Goal: Task Accomplishment & Management: Manage account settings

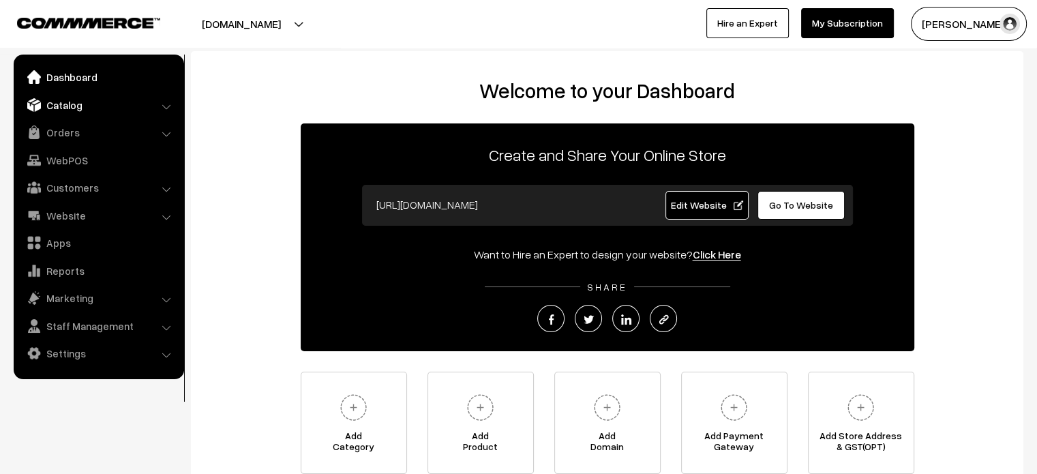
click at [57, 104] on link "Catalog" at bounding box center [98, 105] width 162 height 25
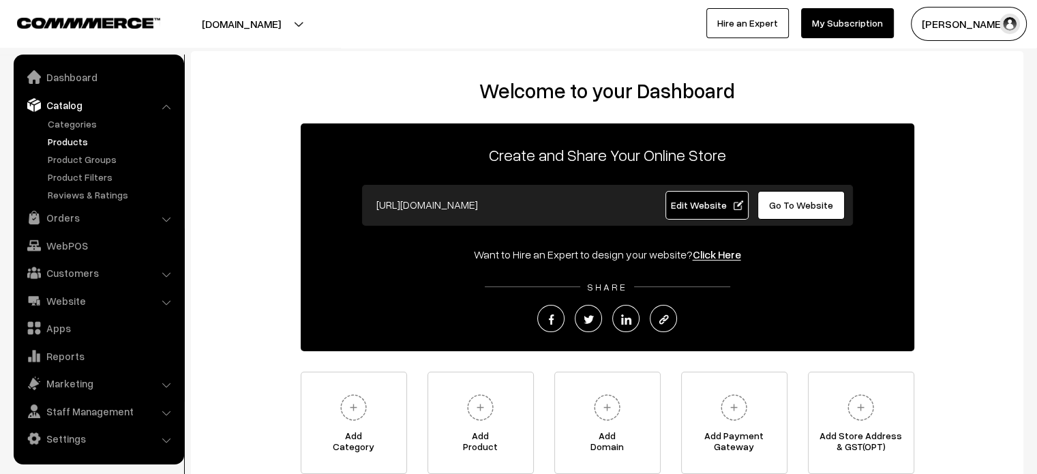
click at [73, 140] on link "Products" at bounding box center [111, 141] width 135 height 14
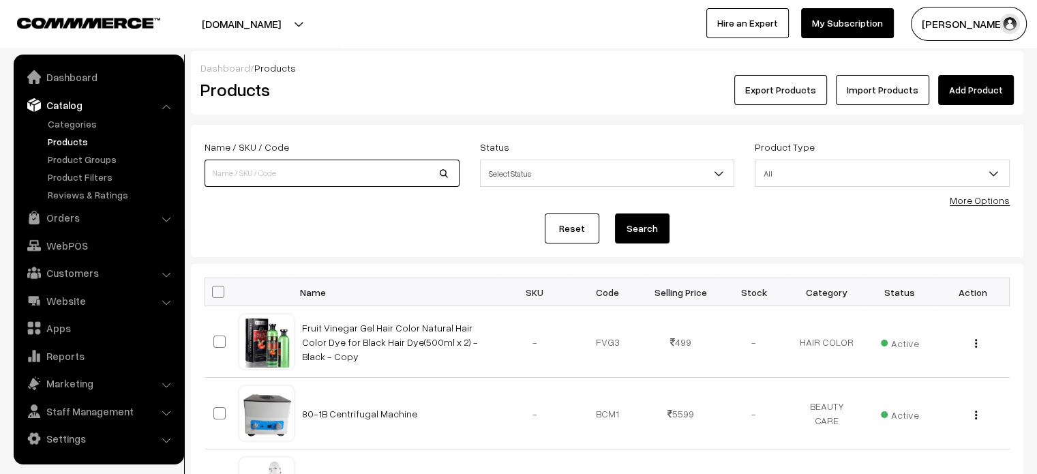
click at [298, 183] on input at bounding box center [331, 173] width 255 height 27
paste input "Tattoo Pen MTS&PMU Microblading [MEDICAL_DATA] Machine"
type input "Tattoo Pen MTS&PMU Microblading Permanent Makeup Machine"
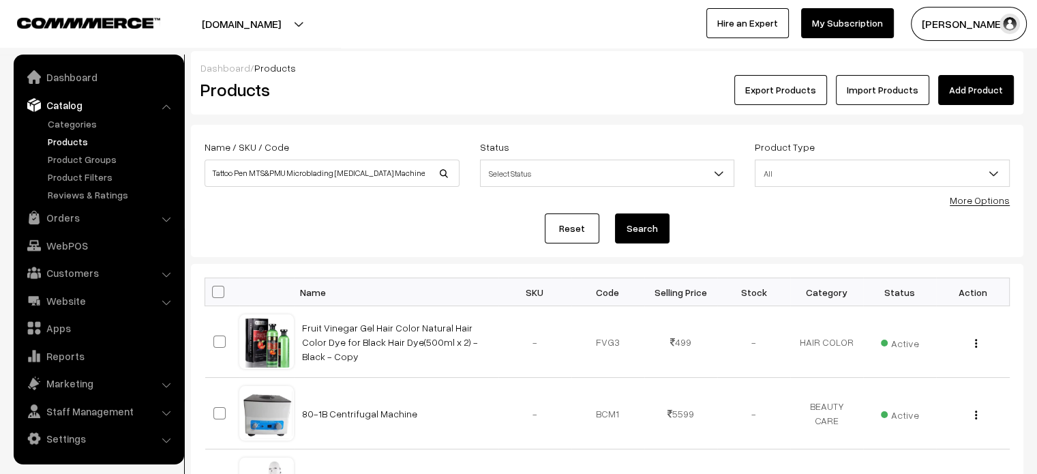
click at [657, 233] on button "Search" at bounding box center [642, 228] width 55 height 30
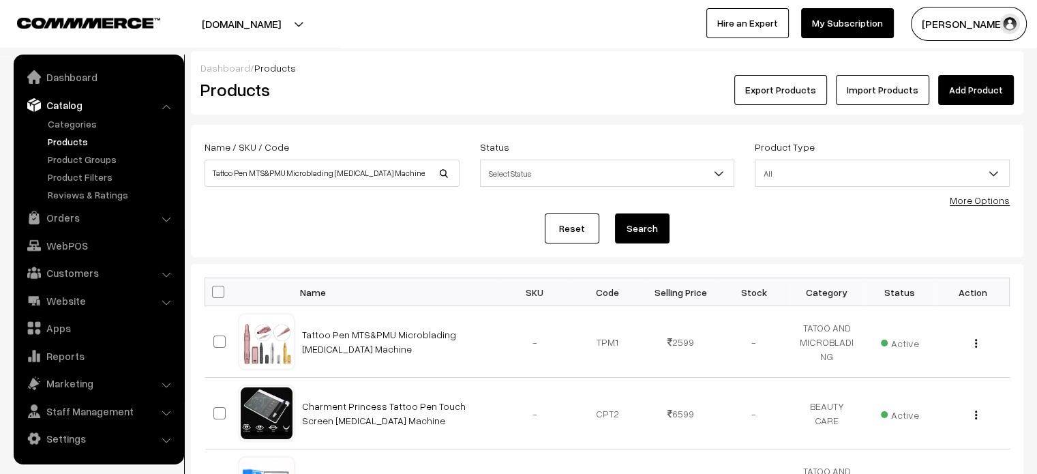
scroll to position [106, 0]
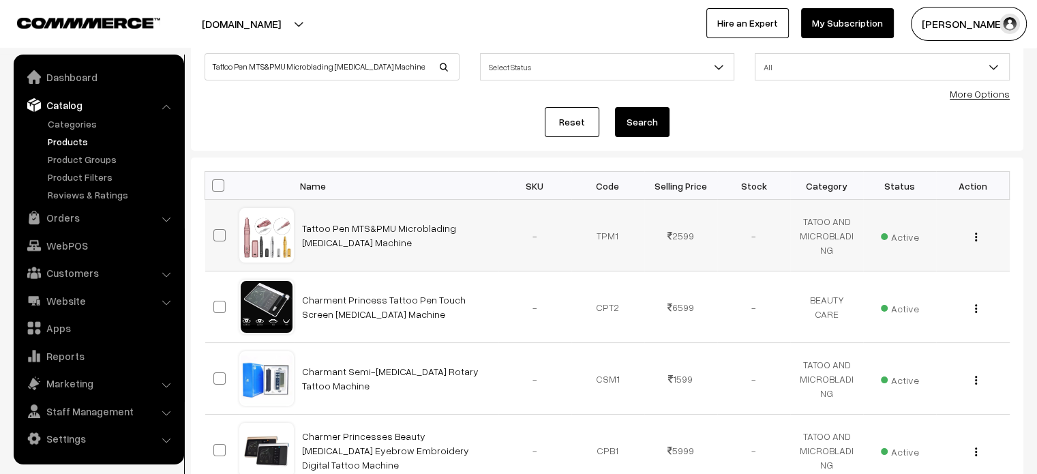
click at [379, 220] on td "Tattoo Pen MTS&PMU Microblading [MEDICAL_DATA] Machine" at bounding box center [396, 236] width 204 height 72
click at [379, 223] on link "Tattoo Pen MTS&PMU Microblading Permanent Makeup Machine" at bounding box center [379, 235] width 154 height 26
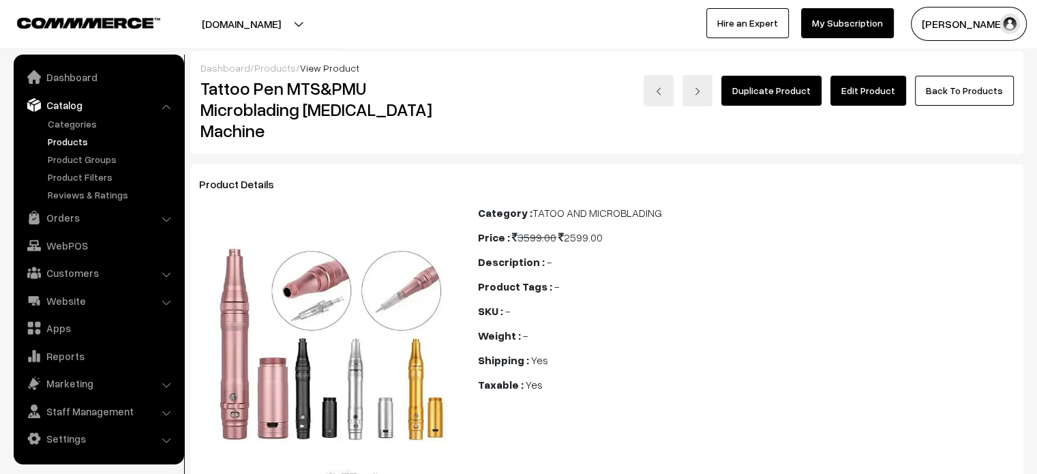
click at [860, 95] on link "Edit Product" at bounding box center [868, 91] width 76 height 30
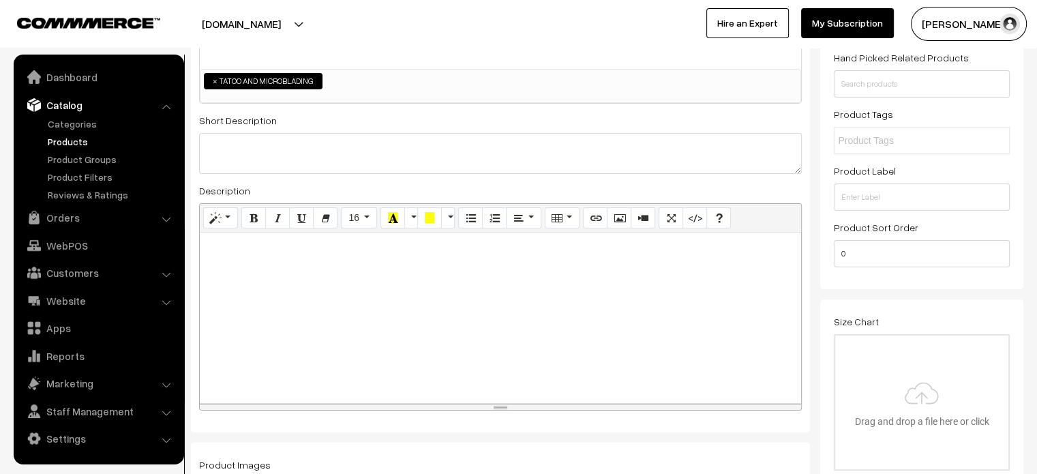
scroll to position [207, 0]
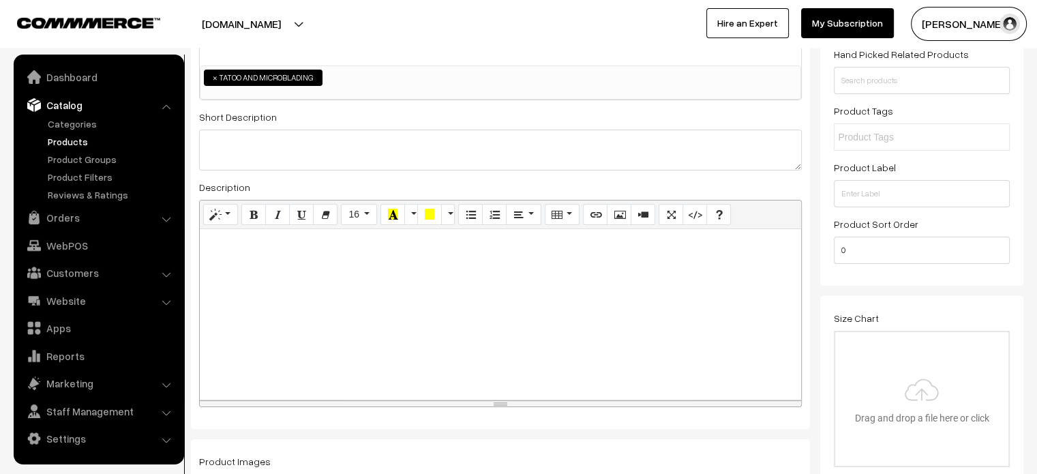
click at [354, 285] on div at bounding box center [500, 314] width 601 height 170
paste div
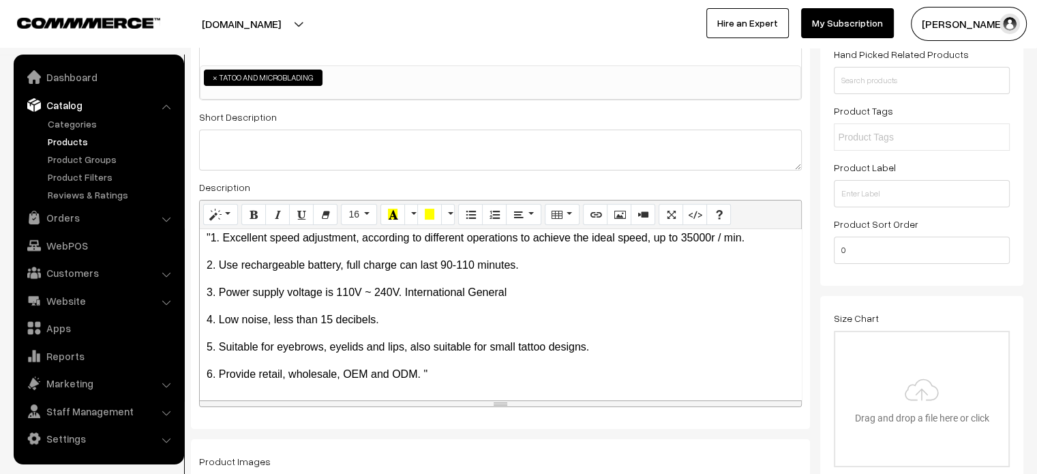
scroll to position [0, 0]
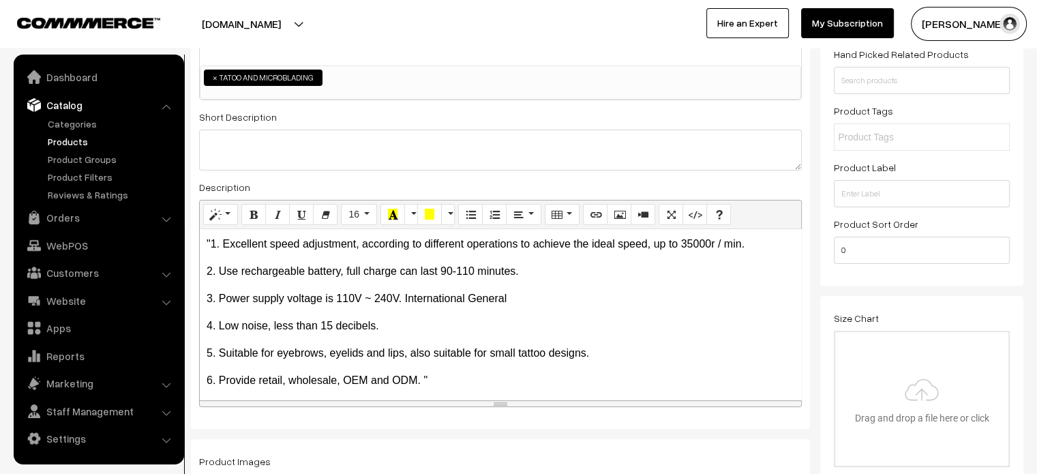
click at [211, 242] on p ""1. Excellent speed adjustment, according to different operations to achieve th…" at bounding box center [501, 244] width 588 height 16
click at [460, 374] on p "6. Provide retail, wholesale, OEM and ODM. "" at bounding box center [501, 380] width 588 height 16
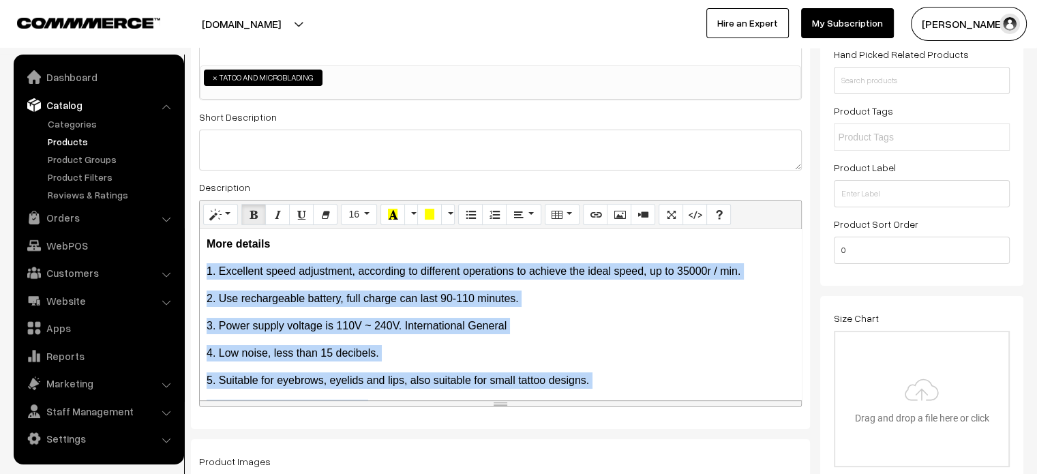
scroll to position [33, 0]
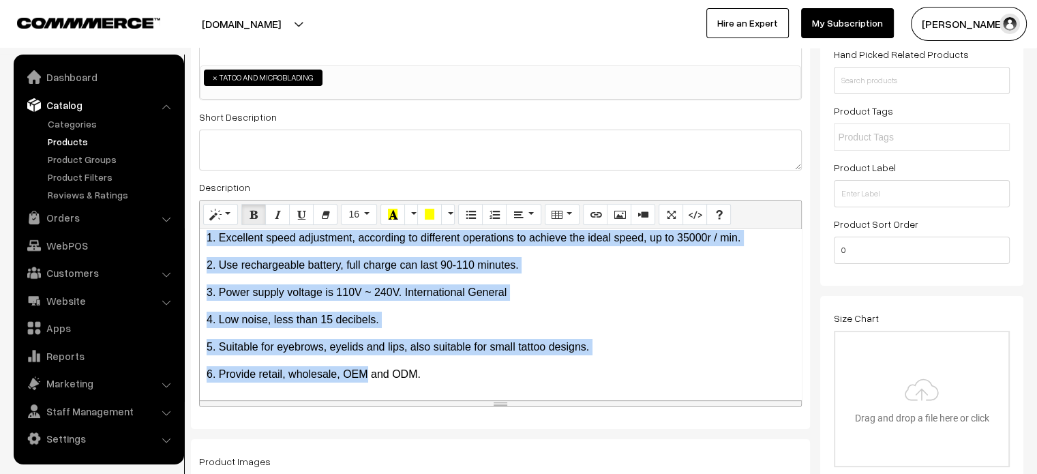
drag, startPoint x: 207, startPoint y: 272, endPoint x: 485, endPoint y: 390, distance: 302.1
click at [485, 390] on div "More details 1. Excellent speed adjustment, according to different operations t…" at bounding box center [500, 314] width 601 height 170
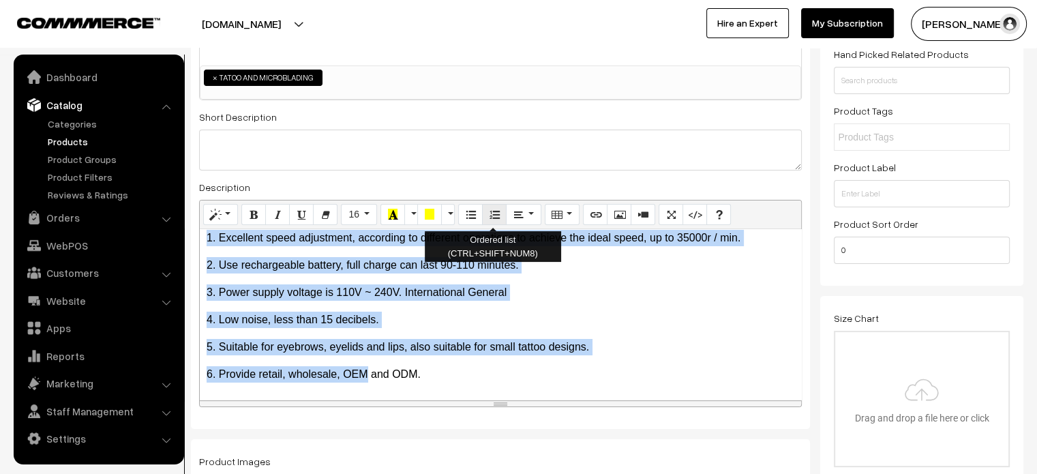
click at [489, 211] on icon "Ordered list (CTRL+SHIFT+NUM8)" at bounding box center [494, 214] width 10 height 11
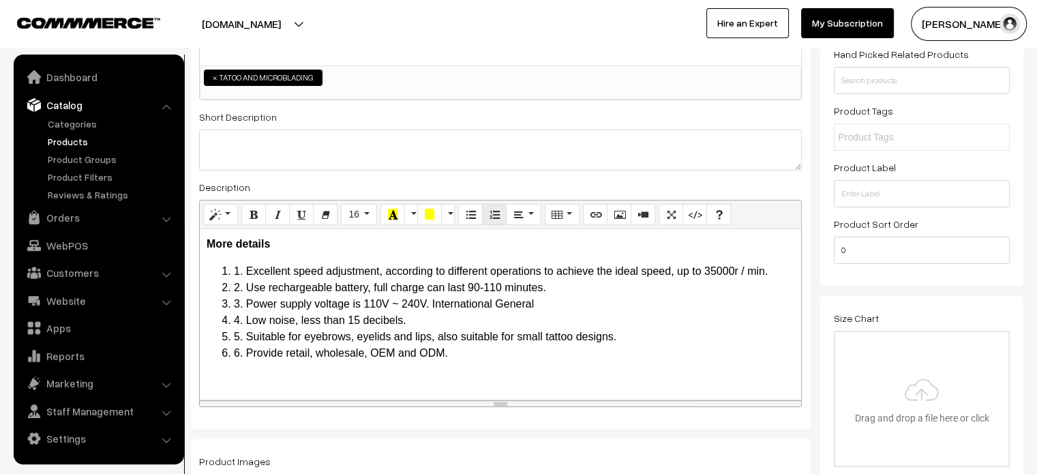
scroll to position [0, 0]
click at [661, 344] on li "5. Suitable for eyebrows, eyelids and lips, also suitable for small tattoo desi…" at bounding box center [514, 337] width 560 height 16
click at [240, 269] on li "1. Excellent speed adjustment, according to different operations to achieve the…" at bounding box center [514, 271] width 560 height 16
click at [239, 286] on li "2. Use rechargeable battery, full charge can last 90-110 minutes." at bounding box center [514, 287] width 560 height 16
click at [234, 269] on li "Excellent speed adjustment, according to different operations to achieve the id…" at bounding box center [514, 271] width 560 height 16
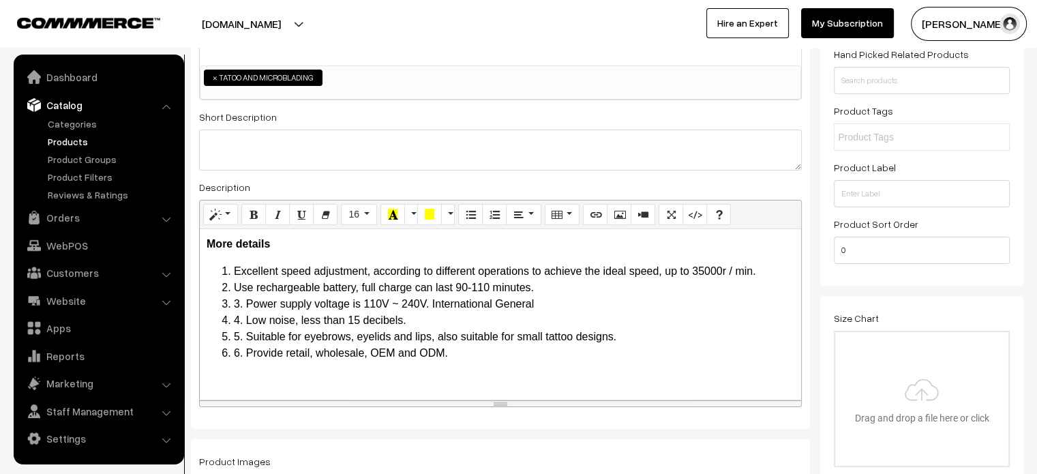
click at [247, 301] on li "3. Power supply voltage is 110V ~ 240V. International General" at bounding box center [514, 304] width 560 height 16
click at [551, 329] on li "Suitable for eyebrows, eyelids and lips, also suitable for small tattoo designs." at bounding box center [514, 337] width 560 height 16
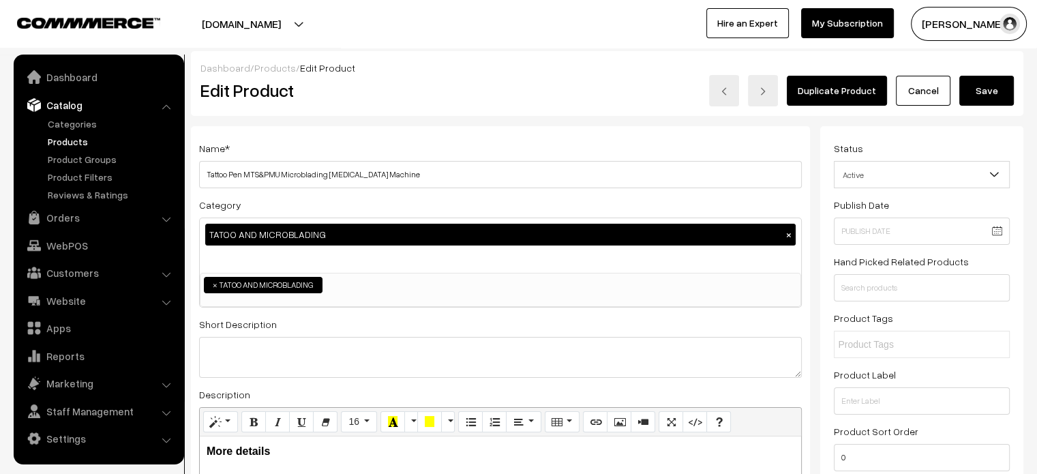
click at [989, 105] on button "Save" at bounding box center [986, 91] width 55 height 30
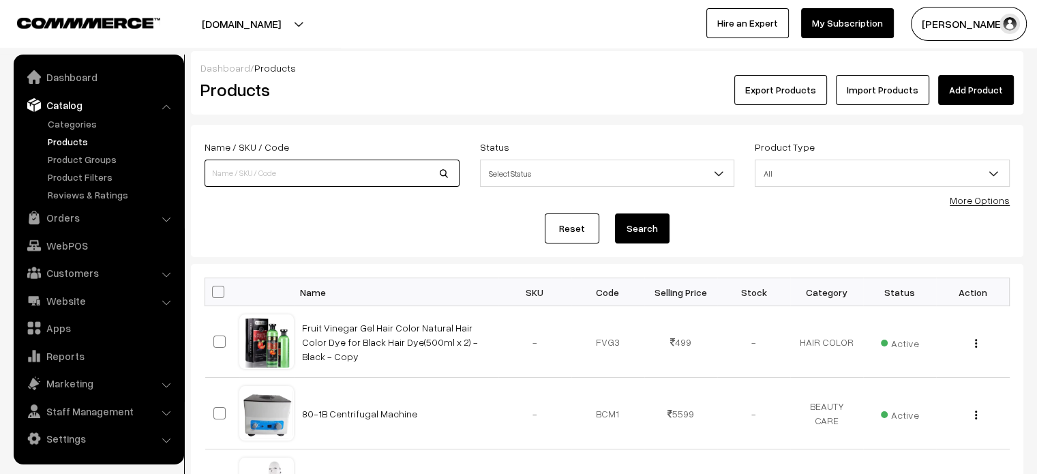
click at [311, 181] on input at bounding box center [331, 173] width 255 height 27
paste input "CHARMENT Pen Tattoo Needle Kit for Lip, Eyeliner & Microblading Eyebrows"
type input "CHARMENT Pen Tattoo Needle Kit for Lip, Eyeliner & Microblading Eyebrows"
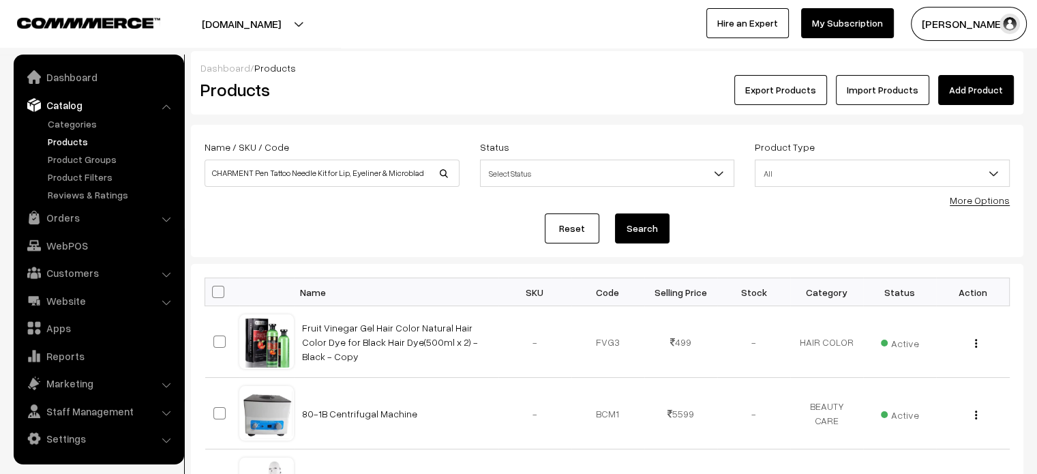
click at [657, 228] on button "Search" at bounding box center [642, 228] width 55 height 30
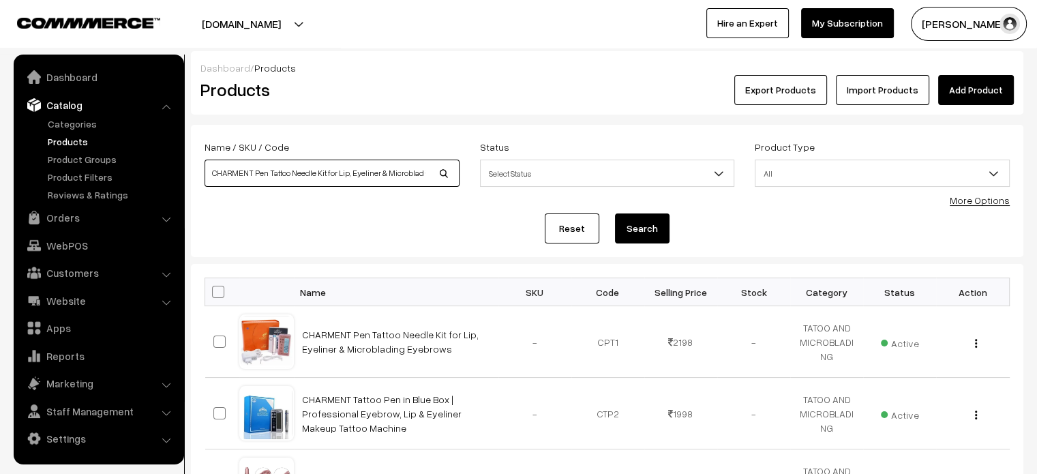
click at [388, 168] on input "CHARMENT Pen Tattoo Needle Kit for Lip, Eyeliner & Microblading Eyebrows" at bounding box center [331, 173] width 255 height 27
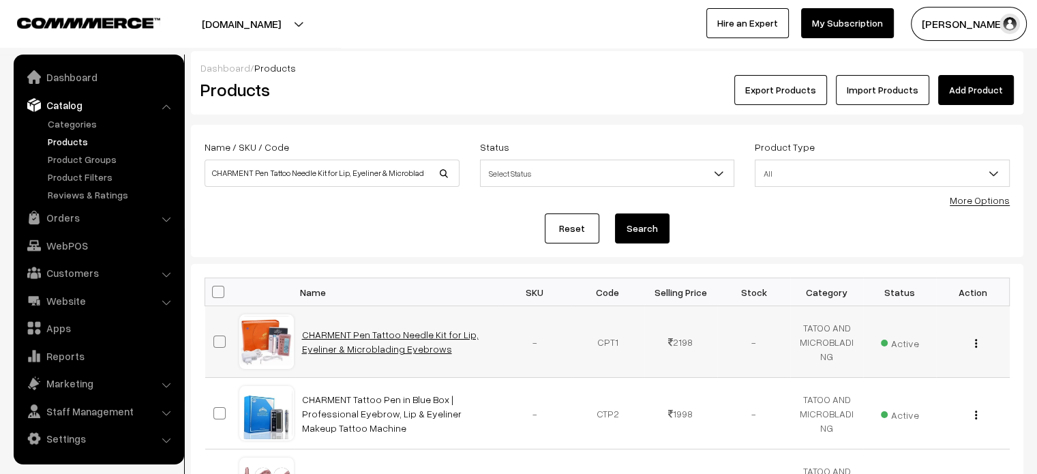
click at [408, 334] on link "CHARMENT Pen Tattoo Needle Kit for Lip, Eyeliner & Microblading Eyebrows" at bounding box center [390, 342] width 177 height 26
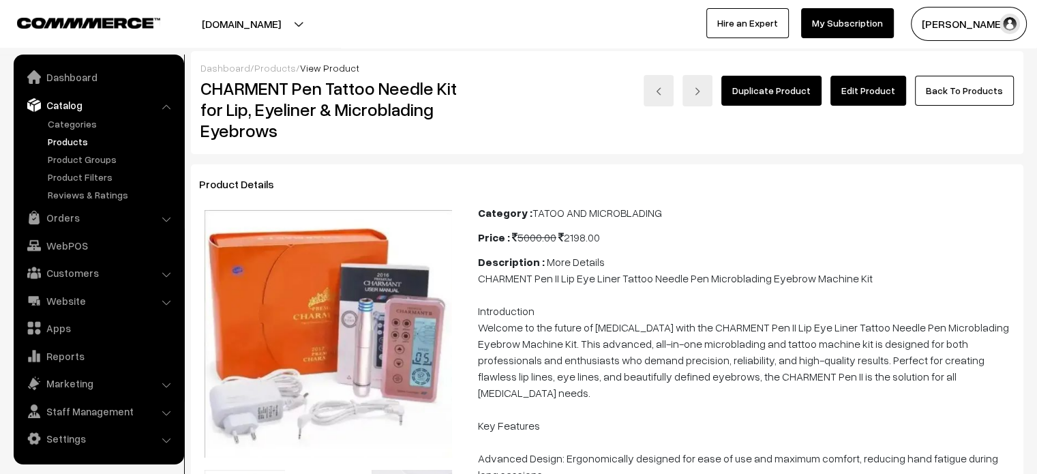
click at [876, 89] on link "Edit Product" at bounding box center [868, 91] width 76 height 30
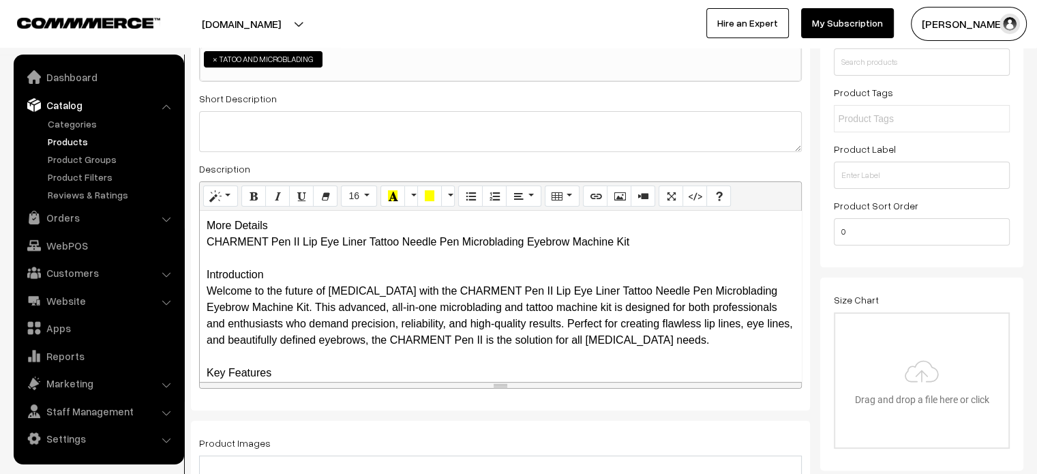
scroll to position [226, 0]
click at [277, 224] on div "More Details CHARMENT Pen II Lip Eye Liner Tattoo Needle Pen Microblading Eyebr…" at bounding box center [500, 295] width 601 height 170
click at [660, 230] on div "More Details CHARMENT Pen II Lip Eye Liner Tattoo Needle Pen Microblading Eyebr…" at bounding box center [500, 295] width 601 height 170
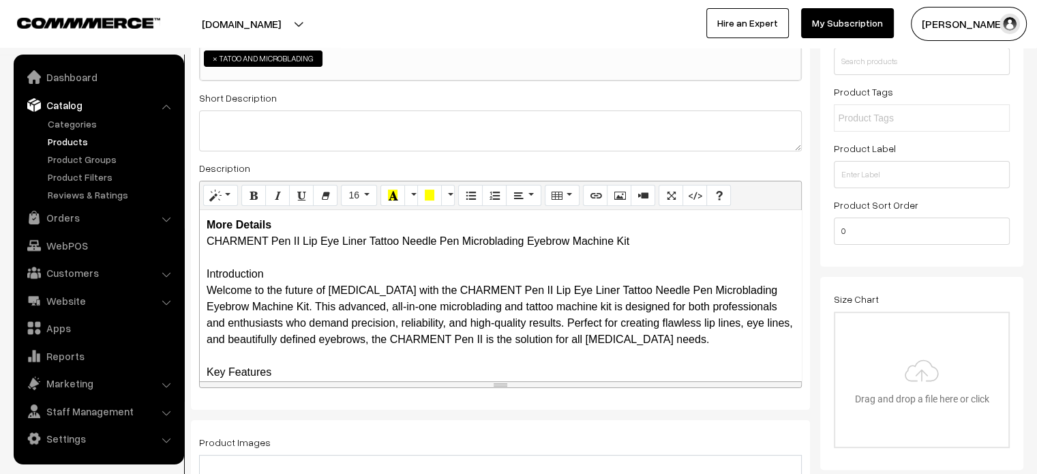
click at [612, 220] on div "More Details CHARMENT Pen II Lip Eye Liner Tattoo Needle Pen Microblading Eyebr…" at bounding box center [500, 295] width 601 height 170
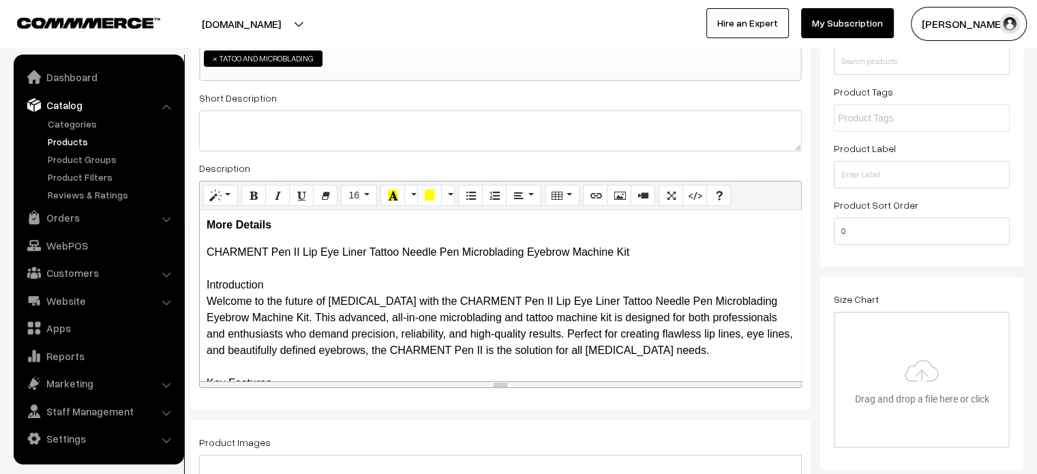
click at [204, 284] on div "More Details CHARMENT Pen II Lip Eye Liner Tattoo Needle Pen Microblading Eyebr…" at bounding box center [500, 295] width 601 height 170
click at [472, 190] on icon "Unordered list (CTRL+SHIFT+NUM7)" at bounding box center [471, 195] width 10 height 11
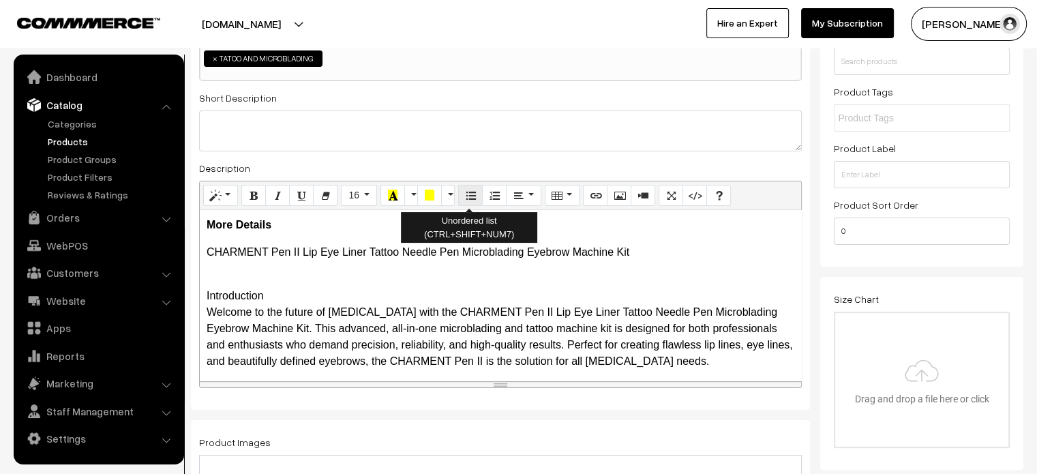
click at [471, 192] on icon "Unordered list (CTRL+SHIFT+NUM7)" at bounding box center [471, 195] width 10 height 11
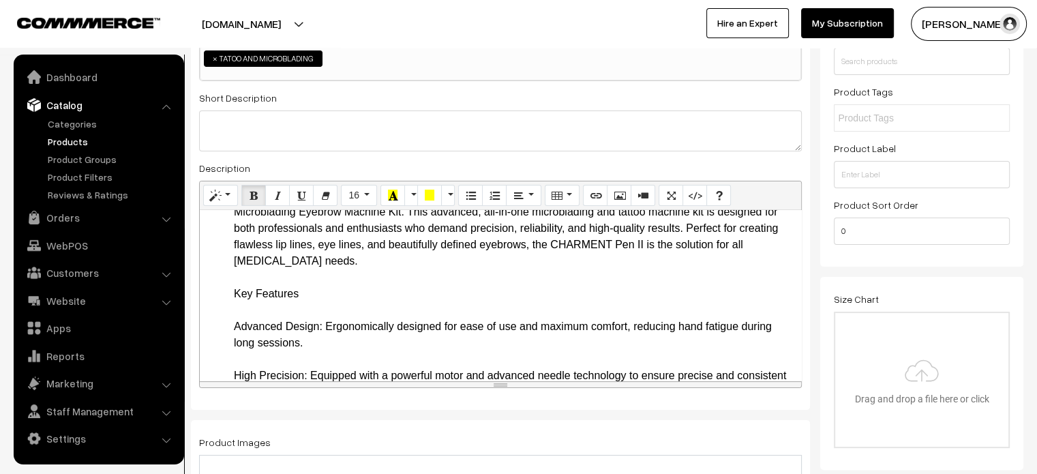
scroll to position [117, 0]
drag, startPoint x: 233, startPoint y: 294, endPoint x: 367, endPoint y: 297, distance: 134.3
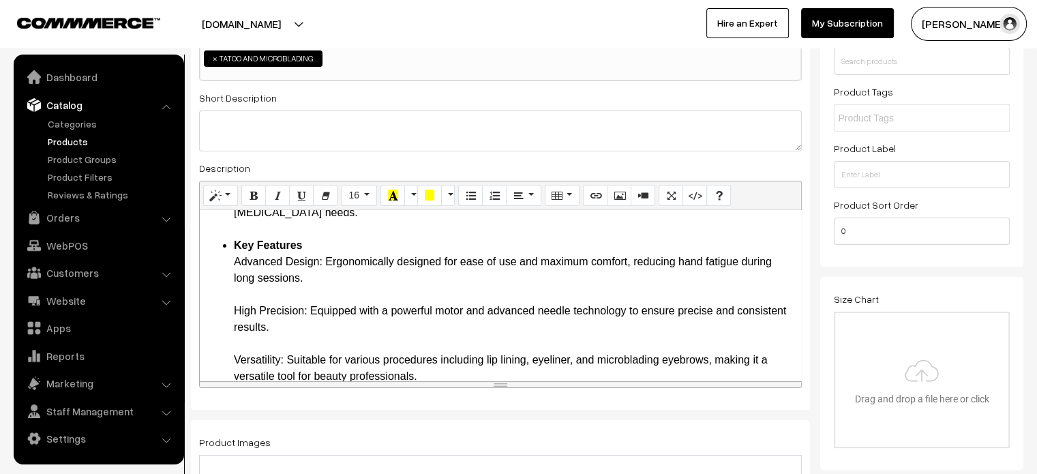
scroll to position [166, 0]
drag, startPoint x: 232, startPoint y: 258, endPoint x: 324, endPoint y: 260, distance: 92.7
drag, startPoint x: 234, startPoint y: 307, endPoint x: 309, endPoint y: 316, distance: 75.5
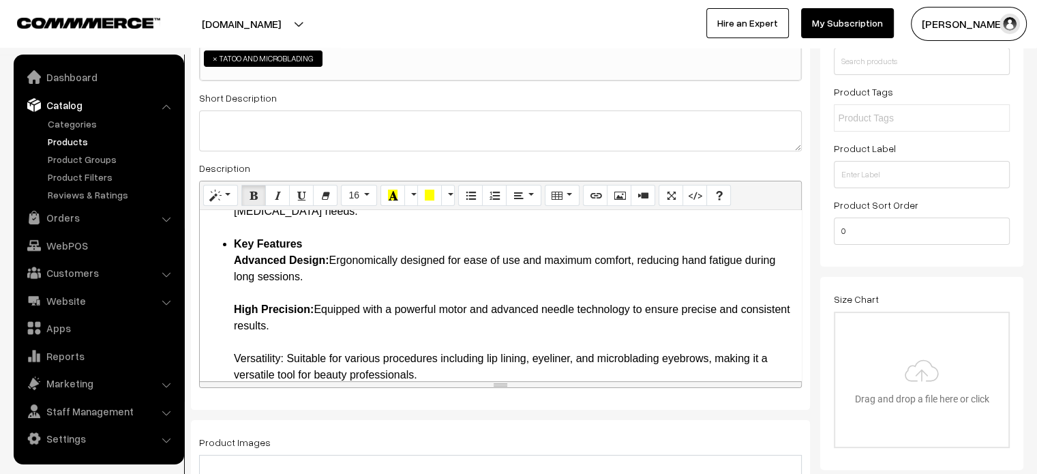
scroll to position [219, 0]
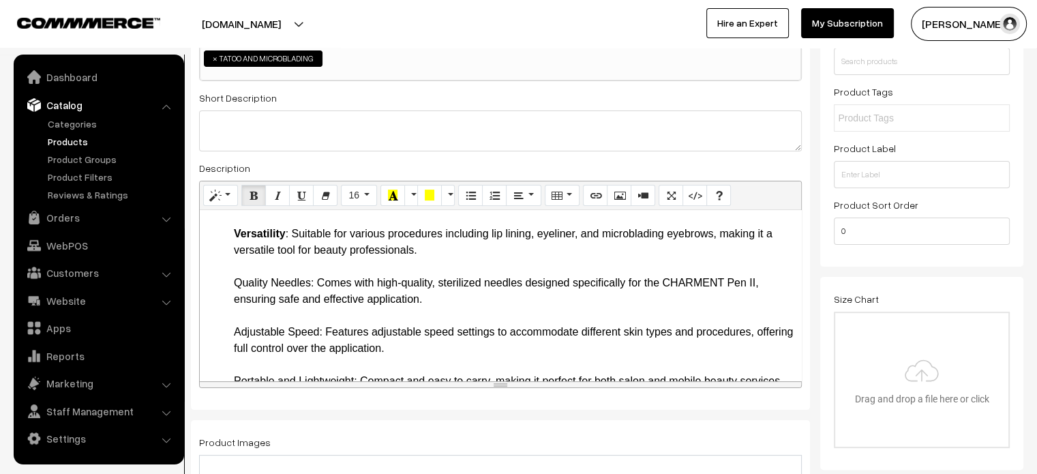
scroll to position [296, 0]
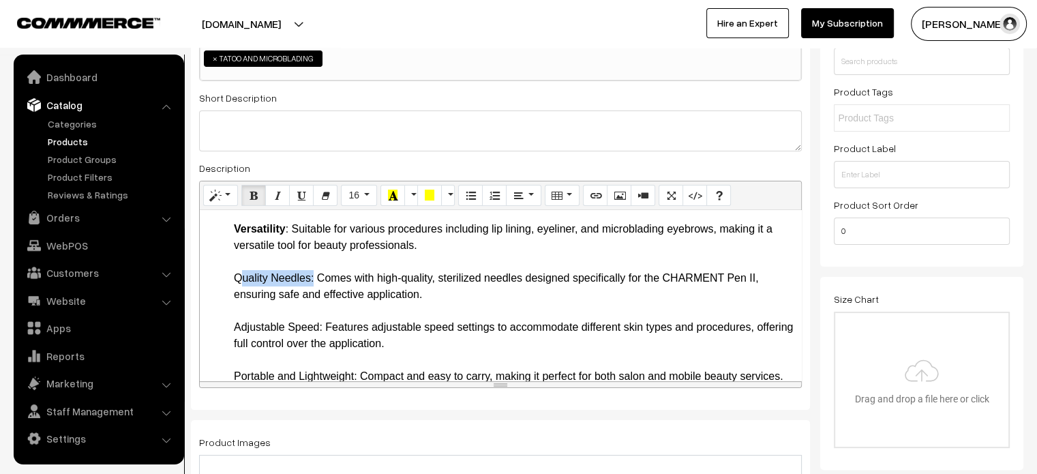
drag, startPoint x: 237, startPoint y: 279, endPoint x: 309, endPoint y: 278, distance: 72.9
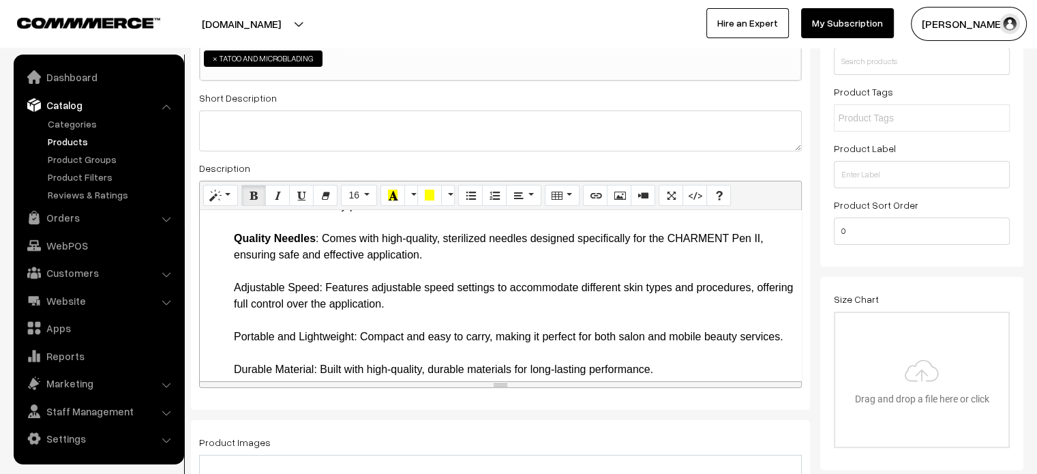
scroll to position [337, 0]
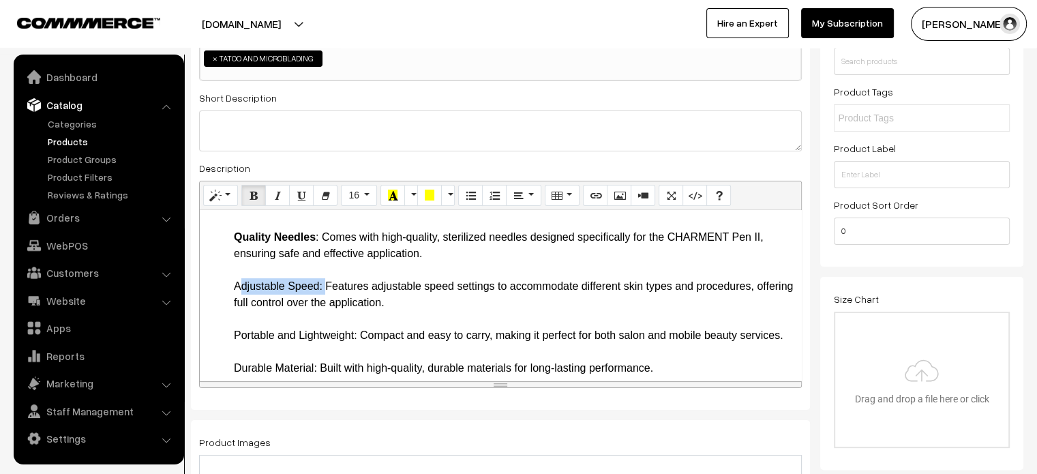
drag, startPoint x: 234, startPoint y: 280, endPoint x: 323, endPoint y: 288, distance: 88.9
drag, startPoint x: 319, startPoint y: 237, endPoint x: 306, endPoint y: 237, distance: 13.0
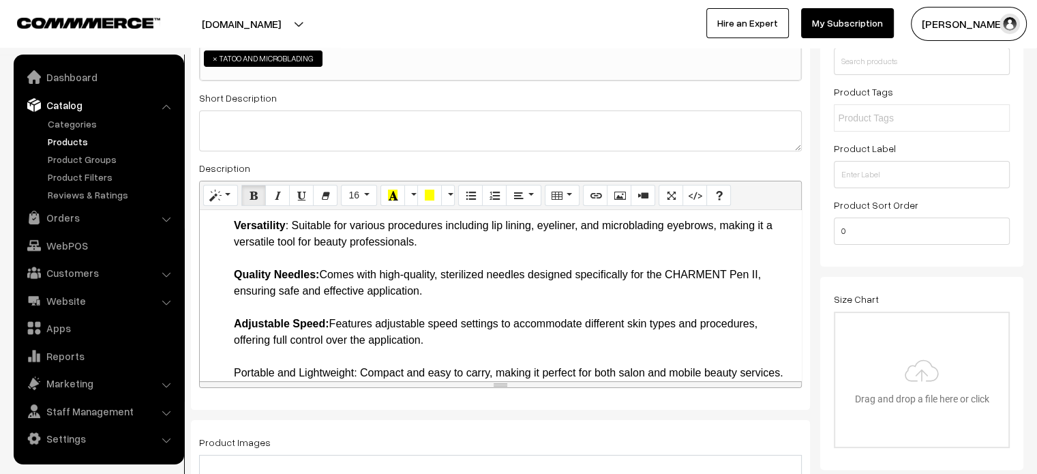
scroll to position [285, 0]
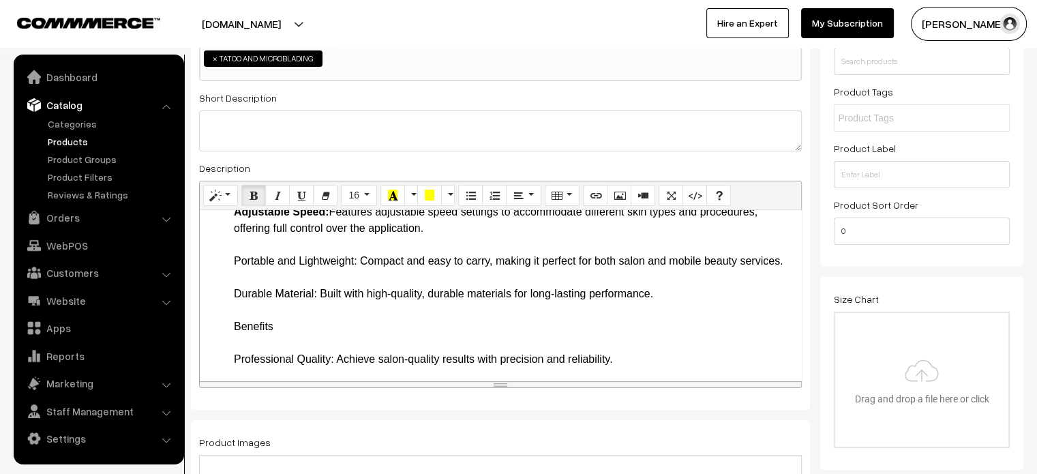
scroll to position [397, 0]
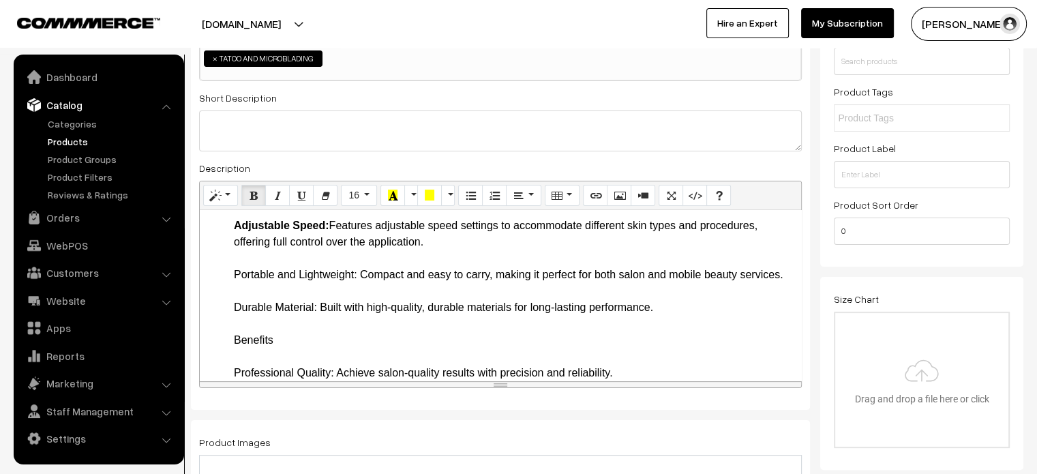
click at [236, 274] on li "Key Features Advanced Design: Ergonomically designed for ease of use and maximu…" at bounding box center [514, 479] width 560 height 949
drag, startPoint x: 236, startPoint y: 274, endPoint x: 357, endPoint y: 280, distance: 121.5
click at [357, 280] on li "Key Features Advanced Design: Ergonomically designed for ease of use and maximu…" at bounding box center [514, 479] width 560 height 949
click at [234, 318] on li "Key Features Advanced Design: Ergonomically designed for ease of use and maximu…" at bounding box center [514, 479] width 560 height 949
drag, startPoint x: 233, startPoint y: 318, endPoint x: 313, endPoint y: 325, distance: 80.0
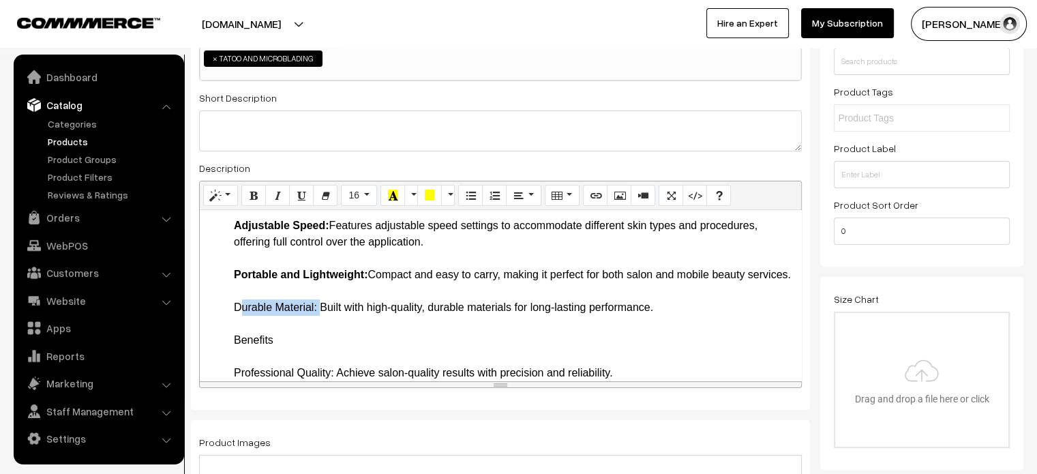
click at [313, 325] on li "Key Features Advanced Design: Ergonomically designed for ease of use and maximu…" at bounding box center [514, 479] width 560 height 949
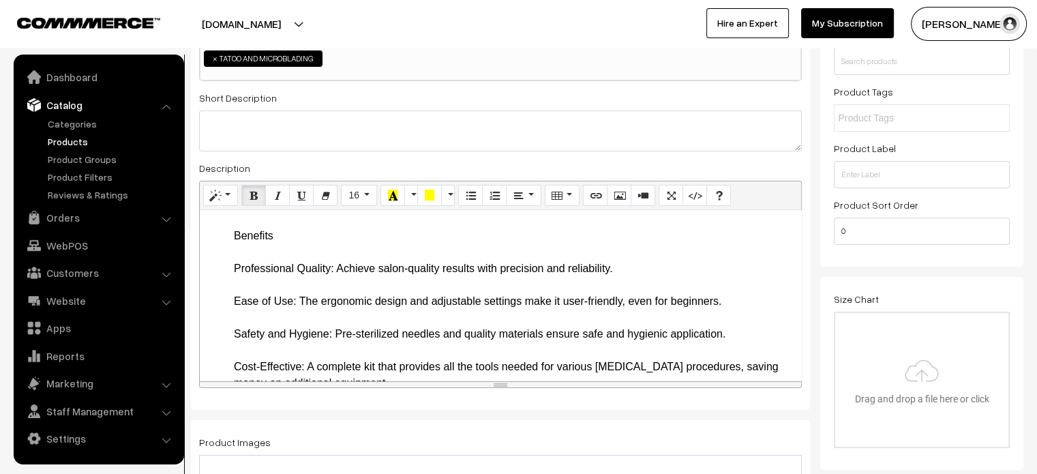
scroll to position [501, 0]
click at [227, 256] on ul "Introduction Welcome to the future of permanent makeup with the CHARMENT Pen II…" at bounding box center [501, 318] width 588 height 1063
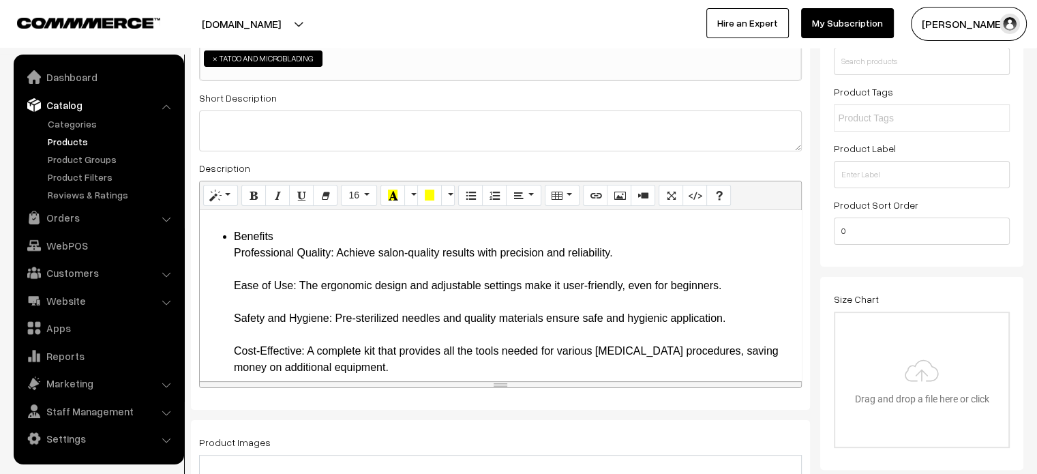
click at [226, 269] on ul "Introduction Welcome to the future of permanent makeup with the CHARMENT Pen II…" at bounding box center [501, 310] width 588 height 1047
drag, startPoint x: 226, startPoint y: 269, endPoint x: 338, endPoint y: 273, distance: 111.9
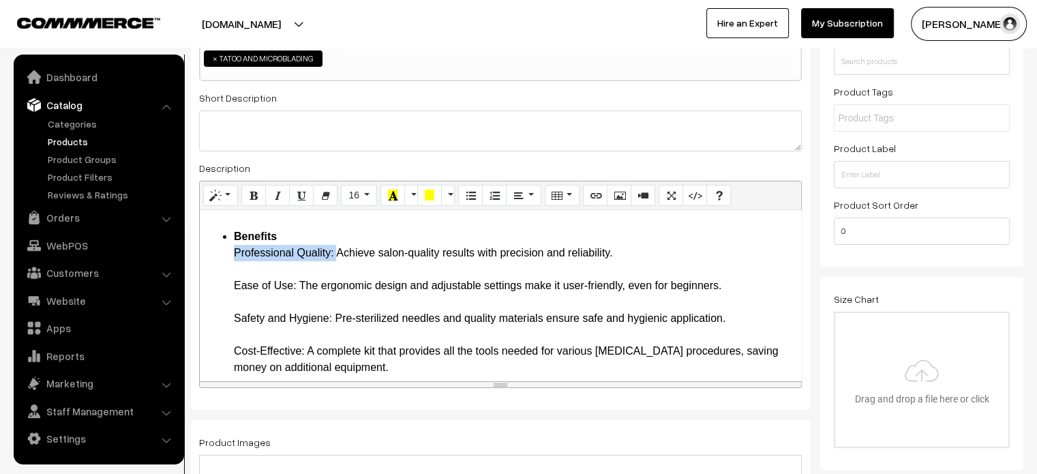
click at [338, 273] on ul "Introduction Welcome to the future of permanent makeup with the CHARMENT Pen II…" at bounding box center [501, 310] width 588 height 1047
drag, startPoint x: 237, startPoint y: 303, endPoint x: 298, endPoint y: 307, distance: 61.5
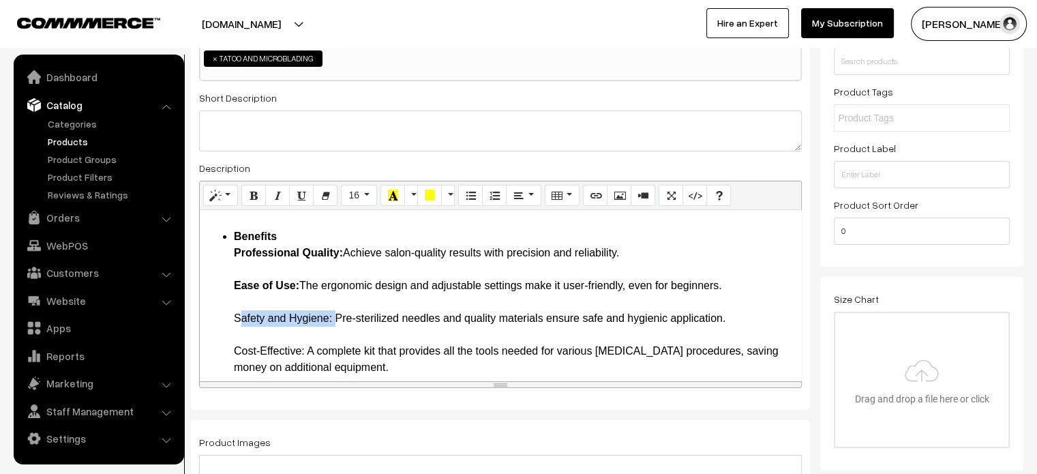
drag, startPoint x: 234, startPoint y: 333, endPoint x: 333, endPoint y: 340, distance: 99.1
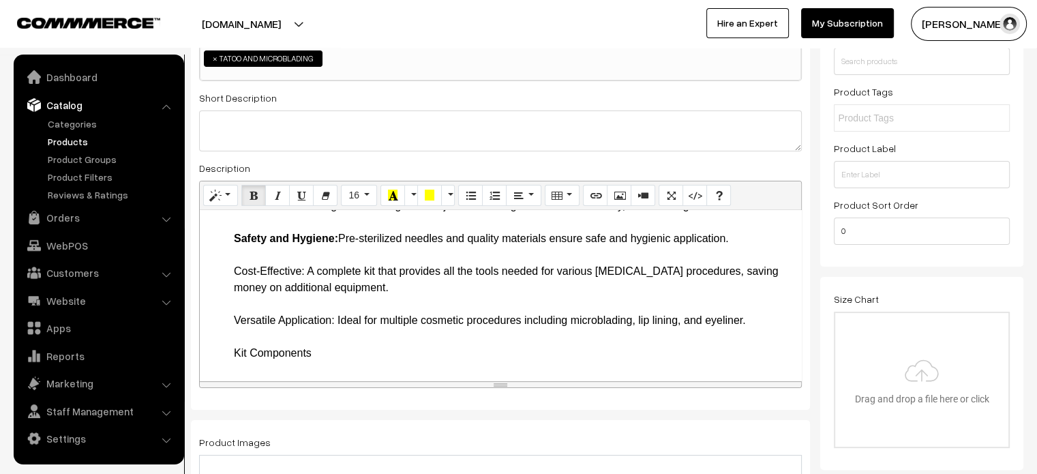
scroll to position [584, 0]
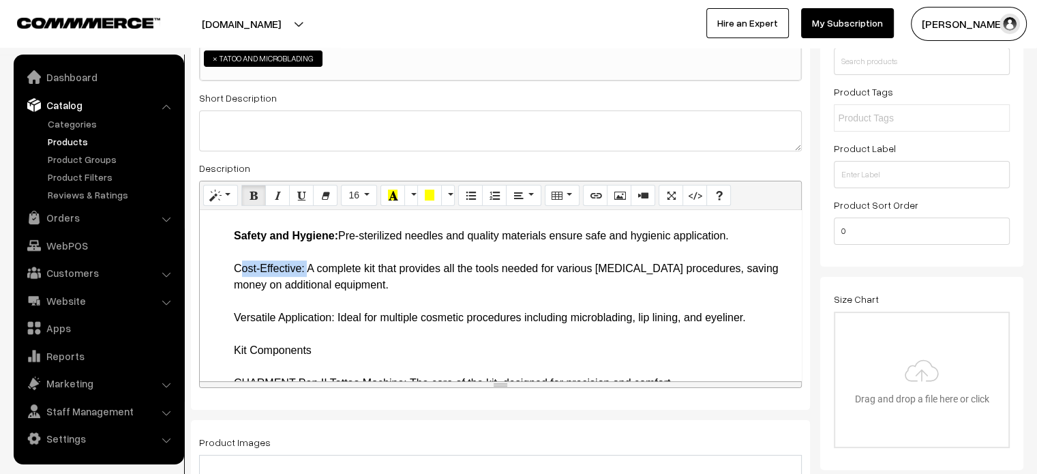
drag, startPoint x: 230, startPoint y: 285, endPoint x: 305, endPoint y: 288, distance: 75.1
click at [305, 288] on ul "Introduction Welcome to the future of permanent makeup with the CHARMENT Pen II…" at bounding box center [501, 227] width 588 height 1047
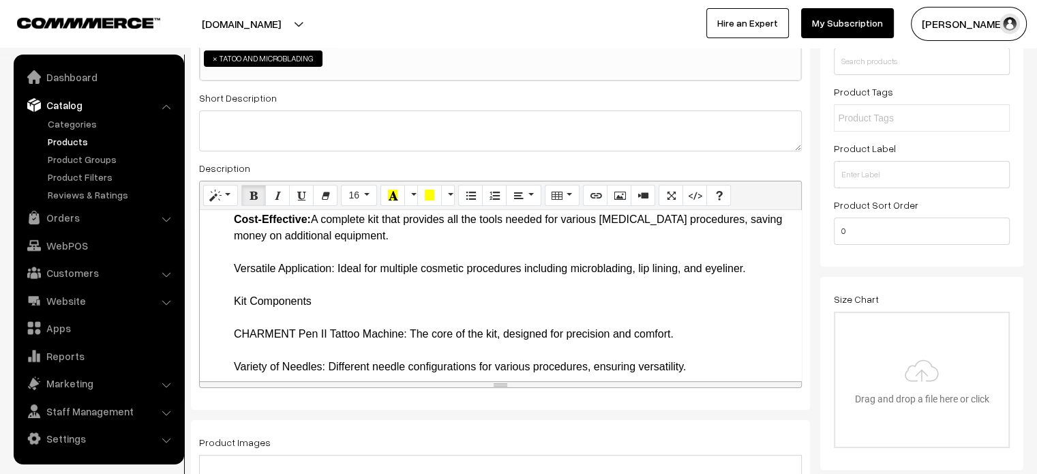
scroll to position [634, 0]
drag, startPoint x: 234, startPoint y: 279, endPoint x: 337, endPoint y: 283, distance: 103.7
click at [337, 283] on li "Benefits Professional Quality: Achieve salon-quality results with precision and…" at bounding box center [514, 397] width 560 height 605
click at [224, 316] on ul "Introduction Welcome to the future of permanent makeup with the CHARMENT Pen II…" at bounding box center [501, 177] width 588 height 1047
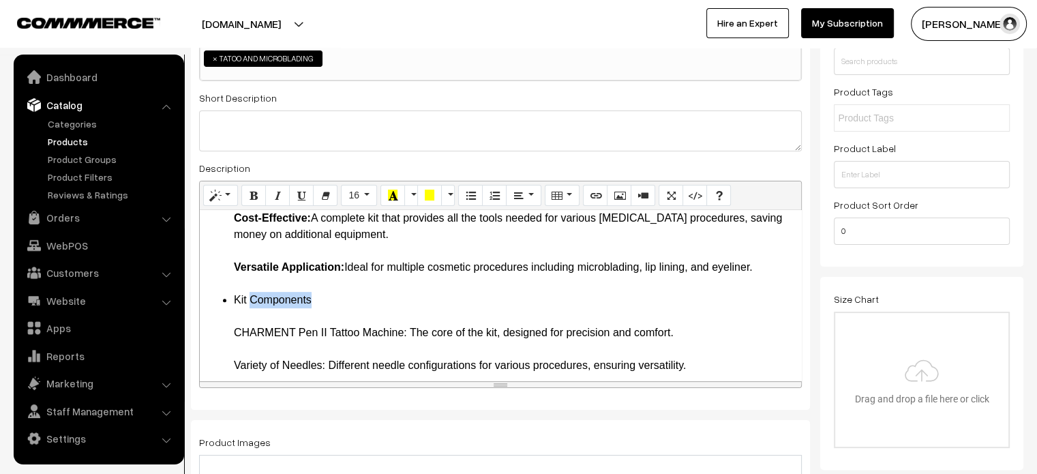
drag, startPoint x: 230, startPoint y: 352, endPoint x: 410, endPoint y: 351, distance: 180.6
click at [410, 351] on ul "Introduction Welcome to the future of permanent makeup with the CHARMENT Pen II…" at bounding box center [501, 177] width 588 height 1047
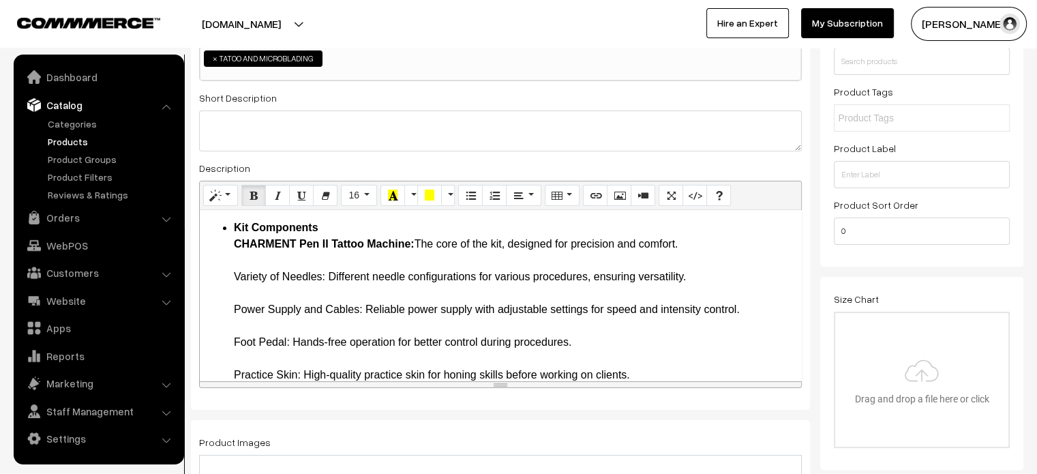
scroll to position [712, 0]
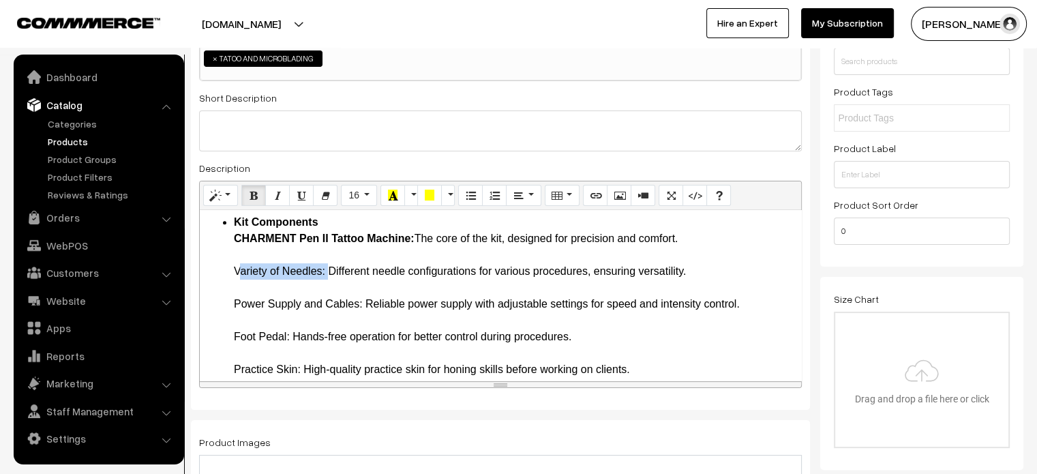
drag, startPoint x: 234, startPoint y: 286, endPoint x: 324, endPoint y: 293, distance: 90.3
click at [324, 293] on li "Kit Components CHARMENT Pen II Tattoo Machine: The core of the kit, designed fo…" at bounding box center [514, 410] width 560 height 393
drag, startPoint x: 234, startPoint y: 321, endPoint x: 363, endPoint y: 327, distance: 128.3
click at [363, 327] on li "Kit Components CHARMENT Pen II Tattoo Machine: The core of the kit, designed fo…" at bounding box center [514, 410] width 560 height 393
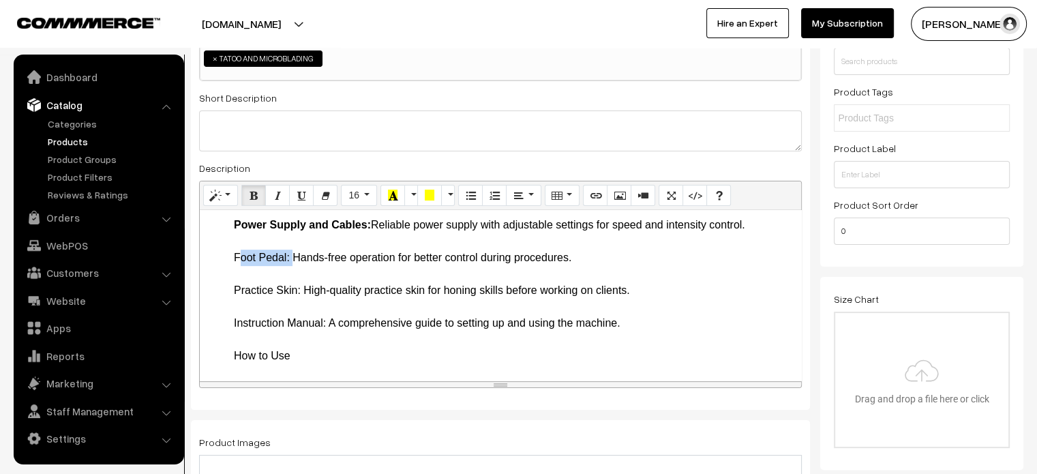
drag, startPoint x: 230, startPoint y: 271, endPoint x: 288, endPoint y: 272, distance: 58.0
click at [288, 272] on ul "Introduction Welcome to the future of permanent makeup with the CHARMENT Pen II…" at bounding box center [501, 12] width 588 height 1031
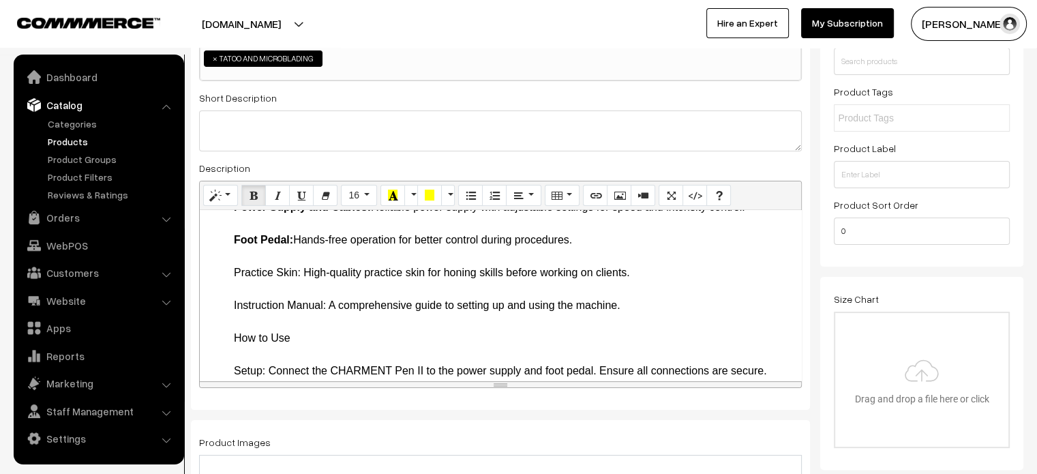
drag, startPoint x: 231, startPoint y: 290, endPoint x: 299, endPoint y: 291, distance: 67.5
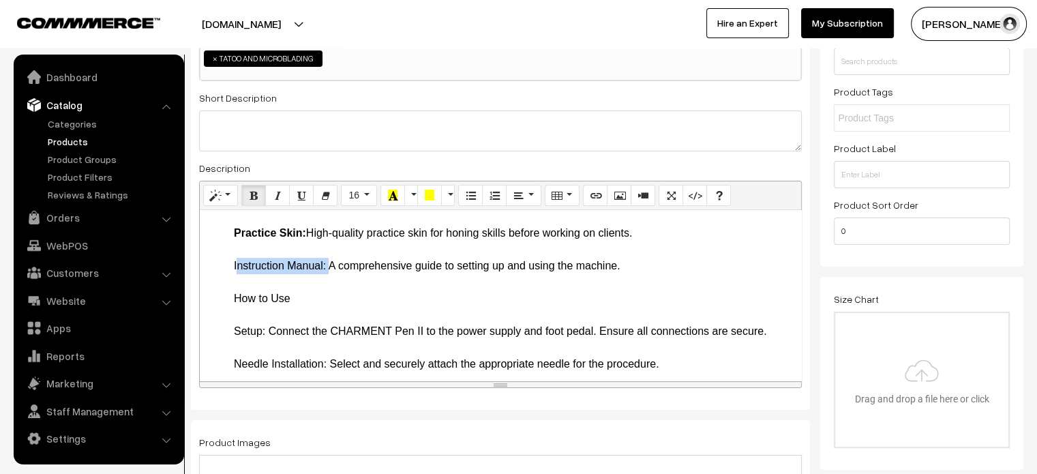
drag, startPoint x: 230, startPoint y: 282, endPoint x: 327, endPoint y: 286, distance: 96.2
click at [246, 314] on li "How to Use Setup: Connect the CHARMENT Pen II to the power supply and foot peda…" at bounding box center [514, 380] width 560 height 180
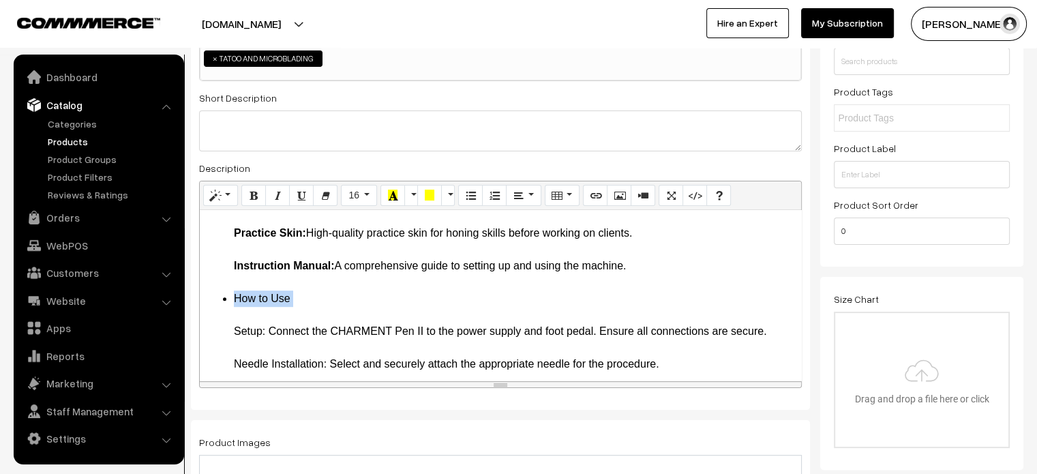
click at [246, 314] on li "How to Use Setup: Connect the CHARMENT Pen II to the power supply and foot peda…" at bounding box center [514, 380] width 560 height 180
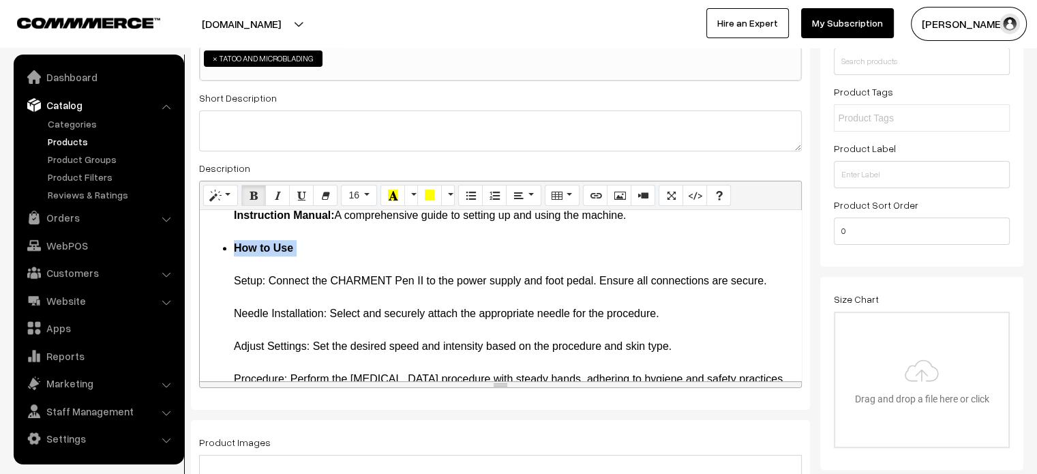
scroll to position [899, 0]
click at [246, 302] on li "How to Use Setup: Connect the CHARMENT Pen II to the power supply and foot peda…" at bounding box center [514, 329] width 560 height 180
drag, startPoint x: 226, startPoint y: 332, endPoint x: 323, endPoint y: 333, distance: 96.8
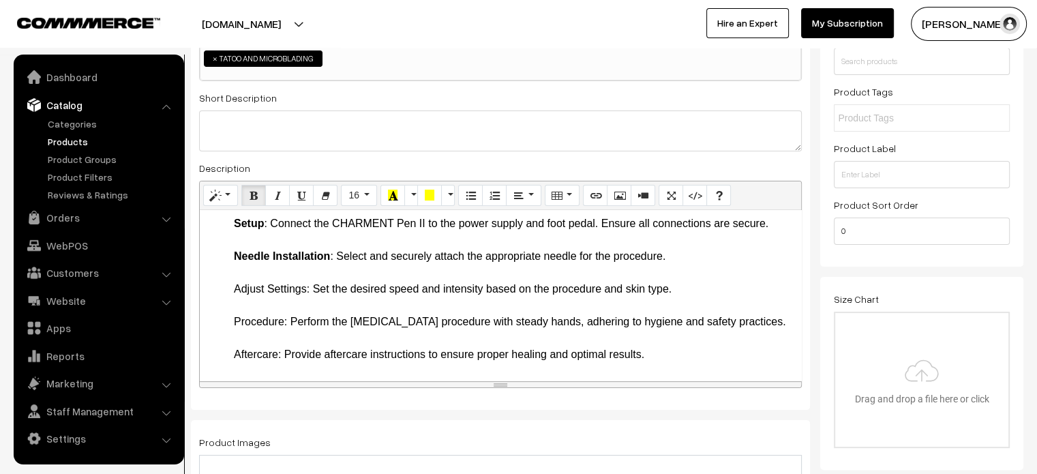
scroll to position [972, 0]
drag, startPoint x: 234, startPoint y: 291, endPoint x: 308, endPoint y: 288, distance: 73.7
click at [308, 288] on li "How to Use Setup : Connect the CHARMENT Pen II to the power supply and foot ped…" at bounding box center [514, 273] width 560 height 180
click at [330, 240] on li "How to Use Setup : Connect the CHARMENT Pen II to the power supply and foot ped…" at bounding box center [514, 273] width 560 height 180
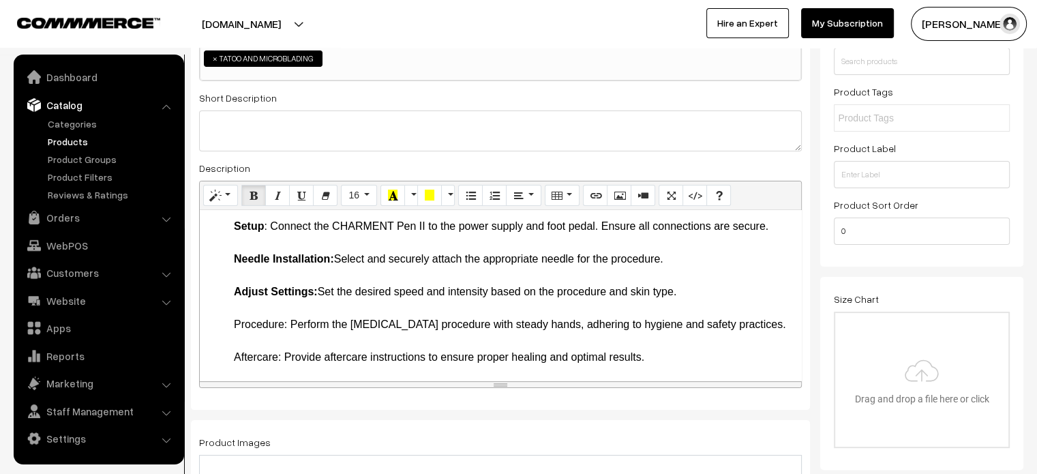
scroll to position [952, 0]
drag, startPoint x: 269, startPoint y: 245, endPoint x: 260, endPoint y: 244, distance: 8.9
click at [260, 244] on li "How to Use Setup : Connect the CHARMENT Pen II to the power supply and foot ped…" at bounding box center [514, 276] width 560 height 180
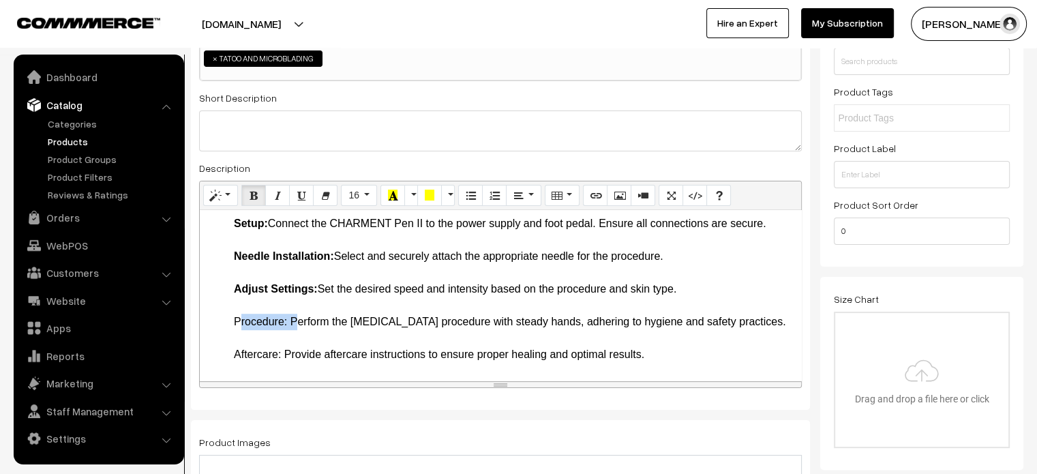
drag, startPoint x: 235, startPoint y: 305, endPoint x: 290, endPoint y: 305, distance: 54.5
click at [290, 305] on li "How to Use Setup: Connect the CHARMENT Pen II to the power supply and foot peda…" at bounding box center [514, 273] width 560 height 180
drag, startPoint x: 226, startPoint y: 351, endPoint x: 283, endPoint y: 358, distance: 57.0
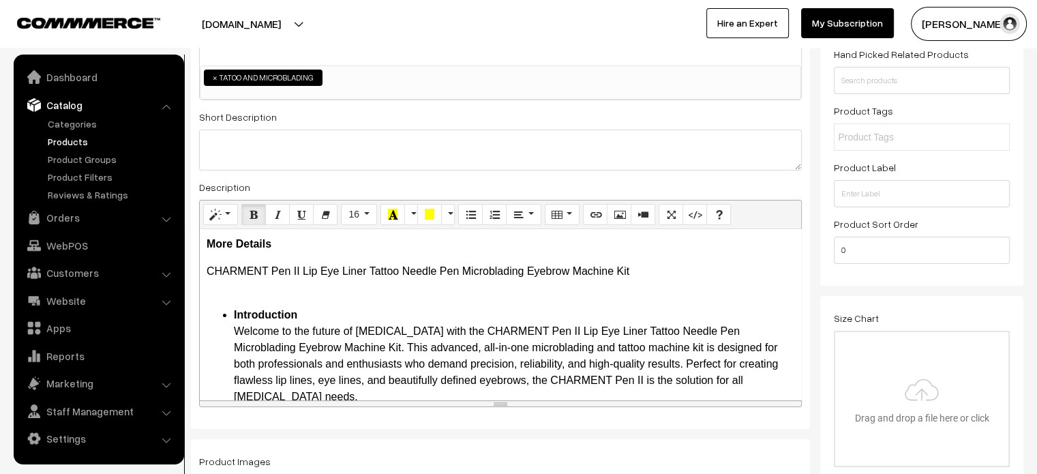
scroll to position [190, 0]
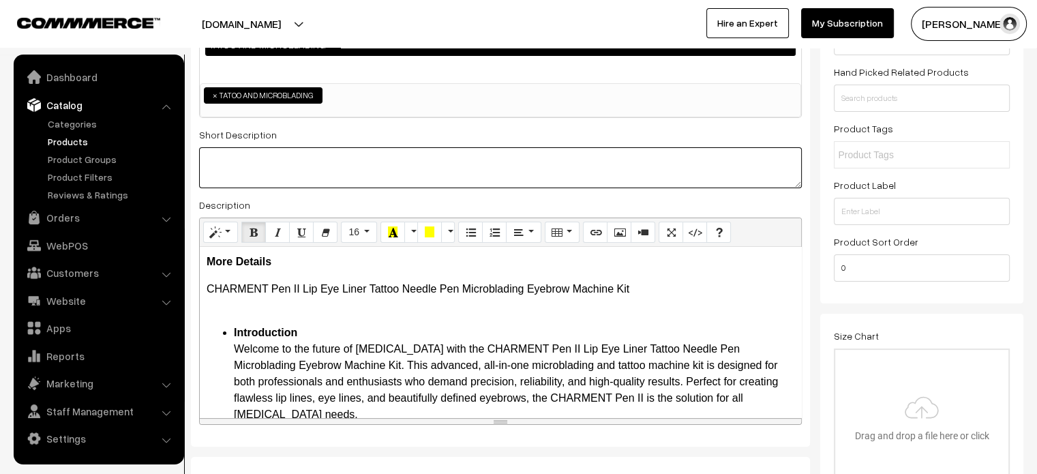
click at [472, 160] on textarea at bounding box center [500, 167] width 603 height 41
paste textarea "The CHARMENT Pen II Lip Eye Liner Tattoo Needle Pen Microblading Eyebrow Machin…"
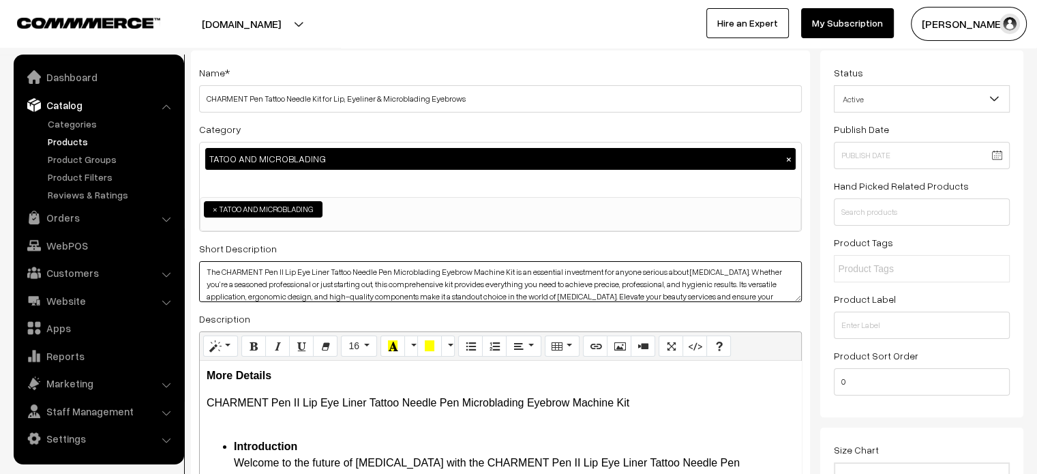
scroll to position [0, 0]
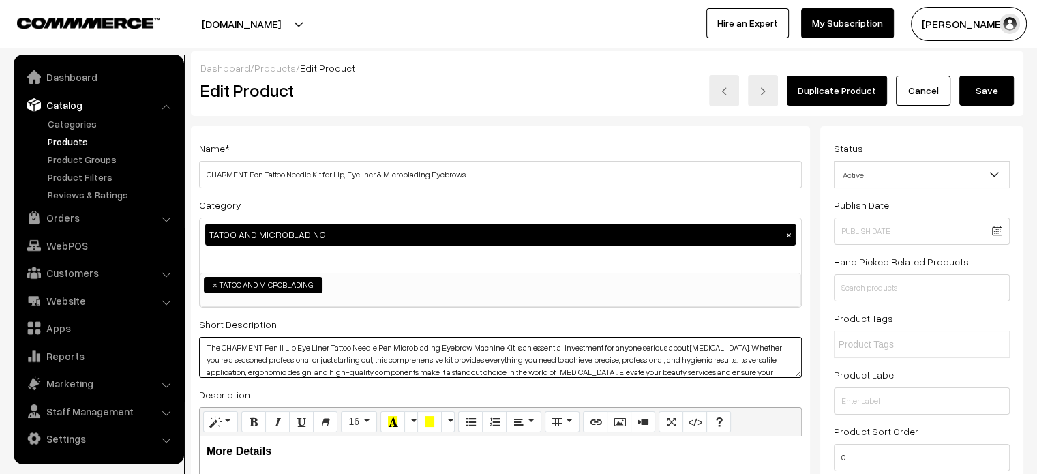
type textarea "The CHARMENT Pen II Lip Eye Liner Tattoo Needle Pen Microblading Eyebrow Machin…"
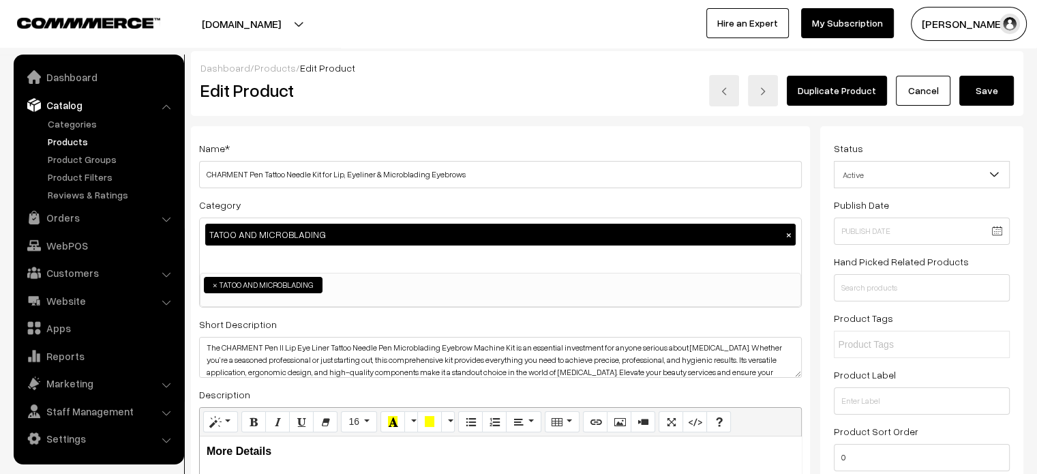
click at [984, 89] on button "Save" at bounding box center [986, 91] width 55 height 30
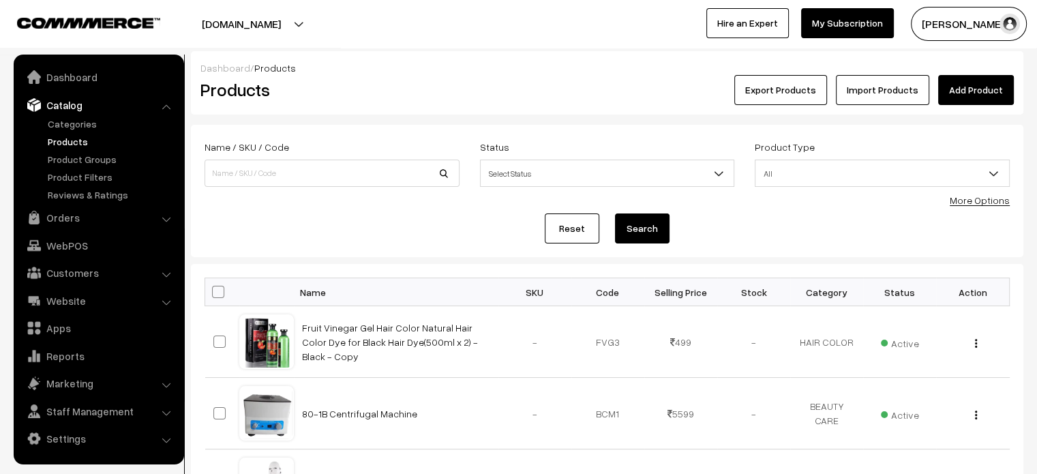
drag, startPoint x: 273, startPoint y: 190, endPoint x: 289, endPoint y: 178, distance: 20.4
click at [289, 178] on div "Name / SKU / Code" at bounding box center [331, 166] width 275 height 57
click at [289, 178] on input at bounding box center [331, 173] width 255 height 27
paste input "CHARMENT Tattoo Pen in Blue Box | Professional Eyebrow, Lip & Eyeliner Makeup T…"
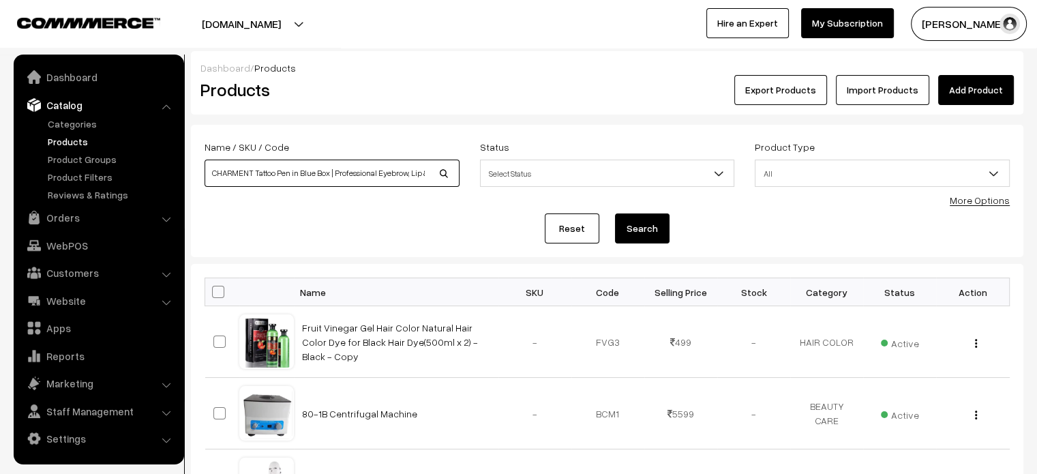
scroll to position [0, 112]
paste input
type input "CHARMENT Tattoo Pen in Blue Box | Professional Eyebrow, Lip & Eyeliner Makeup T…"
click at [646, 225] on button "Search" at bounding box center [642, 228] width 55 height 30
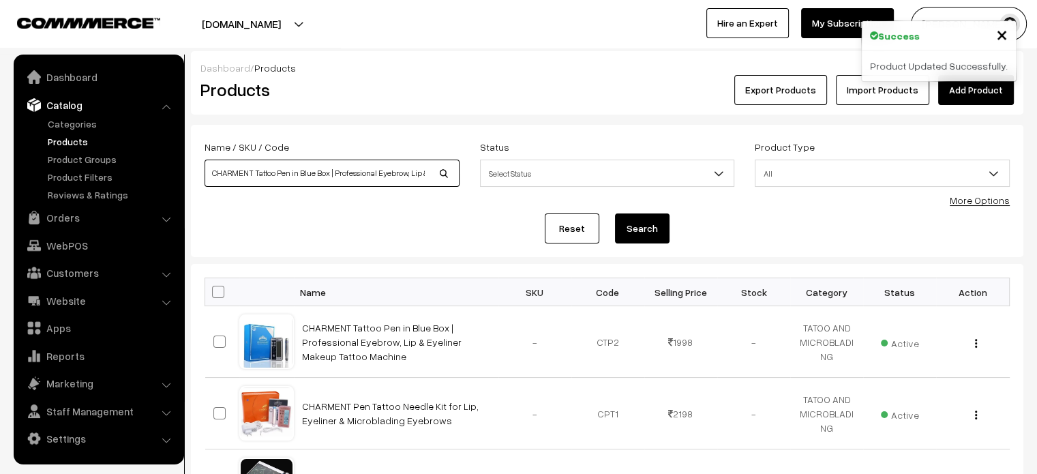
click at [399, 175] on input "CHARMENT Tattoo Pen in Blue Box | Professional Eyebrow, Lip & Eyeliner Makeup T…" at bounding box center [331, 173] width 255 height 27
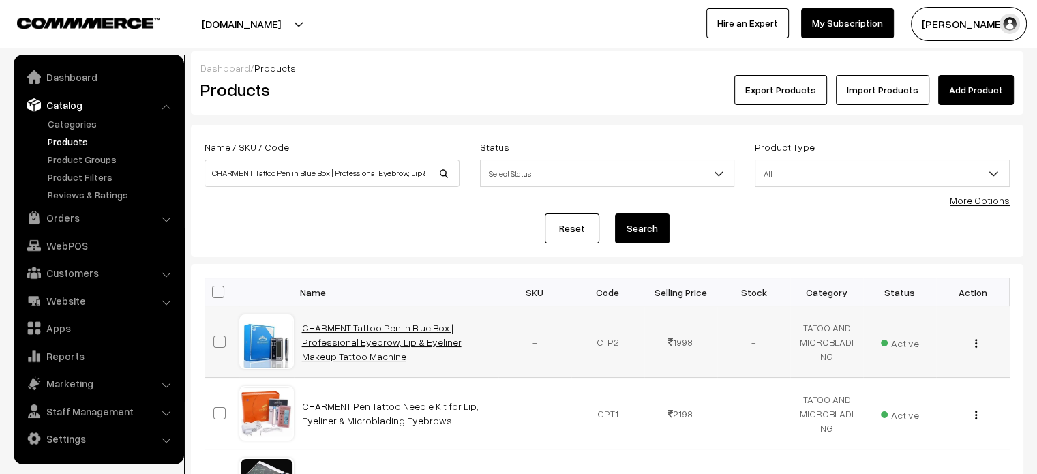
click at [413, 337] on link "CHARMENT Tattoo Pen in Blue Box | Professional Eyebrow, Lip & Eyeliner Makeup T…" at bounding box center [382, 342] width 160 height 40
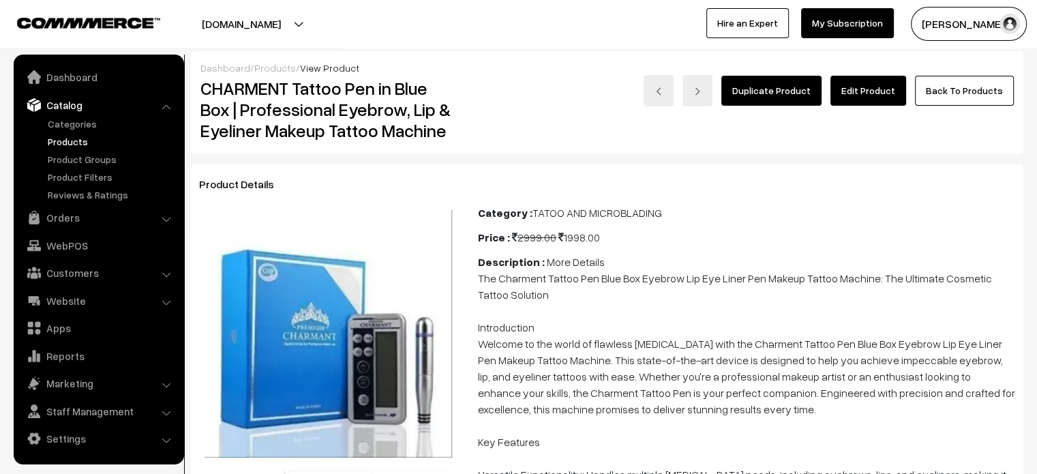
click at [874, 91] on link "Edit Product" at bounding box center [868, 91] width 76 height 30
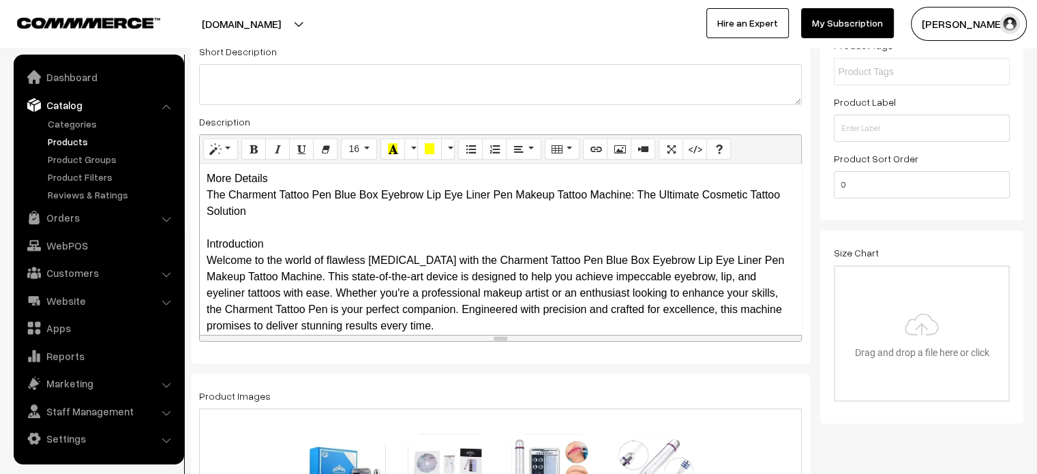
scroll to position [312, 0]
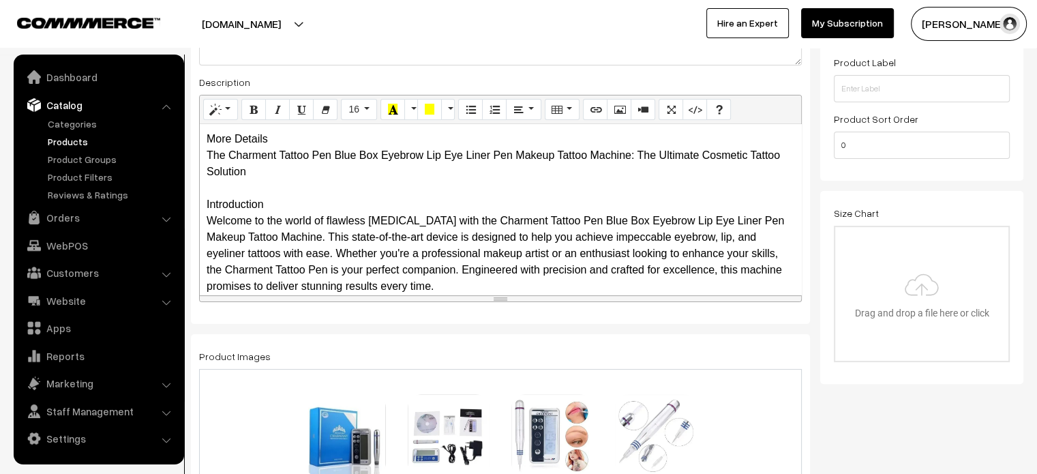
click at [268, 137] on div "More Details The Charment Tattoo Pen Blue Box Eyebrow Lip Eye Liner Pen Makeup …" at bounding box center [500, 209] width 601 height 170
click at [210, 153] on div "More Details The Charment Tattoo Pen Blue Box Eyebrow Lip Eye Liner Pen Makeup …" at bounding box center [500, 209] width 601 height 170
click at [205, 154] on div "More Details The Charment Tattoo Pen Blue Box Eyebrow Lip Eye Liner Pen Makeup …" at bounding box center [500, 209] width 601 height 170
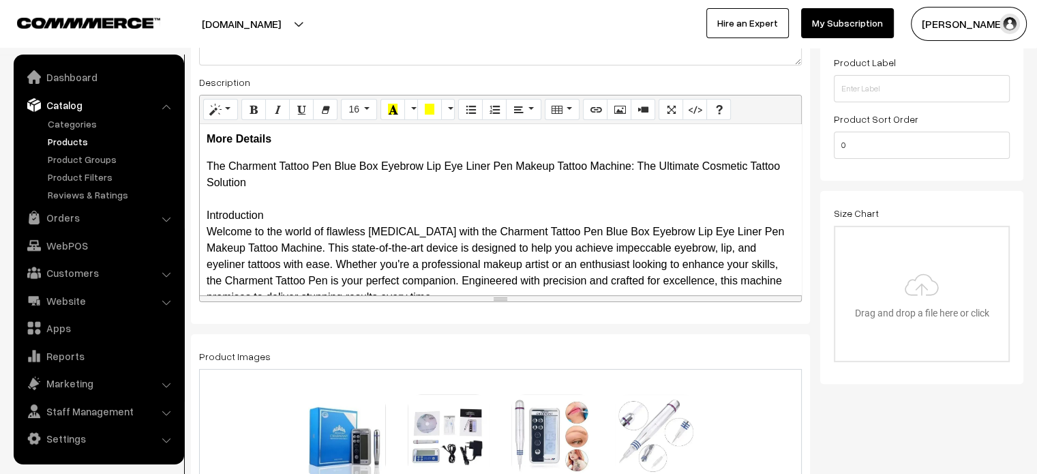
click at [202, 216] on div "More Details The Charment Tattoo Pen Blue Box Eyebrow Lip Eye Liner Pen Makeup …" at bounding box center [500, 209] width 601 height 170
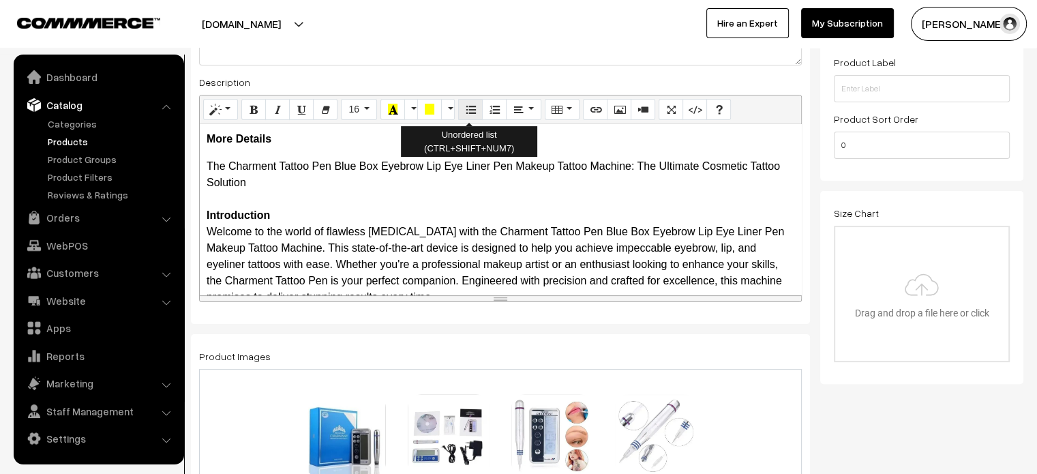
click at [469, 111] on icon "Unordered list (CTRL+SHIFT+NUM7)" at bounding box center [471, 109] width 10 height 11
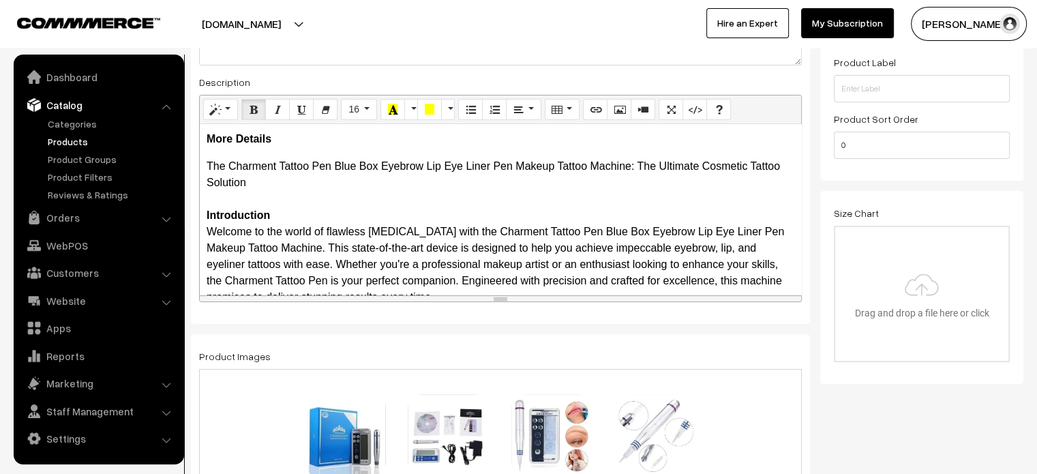
click at [209, 218] on b "Introduction" at bounding box center [238, 215] width 63 height 12
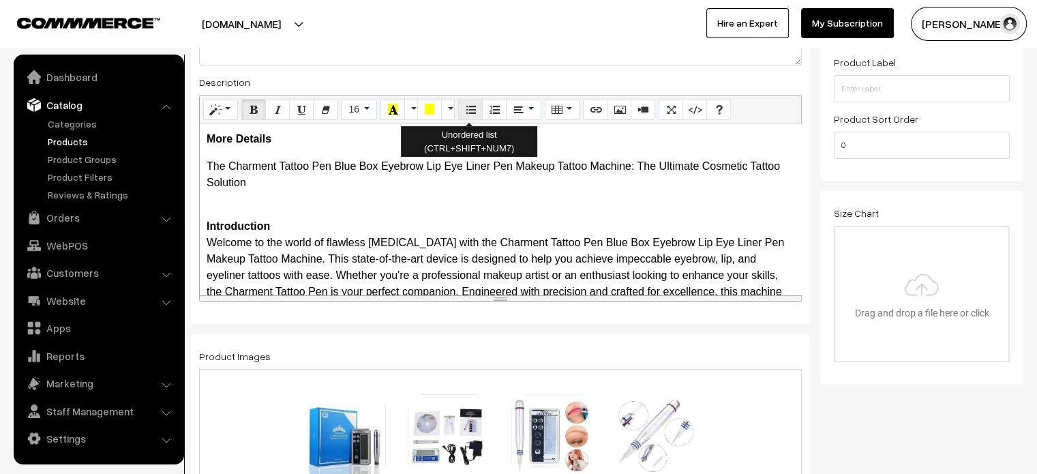
drag, startPoint x: 453, startPoint y: 114, endPoint x: 466, endPoint y: 110, distance: 13.4
click at [466, 110] on div "Normal Quote Code Header 1 Header 2 Header 3 Header 4 Header 5 Header 6 16 8 9 …" at bounding box center [500, 109] width 601 height 29
click at [466, 110] on icon "Unordered list (CTRL+SHIFT+NUM7)" at bounding box center [471, 109] width 10 height 11
click at [204, 224] on div "More Details The Charment Tattoo Pen Blue Box Eyebrow Lip Eye Liner Pen Makeup …" at bounding box center [500, 209] width 601 height 170
click at [461, 111] on button "Unordered list (CTRL+SHIFT+NUM7)" at bounding box center [470, 110] width 25 height 22
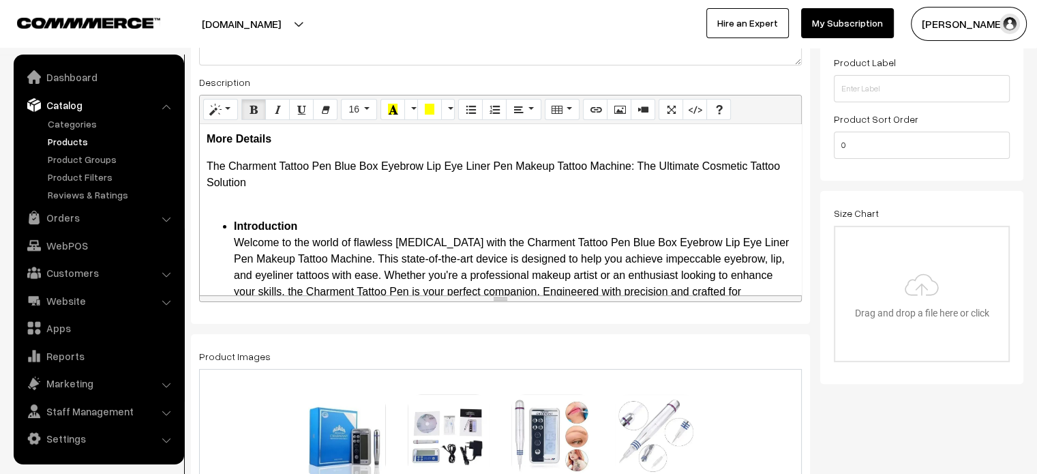
scroll to position [7, 0]
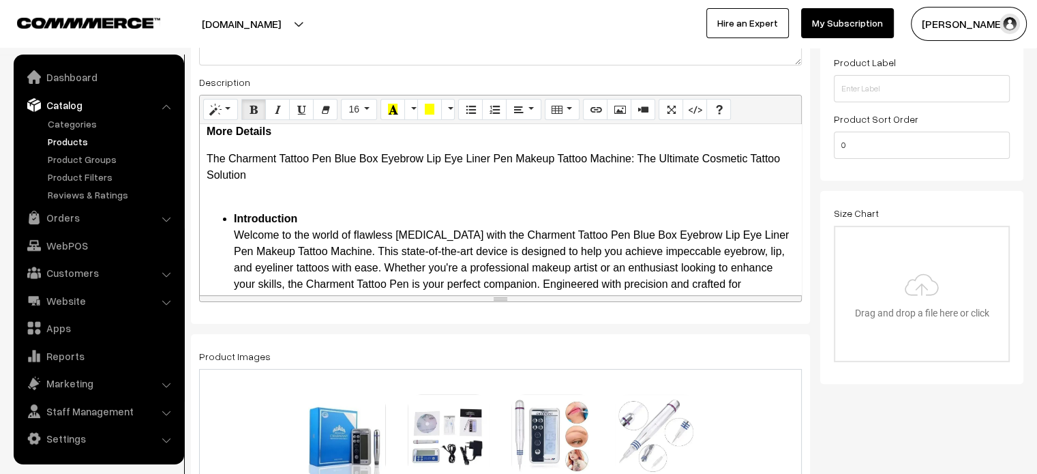
click at [280, 192] on p "The Charment Tattoo Pen Blue Box Eyebrow Lip Eye Liner Pen Makeup Tattoo Machin…" at bounding box center [501, 175] width 588 height 49
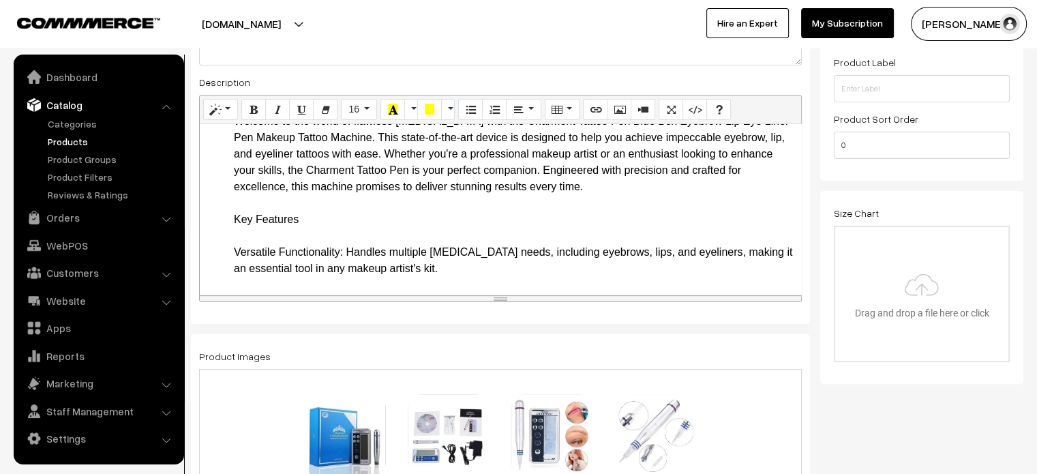
scroll to position [122, 0]
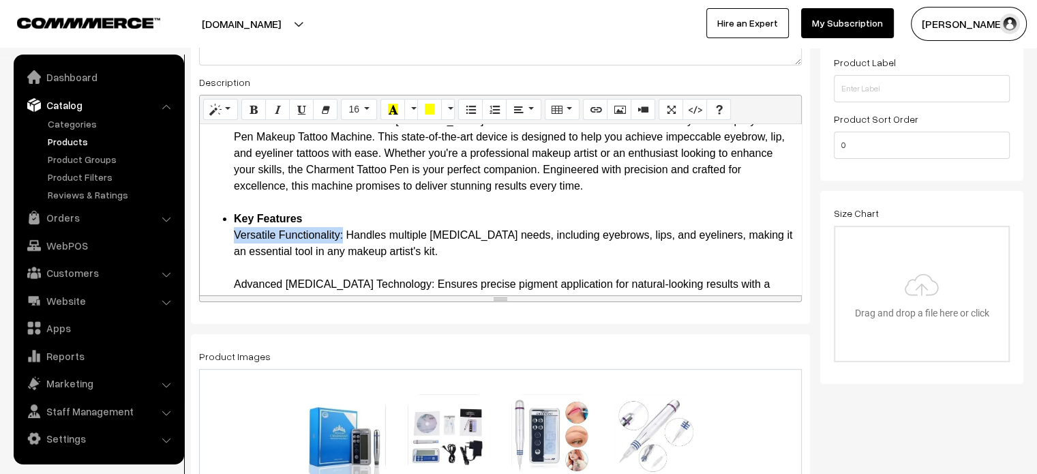
drag, startPoint x: 231, startPoint y: 235, endPoint x: 342, endPoint y: 234, distance: 111.1
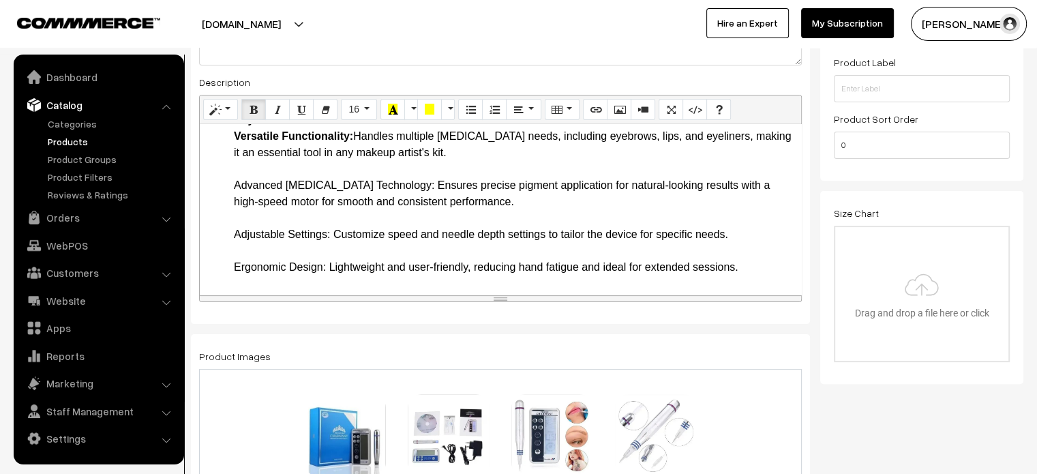
scroll to position [224, 0]
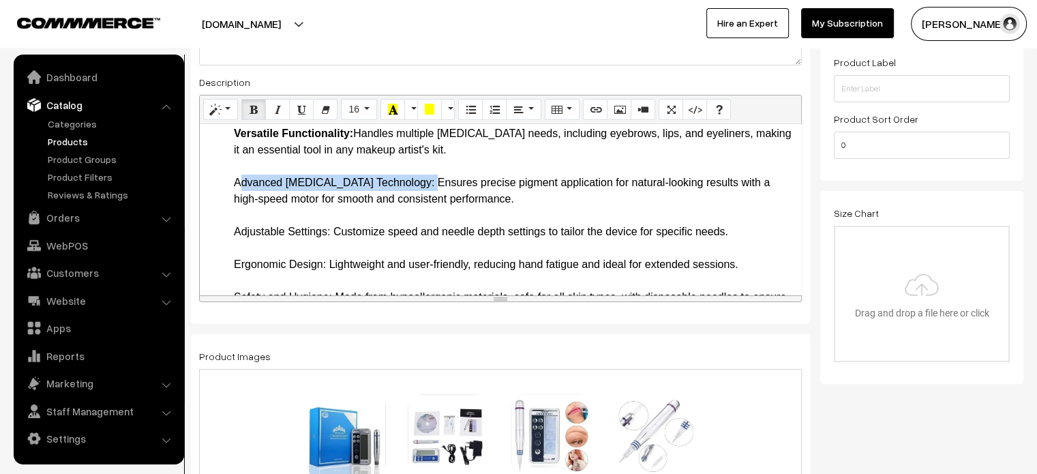
drag, startPoint x: 230, startPoint y: 179, endPoint x: 420, endPoint y: 184, distance: 189.6
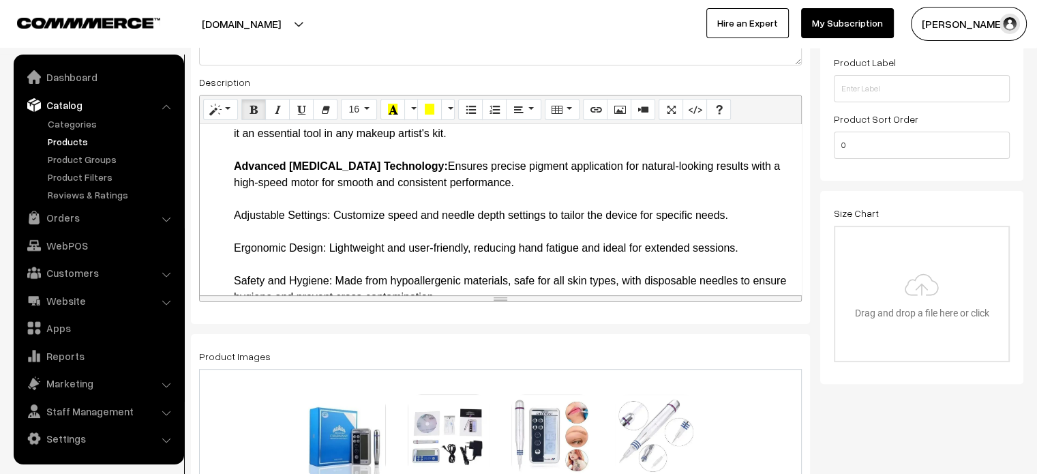
scroll to position [254, 0]
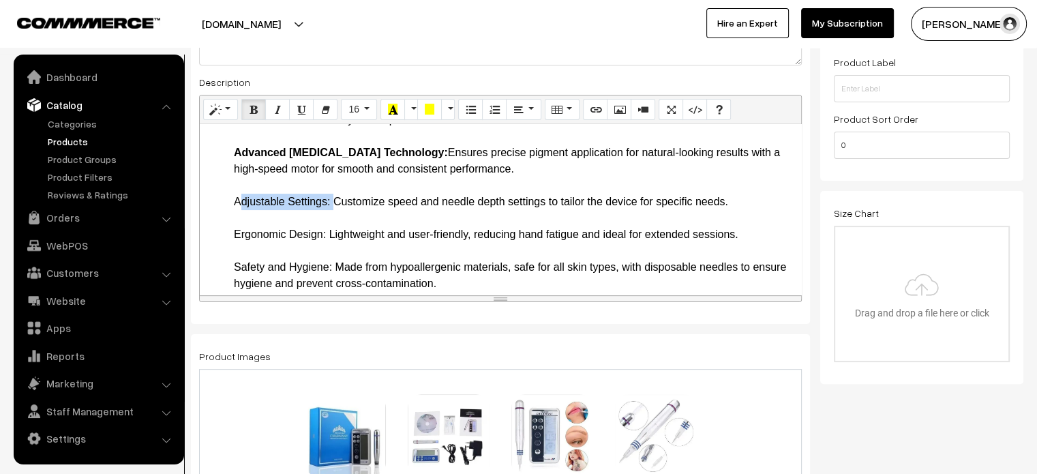
drag, startPoint x: 232, startPoint y: 200, endPoint x: 331, endPoint y: 204, distance: 98.2
click at [331, 204] on ul "Introduction Welcome to the world of flawless [MEDICAL_DATA] with the Charment …" at bounding box center [501, 472] width 588 height 1014
drag, startPoint x: 235, startPoint y: 235, endPoint x: 327, endPoint y: 237, distance: 92.0
drag, startPoint x: 232, startPoint y: 269, endPoint x: 332, endPoint y: 267, distance: 99.5
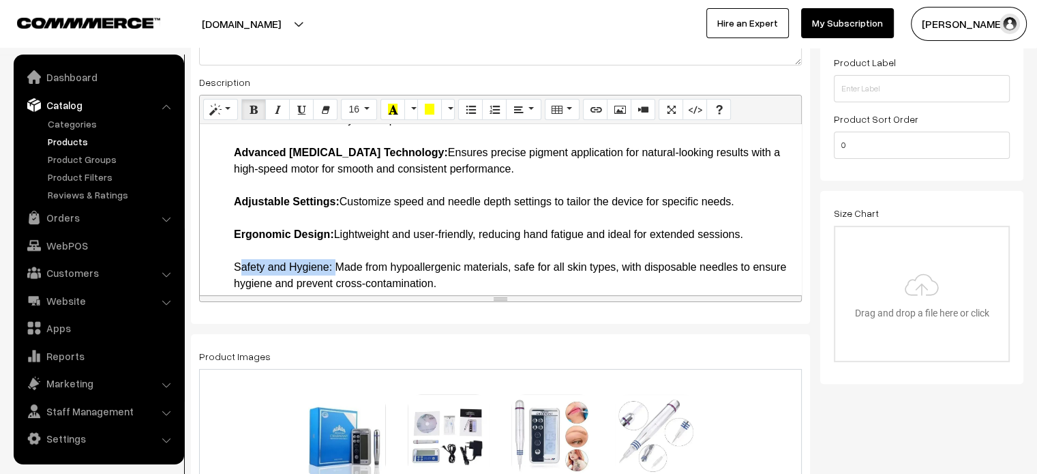
click at [332, 267] on ul "Introduction Welcome to the world of flawless cosmetic tattooing with the Charm…" at bounding box center [501, 472] width 588 height 1014
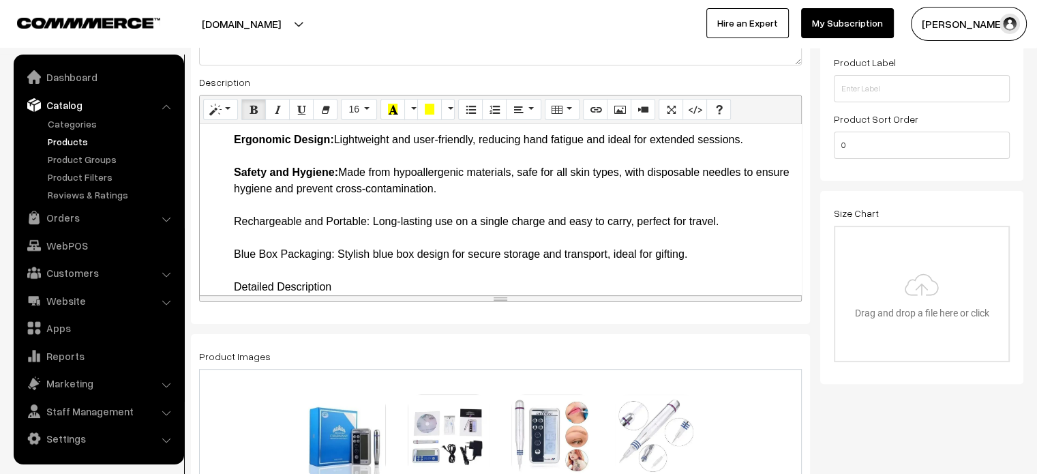
scroll to position [349, 0]
click at [232, 223] on ul "Introduction Welcome to the world of flawless cosmetic tattooing with the Charm…" at bounding box center [501, 376] width 588 height 1014
drag, startPoint x: 235, startPoint y: 217, endPoint x: 368, endPoint y: 216, distance: 132.9
click at [368, 216] on li "Key Features Versatile Functionality: Handles multiple cosmetic tattooing needs…" at bounding box center [514, 434] width 560 height 900
click at [232, 254] on ul "Introduction Welcome to the world of flawless cosmetic tattooing with the Charm…" at bounding box center [501, 376] width 588 height 1014
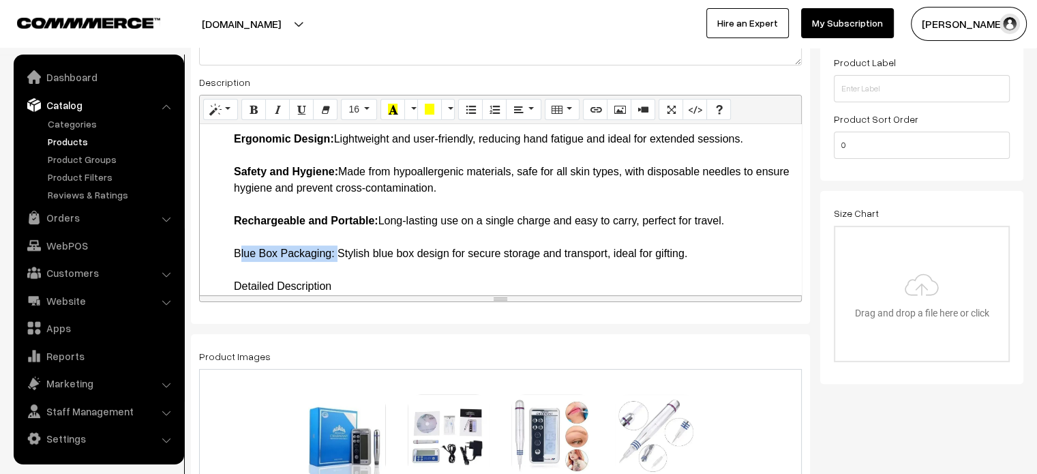
drag, startPoint x: 232, startPoint y: 254, endPoint x: 332, endPoint y: 253, distance: 99.5
click at [332, 253] on ul "Introduction Welcome to the world of flawless cosmetic tattooing with the Charm…" at bounding box center [501, 376] width 588 height 1014
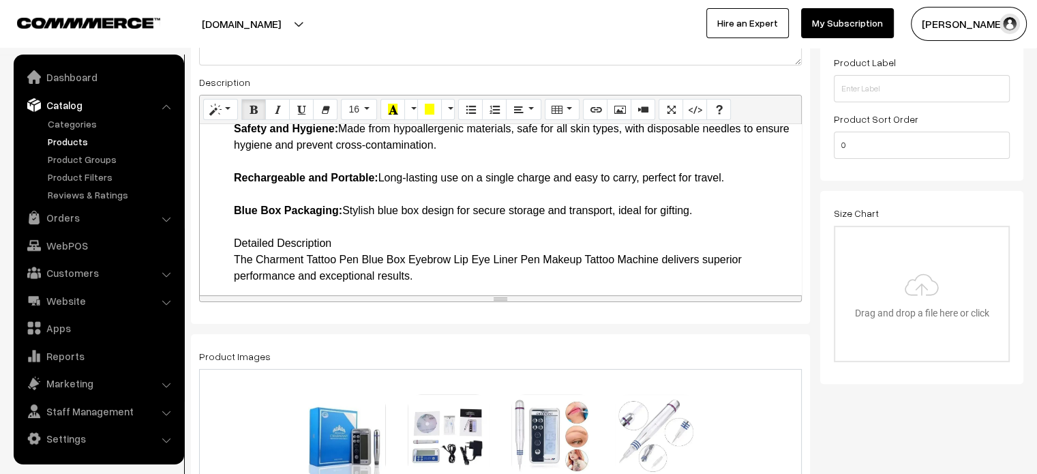
scroll to position [401, 0]
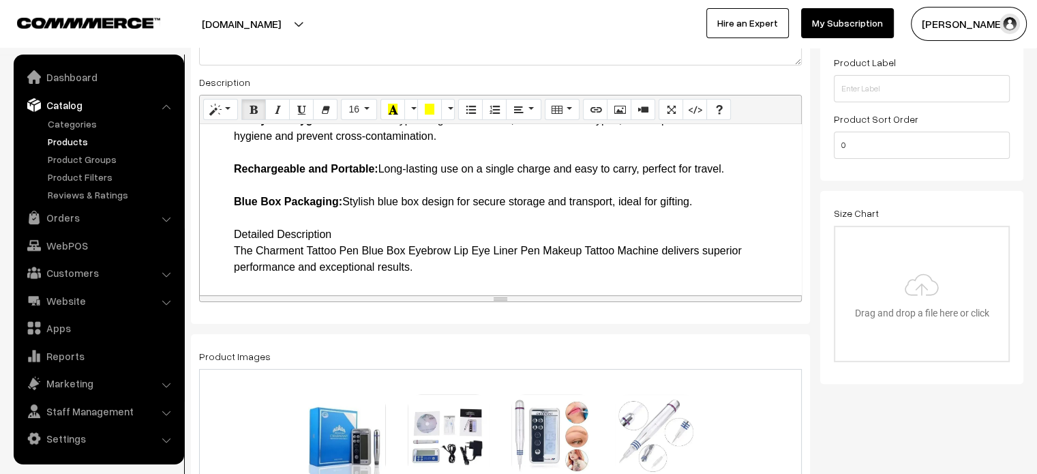
click at [234, 232] on li "Key Features Versatile Functionality: Handles multiple cosmetic tattooing needs…" at bounding box center [514, 382] width 560 height 900
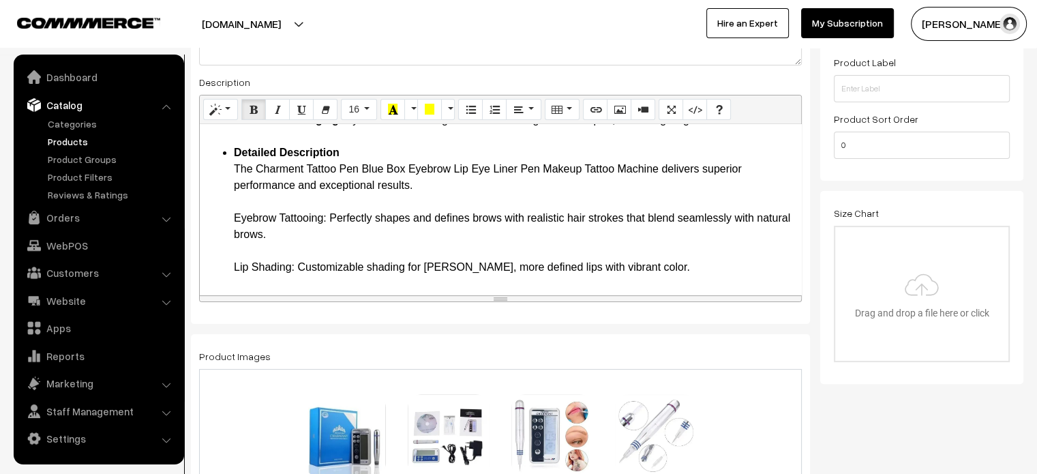
scroll to position [484, 0]
drag, startPoint x: 232, startPoint y: 215, endPoint x: 327, endPoint y: 217, distance: 95.5
click at [327, 217] on ul "Introduction Welcome to the world of flawless cosmetic tattooing with the Charm…" at bounding box center [501, 241] width 588 height 1014
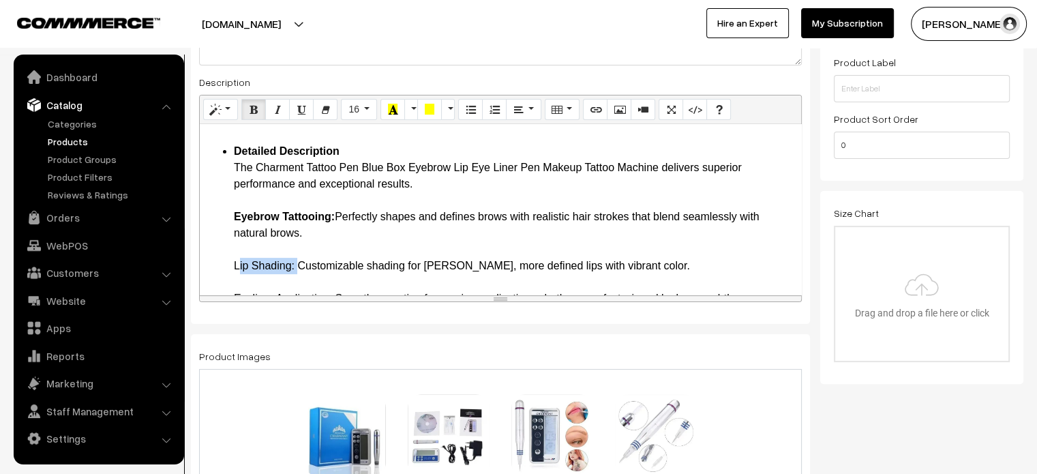
drag, startPoint x: 234, startPoint y: 264, endPoint x: 295, endPoint y: 260, distance: 60.8
click at [295, 260] on li "Detailed Description The Charment Tattoo Pen Blue Box Eyebrow Lip Eye Liner Pen…" at bounding box center [514, 445] width 560 height 605
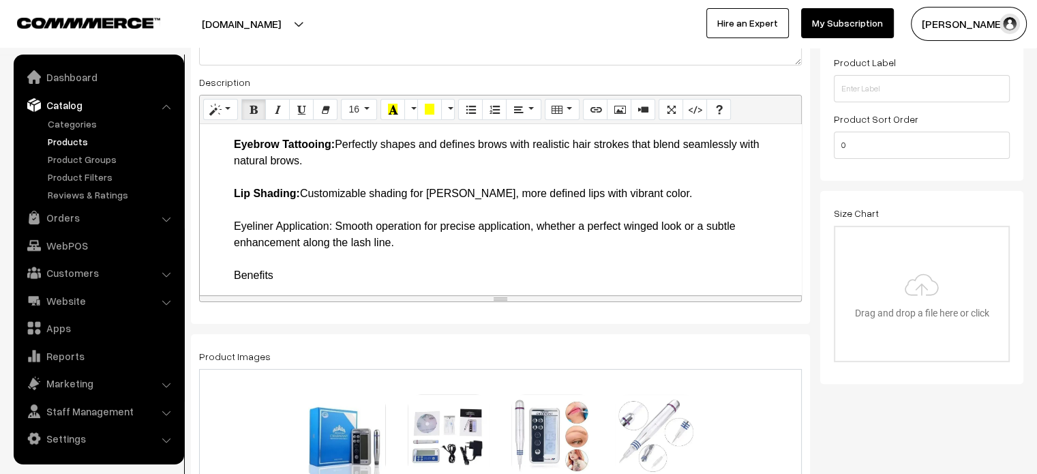
scroll to position [556, 0]
drag, startPoint x: 231, startPoint y: 226, endPoint x: 334, endPoint y: 226, distance: 102.9
click at [334, 226] on ul "Introduction Welcome to the world of flawless cosmetic tattooing with the Charm…" at bounding box center [501, 169] width 588 height 1014
click at [230, 274] on ul "Introduction Welcome to the world of flawless cosmetic tattooing with the Charm…" at bounding box center [501, 169] width 588 height 1014
click at [243, 275] on li "Benefits Professional Results: Salon-quality results from the comfort of your h…" at bounding box center [514, 471] width 560 height 409
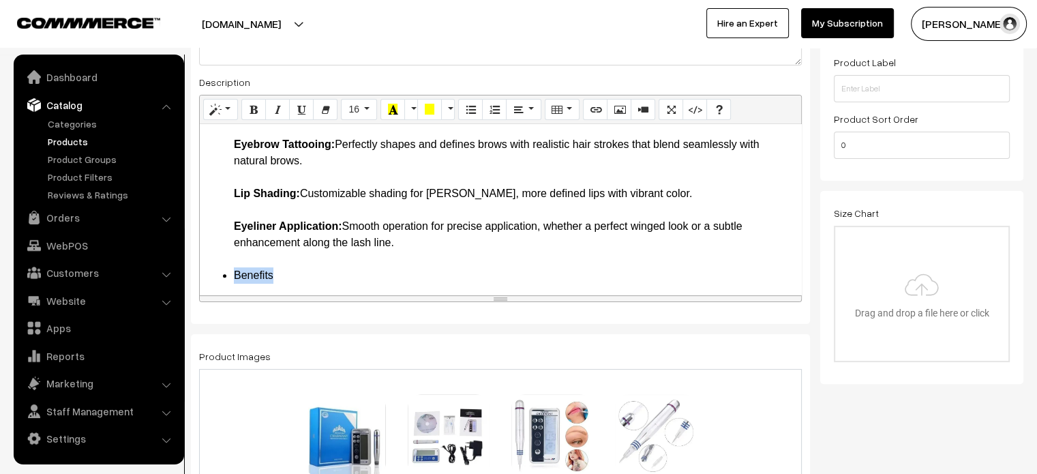
click at [243, 275] on li "Benefits Professional Results: Salon-quality results from the comfort of your h…" at bounding box center [514, 471] width 560 height 409
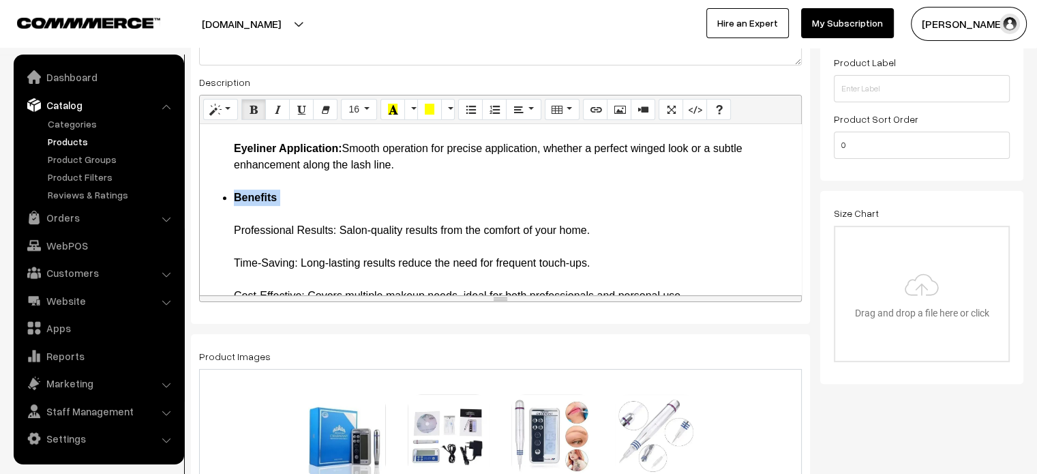
scroll to position [645, 0]
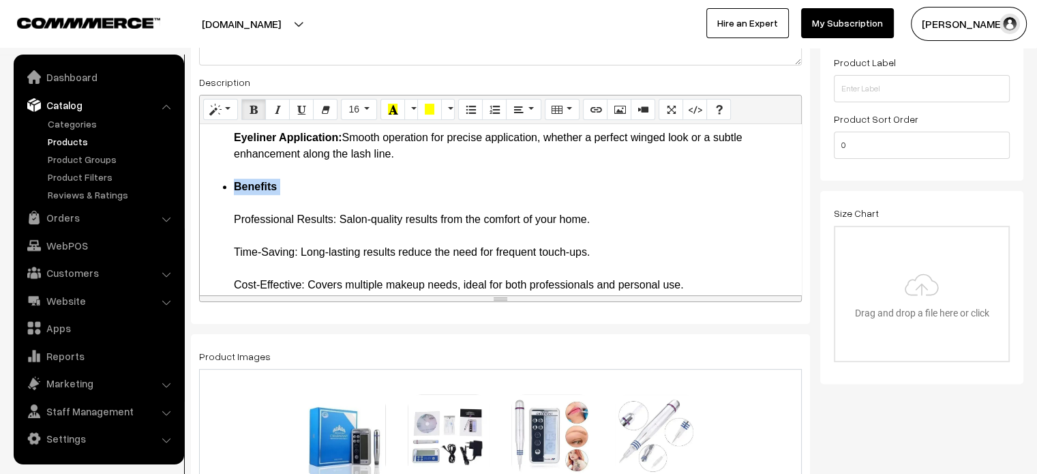
click at [234, 207] on li "Benefits Professional Results: Salon-quality results from the comfort of your h…" at bounding box center [514, 383] width 560 height 409
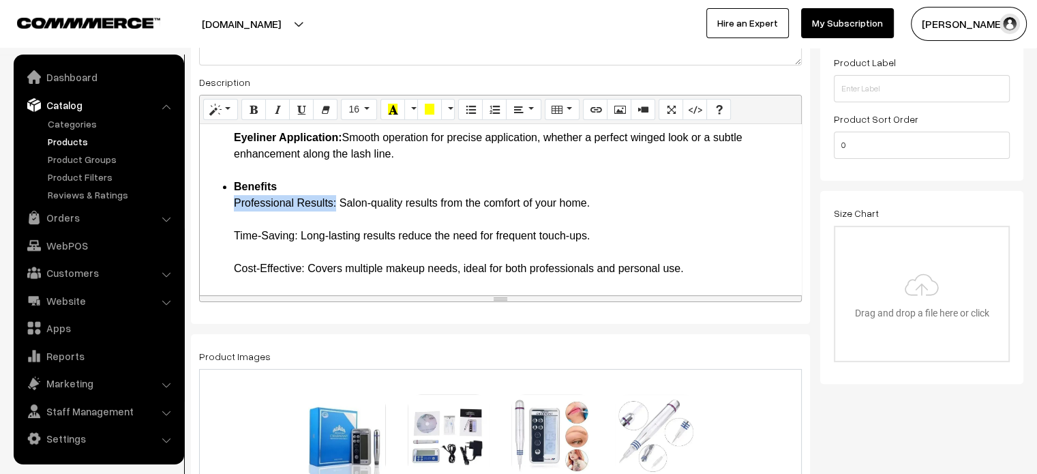
drag, startPoint x: 233, startPoint y: 203, endPoint x: 337, endPoint y: 204, distance: 104.3
click at [337, 204] on li "Benefits Professional Results: Salon-quality results from the comfort of your h…" at bounding box center [514, 375] width 560 height 393
drag, startPoint x: 232, startPoint y: 235, endPoint x: 299, endPoint y: 234, distance: 66.8
click at [299, 234] on ul "Introduction Welcome to the world of flawless cosmetic tattooing with the Charm…" at bounding box center [501, 72] width 588 height 998
click at [254, 217] on li "Benefits Professional Results: Salon-quality results from the comfort of your h…" at bounding box center [514, 375] width 560 height 393
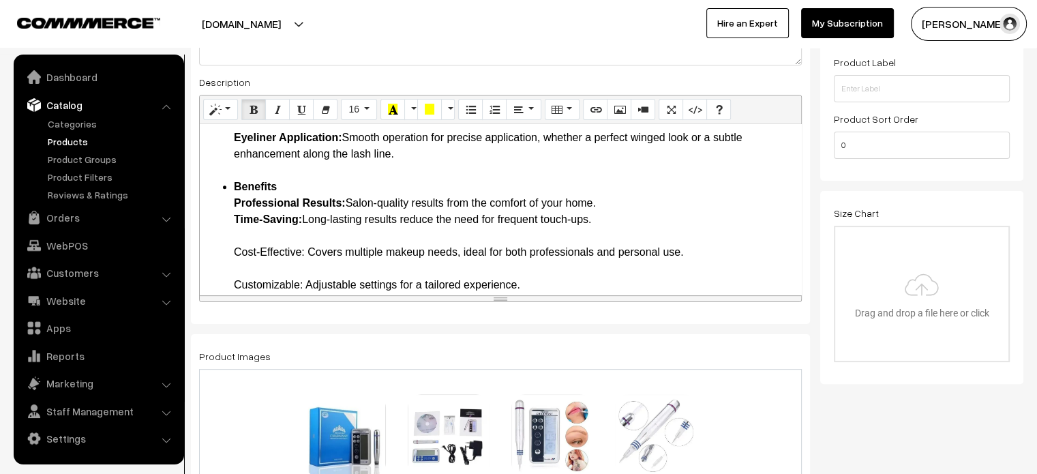
click at [237, 239] on li "Benefits Professional Results: Salon-quality results from the comfort of your h…" at bounding box center [514, 367] width 560 height 376
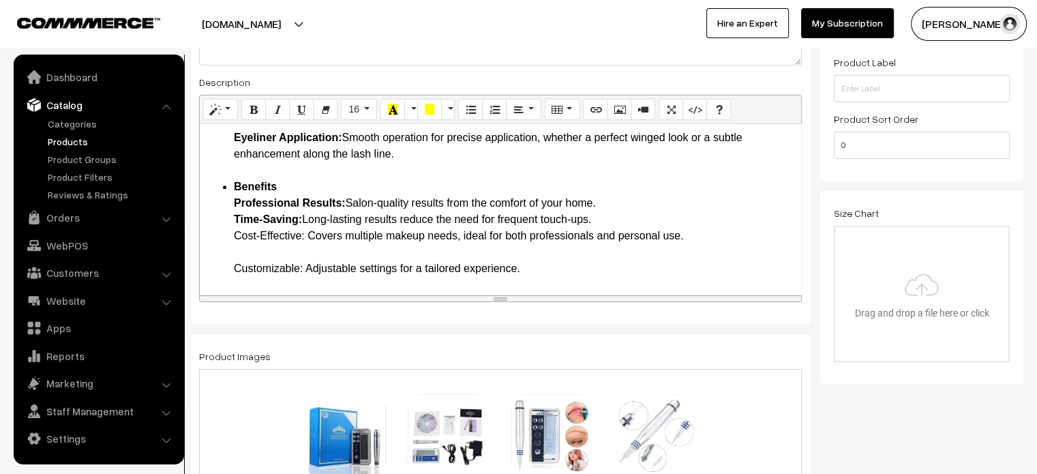
click at [245, 247] on li "Benefits Professional Results: Salon-quality results from the comfort of your h…" at bounding box center [514, 359] width 560 height 360
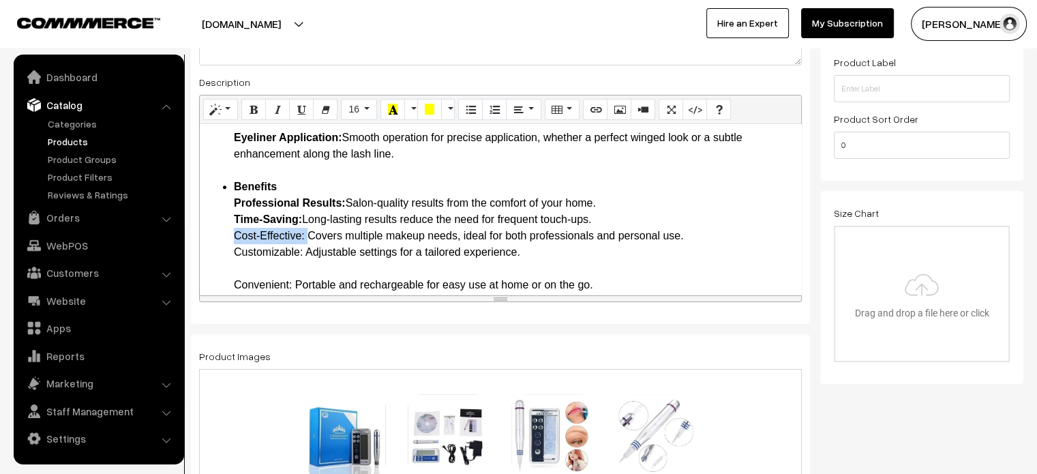
drag, startPoint x: 232, startPoint y: 234, endPoint x: 308, endPoint y: 236, distance: 75.7
click at [308, 236] on ul "Introduction Welcome to the world of flawless cosmetic tattooing with the Charm…" at bounding box center [501, 47] width 588 height 949
click at [236, 253] on li "Benefits Professional Results: Salon-quality results from the comfort of your h…" at bounding box center [514, 351] width 560 height 344
click at [302, 252] on li "Benefits Professional Results: Salon-quality results from the comfort of your h…" at bounding box center [514, 351] width 560 height 344
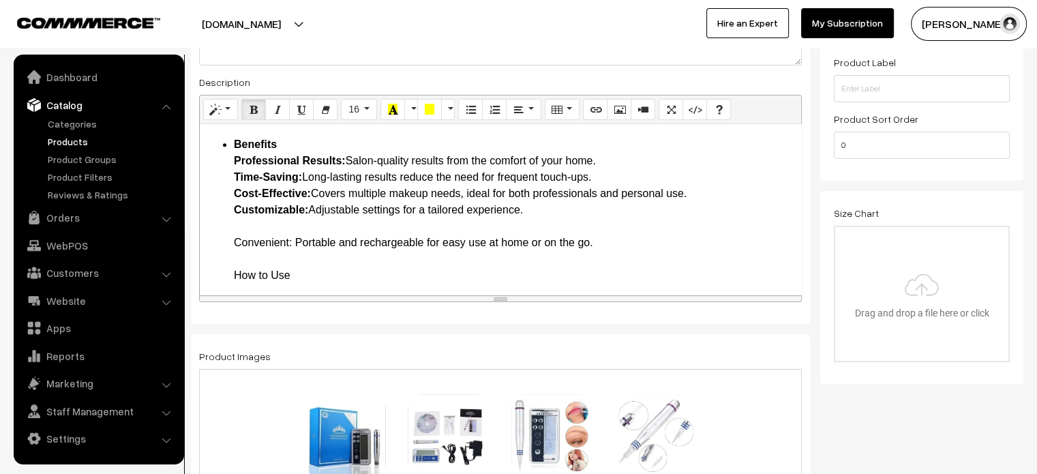
scroll to position [690, 0]
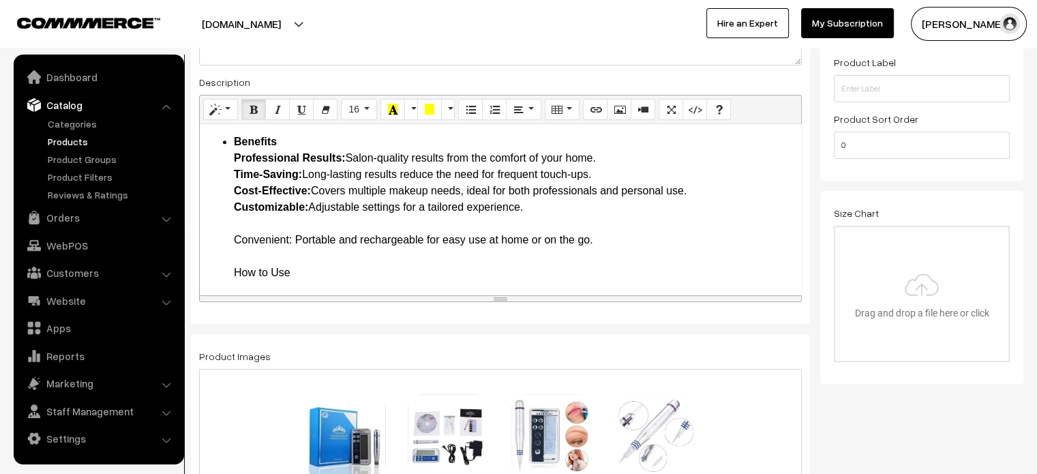
click at [248, 219] on li "Benefits Professional Results: Salon-quality results from the comfort of your h…" at bounding box center [514, 306] width 560 height 344
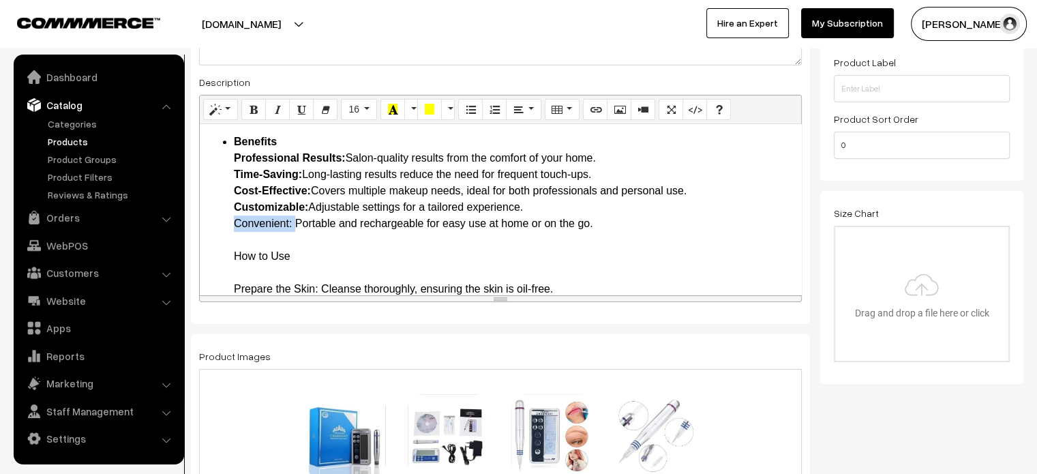
drag, startPoint x: 230, startPoint y: 221, endPoint x: 294, endPoint y: 229, distance: 64.6
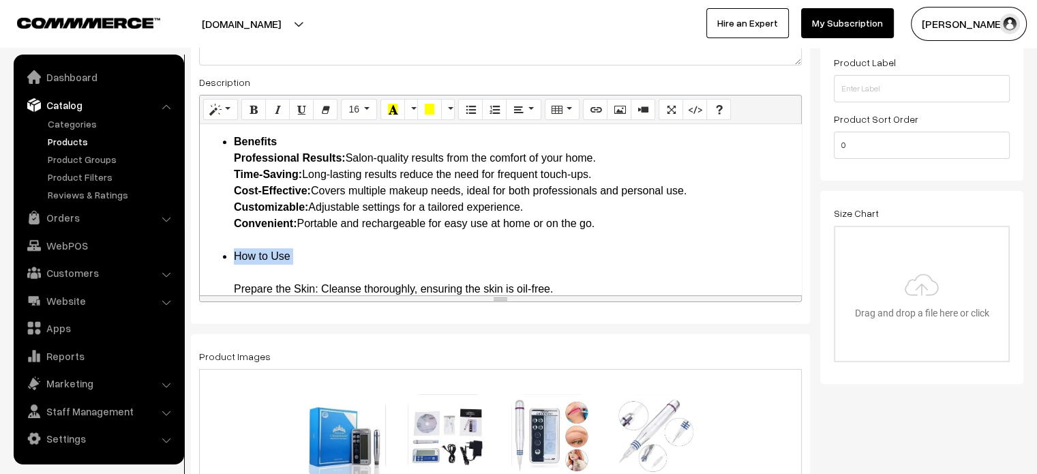
click at [234, 270] on li "How to Use Prepare the Skin: Cleanse thoroughly, ensuring the skin is oil-free.…" at bounding box center [514, 354] width 560 height 213
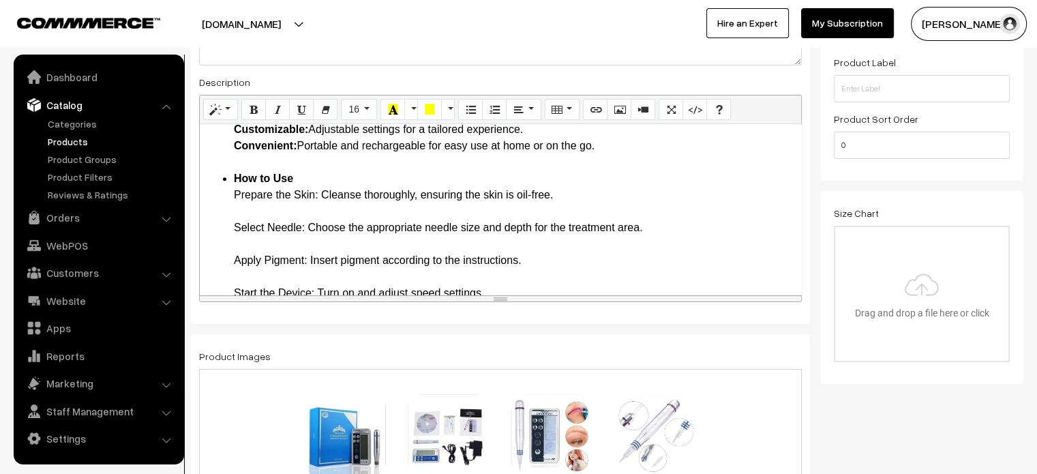
scroll to position [774, 0]
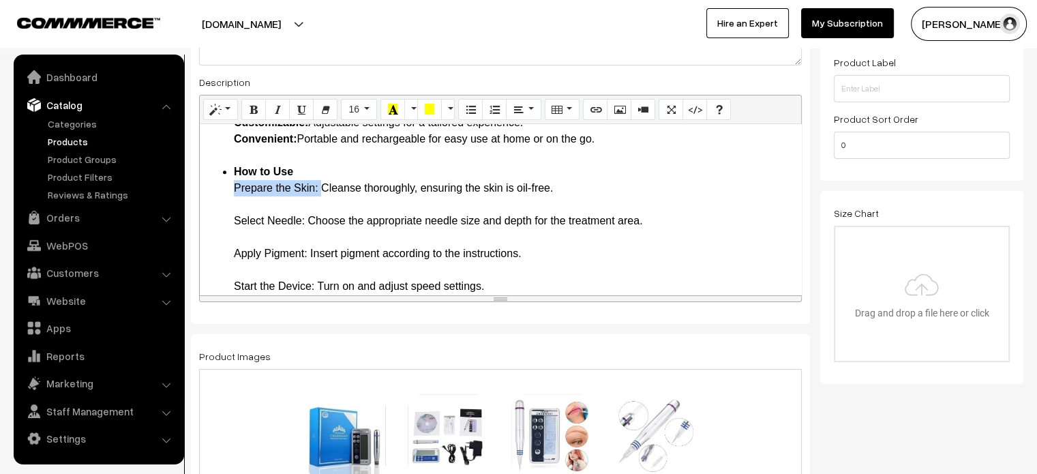
drag, startPoint x: 232, startPoint y: 185, endPoint x: 321, endPoint y: 190, distance: 89.4
drag, startPoint x: 232, startPoint y: 222, endPoint x: 303, endPoint y: 222, distance: 71.6
drag, startPoint x: 234, startPoint y: 258, endPoint x: 307, endPoint y: 252, distance: 73.3
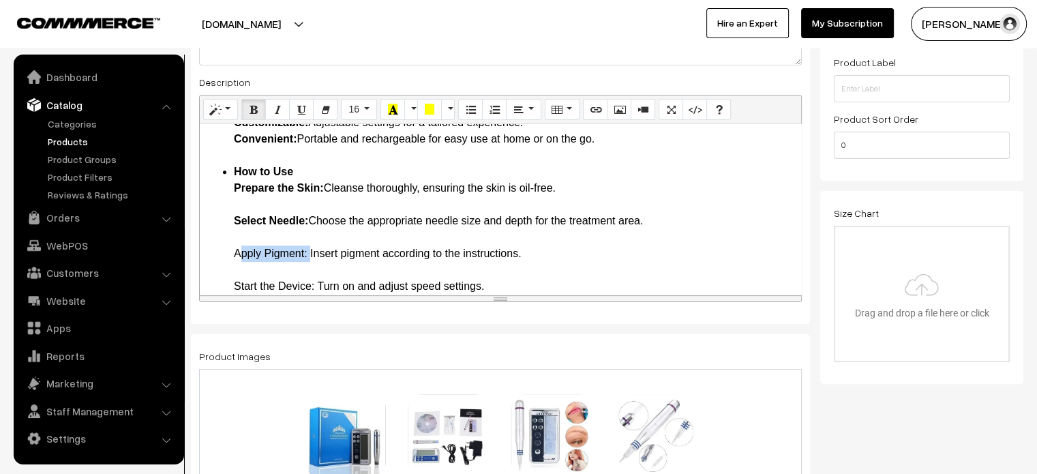
click at [307, 252] on li "How to Use Prepare the Skin: Cleanse thoroughly, ensuring the skin is oil-free.…" at bounding box center [514, 262] width 560 height 196
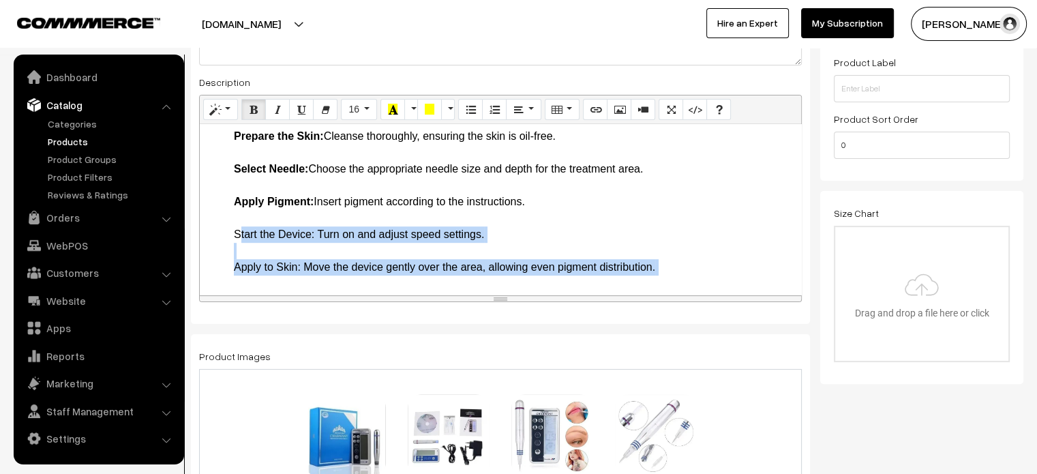
scroll to position [837, 0]
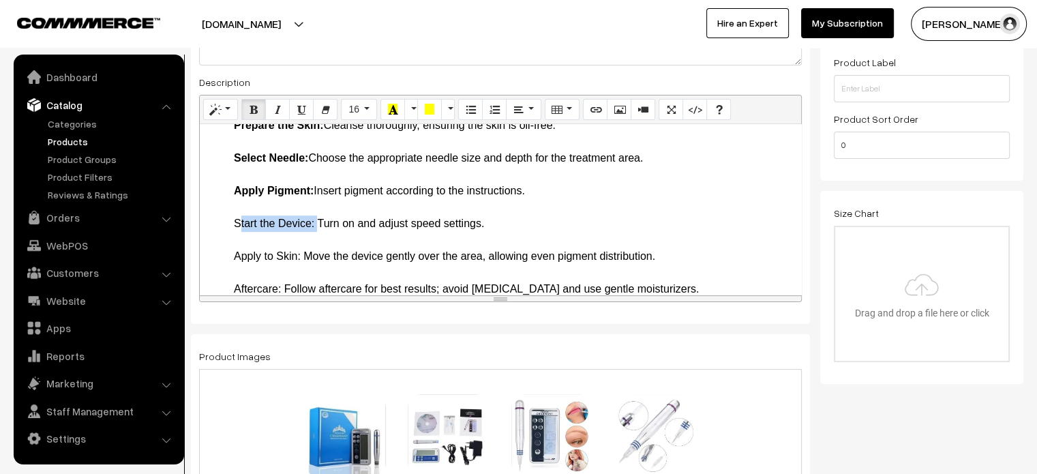
drag, startPoint x: 226, startPoint y: 285, endPoint x: 313, endPoint y: 224, distance: 106.1
drag, startPoint x: 234, startPoint y: 256, endPoint x: 305, endPoint y: 253, distance: 70.9
click at [305, 253] on li "How to Use Prepare the Skin: Cleanse thoroughly, ensuring the skin is oil-free.…" at bounding box center [514, 199] width 560 height 196
click at [236, 289] on li "How to Use Prepare the Skin: Cleanse thoroughly, ensuring the skin is oil-free.…" at bounding box center [514, 199] width 560 height 196
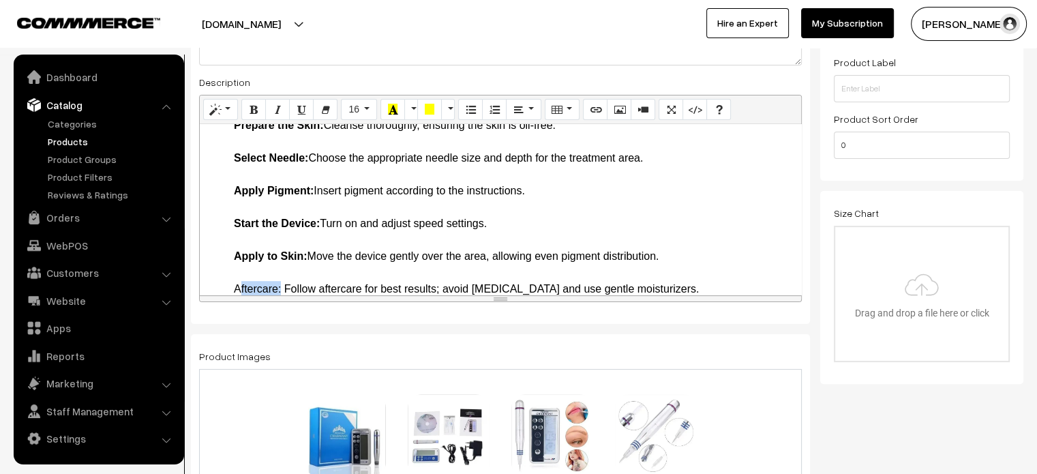
click at [236, 289] on li "How to Use Prepare the Skin: Cleanse thoroughly, ensuring the skin is oil-free.…" at bounding box center [514, 199] width 560 height 196
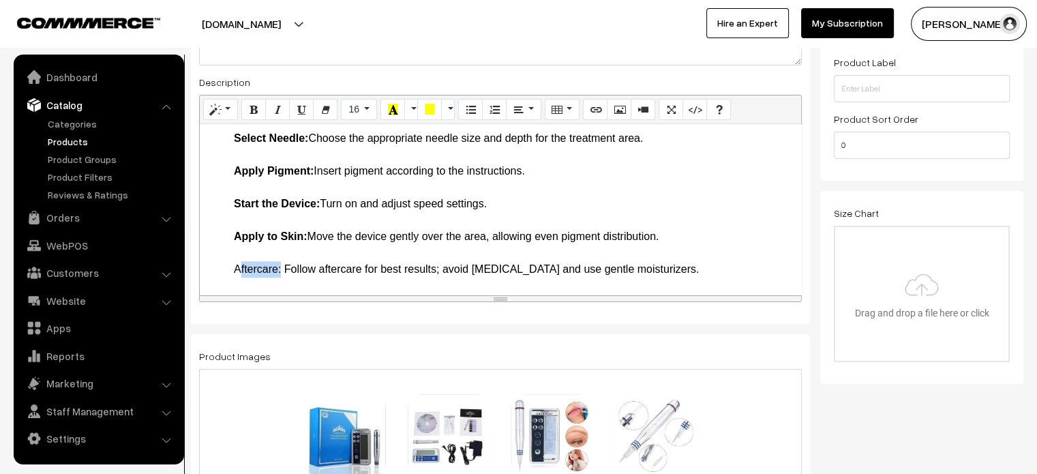
drag, startPoint x: 230, startPoint y: 271, endPoint x: 283, endPoint y: 267, distance: 53.3
click at [351, 244] on li "How to Use Prepare the Skin: Cleanse thoroughly, ensuring the skin is oil-free.…" at bounding box center [514, 179] width 560 height 196
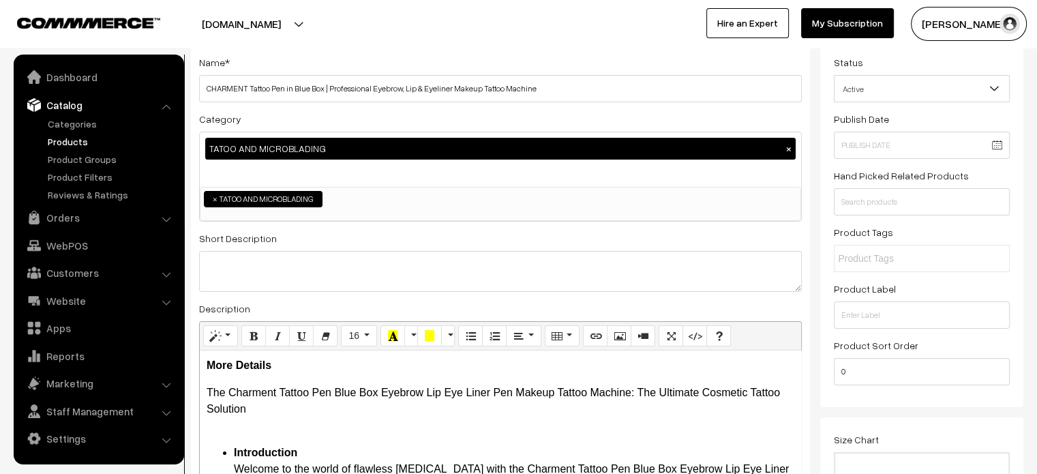
scroll to position [85, 0]
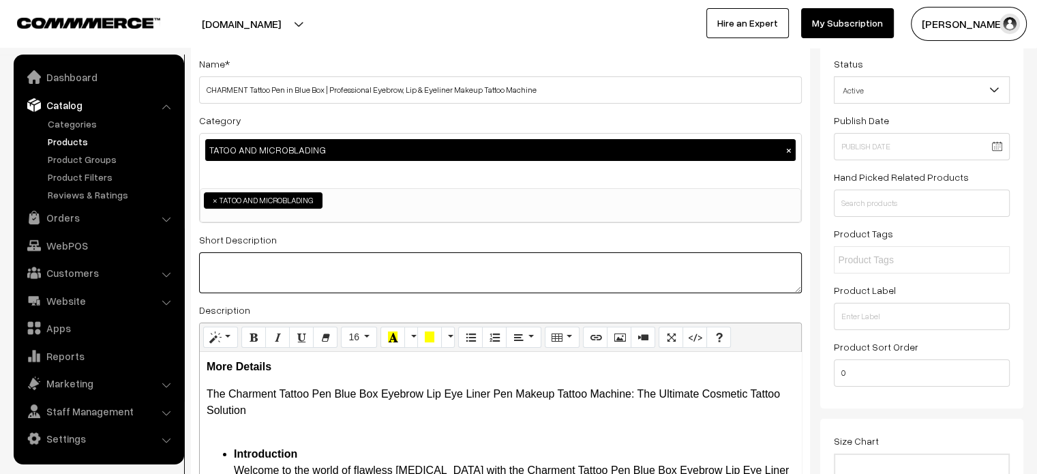
paste textarea ""The Charment Tattoo Pen Blue Box Eyebrow Lip Eye Liner Pen Makeup Tattoo Machi…"
click at [396, 270] on textarea at bounding box center [500, 272] width 603 height 41
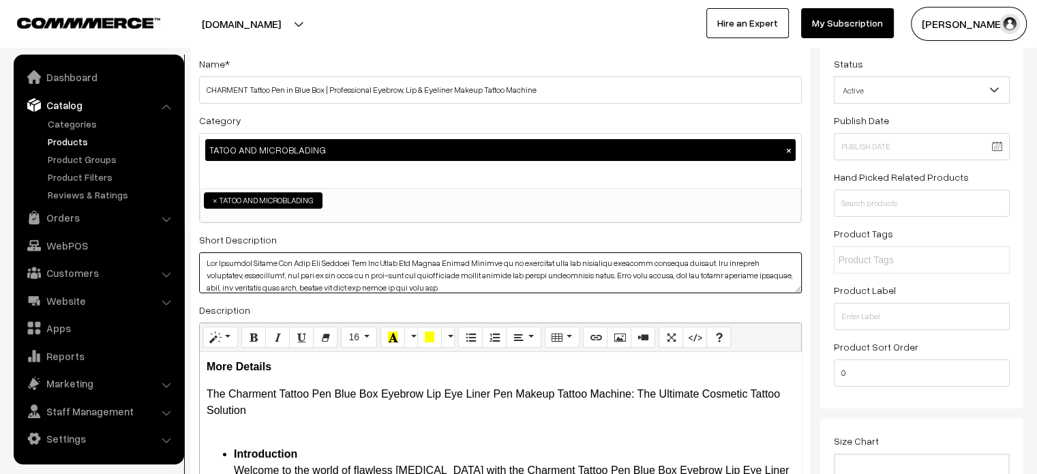
scroll to position [0, 0]
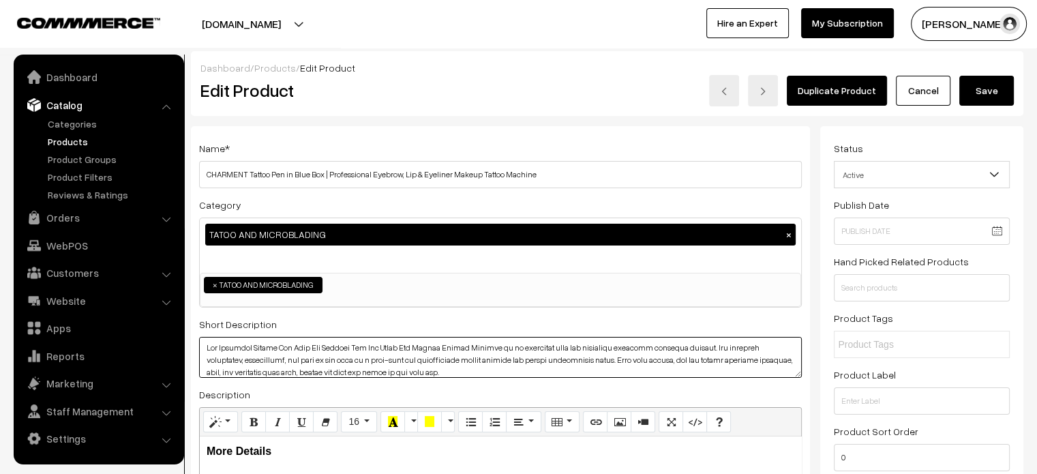
type textarea "The Charment Tattoo Pen Blue Box Eyebrow Lip Eye Liner Pen Makeup Tattoo Machin…"
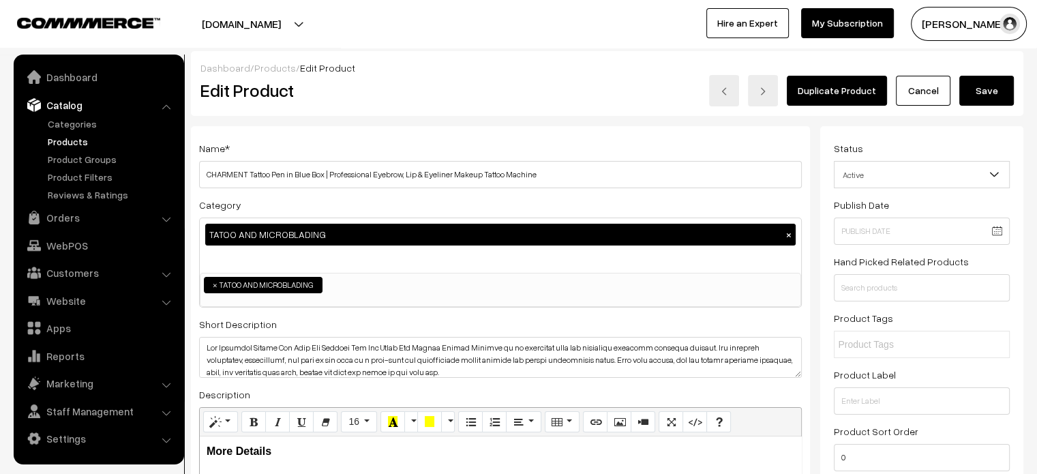
click at [999, 97] on button "Save" at bounding box center [986, 91] width 55 height 30
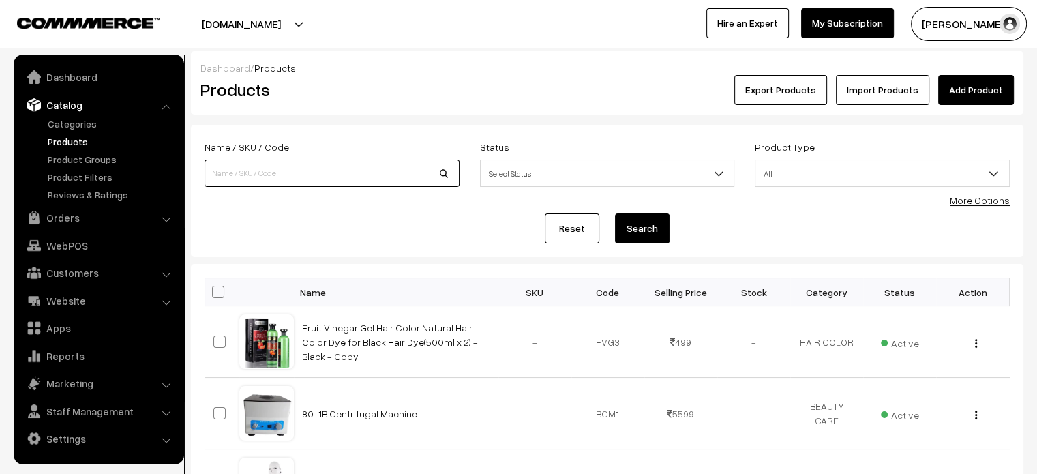
click at [387, 177] on input at bounding box center [331, 173] width 255 height 27
paste input "Nano Needle 9pin, 12pin, 36pin, and 42pin for A7 - Pack of 10 Needles"
type input "Nano Needle 9pin, 12pin, 36pin, and 42pin for A7 - Pack of 10 Needles"
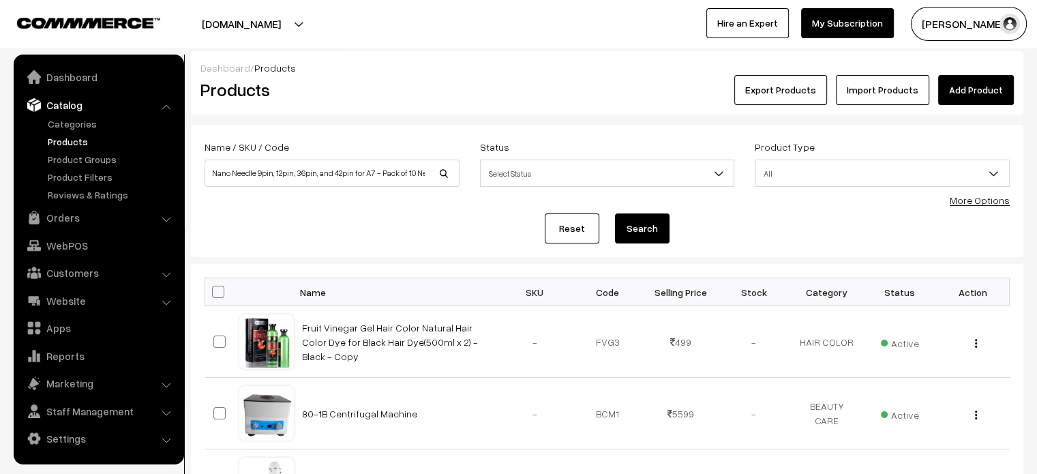
click at [654, 228] on button "Search" at bounding box center [642, 228] width 55 height 30
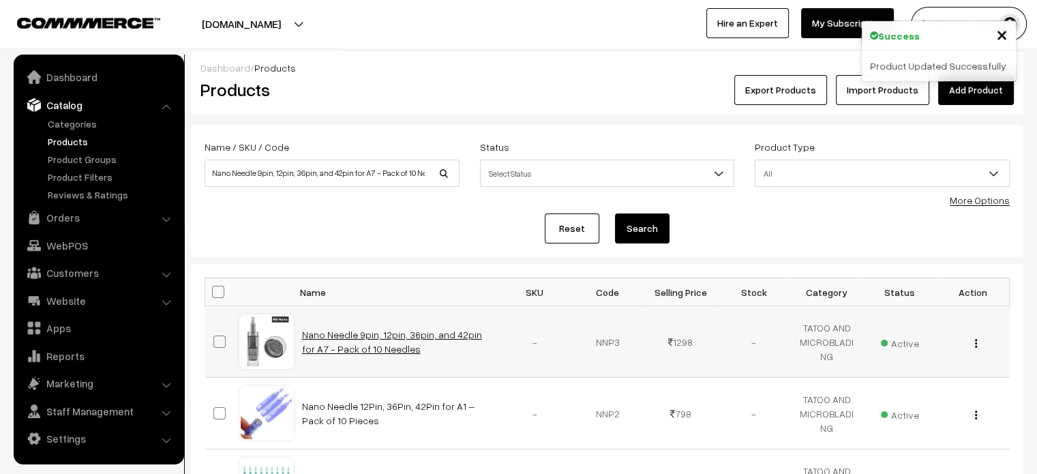
click at [346, 332] on link "Nano Needle 9pin, 12pin, 36pin, and 42pin for A7 - Pack of 10 Needles" at bounding box center [392, 342] width 180 height 26
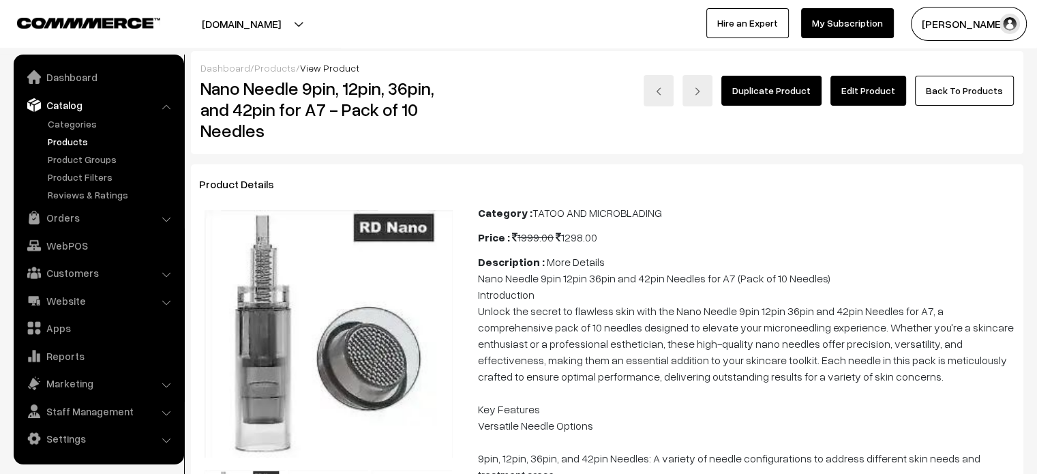
click at [867, 92] on link "Edit Product" at bounding box center [868, 91] width 76 height 30
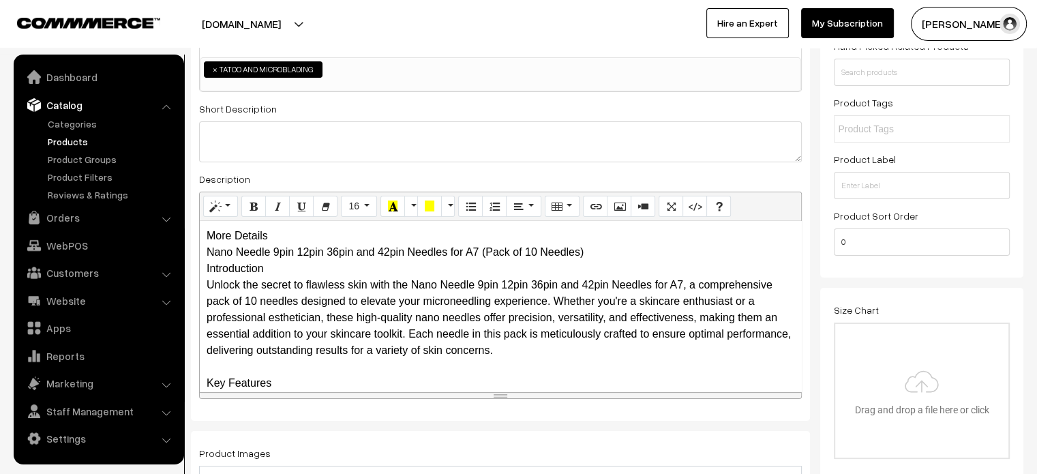
scroll to position [221, 0]
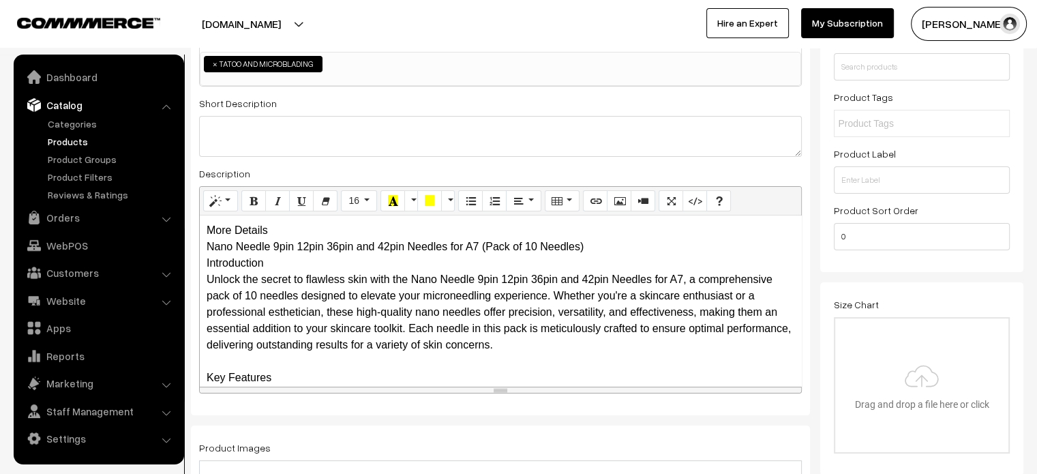
click at [277, 227] on div "More Details Nano Needle 9pin 12pin 36pin and 42pin Needles for A7 (Pack of 10 …" at bounding box center [500, 300] width 601 height 170
click at [283, 229] on div "More Details Nano Needle 9pin 12pin 36pin and 42pin Needles for A7 (Pack of 10 …" at bounding box center [500, 300] width 601 height 170
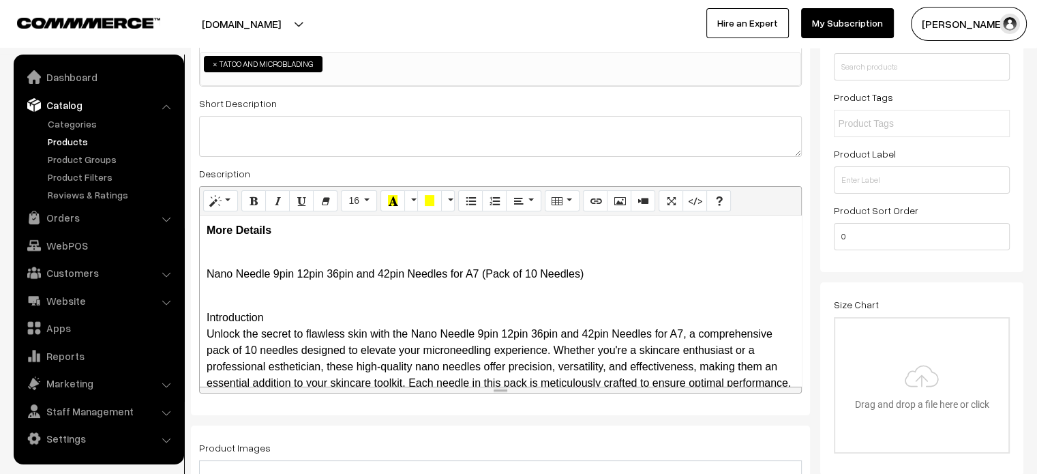
click at [215, 258] on p "Nano Needle 9pin 12pin 36pin and 42pin Needles for A7 (Pack of 10 Needles)" at bounding box center [501, 265] width 588 height 33
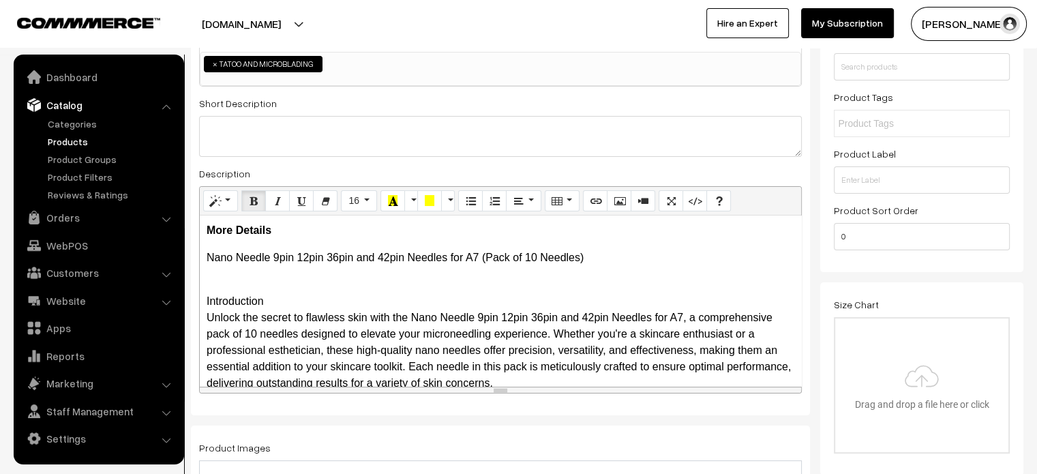
click at [202, 297] on div "More Details Nano Needle 9pin 12pin 36pin and 42pin Needles for A7 (Pack of 10 …" at bounding box center [500, 300] width 601 height 170
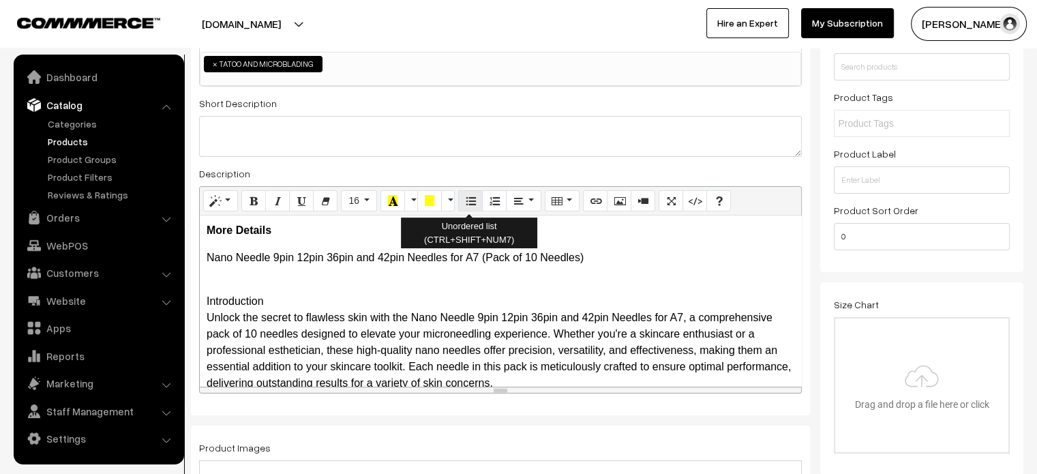
click at [463, 194] on button "Unordered list (CTRL+SHIFT+NUM7)" at bounding box center [470, 201] width 25 height 22
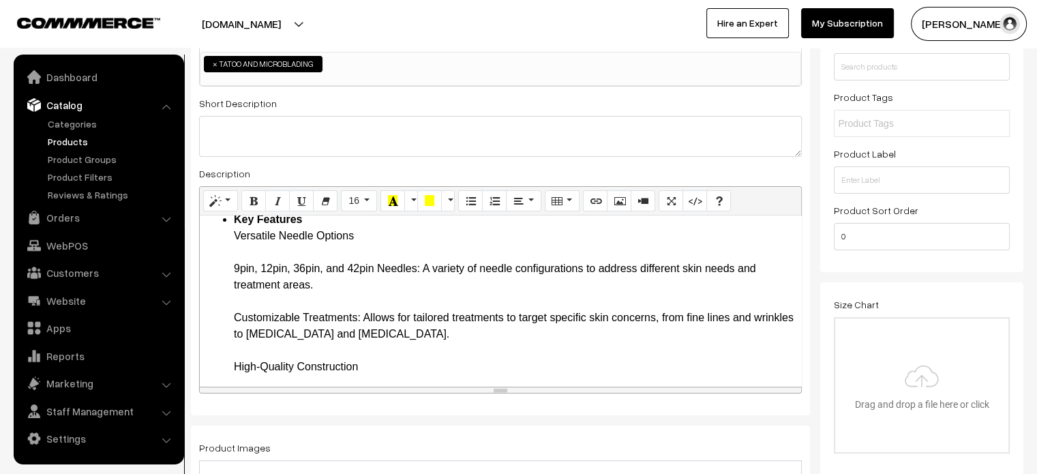
scroll to position [166, 0]
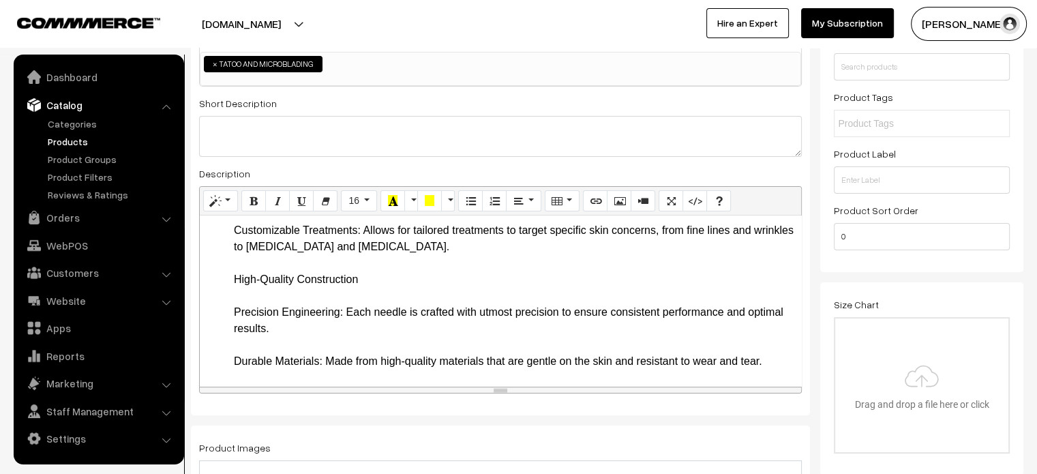
scroll to position [258, 0]
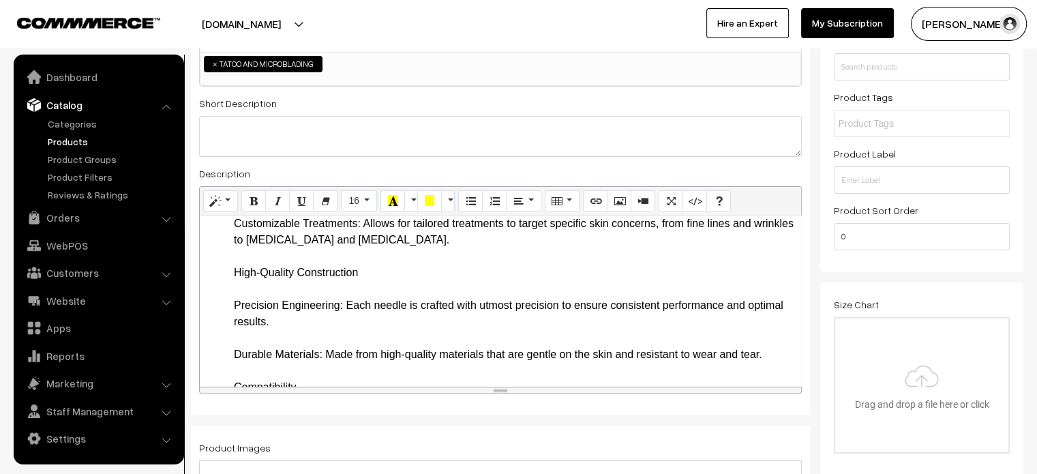
drag, startPoint x: 237, startPoint y: 267, endPoint x: 361, endPoint y: 275, distance: 125.0
drag, startPoint x: 361, startPoint y: 275, endPoint x: 218, endPoint y: 267, distance: 143.4
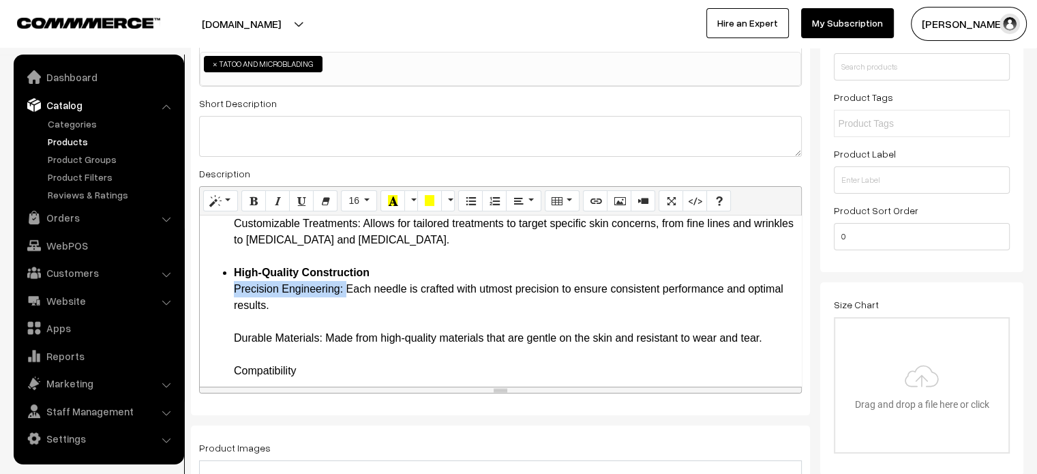
drag, startPoint x: 230, startPoint y: 288, endPoint x: 345, endPoint y: 288, distance: 114.5
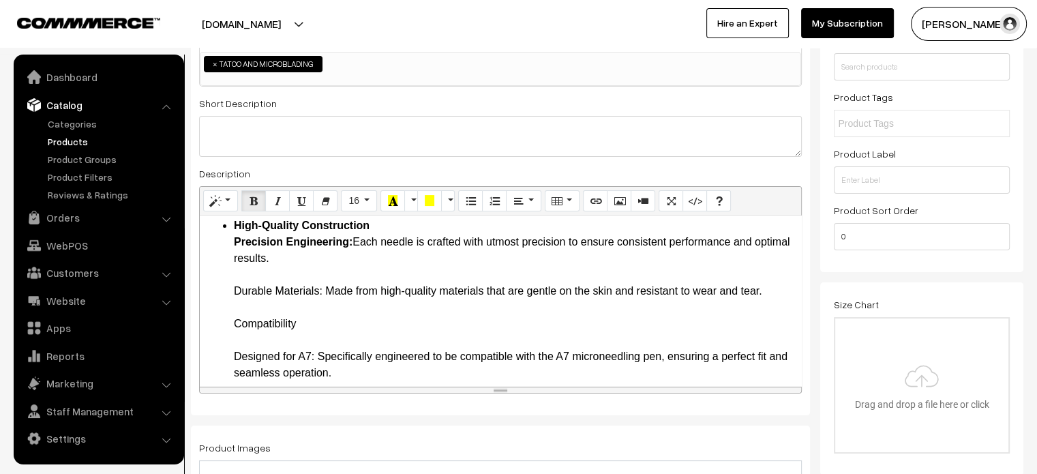
scroll to position [302, 0]
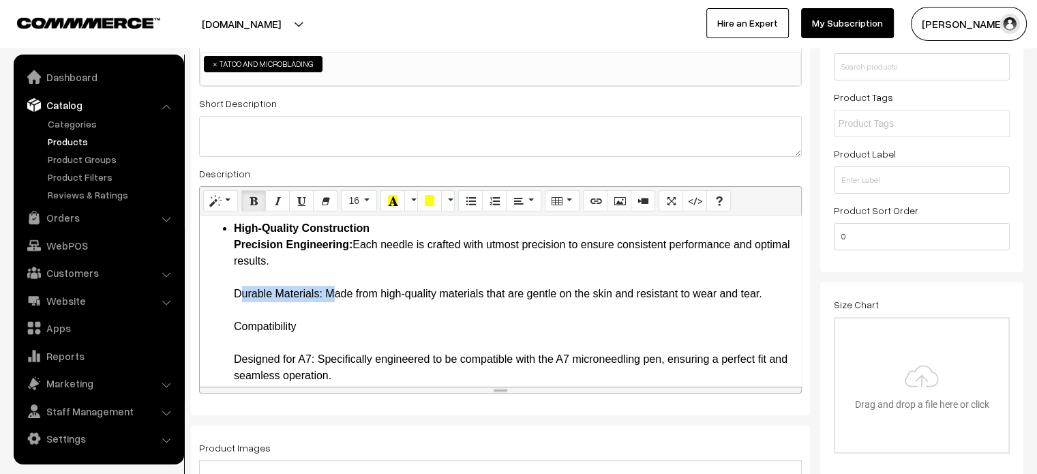
drag, startPoint x: 231, startPoint y: 297, endPoint x: 324, endPoint y: 297, distance: 93.4
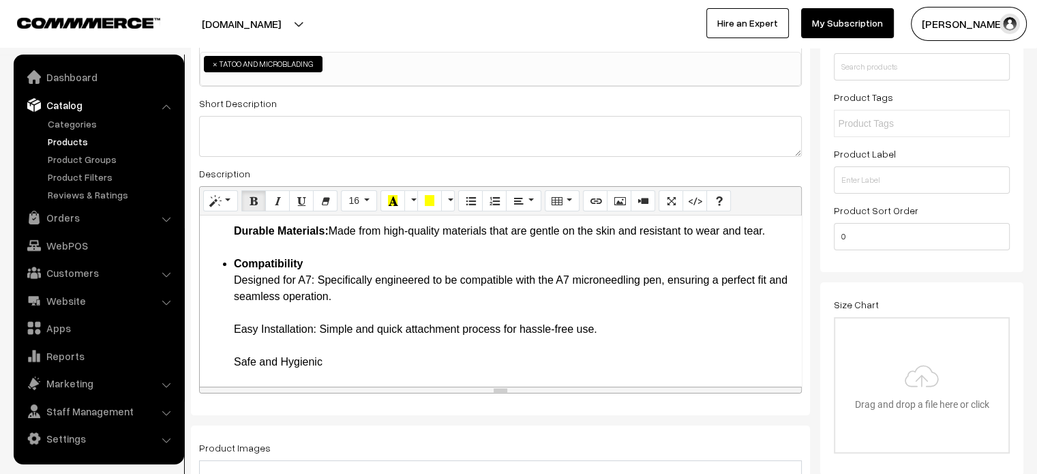
scroll to position [380, 0]
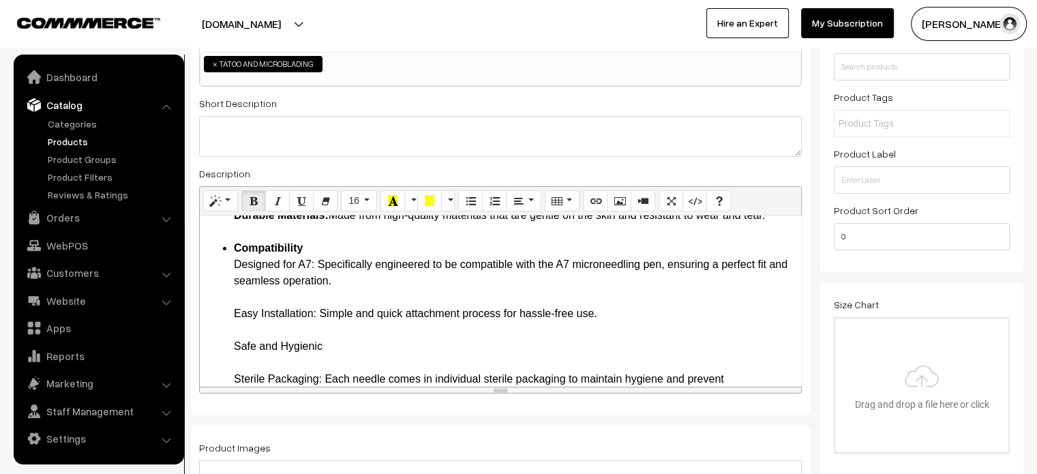
drag, startPoint x: 236, startPoint y: 262, endPoint x: 316, endPoint y: 264, distance: 80.5
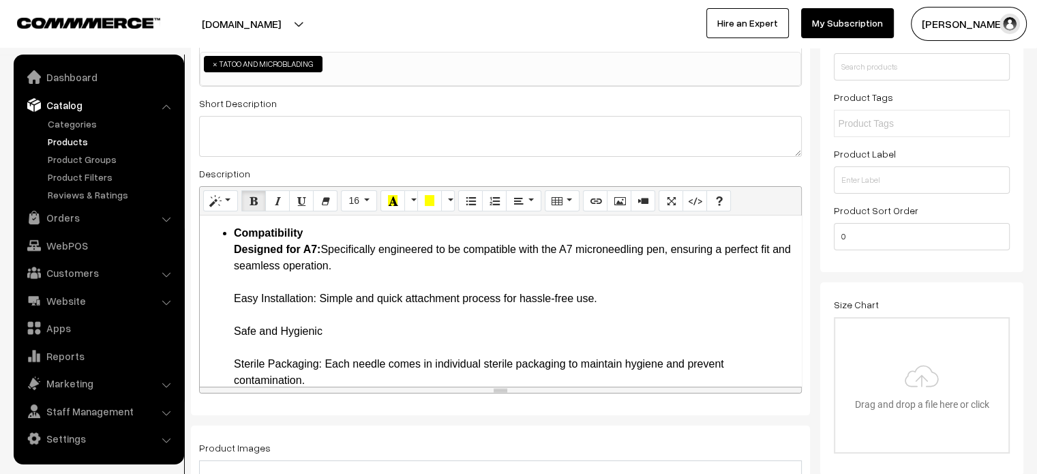
drag, startPoint x: 234, startPoint y: 297, endPoint x: 318, endPoint y: 299, distance: 83.2
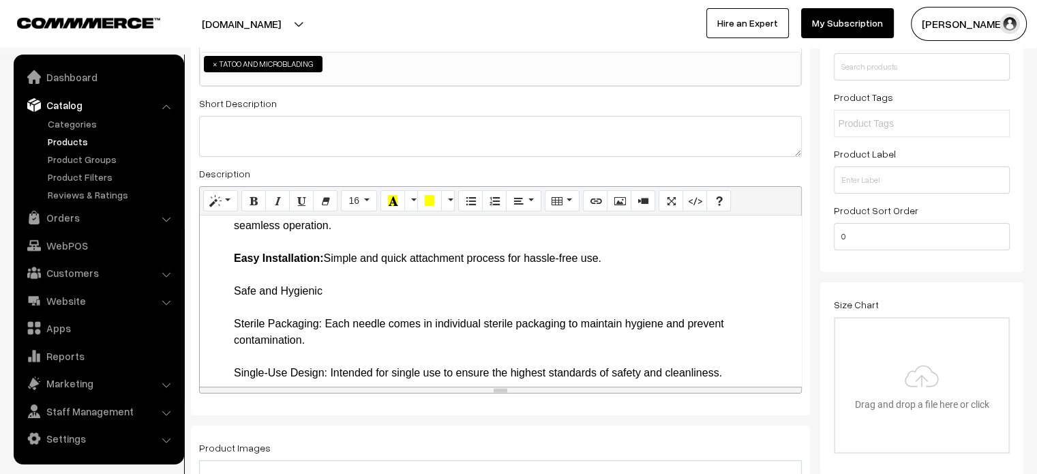
scroll to position [438, 0]
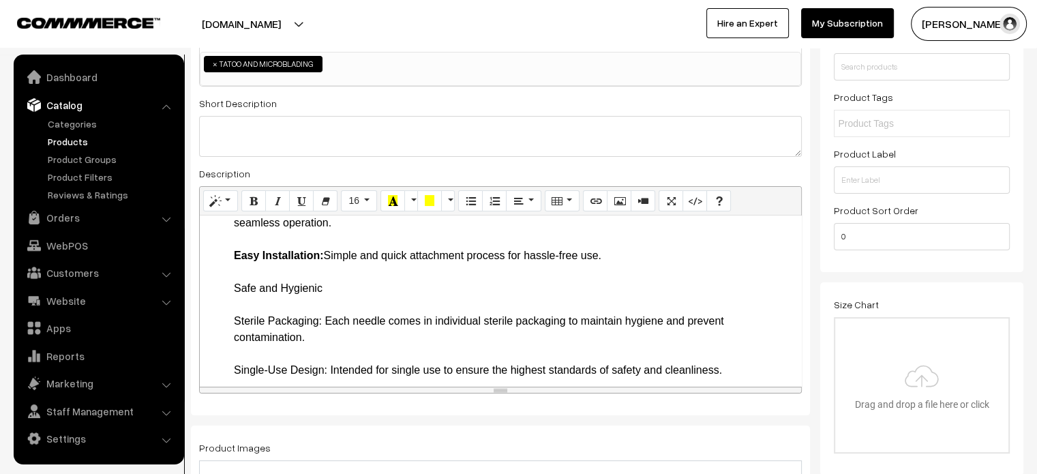
drag, startPoint x: 235, startPoint y: 286, endPoint x: 365, endPoint y: 292, distance: 129.7
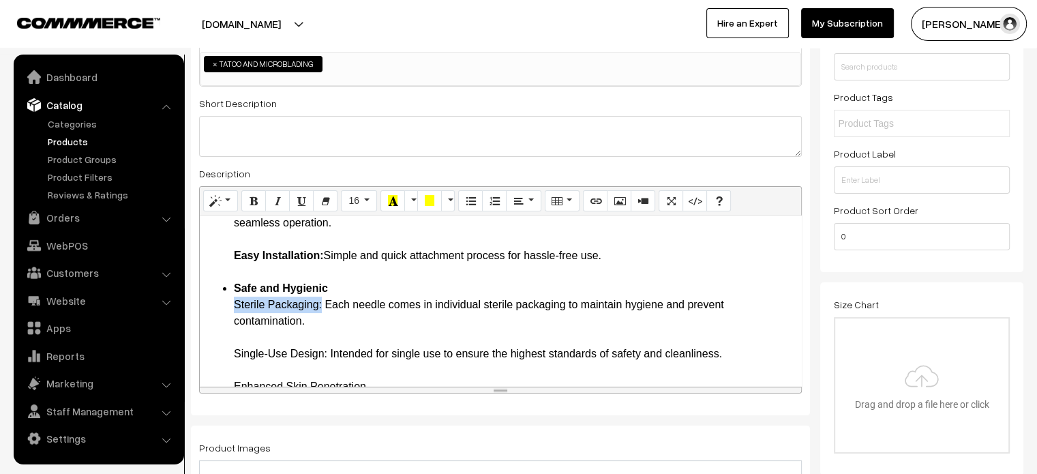
drag, startPoint x: 230, startPoint y: 305, endPoint x: 322, endPoint y: 310, distance: 92.1
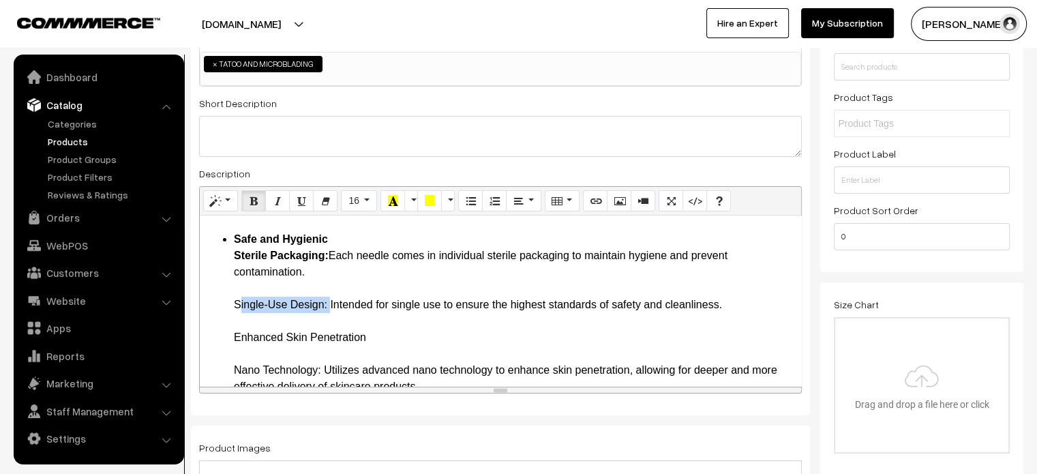
drag, startPoint x: 233, startPoint y: 302, endPoint x: 327, endPoint y: 307, distance: 94.2
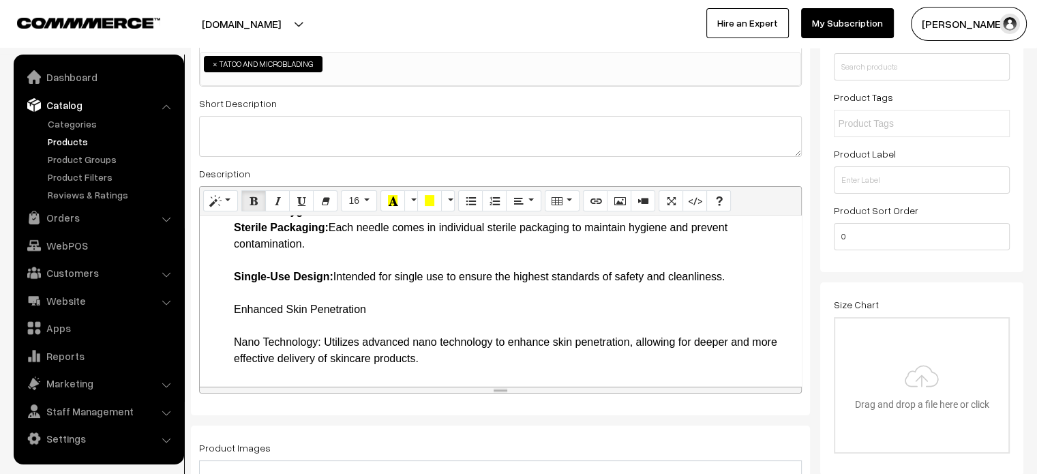
scroll to position [517, 0]
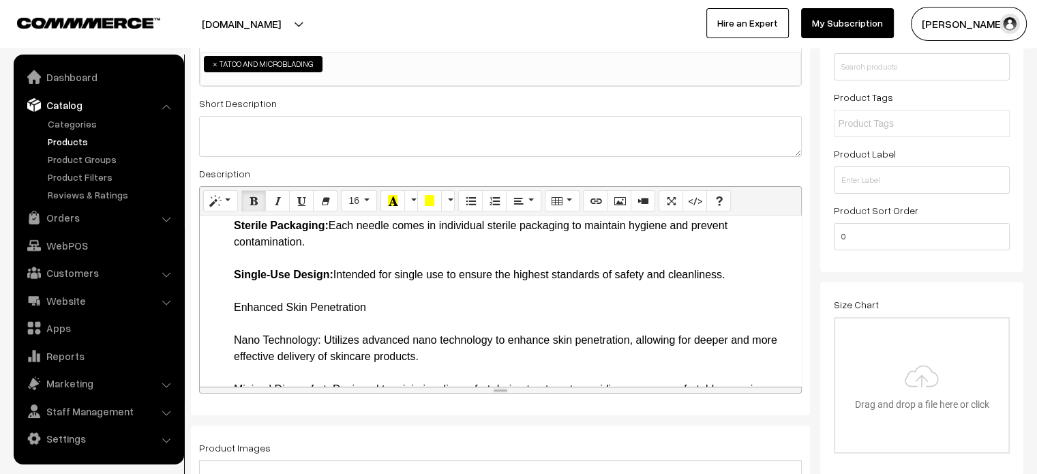
drag, startPoint x: 234, startPoint y: 305, endPoint x: 387, endPoint y: 315, distance: 153.0
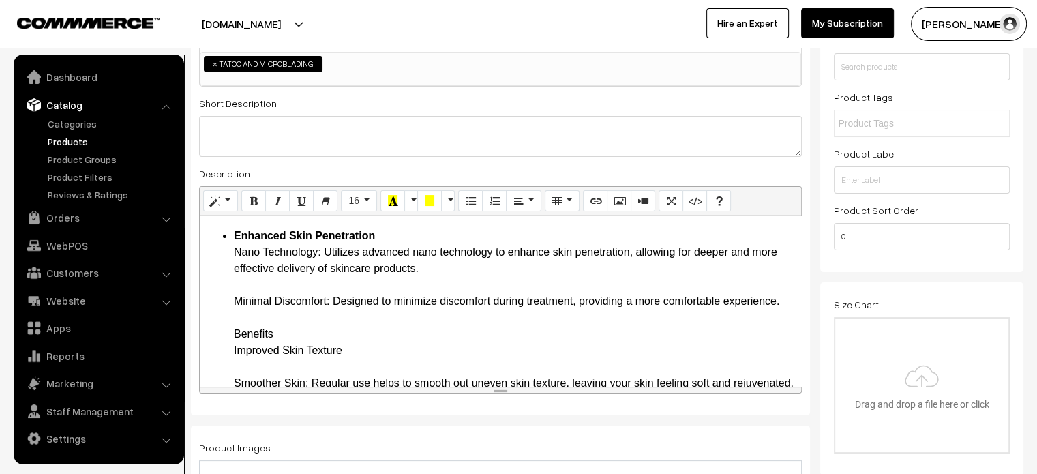
scroll to position [594, 0]
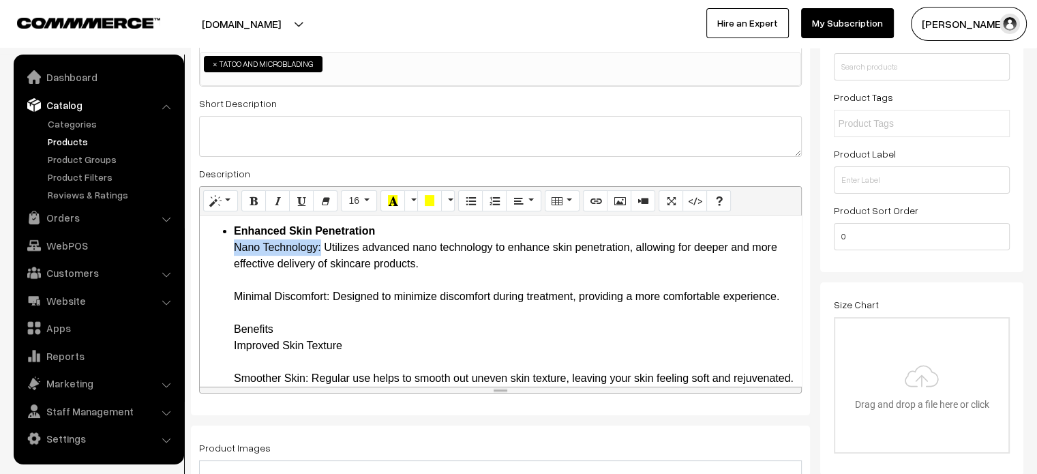
drag, startPoint x: 234, startPoint y: 246, endPoint x: 320, endPoint y: 248, distance: 85.9
drag, startPoint x: 233, startPoint y: 299, endPoint x: 330, endPoint y: 298, distance: 96.8
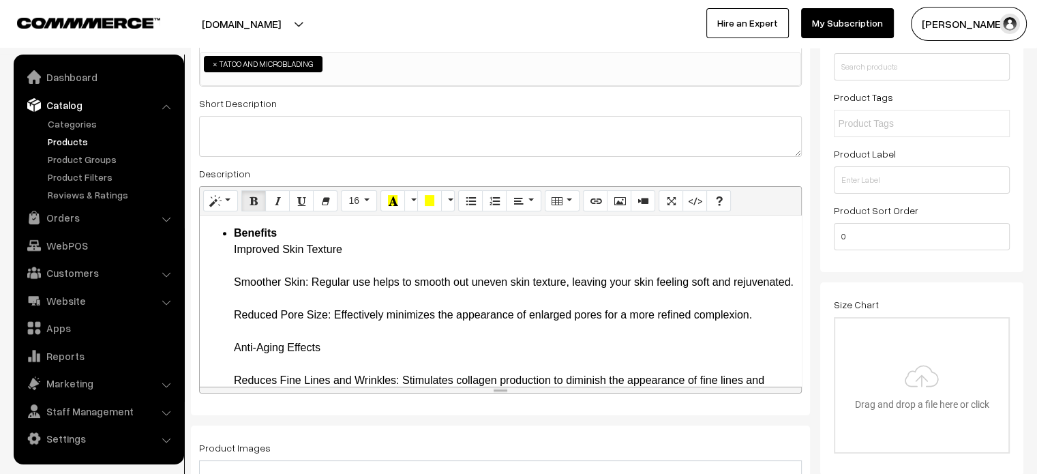
scroll to position [688, 0]
drag, startPoint x: 230, startPoint y: 297, endPoint x: 307, endPoint y: 298, distance: 77.0
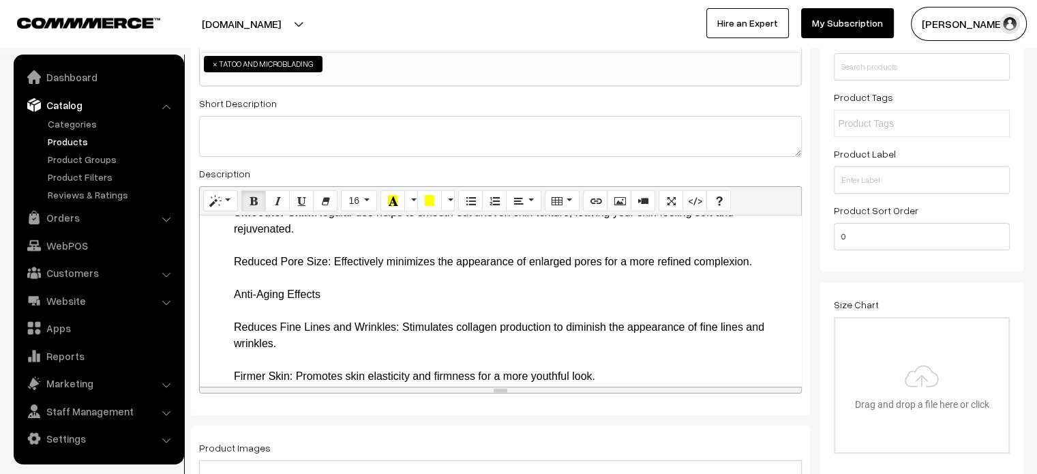
scroll to position [762, 0]
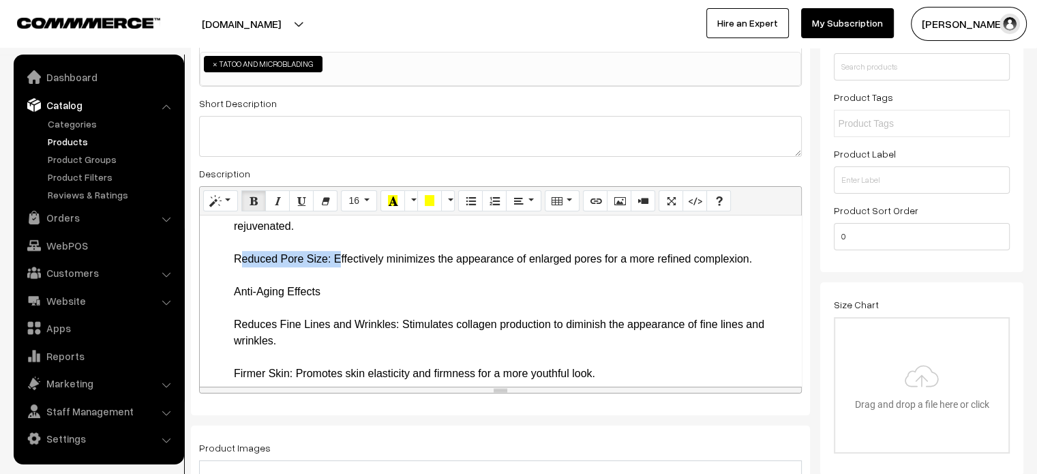
drag, startPoint x: 227, startPoint y: 272, endPoint x: 333, endPoint y: 275, distance: 105.7
click at [333, 275] on ul "Introduction Unlock the secret to flawless skin with the Nano Needle 9pin 12pin…" at bounding box center [501, 472] width 588 height 1914
click at [229, 305] on ul "Introduction Unlock the secret to flawless skin with the Nano Needle 9pin 12pin…" at bounding box center [501, 472] width 588 height 1914
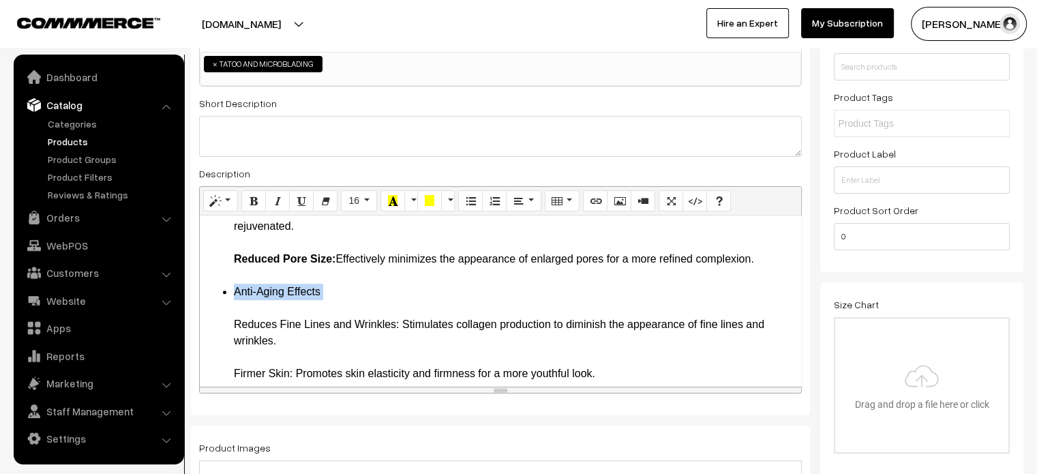
click at [229, 305] on ul "Introduction Unlock the secret to flawless skin with the Nano Needle 9pin 12pin…" at bounding box center [501, 472] width 588 height 1914
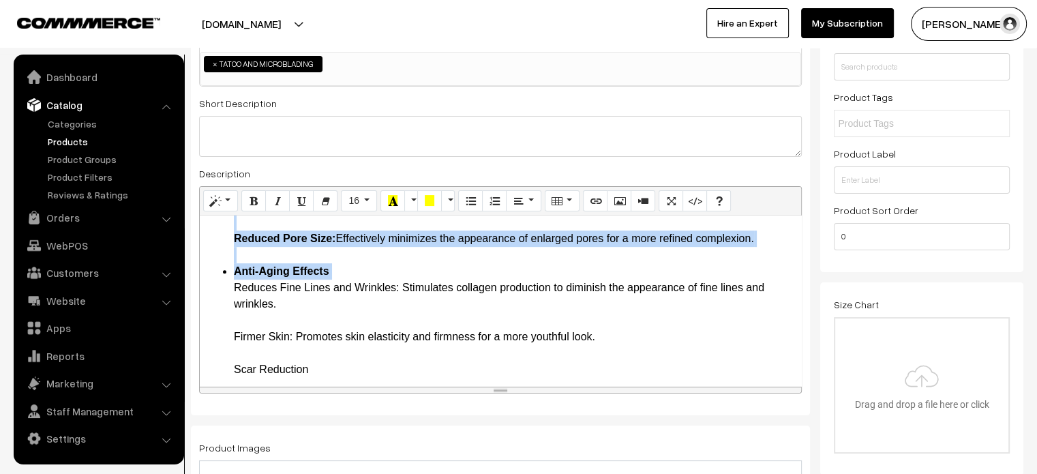
scroll to position [728, 0]
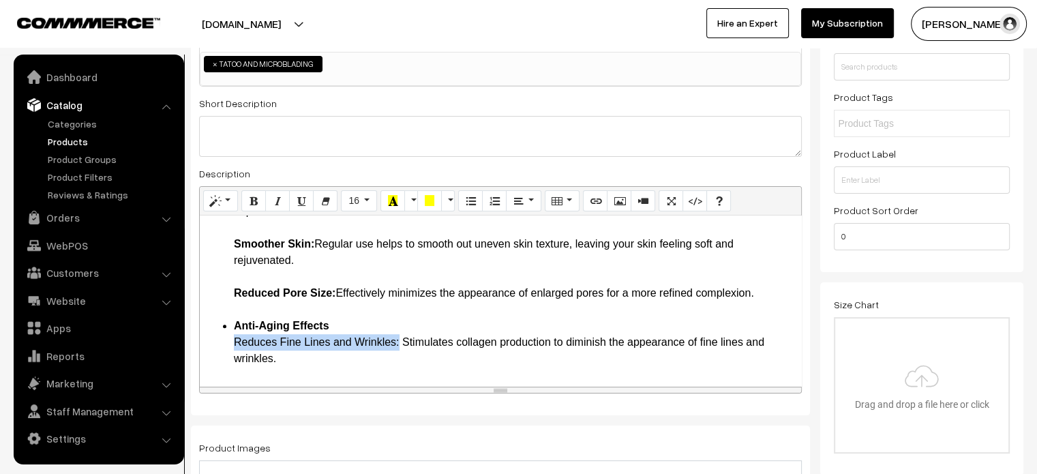
drag, startPoint x: 235, startPoint y: 226, endPoint x: 397, endPoint y: 359, distance: 209.7
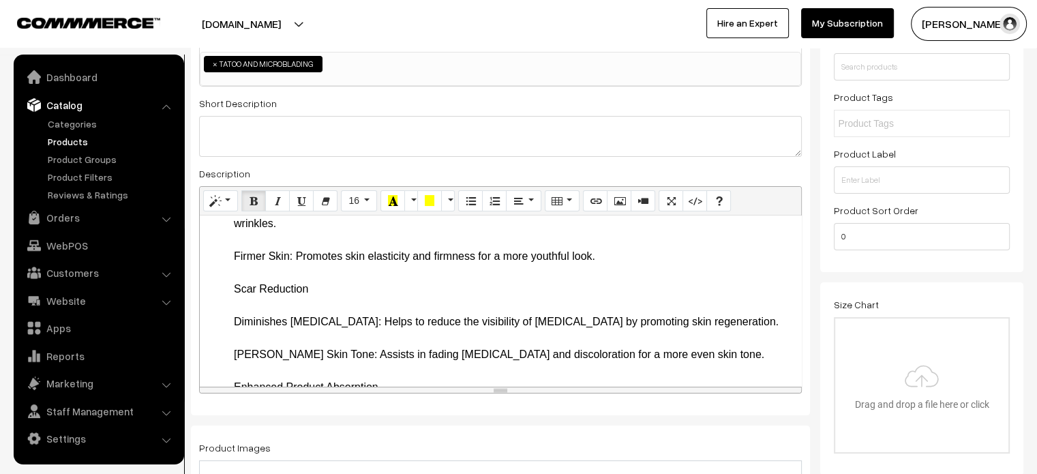
scroll to position [864, 0]
drag, startPoint x: 233, startPoint y: 272, endPoint x: 296, endPoint y: 279, distance: 63.1
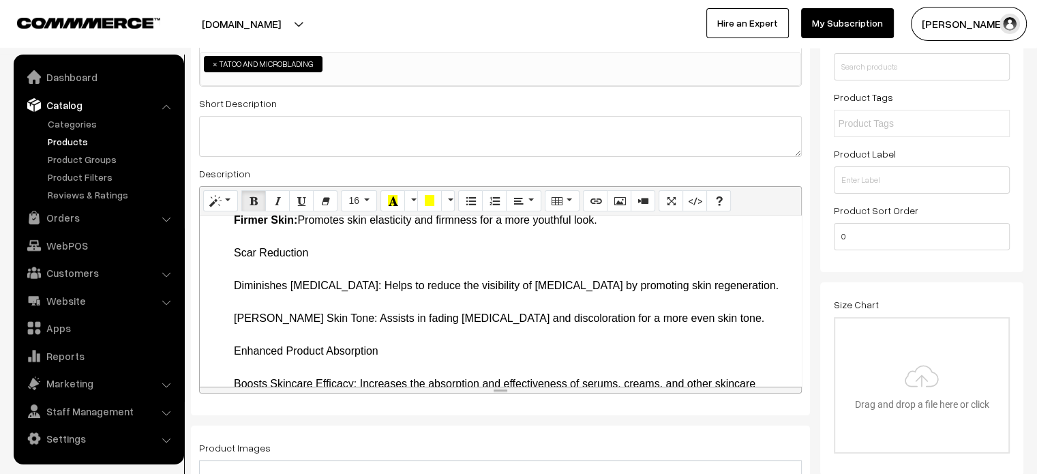
click at [232, 270] on ul "Introduction Unlock the secret to flawless skin with the Nano Needle 9pin 12pin…" at bounding box center [501, 327] width 588 height 1898
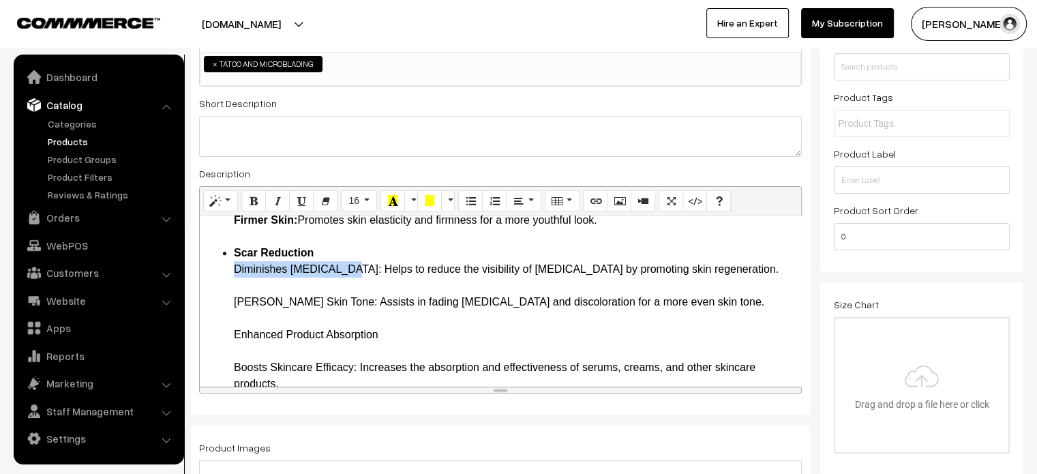
drag, startPoint x: 233, startPoint y: 283, endPoint x: 349, endPoint y: 285, distance: 115.9
drag, startPoint x: 230, startPoint y: 314, endPoint x: 319, endPoint y: 318, distance: 89.4
click at [319, 318] on ul "Introduction Unlock the secret to flawless skin with the Nano Needle 9pin 12pin…" at bounding box center [501, 318] width 588 height 1881
click at [226, 348] on ul "Introduction Unlock the secret to flawless skin with the Nano Needle 9pin 12pin…" at bounding box center [501, 318] width 588 height 1881
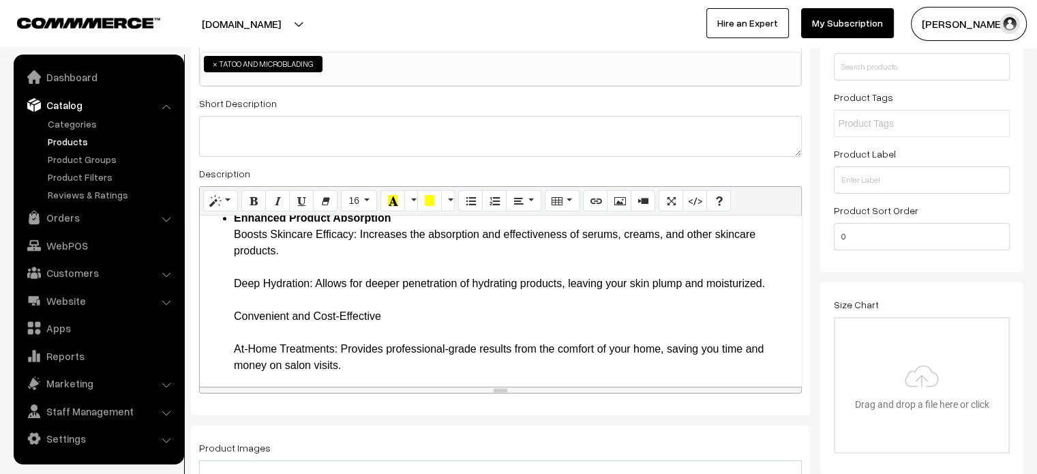
scroll to position [1016, 0]
drag, startPoint x: 232, startPoint y: 248, endPoint x: 357, endPoint y: 248, distance: 125.4
click at [357, 248] on ul "Introduction Unlock the secret to flawless skin with the Nano Needle 9pin 12pin…" at bounding box center [501, 192] width 588 height 1865
drag, startPoint x: 229, startPoint y: 294, endPoint x: 312, endPoint y: 303, distance: 83.7
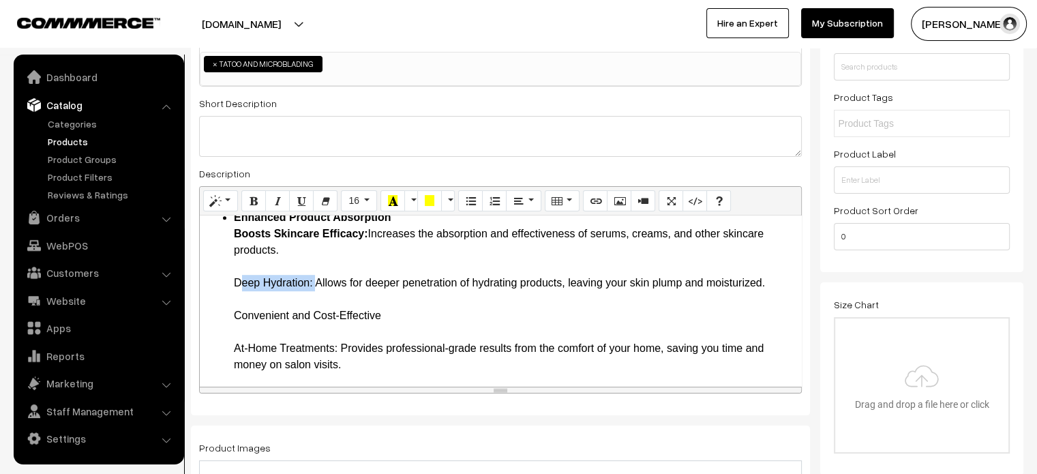
click at [312, 303] on ul "Introduction Unlock the secret to flawless skin with the Nano Needle 9pin 12pin…" at bounding box center [501, 192] width 588 height 1865
click at [226, 334] on ul "Introduction Unlock the secret to flawless skin with the Nano Needle 9pin 12pin…" at bounding box center [501, 192] width 588 height 1865
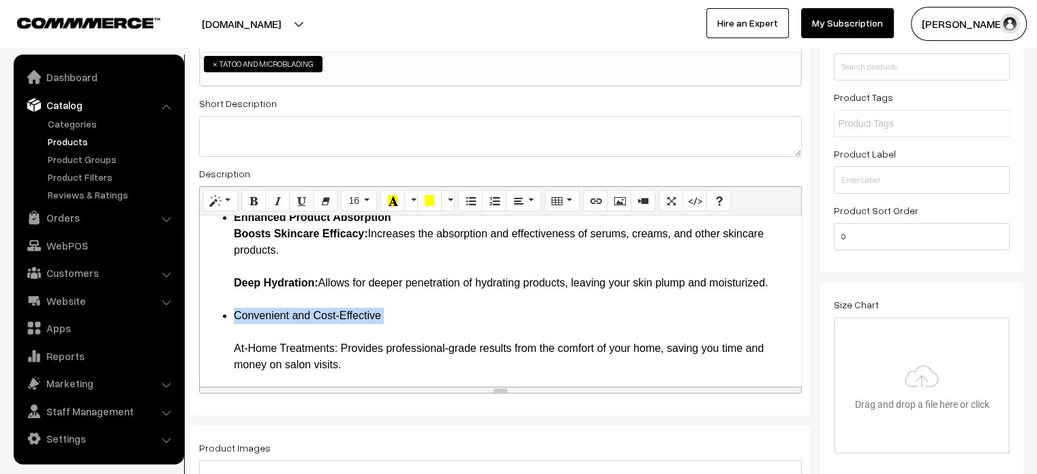
click at [227, 346] on ul "Introduction Unlock the secret to flawless skin with the Nano Needle 9pin 12pin…" at bounding box center [501, 192] width 588 height 1865
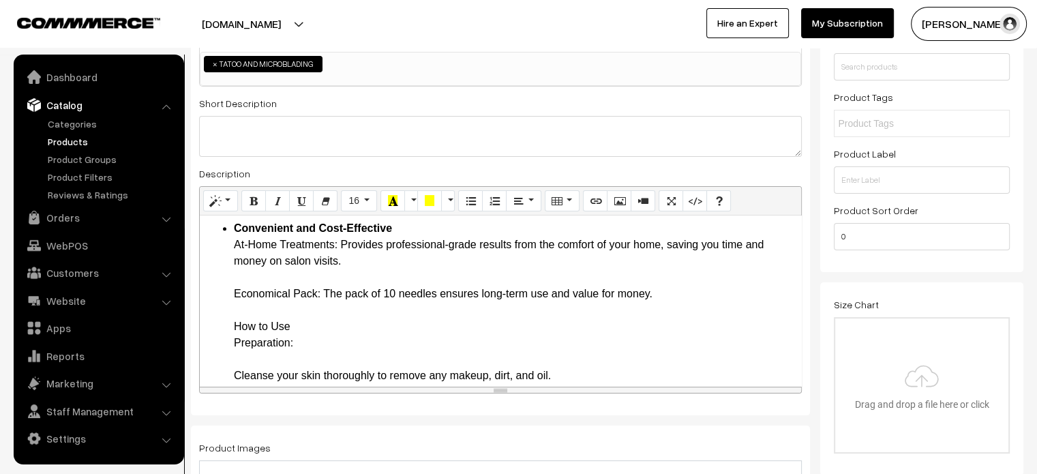
scroll to position [1111, 0]
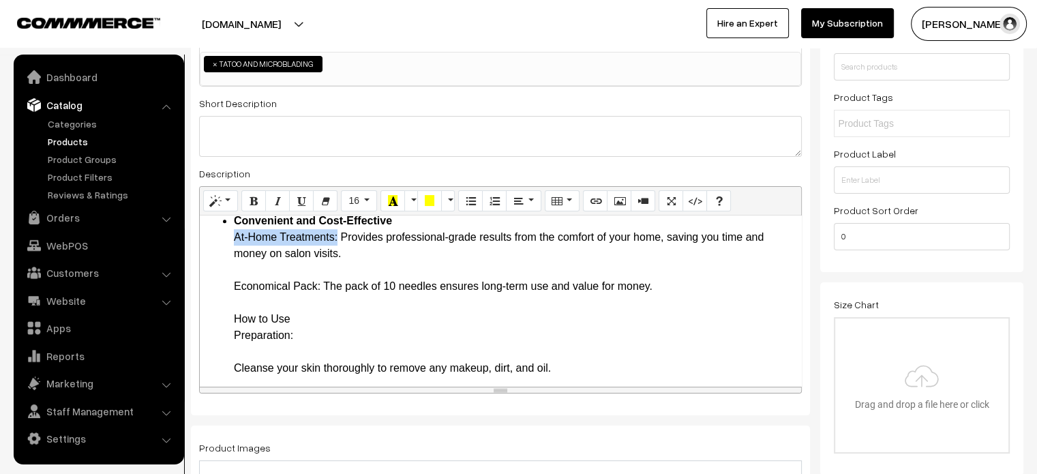
drag, startPoint x: 233, startPoint y: 247, endPoint x: 338, endPoint y: 249, distance: 105.0
drag, startPoint x: 233, startPoint y: 301, endPoint x: 322, endPoint y: 300, distance: 88.6
click at [228, 337] on ul "Introduction Unlock the secret to flawless skin with the Nano Needle 9pin 12pin…" at bounding box center [501, 90] width 588 height 1849
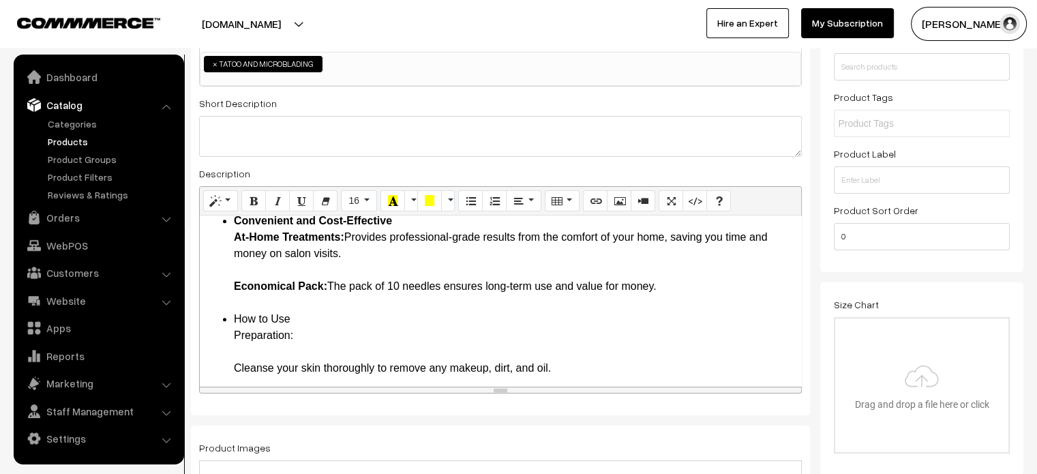
click at [228, 337] on ul "Introduction Unlock the secret to flawless skin with the Nano Needle 9pin 12pin…" at bounding box center [501, 90] width 588 height 1849
drag, startPoint x: 231, startPoint y: 333, endPoint x: 309, endPoint y: 354, distance: 81.4
click at [309, 354] on ul "Introduction Unlock the secret to flawless skin with the Nano Needle 9pin 12pin…" at bounding box center [501, 90] width 588 height 1849
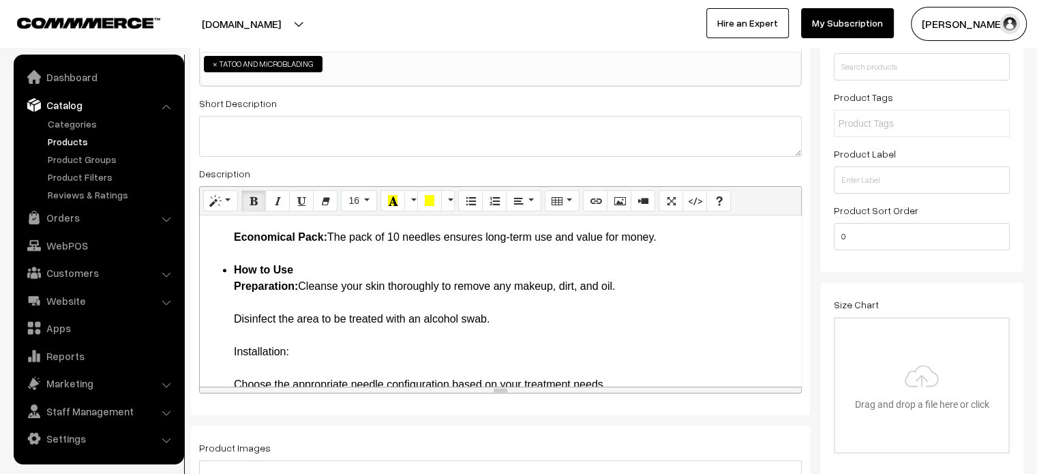
scroll to position [1161, 0]
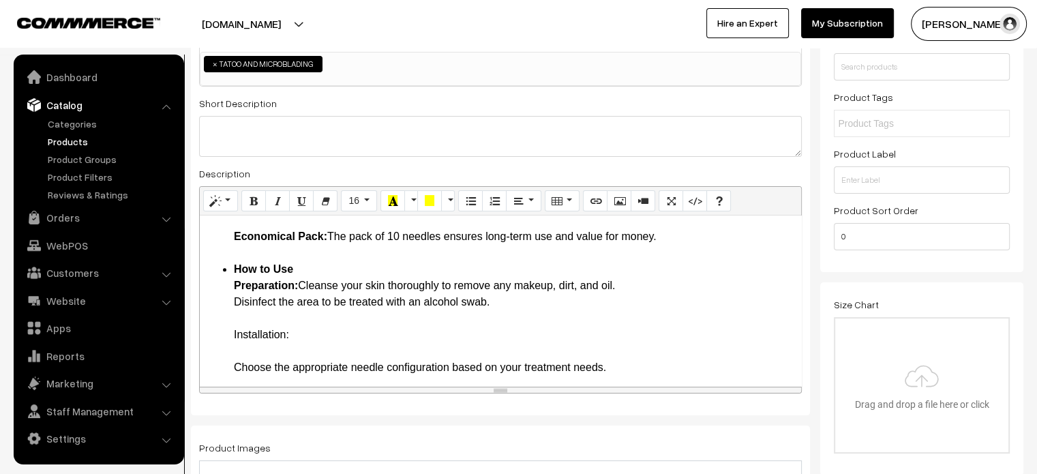
click at [232, 354] on ul "Introduction Unlock the secret to flawless skin with the Nano Needle 9pin 12pin…" at bounding box center [501, 16] width 588 height 1800
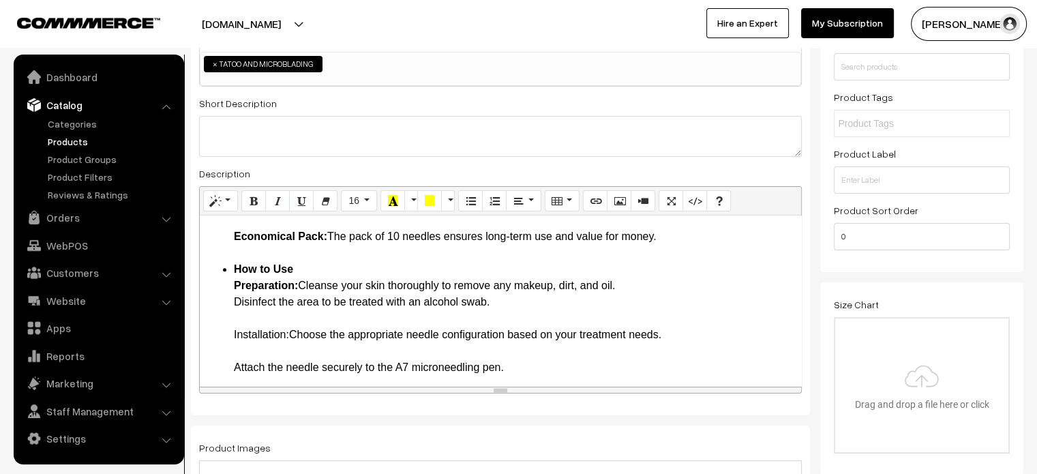
drag, startPoint x: 289, startPoint y: 350, endPoint x: 222, endPoint y: 357, distance: 67.8
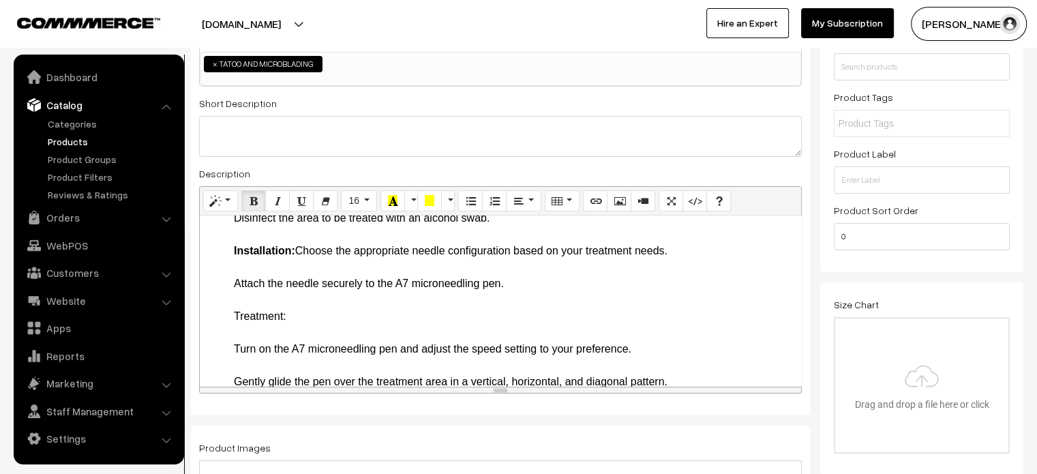
scroll to position [1250, 0]
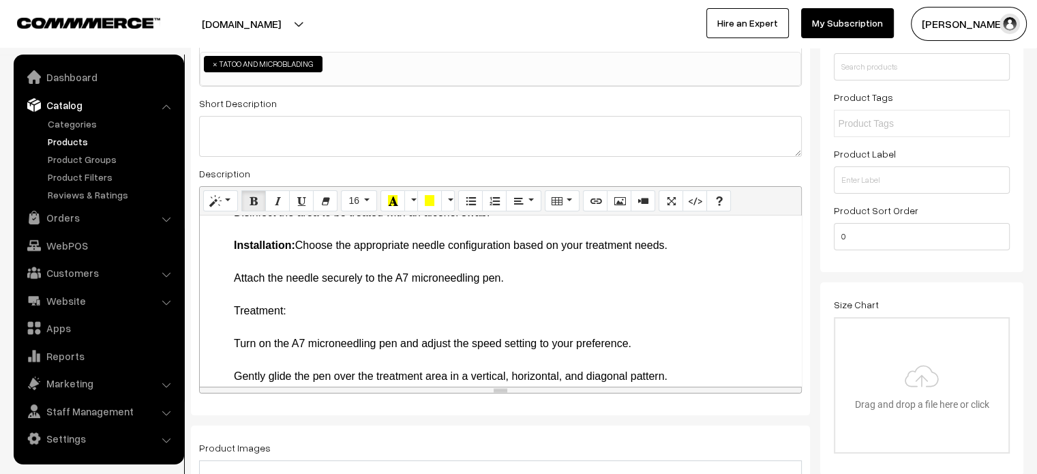
click at [267, 280] on li "How to Use Preparation: Cleanse your skin thoroughly to remove any makeup, dirt…" at bounding box center [514, 483] width 560 height 622
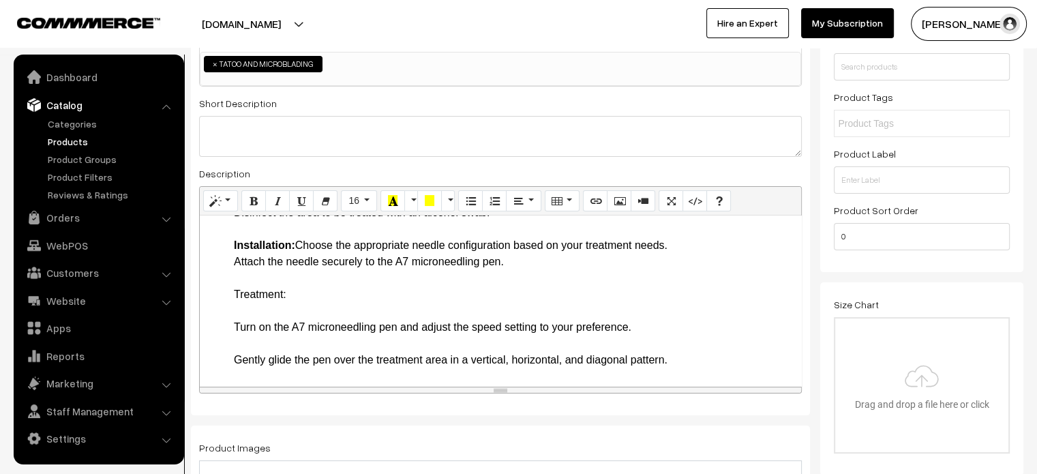
click at [308, 310] on li "How to Use Preparation: Cleanse your skin thoroughly to remove any makeup, dirt…" at bounding box center [514, 474] width 560 height 605
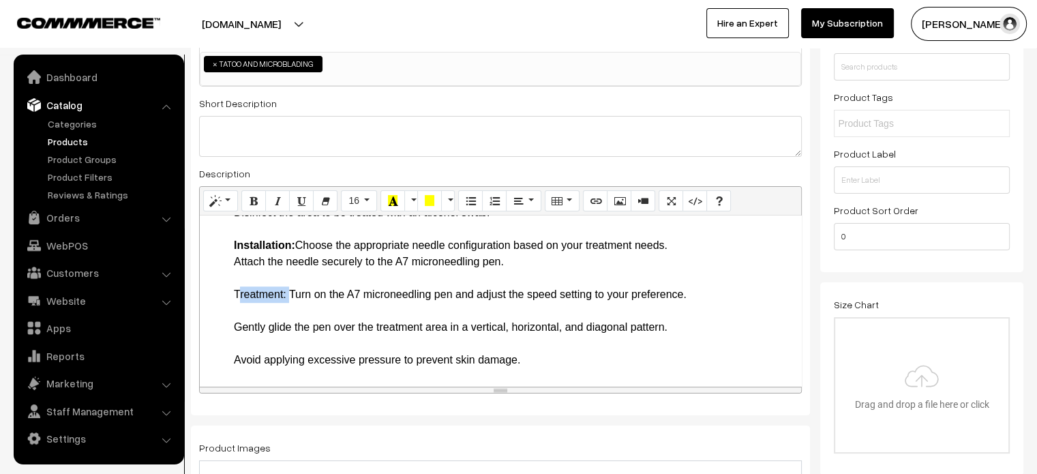
drag, startPoint x: 286, startPoint y: 309, endPoint x: 223, endPoint y: 313, distance: 63.5
click at [282, 340] on li "How to Use Preparation: Cleanse your skin thoroughly to remove any makeup, dirt…" at bounding box center [514, 458] width 560 height 573
click at [260, 332] on li "How to Use Preparation: Cleanse your skin thoroughly to remove any makeup, dirt…" at bounding box center [514, 458] width 560 height 573
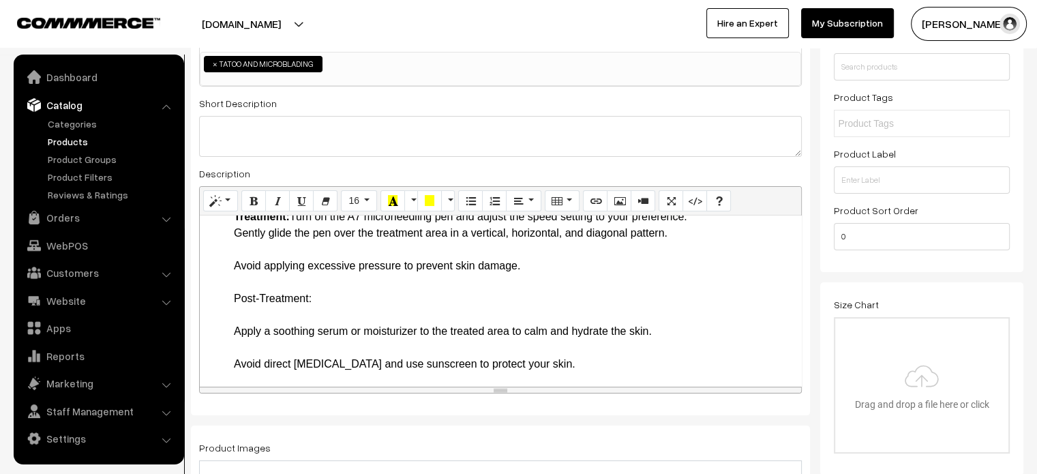
scroll to position [1329, 0]
click at [240, 267] on li "How to Use Preparation: Cleanse your skin thoroughly to remove any makeup, dirt…" at bounding box center [514, 371] width 560 height 556
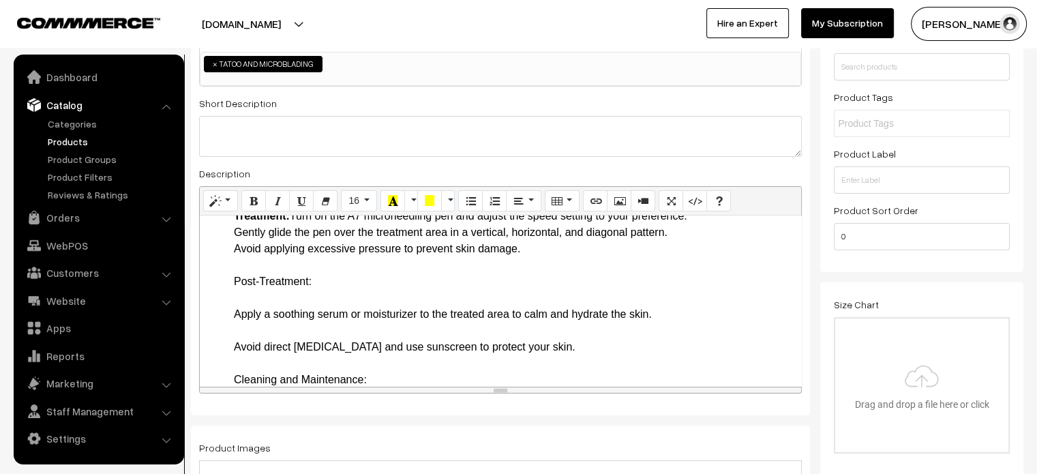
click at [330, 297] on li "How to Use Preparation: Cleanse your skin thoroughly to remove any makeup, dirt…" at bounding box center [514, 363] width 560 height 540
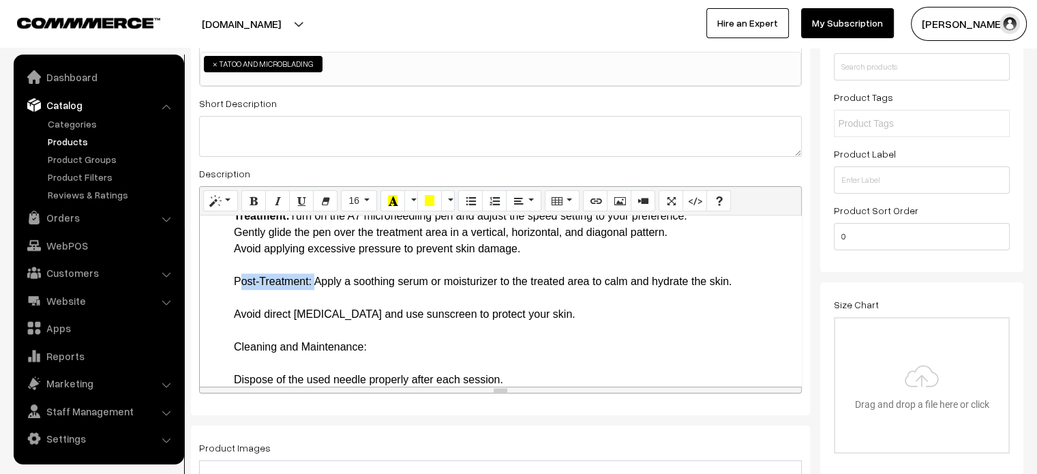
drag, startPoint x: 311, startPoint y: 297, endPoint x: 204, endPoint y: 305, distance: 106.6
click at [204, 305] on div "More Details Nano Needle 9pin 12pin 36pin and 42pin Needles for A7 (Pack of 10 …" at bounding box center [500, 300] width 601 height 170
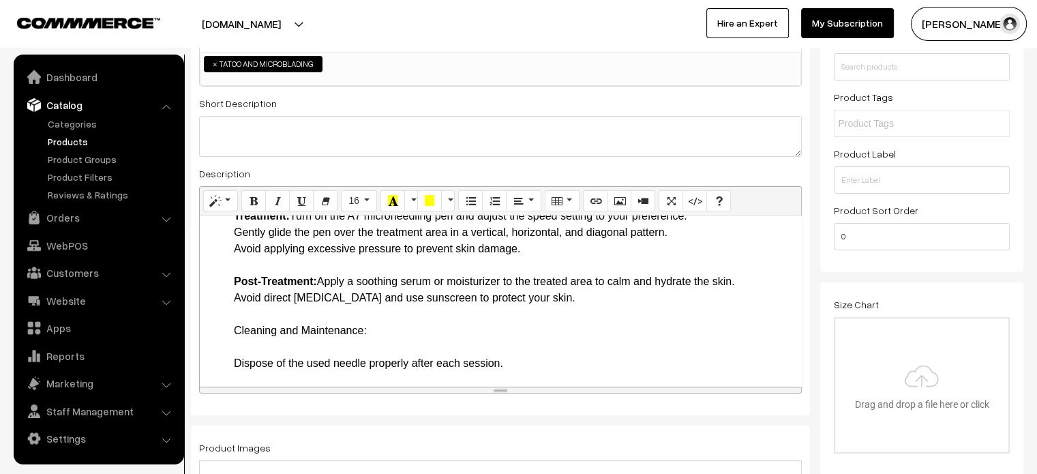
click at [243, 328] on li "How to Use Preparation: Cleanse your skin thoroughly to remove any makeup, dirt…" at bounding box center [514, 338] width 560 height 491
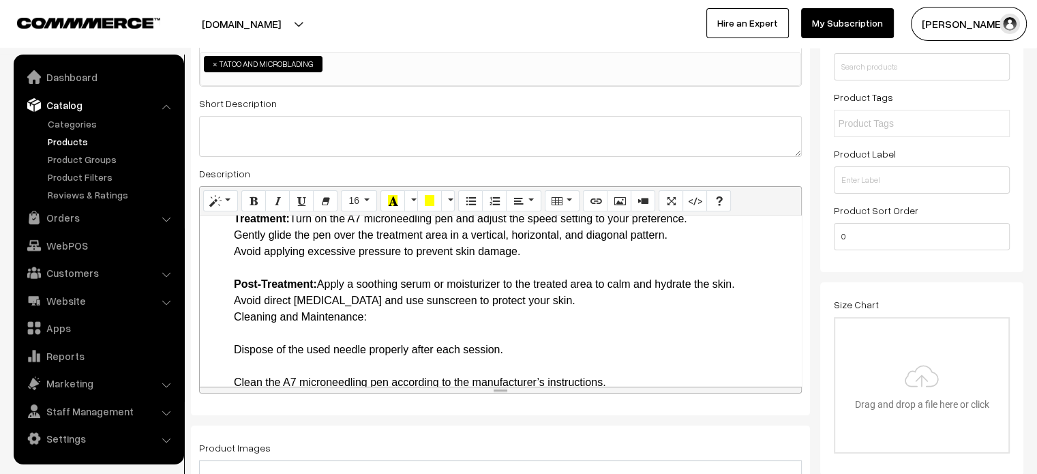
scroll to position [1316, 0]
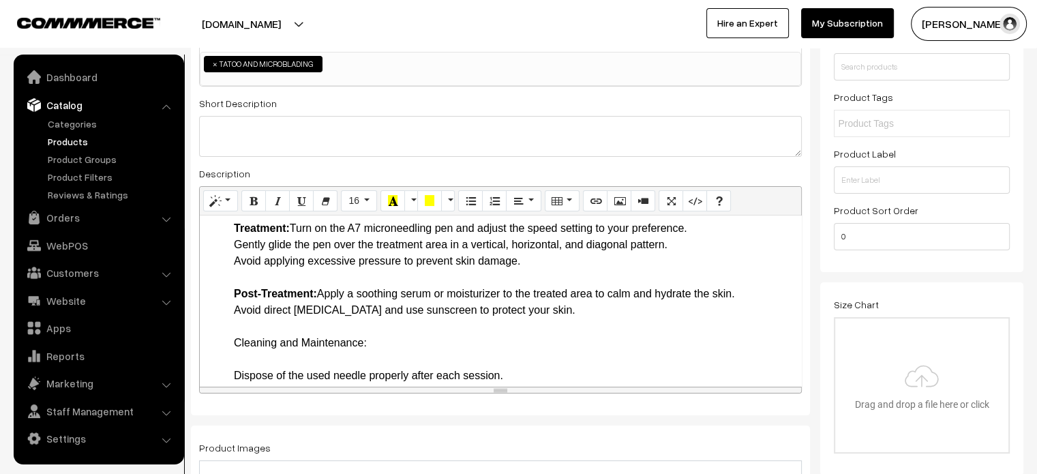
click at [376, 353] on li "How to Use Preparation: Cleanse your skin thoroughly to remove any makeup, dirt…" at bounding box center [514, 351] width 560 height 491
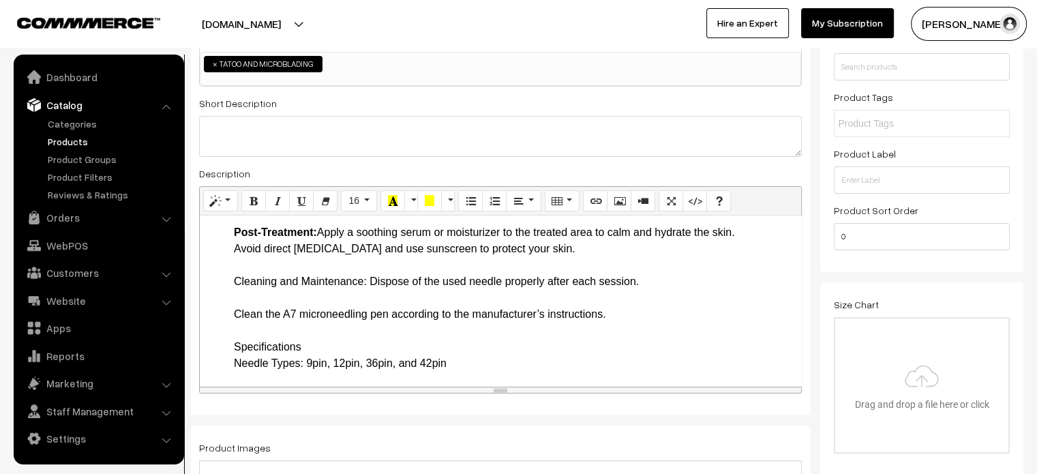
scroll to position [1377, 0]
drag, startPoint x: 366, startPoint y: 297, endPoint x: 224, endPoint y: 303, distance: 141.9
click at [234, 306] on li "How to Use Preparation: Cleanse your skin thoroughly to remove any makeup, dirt…" at bounding box center [514, 274] width 560 height 458
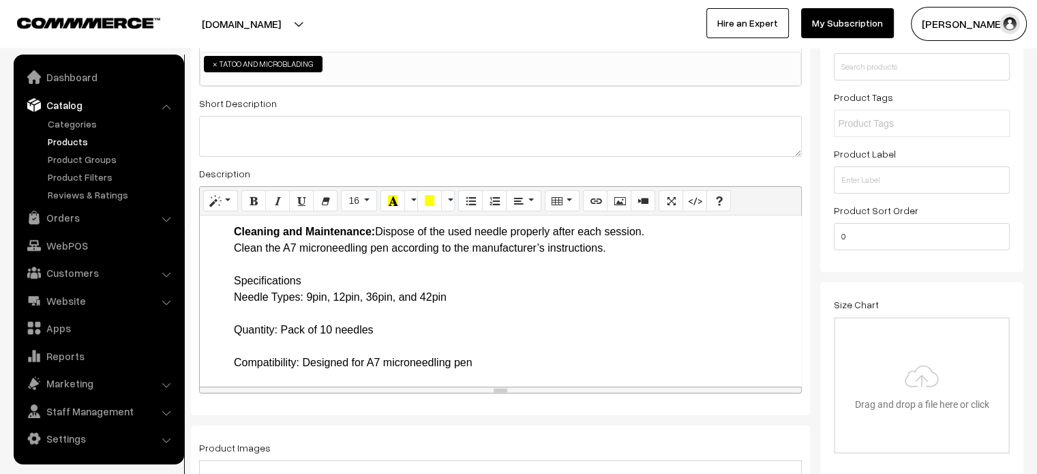
scroll to position [1428, 0]
click at [238, 297] on li "How to Use Preparation: Cleanse your skin thoroughly to remove any makeup, dirt…" at bounding box center [514, 215] width 560 height 442
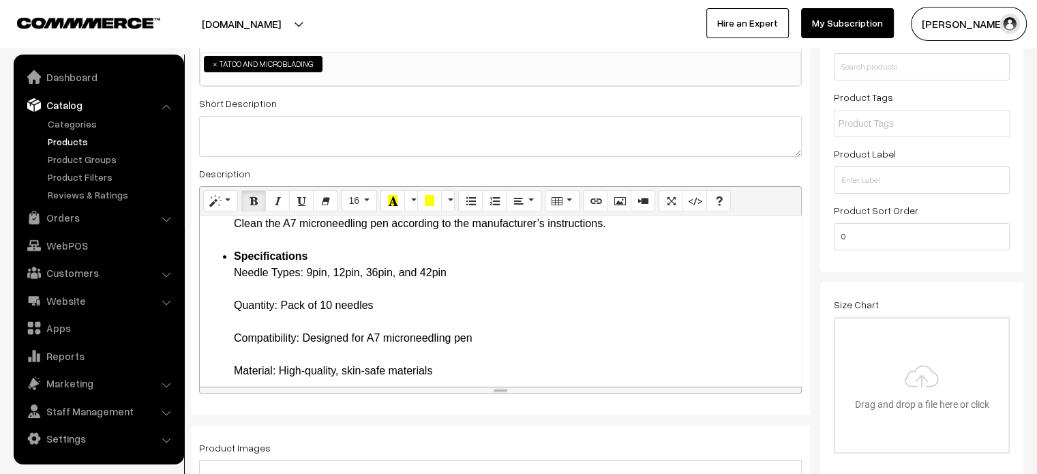
scroll to position [1453, 0]
click at [237, 321] on li "Specifications Needle Types: 9pin, 12pin, 36pin, and 42pin Quantity: Pack of 10…" at bounding box center [514, 329] width 560 height 164
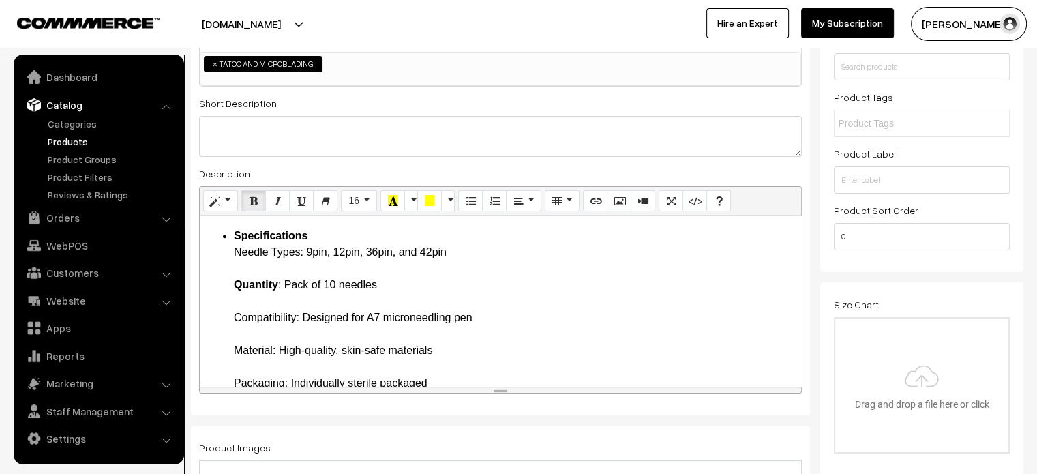
scroll to position [1474, 0]
click at [243, 332] on li "Specifications Needle Types: 9pin, 12pin, 36pin, and 42pin Quantity : Pack of 1…" at bounding box center [514, 308] width 560 height 164
drag, startPoint x: 234, startPoint y: 331, endPoint x: 298, endPoint y: 335, distance: 63.6
click at [298, 335] on li "Specifications Needle Types: 9pin, 12pin, 36pin, and 42pin Quantity : Pack of 1…" at bounding box center [514, 308] width 560 height 164
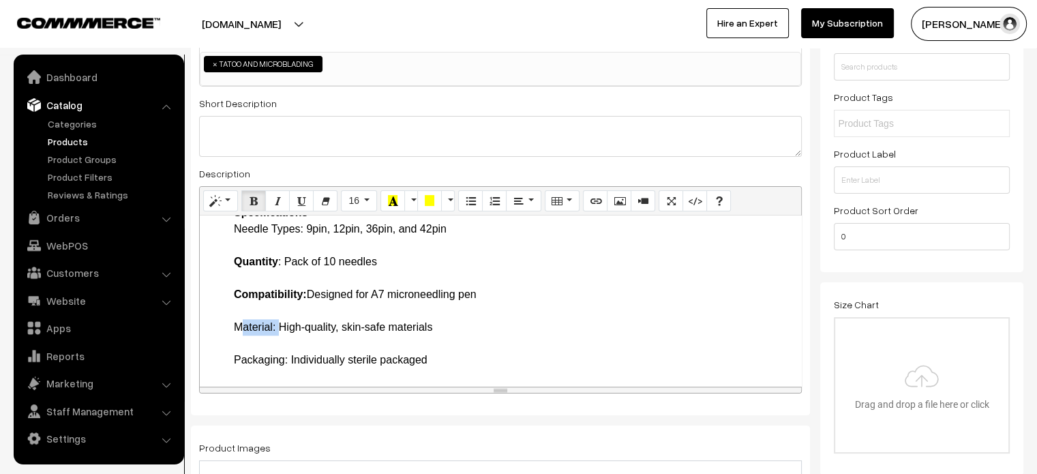
drag, startPoint x: 226, startPoint y: 325, endPoint x: 275, endPoint y: 329, distance: 49.9
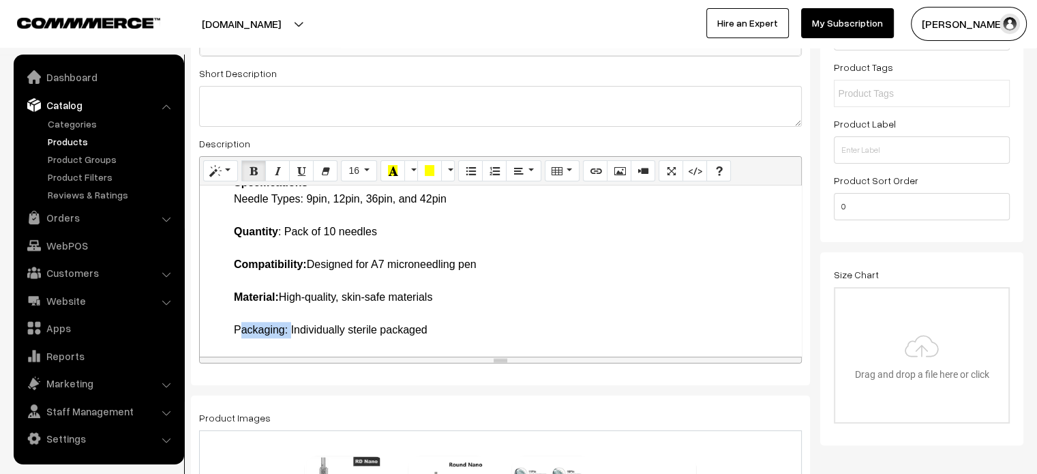
drag, startPoint x: 231, startPoint y: 327, endPoint x: 288, endPoint y: 329, distance: 57.3
click at [273, 308] on li "Specifications Needle Types: 9pin, 12pin, 36pin, and 42pin Quantity : Pack of 1…" at bounding box center [514, 257] width 560 height 164
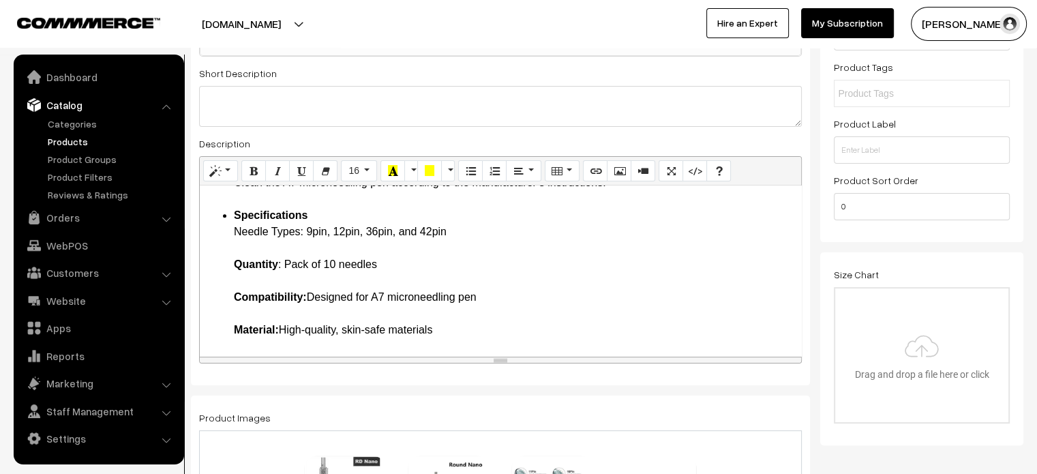
scroll to position [1462, 0]
drag, startPoint x: 236, startPoint y: 246, endPoint x: 305, endPoint y: 249, distance: 68.9
click at [305, 249] on li "Specifications Needle Types: 9pin, 12pin, 36pin, and 42pin Quantity : Pack of 1…" at bounding box center [514, 290] width 560 height 164
click at [306, 254] on li "Specifications Needle Types: 9pin, 12pin, 36pin, and 42pin Quantity : Pack of 1…" at bounding box center [514, 290] width 560 height 164
click at [294, 259] on li "Specifications Needle Types: 9pin, 12pin, 36pin, and 42pin Quantity : Pack of 1…" at bounding box center [514, 290] width 560 height 164
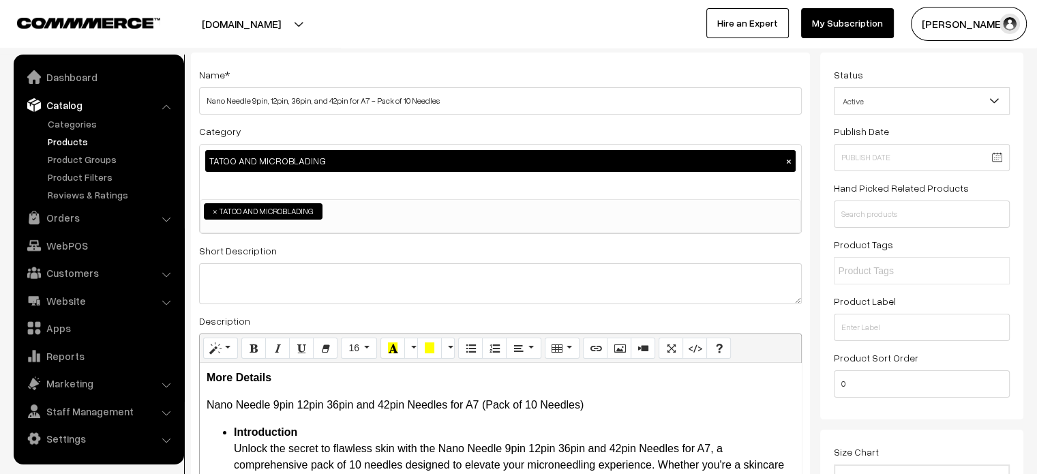
scroll to position [71, 0]
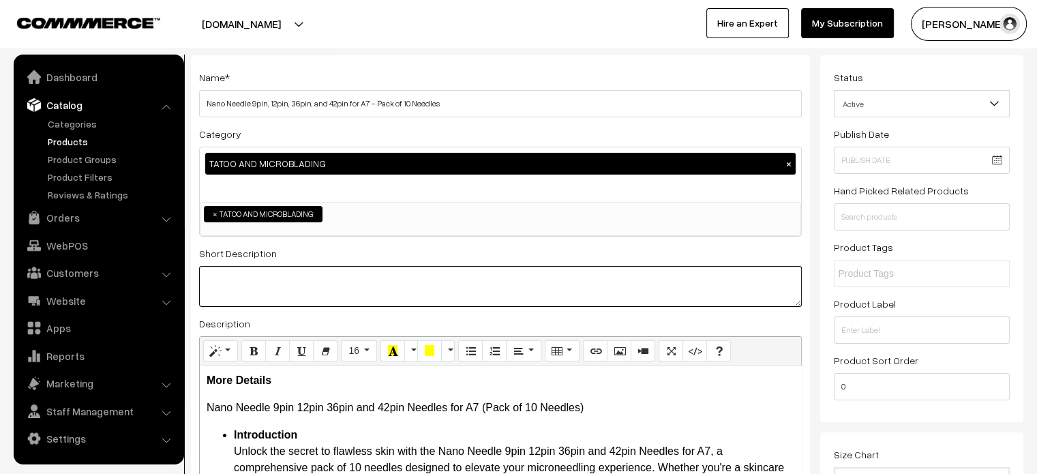
click at [521, 283] on textarea at bounding box center [500, 286] width 603 height 41
paste textarea "The Nano Needle 9pin 12pin 36pin and 42pin Needles for A7 are a must-have for a…"
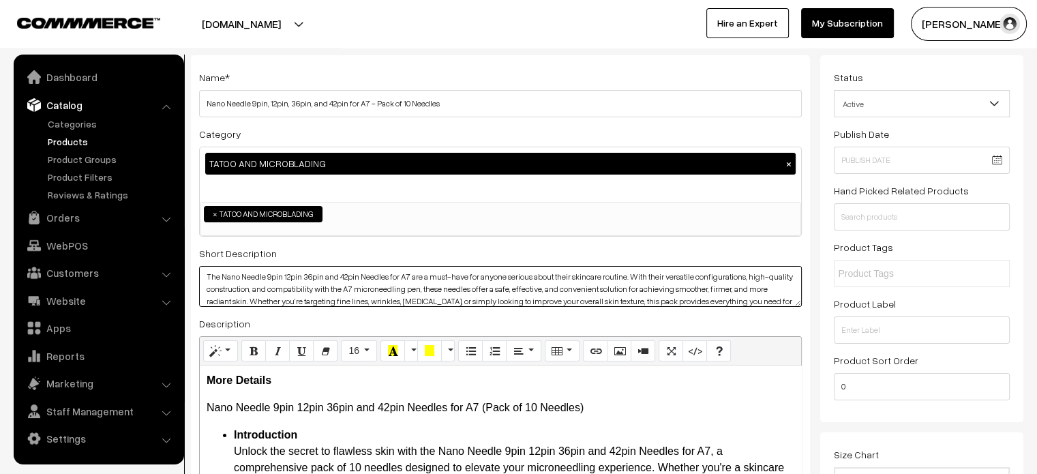
scroll to position [0, 0]
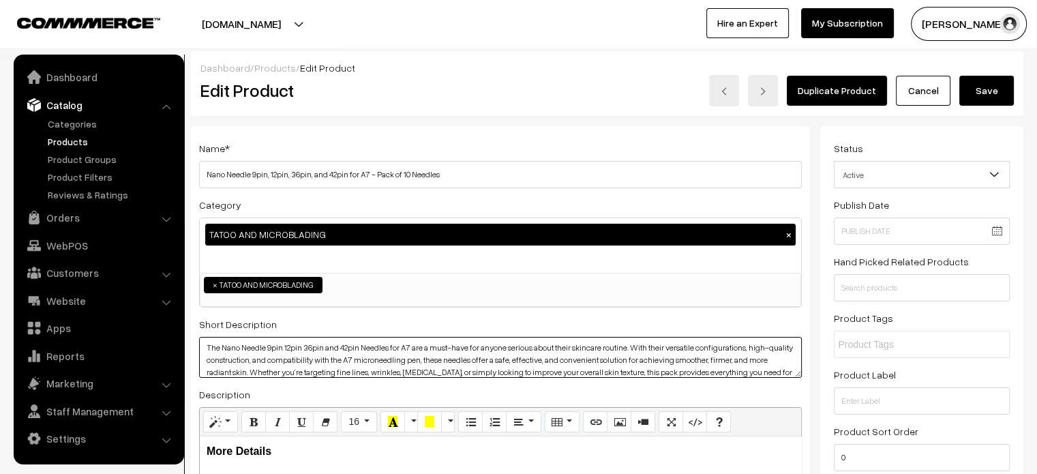
type textarea "The Nano Needle 9pin 12pin 36pin and 42pin Needles for A7 are a must-have for a…"
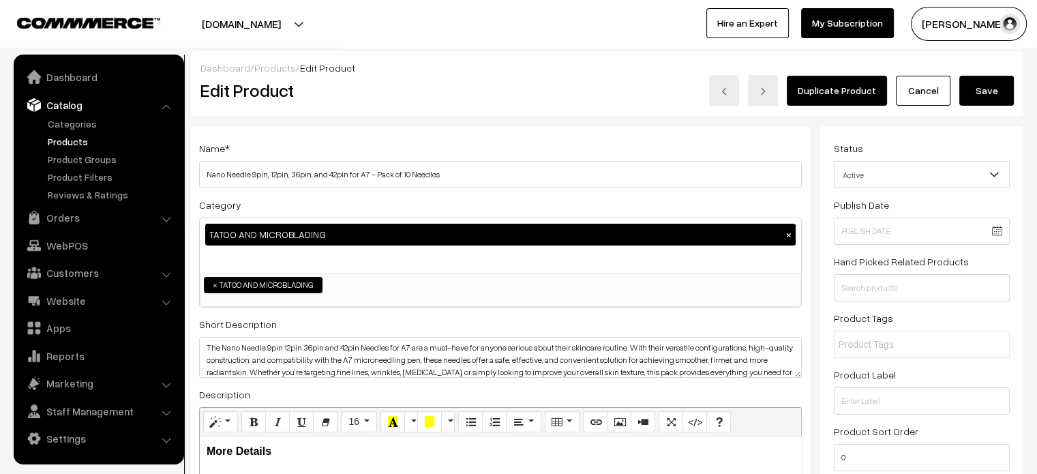
click at [994, 83] on button "Save" at bounding box center [986, 91] width 55 height 30
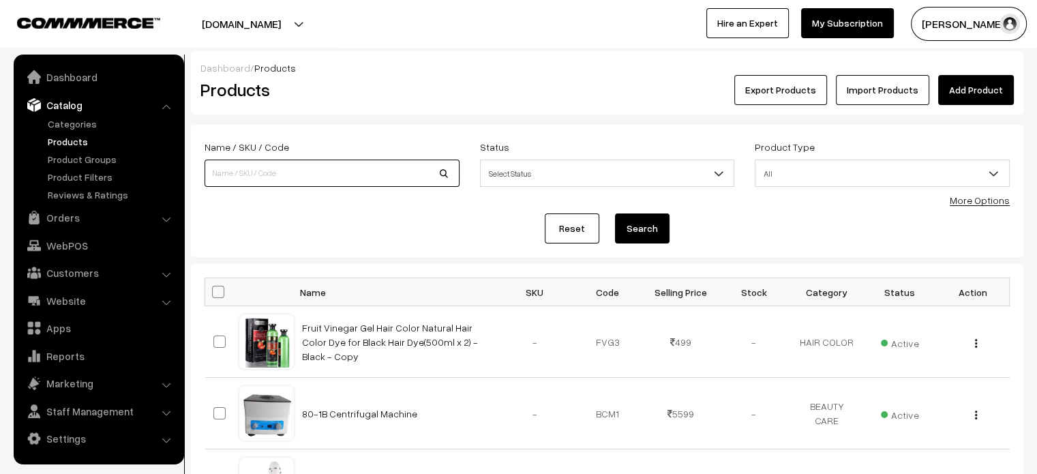
click at [322, 182] on input at bounding box center [331, 173] width 255 height 27
paste input "Round Nano Needle 11pin, 16pin, 24pin, and 36pin for A6s - Pack of 10pcs"
type input "Round Nano Needle 11pin, 16pin, 24pin, and 36pin for A6s - Pack of 10pcs"
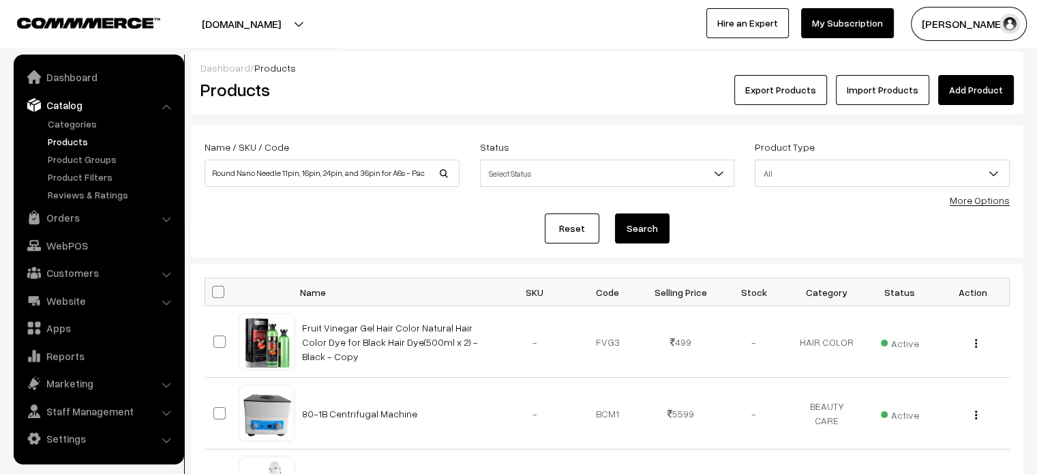
click at [616, 225] on button "Search" at bounding box center [642, 228] width 55 height 30
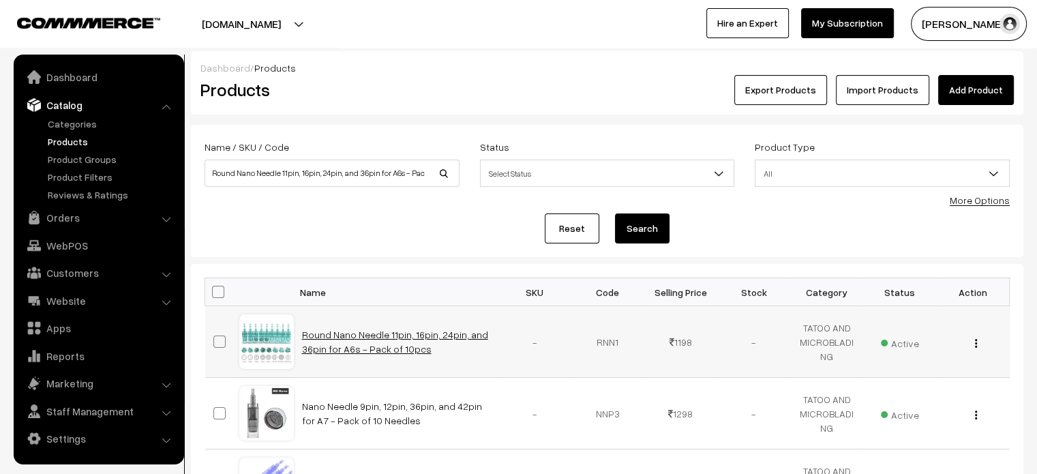
click at [342, 337] on link "Round Nano Needle 11pin, 16pin, 24pin, and 36pin for A6s - Pack of 10pcs" at bounding box center [395, 342] width 186 height 26
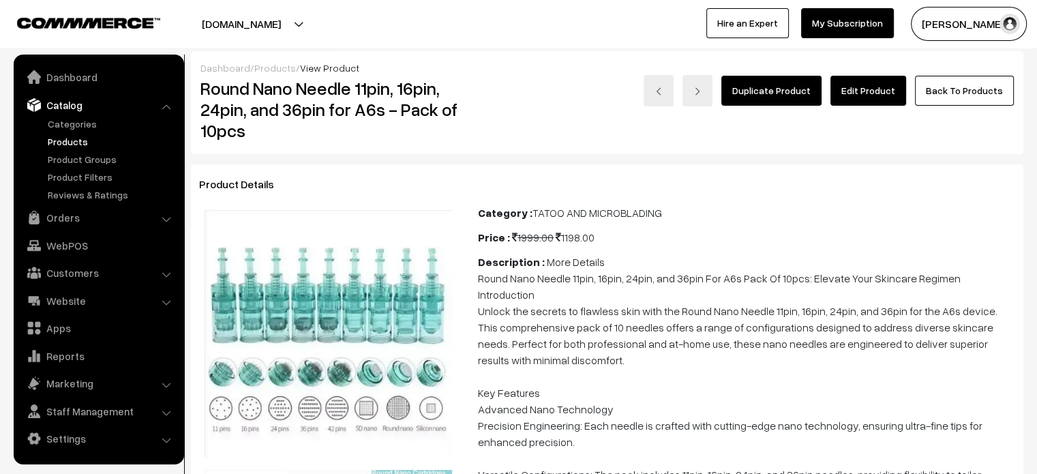
click at [883, 82] on link "Edit Product" at bounding box center [868, 91] width 76 height 30
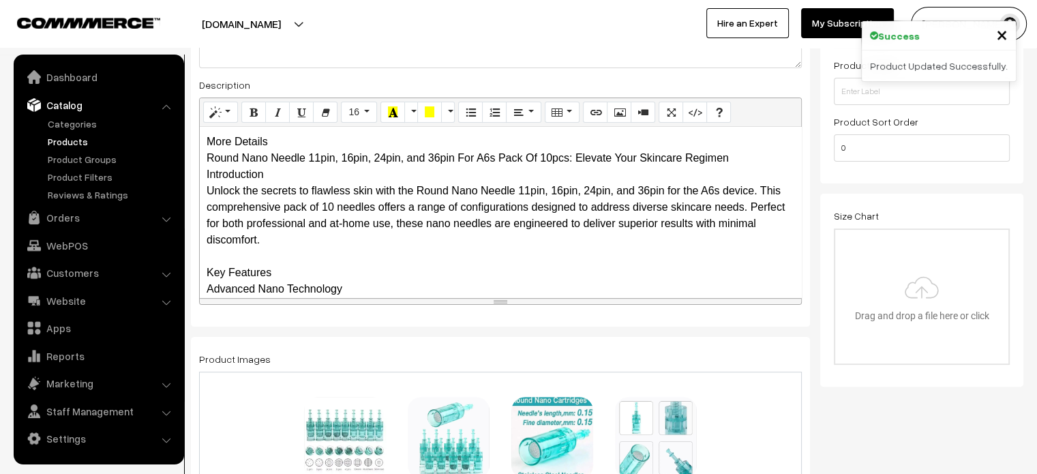
scroll to position [310, 0]
click at [275, 141] on div "More Details Round Nano Needle 11pin, 16pin, 24pin, and 36pin For A6s Pack Of 1…" at bounding box center [500, 211] width 601 height 170
click at [301, 142] on div "More Details Round Nano Needle 11pin, 16pin, 24pin, and 36pin For A6s Pack Of 1…" at bounding box center [500, 211] width 601 height 170
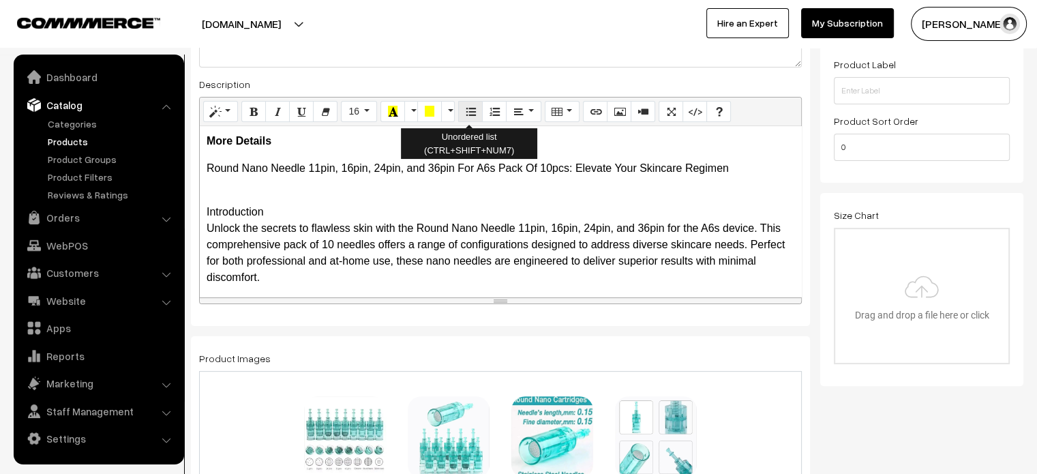
click at [470, 115] on icon "Unordered list (CTRL+SHIFT+NUM7)" at bounding box center [471, 111] width 10 height 11
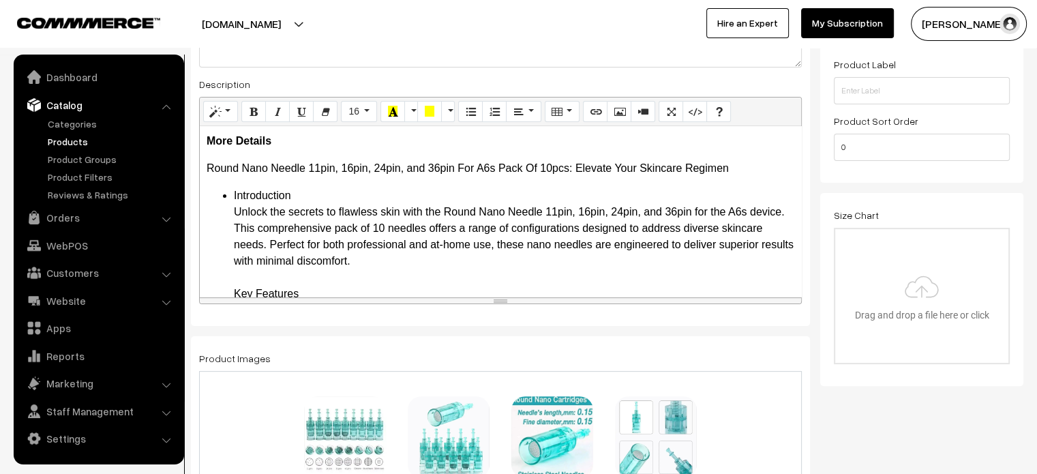
click at [281, 196] on b "Introduction" at bounding box center [265, 196] width 63 height 12
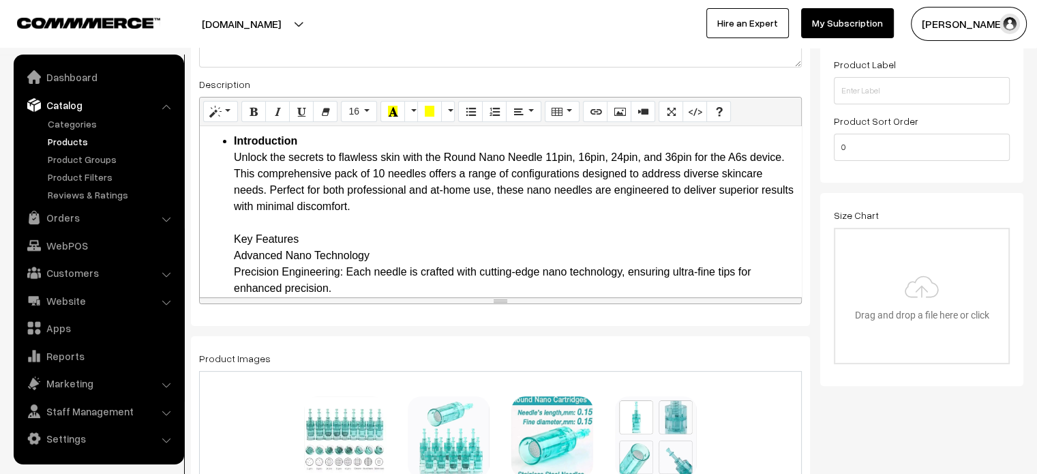
scroll to position [74, 0]
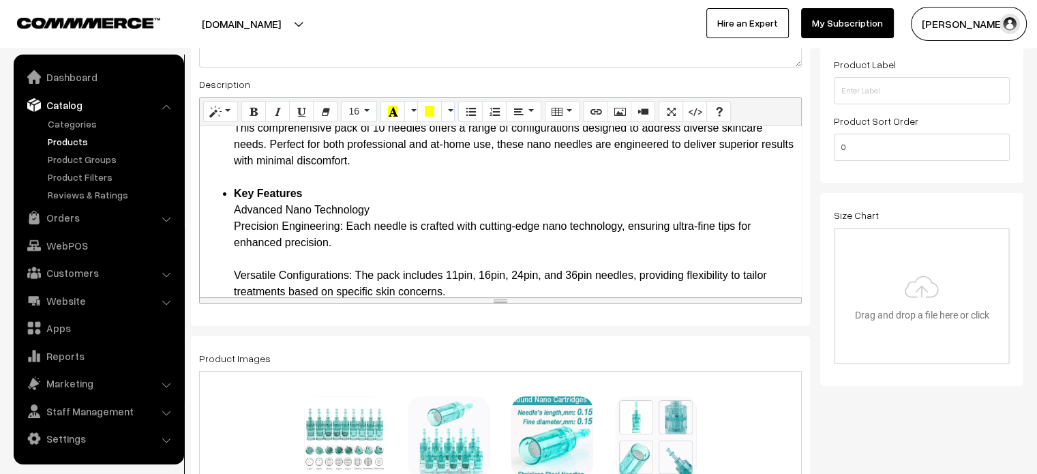
scroll to position [106, 0]
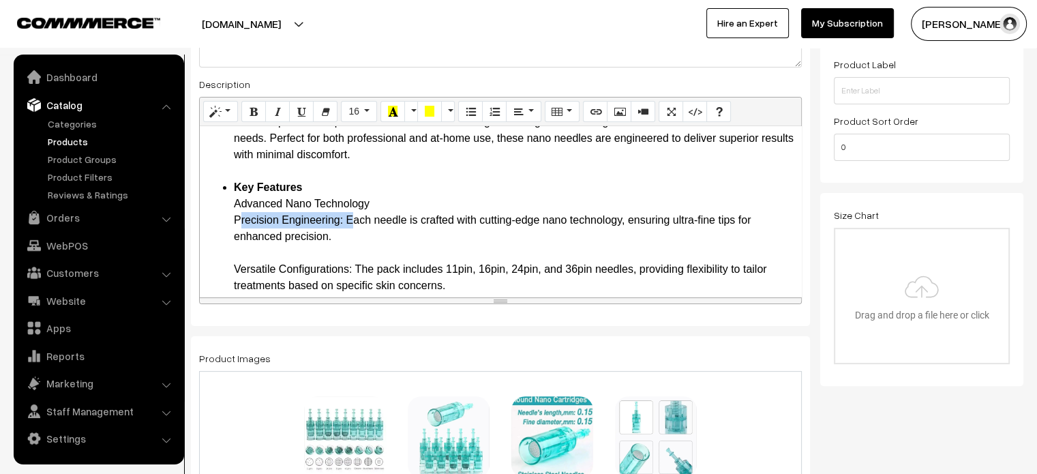
drag, startPoint x: 226, startPoint y: 222, endPoint x: 347, endPoint y: 223, distance: 121.3
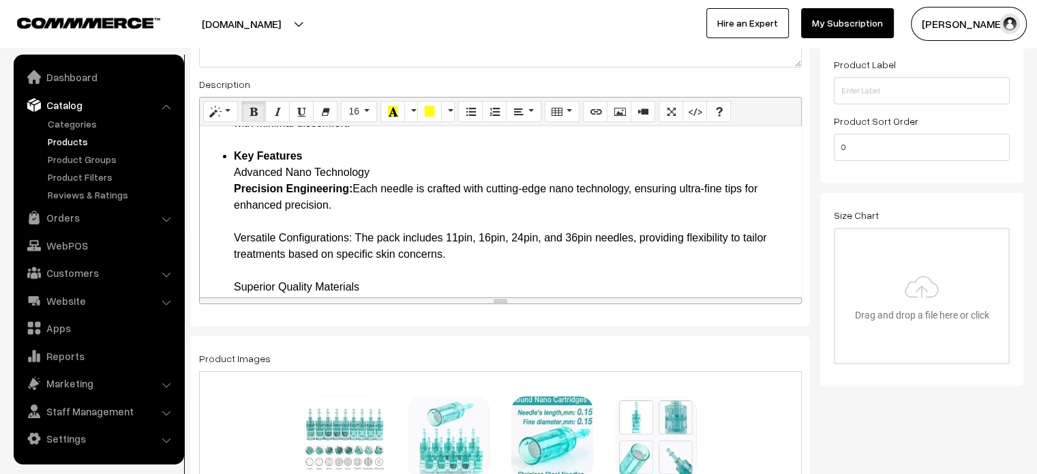
scroll to position [143, 0]
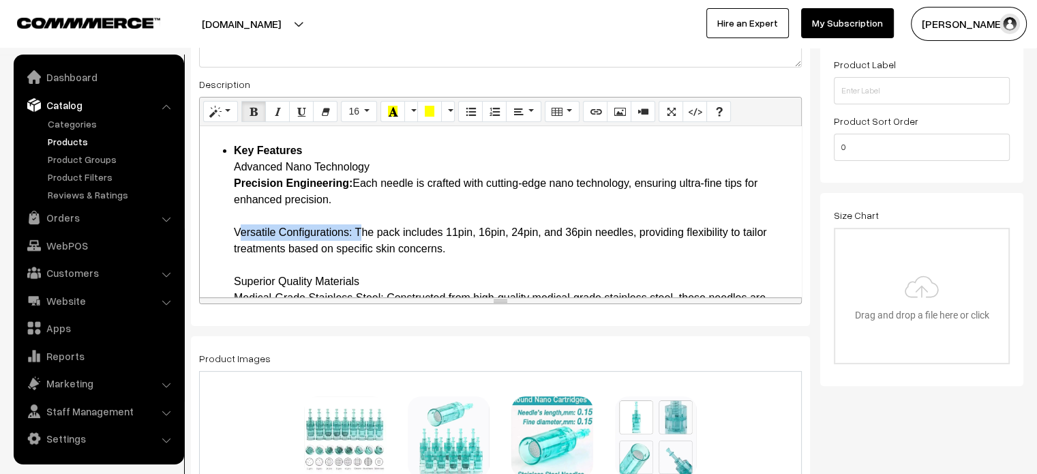
drag, startPoint x: 228, startPoint y: 234, endPoint x: 355, endPoint y: 230, distance: 126.9
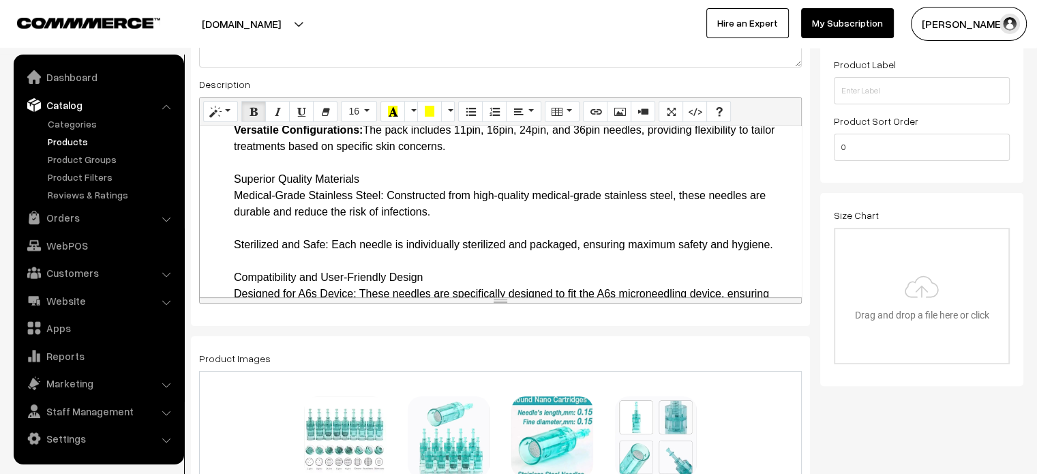
scroll to position [247, 0]
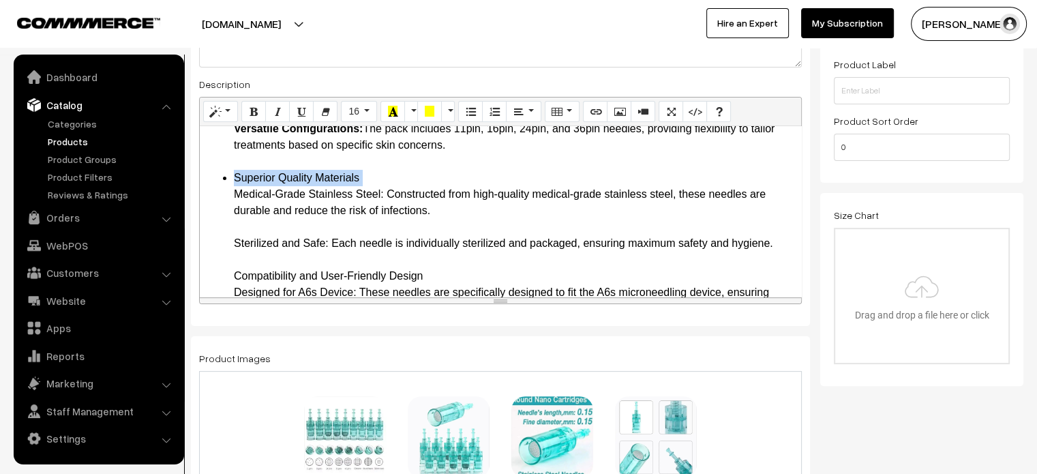
drag, startPoint x: 235, startPoint y: 193, endPoint x: 382, endPoint y: 195, distance: 147.3
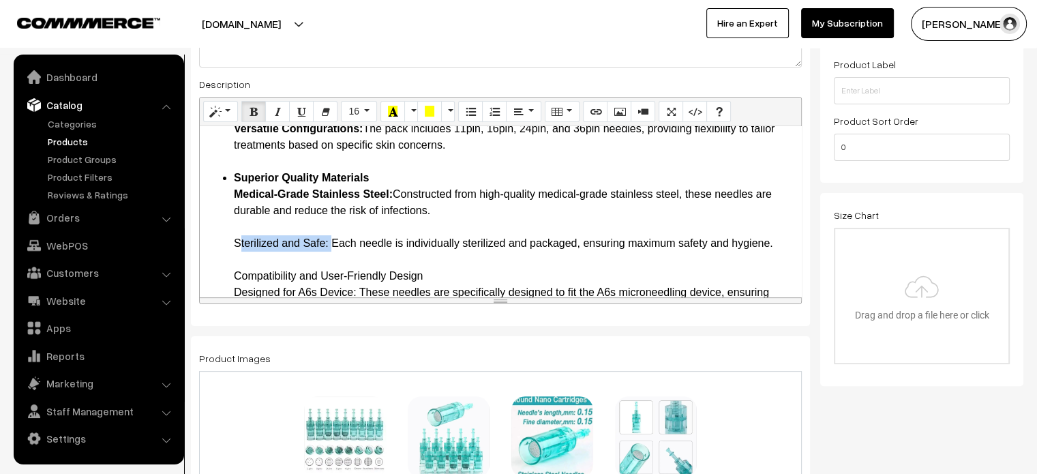
drag, startPoint x: 224, startPoint y: 243, endPoint x: 328, endPoint y: 245, distance: 104.3
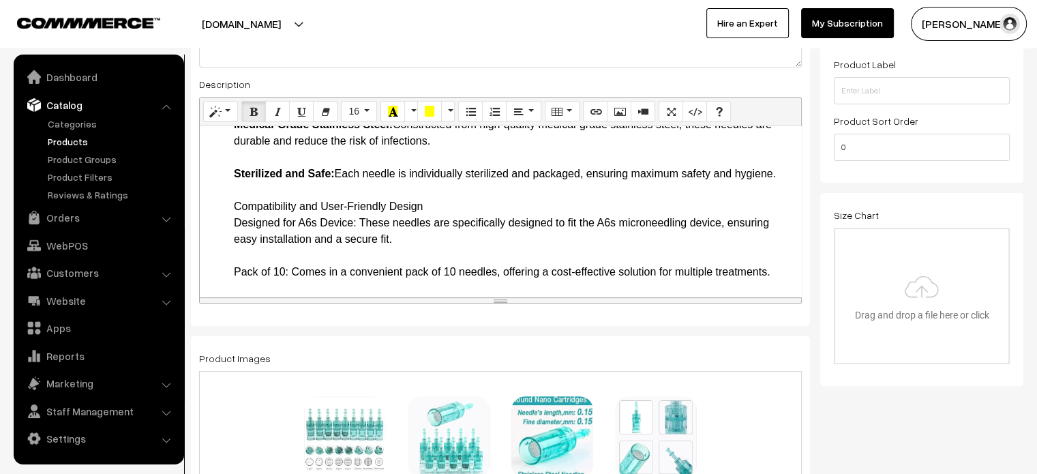
click at [247, 209] on b "Compatibility and User-Friendly Design" at bounding box center [336, 206] width 204 height 12
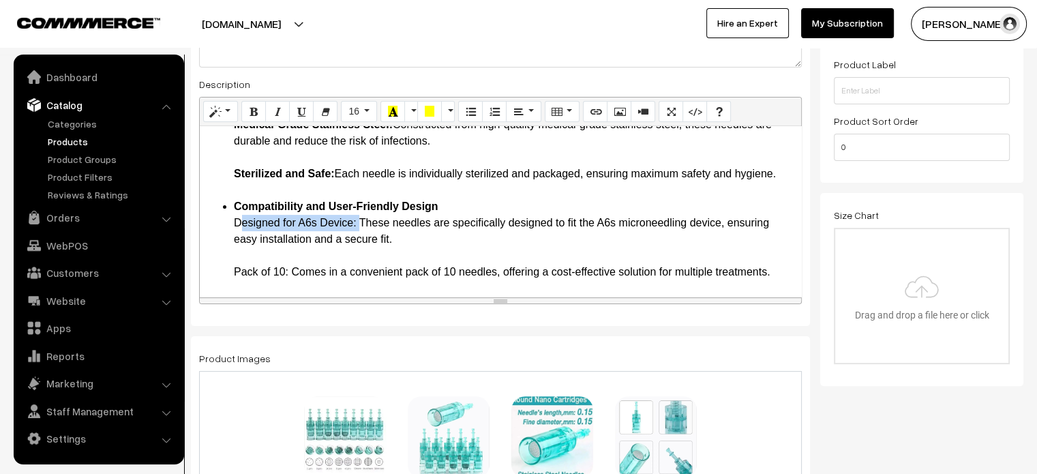
drag, startPoint x: 232, startPoint y: 224, endPoint x: 354, endPoint y: 224, distance: 122.0
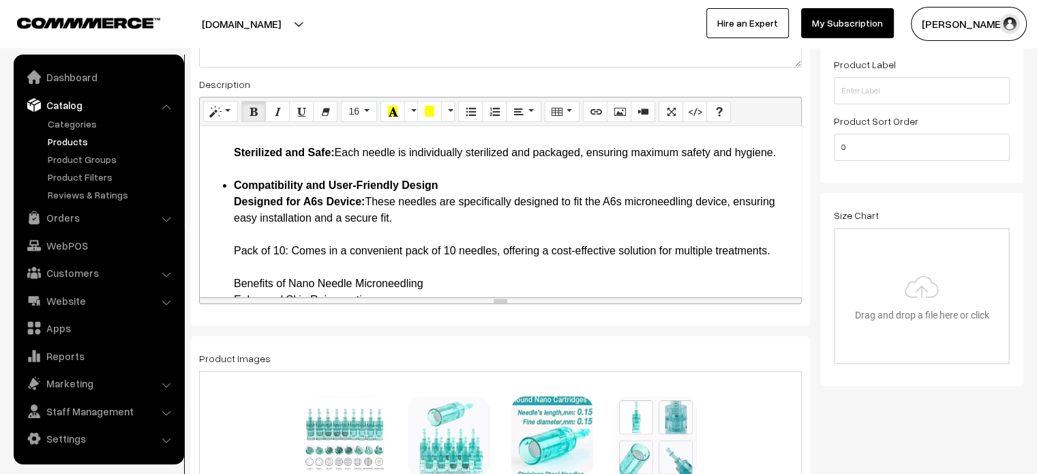
scroll to position [341, 0]
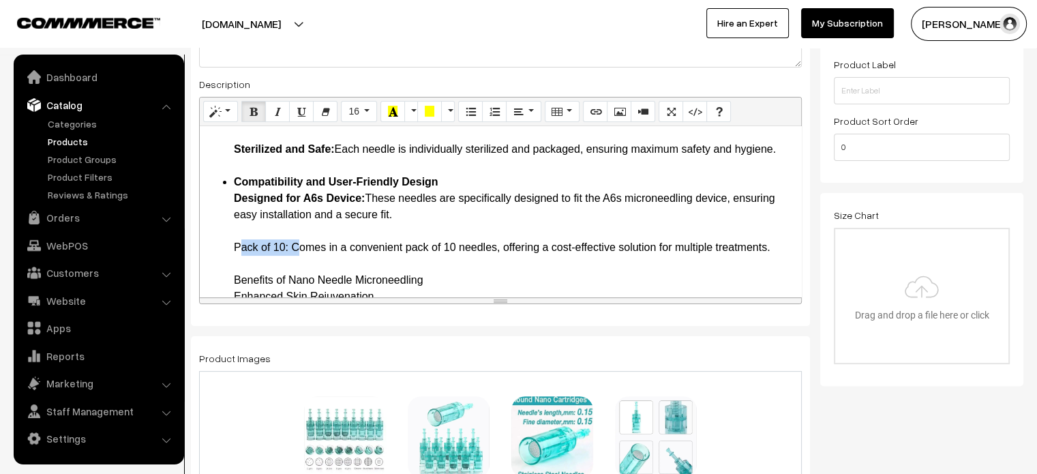
drag, startPoint x: 234, startPoint y: 243, endPoint x: 290, endPoint y: 243, distance: 55.2
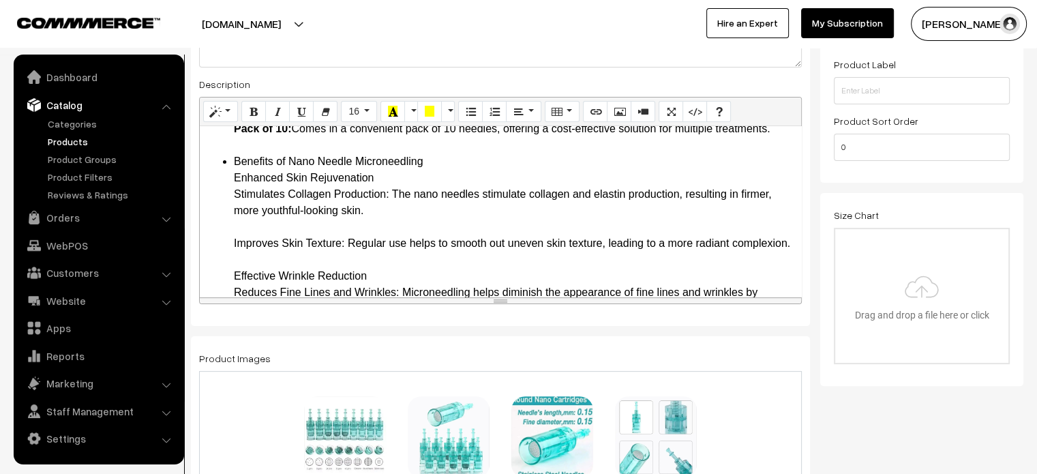
scroll to position [472, 0]
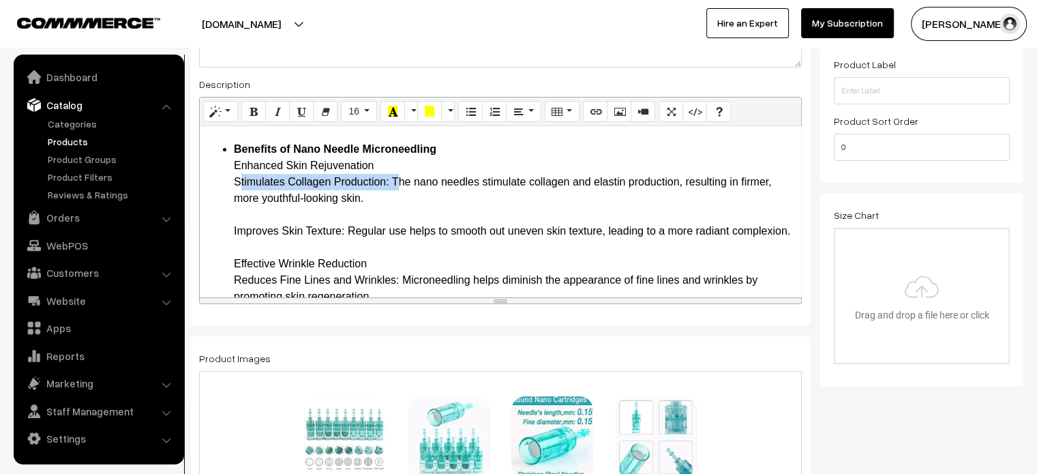
drag, startPoint x: 233, startPoint y: 181, endPoint x: 391, endPoint y: 179, distance: 158.2
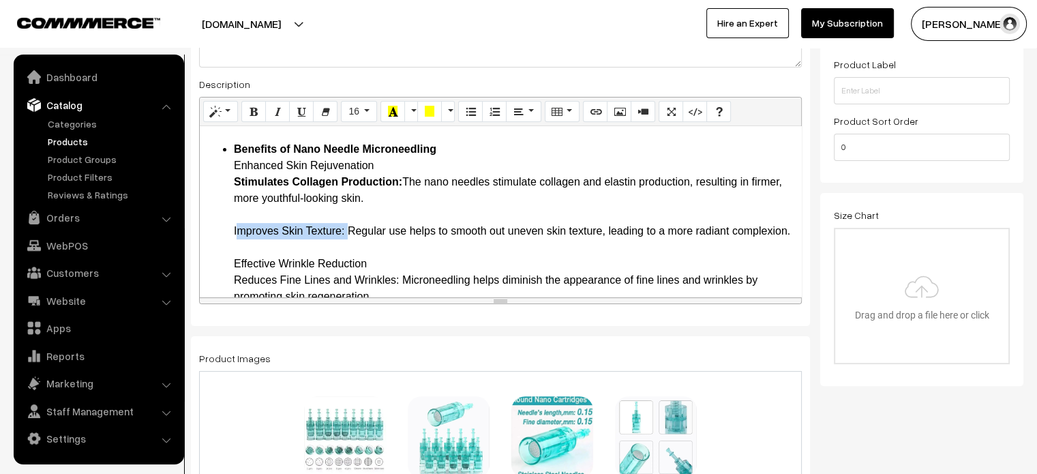
drag, startPoint x: 231, startPoint y: 228, endPoint x: 344, endPoint y: 231, distance: 113.2
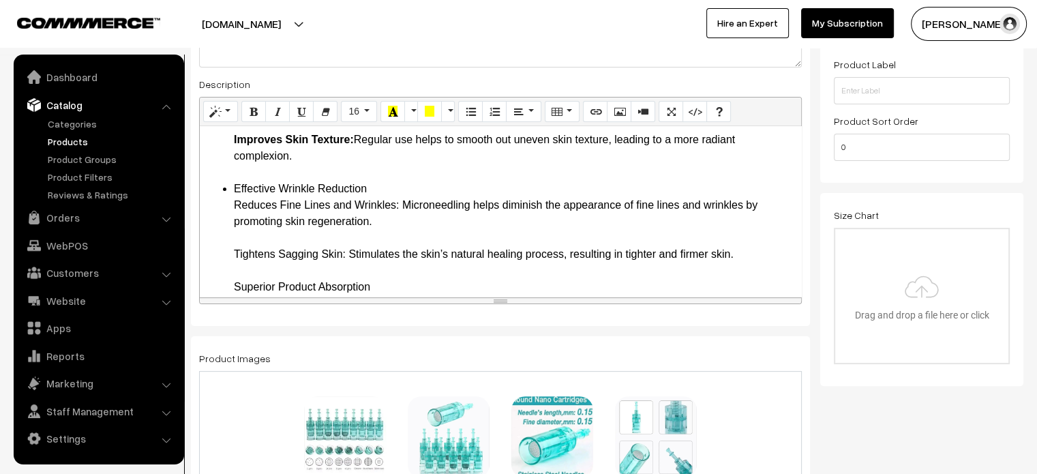
click at [229, 204] on ul "Introduction Unlock the secrets to flawless skin with the Round Nano Needle 11p…" at bounding box center [501, 450] width 588 height 1652
drag, startPoint x: 234, startPoint y: 204, endPoint x: 399, endPoint y: 207, distance: 164.3
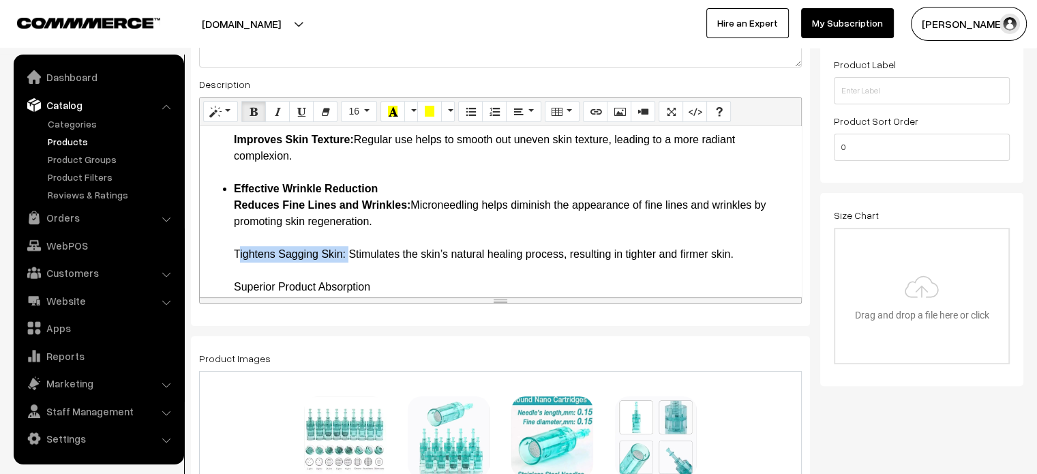
drag, startPoint x: 232, startPoint y: 252, endPoint x: 346, endPoint y: 253, distance: 114.5
click at [346, 253] on ul "Introduction Unlock the secrets to flawless skin with the Round Nano Needle 11p…" at bounding box center [501, 450] width 588 height 1652
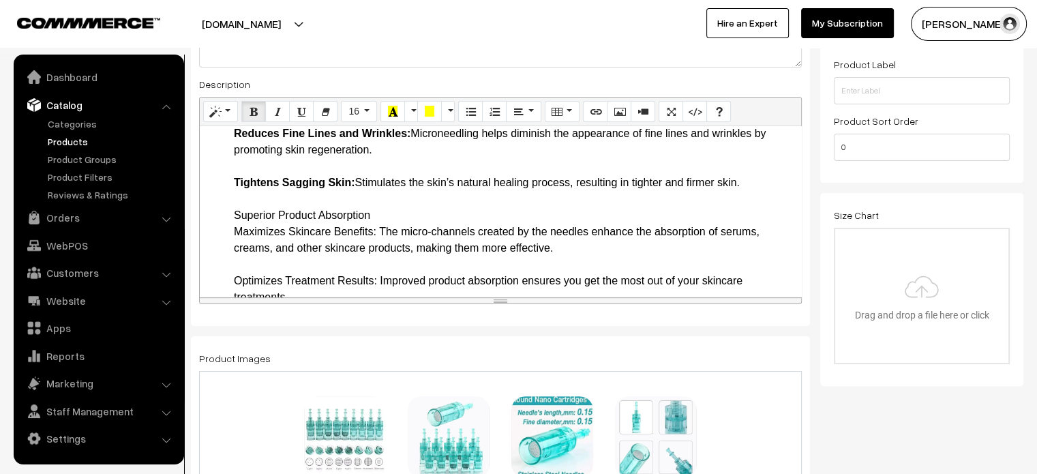
scroll to position [641, 0]
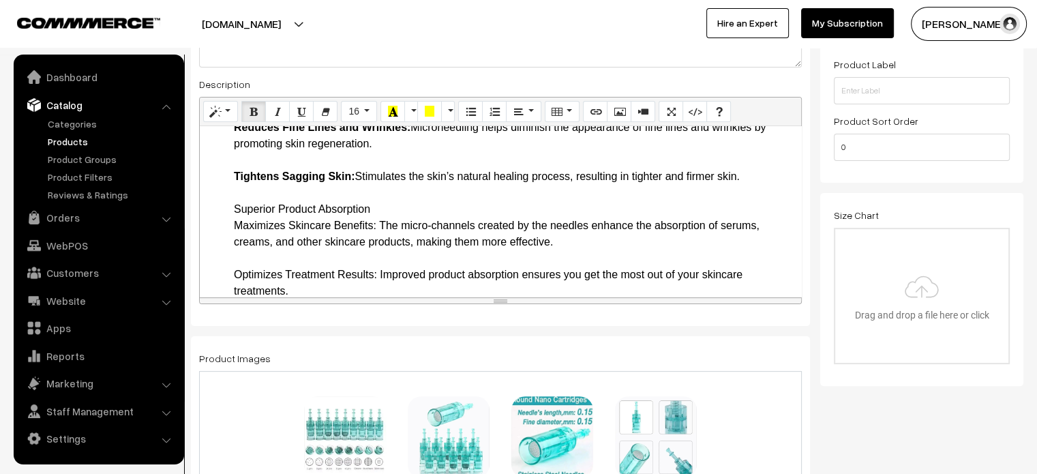
click at [226, 208] on ul "Introduction Unlock the secrets to flawless skin with the Round Nano Needle 11p…" at bounding box center [501, 373] width 588 height 1652
drag, startPoint x: 233, startPoint y: 204, endPoint x: 384, endPoint y: 204, distance: 150.6
drag, startPoint x: 234, startPoint y: 226, endPoint x: 378, endPoint y: 223, distance: 143.2
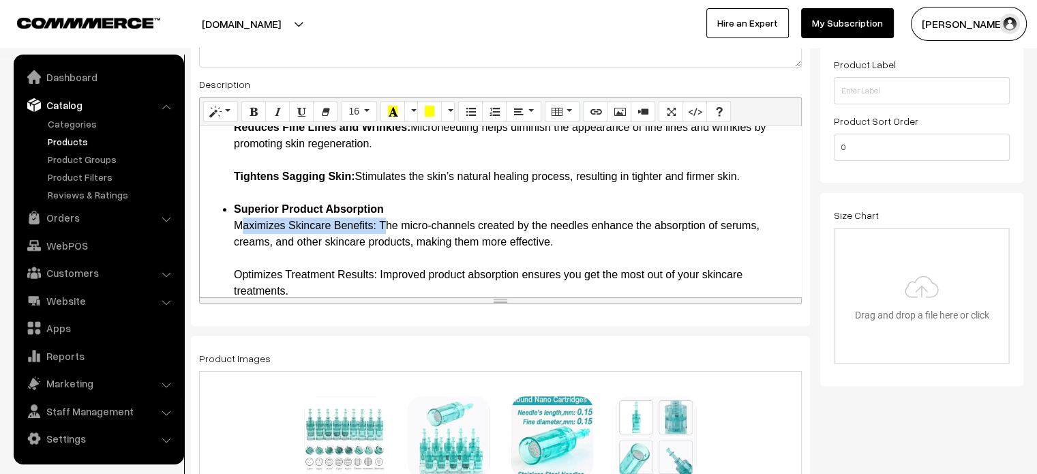
click at [231, 274] on ul "Introduction Unlock the secrets to flawless skin with the Round Nano Needle 11p…" at bounding box center [501, 373] width 588 height 1652
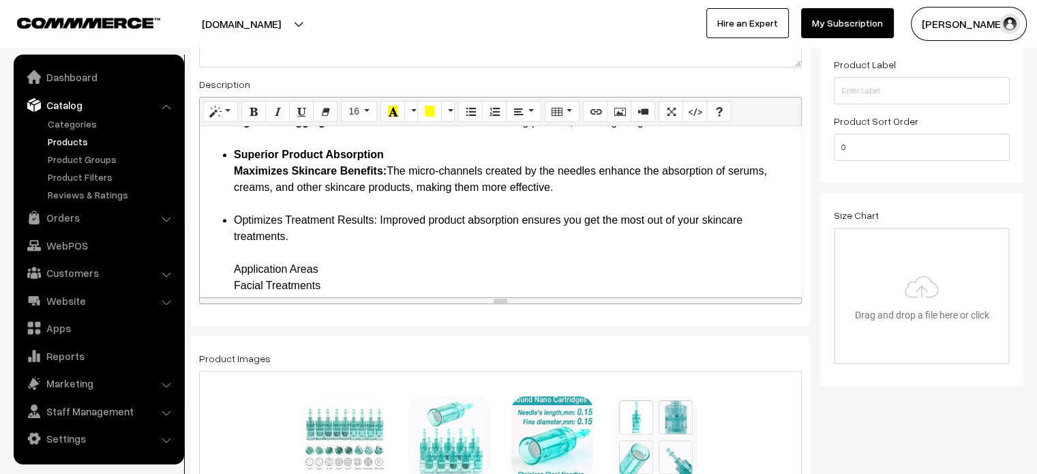
scroll to position [703, 0]
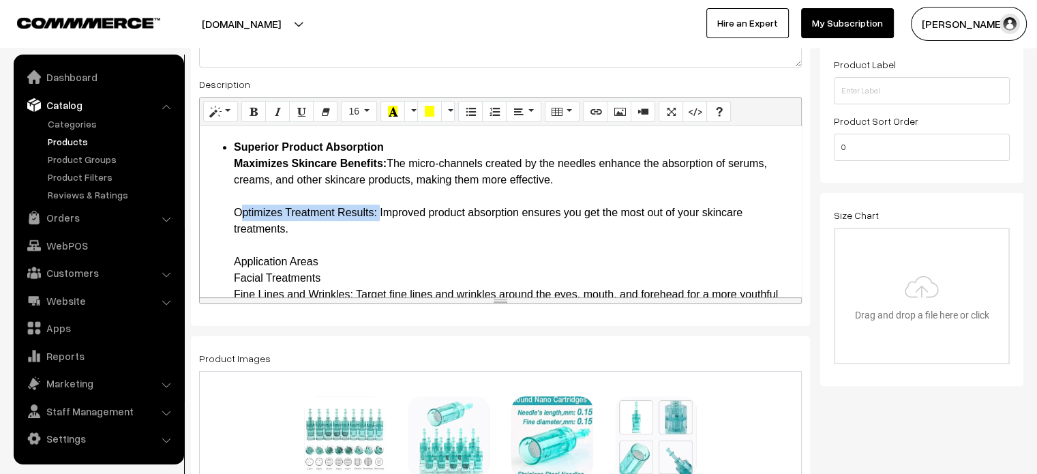
drag, startPoint x: 234, startPoint y: 212, endPoint x: 376, endPoint y: 215, distance: 141.8
click at [228, 265] on ul "Introduction Unlock the secrets to flawless skin with the Round Nano Needle 11p…" at bounding box center [501, 311] width 588 height 1652
drag, startPoint x: 232, startPoint y: 262, endPoint x: 339, endPoint y: 253, distance: 107.4
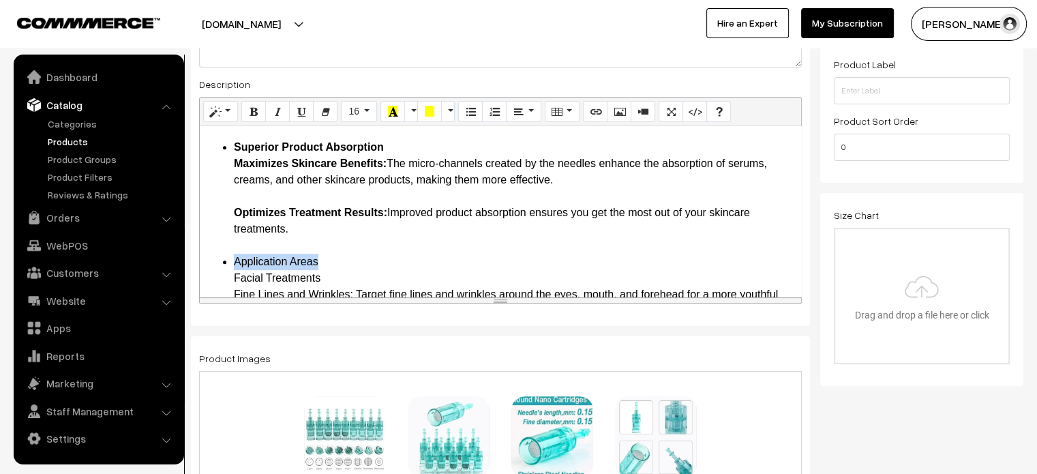
click at [339, 253] on ul "Introduction Unlock the secrets to flawless skin with the Round Nano Needle 11p…" at bounding box center [501, 311] width 588 height 1652
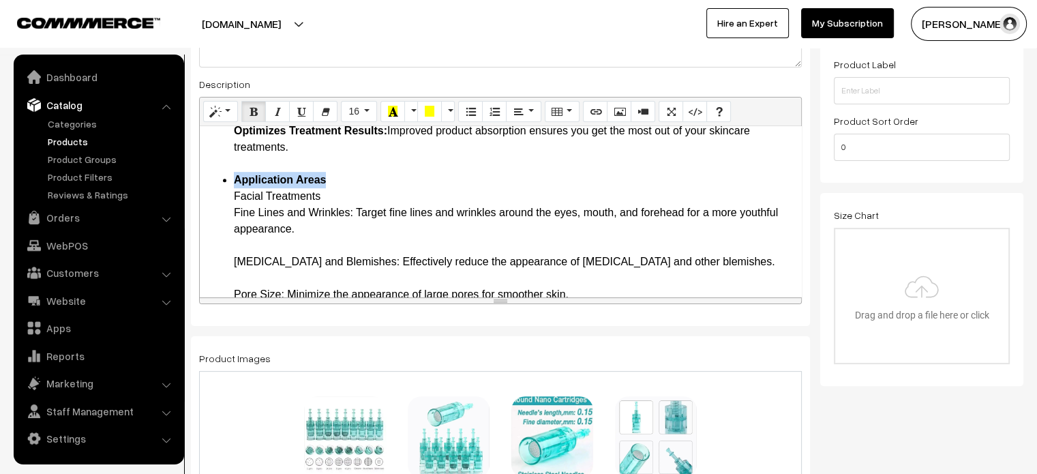
scroll to position [785, 0]
drag, startPoint x: 234, startPoint y: 211, endPoint x: 357, endPoint y: 213, distance: 122.0
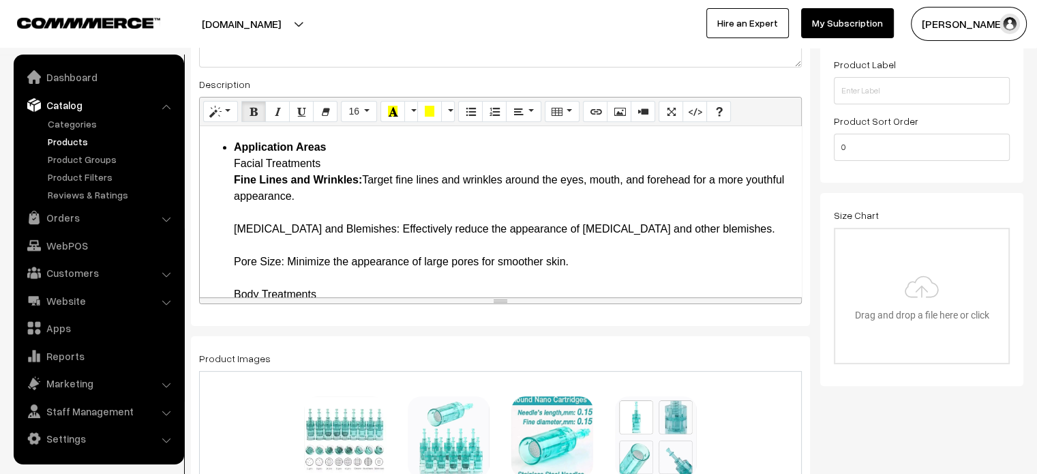
scroll to position [825, 0]
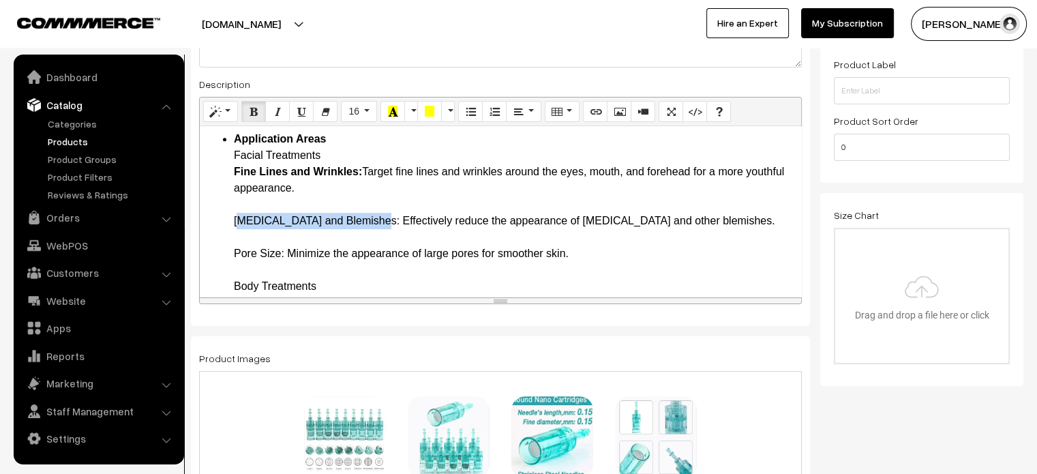
drag, startPoint x: 231, startPoint y: 222, endPoint x: 369, endPoint y: 216, distance: 137.8
click at [369, 216] on ul "Introduction Unlock the secrets to flawless skin with the Round Nano Needle 11p…" at bounding box center [501, 188] width 588 height 1652
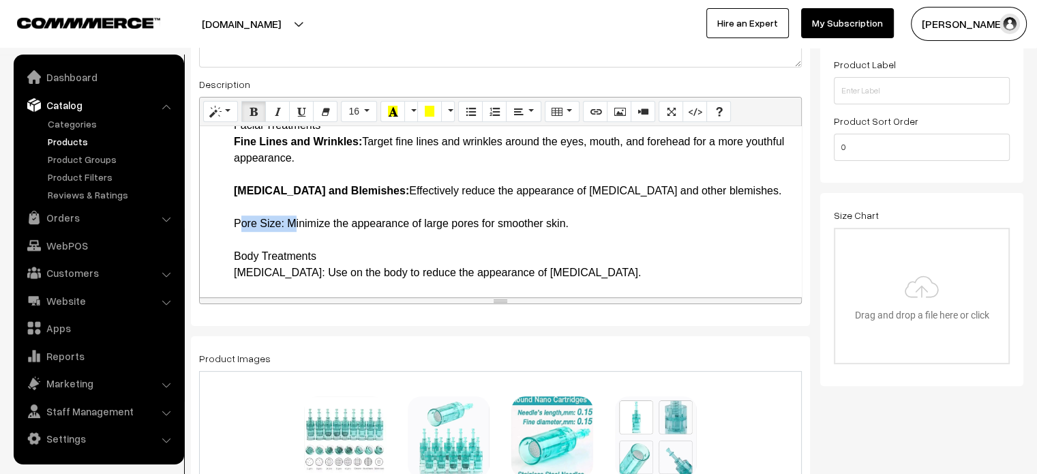
drag, startPoint x: 235, startPoint y: 217, endPoint x: 286, endPoint y: 220, distance: 51.2
click at [231, 258] on ul "Introduction Unlock the secrets to flawless skin with the Round Nano Needle 11p…" at bounding box center [501, 158] width 588 height 1652
drag, startPoint x: 321, startPoint y: 253, endPoint x: 228, endPoint y: 262, distance: 93.8
click at [228, 262] on ul "Introduction Unlock the secrets to flawless skin with the Round Nano Needle 11p…" at bounding box center [501, 158] width 588 height 1652
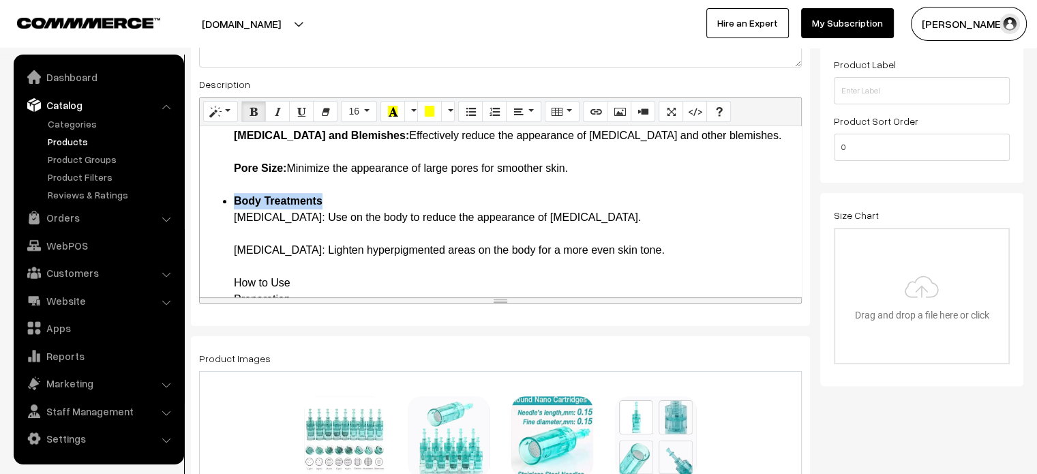
scroll to position [929, 0]
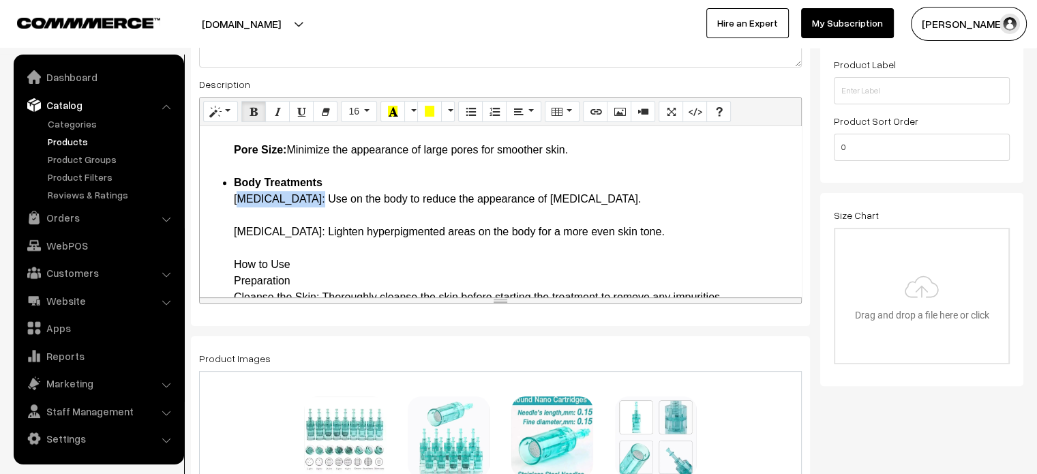
drag, startPoint x: 234, startPoint y: 194, endPoint x: 303, endPoint y: 199, distance: 69.1
drag, startPoint x: 232, startPoint y: 234, endPoint x: 331, endPoint y: 232, distance: 99.6
click at [331, 232] on ul "Introduction Unlock the secrets to flawless skin with the Round Nano Needle 11p…" at bounding box center [501, 84] width 588 height 1652
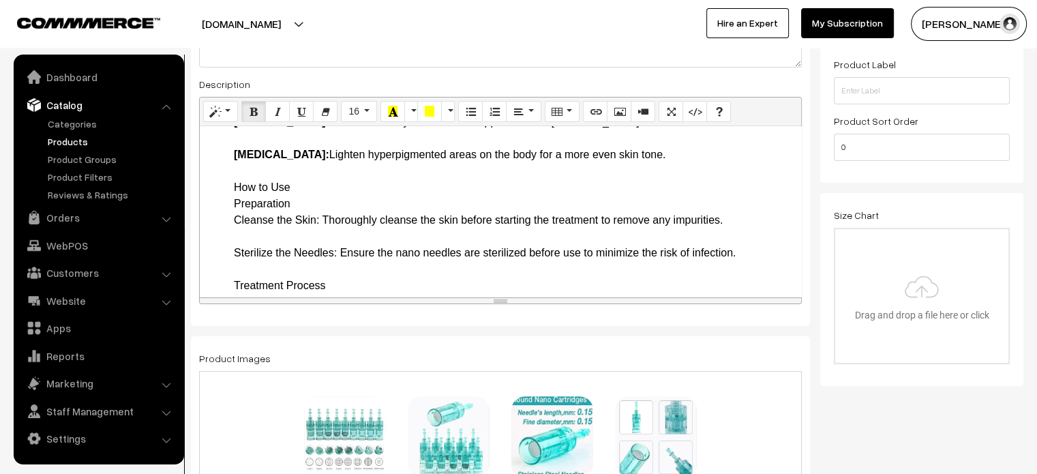
scroll to position [1007, 0]
click at [229, 185] on ul "Introduction Unlock the secrets to flawless skin with the Round Nano Needle 11p…" at bounding box center [501, 6] width 588 height 1652
drag, startPoint x: 229, startPoint y: 185, endPoint x: 300, endPoint y: 185, distance: 70.9
click at [300, 185] on ul "Introduction Unlock the secrets to flawless skin with the Round Nano Needle 11p…" at bounding box center [501, 6] width 588 height 1652
drag, startPoint x: 232, startPoint y: 217, endPoint x: 319, endPoint y: 220, distance: 87.3
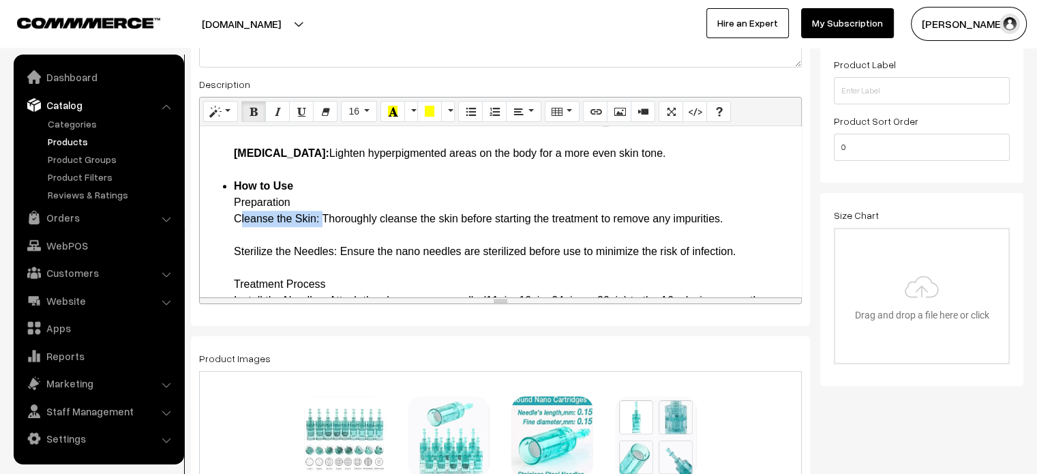
click at [319, 220] on ul "Introduction Unlock the secrets to flawless skin with the Round Nano Needle 11p…" at bounding box center [501, 6] width 588 height 1652
drag, startPoint x: 232, startPoint y: 250, endPoint x: 338, endPoint y: 251, distance: 106.3
click at [338, 251] on ul "Introduction Unlock the secrets to flawless skin with the Round Nano Needle 11p…" at bounding box center [501, 6] width 588 height 1652
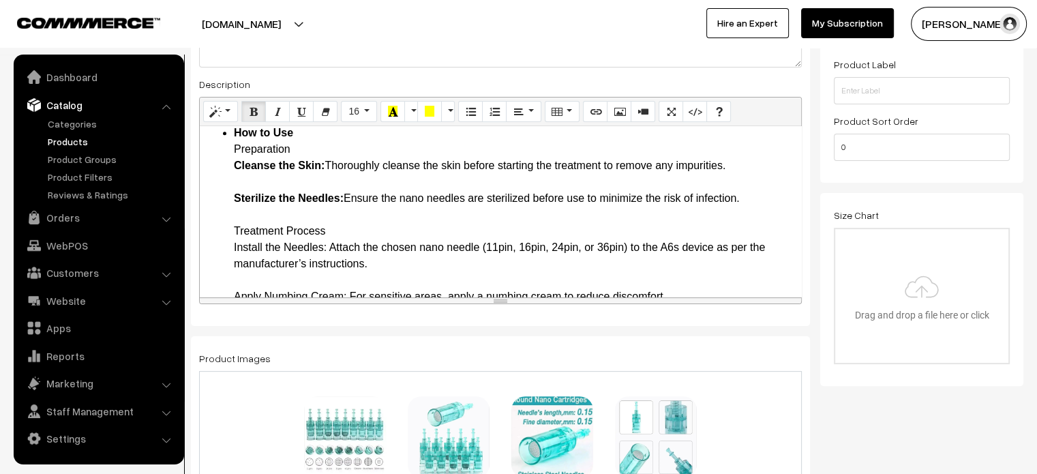
scroll to position [1062, 0]
click at [267, 147] on li "How to Use Preparation Cleanse the Skin: Thoroughly cleanse the skin before sta…" at bounding box center [514, 450] width 560 height 654
click at [243, 232] on li "How to Use Preparation Cleanse the Skin: Thoroughly cleanse the skin before sta…" at bounding box center [514, 450] width 560 height 654
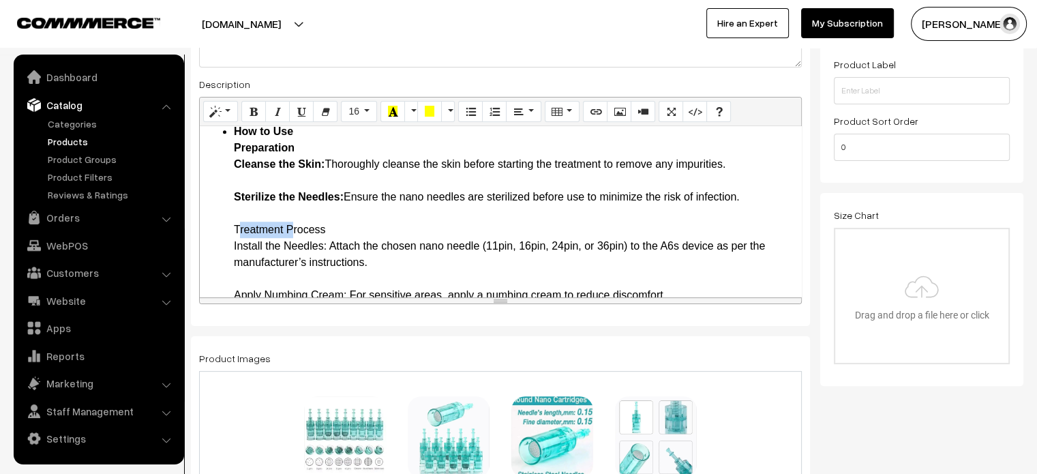
click at [243, 232] on li "How to Use Preparation Cleanse the Skin: Thoroughly cleanse the skin before sta…" at bounding box center [514, 450] width 560 height 654
drag, startPoint x: 229, startPoint y: 247, endPoint x: 322, endPoint y: 247, distance: 92.7
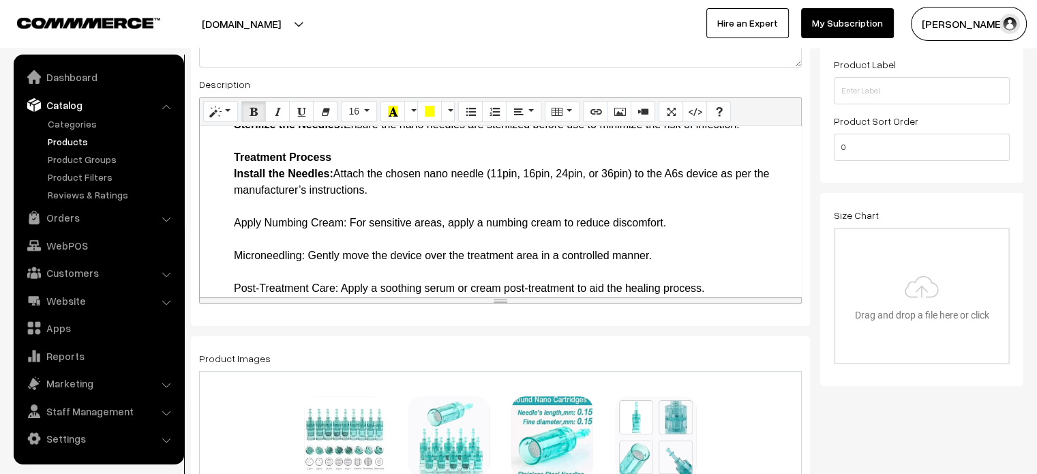
scroll to position [1134, 0]
drag, startPoint x: 231, startPoint y: 219, endPoint x: 347, endPoint y: 226, distance: 116.1
click at [240, 254] on li "How to Use Preparation Cleanse the Skin: Thoroughly cleanse the skin before sta…" at bounding box center [514, 378] width 560 height 654
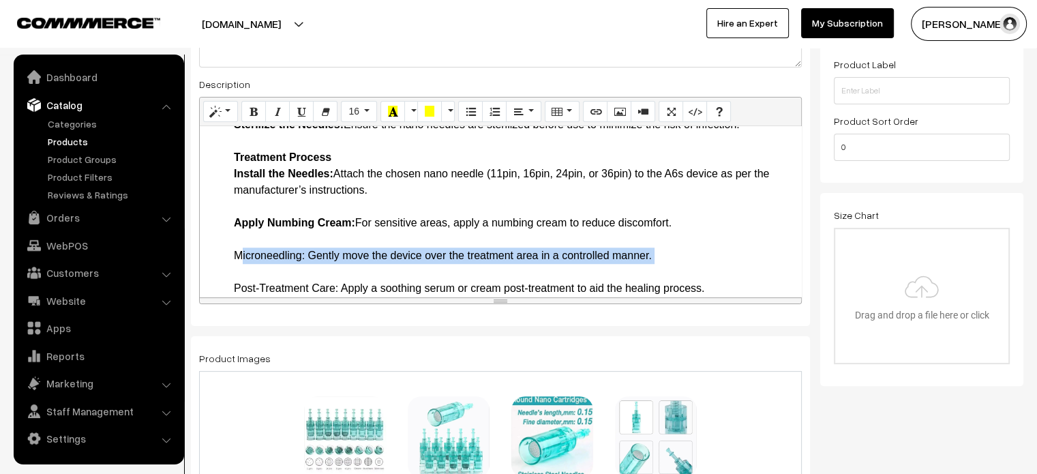
click at [240, 254] on li "How to Use Preparation Cleanse the Skin: Thoroughly cleanse the skin before sta…" at bounding box center [514, 378] width 560 height 654
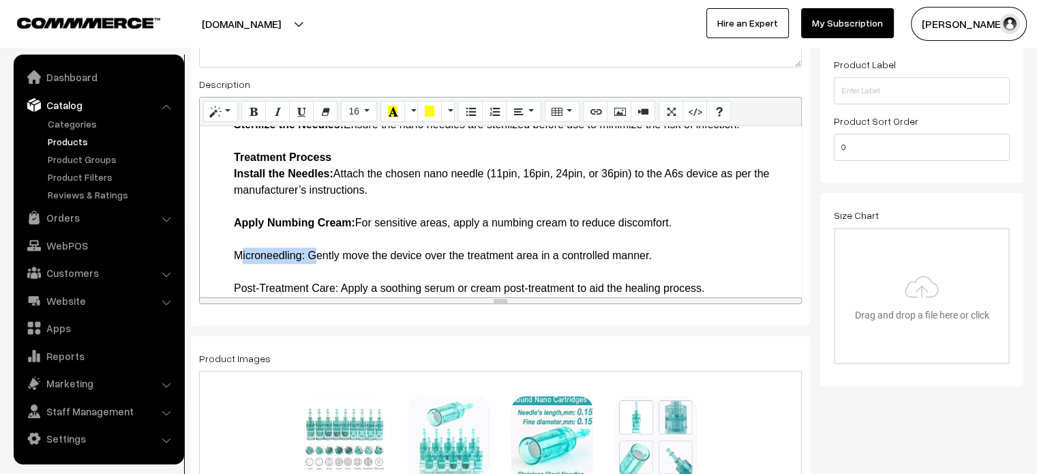
drag, startPoint x: 227, startPoint y: 256, endPoint x: 310, endPoint y: 256, distance: 83.2
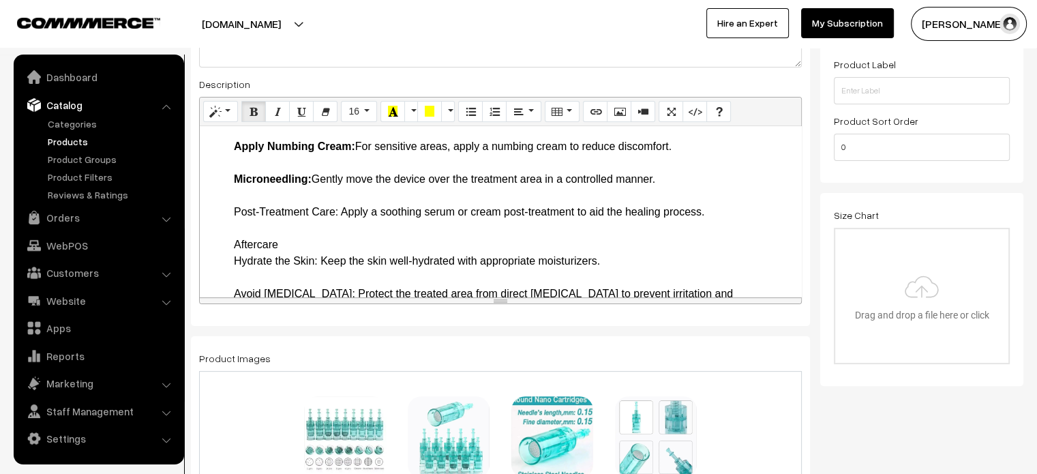
scroll to position [1212, 0]
drag, startPoint x: 229, startPoint y: 212, endPoint x: 338, endPoint y: 209, distance: 109.1
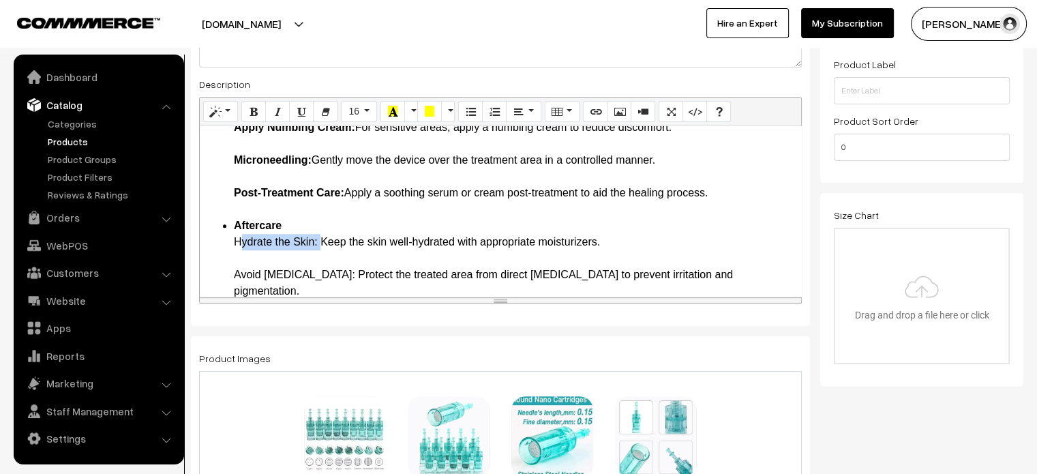
drag, startPoint x: 232, startPoint y: 245, endPoint x: 317, endPoint y: 243, distance: 85.2
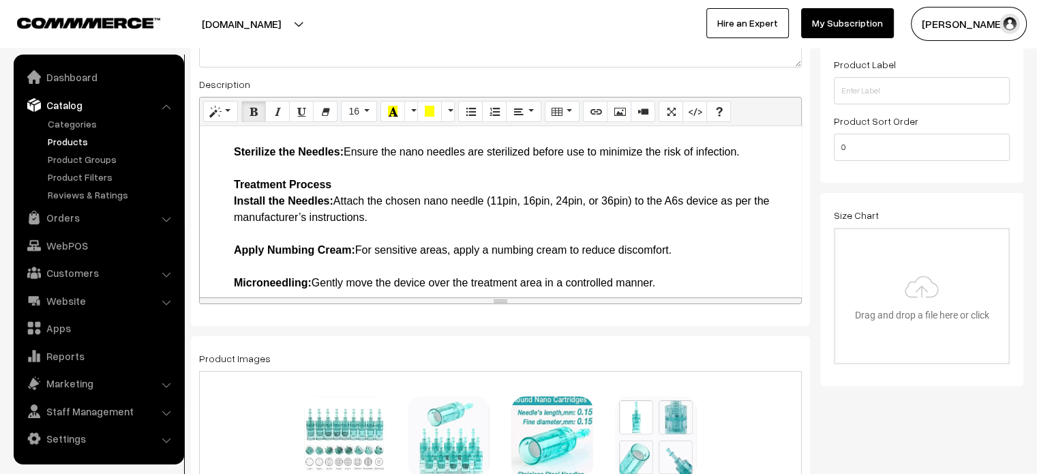
scroll to position [1108, 0]
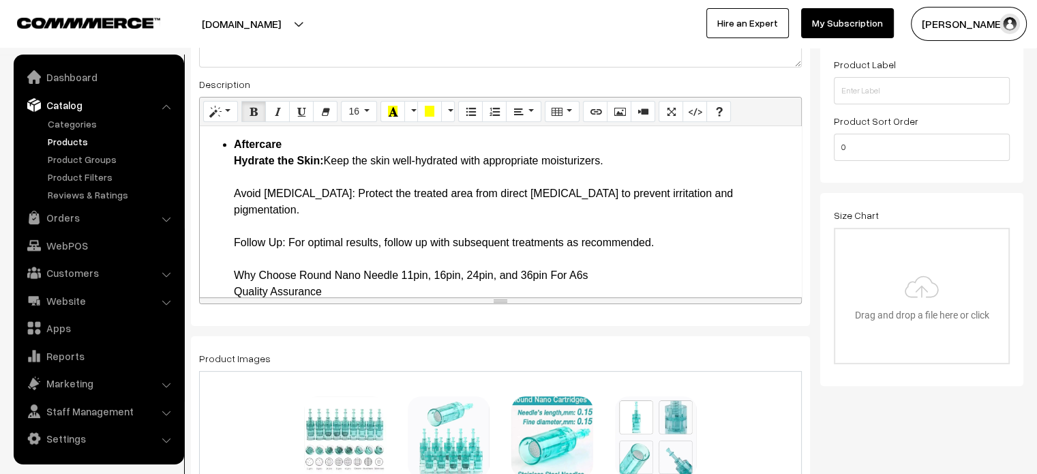
scroll to position [1324, 0]
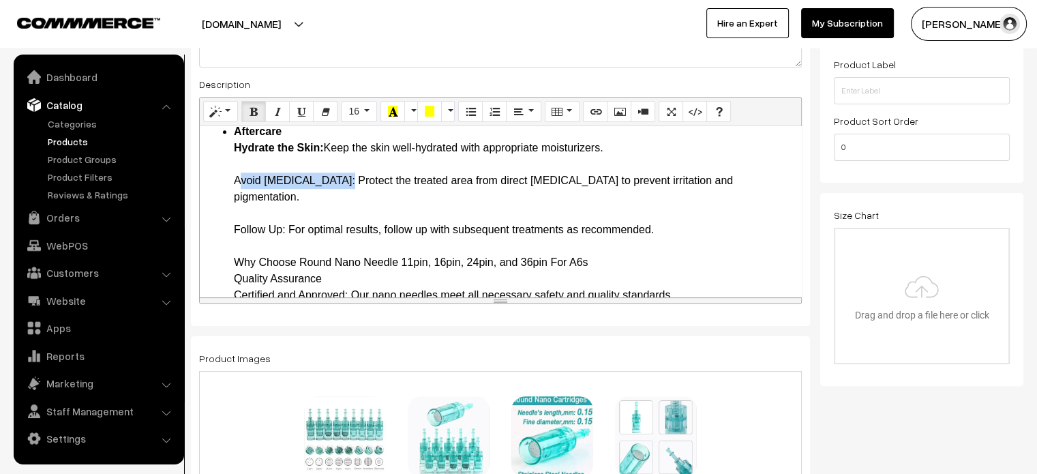
drag, startPoint x: 234, startPoint y: 177, endPoint x: 338, endPoint y: 181, distance: 104.4
click at [338, 181] on li "Aftercare Hydrate the Skin: Keep the skin well-hydrated with appropriate moistu…" at bounding box center [514, 319] width 560 height 393
drag, startPoint x: 228, startPoint y: 211, endPoint x: 284, endPoint y: 212, distance: 55.2
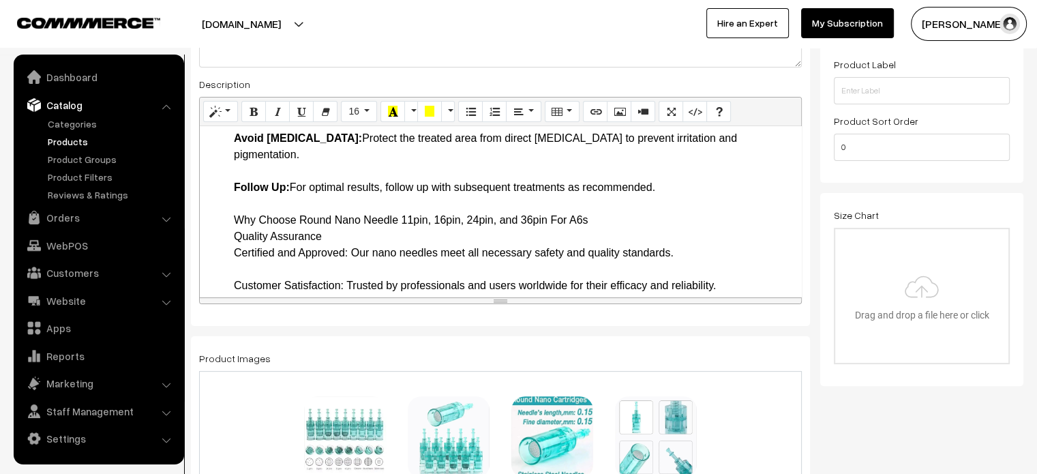
scroll to position [1367, 0]
click at [240, 188] on li "Aftercare Hydrate the Skin: Keep the skin well-hydrated with appropriate moistu…" at bounding box center [514, 276] width 560 height 393
drag, startPoint x: 230, startPoint y: 215, endPoint x: 329, endPoint y: 217, distance: 98.2
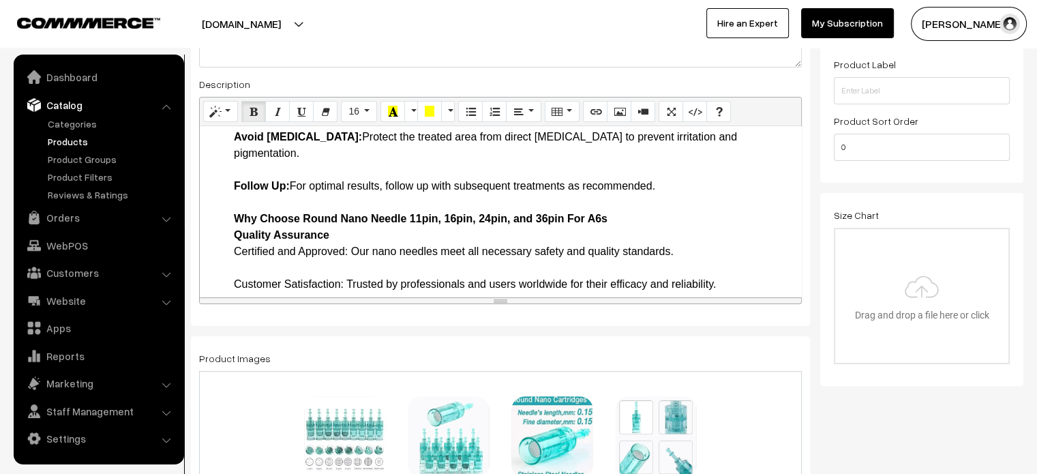
drag, startPoint x: 227, startPoint y: 232, endPoint x: 346, endPoint y: 232, distance: 119.3
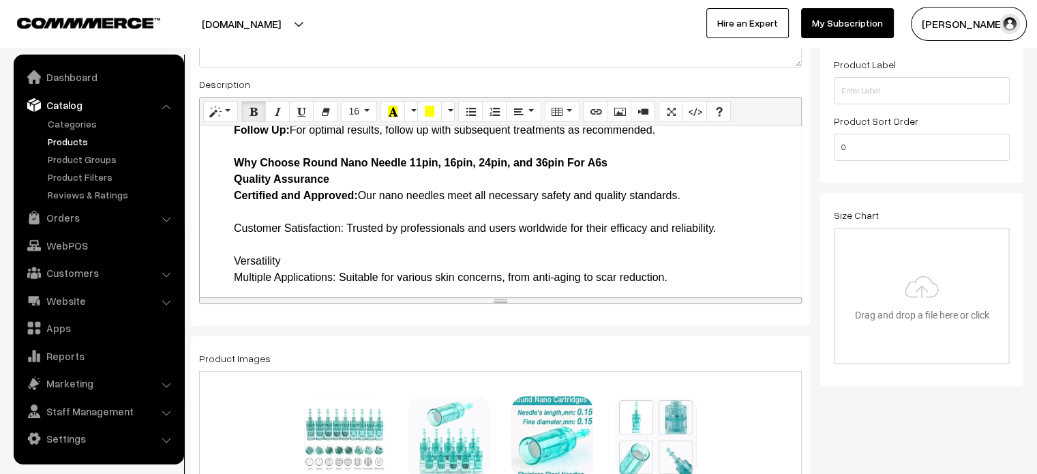
scroll to position [1425, 0]
drag, startPoint x: 230, startPoint y: 212, endPoint x: 344, endPoint y: 214, distance: 113.9
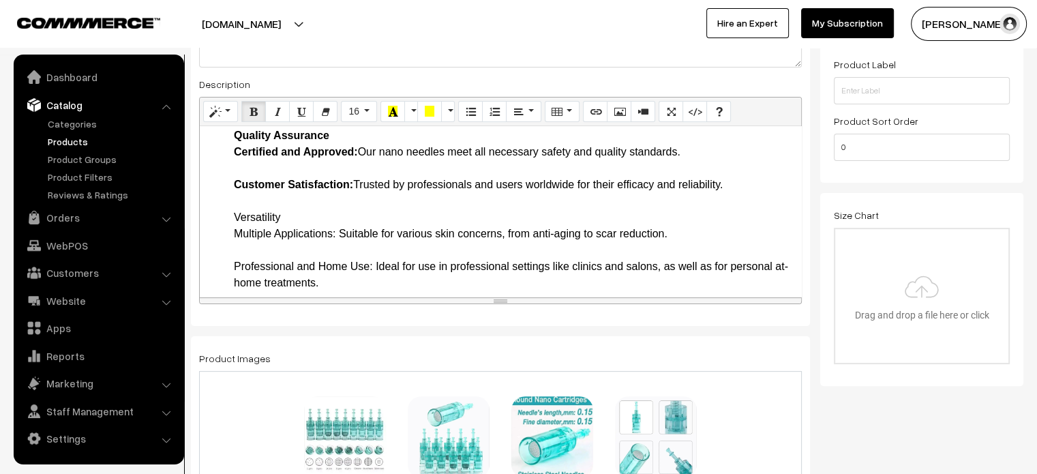
scroll to position [1472, 0]
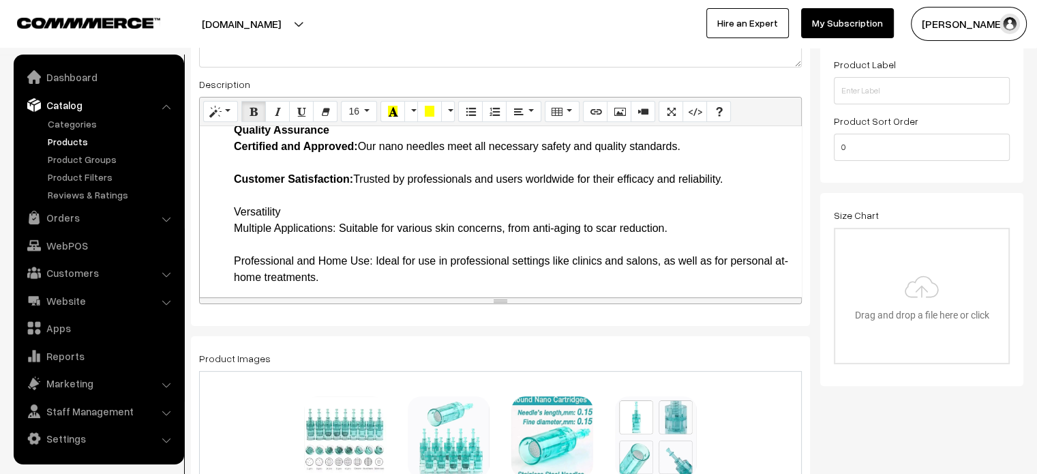
click at [254, 204] on li "Versatility Multiple Applications: Suitable for various skin concerns, from ant…" at bounding box center [514, 286] width 560 height 164
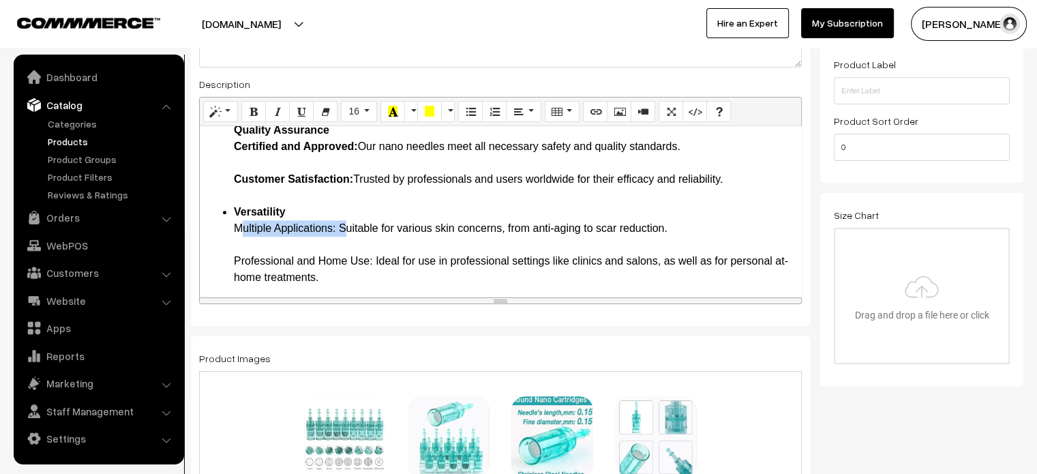
drag, startPoint x: 231, startPoint y: 215, endPoint x: 337, endPoint y: 217, distance: 106.4
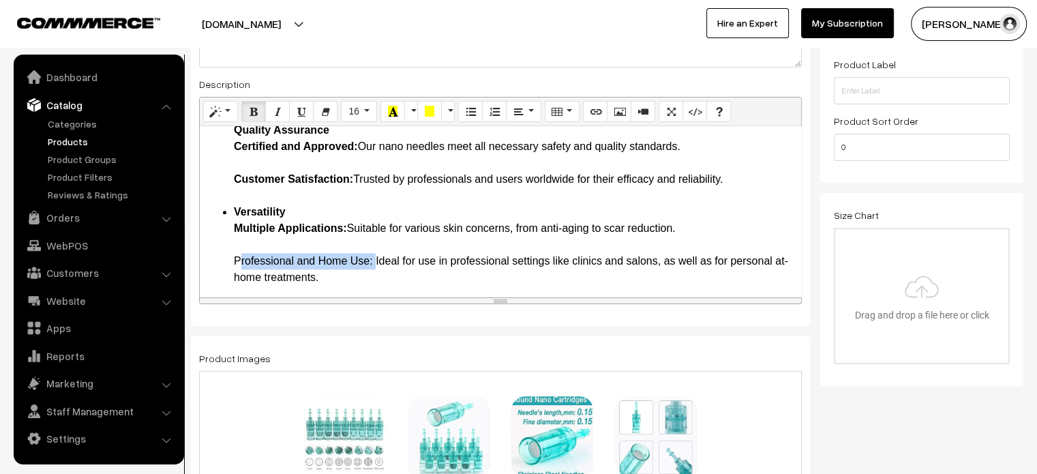
drag, startPoint x: 231, startPoint y: 239, endPoint x: 373, endPoint y: 247, distance: 142.0
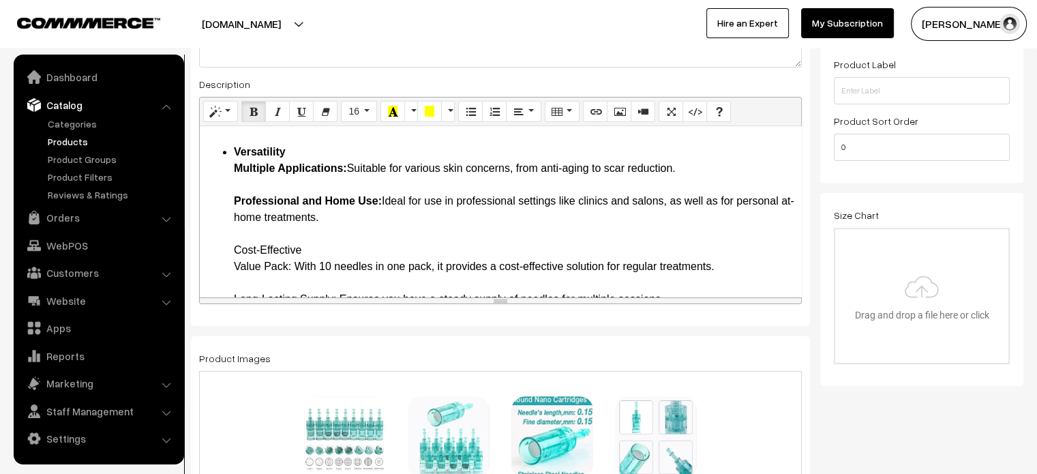
scroll to position [1535, 0]
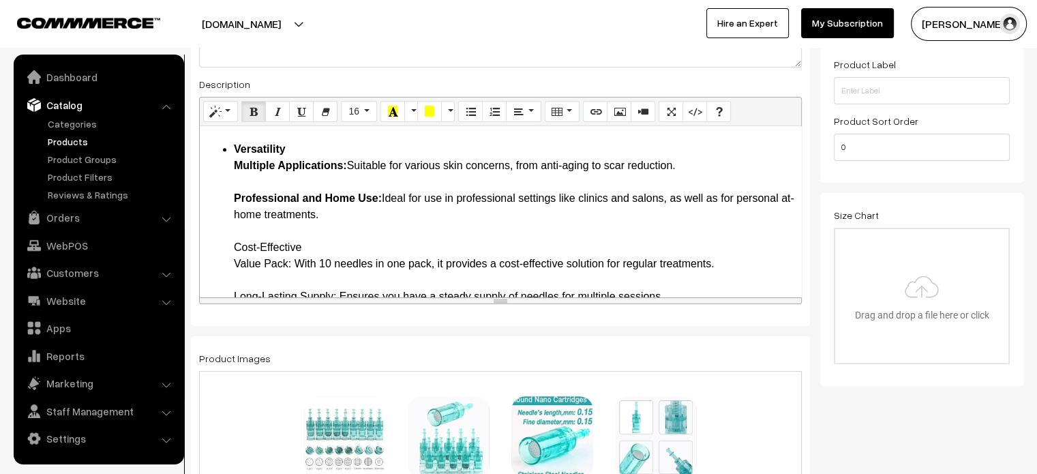
drag, startPoint x: 231, startPoint y: 231, endPoint x: 300, endPoint y: 228, distance: 68.9
drag, startPoint x: 231, startPoint y: 245, endPoint x: 289, endPoint y: 250, distance: 58.1
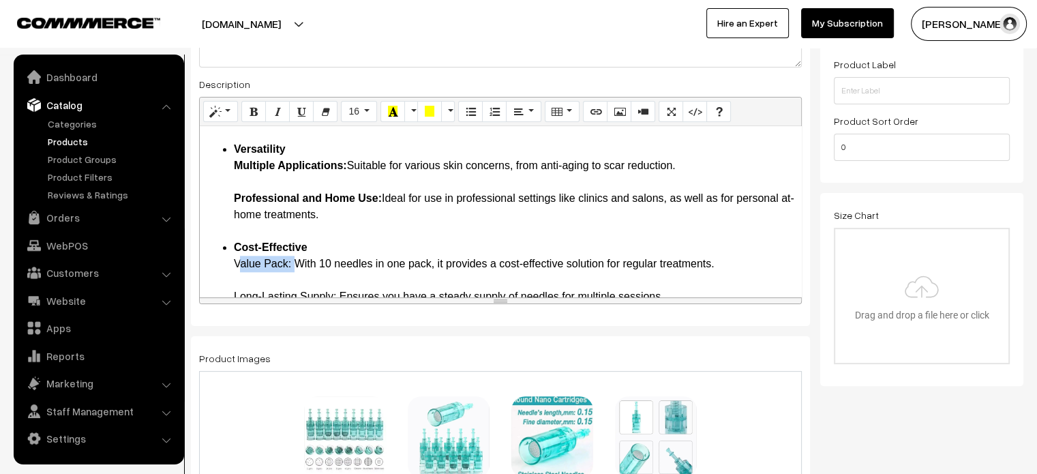
drag, startPoint x: 229, startPoint y: 281, endPoint x: 338, endPoint y: 279, distance: 109.1
click at [347, 243] on li "Cost-Effective Value Pack: With 10 needles in one pack, it provides a cost-effe…" at bounding box center [514, 271] width 560 height 65
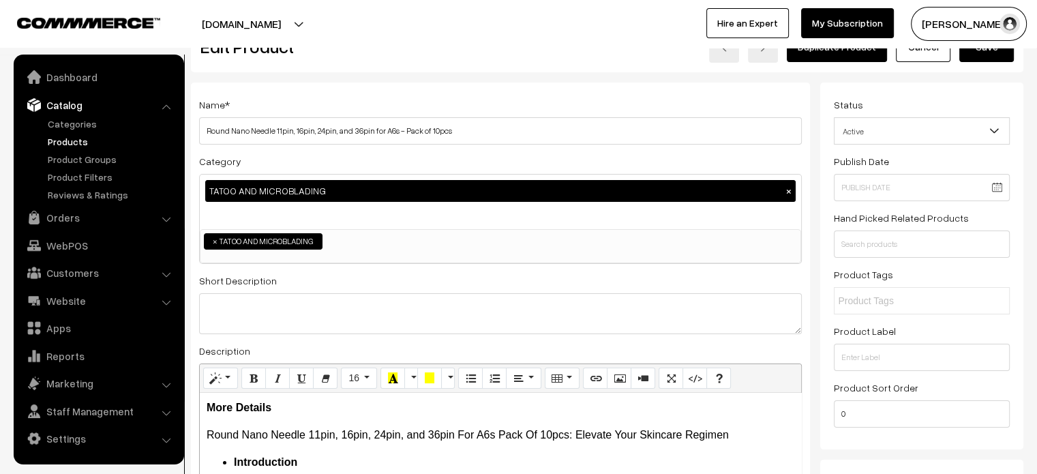
scroll to position [43, 0]
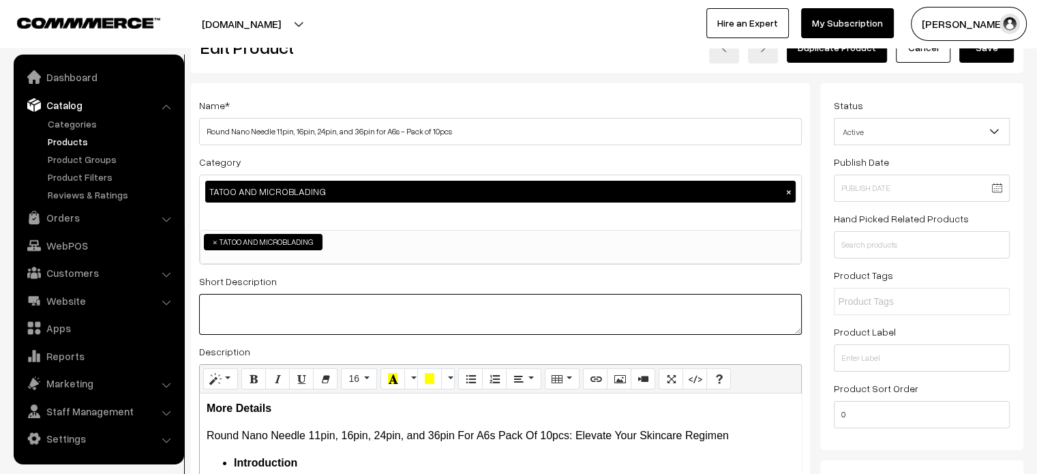
click at [417, 314] on textarea at bounding box center [500, 314] width 603 height 41
paste textarea "The Round Nano Needle 11pin, 16pin, 24pin, and 36pin for A6s offer a blend of p…"
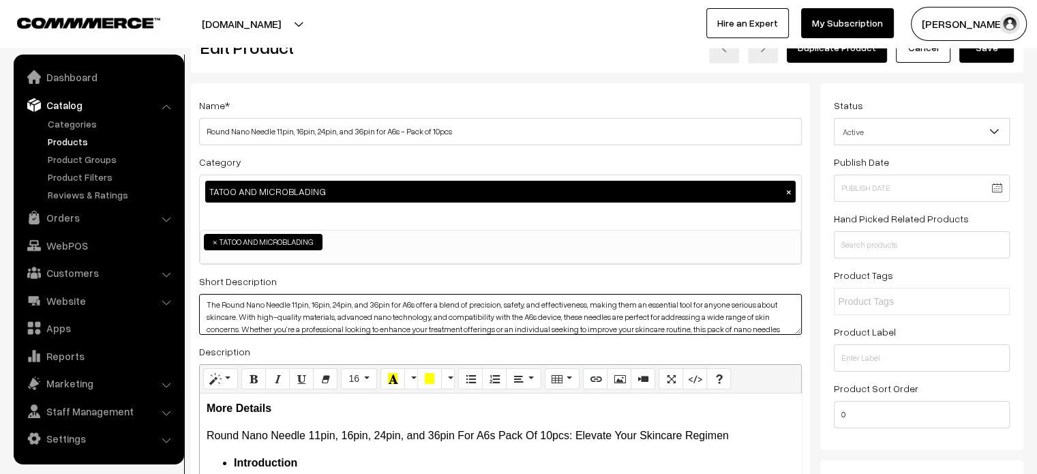
scroll to position [0, 0]
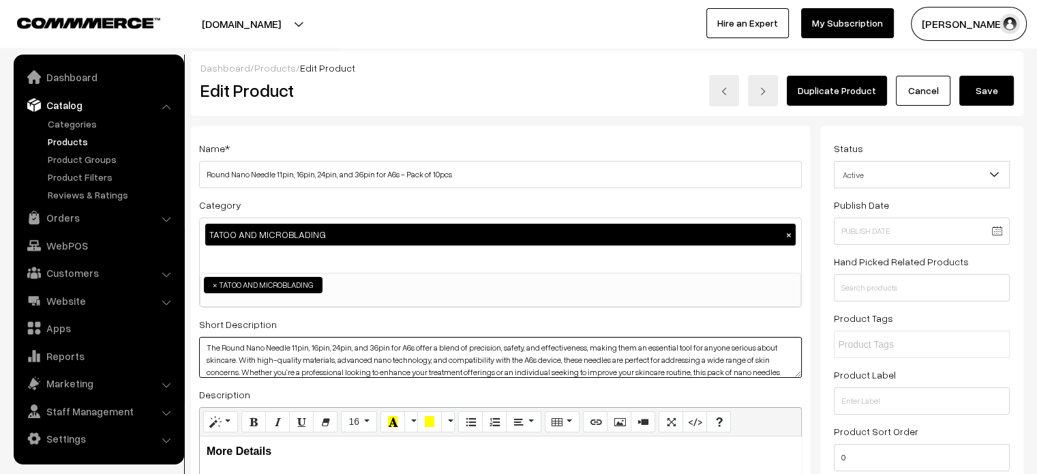
type textarea "The Round Nano Needle 11pin, 16pin, 24pin, and 36pin for A6s offer a blend of p…"
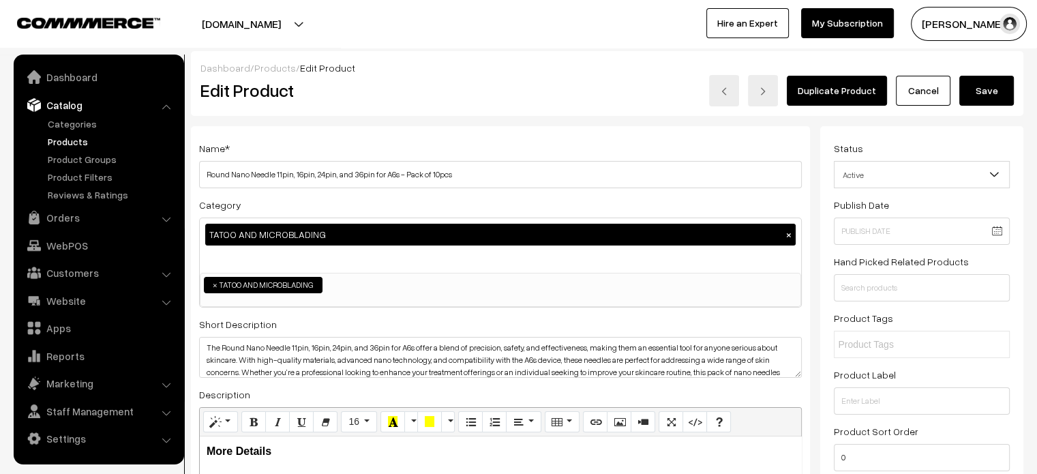
click at [1001, 89] on button "Save" at bounding box center [986, 91] width 55 height 30
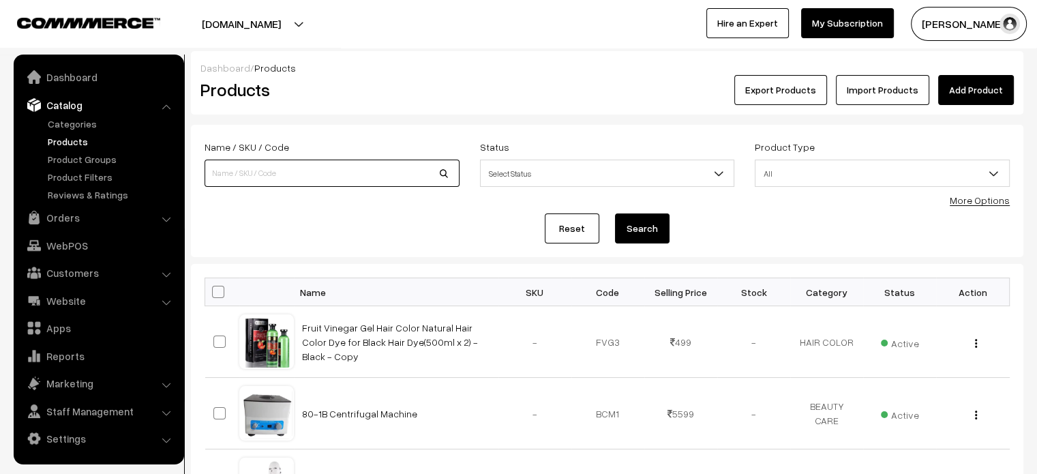
click at [347, 182] on input at bounding box center [331, 173] width 255 height 27
paste input "Diamond Micro Carving Grinding Kit – 3 Wands, 9pcs Replacements & Exfoliating […"
type input "Diamond Micro Carving Grinding Kit – 3 Wands, 9pcs Replacements & Exfoliating […"
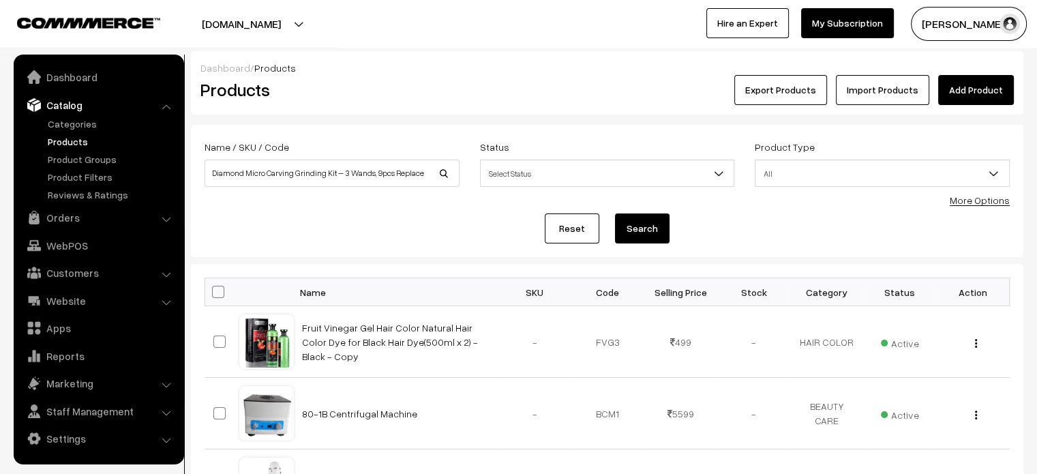
click at [639, 220] on button "Search" at bounding box center [642, 228] width 55 height 30
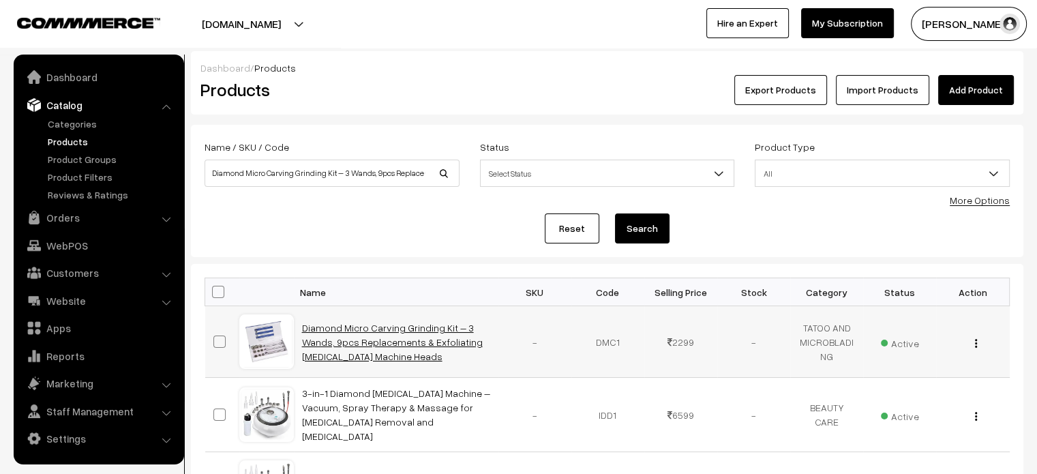
click at [327, 332] on link "Diamond Micro Carving Grinding Kit – 3 Wands, 9pcs Replacements & Exfoliating […" at bounding box center [392, 342] width 181 height 40
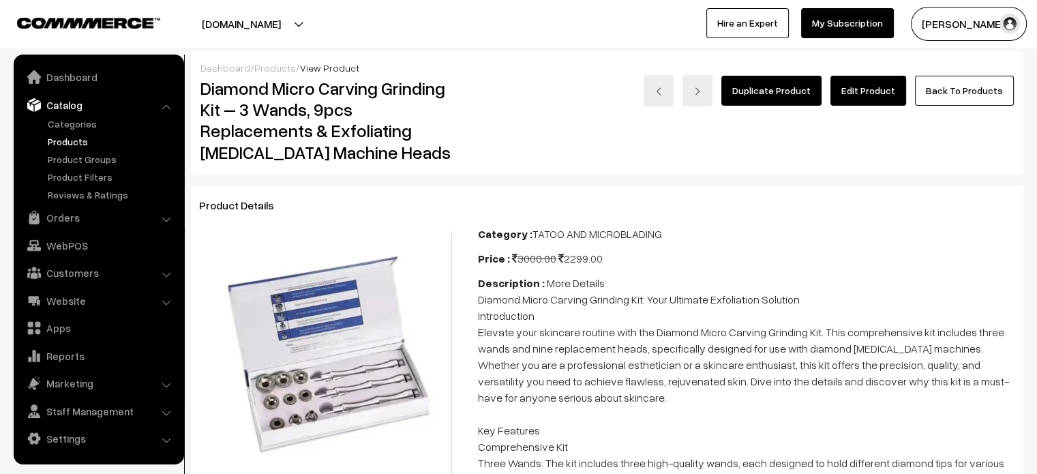
click at [877, 91] on link "Edit Product" at bounding box center [868, 91] width 76 height 30
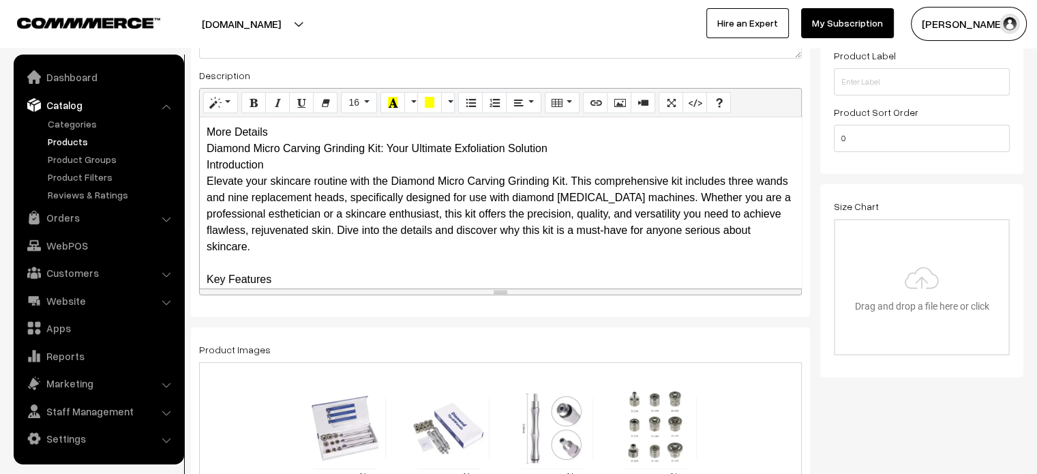
scroll to position [294, 0]
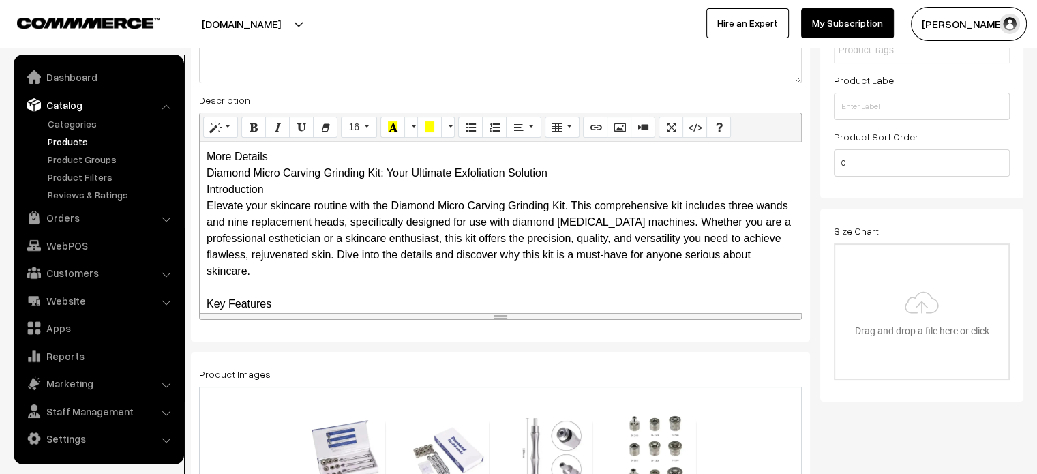
click at [267, 155] on div "More Details Diamond Micro Carving Grinding Kit: Your Ultimate Exfoliation Solu…" at bounding box center [500, 227] width 601 height 170
click at [302, 163] on div "More Details Diamond Micro Carving Grinding Kit: Your Ultimate Exfoliation Solu…" at bounding box center [500, 227] width 601 height 170
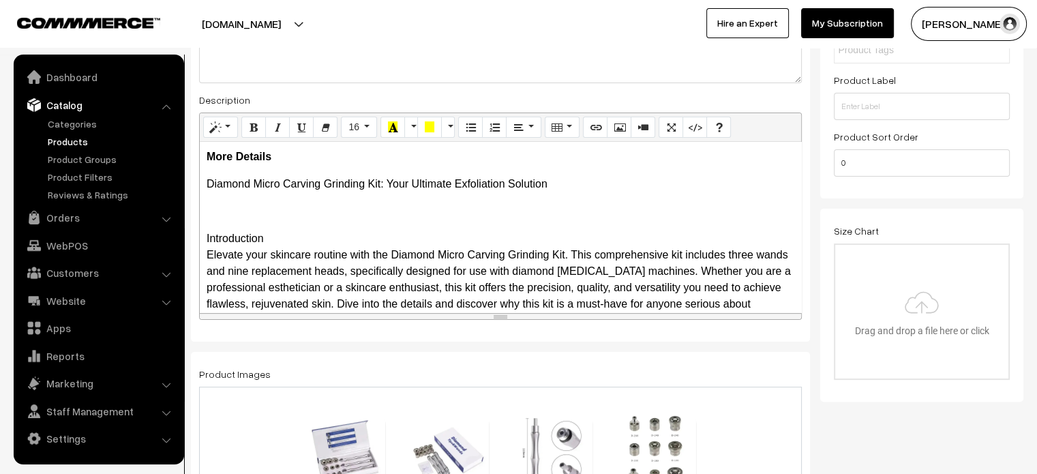
click at [205, 242] on div "More Details Diamond Micro Carving Grinding Kit: Your Ultimate Exfoliation Solu…" at bounding box center [500, 227] width 601 height 170
click at [466, 125] on icon "Unordered list (CTRL+SHIFT+NUM7)" at bounding box center [471, 126] width 10 height 11
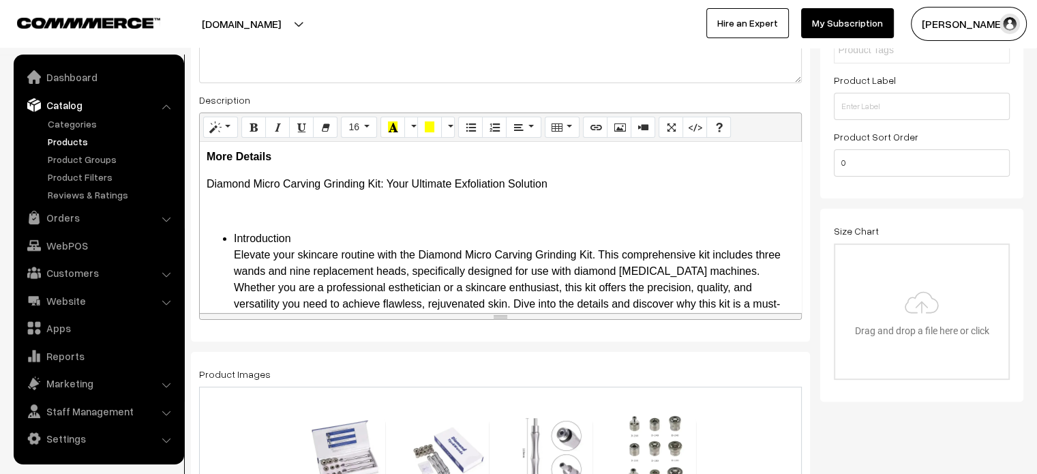
click at [203, 223] on div "More Details Diamond Micro Carving Grinding Kit: Your Ultimate Exfoliation Solu…" at bounding box center [500, 227] width 601 height 170
click at [209, 217] on p at bounding box center [501, 211] width 588 height 16
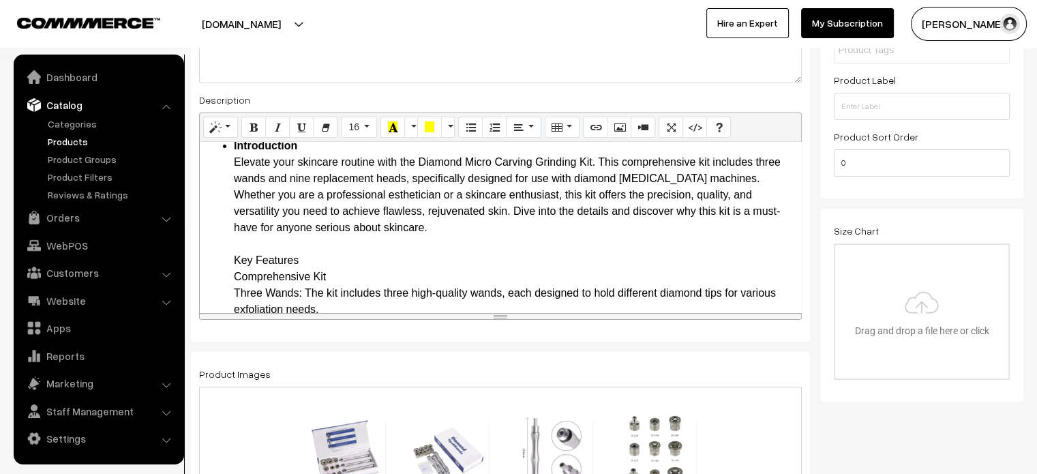
scroll to position [65, 0]
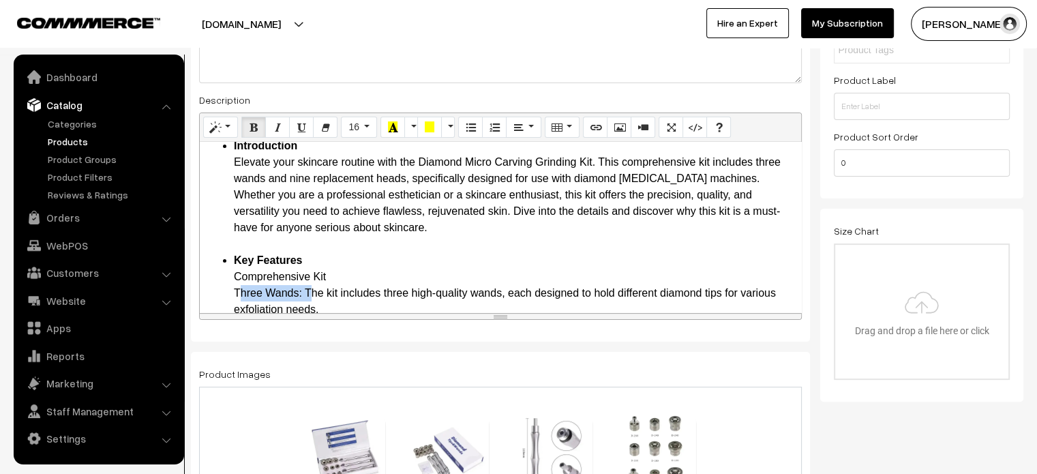
drag, startPoint x: 229, startPoint y: 294, endPoint x: 305, endPoint y: 288, distance: 76.5
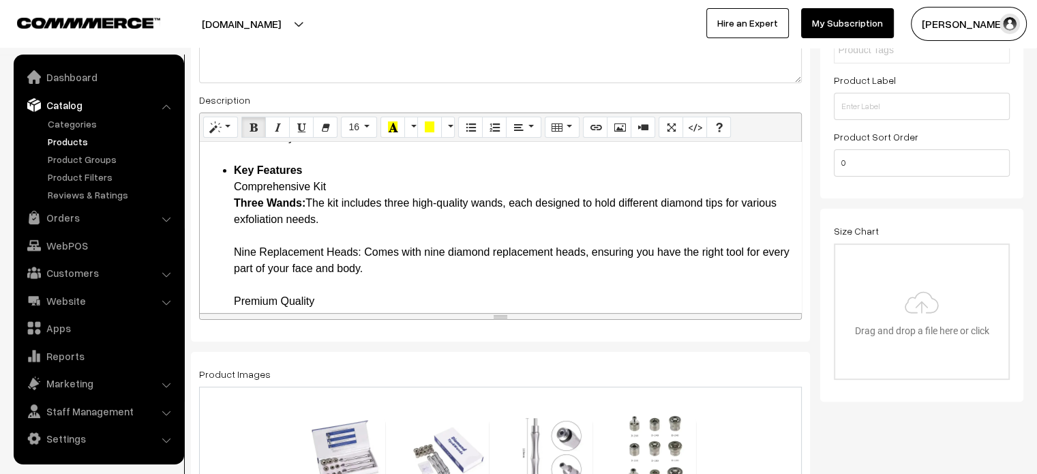
scroll to position [155, 0]
drag, startPoint x: 234, startPoint y: 255, endPoint x: 362, endPoint y: 251, distance: 127.5
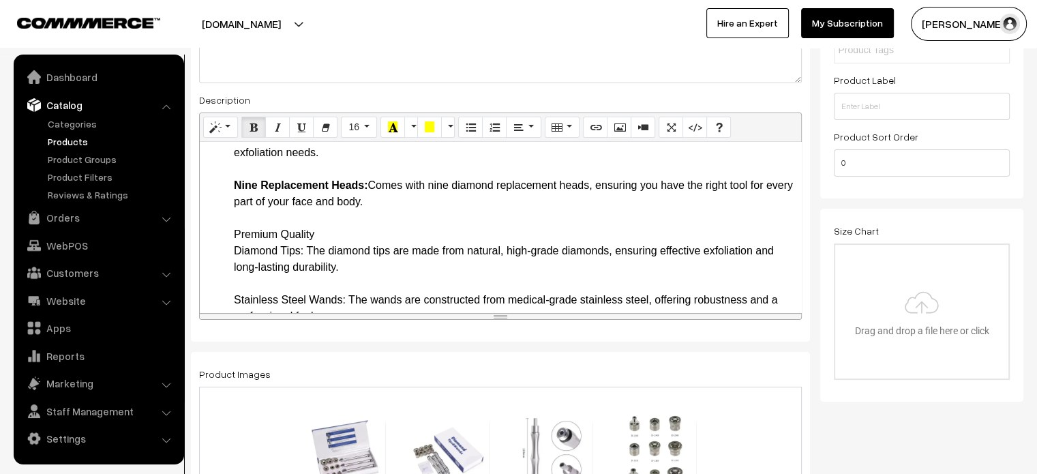
scroll to position [228, 0]
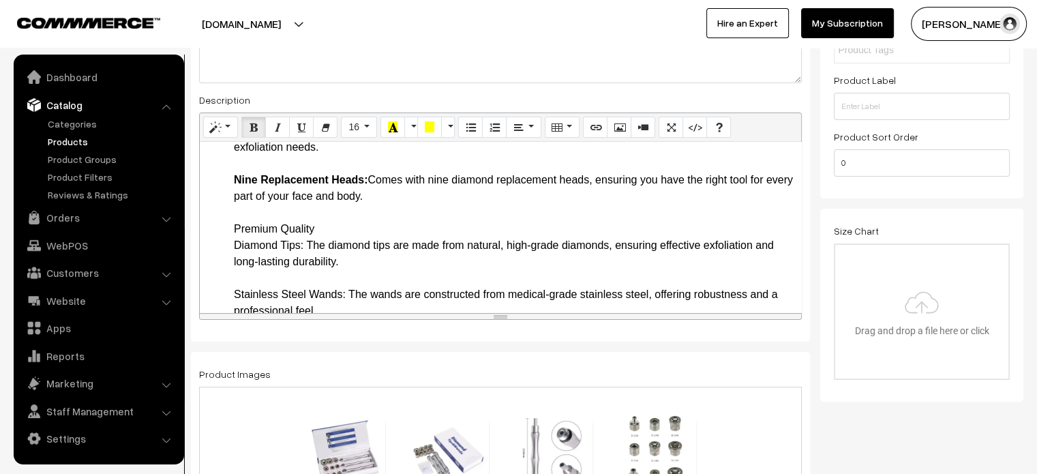
drag, startPoint x: 230, startPoint y: 226, endPoint x: 329, endPoint y: 228, distance: 98.9
drag, startPoint x: 230, startPoint y: 244, endPoint x: 304, endPoint y: 245, distance: 74.3
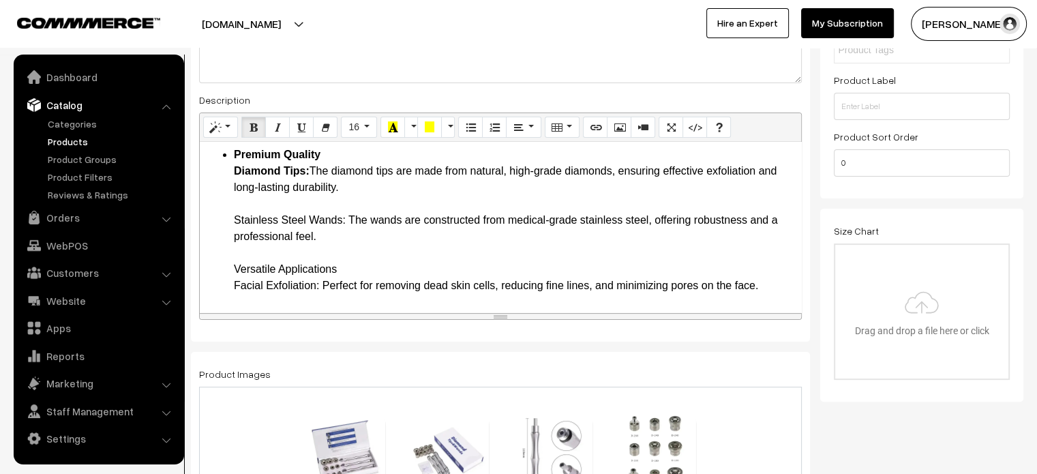
scroll to position [303, 0]
drag, startPoint x: 230, startPoint y: 212, endPoint x: 344, endPoint y: 216, distance: 113.9
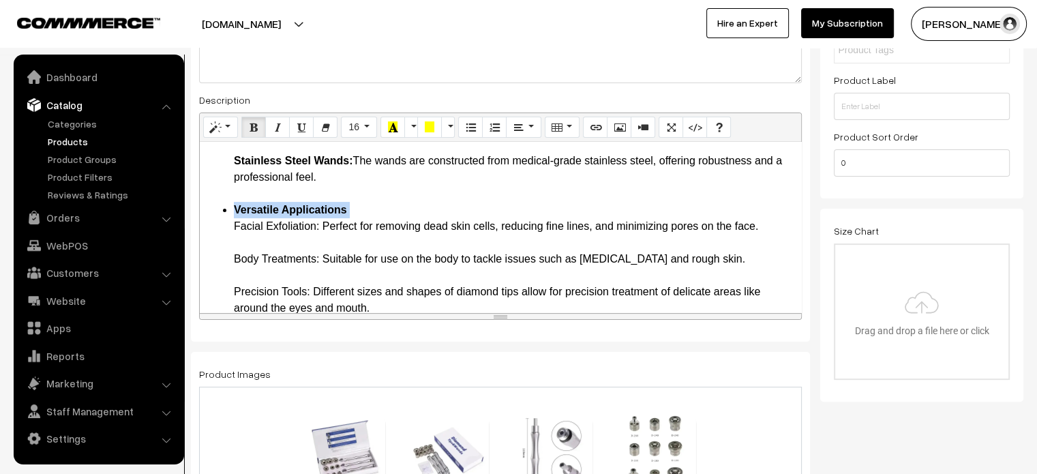
scroll to position [374, 0]
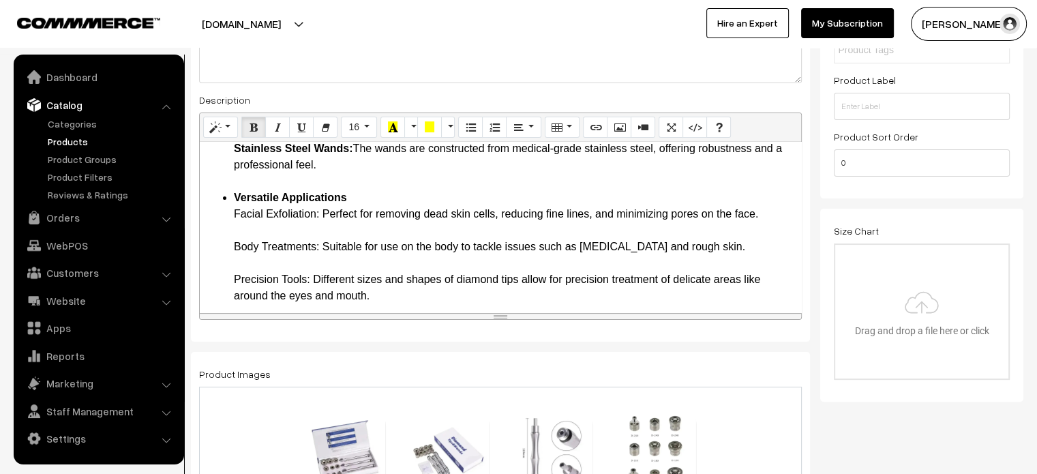
drag, startPoint x: 232, startPoint y: 212, endPoint x: 320, endPoint y: 217, distance: 87.4
drag, startPoint x: 229, startPoint y: 247, endPoint x: 315, endPoint y: 245, distance: 85.9
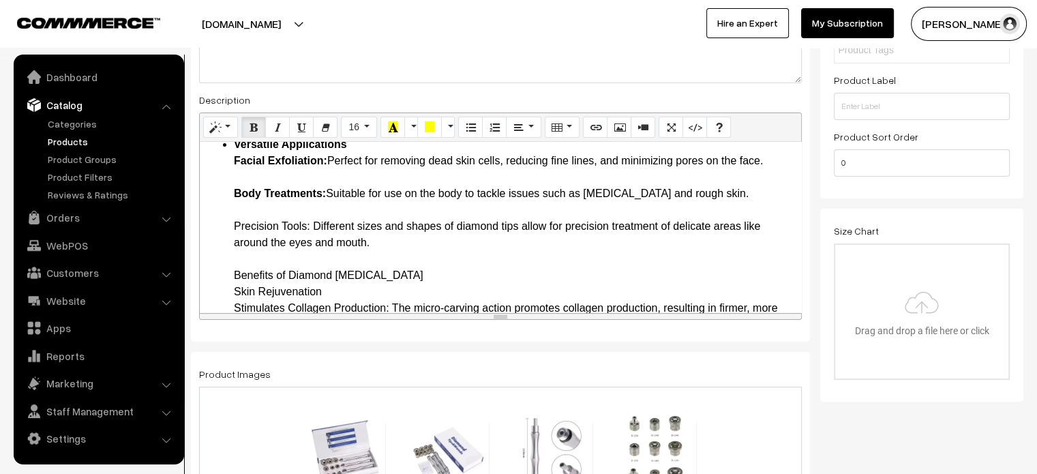
scroll to position [429, 0]
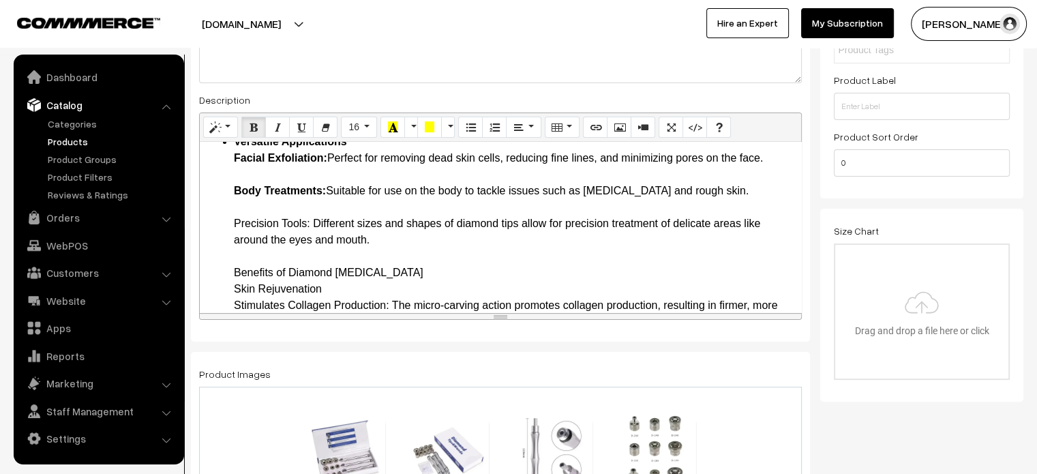
drag, startPoint x: 232, startPoint y: 222, endPoint x: 311, endPoint y: 223, distance: 79.1
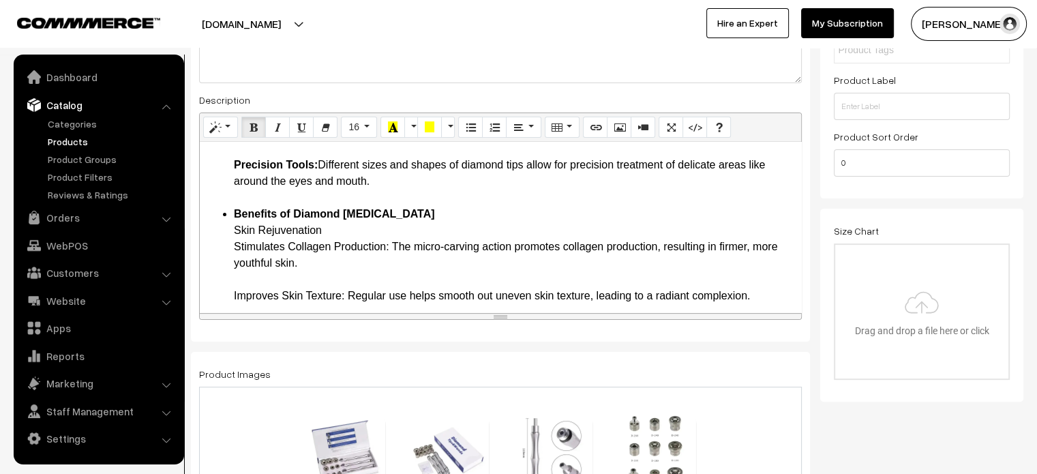
scroll to position [496, 0]
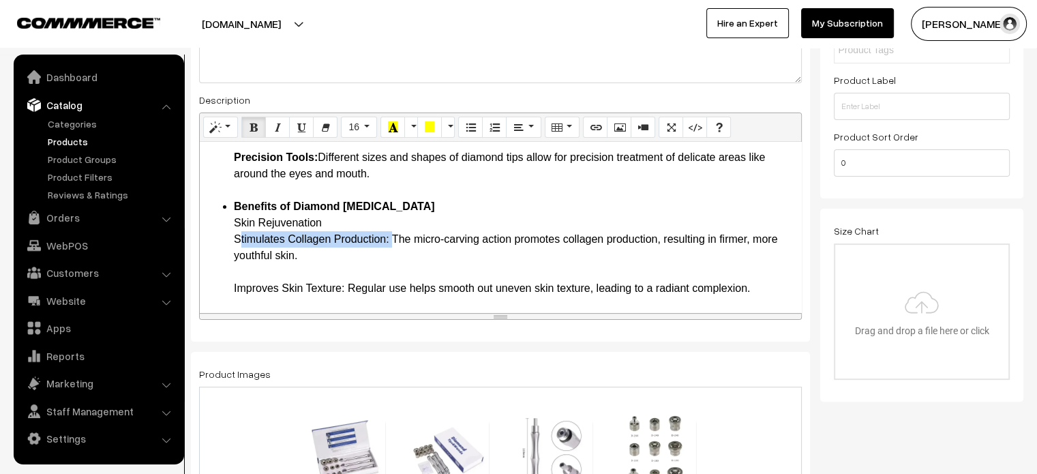
drag, startPoint x: 229, startPoint y: 241, endPoint x: 390, endPoint y: 242, distance: 160.9
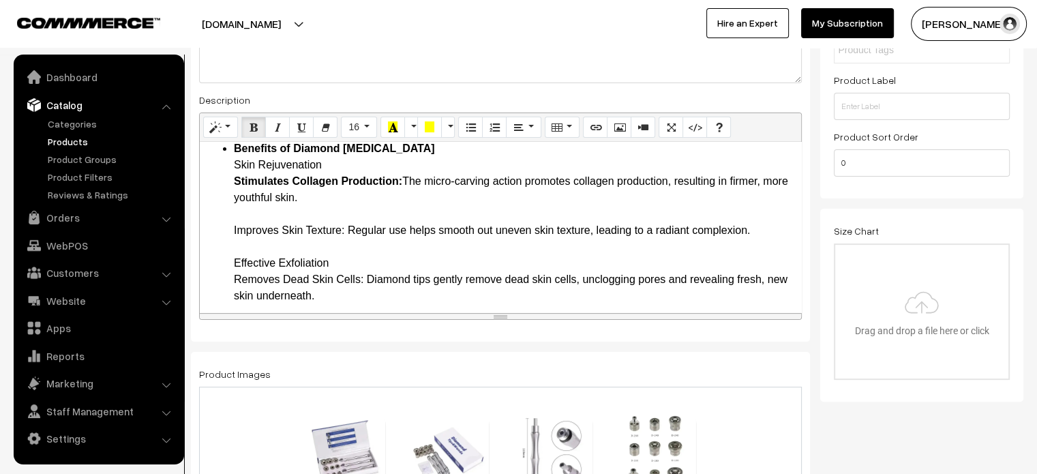
scroll to position [578, 0]
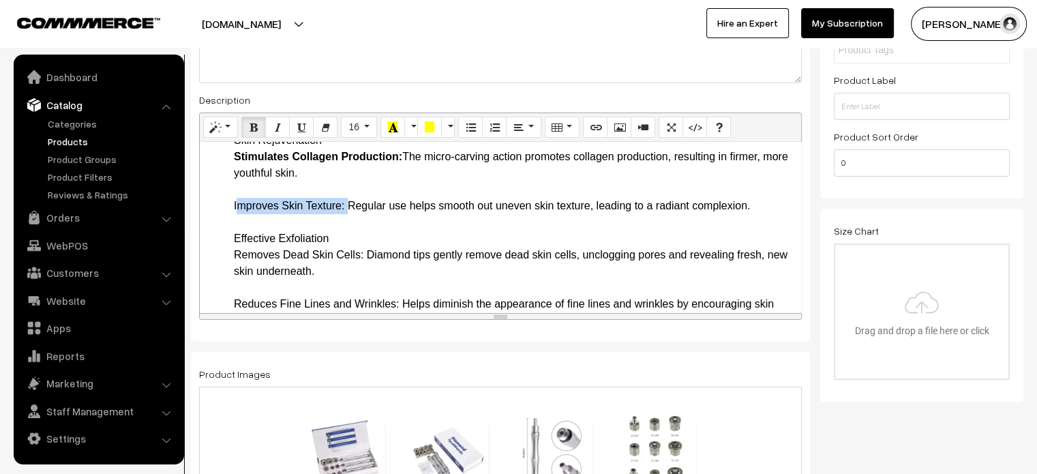
drag, startPoint x: 230, startPoint y: 205, endPoint x: 345, endPoint y: 211, distance: 114.6
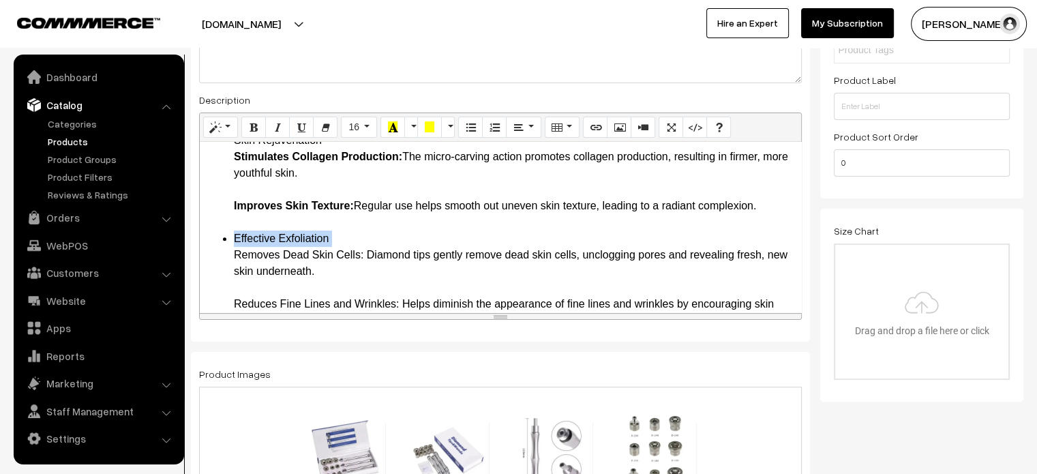
drag, startPoint x: 232, startPoint y: 253, endPoint x: 368, endPoint y: 252, distance: 136.3
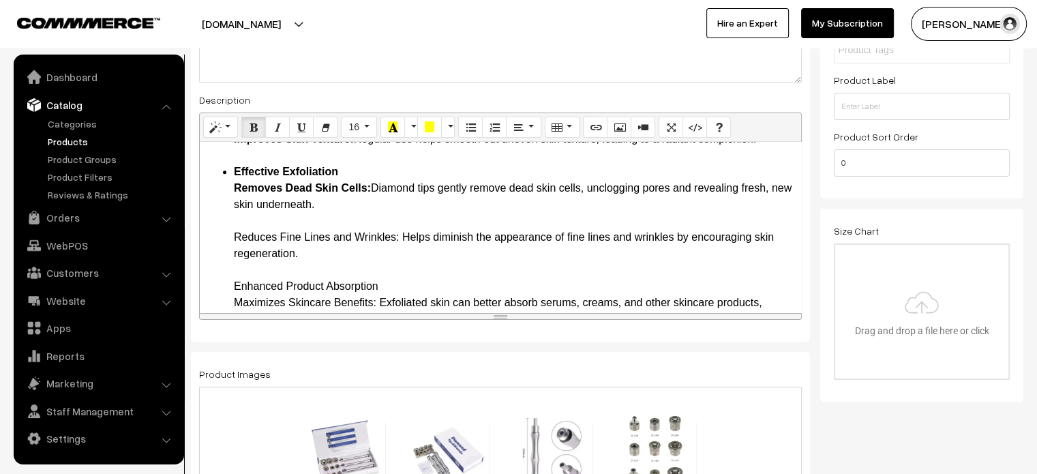
scroll to position [649, 0]
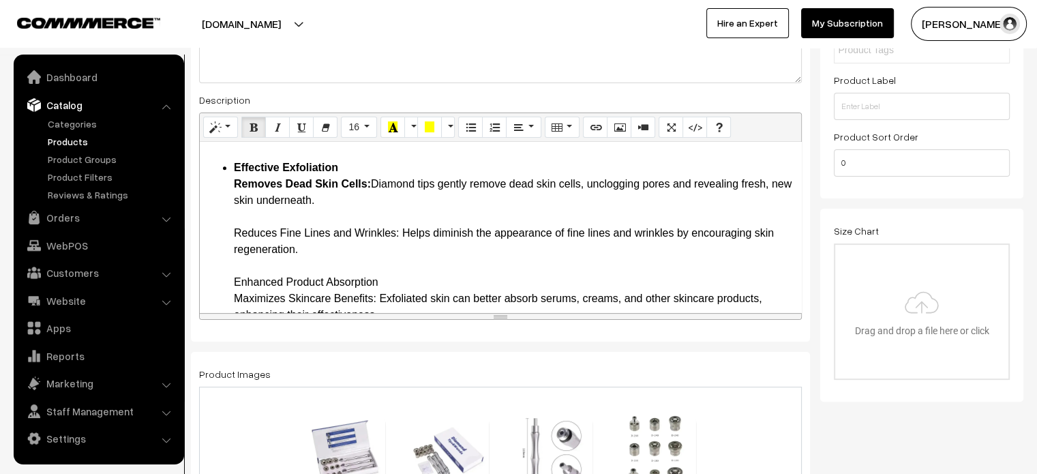
drag, startPoint x: 232, startPoint y: 228, endPoint x: 398, endPoint y: 228, distance: 165.6
click at [398, 228] on ul "Introduction Elevate your skincare routine with the Diamond Micro Carving Grind…" at bounding box center [501, 429] width 588 height 1751
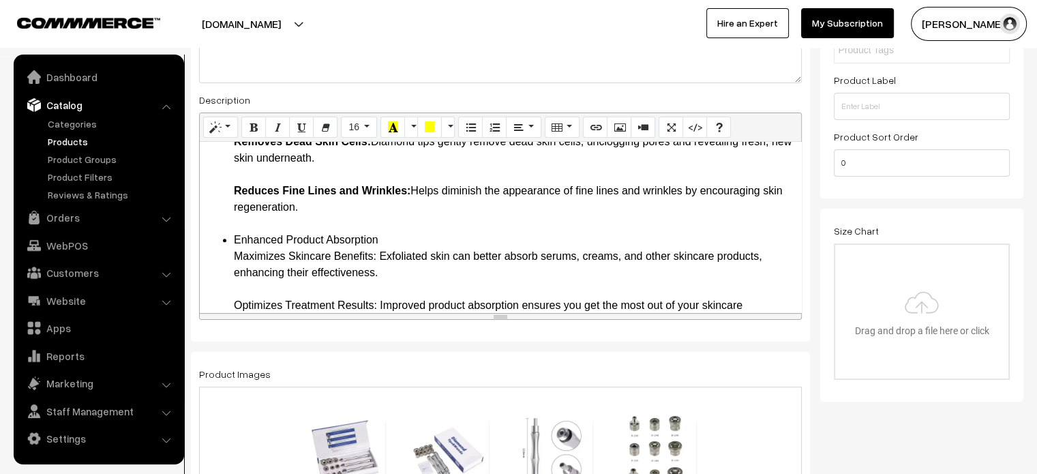
scroll to position [703, 0]
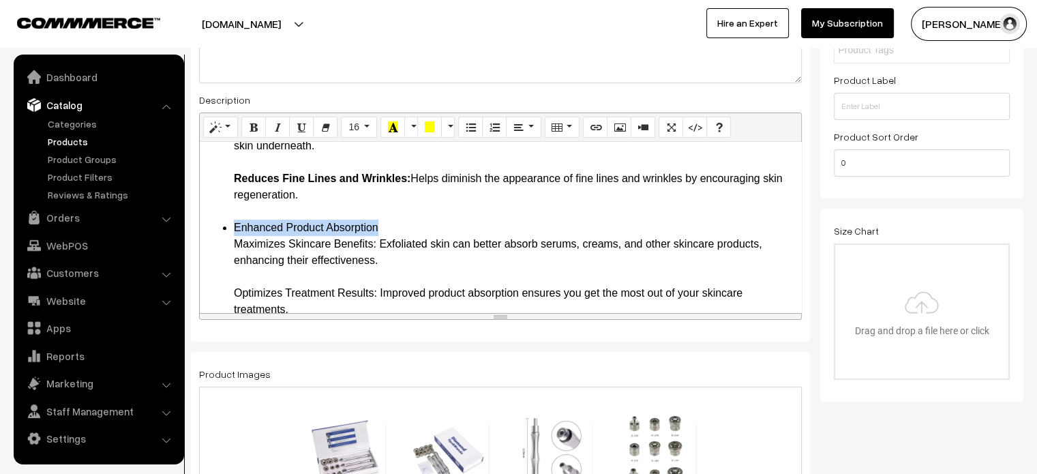
drag, startPoint x: 234, startPoint y: 226, endPoint x: 406, endPoint y: 224, distance: 171.8
drag, startPoint x: 232, startPoint y: 239, endPoint x: 376, endPoint y: 245, distance: 143.9
click at [376, 245] on ul "Introduction Elevate your skincare routine with the Diamond Micro Carving Grind…" at bounding box center [501, 375] width 588 height 1751
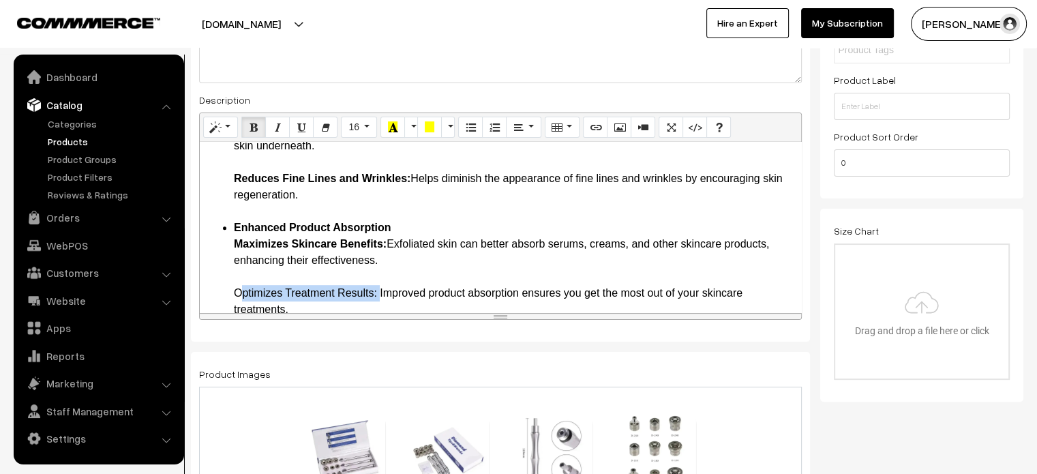
drag, startPoint x: 233, startPoint y: 292, endPoint x: 378, endPoint y: 294, distance: 144.5
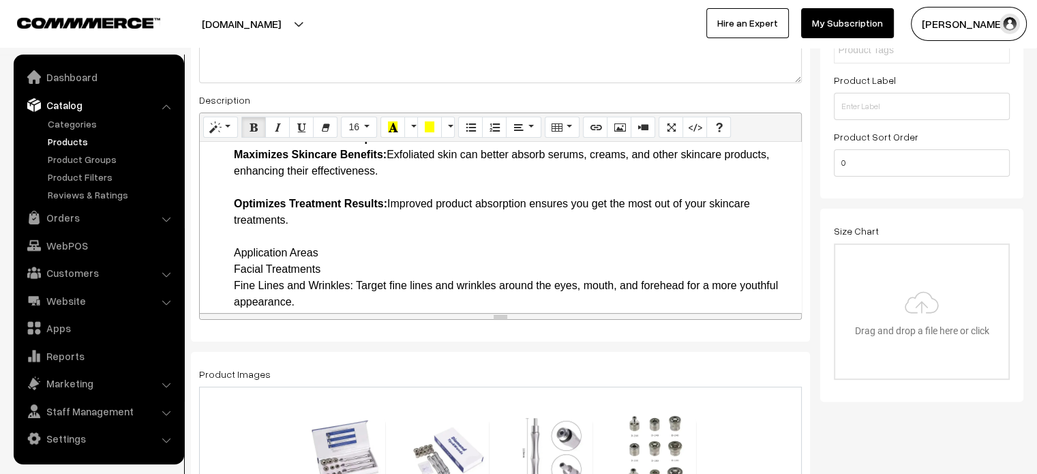
scroll to position [810, 0]
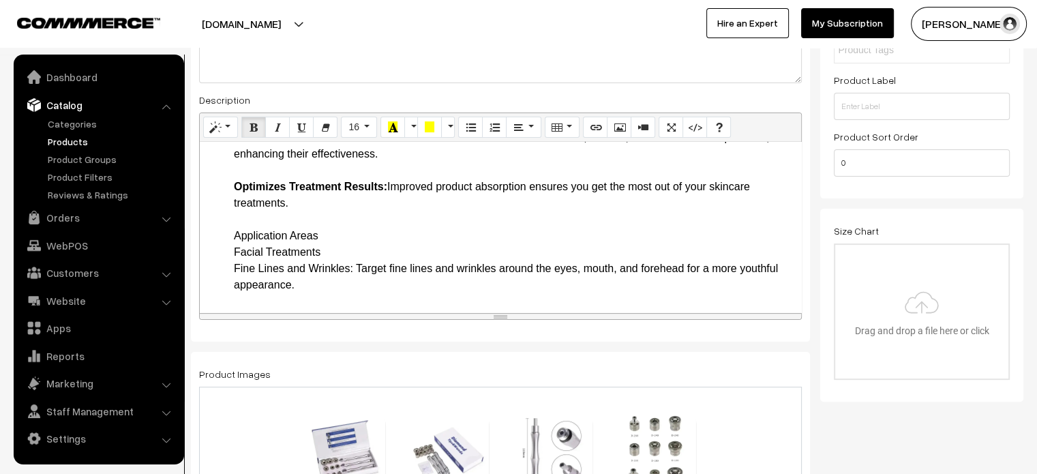
click at [232, 234] on ul "Introduction Elevate your skincare routine with the Diamond Micro Carving Grind…" at bounding box center [501, 268] width 588 height 1751
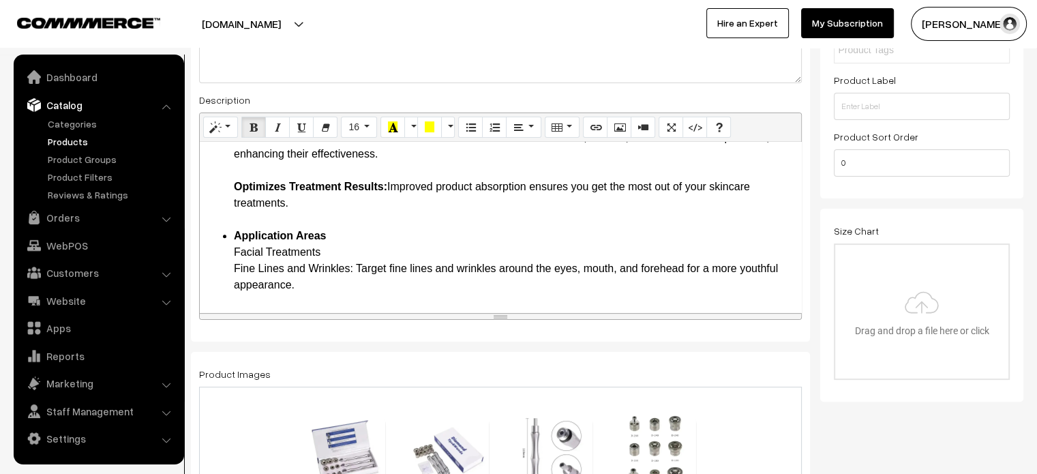
drag, startPoint x: 229, startPoint y: 267, endPoint x: 354, endPoint y: 265, distance: 125.4
click at [354, 265] on ul "Introduction Elevate your skincare routine with the Diamond Micro Carving Grind…" at bounding box center [501, 268] width 588 height 1751
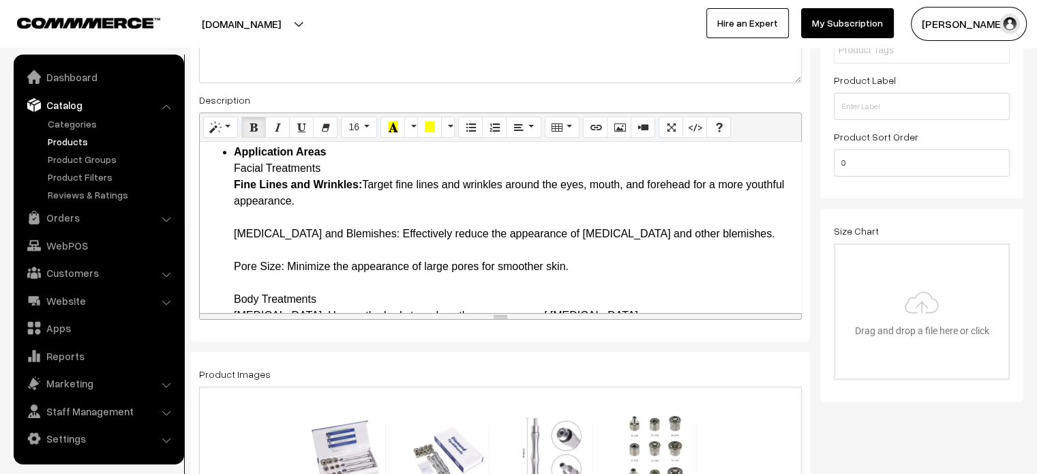
scroll to position [911, 0]
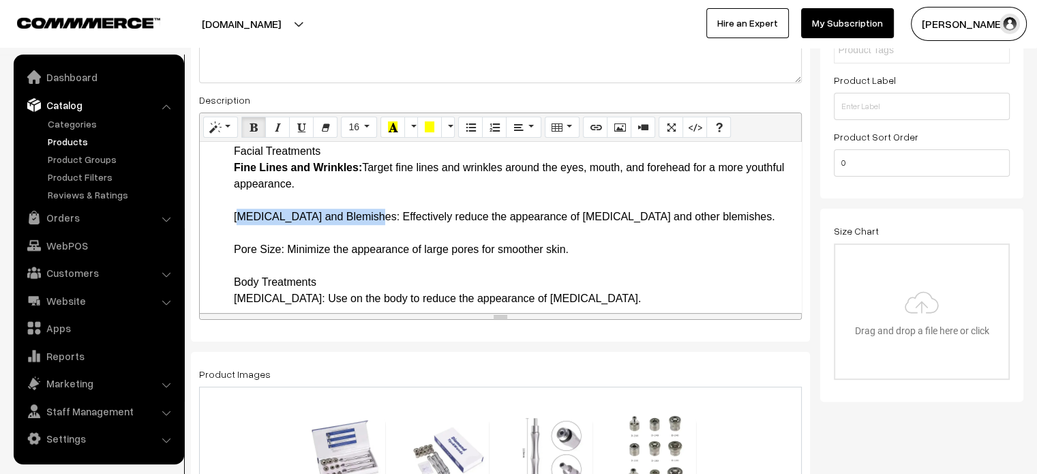
drag, startPoint x: 233, startPoint y: 215, endPoint x: 367, endPoint y: 214, distance: 134.3
drag, startPoint x: 234, startPoint y: 247, endPoint x: 285, endPoint y: 250, distance: 51.2
click at [228, 282] on ul "Introduction Elevate your skincare routine with the Diamond Micro Carving Grind…" at bounding box center [501, 167] width 588 height 1751
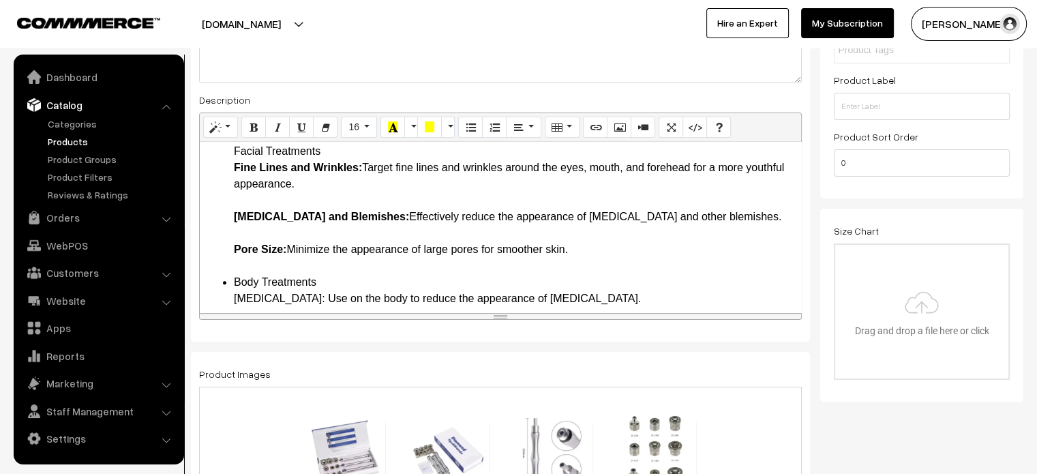
click at [228, 282] on ul "Introduction Elevate your skincare routine with the Diamond Micro Carving Grind…" at bounding box center [501, 167] width 588 height 1751
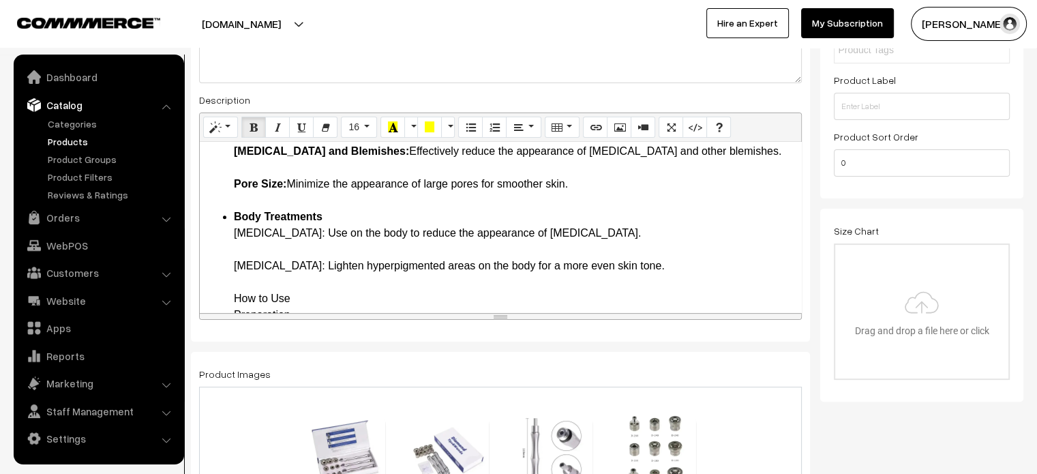
scroll to position [1020, 0]
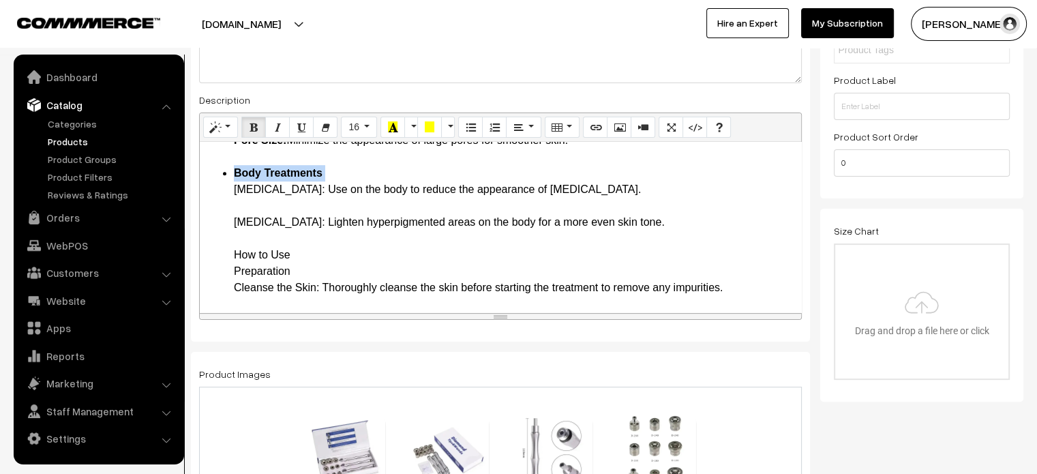
drag, startPoint x: 231, startPoint y: 189, endPoint x: 303, endPoint y: 186, distance: 71.6
click at [303, 186] on ul "Introduction Elevate your skincare routine with the Diamond Micro Carving Grind…" at bounding box center [501, 58] width 588 height 1751
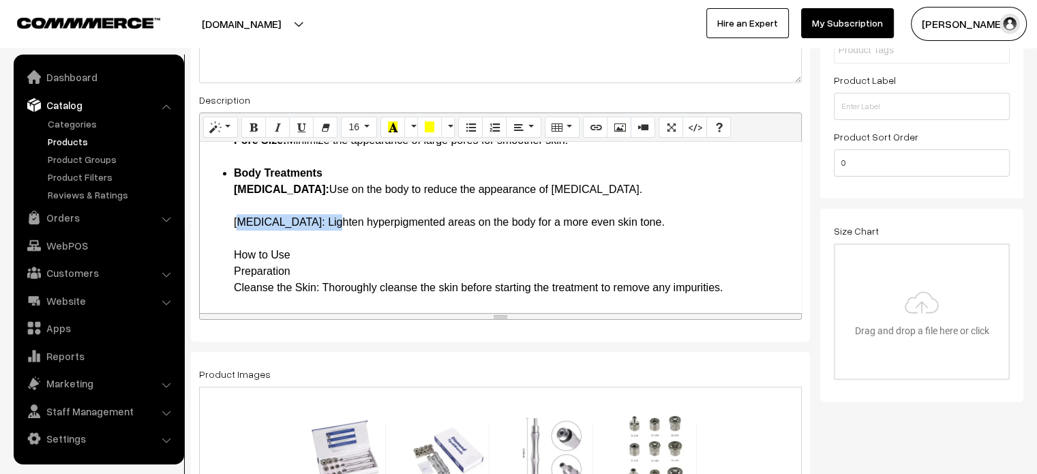
drag, startPoint x: 232, startPoint y: 222, endPoint x: 329, endPoint y: 221, distance: 96.8
click at [329, 221] on ul "Introduction Elevate your skincare routine with the Diamond Micro Carving Grind…" at bounding box center [501, 58] width 588 height 1751
click at [214, 257] on ul "Introduction Elevate your skincare routine with the Diamond Micro Carving Grind…" at bounding box center [501, 58] width 588 height 1751
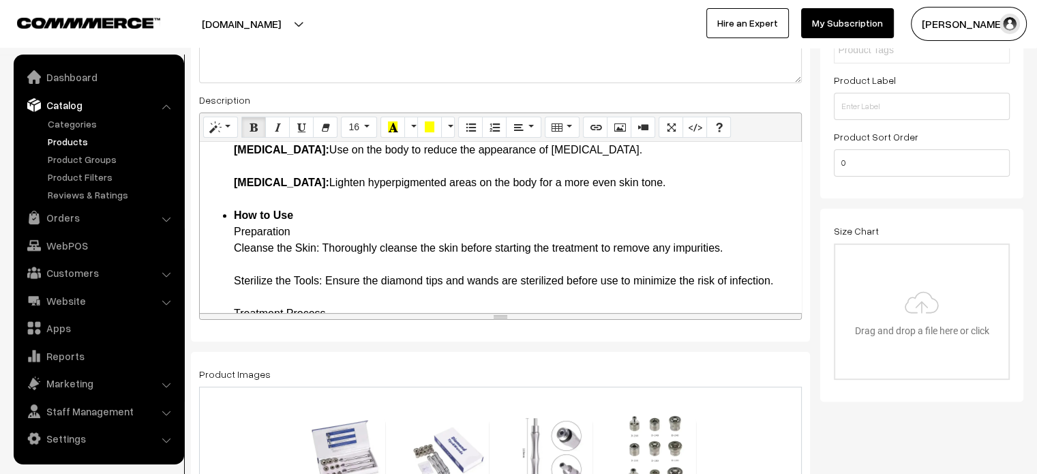
scroll to position [1069, 0]
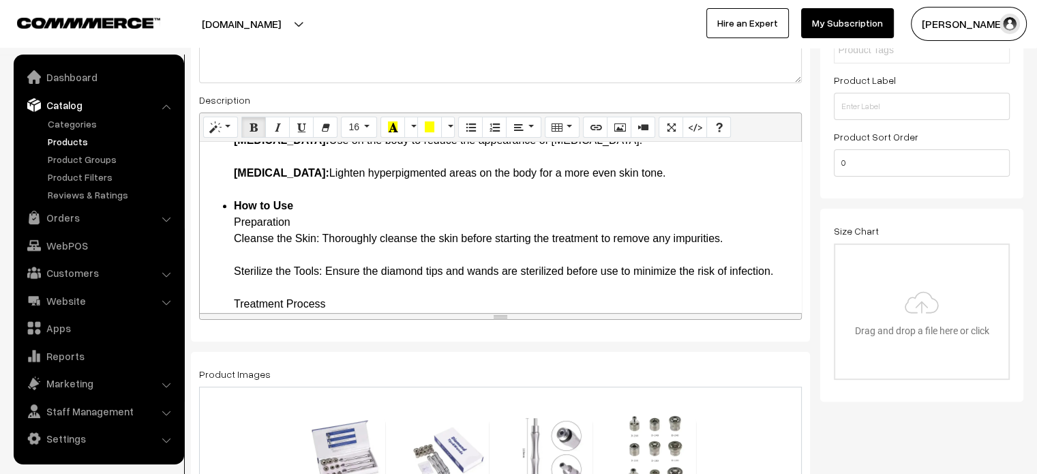
click at [218, 237] on ul "Introduction Elevate your skincare routine with the Diamond Micro Carving Grind…" at bounding box center [501, 9] width 588 height 1751
drag, startPoint x: 221, startPoint y: 237, endPoint x: 323, endPoint y: 237, distance: 102.2
click at [323, 237] on ul "Introduction Elevate your skincare routine with the Diamond Micro Carving Grind…" at bounding box center [501, 9] width 588 height 1751
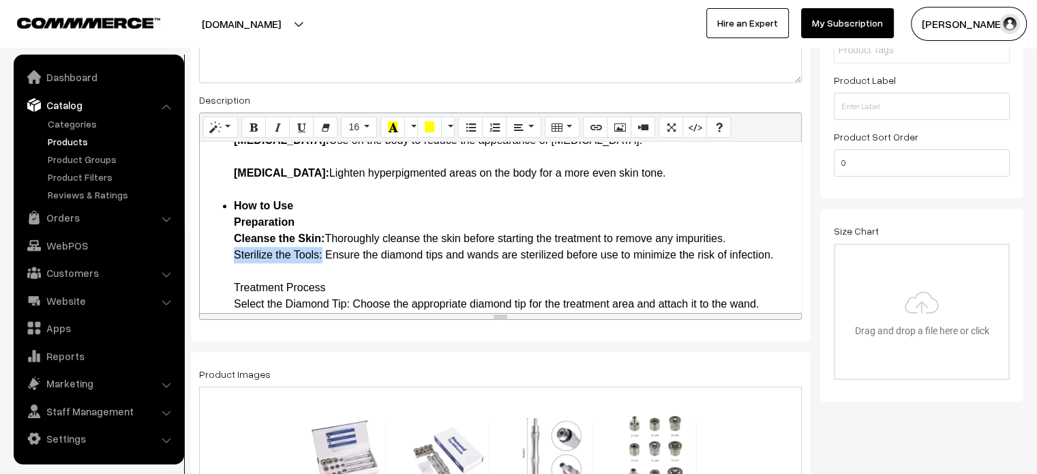
drag, startPoint x: 230, startPoint y: 253, endPoint x: 322, endPoint y: 251, distance: 92.0
click at [322, 251] on ul "Introduction Elevate your skincare routine with the Diamond Micro Carving Grind…" at bounding box center [501, 1] width 588 height 1734
click at [224, 290] on ul "Introduction Elevate your skincare routine with the Diamond Micro Carving Grind…" at bounding box center [501, 1] width 588 height 1734
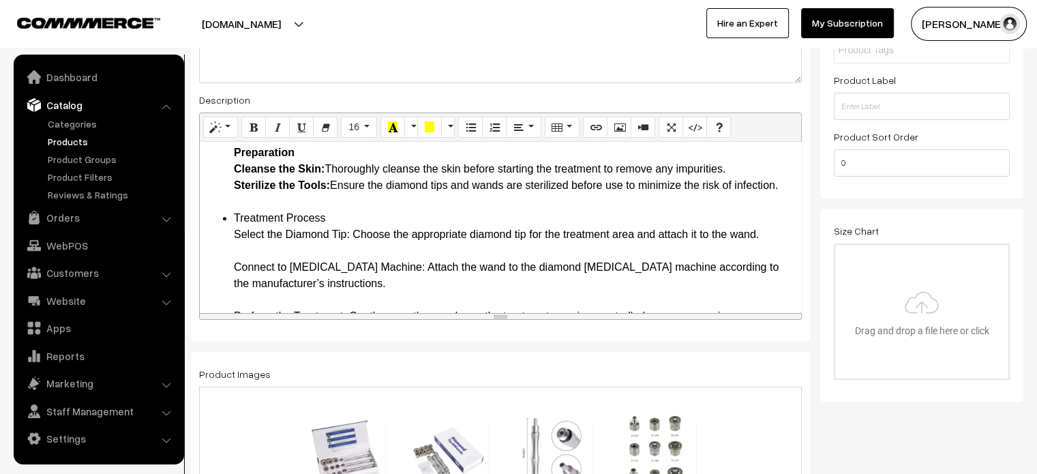
scroll to position [1142, 0]
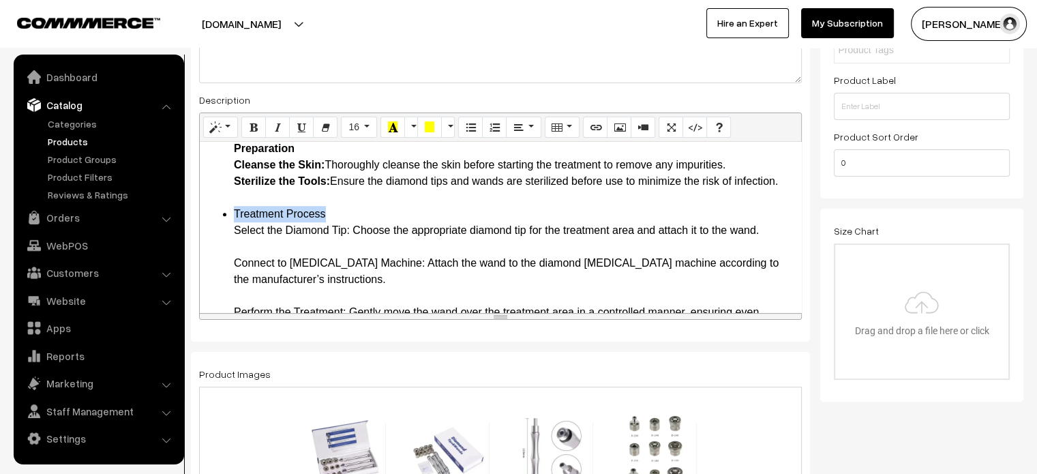
drag, startPoint x: 228, startPoint y: 209, endPoint x: 330, endPoint y: 209, distance: 101.6
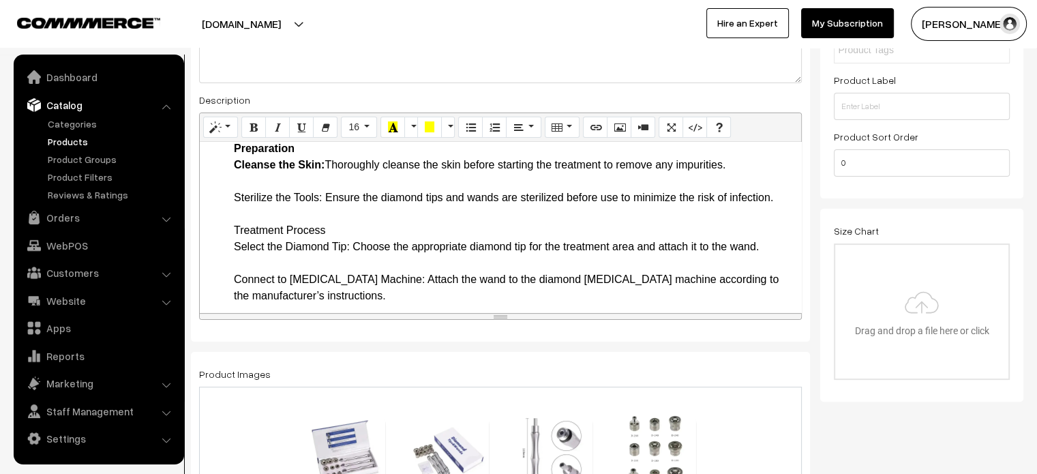
drag, startPoint x: 227, startPoint y: 194, endPoint x: 321, endPoint y: 198, distance: 94.2
click at [259, 228] on li "How to Use Preparation Cleanse the Skin: Thoroughly cleanse the skin before sta…" at bounding box center [514, 467] width 560 height 687
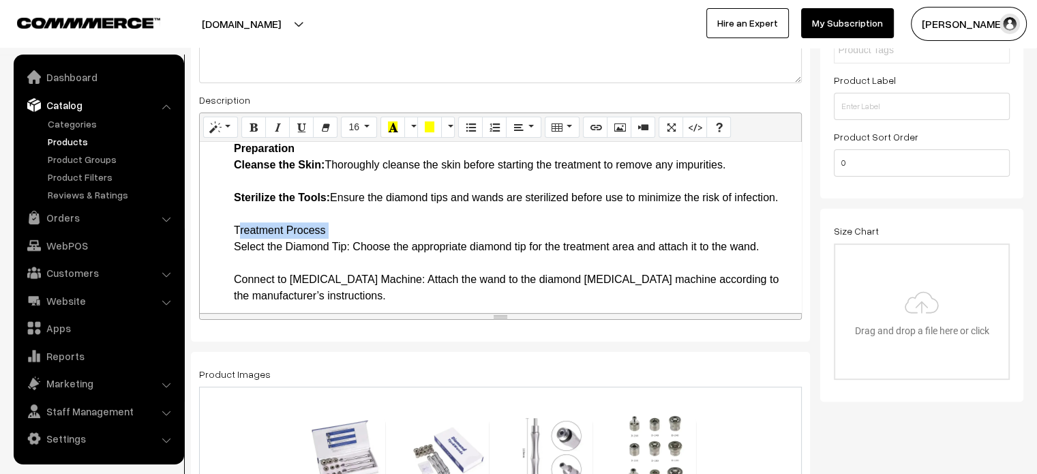
click at [259, 228] on li "How to Use Preparation Cleanse the Skin: Thoroughly cleanse the skin before sta…" at bounding box center [514, 467] width 560 height 687
drag, startPoint x: 234, startPoint y: 245, endPoint x: 352, endPoint y: 245, distance: 117.9
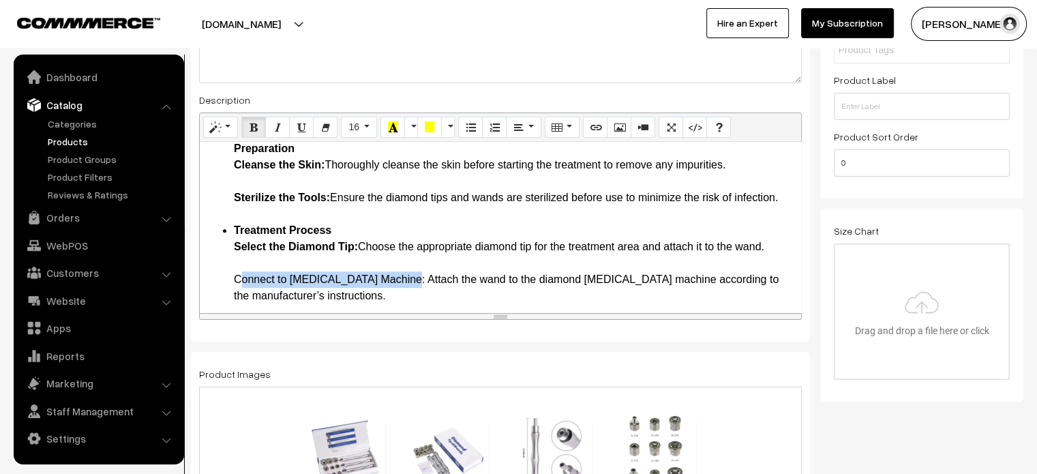
drag, startPoint x: 228, startPoint y: 277, endPoint x: 405, endPoint y: 284, distance: 176.7
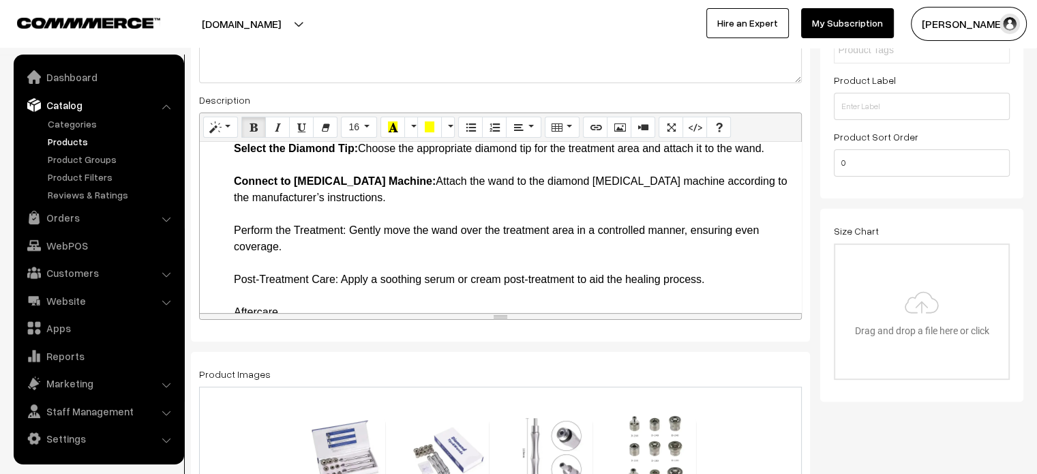
scroll to position [1247, 0]
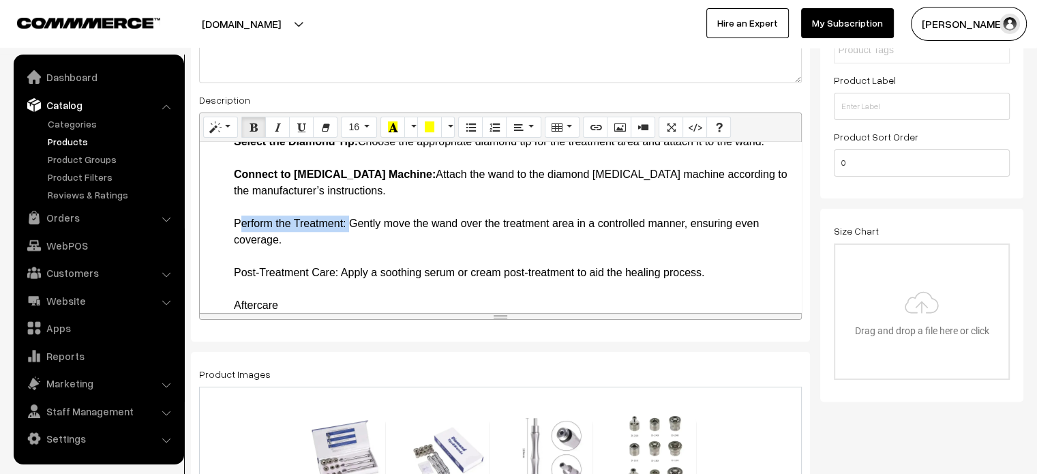
drag, startPoint x: 230, startPoint y: 219, endPoint x: 346, endPoint y: 219, distance: 115.9
drag, startPoint x: 230, startPoint y: 272, endPoint x: 337, endPoint y: 269, distance: 107.1
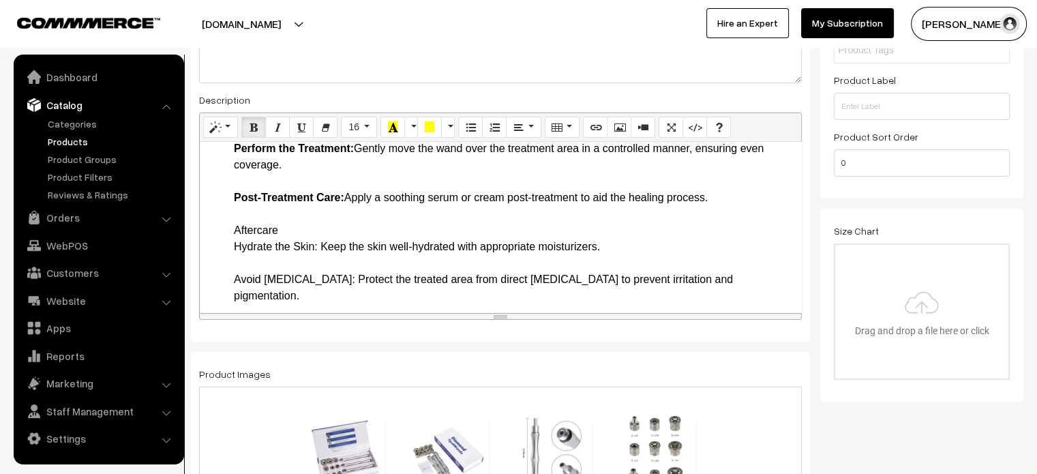
scroll to position [1324, 0]
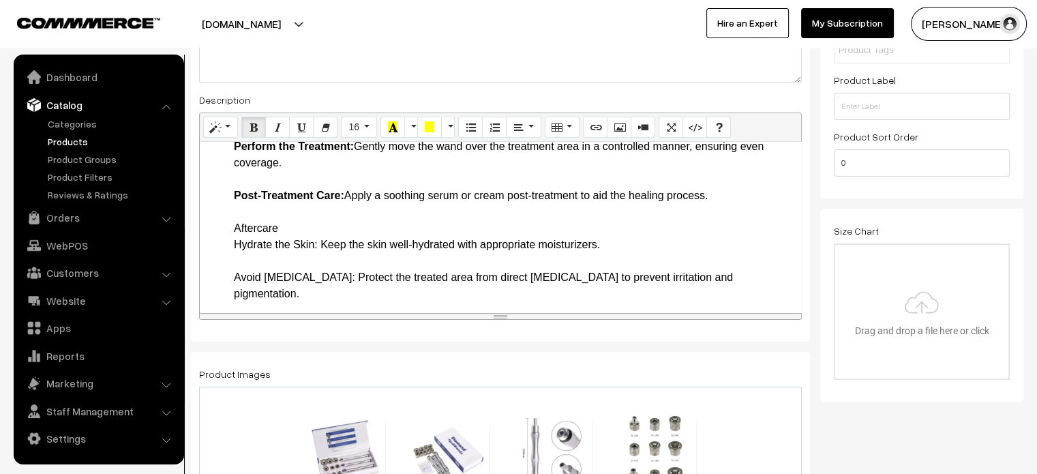
click at [234, 226] on li "Aftercare Hydrate the Skin: Keep the skin well-hydrated with appropriate moistu…" at bounding box center [514, 424] width 560 height 409
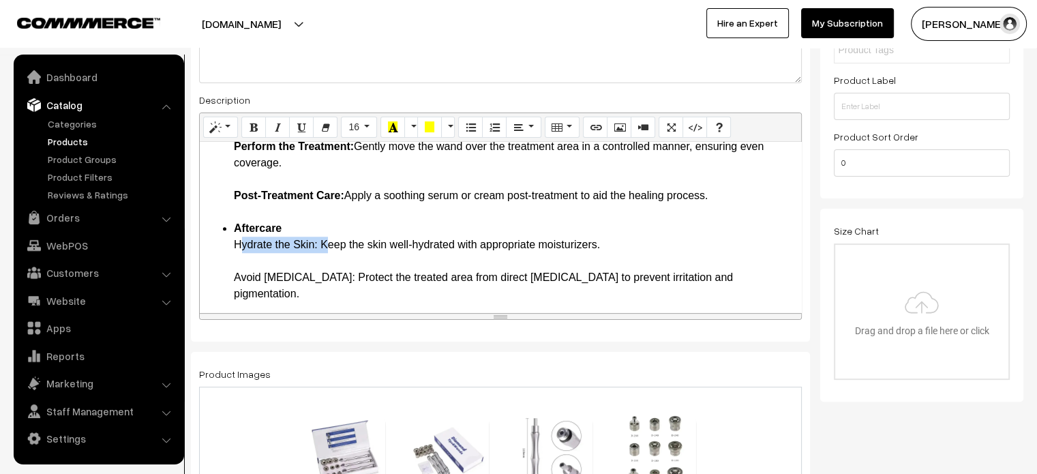
drag, startPoint x: 225, startPoint y: 242, endPoint x: 319, endPoint y: 249, distance: 94.4
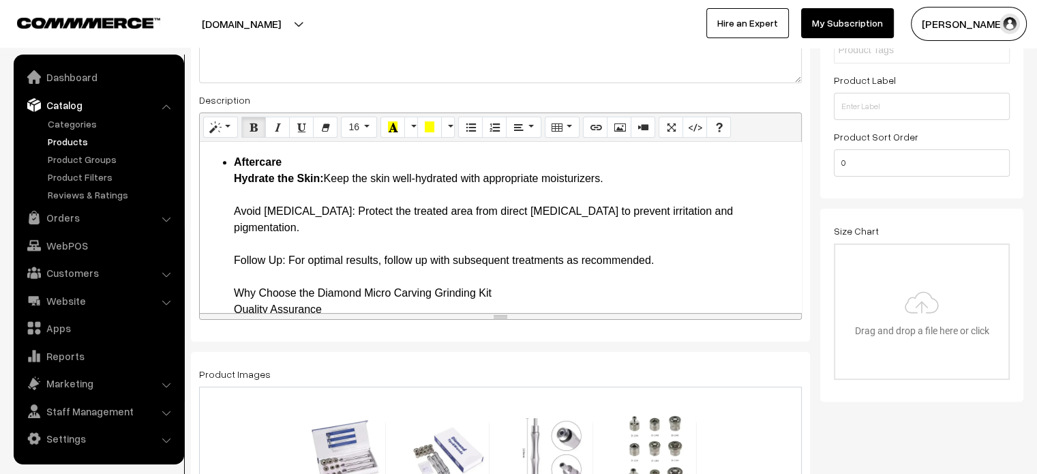
scroll to position [1393, 0]
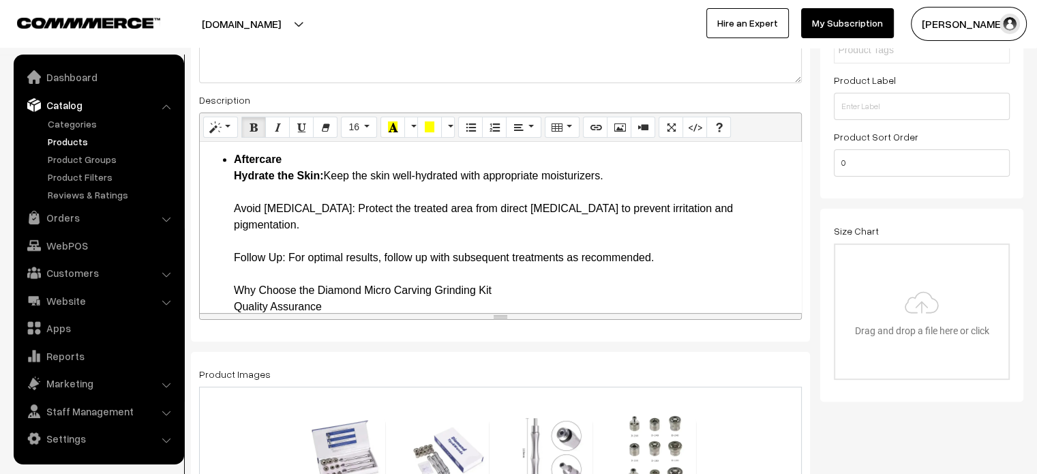
drag, startPoint x: 232, startPoint y: 211, endPoint x: 335, endPoint y: 205, distance: 103.8
drag, startPoint x: 230, startPoint y: 239, endPoint x: 284, endPoint y: 239, distance: 53.9
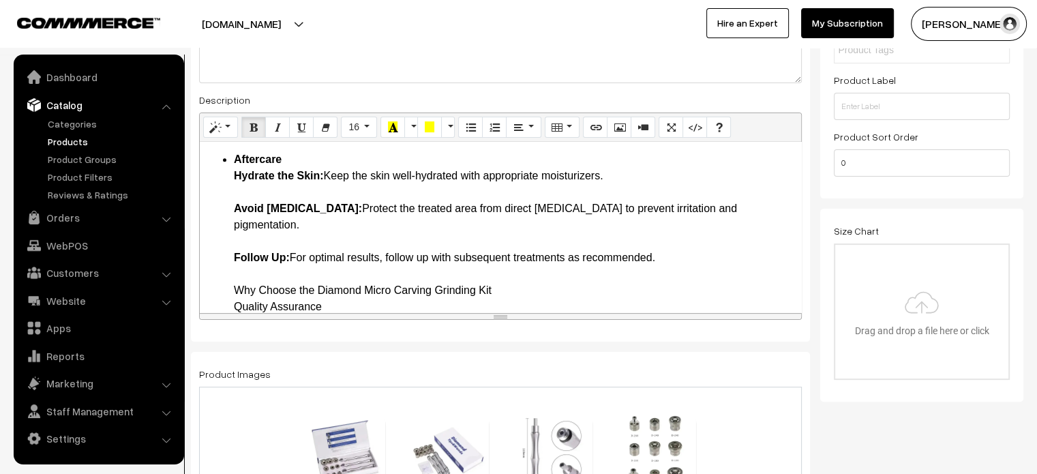
click at [234, 274] on li "Aftercare Hydrate the Skin: Keep the skin well-hydrated with appropriate moistu…" at bounding box center [514, 355] width 560 height 409
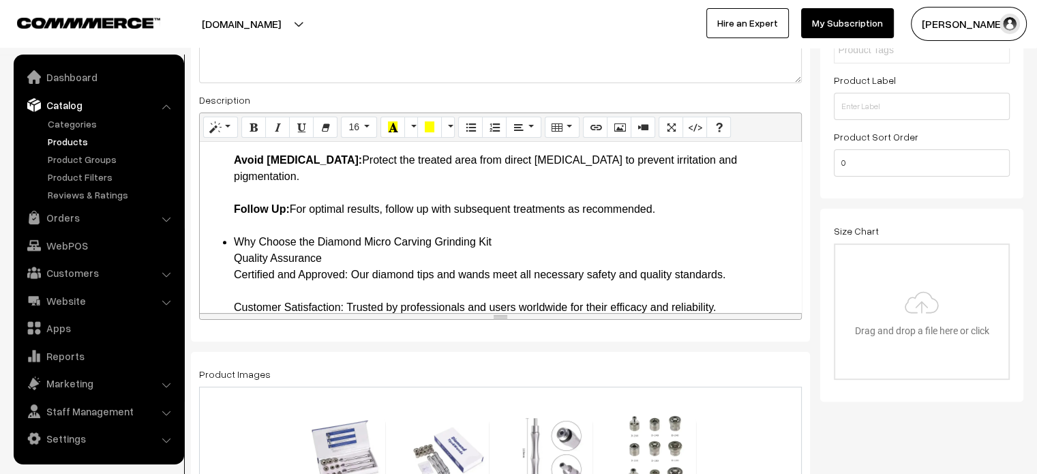
scroll to position [1442, 0]
click at [243, 233] on li "Why Choose the Diamond Micro Carving Grinding Kit Quality Assurance Certified a…" at bounding box center [514, 372] width 560 height 278
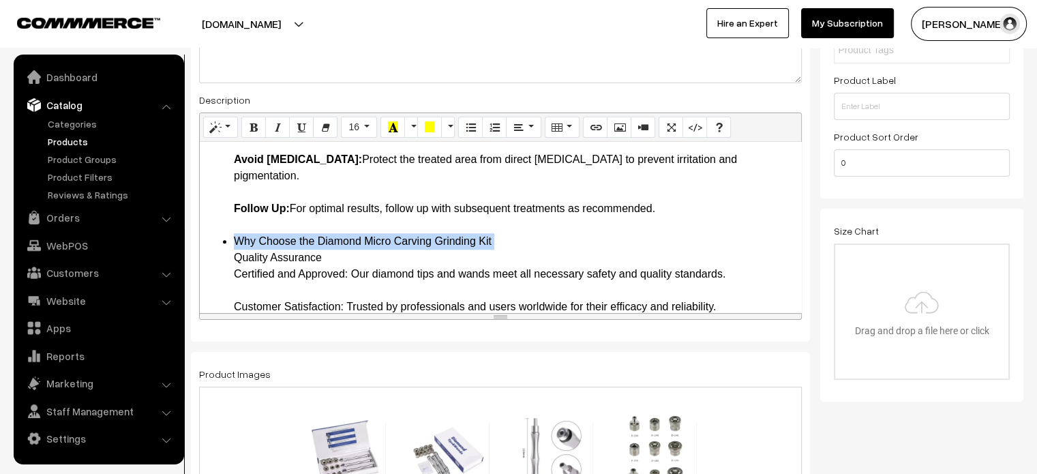
click at [243, 233] on li "Why Choose the Diamond Micro Carving Grinding Kit Quality Assurance Certified a…" at bounding box center [514, 372] width 560 height 278
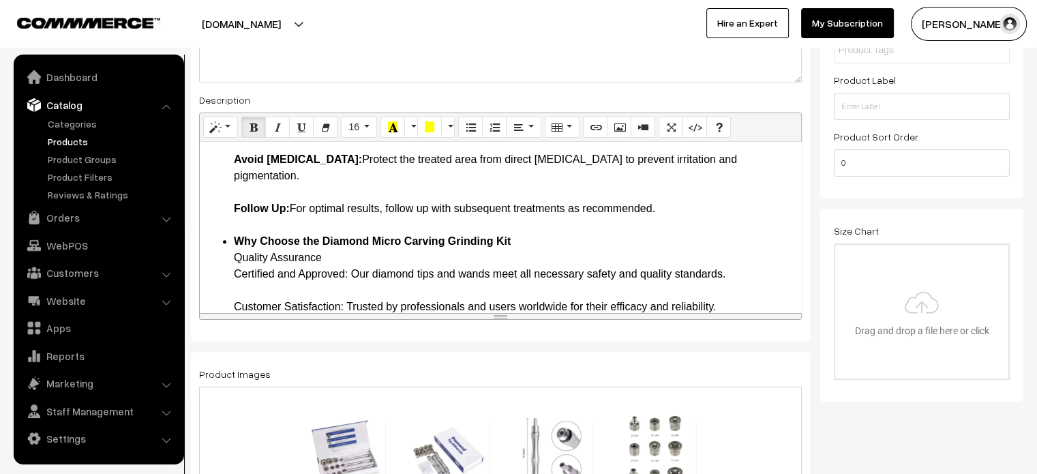
drag, startPoint x: 231, startPoint y: 255, endPoint x: 350, endPoint y: 258, distance: 119.3
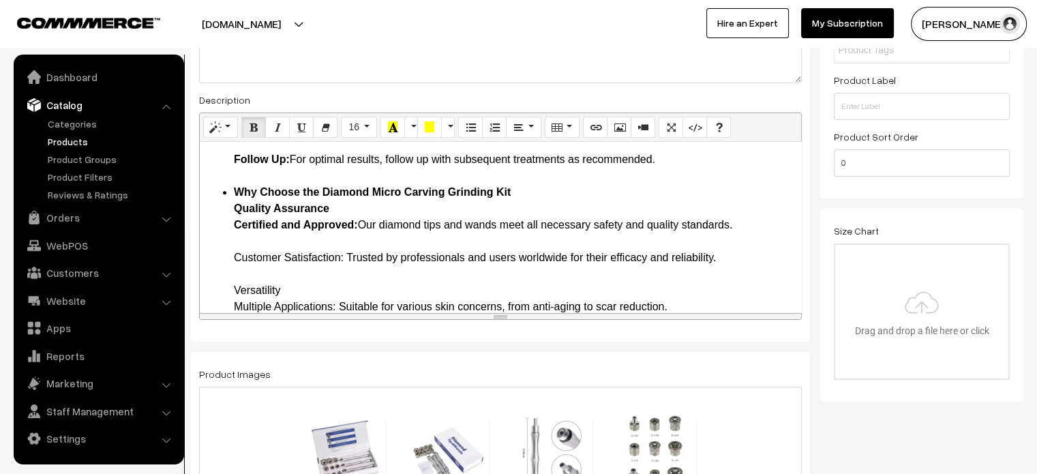
scroll to position [1494, 0]
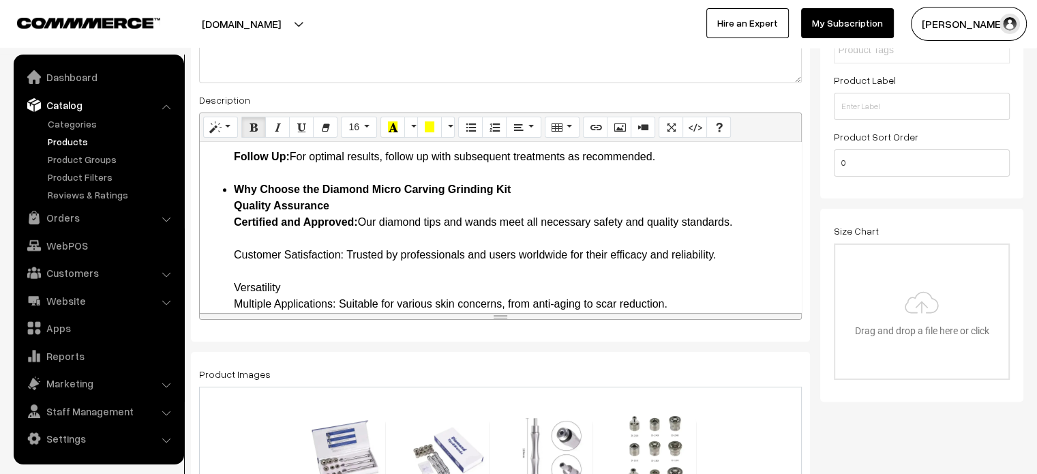
click at [234, 238] on li "Why Choose the Diamond Micro Carving Grinding Kit Quality Assurance Certified a…" at bounding box center [514, 320] width 560 height 278
drag, startPoint x: 233, startPoint y: 238, endPoint x: 337, endPoint y: 237, distance: 104.3
click at [337, 237] on li "Why Choose the Diamond Micro Carving Grinding Kit Quality Assurance Certified a…" at bounding box center [514, 320] width 560 height 278
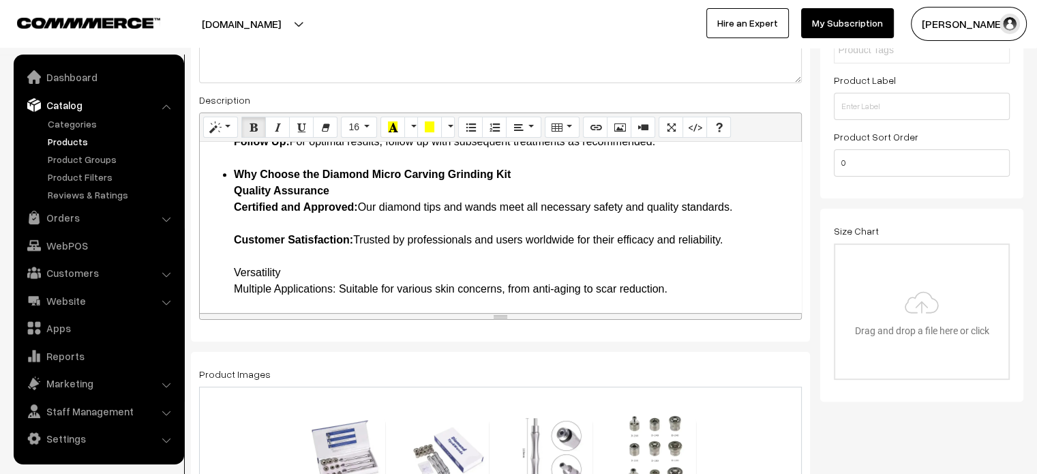
scroll to position [1510, 0]
click at [260, 264] on li "Versatility Multiple Applications: Suitable for various skin concerns, from ant…" at bounding box center [514, 354] width 560 height 180
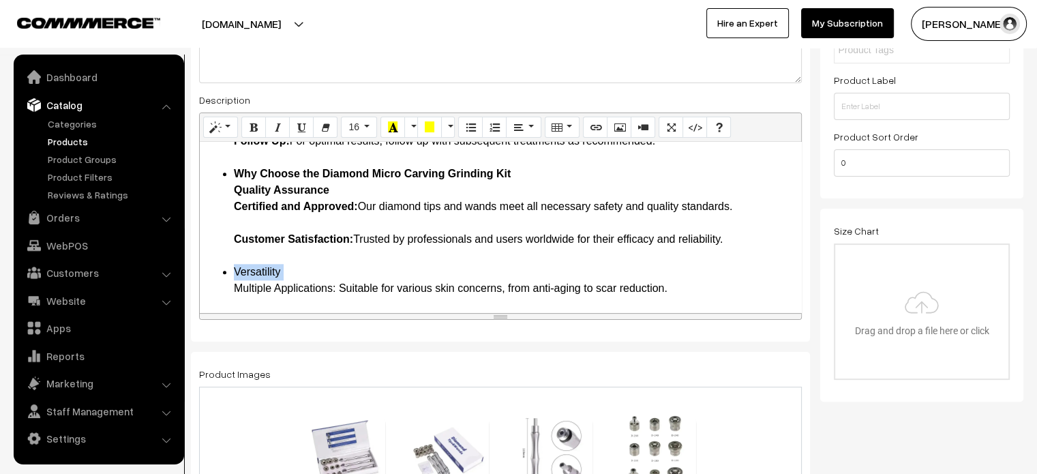
click at [260, 264] on li "Versatility Multiple Applications: Suitable for various skin concerns, from ant…" at bounding box center [514, 354] width 560 height 180
drag, startPoint x: 224, startPoint y: 270, endPoint x: 335, endPoint y: 273, distance: 111.2
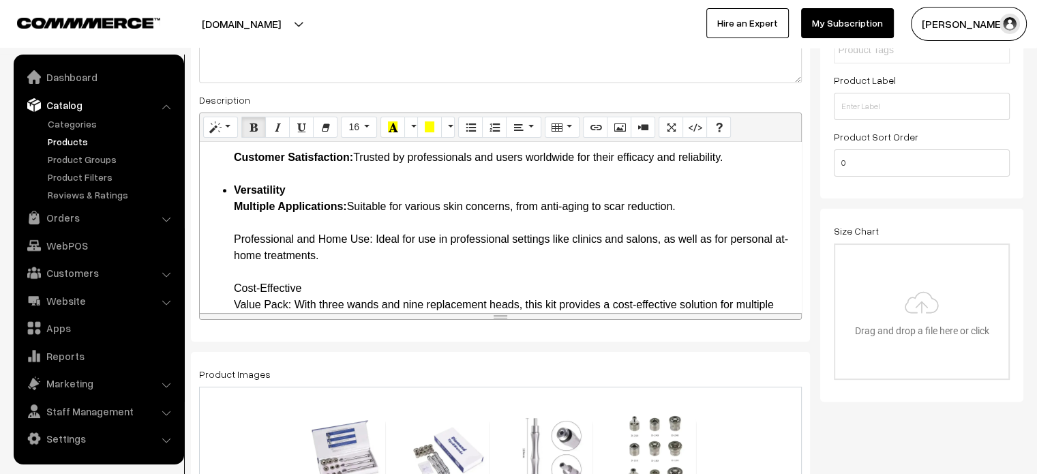
scroll to position [1616, 0]
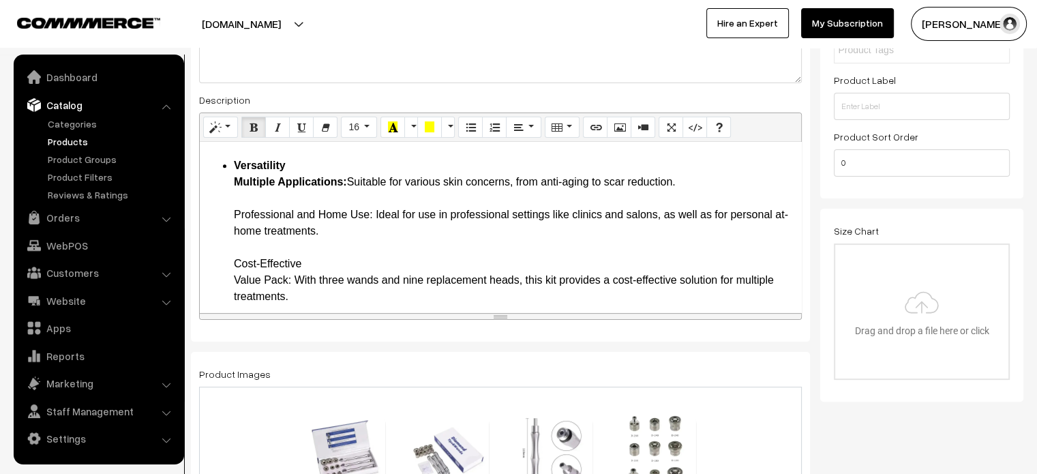
click at [234, 192] on li "Versatility Multiple Applications: Suitable for various skin concerns, from ant…" at bounding box center [514, 247] width 560 height 180
drag, startPoint x: 234, startPoint y: 192, endPoint x: 372, endPoint y: 198, distance: 137.8
click at [372, 198] on li "Versatility Multiple Applications: Suitable for various skin concerns, from ant…" at bounding box center [514, 247] width 560 height 180
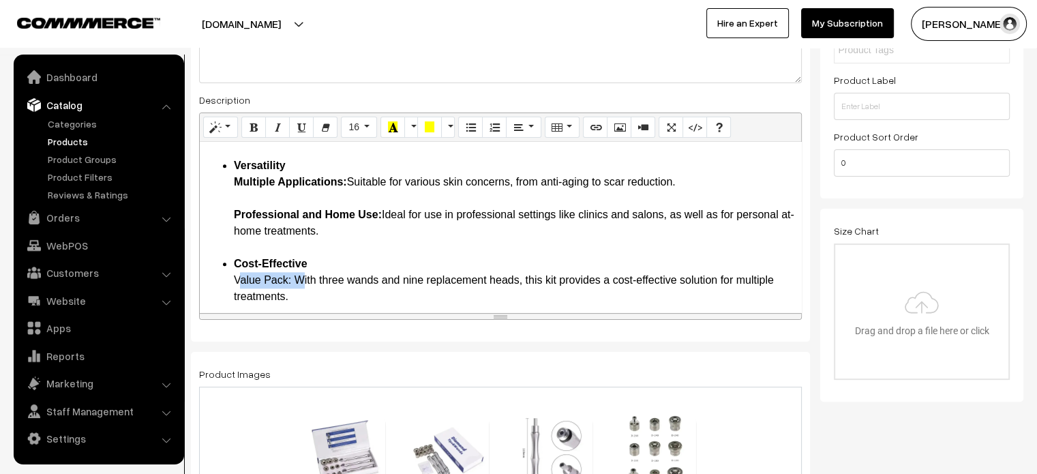
drag, startPoint x: 229, startPoint y: 266, endPoint x: 294, endPoint y: 266, distance: 65.4
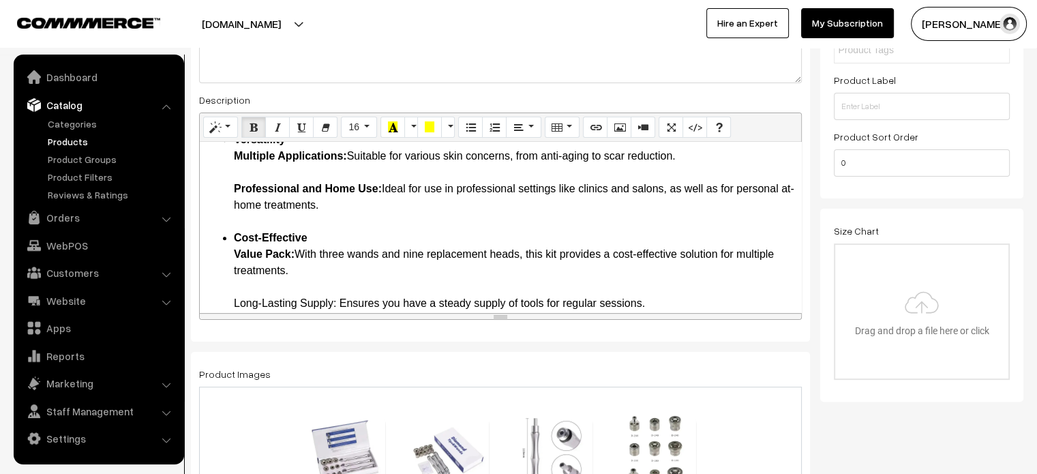
drag, startPoint x: 226, startPoint y: 286, endPoint x: 335, endPoint y: 286, distance: 109.8
click at [395, 258] on li "Cost-Effective Value Pack: With three wands and nine replacement heads, this ki…" at bounding box center [514, 271] width 560 height 82
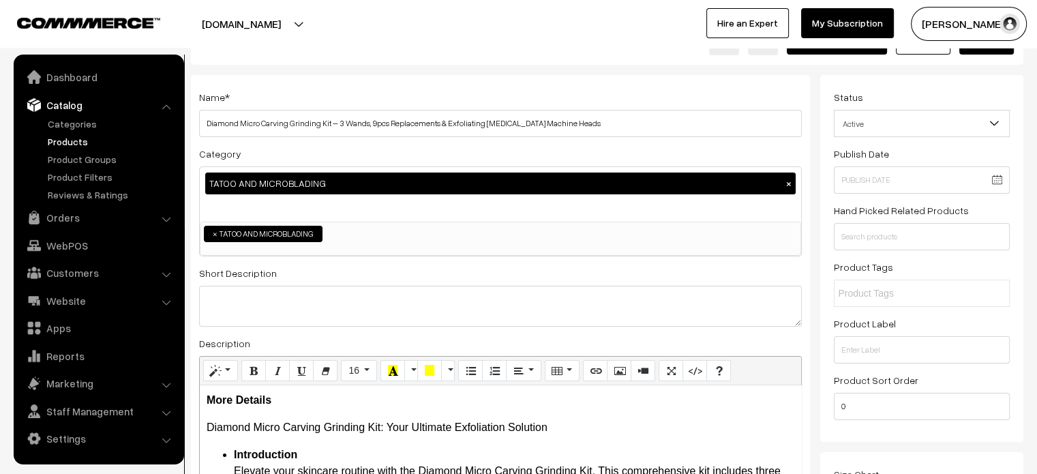
scroll to position [38, 0]
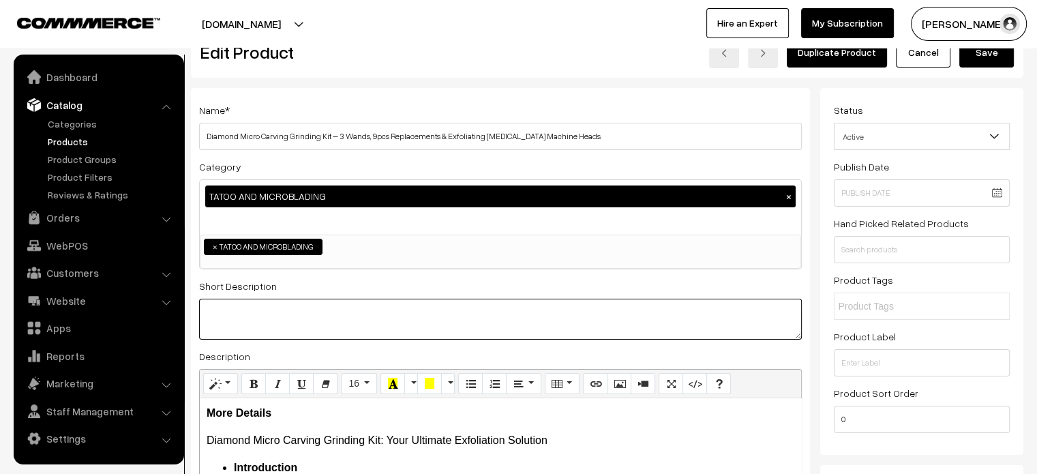
click at [393, 327] on textarea at bounding box center [500, 319] width 603 height 41
paste textarea "The Diamond Micro Carving Grinding Kit is an essential addition to any skincare…"
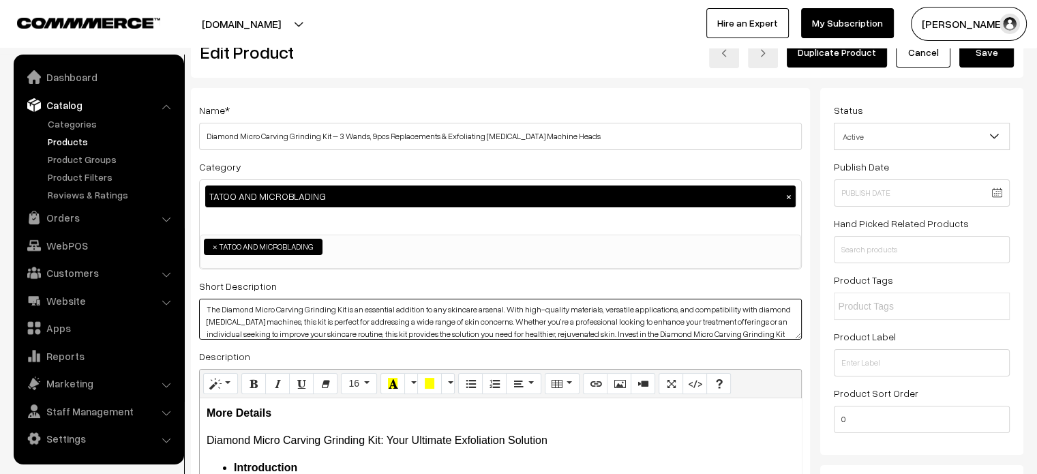
scroll to position [0, 0]
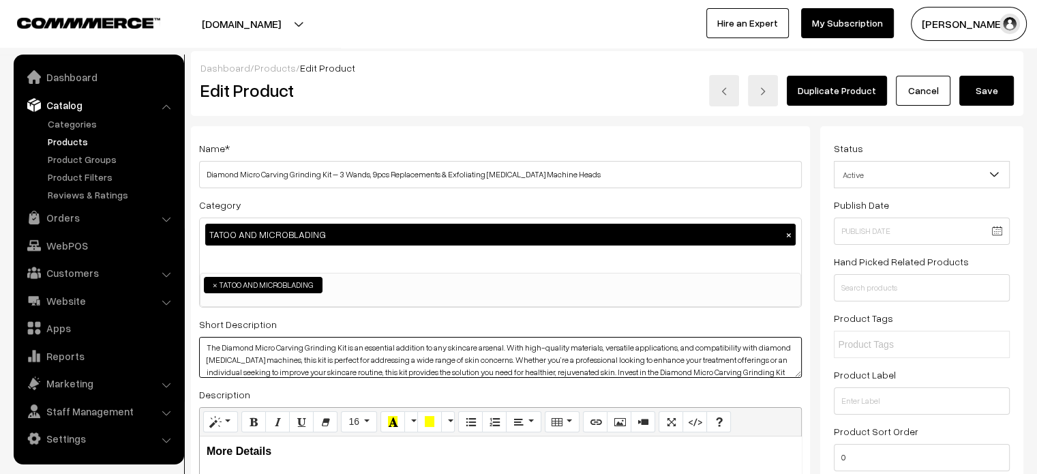
type textarea "The Diamond Micro Carving Grinding Kit is an essential addition to any skincare…"
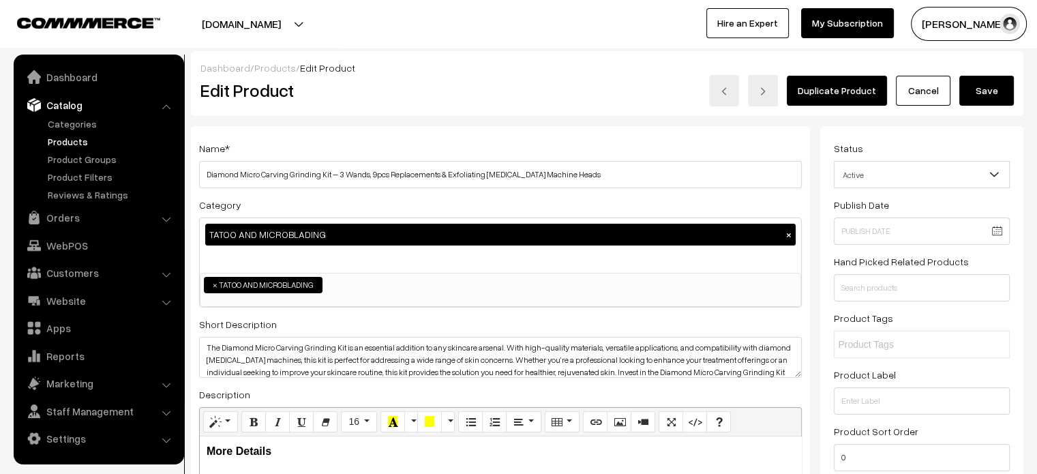
click at [990, 89] on button "Save" at bounding box center [986, 91] width 55 height 30
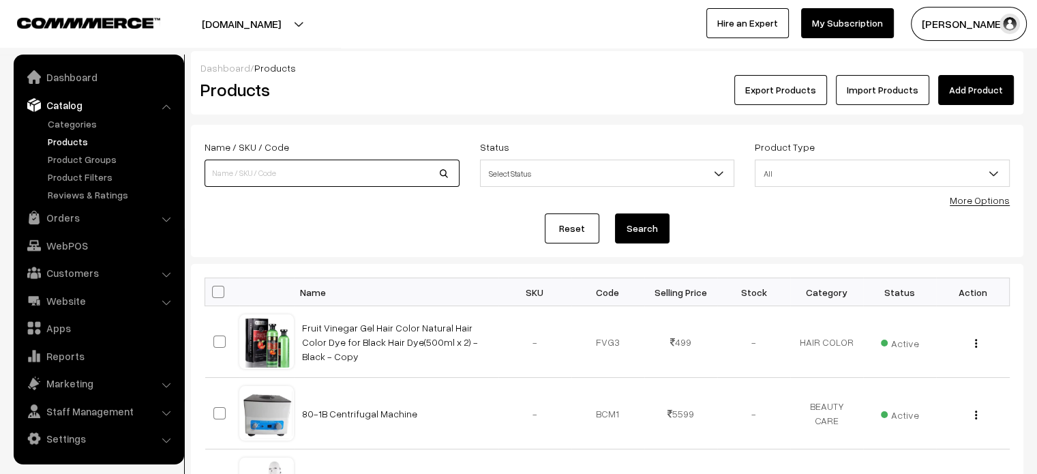
click at [322, 175] on input at bounding box center [331, 173] width 255 height 27
paste input "Hydra Pen H2 Serum Applicator – Advanced Hydration and Skin Rejuvenation for Gl…"
type input "Hydra Pen H2 Serum Applicator – Advanced Hydration and Skin Rejuvenation for Gl…"
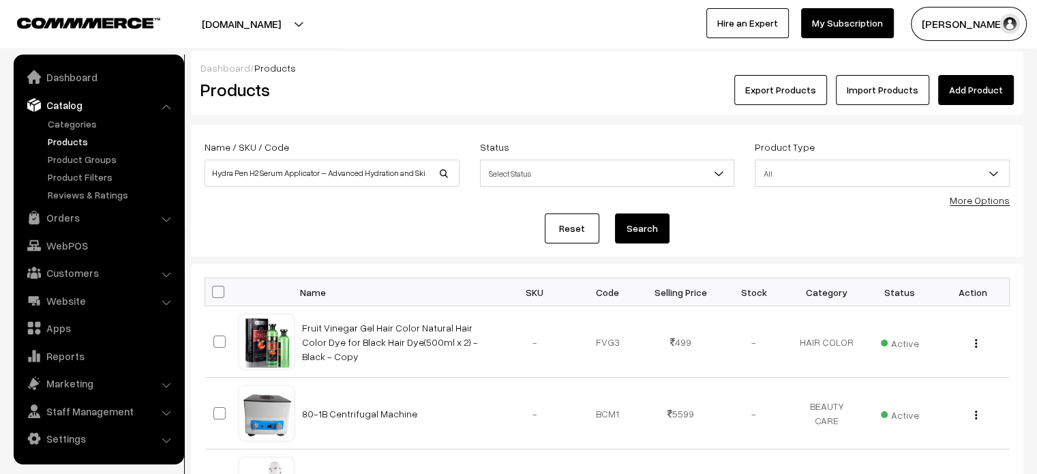
click at [648, 225] on button "Search" at bounding box center [642, 228] width 55 height 30
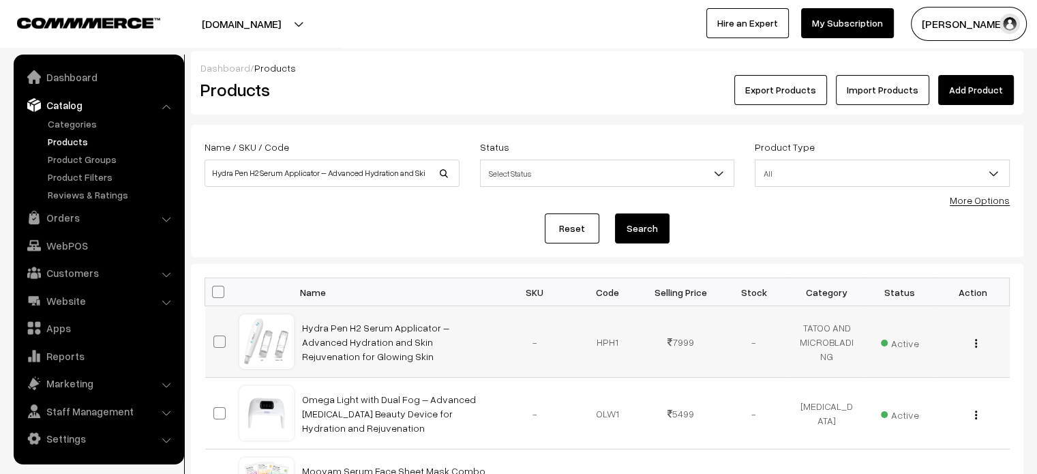
click at [400, 334] on td "Hydra Pen H2 Serum Applicator – Advanced Hydration and Skin Rejuvenation for Gl…" at bounding box center [396, 342] width 204 height 72
click at [405, 327] on link "Hydra Pen H2 Serum Applicator – Advanced Hydration and Skin Rejuvenation for Gl…" at bounding box center [375, 342] width 147 height 40
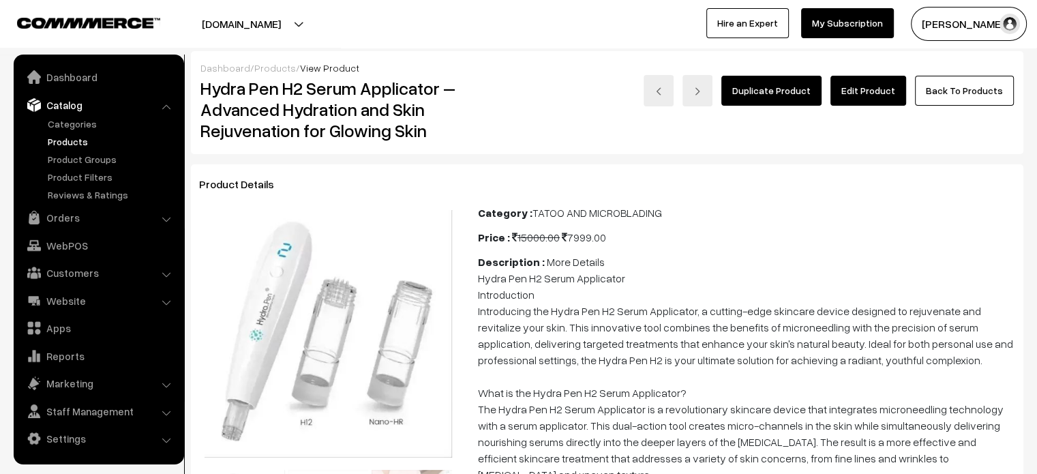
click at [873, 87] on link "Edit Product" at bounding box center [868, 91] width 76 height 30
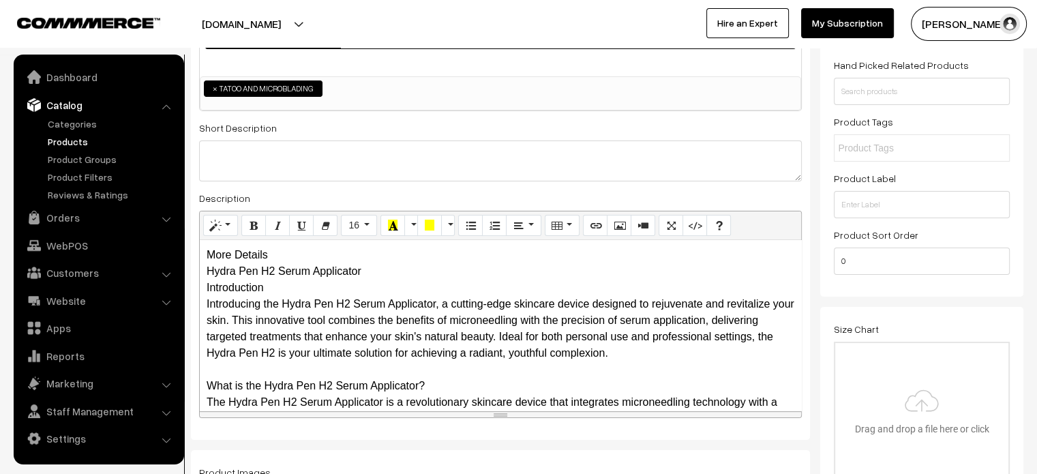
scroll to position [206, 0]
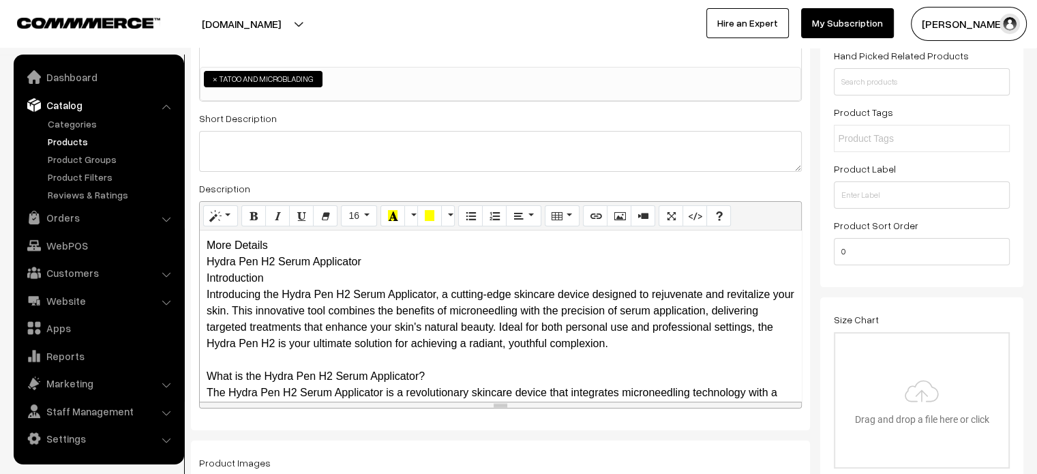
click at [288, 245] on div "More Details Hydra Pen H2 Serum Applicator Introduction Introducing the Hydra P…" at bounding box center [500, 315] width 601 height 170
click at [301, 244] on div "More Details Hydra Pen H2 Serum Applicator Introduction Introducing the Hydra P…" at bounding box center [500, 315] width 601 height 170
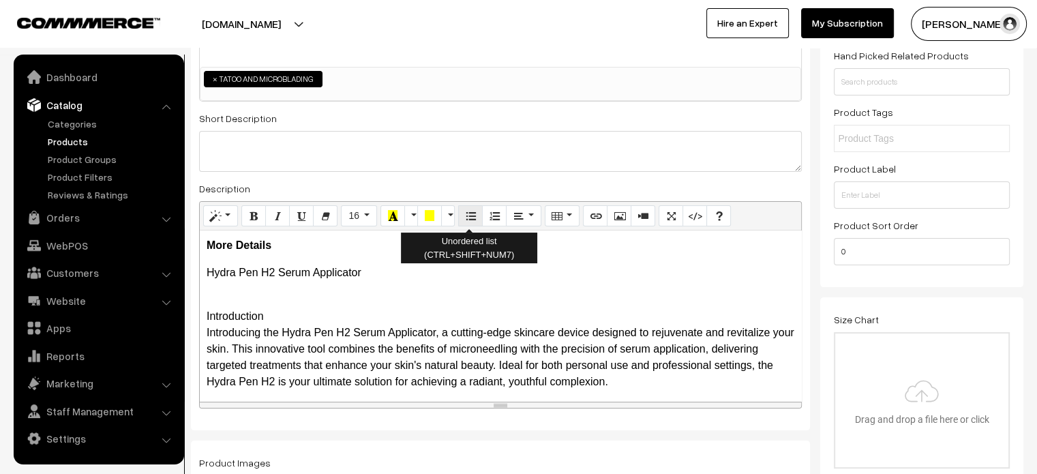
click at [469, 216] on icon "Unordered list (CTRL+SHIFT+NUM7)" at bounding box center [471, 215] width 10 height 11
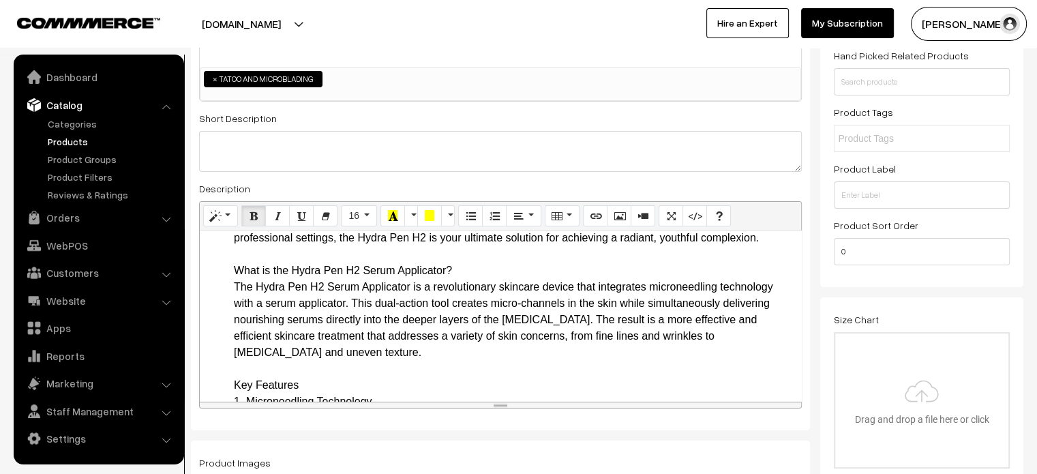
scroll to position [128, 0]
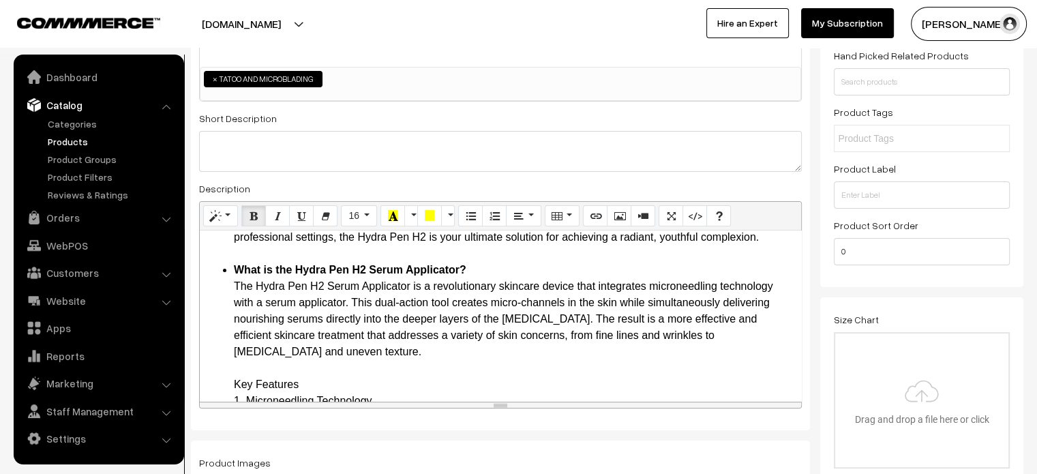
scroll to position [194, 0]
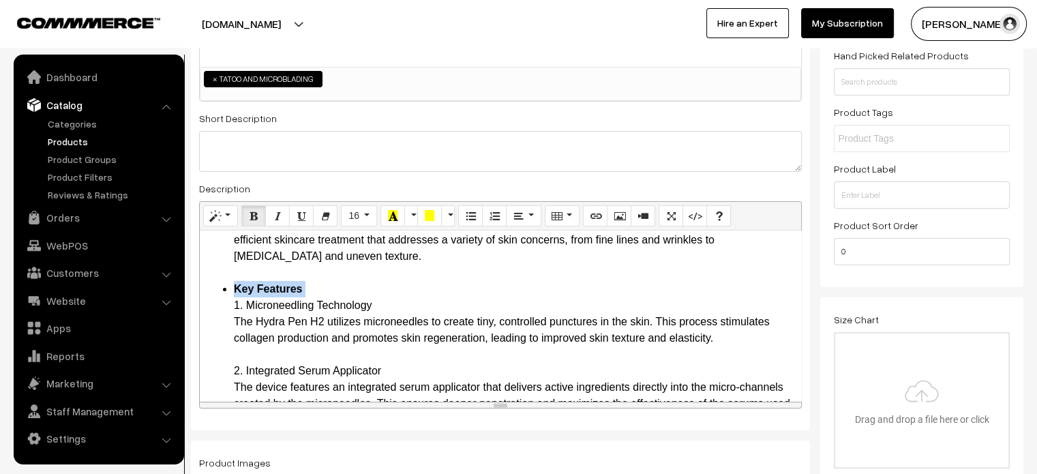
scroll to position [226, 0]
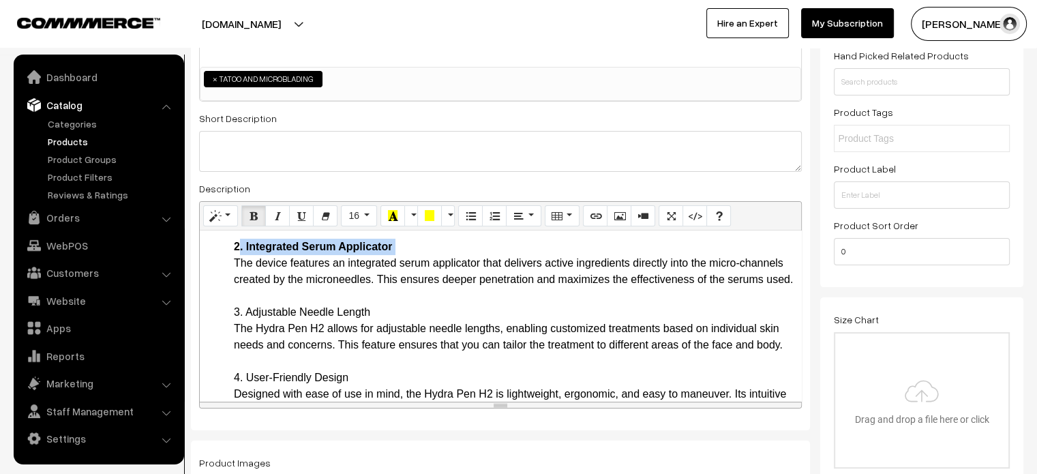
scroll to position [368, 0]
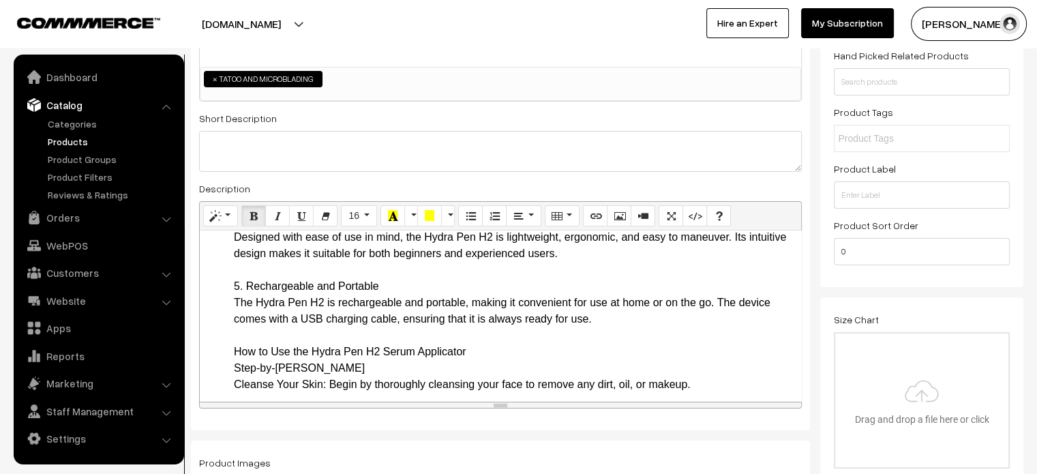
scroll to position [506, 0]
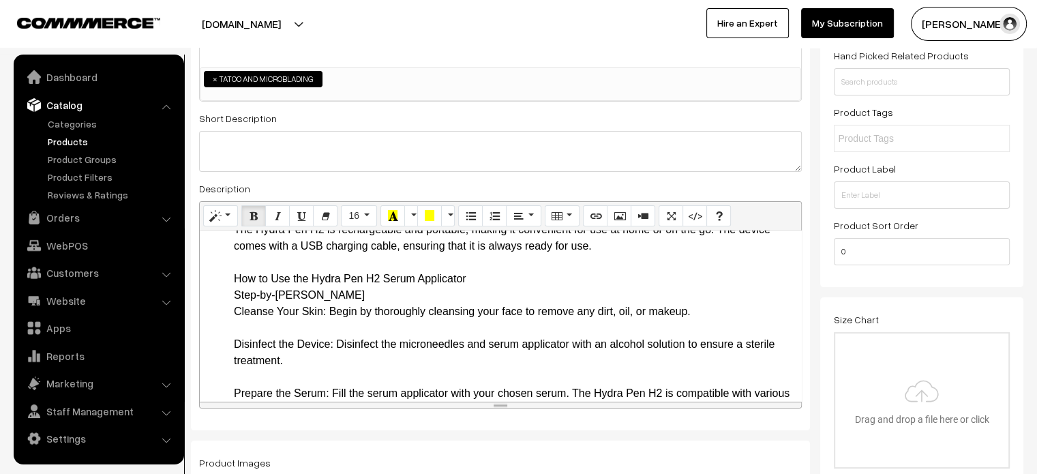
scroll to position [578, 0]
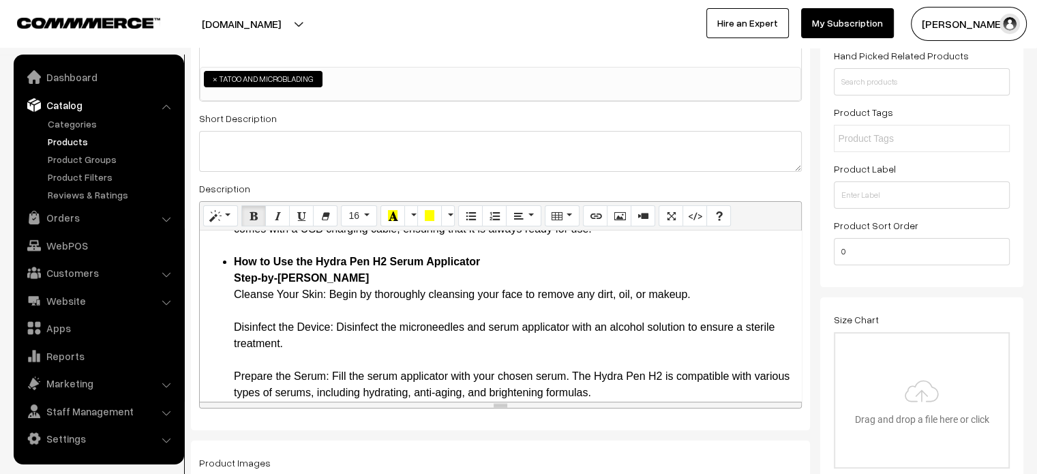
scroll to position [596, 0]
drag, startPoint x: 233, startPoint y: 311, endPoint x: 324, endPoint y: 311, distance: 91.3
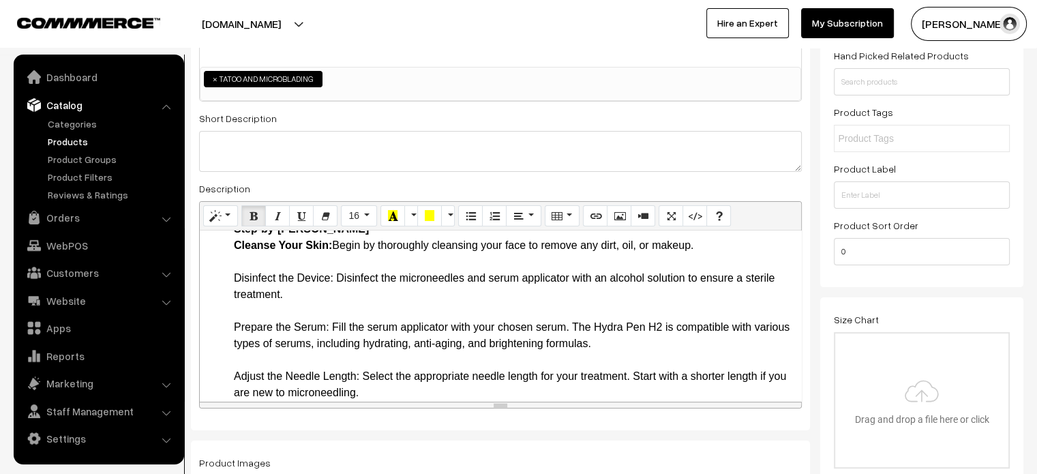
scroll to position [643, 0]
drag, startPoint x: 232, startPoint y: 294, endPoint x: 331, endPoint y: 294, distance: 99.5
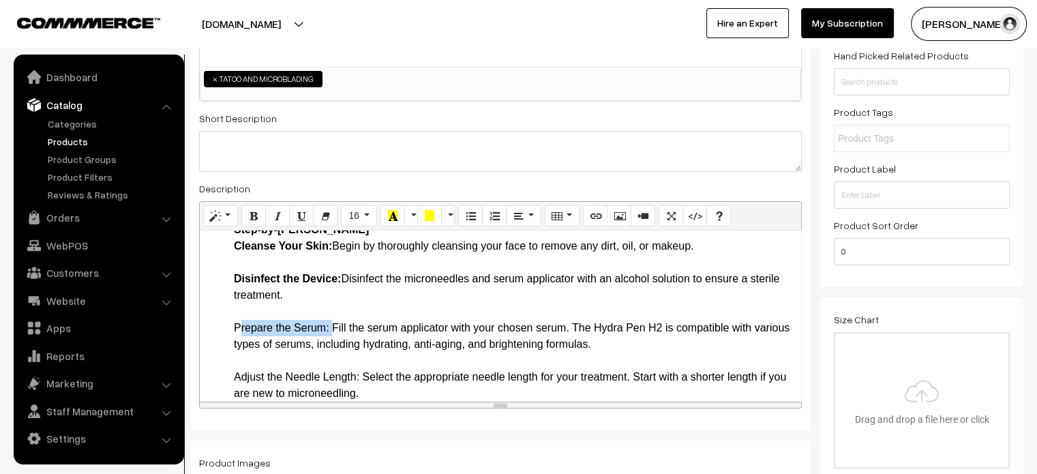
drag, startPoint x: 232, startPoint y: 342, endPoint x: 329, endPoint y: 345, distance: 96.2
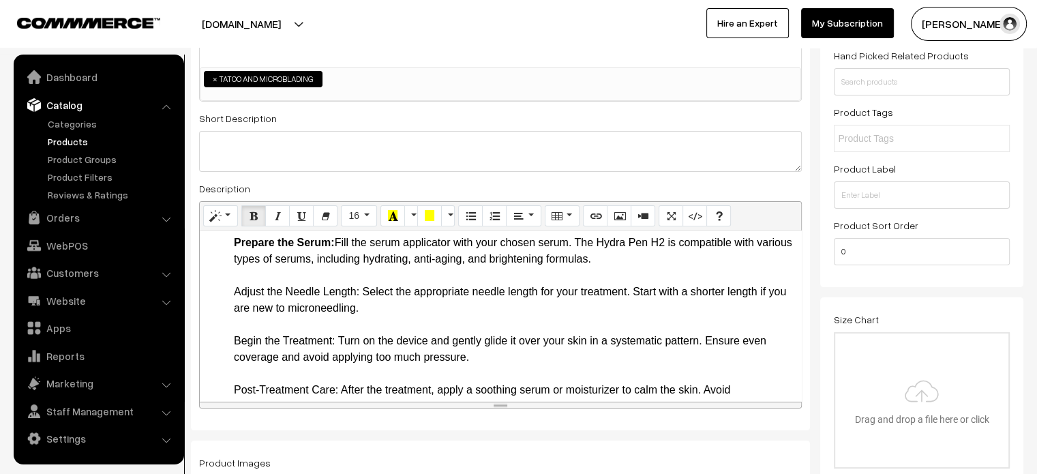
scroll to position [729, 0]
drag, startPoint x: 234, startPoint y: 303, endPoint x: 359, endPoint y: 305, distance: 124.1
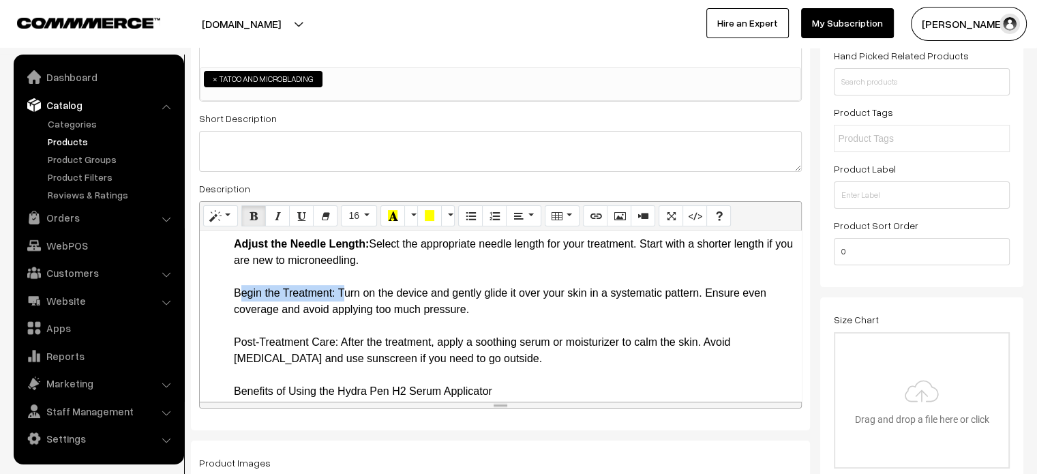
drag, startPoint x: 233, startPoint y: 307, endPoint x: 339, endPoint y: 313, distance: 105.8
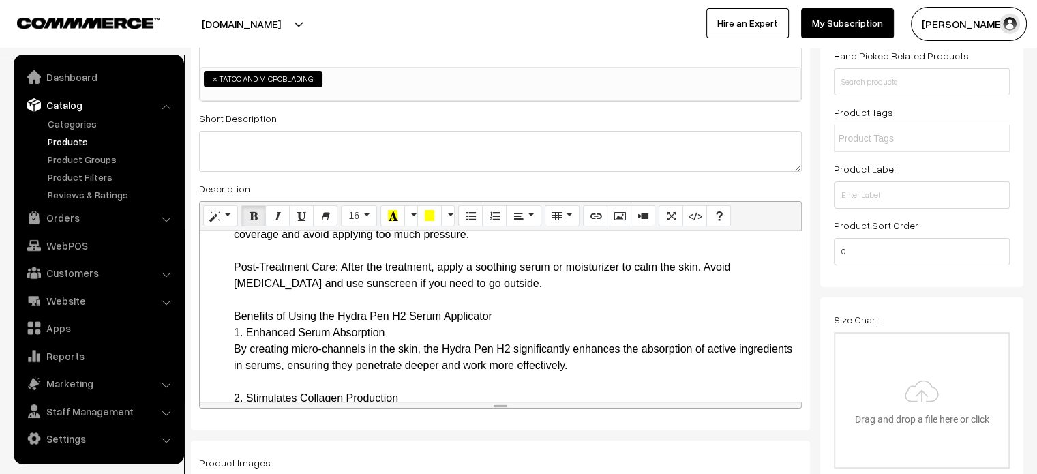
scroll to position [852, 0]
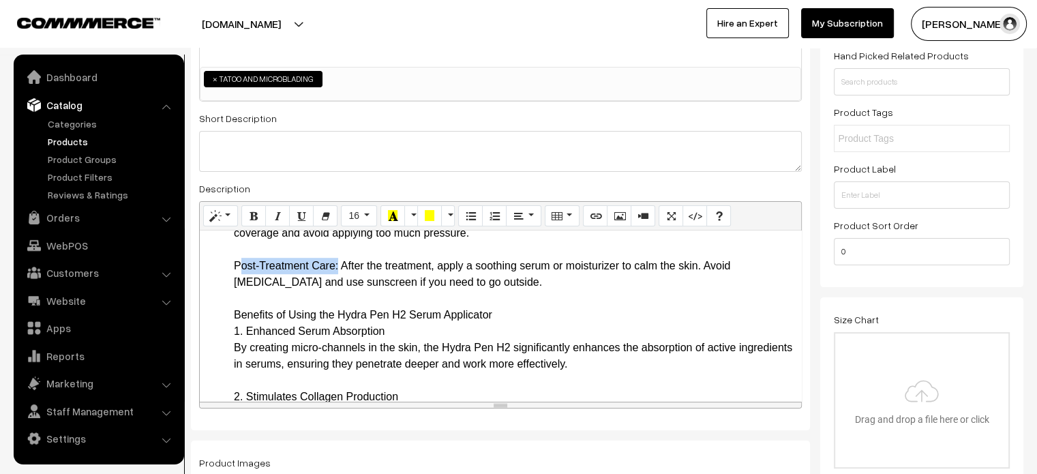
drag, startPoint x: 234, startPoint y: 279, endPoint x: 335, endPoint y: 288, distance: 101.2
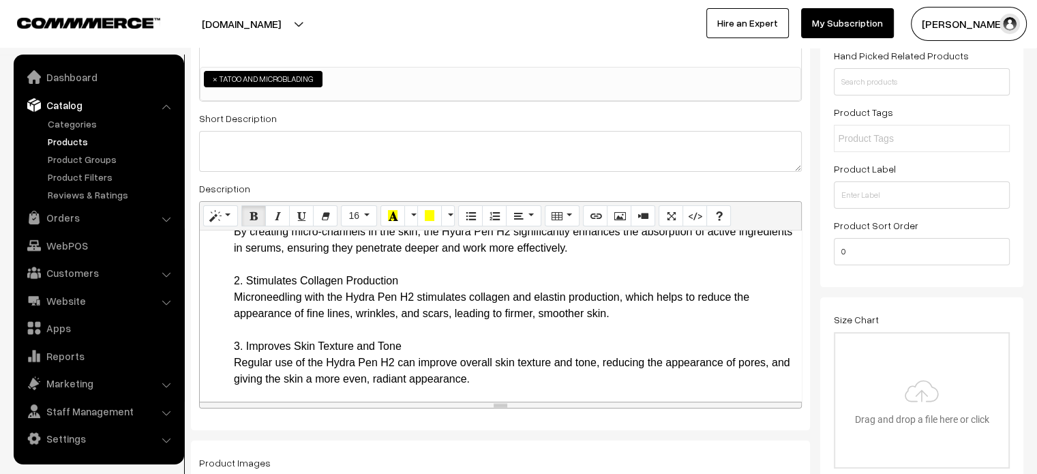
scroll to position [978, 0]
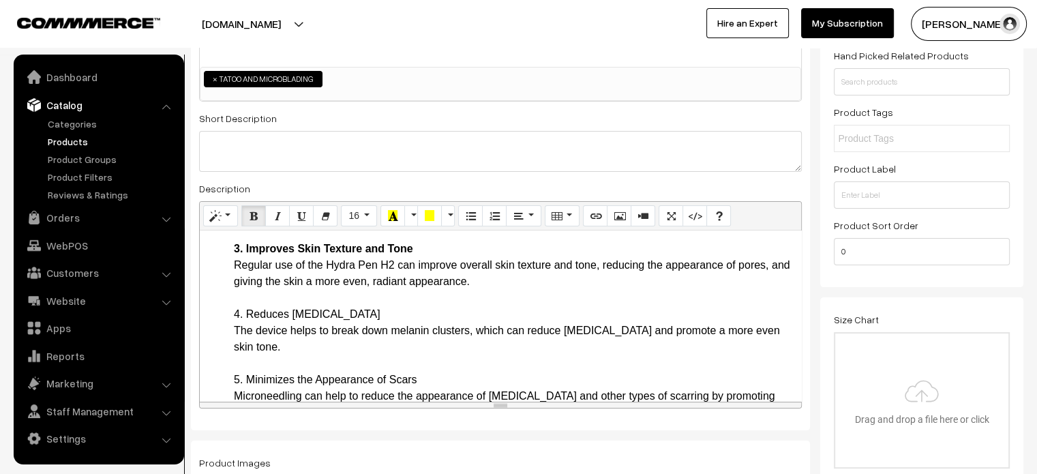
scroll to position [1066, 0]
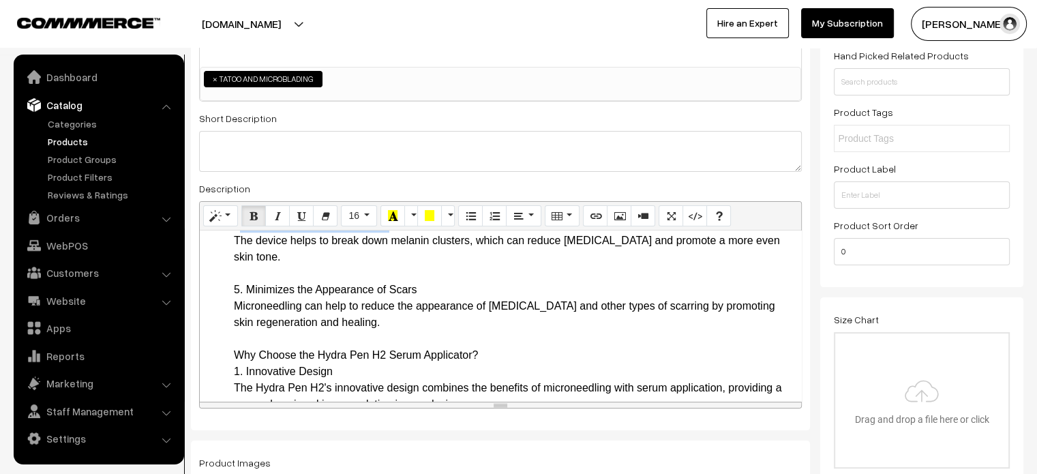
scroll to position [1160, 0]
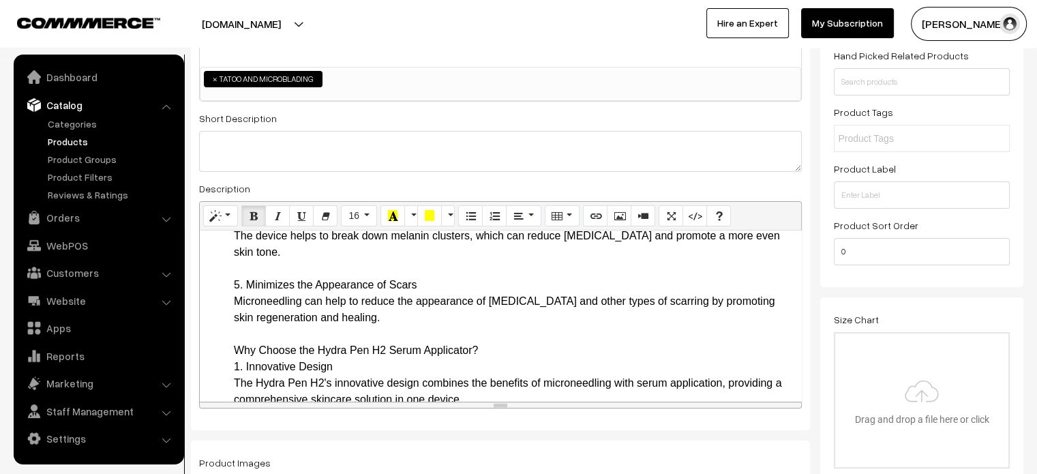
click at [215, 369] on ul "Introduction Introducing the Hydra Pen H2 Serum Applicator, a cutting-edge skin…" at bounding box center [501, 130] width 588 height 1996
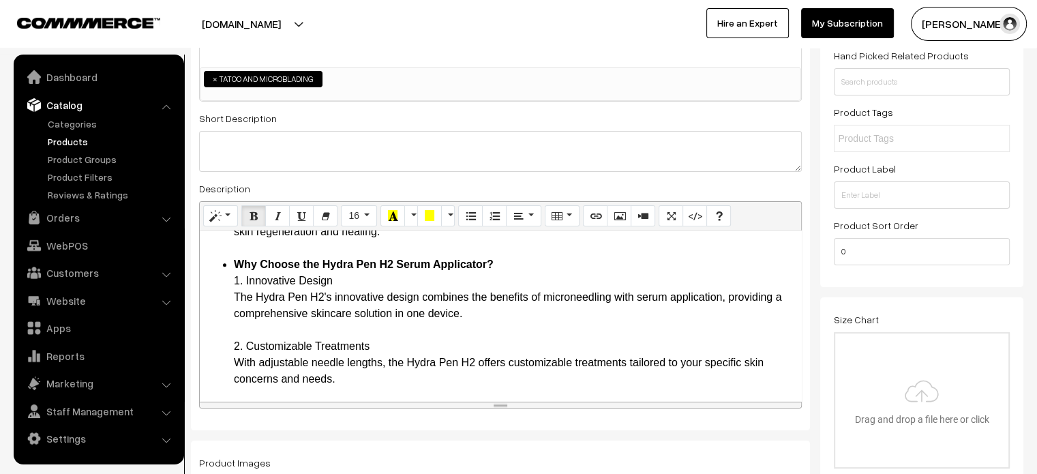
scroll to position [1247, 0]
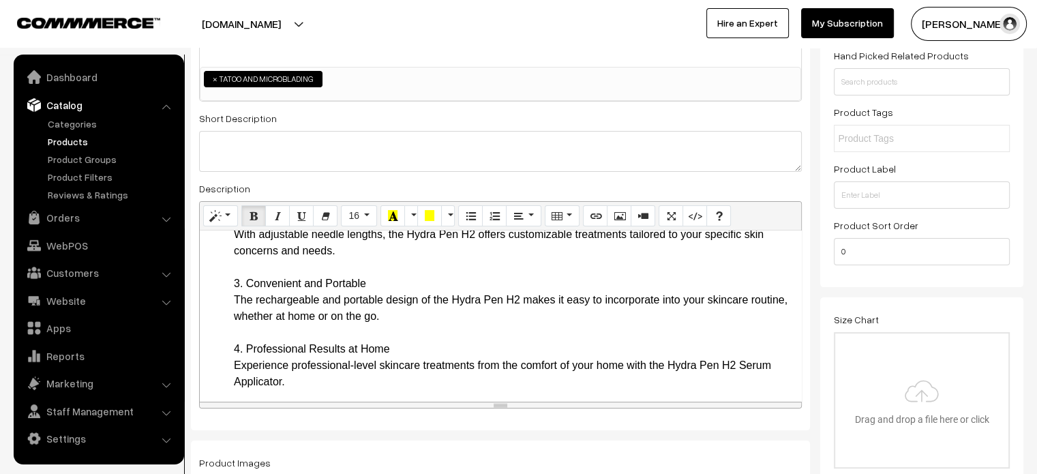
scroll to position [1376, 0]
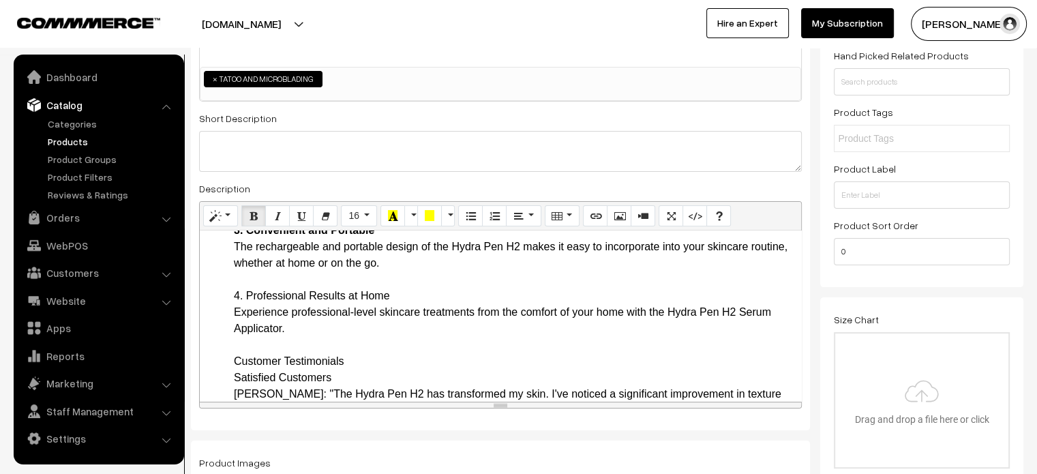
scroll to position [1428, 0]
click at [282, 309] on li "Why Choose the Hydra Pen H2 Serum Applicator? 1. Innovative Design The Hydra Pe…" at bounding box center [514, 466] width 560 height 785
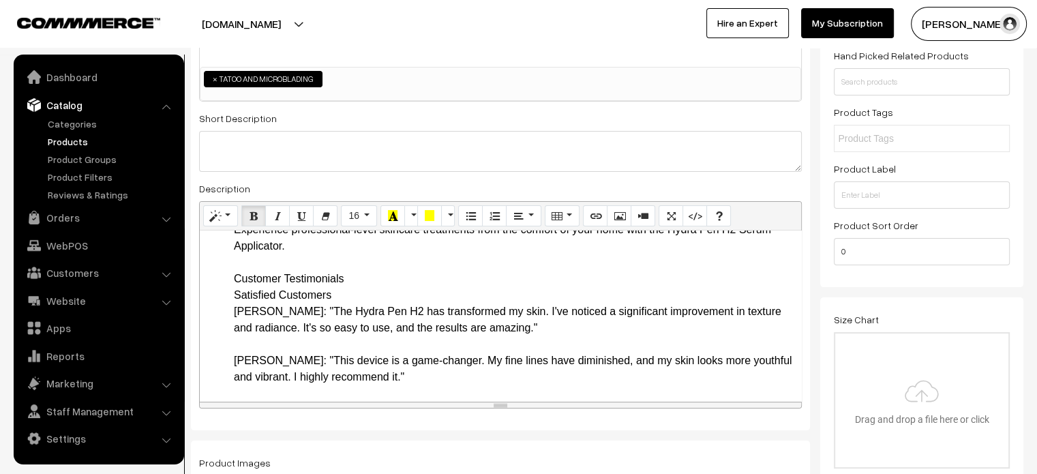
scroll to position [1513, 0]
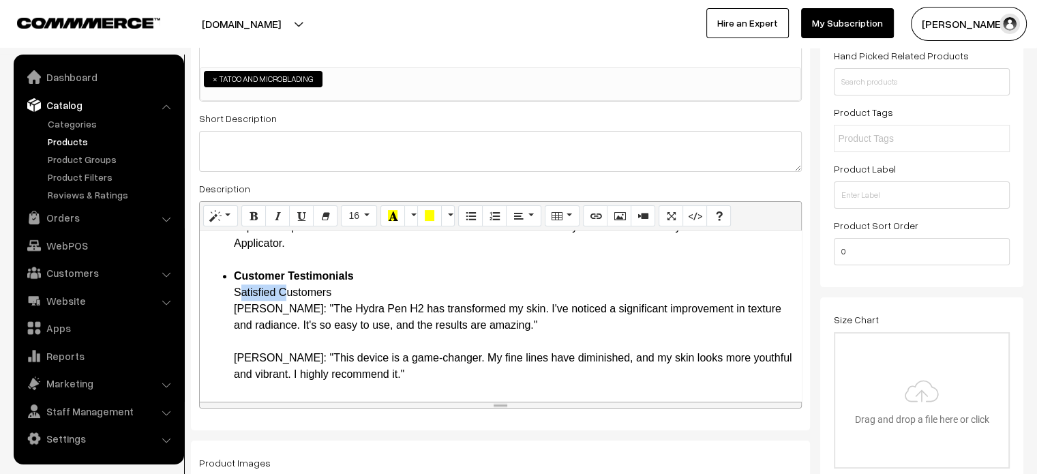
drag, startPoint x: 231, startPoint y: 323, endPoint x: 276, endPoint y: 327, distance: 45.1
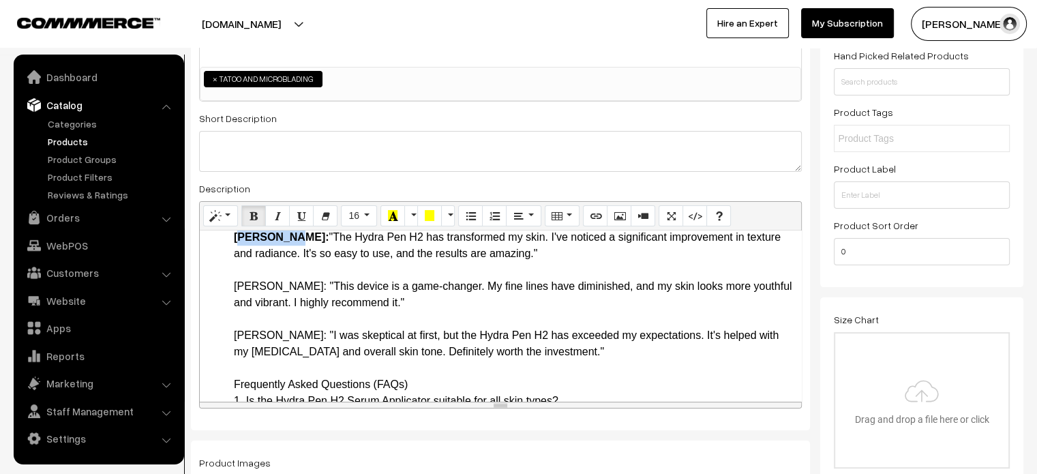
scroll to position [1587, 0]
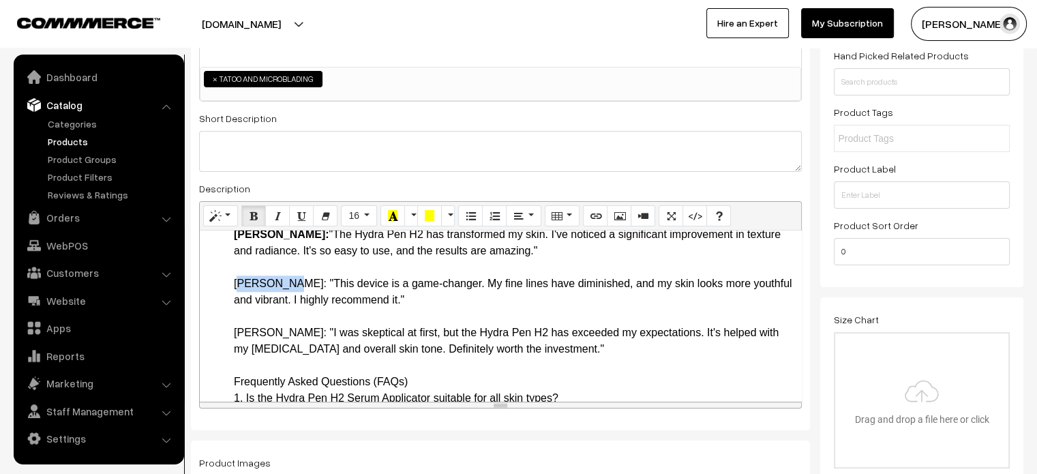
drag, startPoint x: 226, startPoint y: 295, endPoint x: 277, endPoint y: 297, distance: 51.8
drag, startPoint x: 232, startPoint y: 348, endPoint x: 274, endPoint y: 345, distance: 42.4
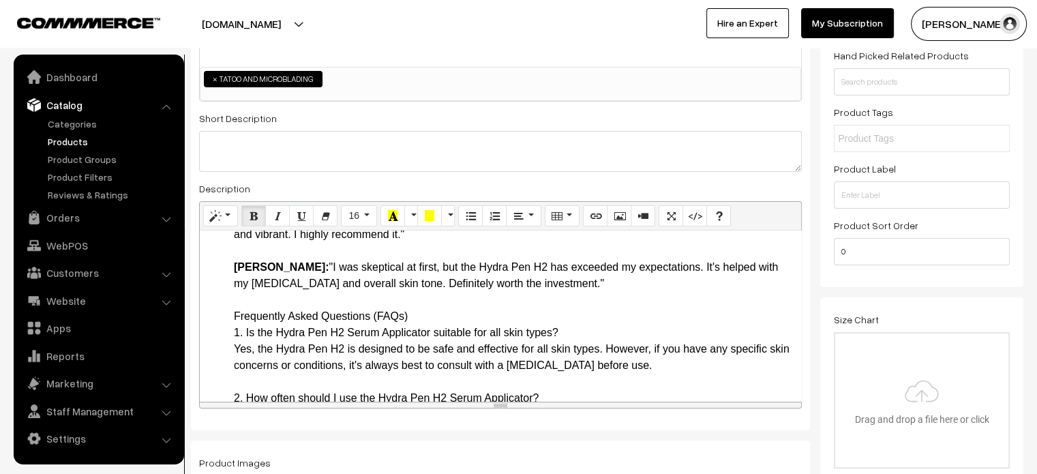
scroll to position [1654, 0]
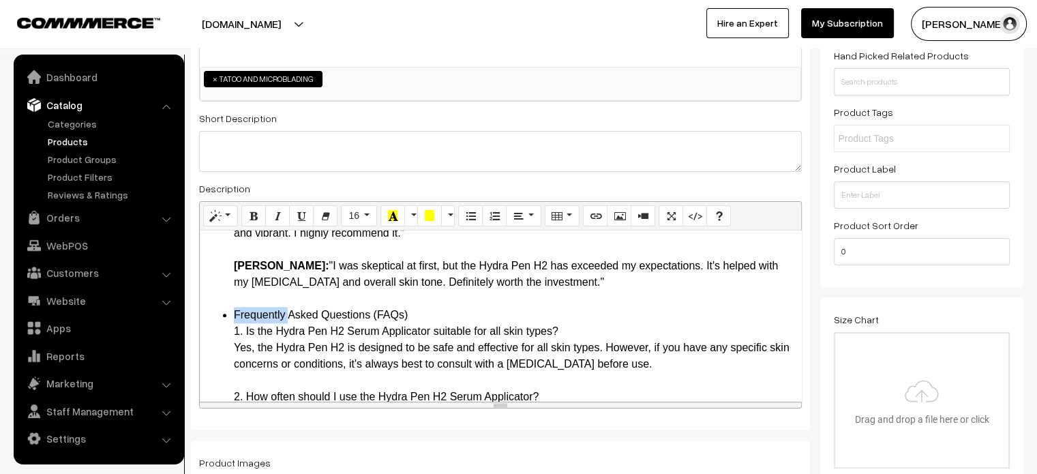
click at [267, 340] on li "Frequently Asked Questions (FAQs) 1. Is the Hydra Pen H2 Serum Applicator suita…" at bounding box center [514, 470] width 560 height 327
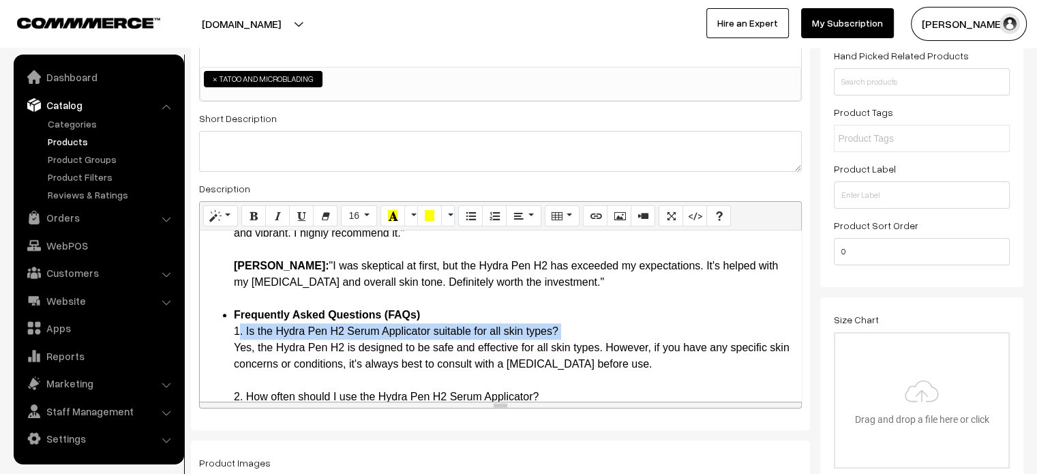
click at [267, 340] on li "Frequently Asked Questions (FAQs) 1. Is the Hydra Pen H2 Serum Applicator suita…" at bounding box center [514, 470] width 560 height 327
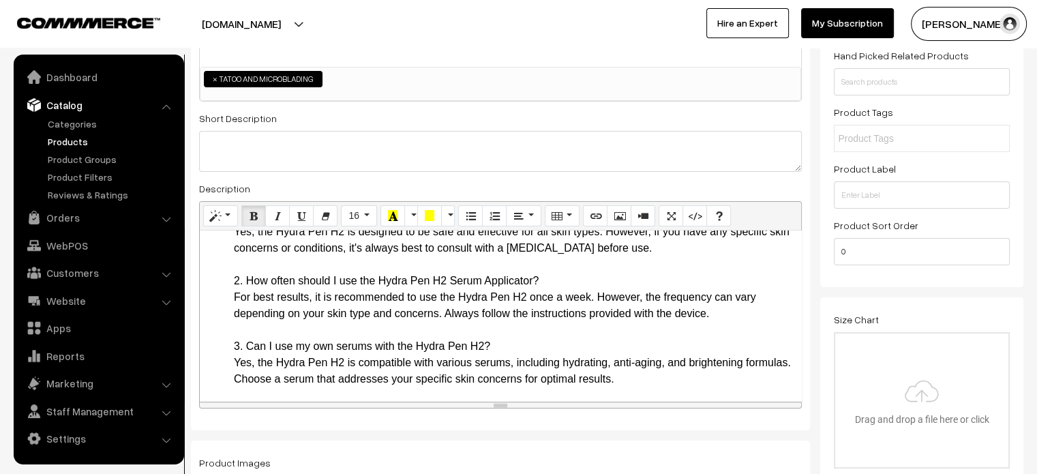
scroll to position [1770, 0]
click at [277, 296] on li "Frequently Asked Questions (FAQs) 1. Is the Hydra Pen H2 Serum Applicator suita…" at bounding box center [514, 354] width 560 height 327
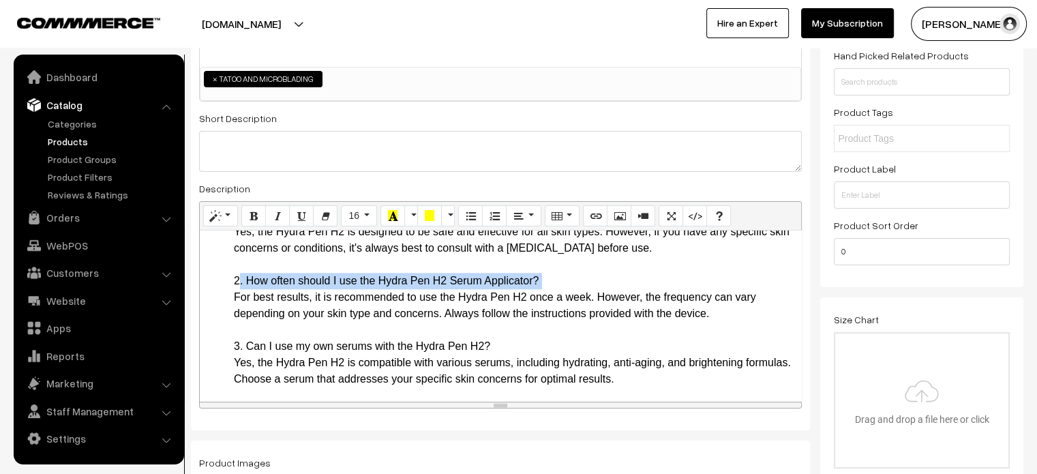
click at [277, 296] on li "Frequently Asked Questions (FAQs) 1. Is the Hydra Pen H2 Serum Applicator suita…" at bounding box center [514, 354] width 560 height 327
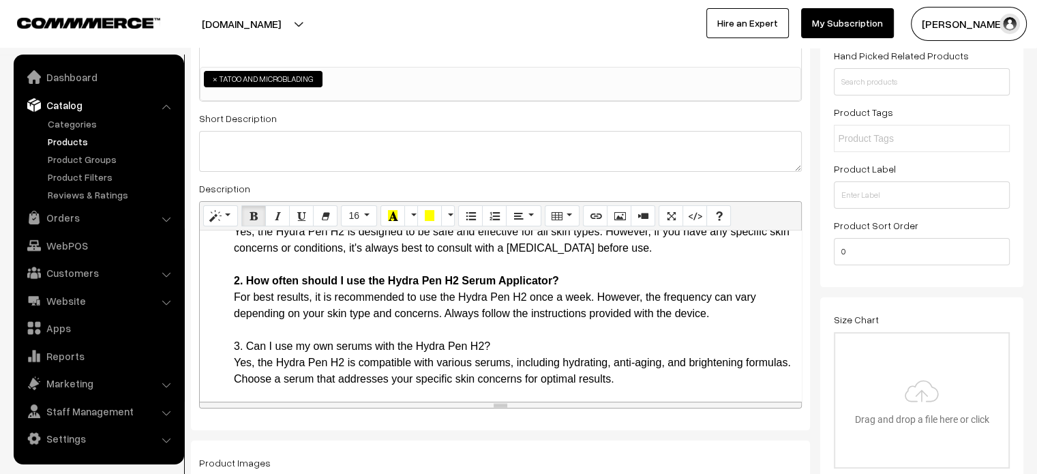
click at [279, 357] on li "Frequently Asked Questions (FAQs) 1. Is the Hydra Pen H2 Serum Applicator suita…" at bounding box center [514, 354] width 560 height 327
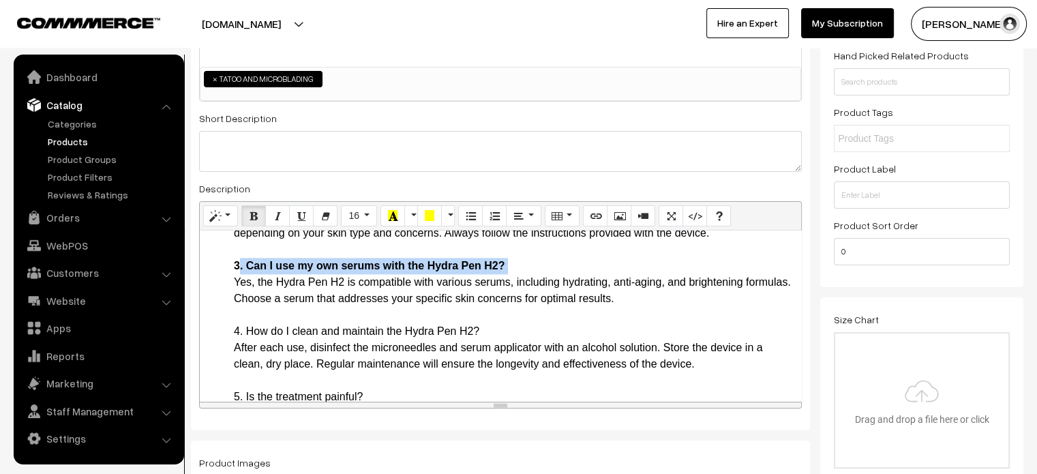
scroll to position [1879, 0]
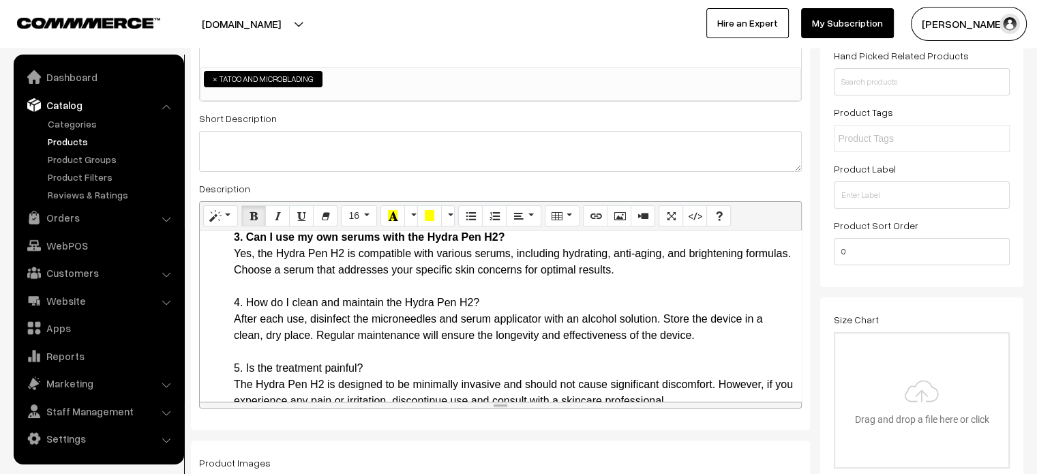
click at [296, 318] on li "Frequently Asked Questions (FAQs) 1. Is the Hydra Pen H2 Serum Applicator suita…" at bounding box center [514, 245] width 560 height 327
click at [290, 384] on li "Frequently Asked Questions (FAQs) 1. Is the Hydra Pen H2 Serum Applicator suita…" at bounding box center [514, 245] width 560 height 327
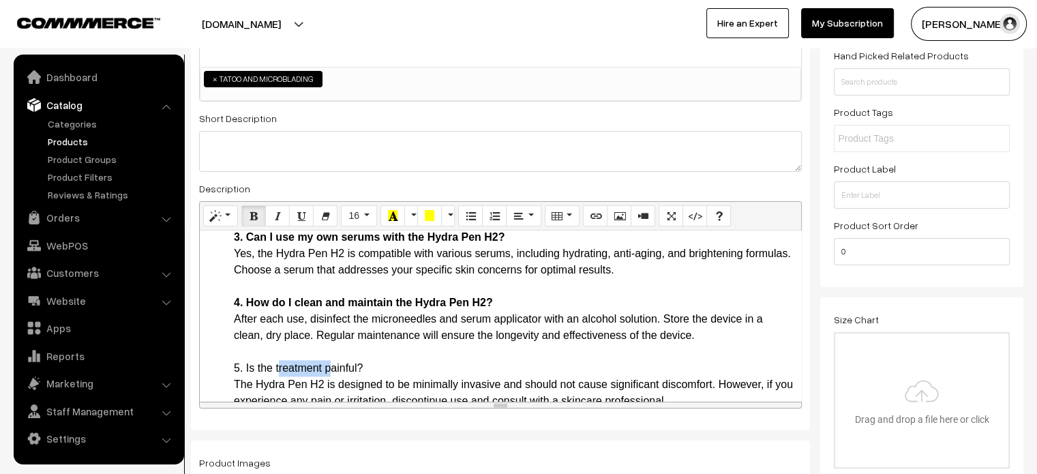
click at [290, 384] on li "Frequently Asked Questions (FAQs) 1. Is the Hydra Pen H2 Serum Applicator suita…" at bounding box center [514, 245] width 560 height 327
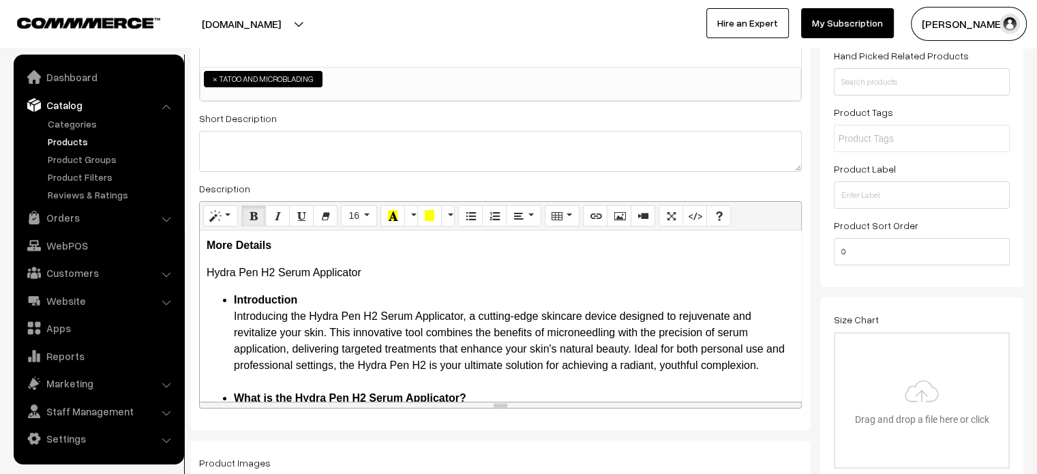
scroll to position [0, 0]
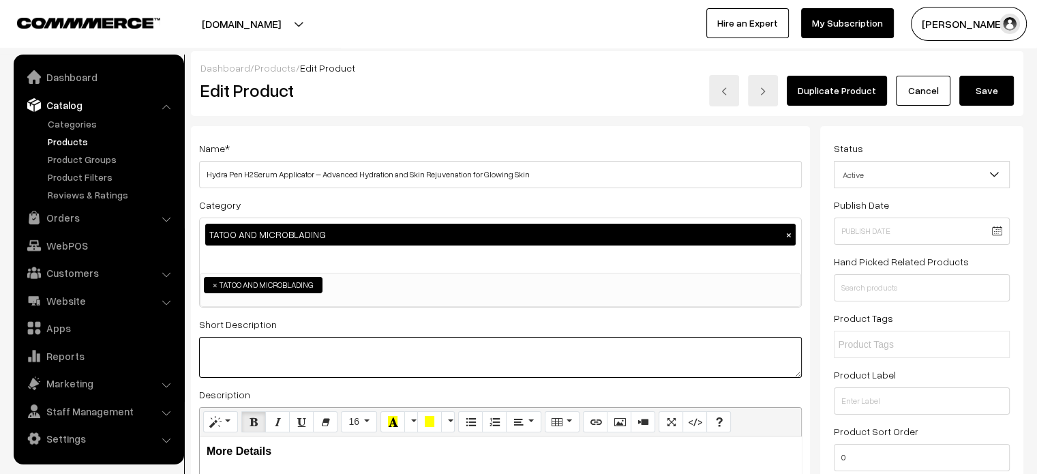
click at [318, 351] on textarea at bounding box center [500, 357] width 603 height 41
click at [376, 369] on textarea at bounding box center [500, 357] width 603 height 41
paste textarea "The Hydra Pen H2 Serum Applicator is a revolutionary skincare device that combi…"
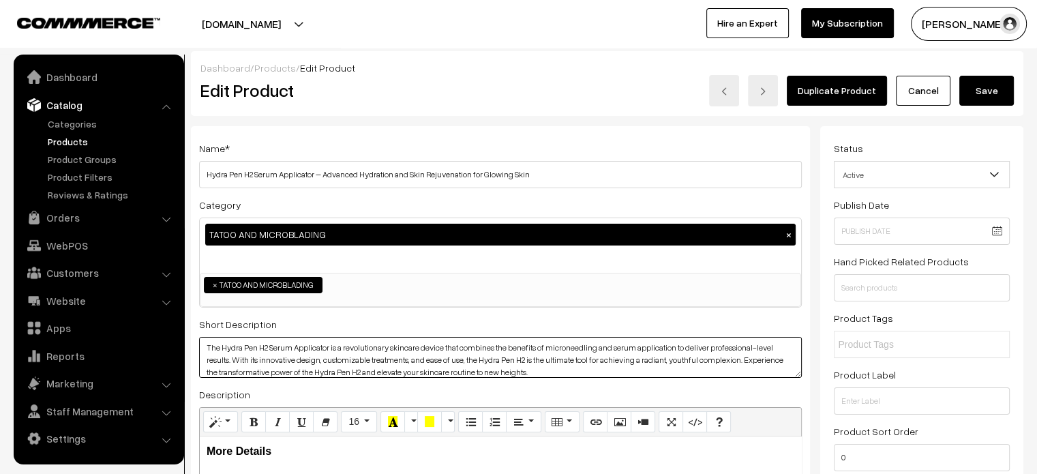
type textarea "The Hydra Pen H2 Serum Applicator is a revolutionary skincare device that combi…"
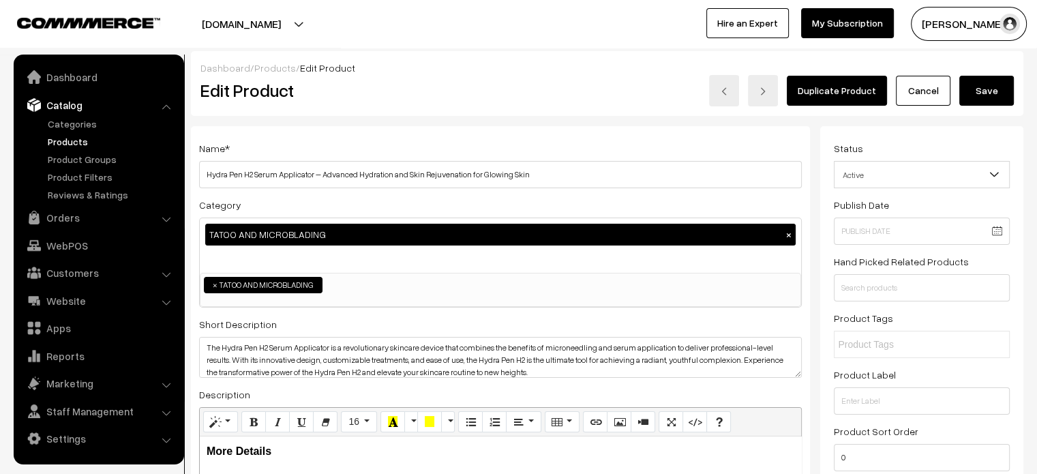
click at [986, 80] on button "Save" at bounding box center [986, 91] width 55 height 30
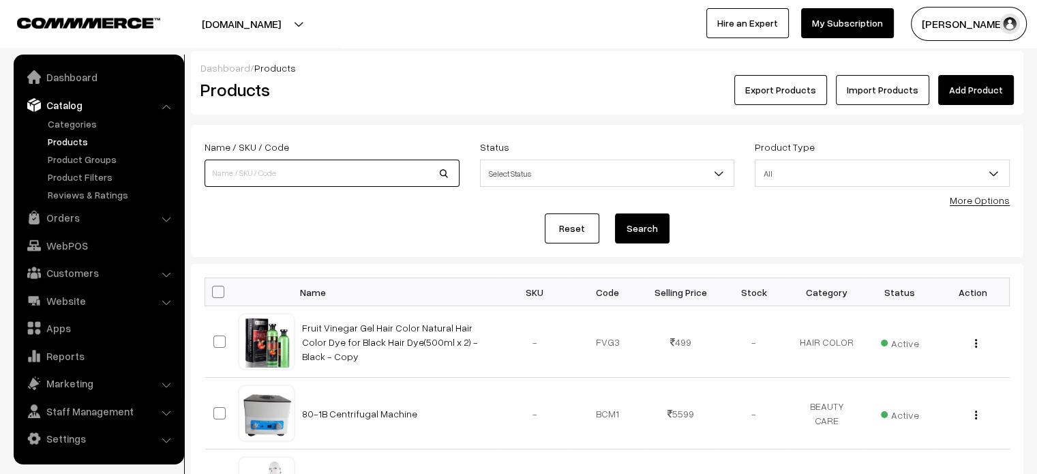
click at [303, 166] on input at bounding box center [331, 173] width 255 height 27
paste input "9-Mode Mole Remover Pen Premium – Black Box, Effective Spot & [MEDICAL_DATA] Re…"
type input "9-Mode Mole Remover Pen Premium – Black Box, Effective Spot & [MEDICAL_DATA] Re…"
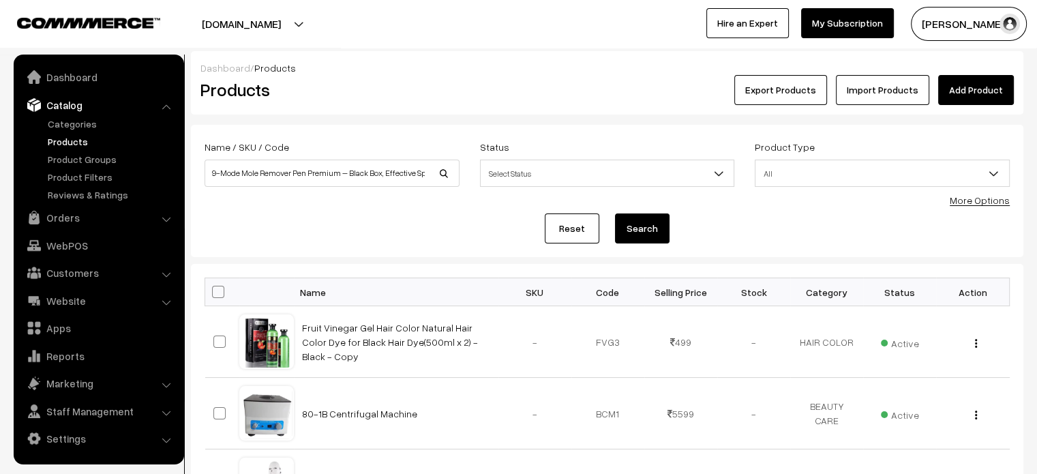
click at [635, 231] on button "Search" at bounding box center [642, 228] width 55 height 30
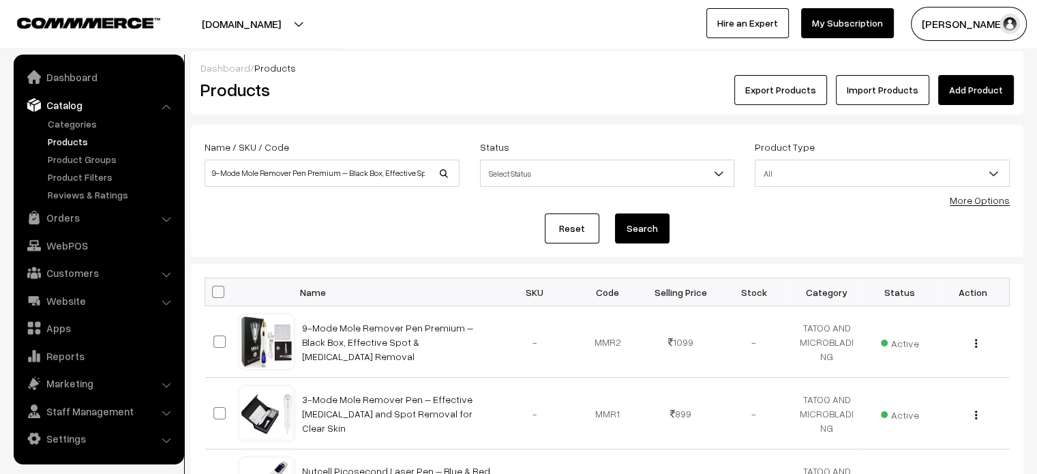
click at [382, 337] on link "9-Mode Mole Remover Pen Premium – Black Box, Effective Spot & [MEDICAL_DATA] Re…" at bounding box center [387, 342] width 171 height 40
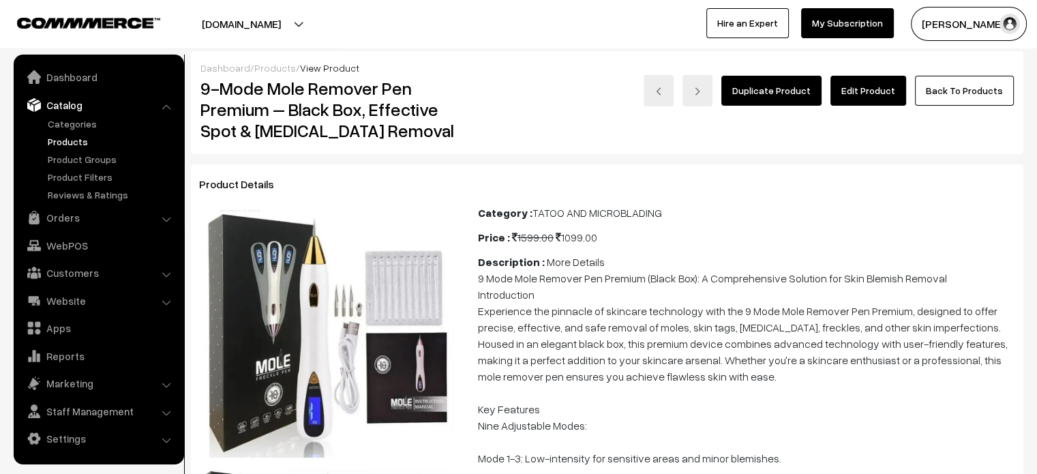
click at [867, 94] on link "Edit Product" at bounding box center [868, 91] width 76 height 30
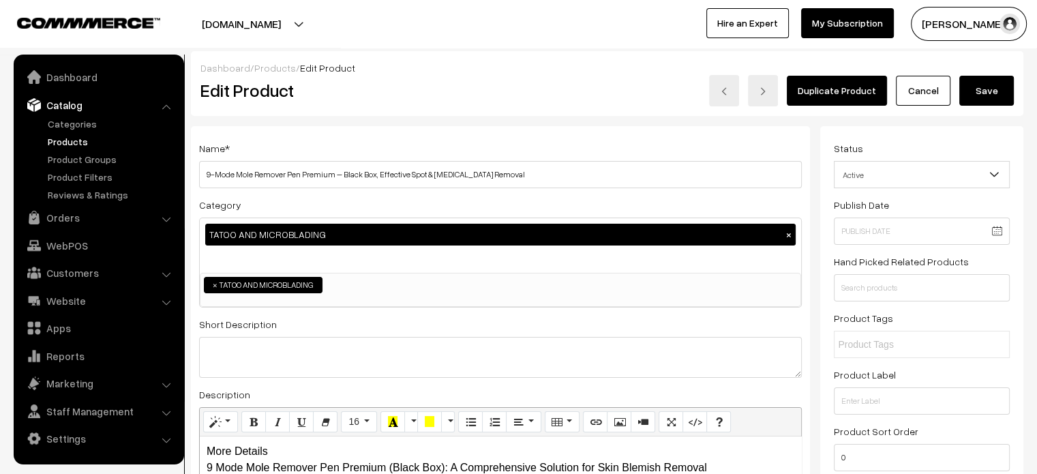
click at [399, 59] on div "Dashboard / Products / Edit Product Edit Product Duplicate Product Cancel Save" at bounding box center [607, 83] width 832 height 65
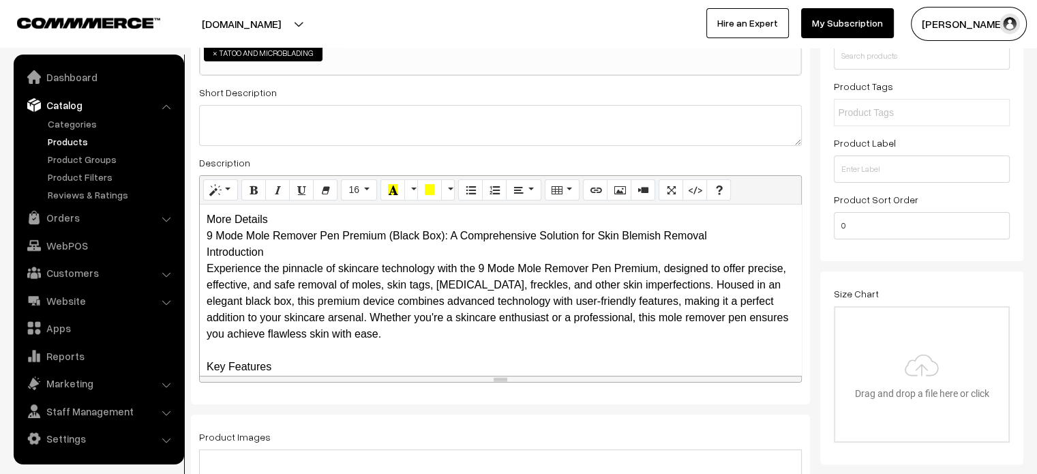
scroll to position [234, 0]
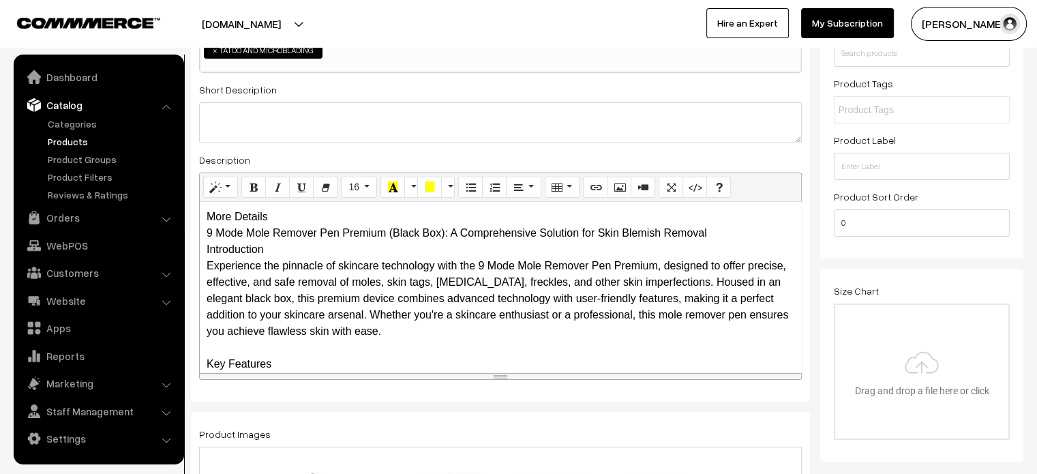
click at [271, 220] on div "More Details 9 Mode Mole Remover Pen Premium (Black Box): A Comprehensive Solut…" at bounding box center [500, 287] width 601 height 170
click at [289, 220] on div "More Details 9 Mode Mole Remover Pen Premium (Black Box): A Comprehensive Solut…" at bounding box center [500, 287] width 601 height 170
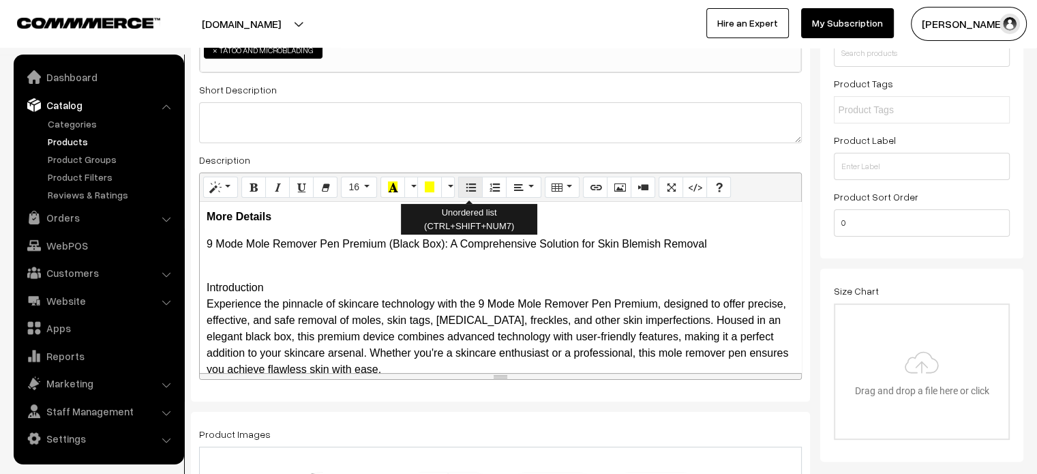
click at [461, 187] on button "Unordered list (CTRL+SHIFT+NUM7)" at bounding box center [470, 188] width 25 height 22
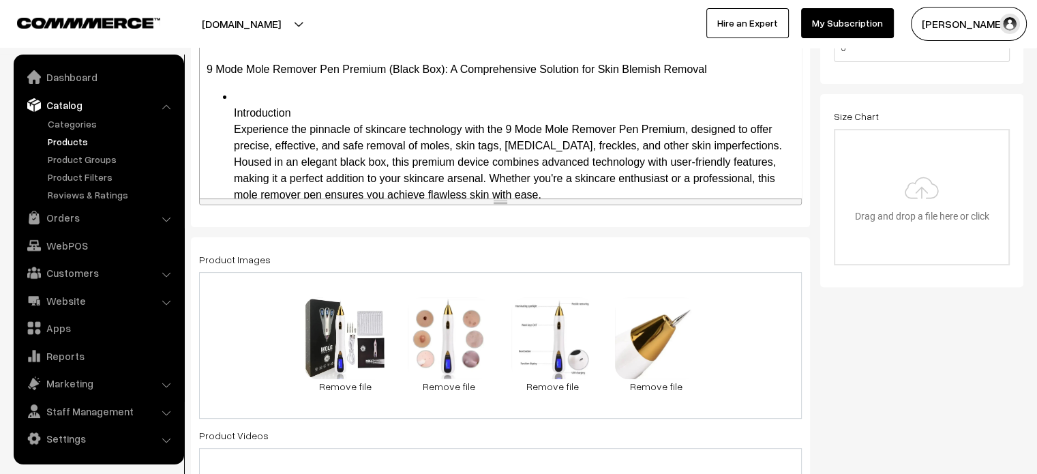
scroll to position [411, 0]
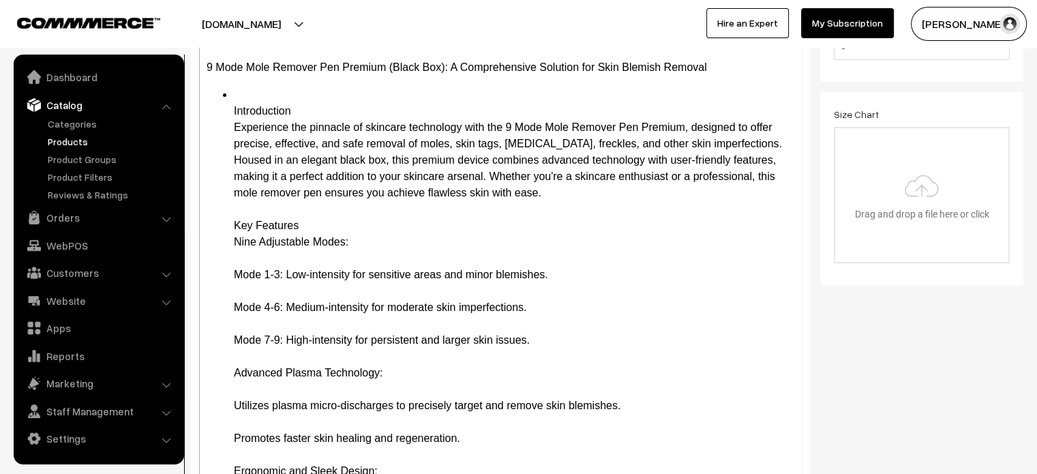
drag, startPoint x: 787, startPoint y: 196, endPoint x: 821, endPoint y: 506, distance: 312.0
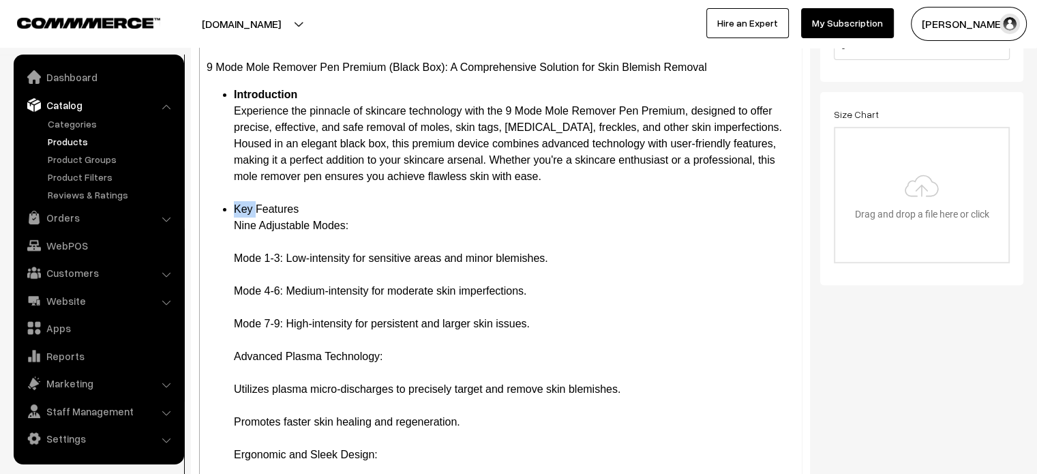
drag, startPoint x: 234, startPoint y: 256, endPoint x: 284, endPoint y: 258, distance: 50.5
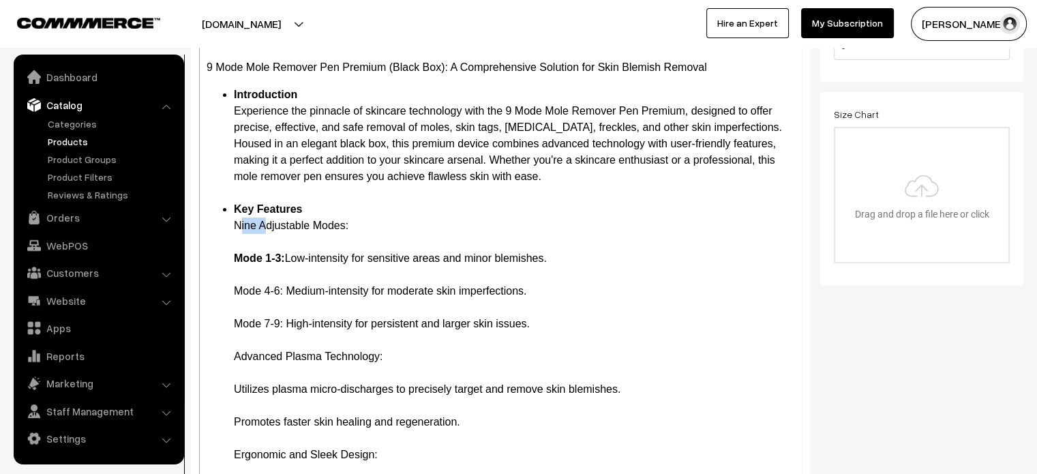
drag, startPoint x: 232, startPoint y: 288, endPoint x: 284, endPoint y: 294, distance: 52.2
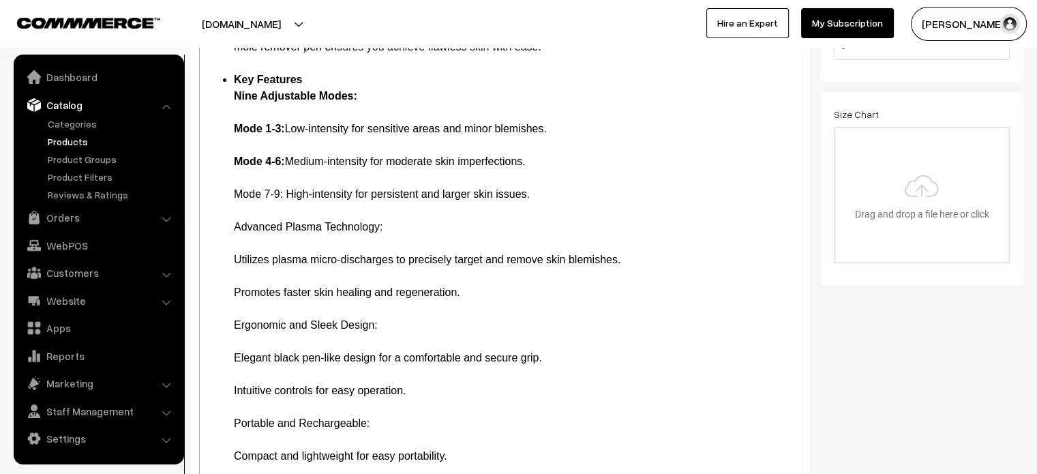
scroll to position [141, 0]
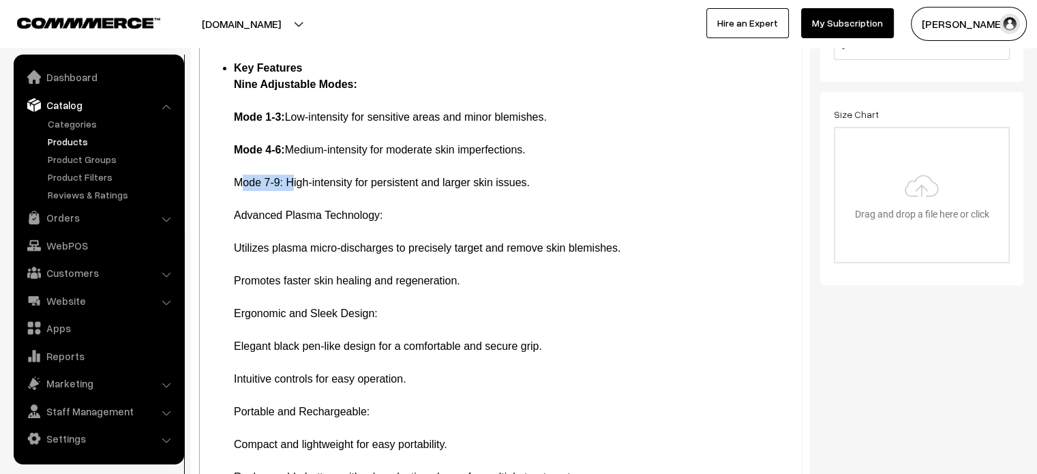
drag, startPoint x: 230, startPoint y: 183, endPoint x: 284, endPoint y: 185, distance: 53.9
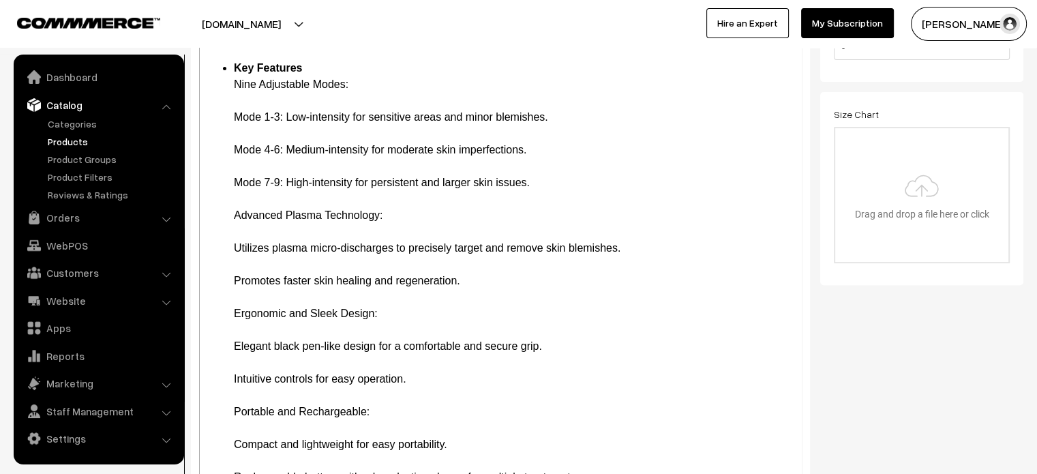
drag, startPoint x: 232, startPoint y: 85, endPoint x: 363, endPoint y: 87, distance: 130.9
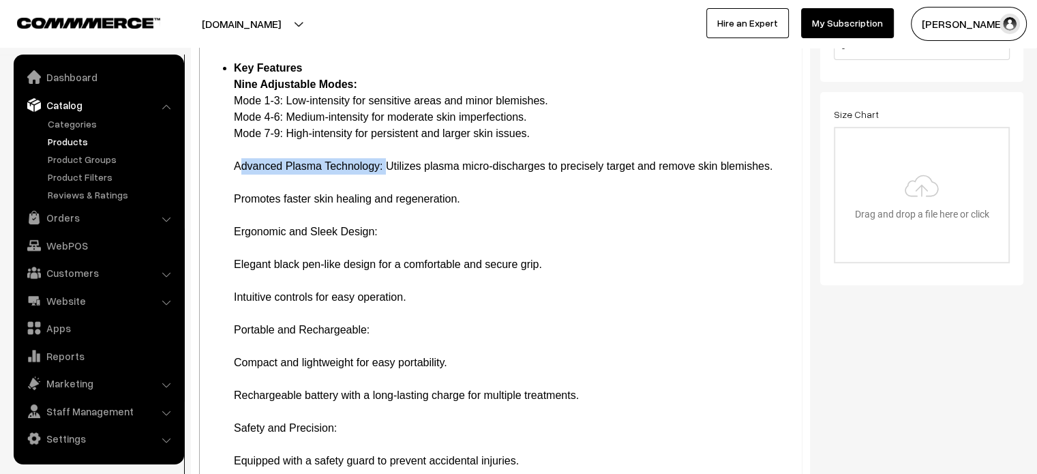
drag, startPoint x: 226, startPoint y: 165, endPoint x: 384, endPoint y: 170, distance: 157.6
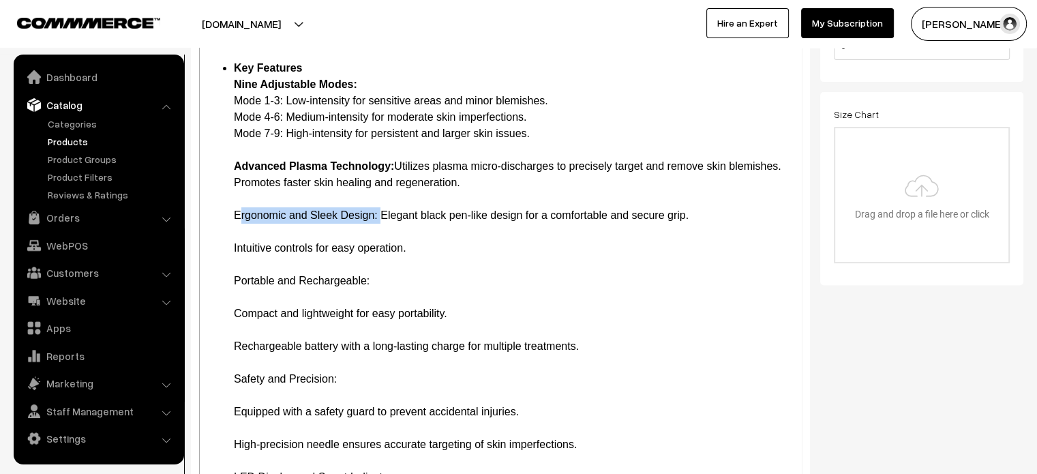
drag, startPoint x: 231, startPoint y: 212, endPoint x: 377, endPoint y: 217, distance: 146.0
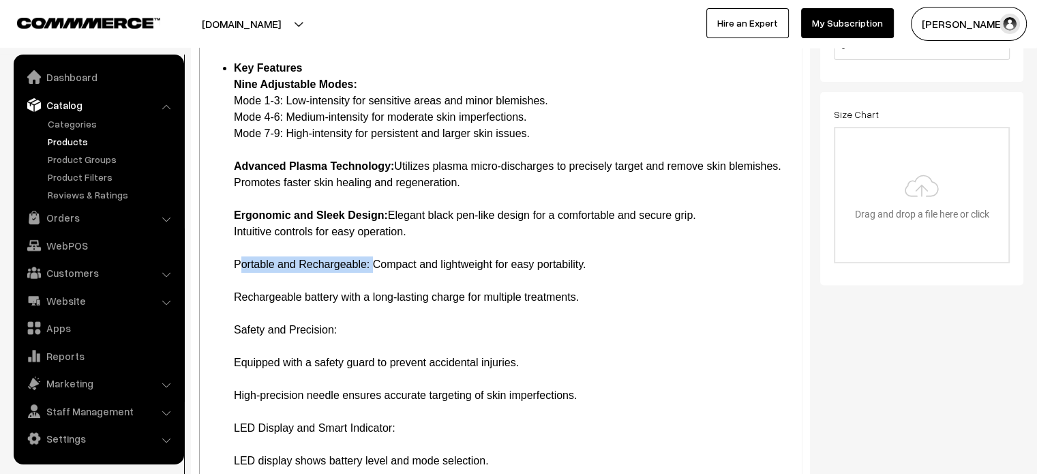
drag, startPoint x: 232, startPoint y: 263, endPoint x: 368, endPoint y: 270, distance: 136.5
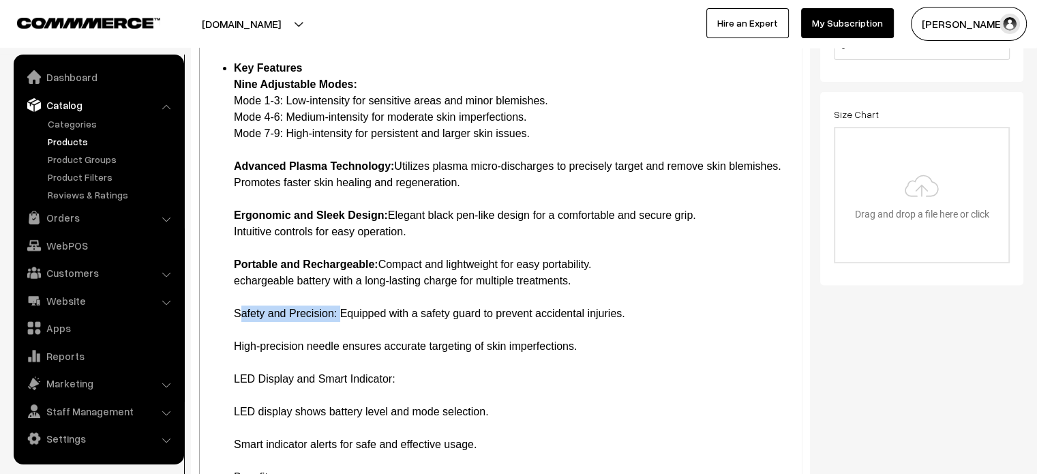
drag, startPoint x: 228, startPoint y: 309, endPoint x: 337, endPoint y: 316, distance: 109.3
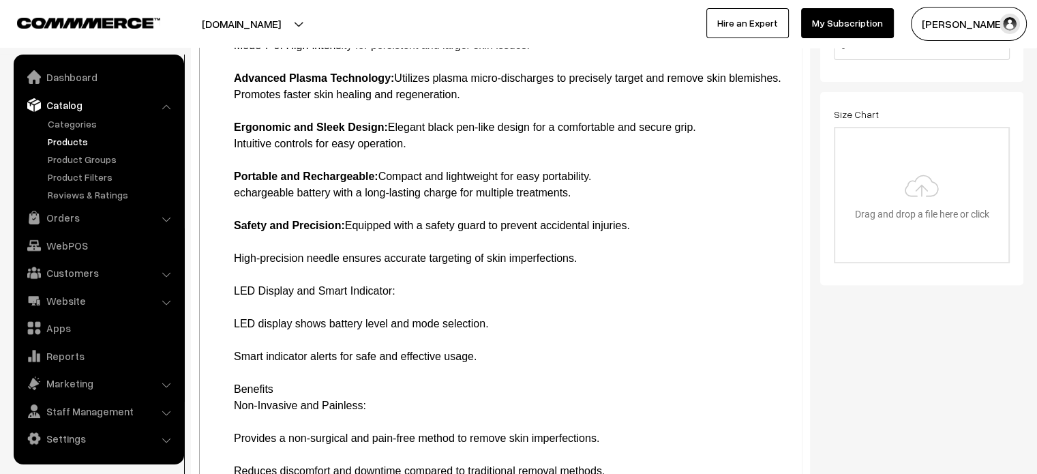
scroll to position [234, 0]
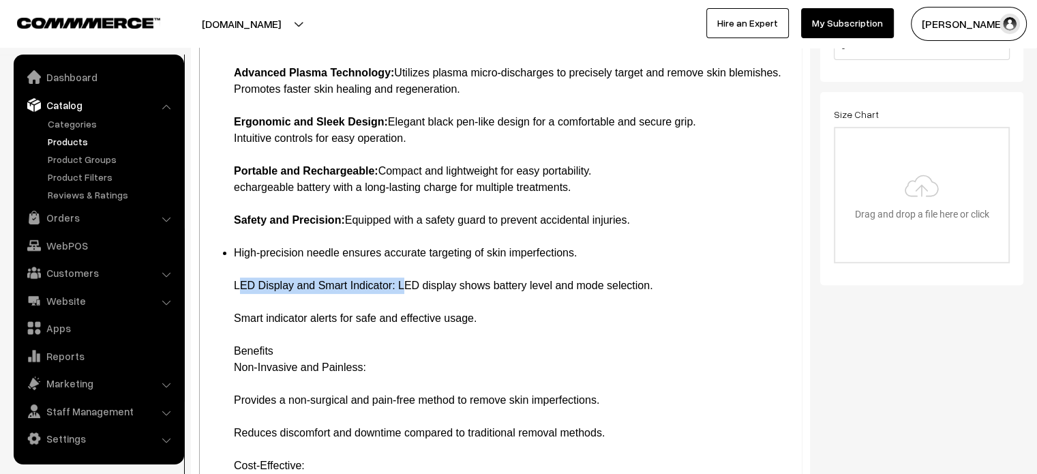
drag, startPoint x: 231, startPoint y: 284, endPoint x: 398, endPoint y: 286, distance: 167.0
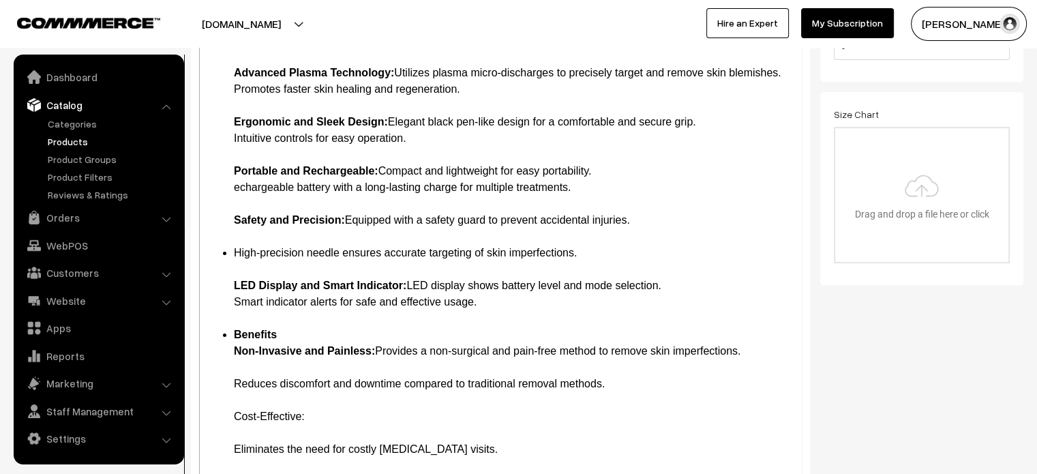
click at [302, 252] on li "High-precision needle ensures accurate targeting of skin imperfections. LED Dis…" at bounding box center [514, 286] width 560 height 82
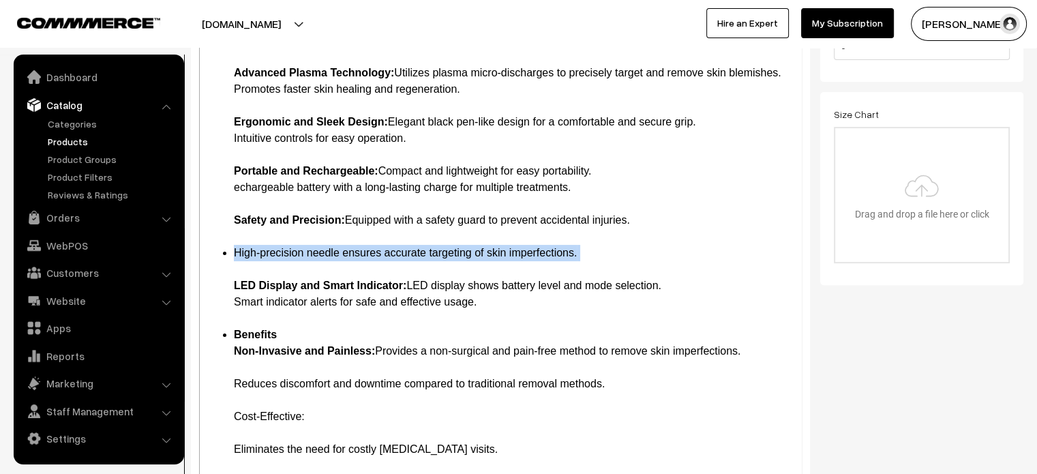
click at [302, 252] on li "High-precision needle ensures accurate targeting of skin imperfections. LED Dis…" at bounding box center [514, 286] width 560 height 82
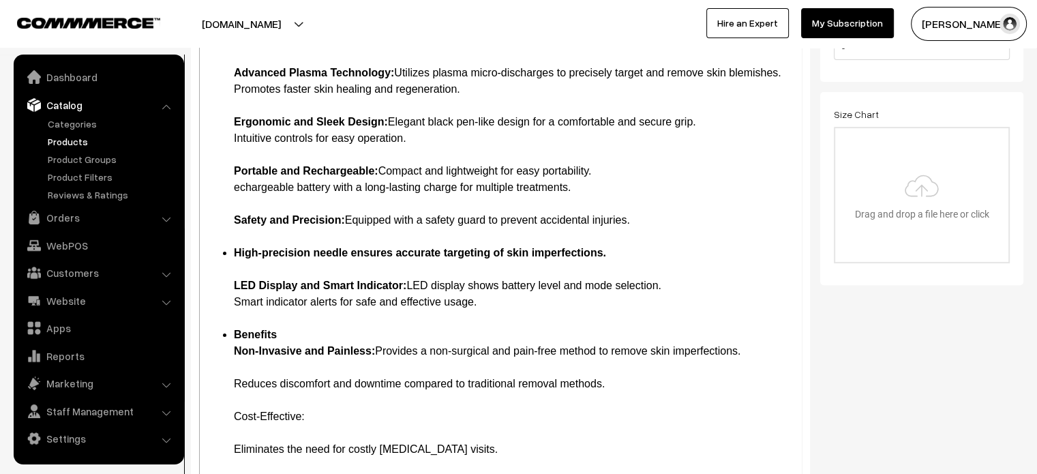
click at [241, 273] on li "High-precision needle ensures accurate targeting of skin imperfections. LED Dis…" at bounding box center [514, 286] width 560 height 82
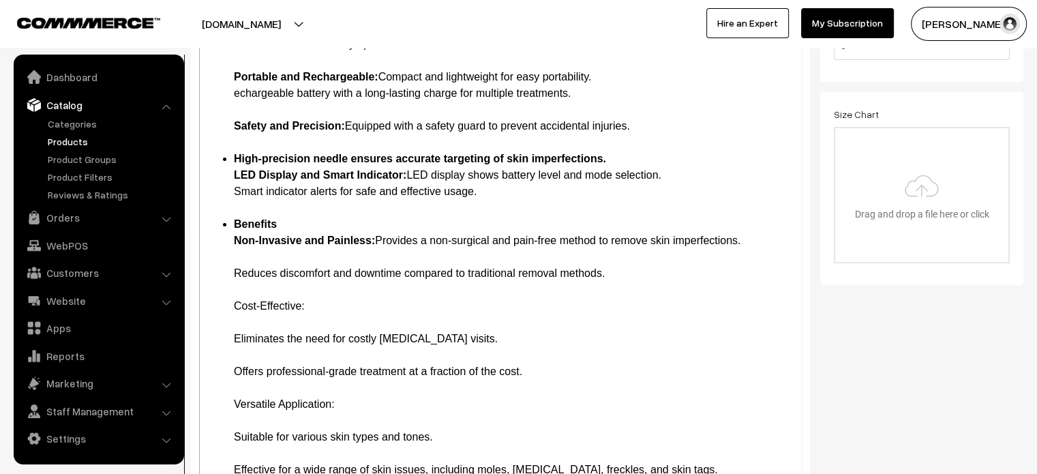
scroll to position [330, 0]
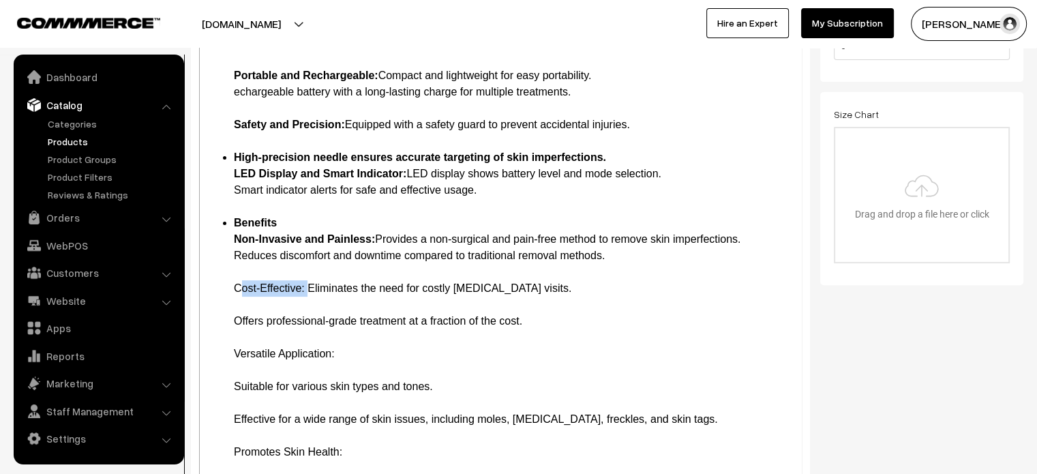
drag, startPoint x: 236, startPoint y: 285, endPoint x: 304, endPoint y: 291, distance: 68.4
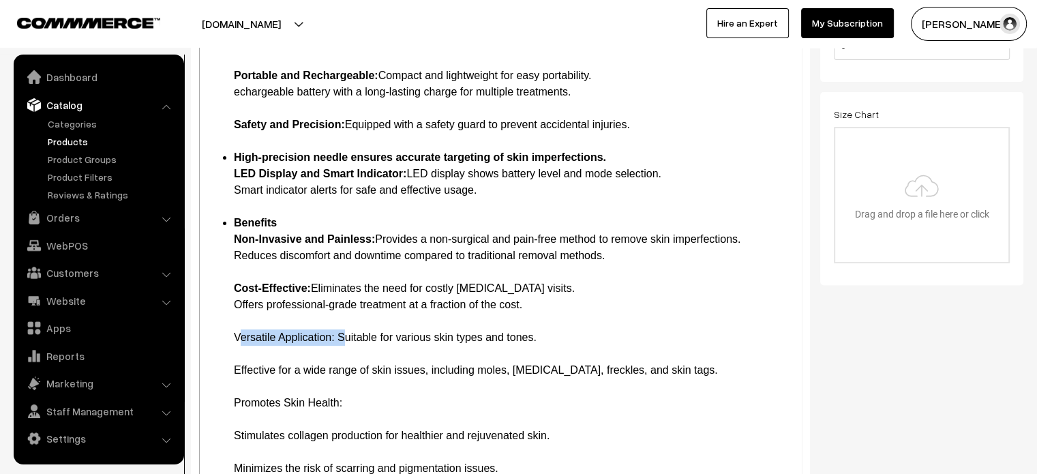
drag, startPoint x: 228, startPoint y: 335, endPoint x: 337, endPoint y: 339, distance: 109.8
click at [264, 337] on b "Versatile Application:" at bounding box center [289, 337] width 110 height 12
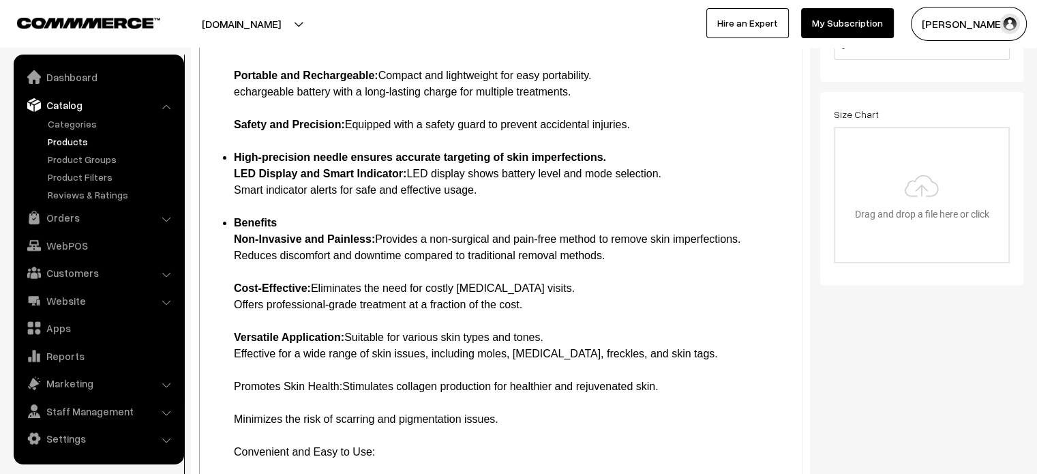
drag, startPoint x: 226, startPoint y: 387, endPoint x: 342, endPoint y: 389, distance: 115.9
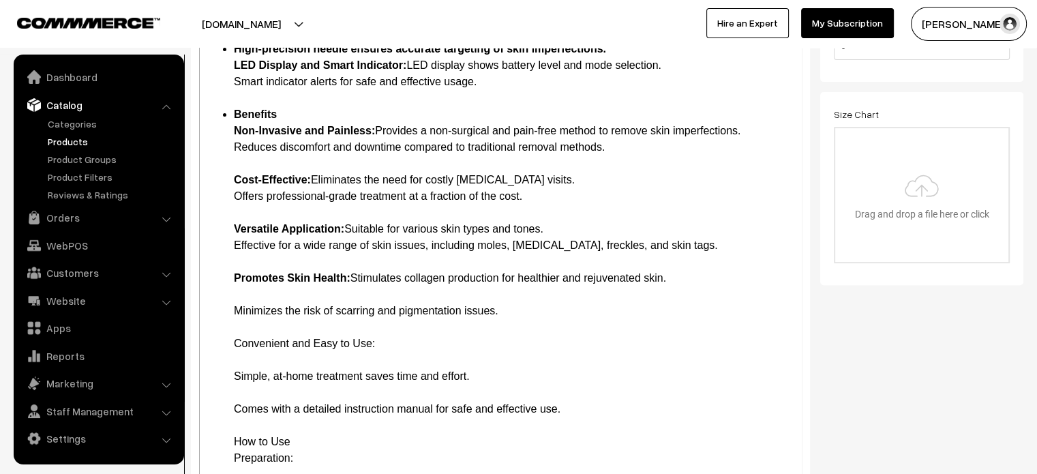
scroll to position [449, 0]
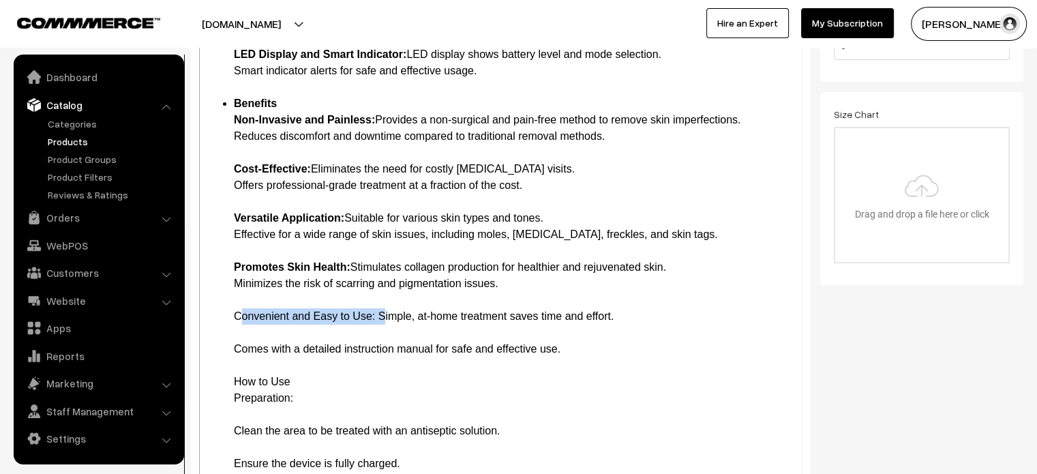
drag, startPoint x: 233, startPoint y: 313, endPoint x: 378, endPoint y: 320, distance: 144.7
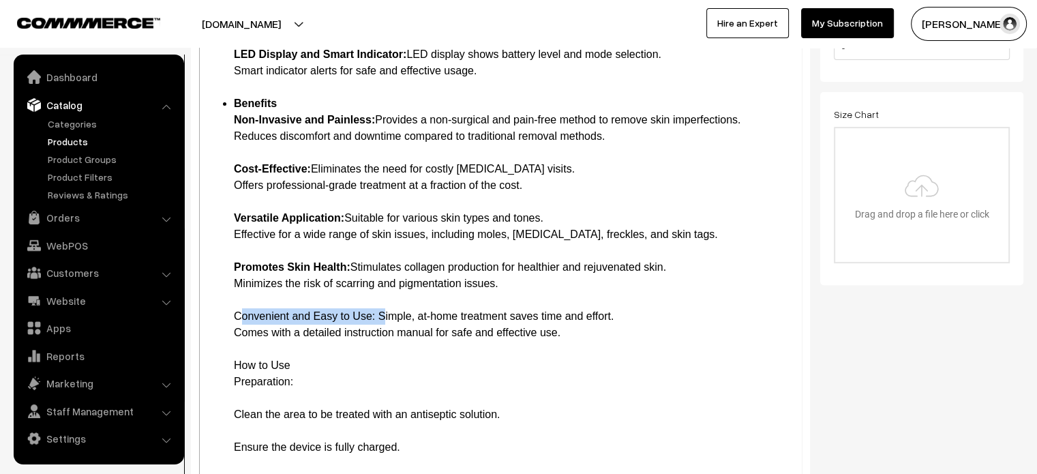
drag, startPoint x: 232, startPoint y: 317, endPoint x: 378, endPoint y: 321, distance: 145.9
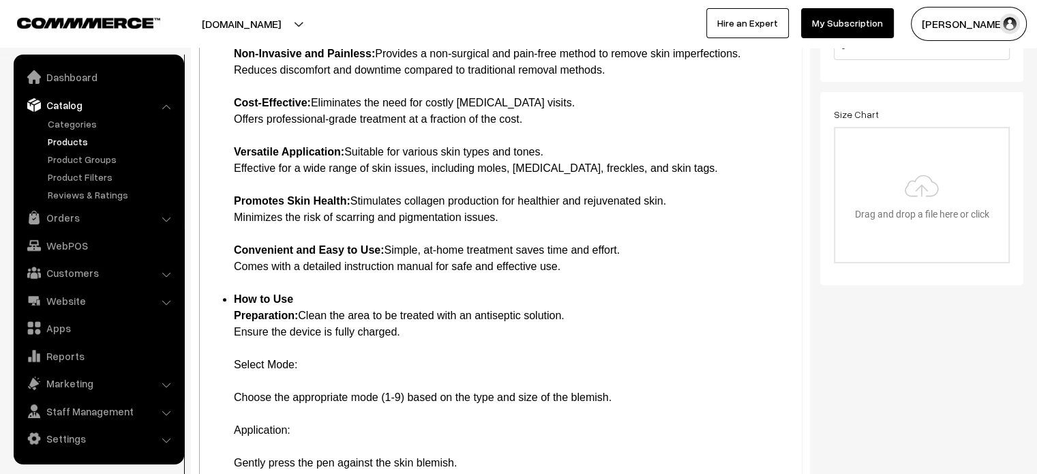
scroll to position [515, 0]
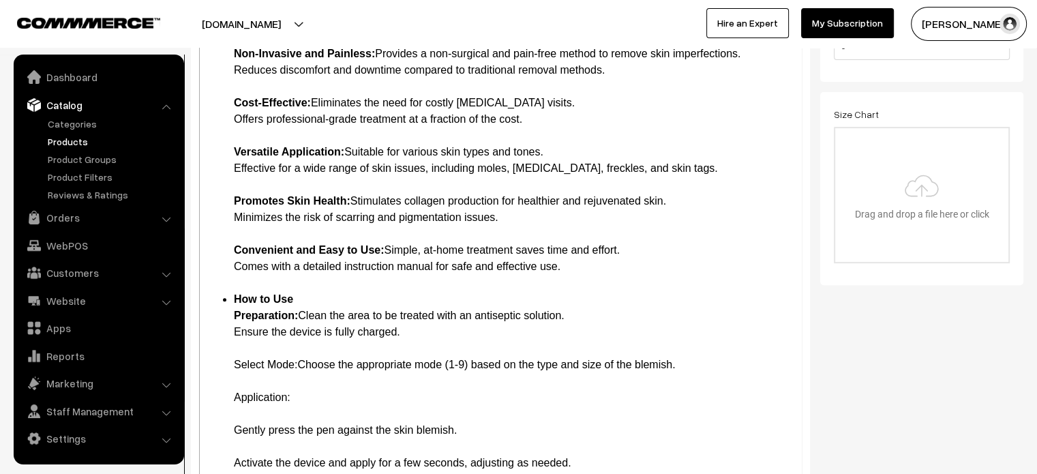
drag, startPoint x: 229, startPoint y: 366, endPoint x: 297, endPoint y: 361, distance: 68.3
click at [297, 361] on ul "Introduction Experience the pinnacle of skincare technology with the 9 Mode Mol…" at bounding box center [501, 479] width 588 height 1816
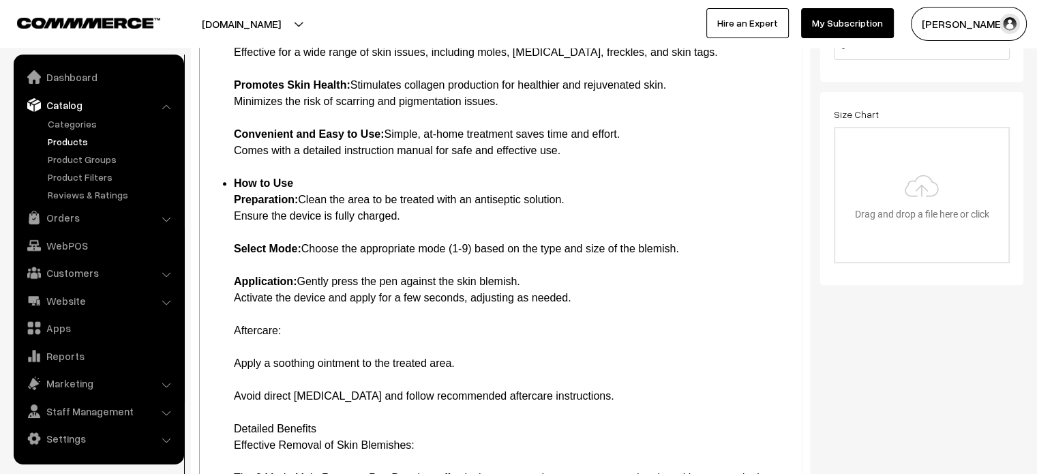
scroll to position [641, 0]
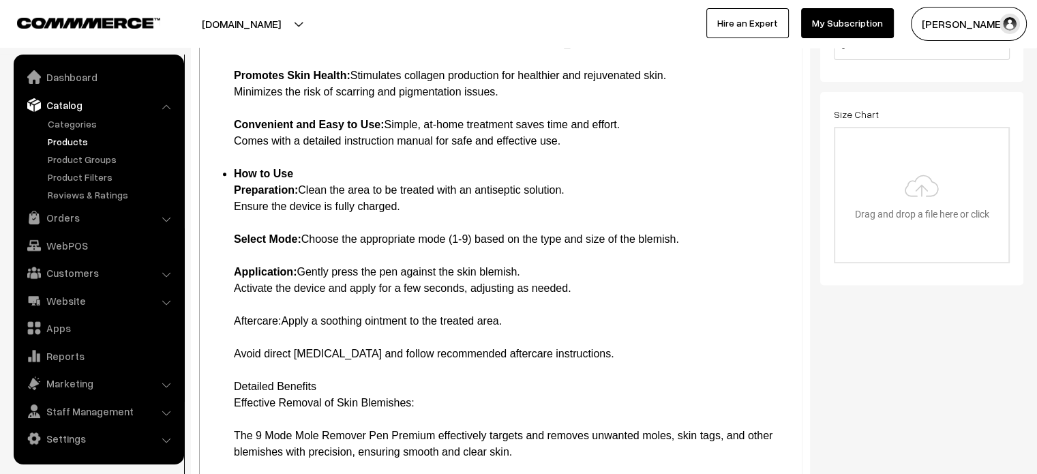
drag, startPoint x: 235, startPoint y: 320, endPoint x: 286, endPoint y: 321, distance: 51.1
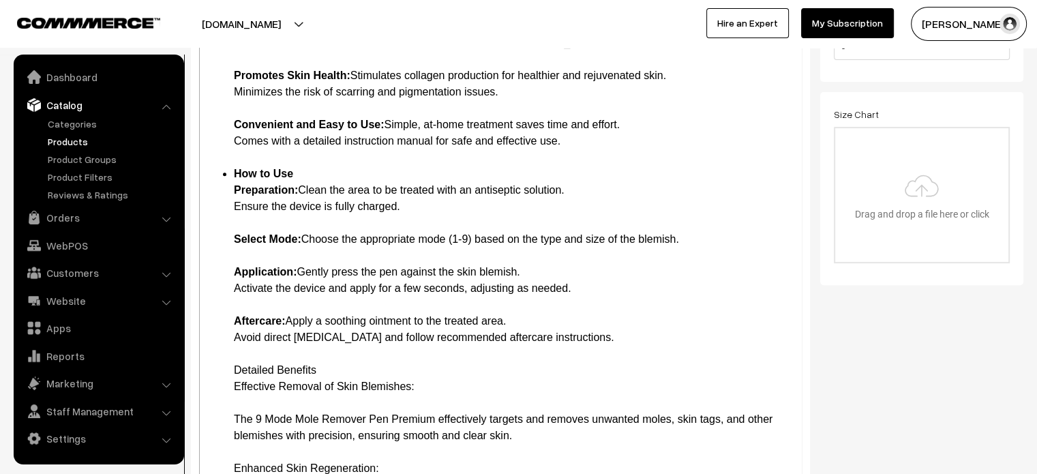
click at [225, 369] on ul "Introduction Experience the pinnacle of skincare technology with the 9 Mode Mol…" at bounding box center [501, 305] width 588 height 1718
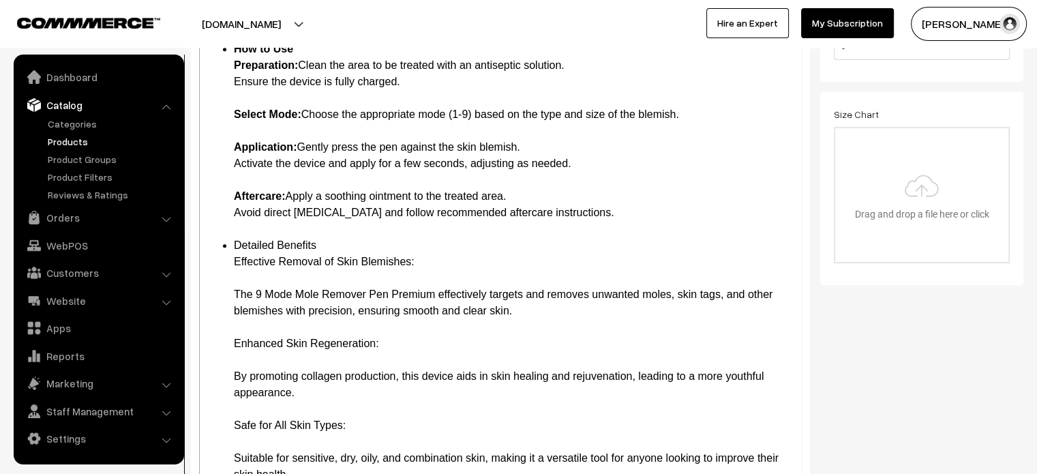
scroll to position [766, 0]
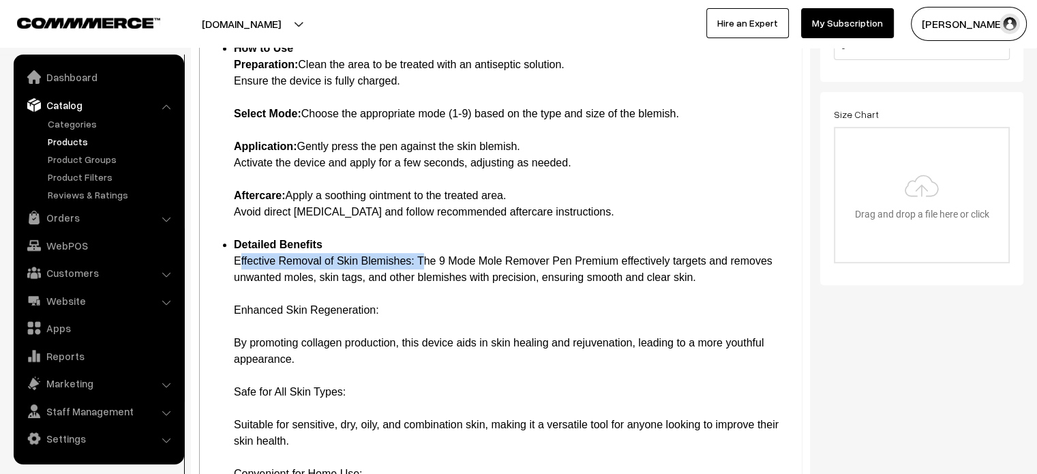
drag, startPoint x: 226, startPoint y: 261, endPoint x: 416, endPoint y: 264, distance: 190.2
click at [416, 264] on ul "Introduction Experience the pinnacle of skincare technology with the 9 Mode Mol…" at bounding box center [501, 162] width 588 height 1685
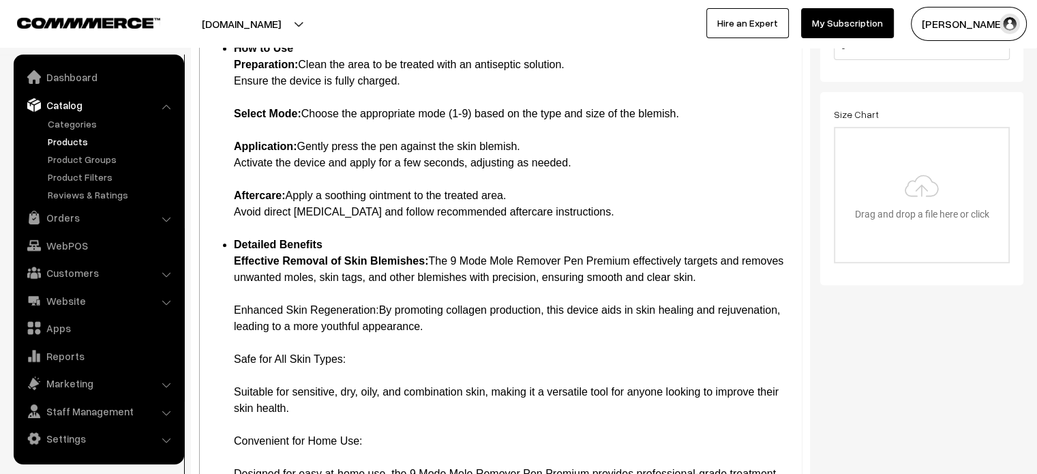
drag, startPoint x: 226, startPoint y: 307, endPoint x: 380, endPoint y: 309, distance: 153.4
click at [380, 309] on ul "Introduction Experience the pinnacle of skincare technology with the 9 Mode Mol…" at bounding box center [501, 146] width 588 height 1652
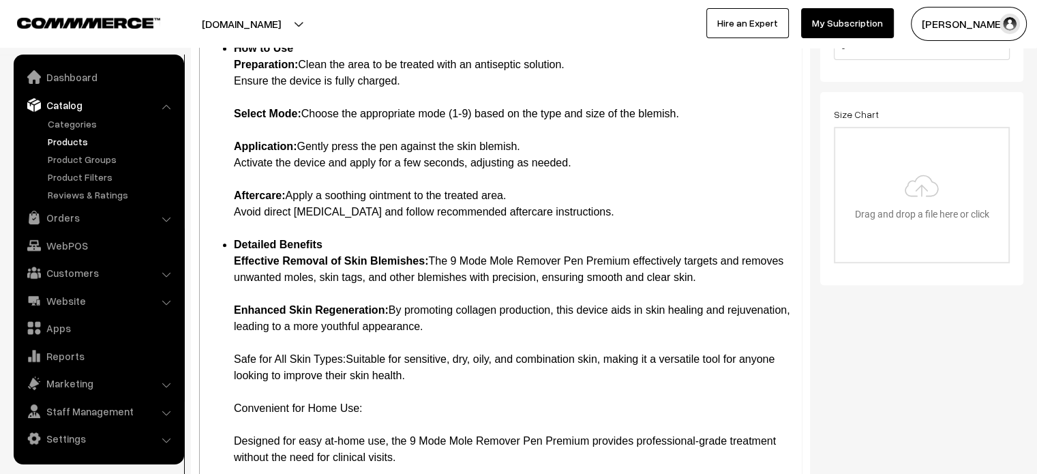
drag, startPoint x: 232, startPoint y: 358, endPoint x: 349, endPoint y: 358, distance: 117.2
click at [349, 358] on ul "Introduction Experience the pinnacle of skincare technology with the 9 Mode Mol…" at bounding box center [501, 130] width 588 height 1620
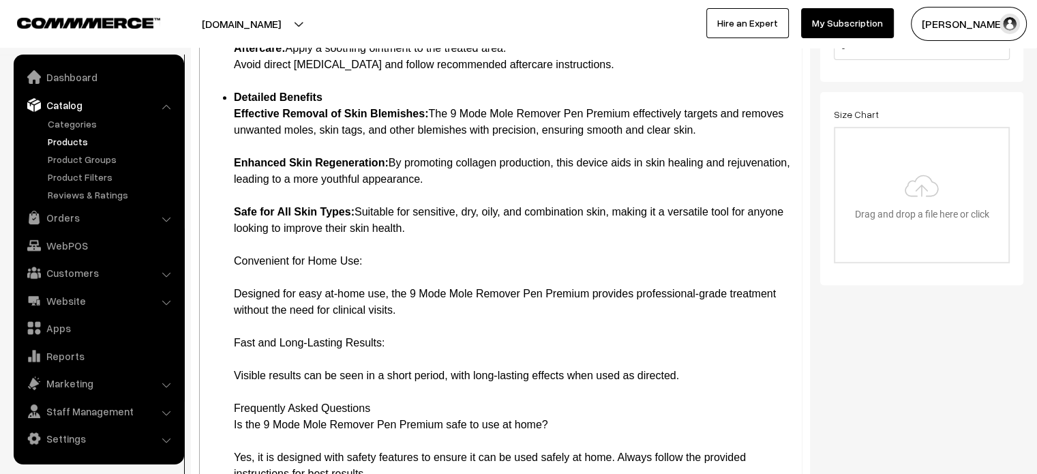
scroll to position [913, 0]
click at [412, 196] on li "Detailed Benefits Effective Removal of Skin Blemishes: The 9 Mode Mole Remover …" at bounding box center [514, 440] width 560 height 703
click at [391, 258] on li "Detailed Benefits Effective Removal of Skin Blemishes: The 9 Mode Mole Remover …" at bounding box center [514, 440] width 560 height 703
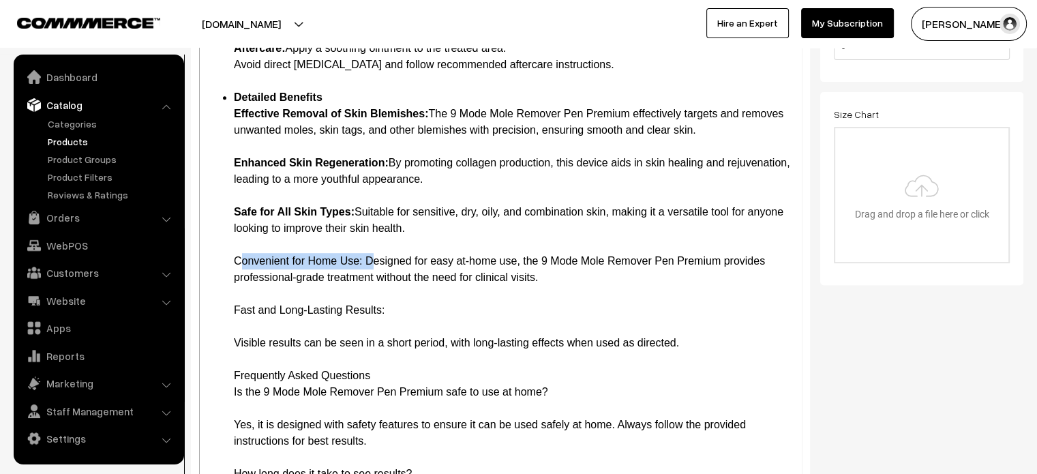
drag, startPoint x: 234, startPoint y: 260, endPoint x: 363, endPoint y: 260, distance: 129.5
click at [363, 260] on li "Detailed Benefits Effective Removal of Skin Blemishes: The 9 Mode Mole Remover …" at bounding box center [514, 424] width 560 height 671
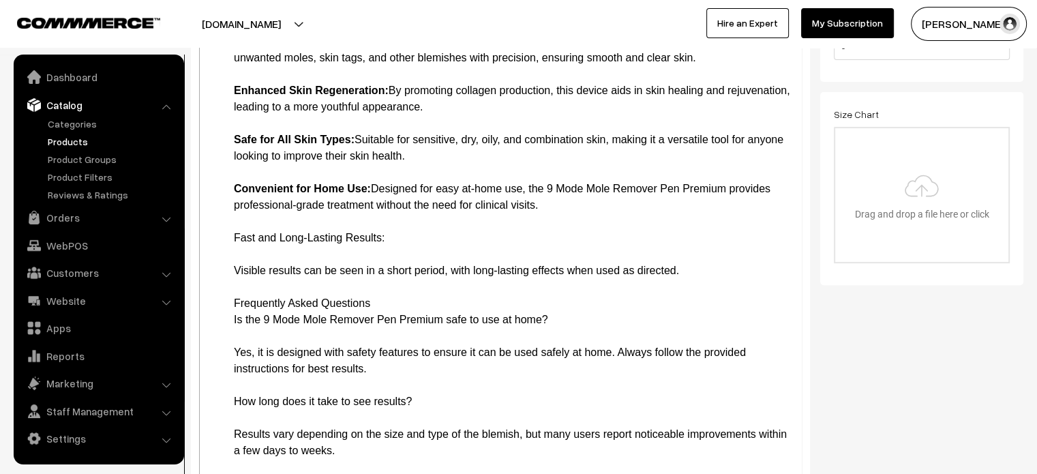
click at [399, 232] on li "Detailed Benefits Effective Removal of Skin Blemishes: The 9 Mode Mole Remover …" at bounding box center [514, 352] width 560 height 671
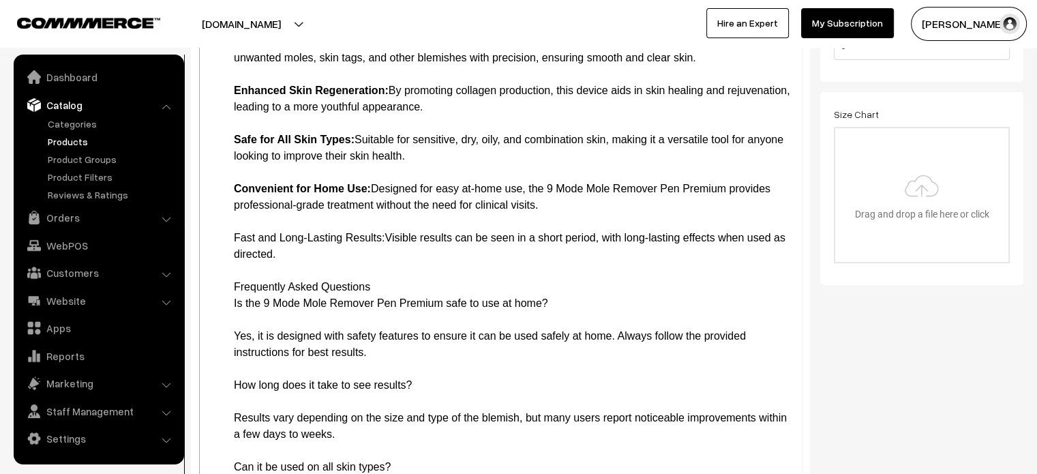
drag, startPoint x: 235, startPoint y: 234, endPoint x: 386, endPoint y: 239, distance: 150.7
click at [386, 239] on li "Detailed Benefits Effective Removal of Skin Blemishes: The 9 Mode Mole Remover …" at bounding box center [514, 344] width 560 height 654
click at [397, 260] on li "Detailed Benefits Effective Removal of Skin Blemishes: The 9 Mode Mole Remover …" at bounding box center [514, 344] width 560 height 654
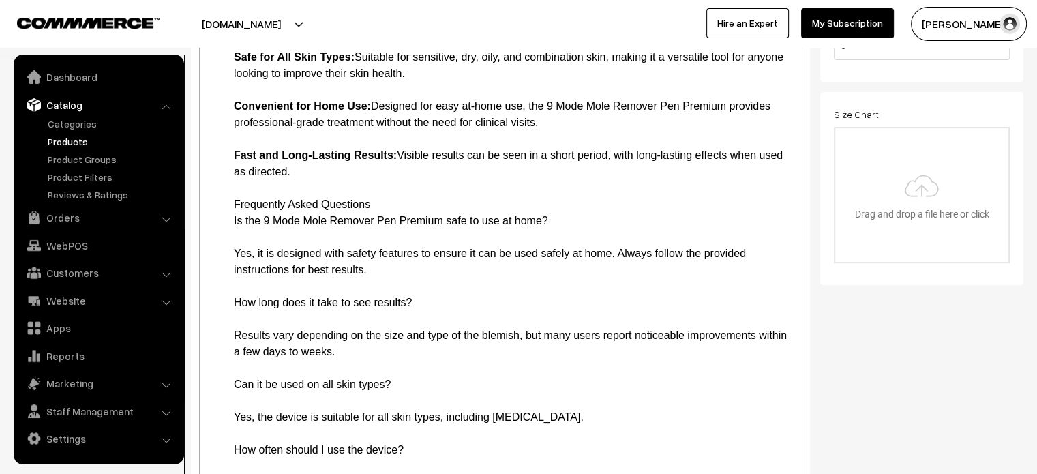
scroll to position [1070, 0]
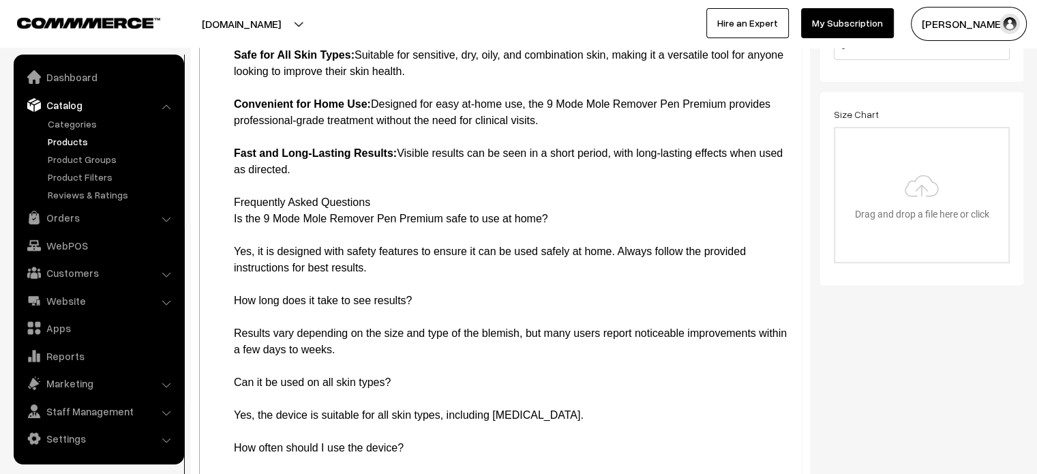
click at [234, 201] on li "Detailed Benefits Effective Removal of Skin Blemishes: The 9 Mode Mole Remover …" at bounding box center [514, 260] width 560 height 654
click at [241, 200] on li "Frequently Asked Questions Is the 9 Mode Mole Remover Pen Premium safe to use a…" at bounding box center [514, 390] width 560 height 393
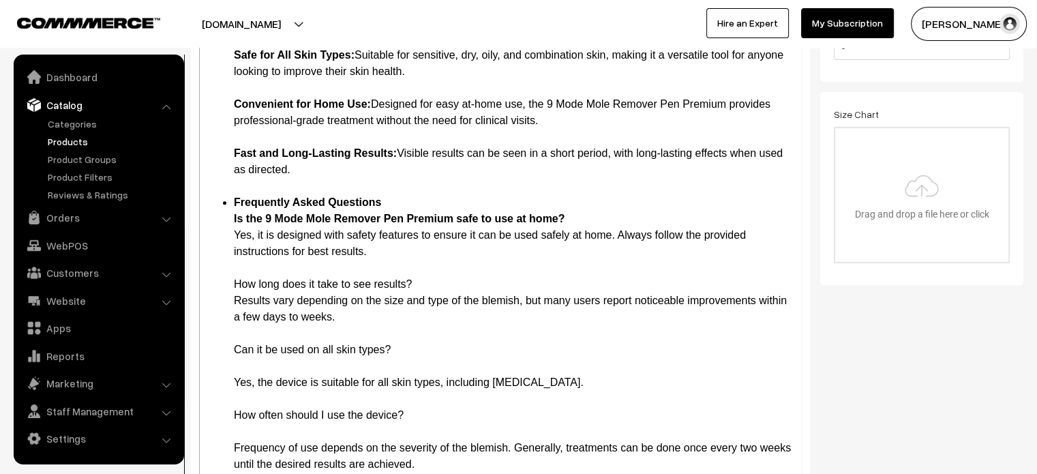
click at [234, 210] on li "Frequently Asked Questions Is the 9 Mode Mole Remover Pen Premium safe to use a…" at bounding box center [514, 374] width 560 height 360
click at [262, 284] on li "Frequently Asked Questions 1. Is the 9 Mode Mole Remover Pen Premium safe to us…" at bounding box center [514, 374] width 560 height 360
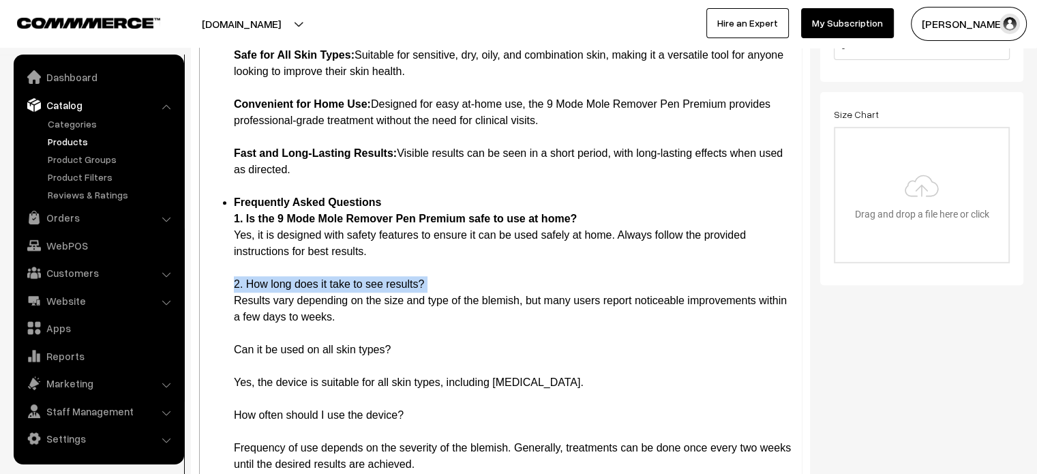
click at [262, 284] on li "Frequently Asked Questions 1. Is the 9 Mode Mole Remover Pen Premium safe to us…" at bounding box center [514, 374] width 560 height 360
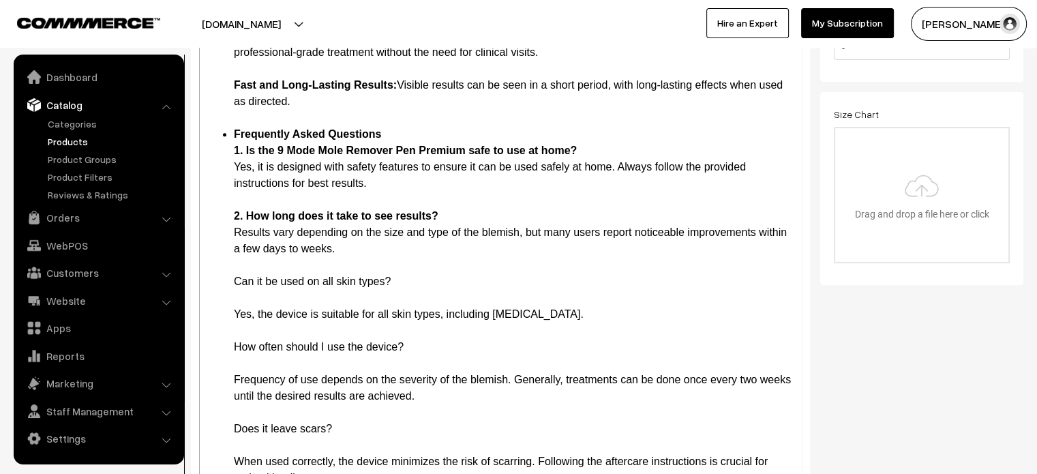
click at [273, 275] on li "Frequently Asked Questions 1. Is the 9 Mode Mole Remover Pen Premium safe to us…" at bounding box center [514, 306] width 560 height 360
click at [235, 291] on li "Frequently Asked Questions 1. Is the 9 Mode Mole Remover Pen Premium safe to us…" at bounding box center [514, 306] width 560 height 360
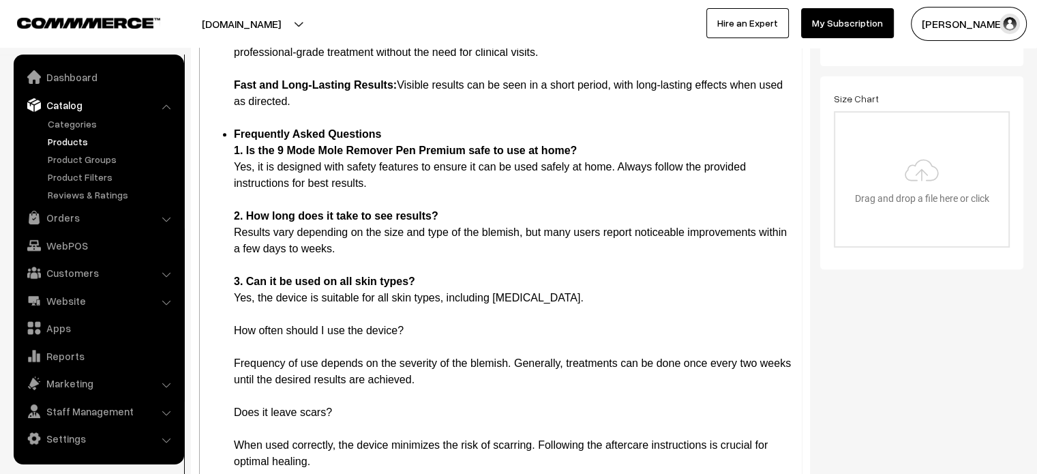
scroll to position [1123, 0]
click at [286, 331] on li "Frequently Asked Questions 1. Is the 9 Mode Mole Remover Pen Premium safe to us…" at bounding box center [514, 298] width 560 height 344
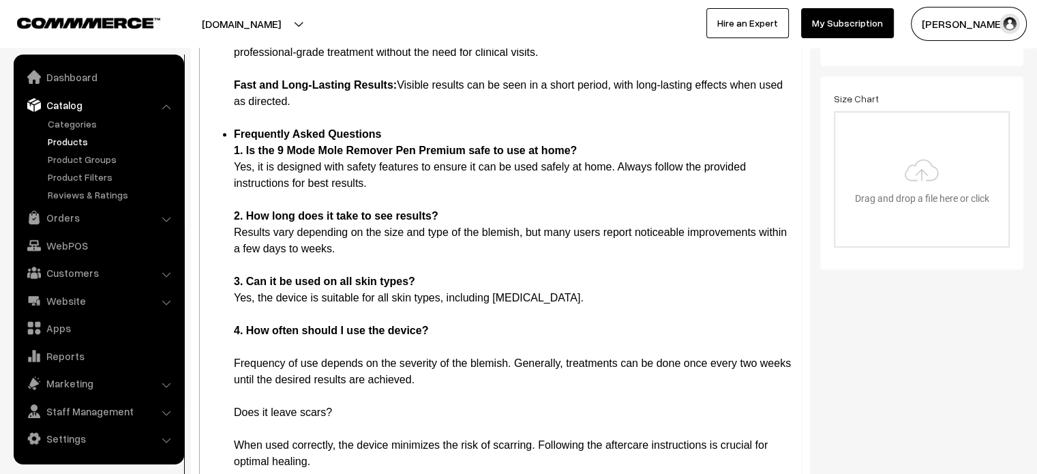
click at [245, 350] on li "Frequently Asked Questions 1. Is the 9 Mode Mole Remover Pen Premium safe to us…" at bounding box center [514, 298] width 560 height 344
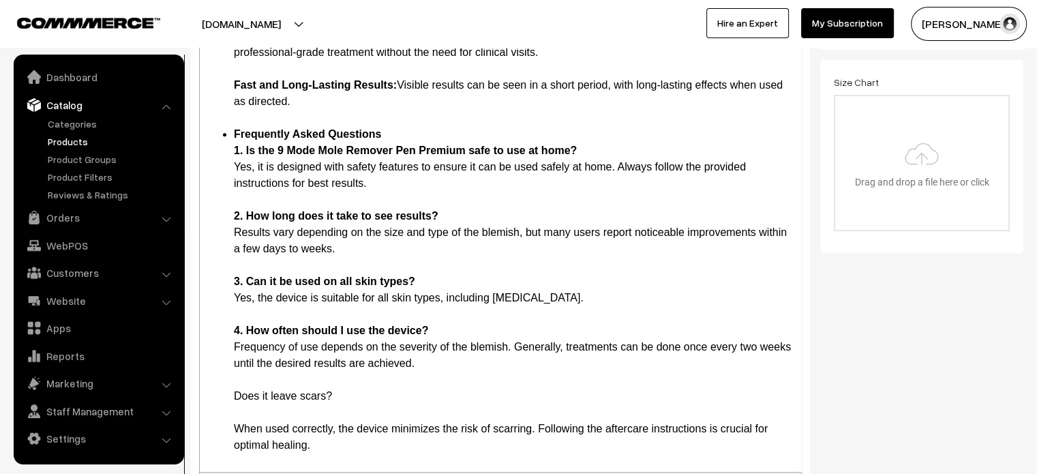
scroll to position [1106, 0]
click at [234, 398] on li "Frequently Asked Questions 1. Is the 9 Mode Mole Remover Pen Premium safe to us…" at bounding box center [514, 290] width 560 height 327
click at [273, 397] on li "Frequently Asked Questions 1. Is the 9 Mode Mole Remover Pen Premium safe to us…" at bounding box center [514, 290] width 560 height 327
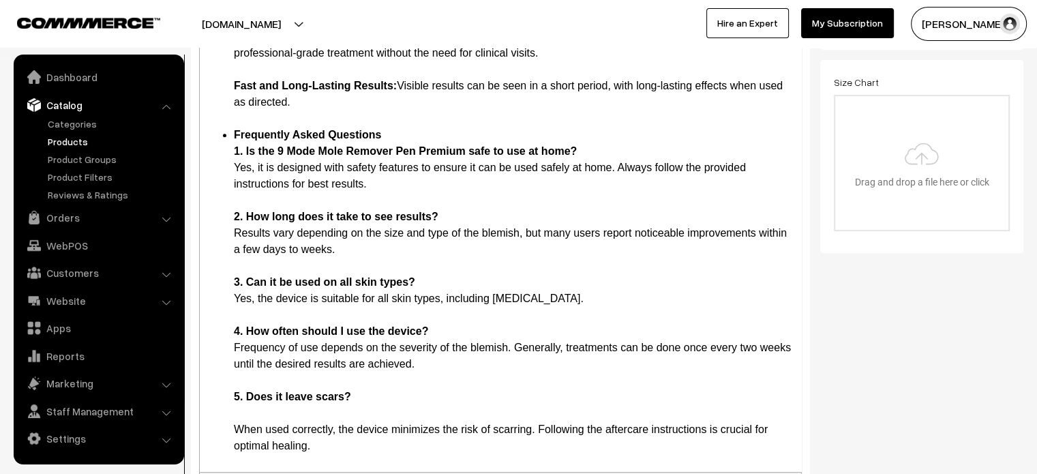
click at [248, 412] on li "Frequently Asked Questions 1. Is the 9 Mode Mole Remover Pen Premium safe to us…" at bounding box center [514, 290] width 560 height 327
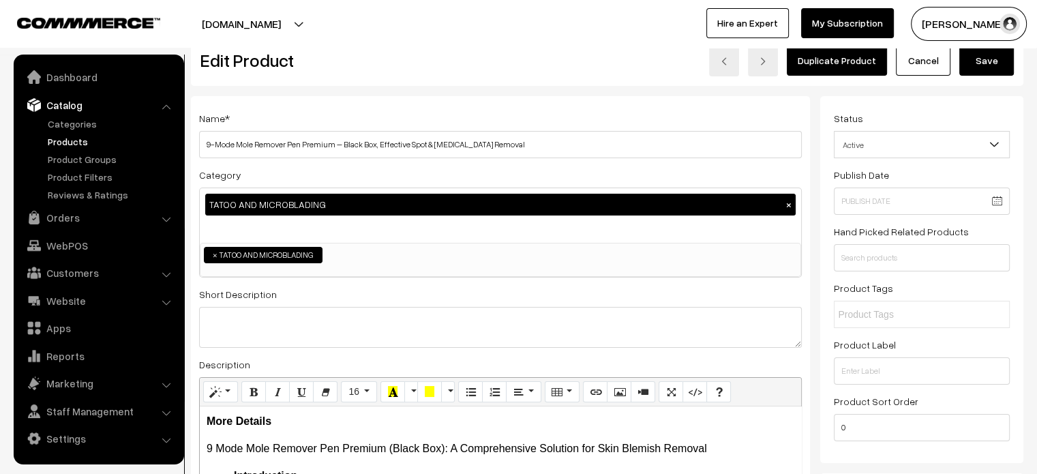
scroll to position [27, 0]
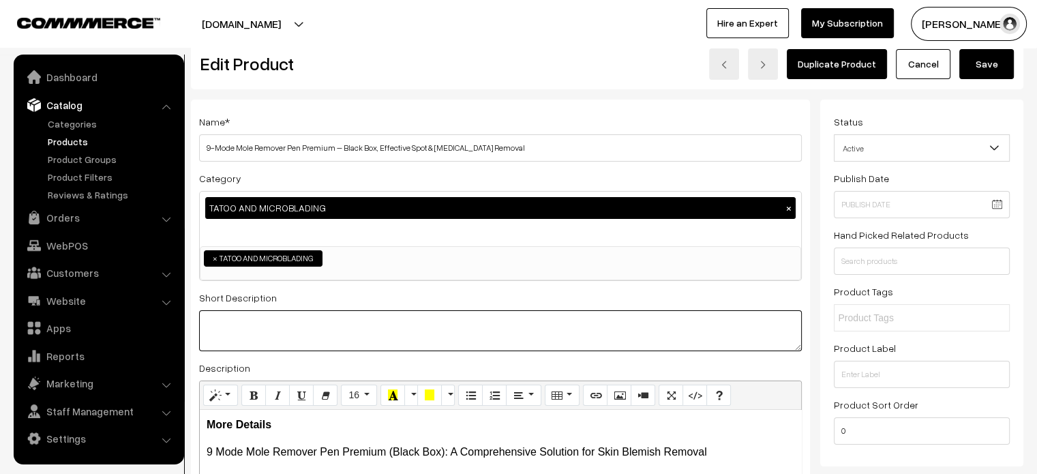
click at [377, 321] on textarea at bounding box center [500, 330] width 603 height 41
paste textarea "The 9 Mode Mole Remover Pen Premium is an advanced, effective, and user-friendl…"
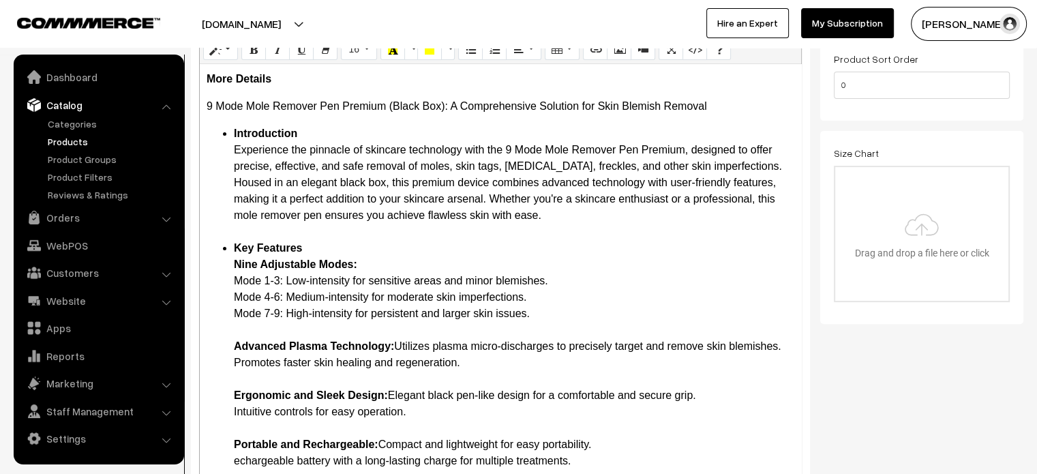
scroll to position [7, 0]
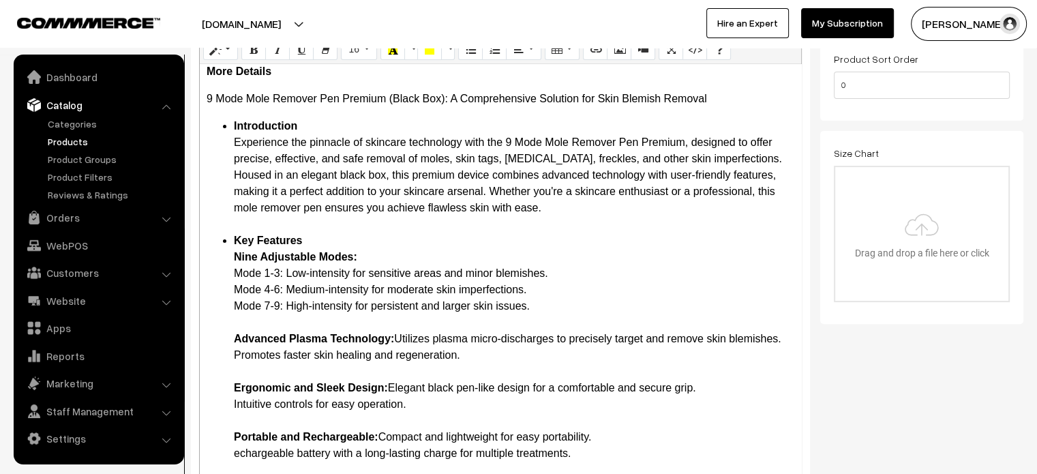
type textarea "The 9 Mode Mole Remover Pen Premium is an advanced, effective, and user-friendl…"
click at [377, 321] on li "Key Features Nine Adjustable Modes: Mode 1-3: Low-intensity for sensitive areas…" at bounding box center [514, 371] width 560 height 278
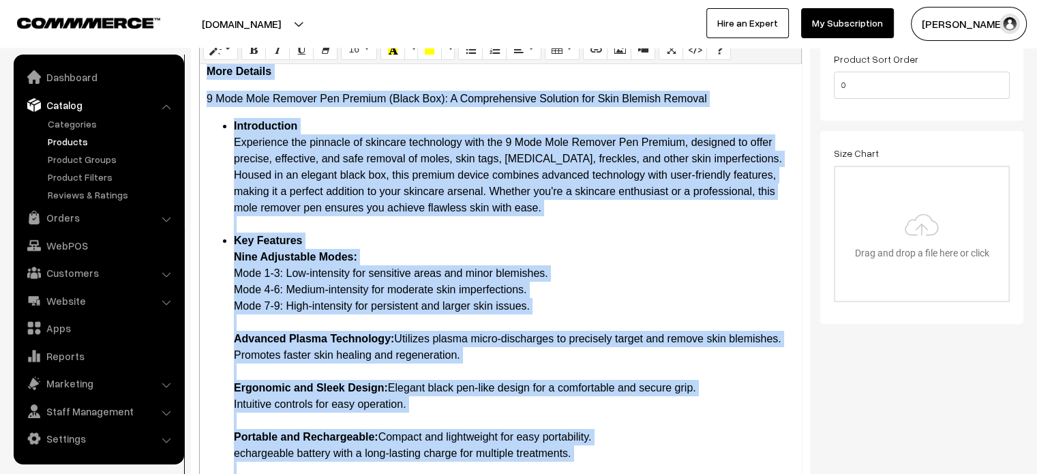
copy div "More Details 9 Mode Mole Remover Pen Premium (Black Box): A Comprehensive Solut…"
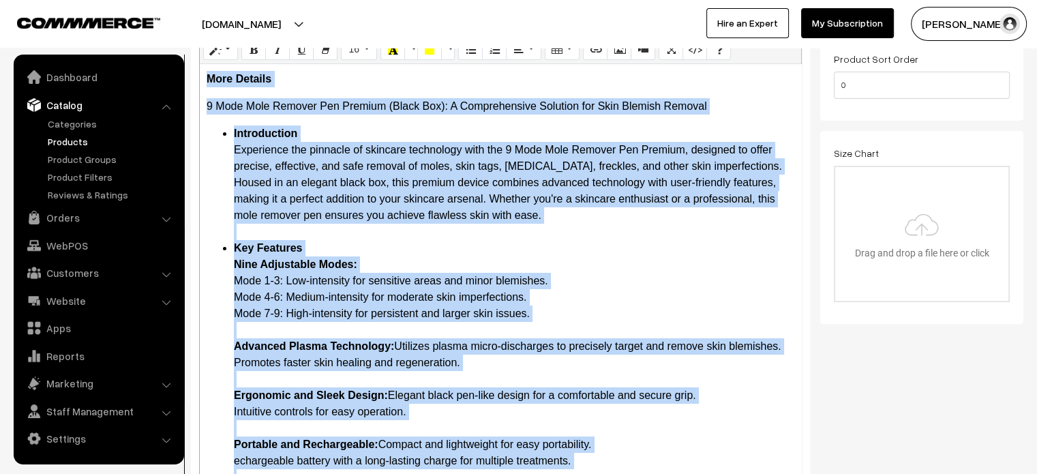
scroll to position [0, 0]
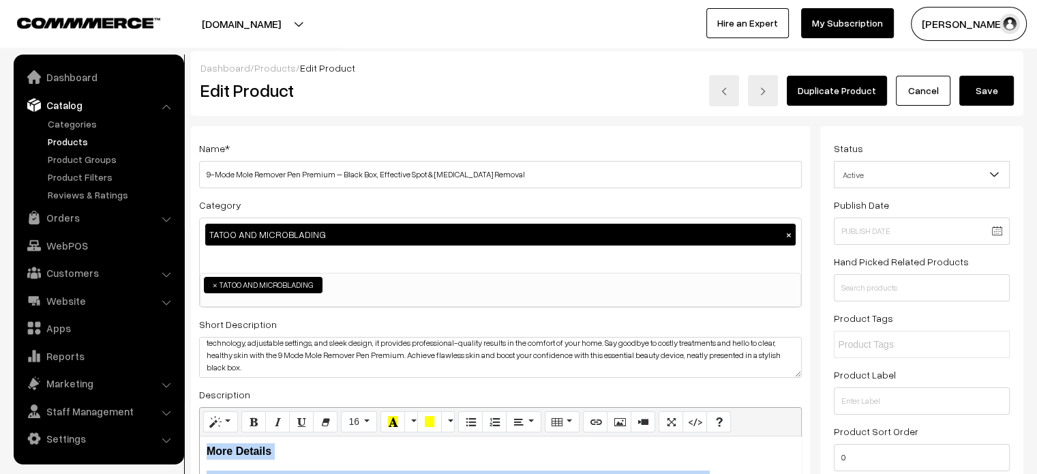
click at [992, 97] on button "Save" at bounding box center [986, 91] width 55 height 30
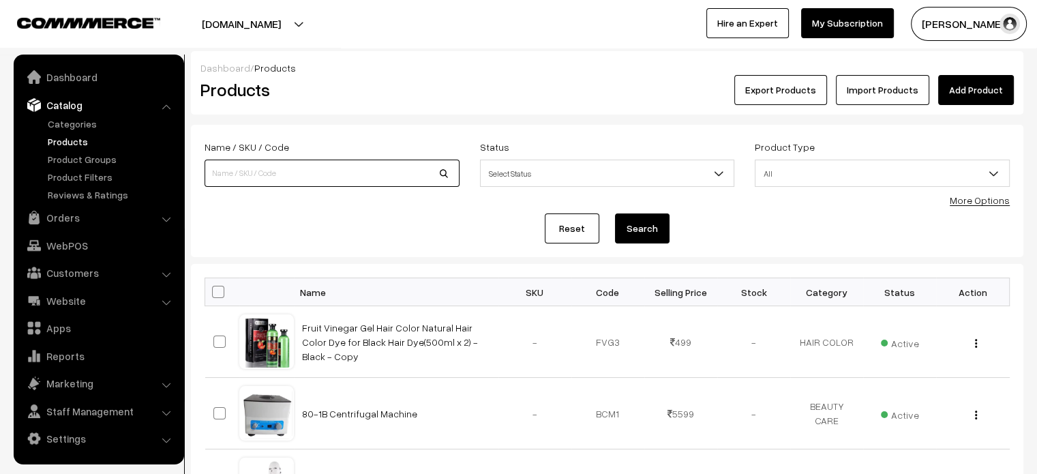
click at [279, 175] on input at bounding box center [331, 173] width 255 height 27
paste input "3-Mode Mole Remover Pen – Effective [MEDICAL_DATA] and Spot Removal for Clear S…"
type input "3-Mode Mole Remover Pen – Effective [MEDICAL_DATA] and Spot Removal for Clear S…"
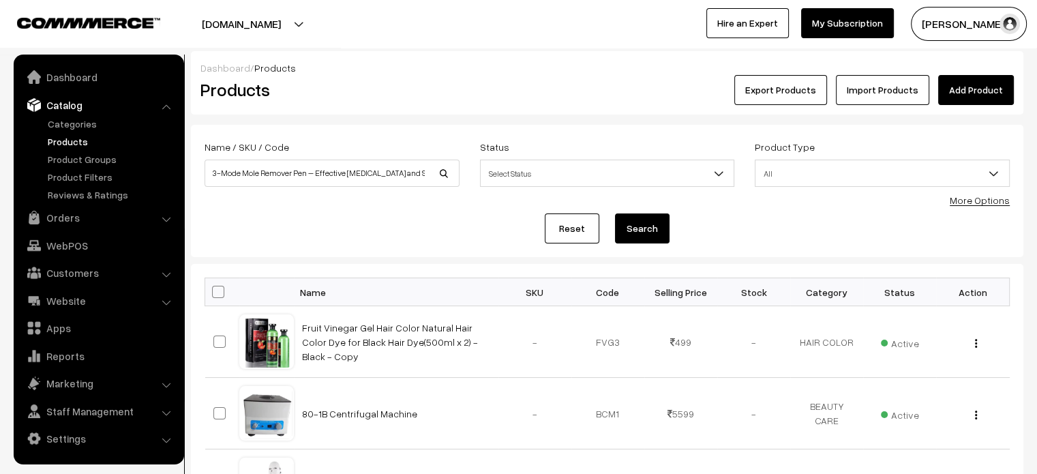
click at [642, 228] on button "Search" at bounding box center [642, 228] width 55 height 30
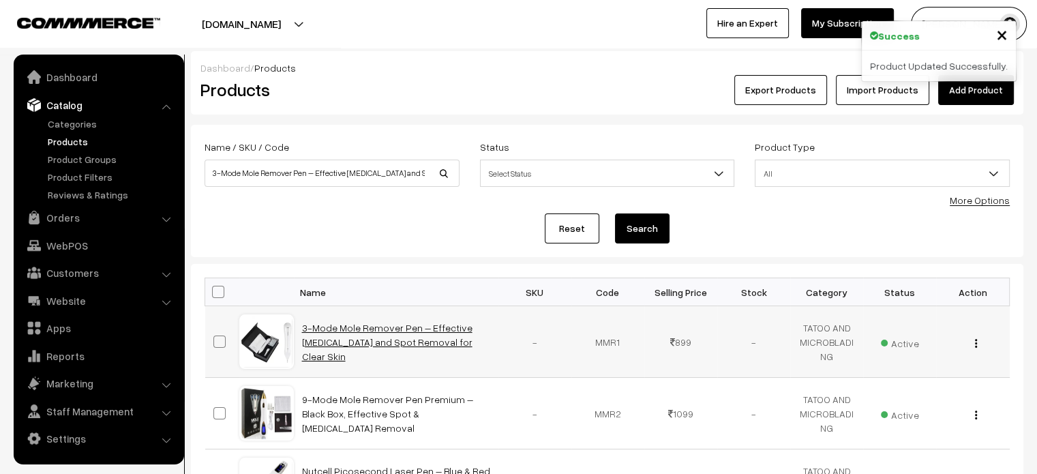
click at [376, 332] on link "3-Mode Mole Remover Pen – Effective [MEDICAL_DATA] and Spot Removal for Clear S…" at bounding box center [387, 342] width 170 height 40
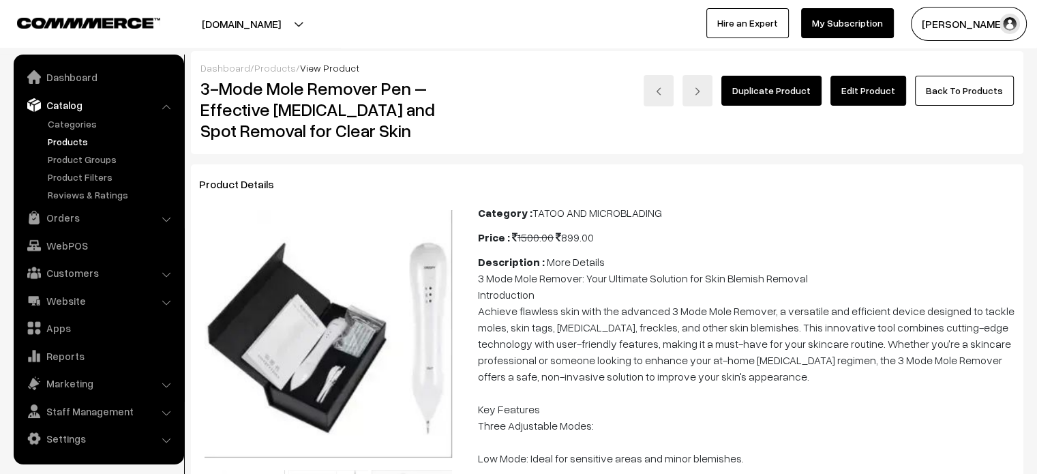
click at [881, 80] on link "Edit Product" at bounding box center [868, 91] width 76 height 30
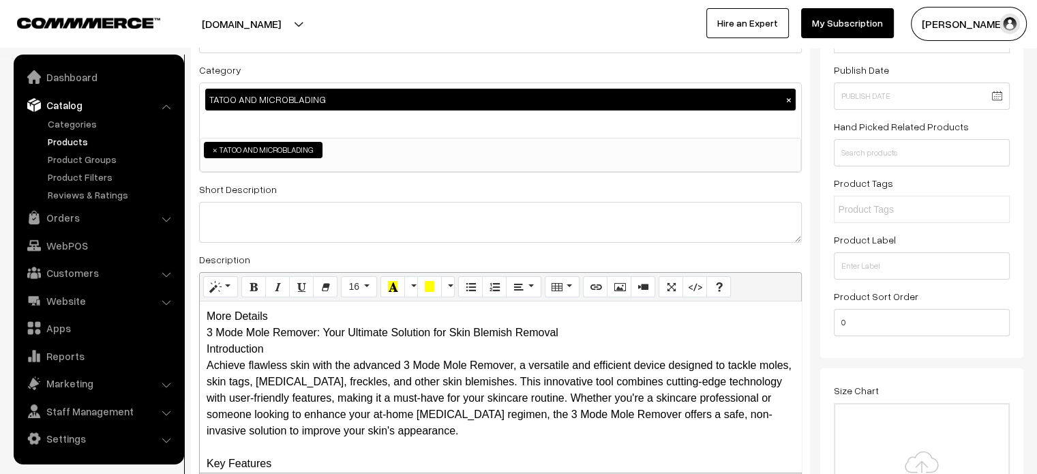
scroll to position [140, 0]
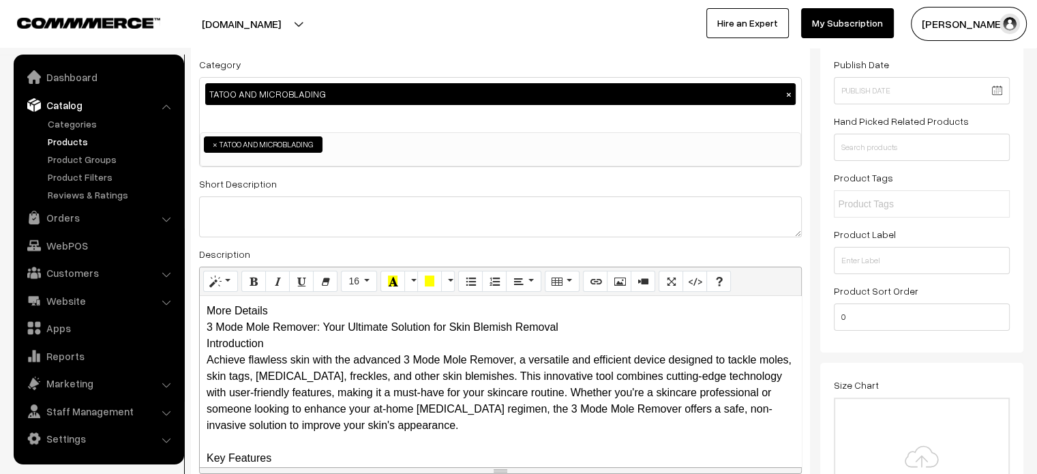
click at [284, 301] on div "More Details 3 Mode Mole Remover: Your Ultimate Solution for Skin Blemish Remov…" at bounding box center [500, 381] width 601 height 170
click at [294, 309] on div "More Details 3 Mode Mole Remover: Your Ultimate Solution for Skin Blemish Remov…" at bounding box center [500, 381] width 601 height 170
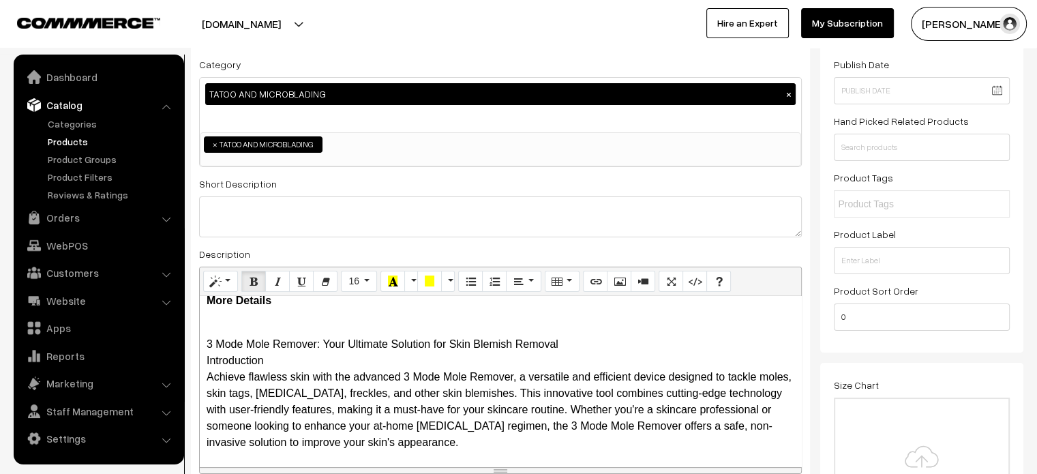
scroll to position [10, 0]
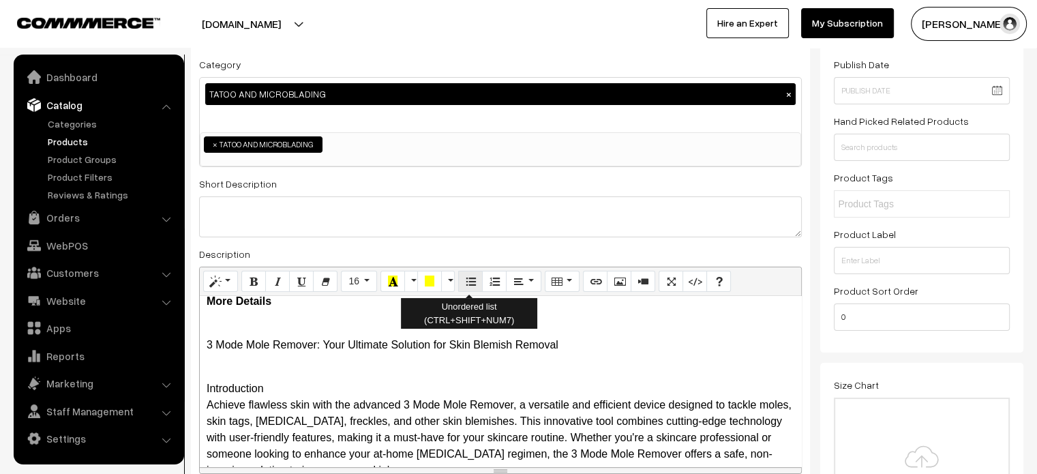
click at [470, 278] on icon "Unordered list (CTRL+SHIFT+NUM7)" at bounding box center [471, 280] width 10 height 11
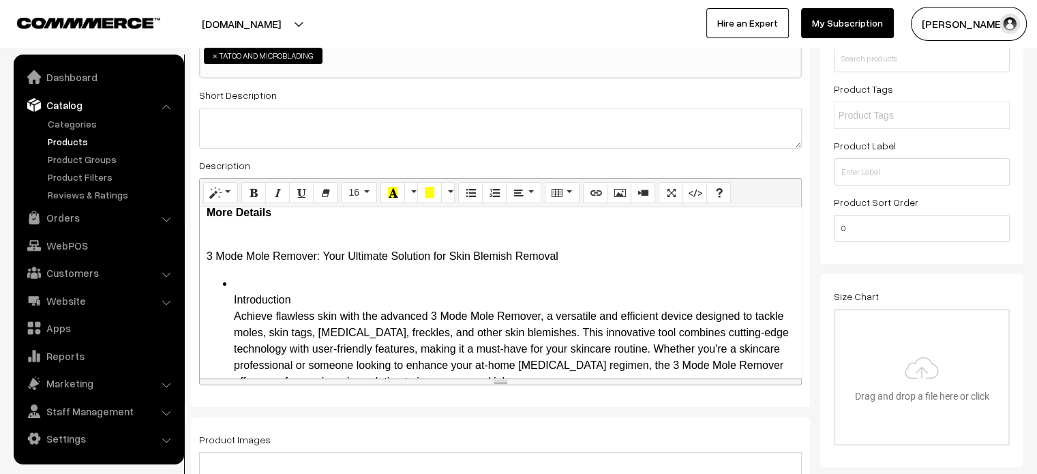
scroll to position [230, 0]
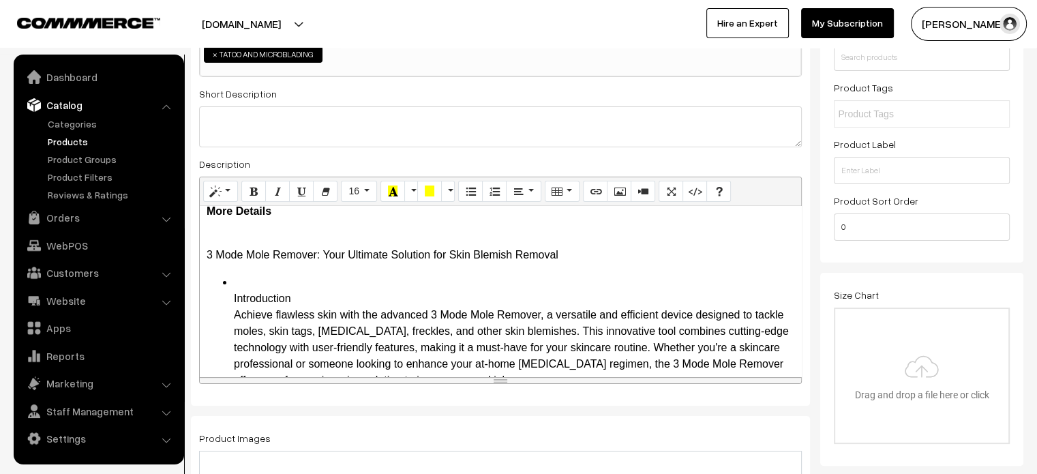
click at [209, 239] on p "3 Mode Mole Remover: Your Ultimate Solution for Skin Blemish Removal" at bounding box center [501, 246] width 588 height 33
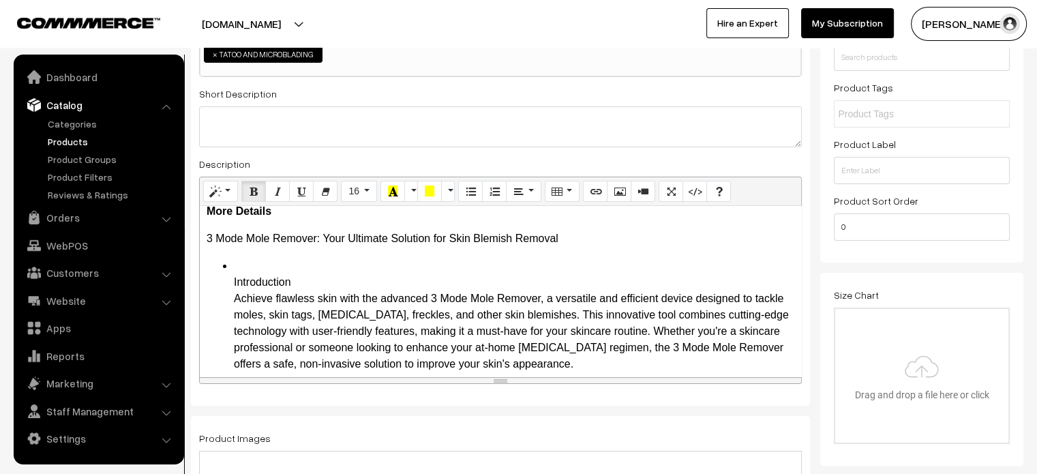
scroll to position [8, 0]
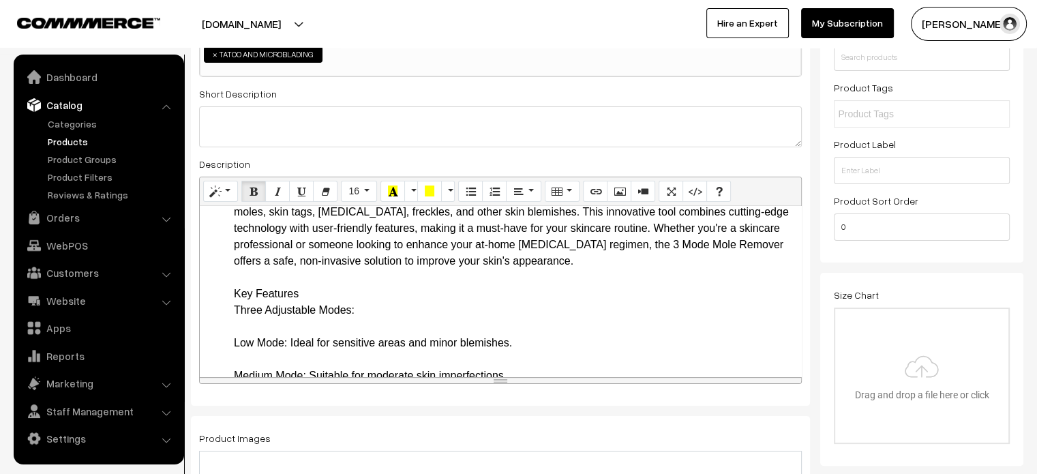
scroll to position [97, 0]
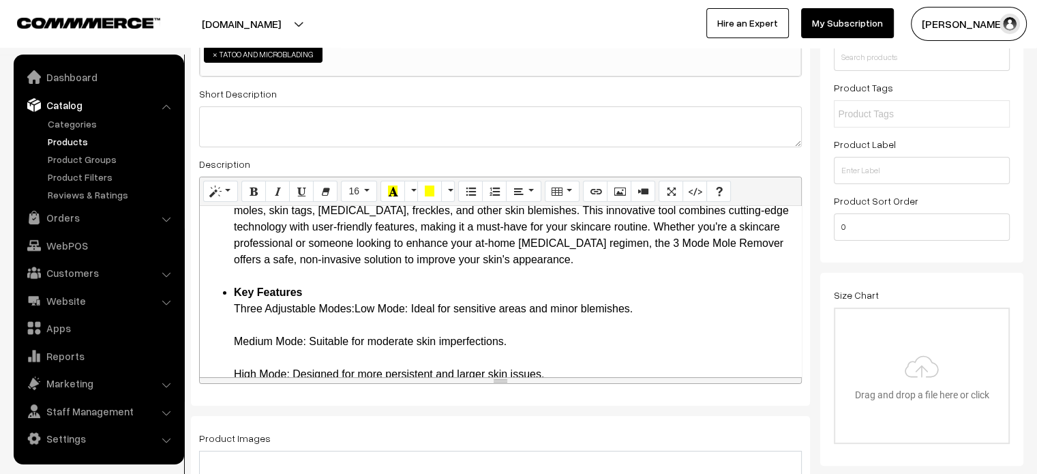
drag, startPoint x: 230, startPoint y: 307, endPoint x: 356, endPoint y: 308, distance: 126.1
drag, startPoint x: 234, startPoint y: 340, endPoint x: 307, endPoint y: 340, distance: 72.9
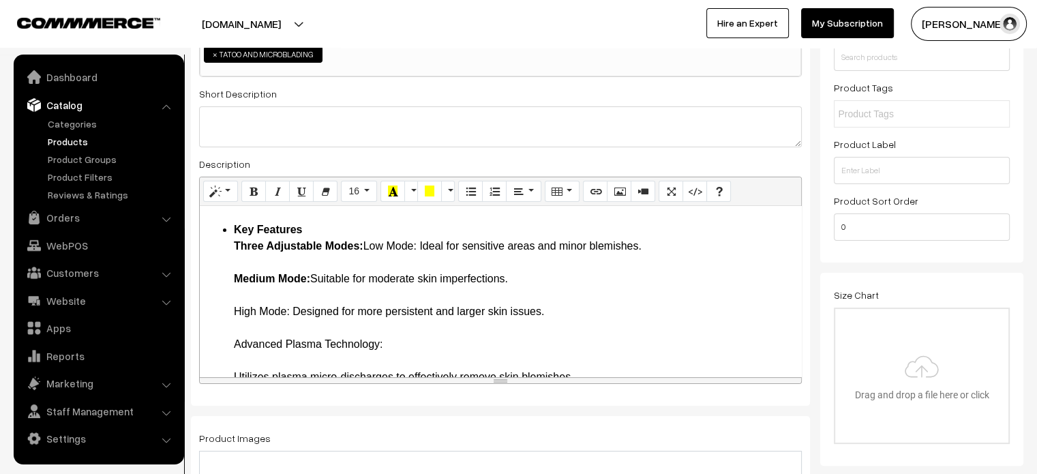
scroll to position [162, 0]
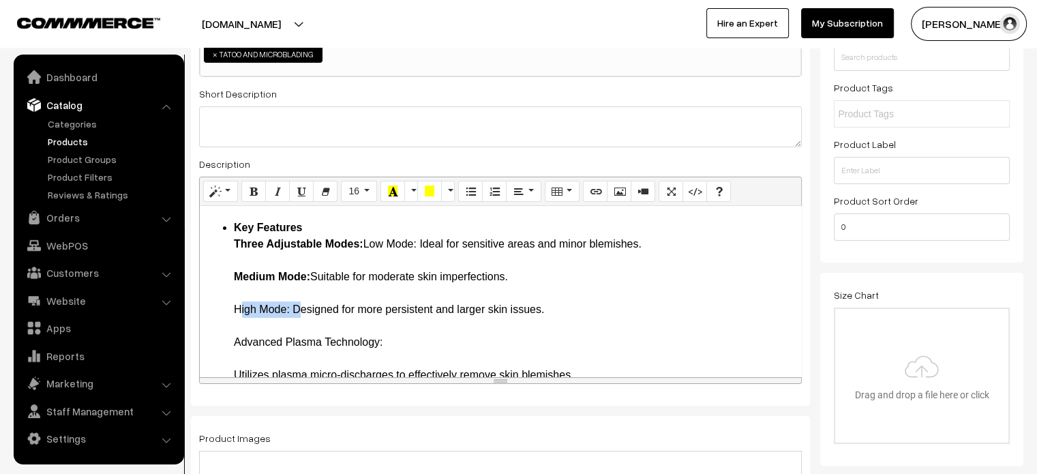
drag, startPoint x: 233, startPoint y: 308, endPoint x: 291, endPoint y: 310, distance: 58.0
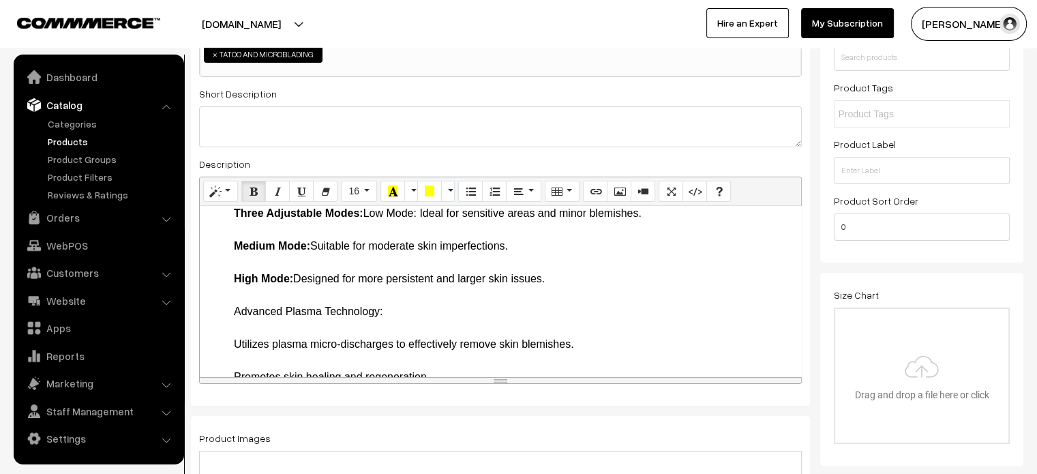
scroll to position [194, 0]
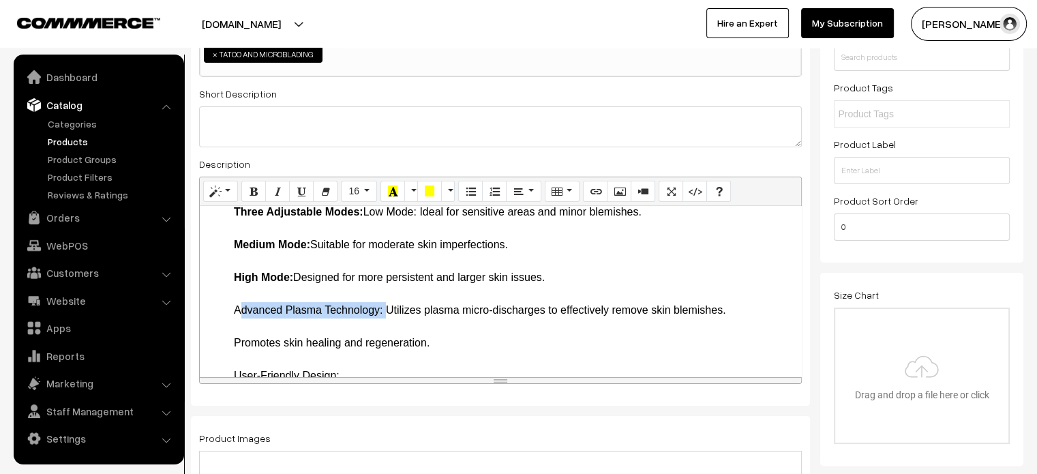
drag, startPoint x: 234, startPoint y: 307, endPoint x: 383, endPoint y: 311, distance: 148.6
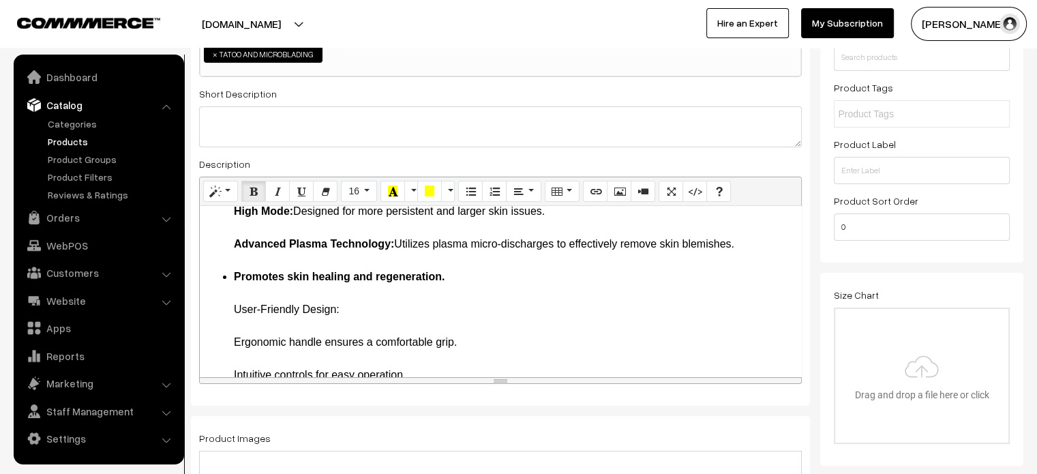
scroll to position [262, 0]
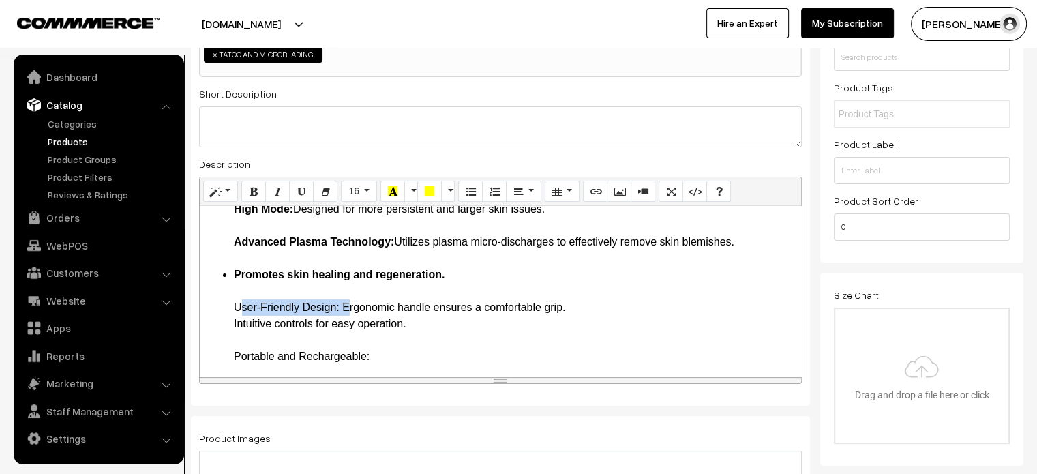
drag, startPoint x: 231, startPoint y: 304, endPoint x: 342, endPoint y: 307, distance: 110.5
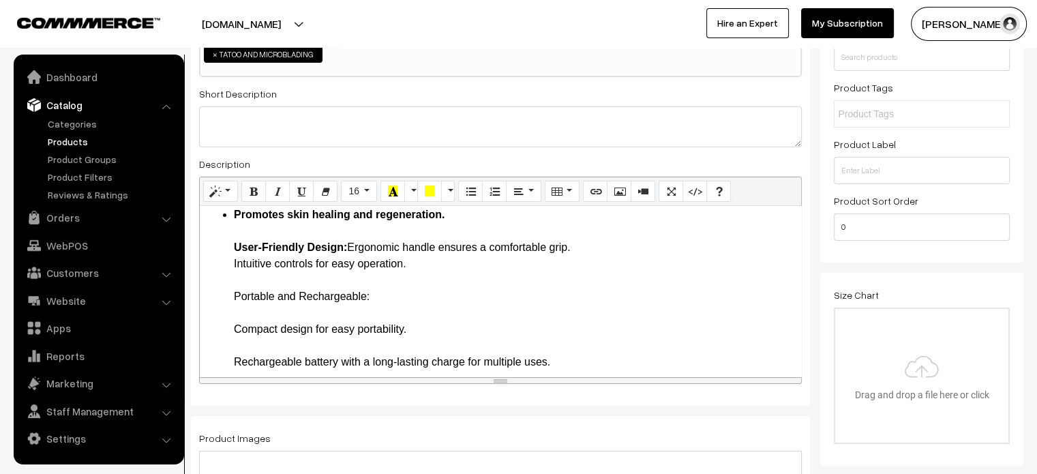
scroll to position [323, 0]
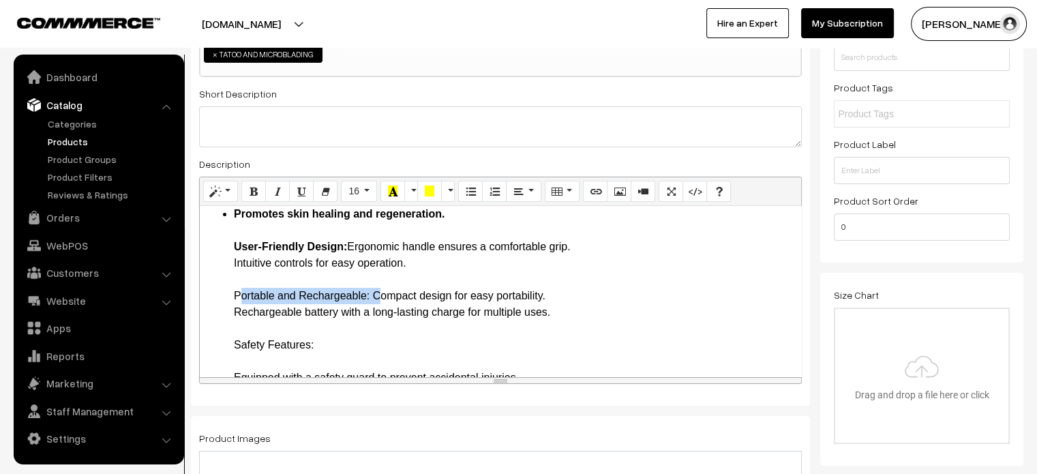
drag, startPoint x: 232, startPoint y: 291, endPoint x: 372, endPoint y: 296, distance: 139.8
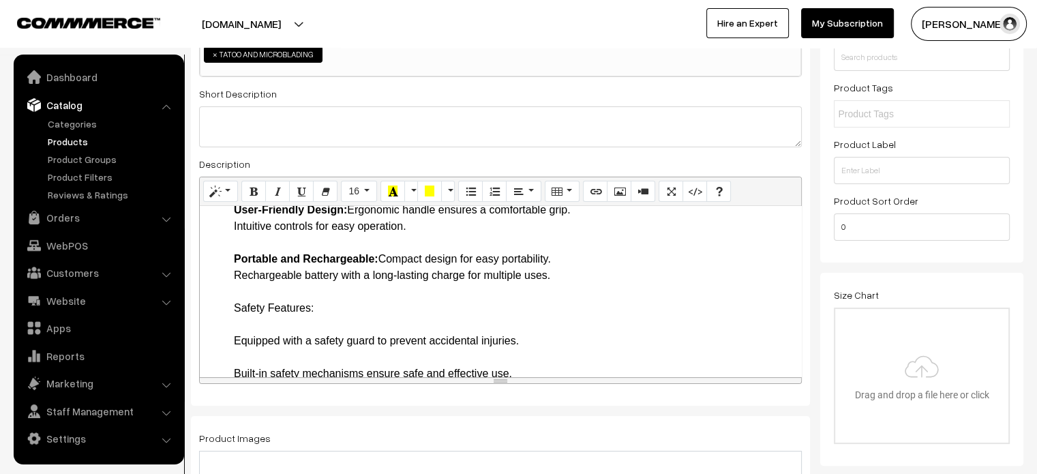
scroll to position [361, 0]
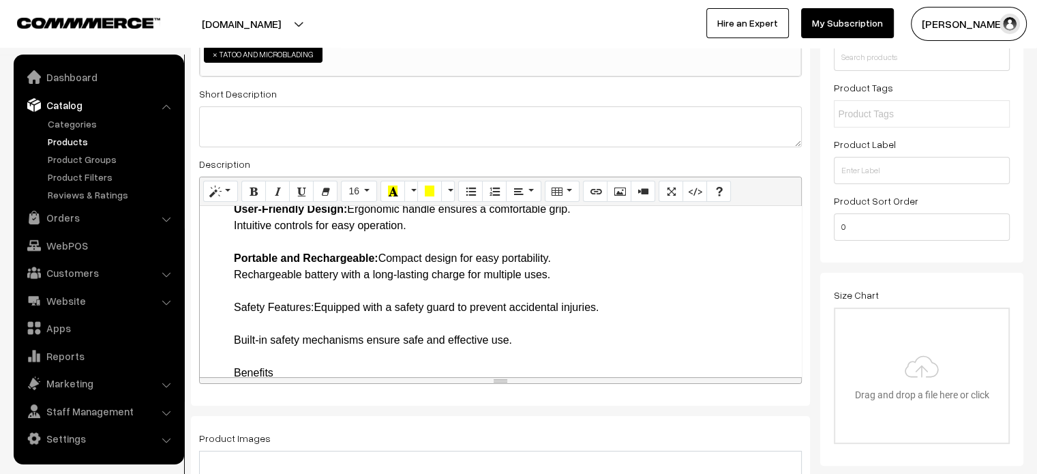
drag, startPoint x: 230, startPoint y: 307, endPoint x: 314, endPoint y: 309, distance: 83.9
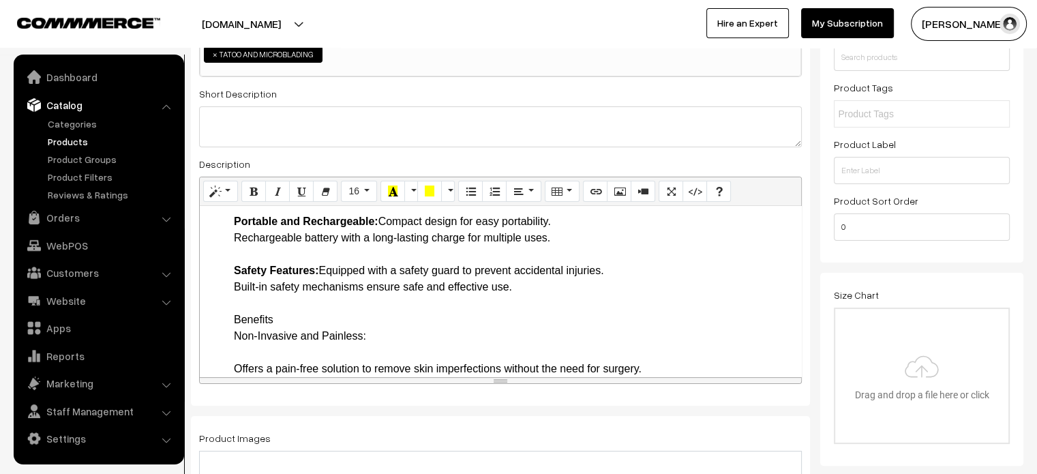
scroll to position [398, 0]
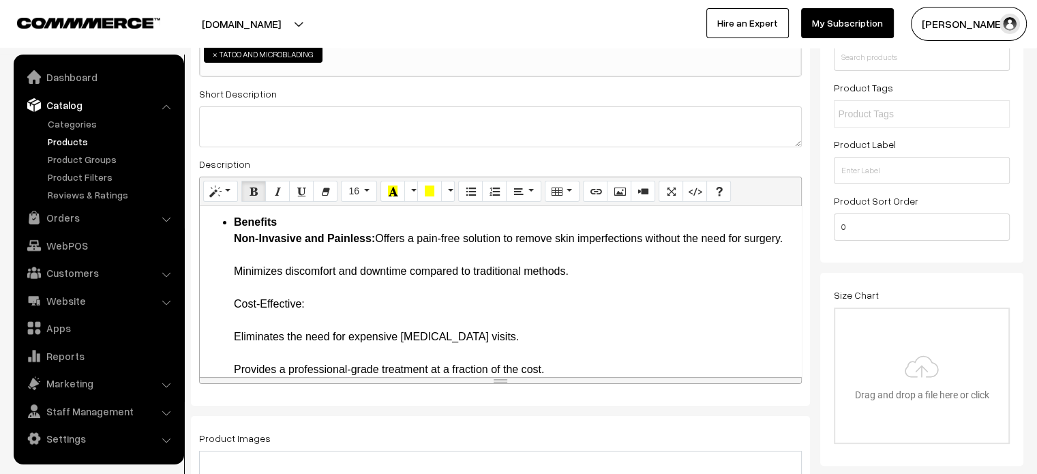
scroll to position [502, 0]
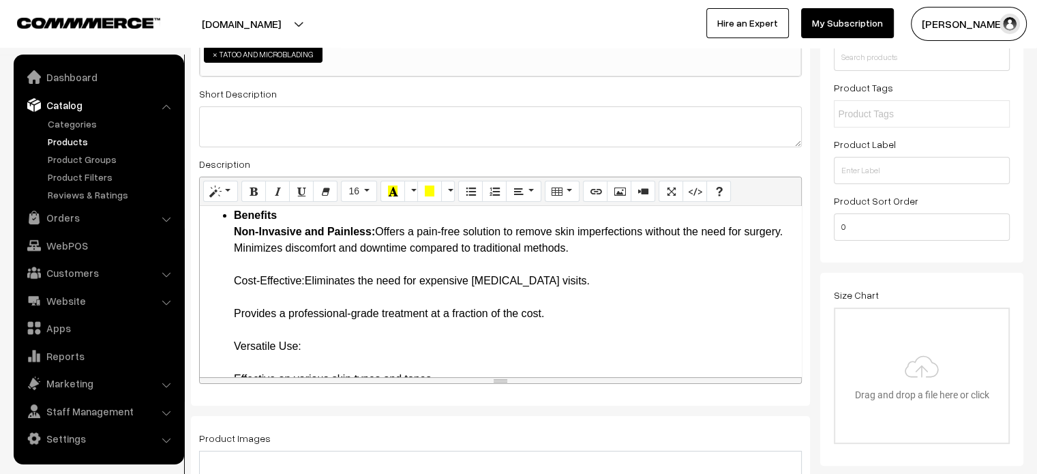
drag, startPoint x: 230, startPoint y: 295, endPoint x: 305, endPoint y: 295, distance: 75.7
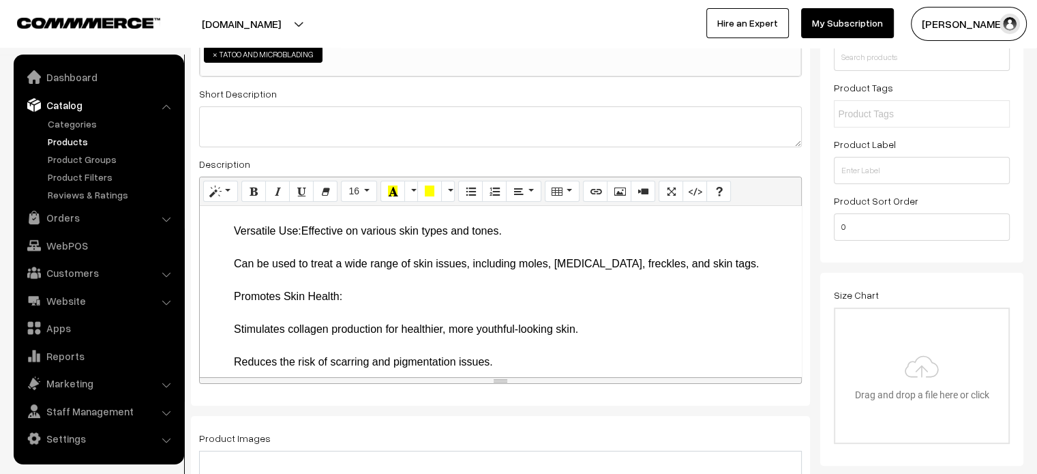
scroll to position [607, 0]
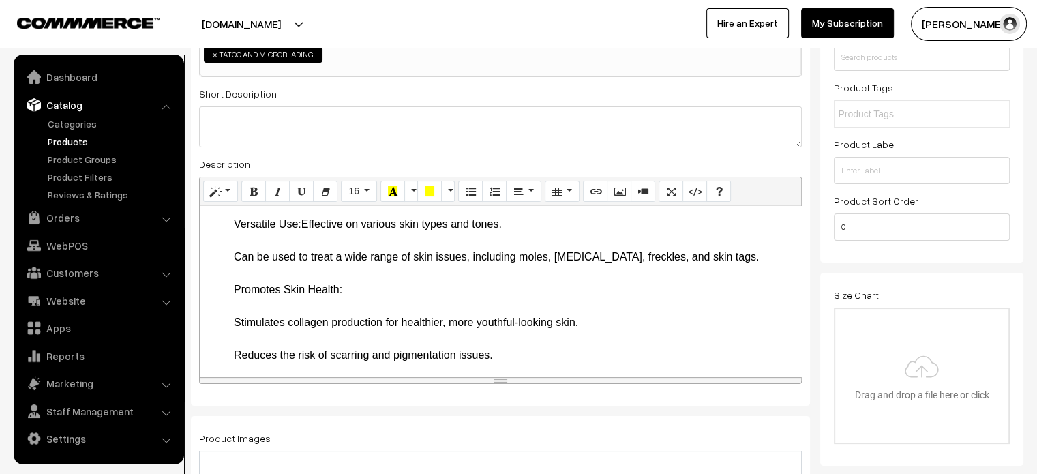
drag, startPoint x: 232, startPoint y: 239, endPoint x: 300, endPoint y: 240, distance: 67.5
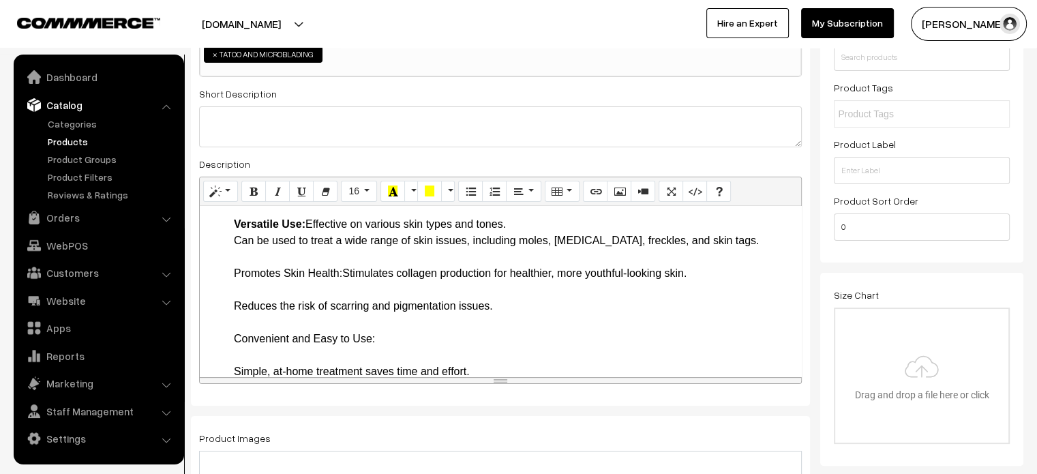
drag, startPoint x: 229, startPoint y: 286, endPoint x: 345, endPoint y: 290, distance: 116.0
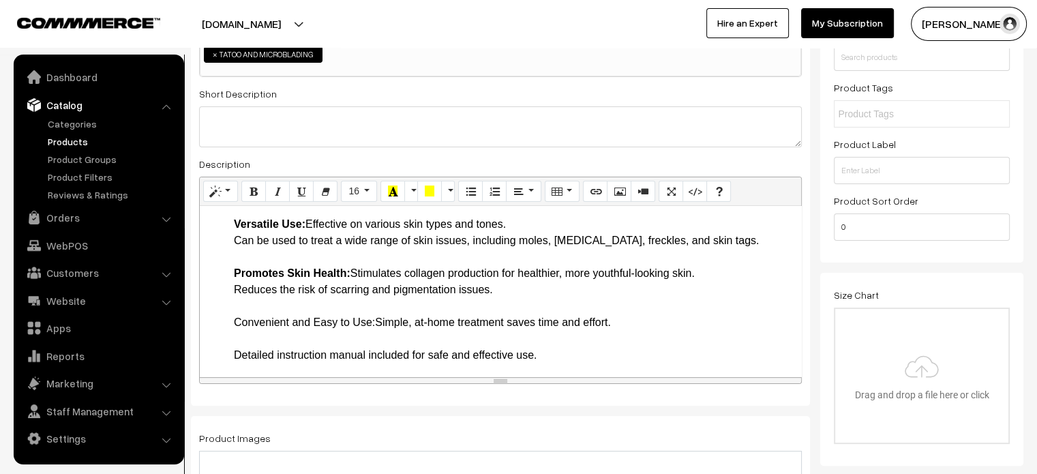
drag, startPoint x: 229, startPoint y: 337, endPoint x: 375, endPoint y: 343, distance: 146.0
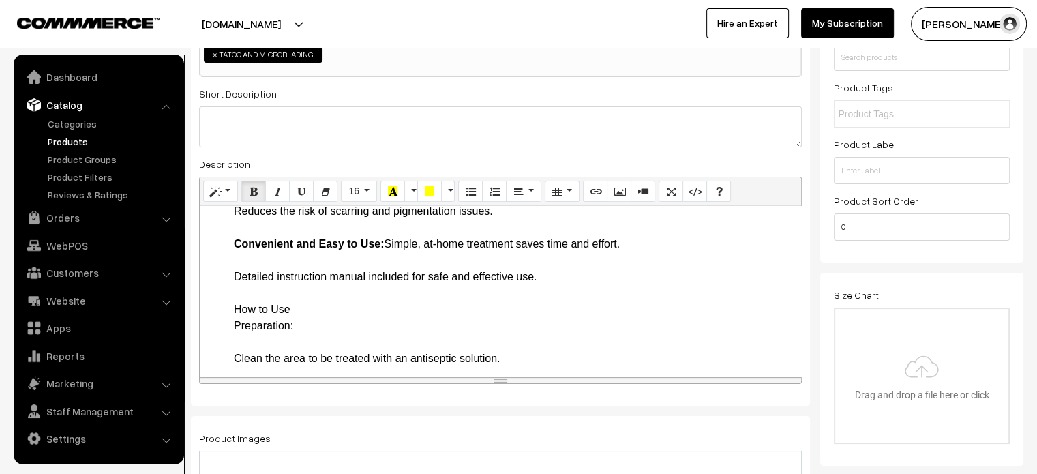
scroll to position [686, 0]
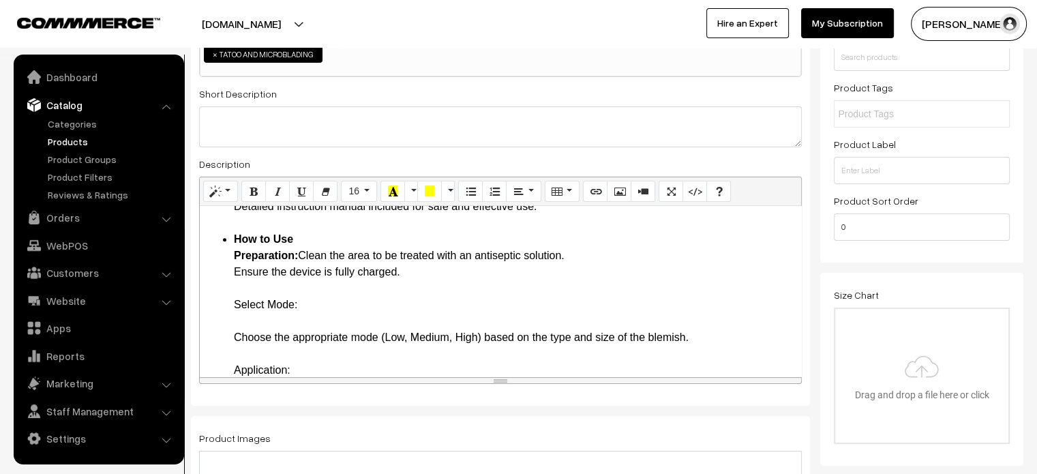
scroll to position [744, 0]
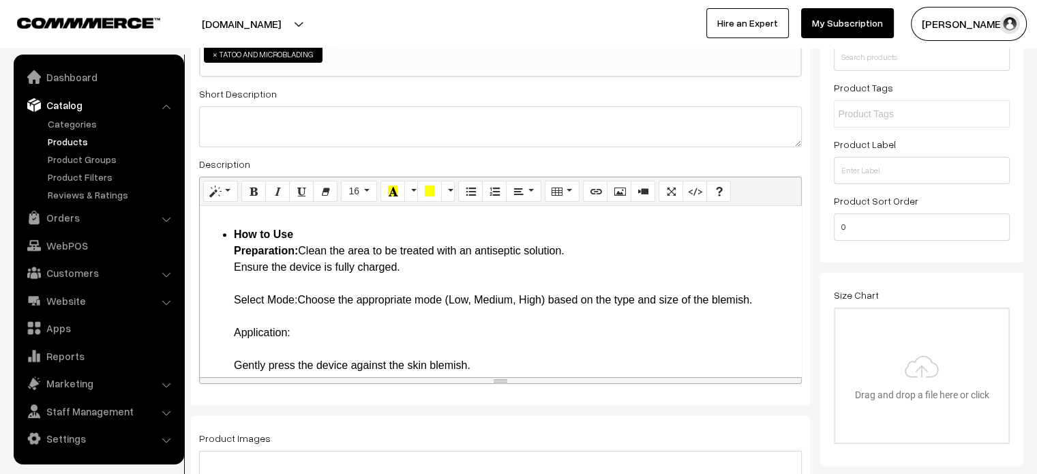
drag, startPoint x: 228, startPoint y: 318, endPoint x: 299, endPoint y: 319, distance: 71.6
click at [299, 319] on ul "Introduction Achieve flawless skin with the advanced 3 Mode Mole Remover, a ver…" at bounding box center [501, 423] width 588 height 1800
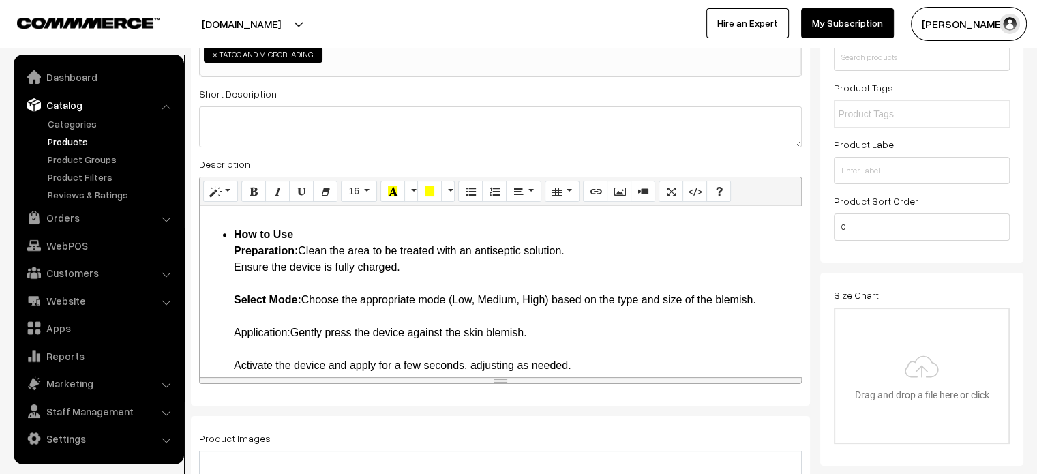
drag, startPoint x: 228, startPoint y: 348, endPoint x: 290, endPoint y: 349, distance: 62.0
click at [290, 349] on ul "Introduction Achieve flawless skin with the advanced 3 Mode Mole Remover, a ver…" at bounding box center [501, 406] width 588 height 1767
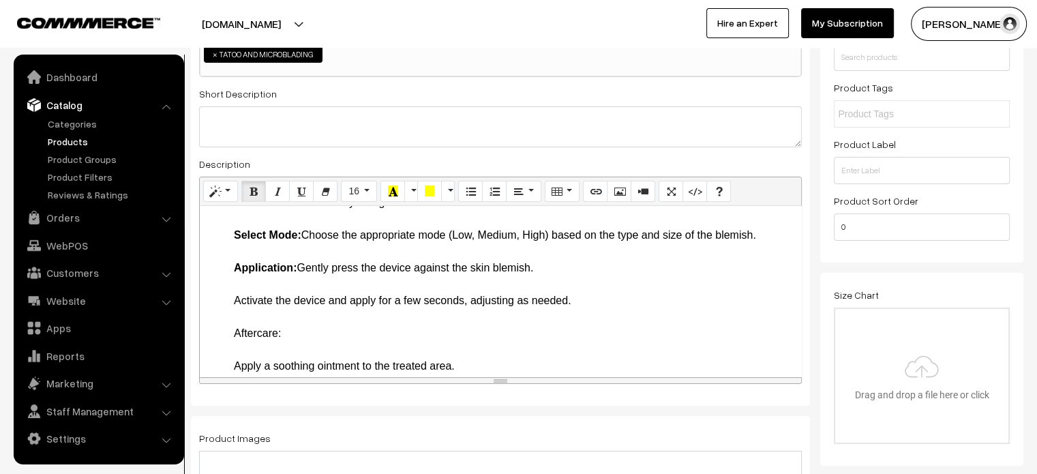
scroll to position [813, 0]
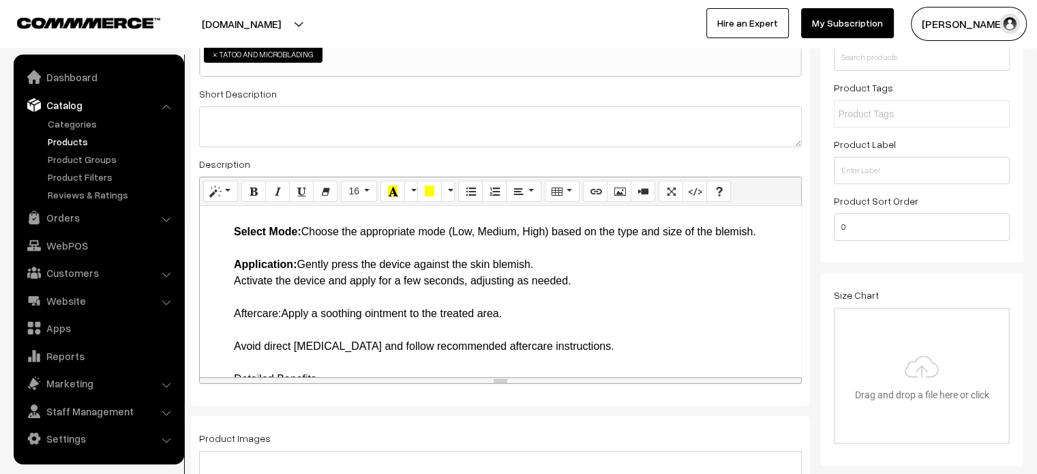
drag, startPoint x: 224, startPoint y: 324, endPoint x: 284, endPoint y: 333, distance: 60.6
click at [284, 333] on ul "Introduction Achieve flawless skin with the advanced 3 Mode Mole Remover, a ver…" at bounding box center [501, 314] width 588 height 1718
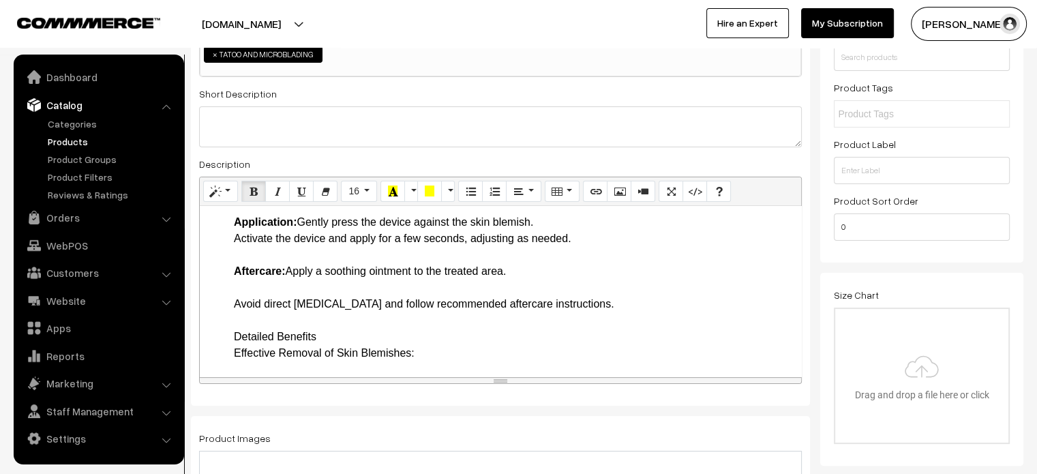
scroll to position [868, 0]
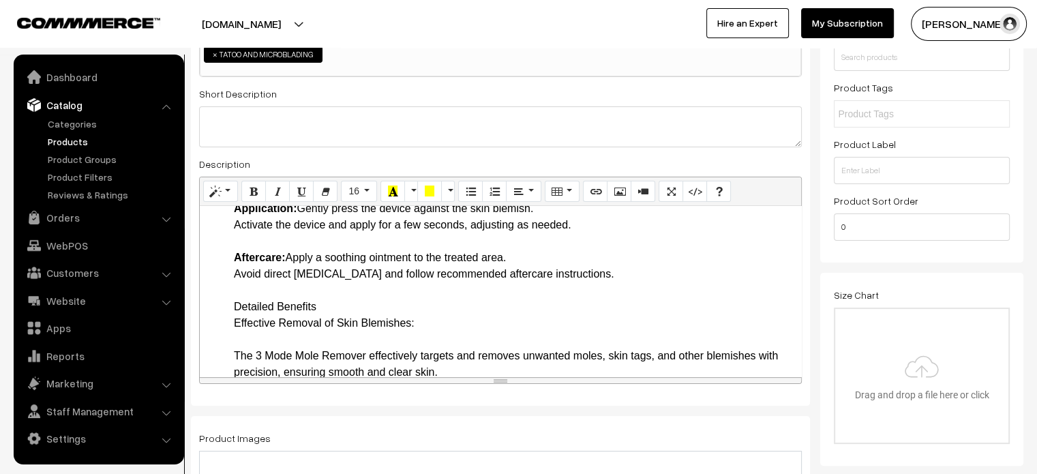
click at [226, 325] on ul "Introduction Achieve flawless skin with the advanced 3 Mode Mole Remover, a ver…" at bounding box center [501, 249] width 588 height 1701
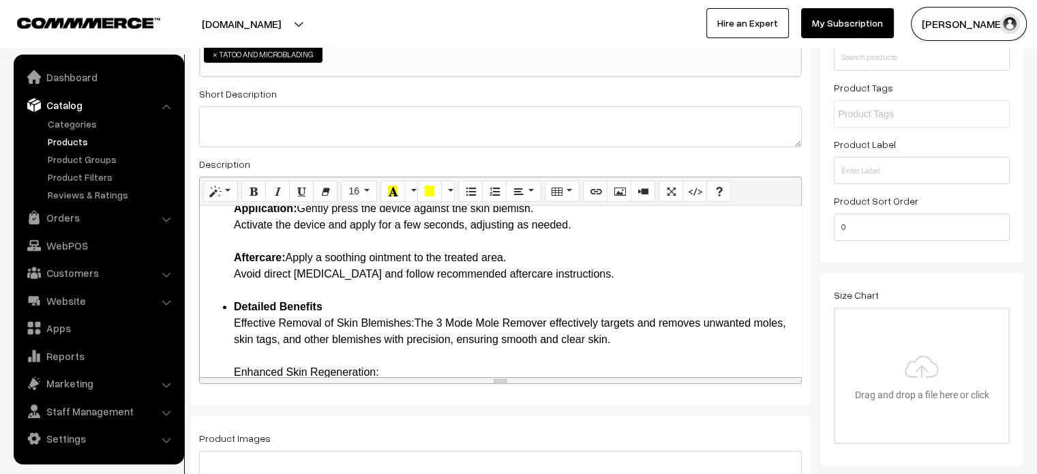
drag, startPoint x: 232, startPoint y: 337, endPoint x: 417, endPoint y: 338, distance: 184.7
click at [417, 338] on ul "Introduction Achieve flawless skin with the advanced 3 Mode Mole Remover, a ver…" at bounding box center [501, 233] width 588 height 1669
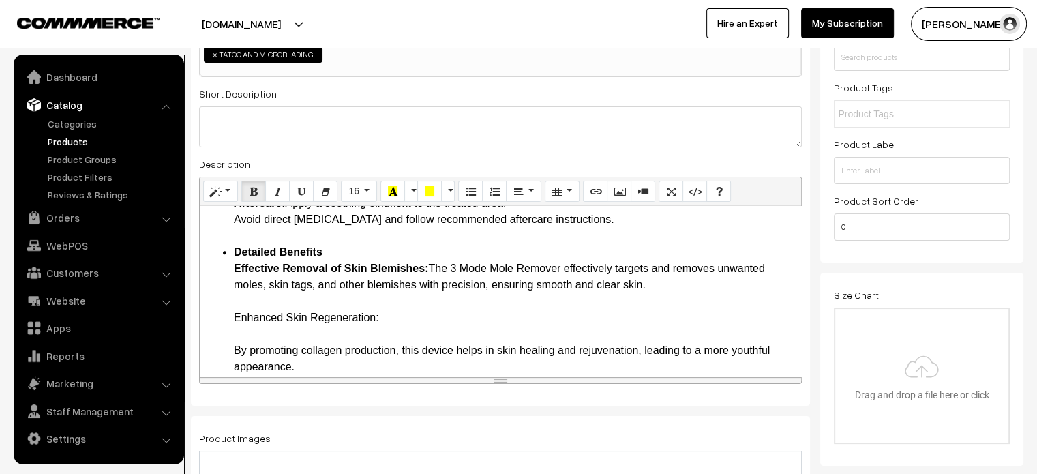
scroll to position [924, 0]
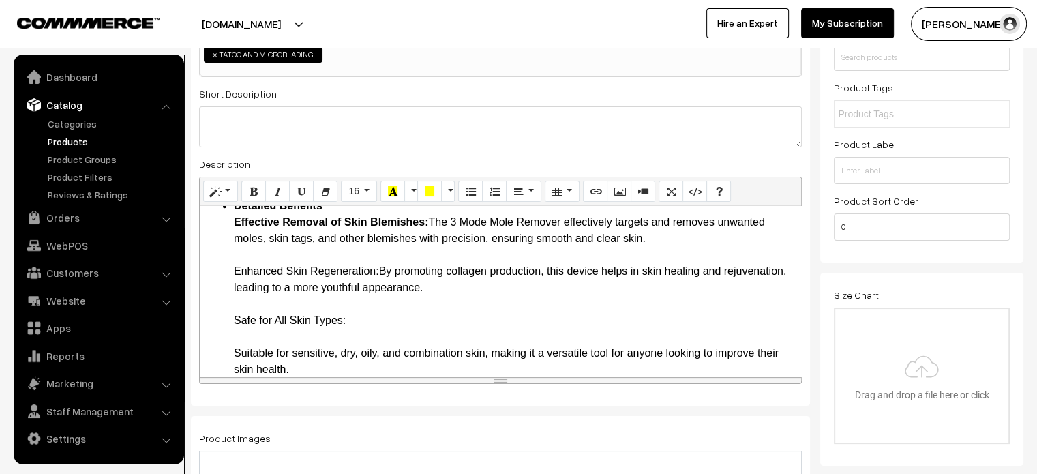
scroll to position [970, 0]
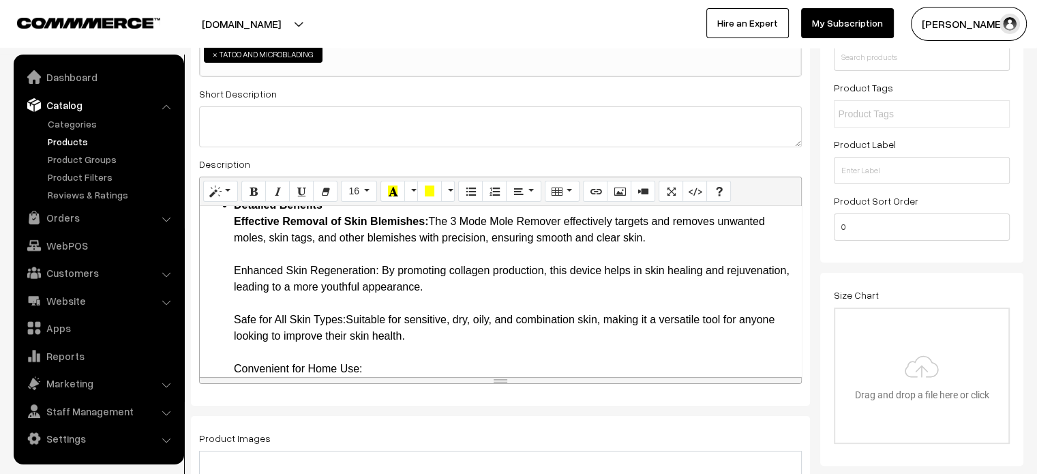
scroll to position [1014, 0]
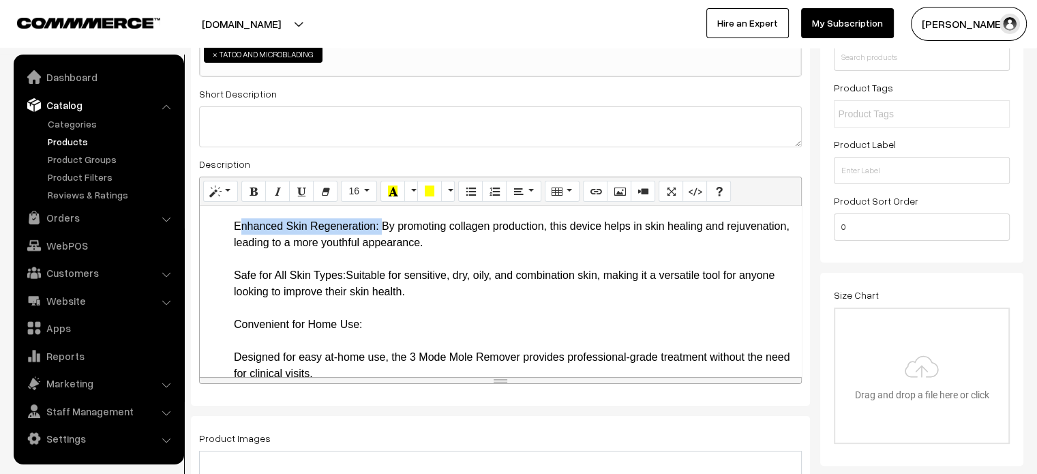
drag, startPoint x: 234, startPoint y: 241, endPoint x: 380, endPoint y: 240, distance: 145.2
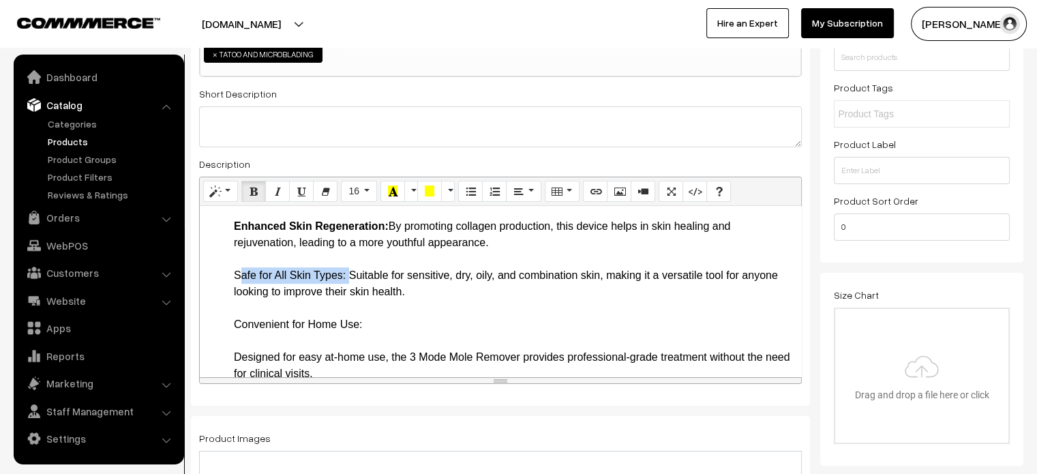
drag, startPoint x: 228, startPoint y: 288, endPoint x: 346, endPoint y: 291, distance: 118.0
click at [346, 291] on ul "Introduction Achieve flawless skin with the advanced 3 Mode Mole Remover, a ver…" at bounding box center [501, 54] width 588 height 1603
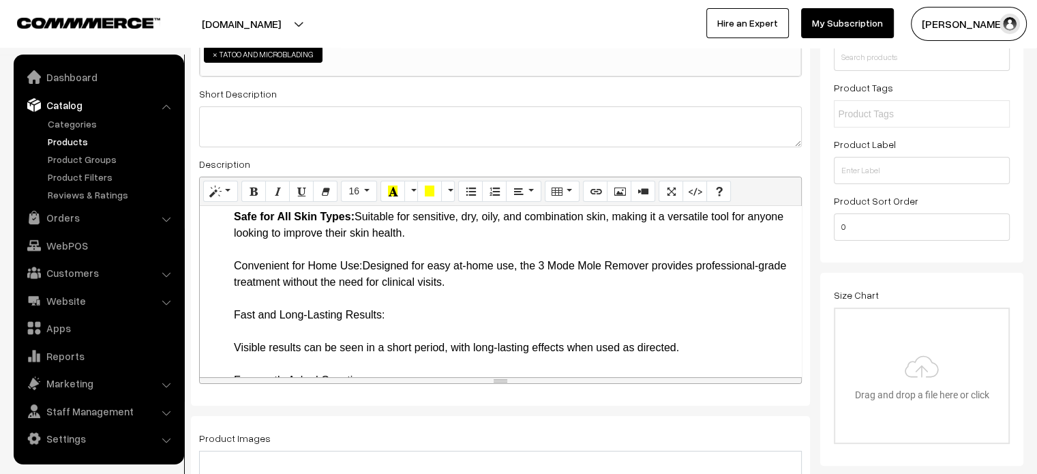
scroll to position [1090, 0]
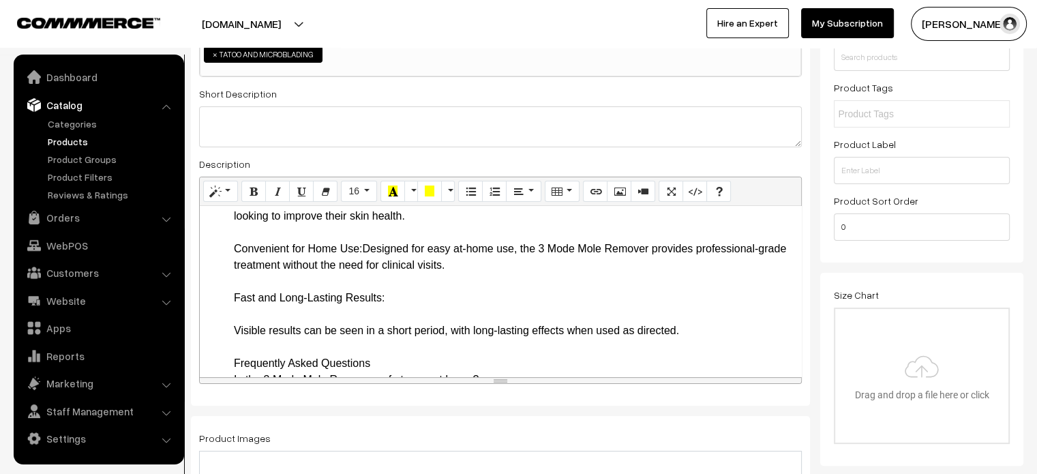
drag, startPoint x: 234, startPoint y: 266, endPoint x: 363, endPoint y: 266, distance: 128.2
click at [363, 266] on li "Detailed Benefits Effective Removal of Skin Blemishes: The 3 Mode Mole Remover …" at bounding box center [514, 412] width 560 height 671
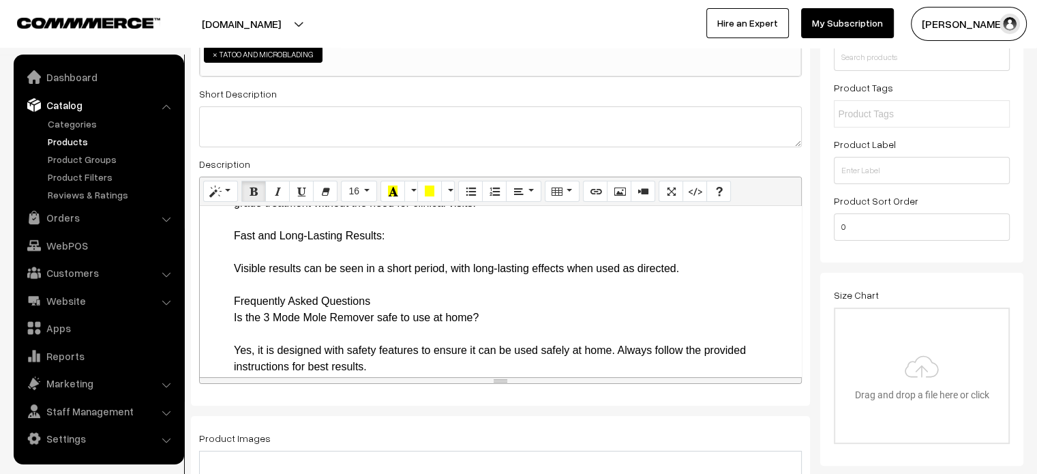
scroll to position [1155, 0]
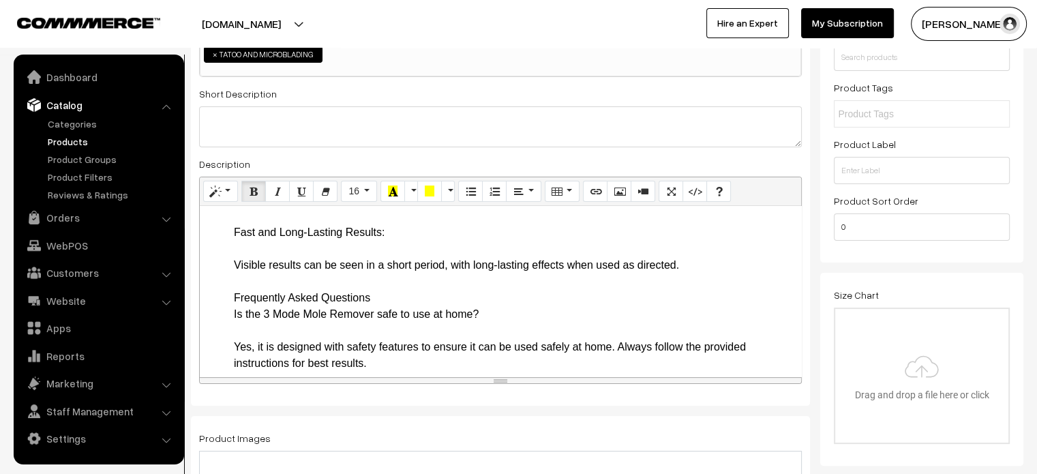
click at [408, 252] on li "Detailed Benefits Effective Removal of Skin Blemishes: The 3 Mode Mole Remover …" at bounding box center [514, 347] width 560 height 671
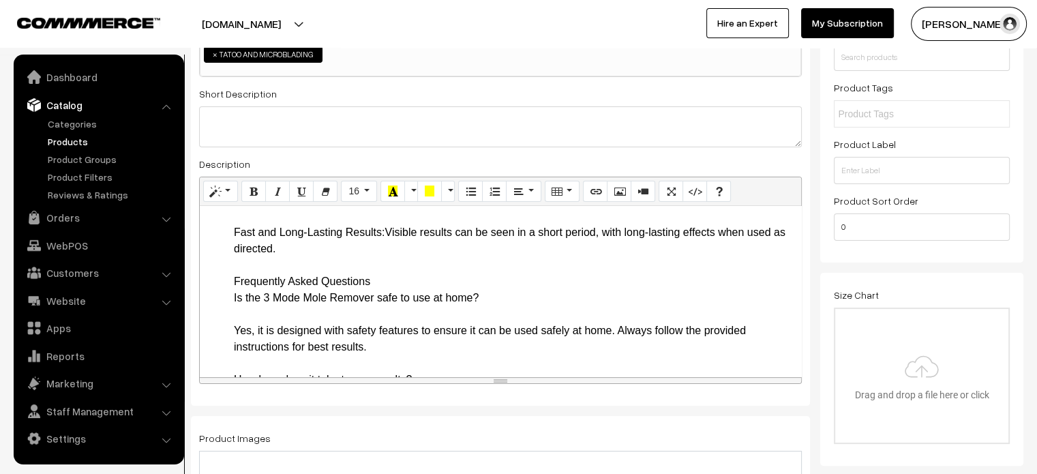
drag, startPoint x: 235, startPoint y: 247, endPoint x: 385, endPoint y: 249, distance: 150.0
click at [385, 249] on li "Detailed Benefits Effective Removal of Skin Blemishes: The 3 Mode Mole Remover …" at bounding box center [514, 339] width 560 height 654
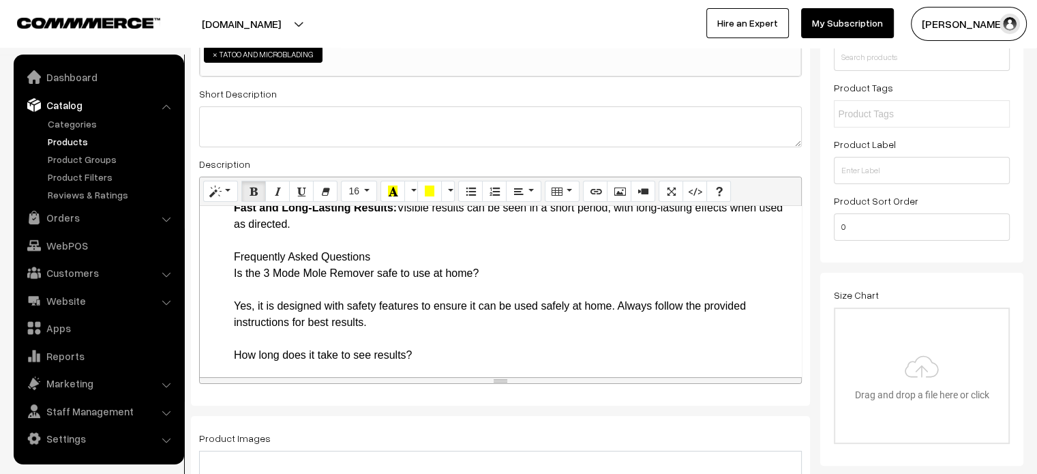
scroll to position [1181, 0]
click at [241, 268] on li "Frequently Asked Questions Is the 3 Mode Mole Remover safe to use at home? Yes,…" at bounding box center [514, 443] width 560 height 393
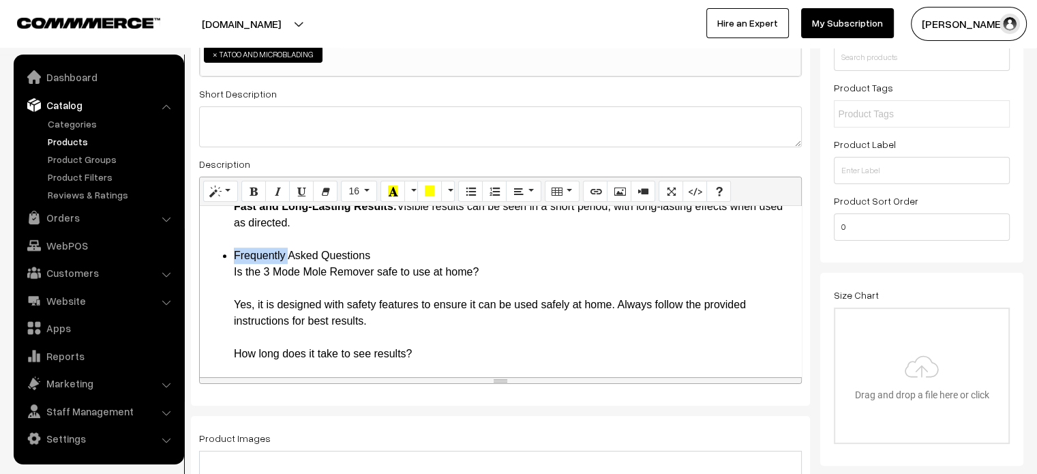
click at [241, 268] on li "Frequently Asked Questions Is the 3 Mode Mole Remover safe to use at home? Yes,…" at bounding box center [514, 443] width 560 height 393
click at [234, 296] on li "Frequently Asked Questions Is the 3 Mode Mole Remover safe to use at home? Yes,…" at bounding box center [514, 443] width 560 height 393
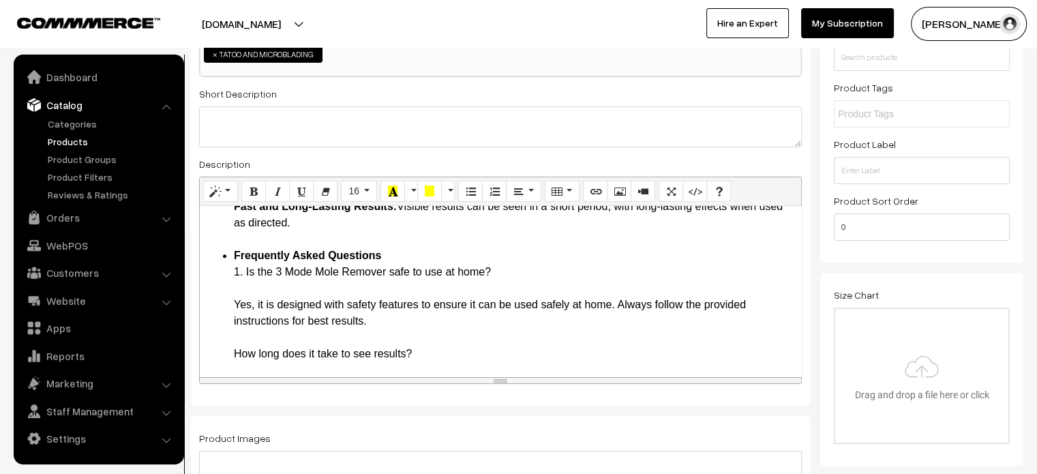
click at [240, 286] on li "Frequently Asked Questions 1. Is the 3 Mode Mole Remover safe to use at home? Y…" at bounding box center [514, 443] width 560 height 393
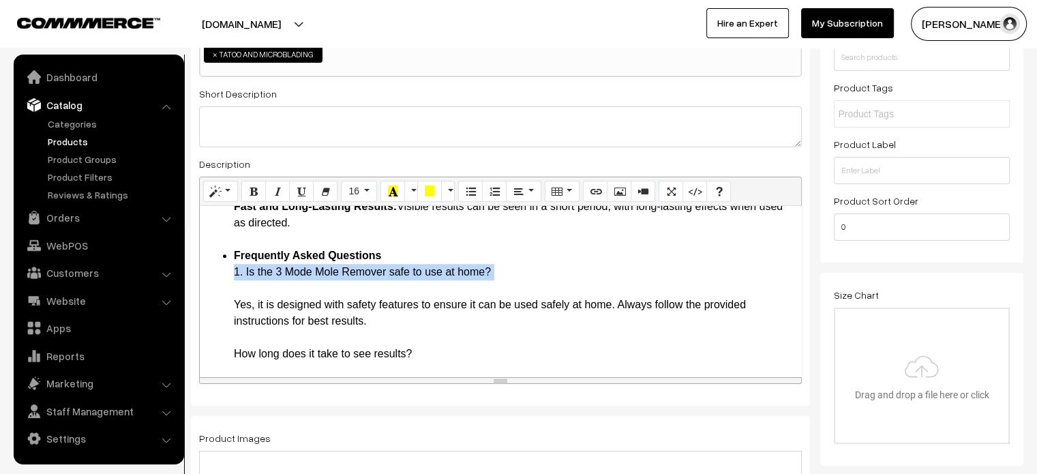
click at [240, 286] on li "Frequently Asked Questions 1. Is the 3 Mode Mole Remover safe to use at home? Y…" at bounding box center [514, 443] width 560 height 393
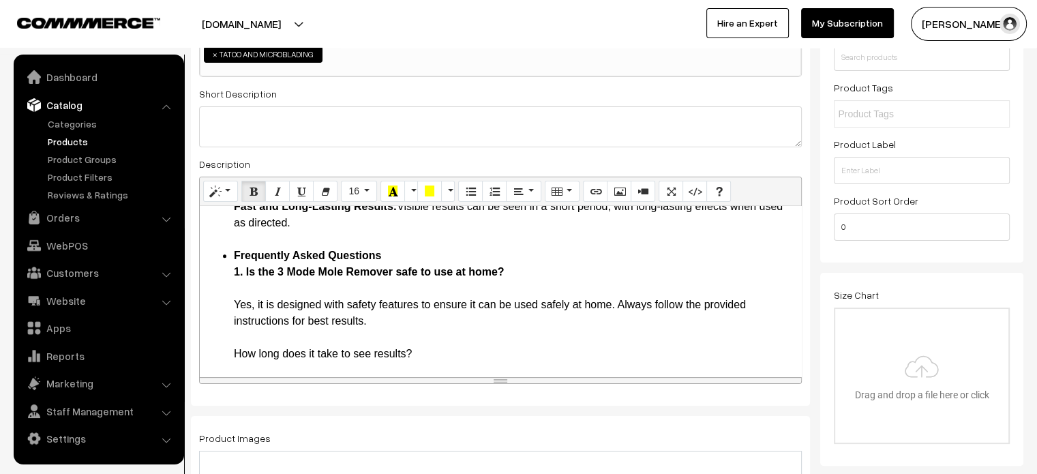
click at [235, 303] on li "Frequently Asked Questions 1. Is the 3 Mode Mole Remover safe to use at home? Y…" at bounding box center [514, 443] width 560 height 393
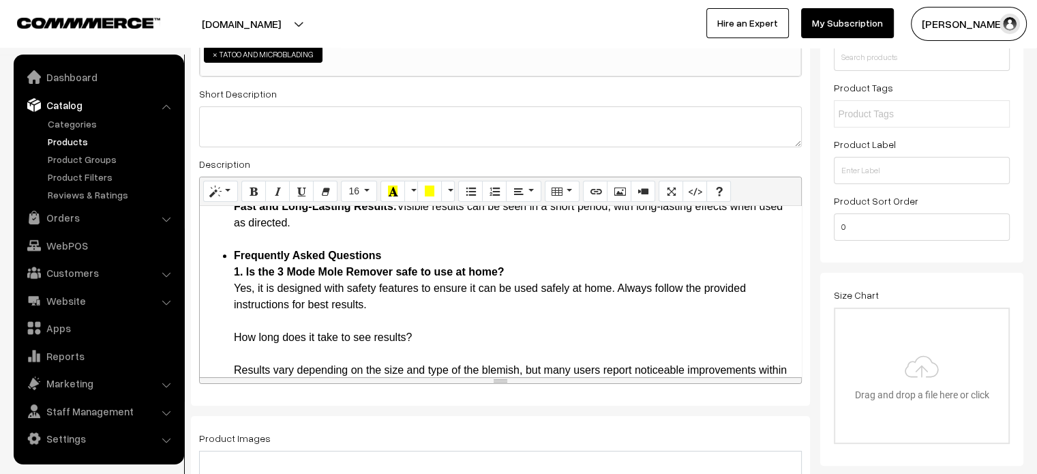
scroll to position [1217, 0]
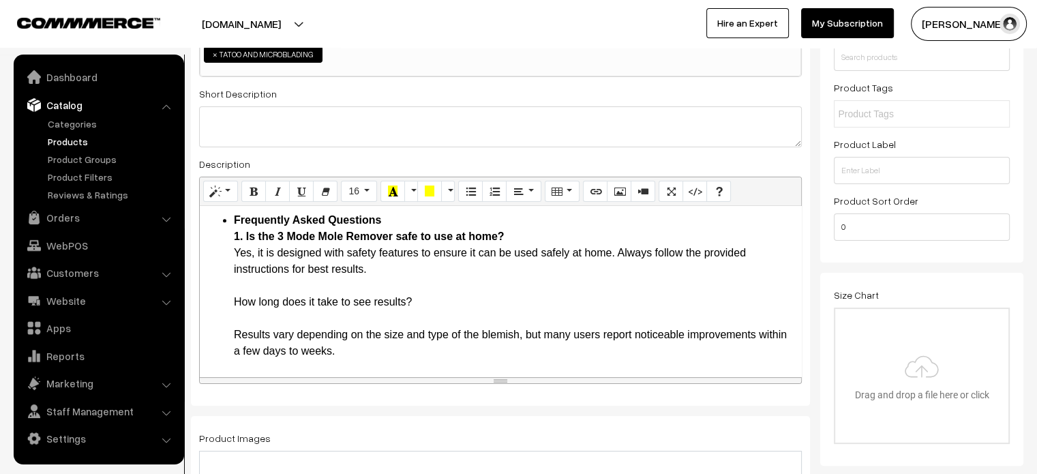
click at [258, 316] on li "Frequently Asked Questions 1. Is the 3 Mode Mole Remover safe to use at home? Y…" at bounding box center [514, 400] width 560 height 376
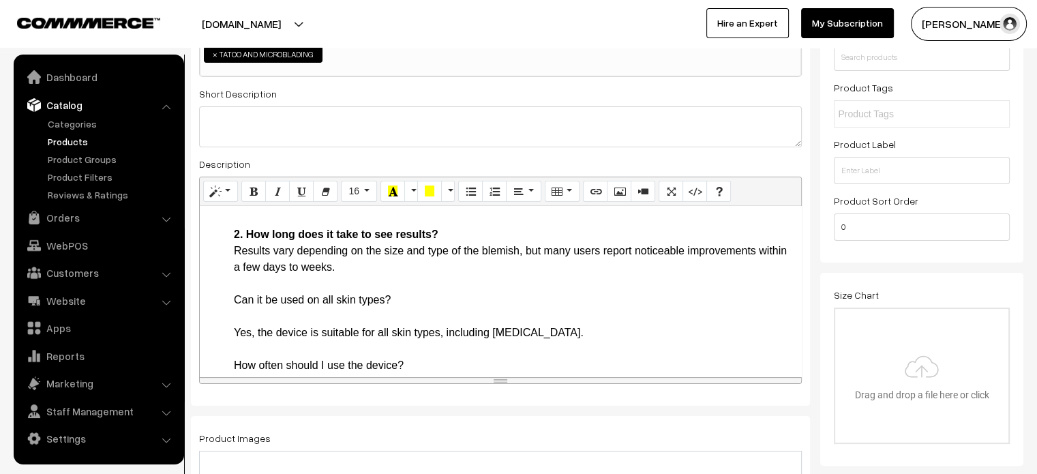
scroll to position [1288, 0]
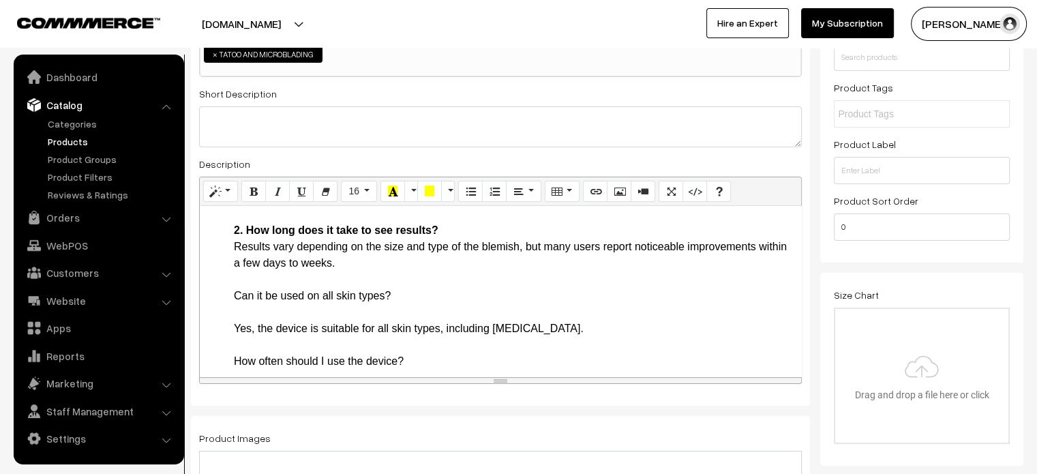
click at [267, 310] on li "Frequently Asked Questions 1. Is the 3 Mode Mole Remover safe to use at home? Y…" at bounding box center [514, 320] width 560 height 360
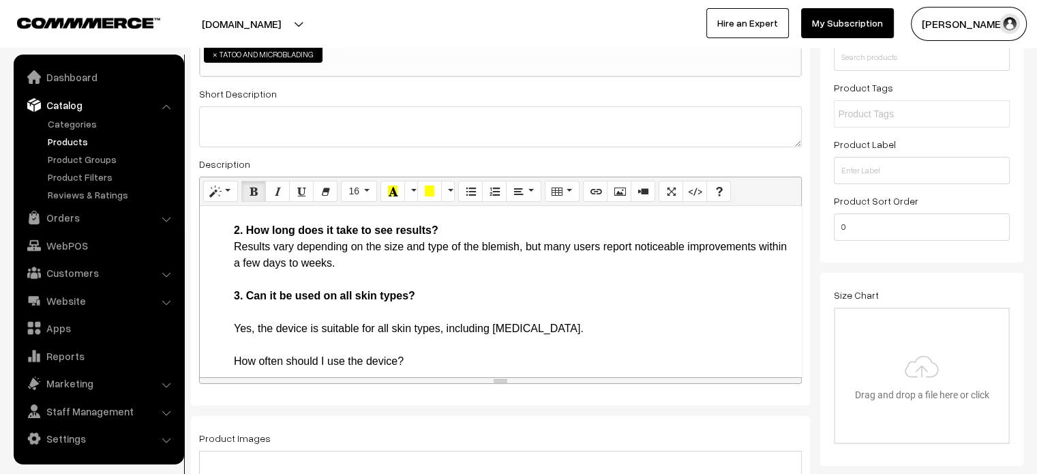
click at [234, 338] on li "Frequently Asked Questions 1. Is the 3 Mode Mole Remover safe to use at home? Y…" at bounding box center [514, 320] width 560 height 360
click at [235, 333] on li "Frequently Asked Questions 1. Is the 3 Mode Mole Remover safe to use at home? Y…" at bounding box center [514, 320] width 560 height 360
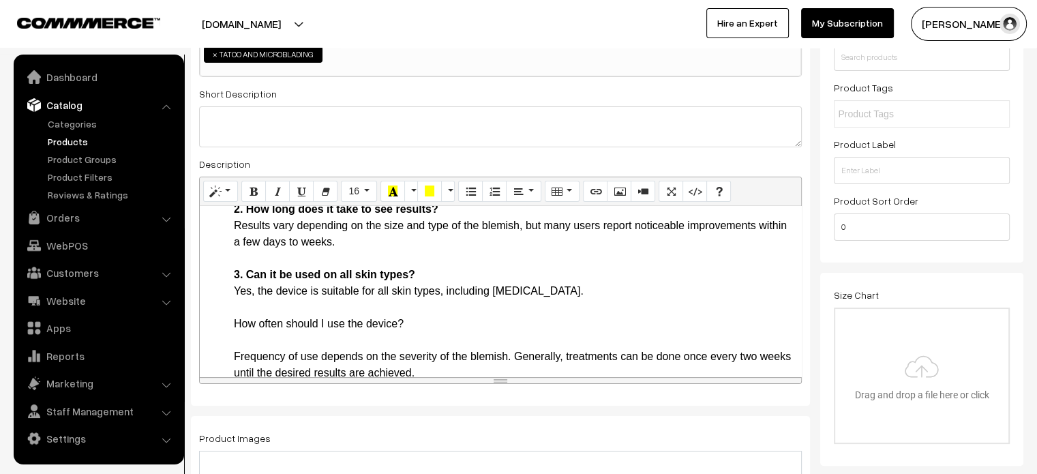
scroll to position [1314, 0]
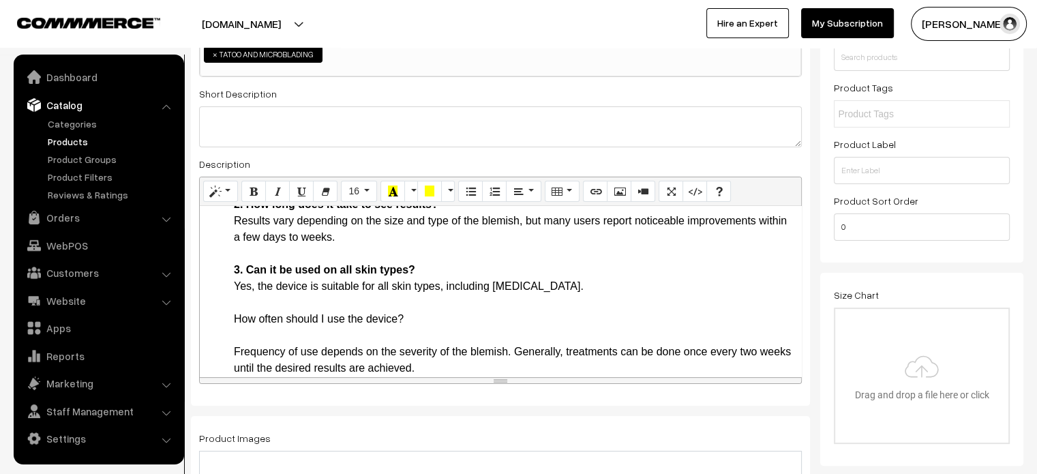
click at [235, 333] on li "Frequently Asked Questions 1. Is the 3 Mode Mole Remover safe to use at home? Y…" at bounding box center [514, 287] width 560 height 344
click at [251, 337] on li "Frequently Asked Questions 1. Is the 3 Mode Mole Remover safe to use at home? Y…" at bounding box center [514, 287] width 560 height 344
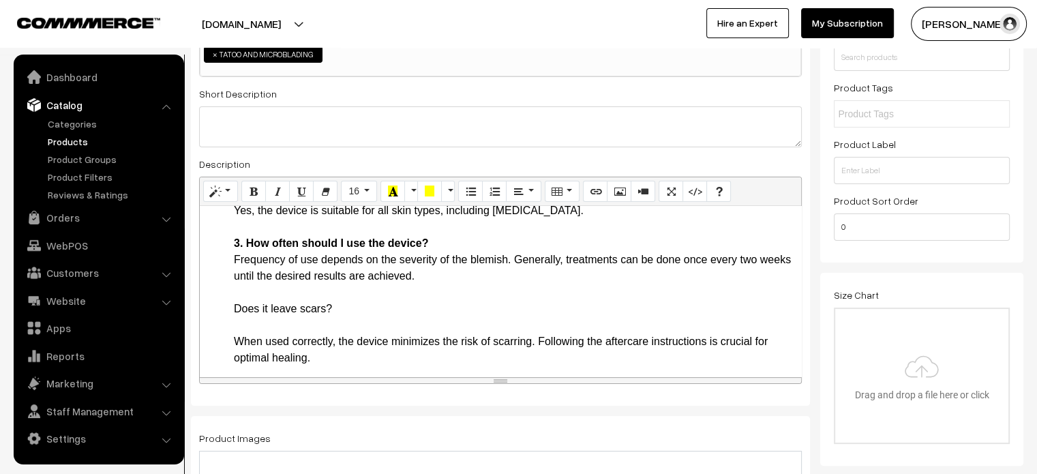
scroll to position [1391, 0]
click at [265, 322] on li "Frequently Asked Questions 1. Is the 3 Mode Mole Remover safe to use at home? Y…" at bounding box center [514, 201] width 560 height 327
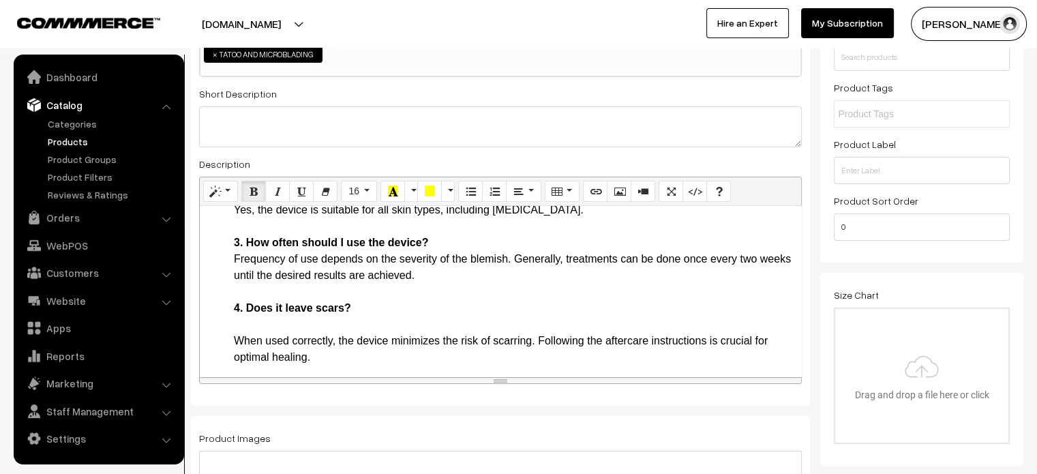
click at [240, 340] on li "Frequently Asked Questions 1. Is the 3 Mode Mole Remover safe to use at home? Y…" at bounding box center [514, 201] width 560 height 327
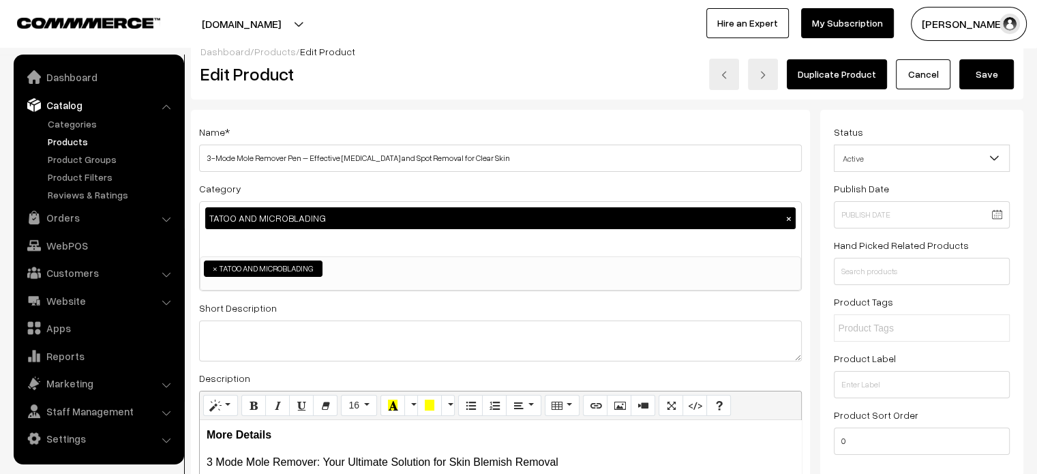
scroll to position [16, 0]
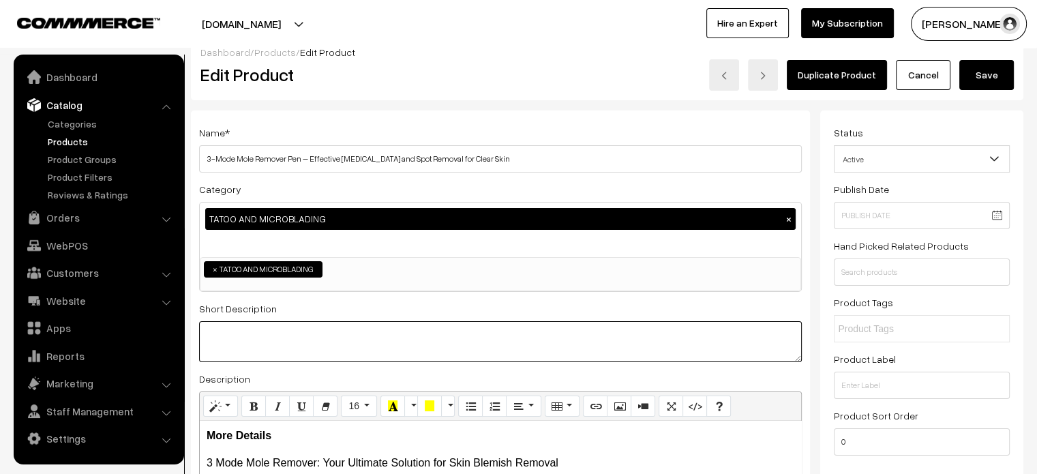
click at [297, 333] on textarea at bounding box center [500, 341] width 603 height 41
paste textarea "The 3 Mode Mole Remover is an innovative and effective solution for anyone look…"
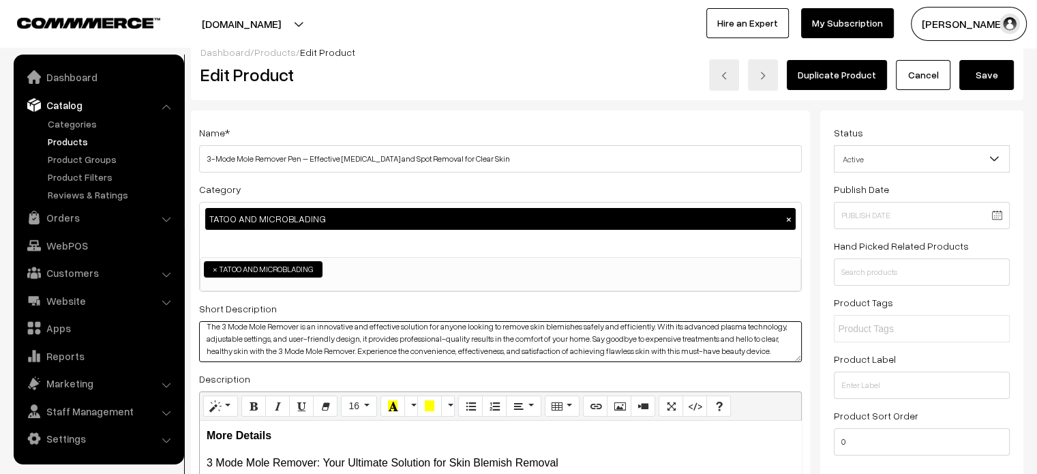
scroll to position [0, 0]
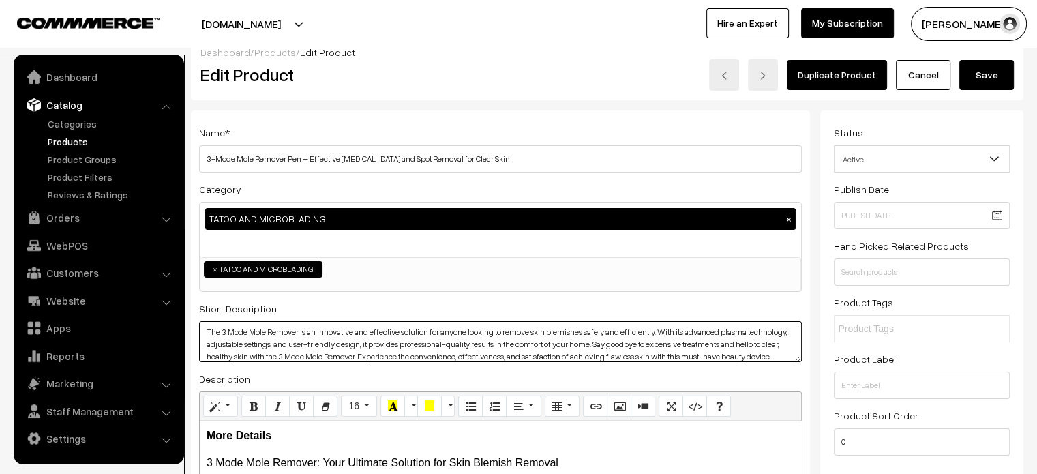
type textarea "The 3 Mode Mole Remover is an innovative and effective solution for anyone look…"
click at [996, 76] on button "Save" at bounding box center [986, 75] width 55 height 30
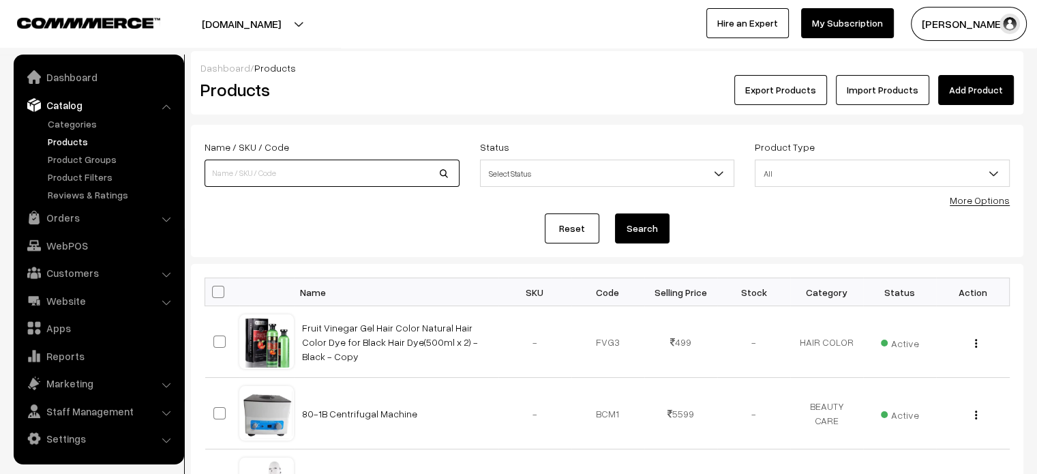
paste input "Nutcell Picosecond Laser Pen – Blue & Red Light for Tattoo, Scar, Mole, Freckle…"
click at [344, 170] on input at bounding box center [331, 173] width 255 height 27
type input "Nutcell Picosecond Laser Pen – Blue & Red Light for Tattoo, Scar, Mole, Freckle…"
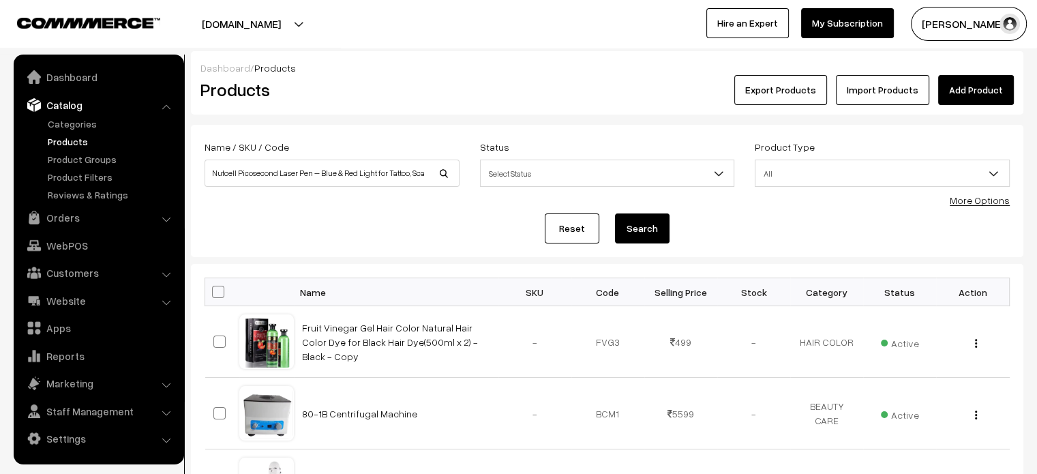
click at [641, 223] on button "Search" at bounding box center [642, 228] width 55 height 30
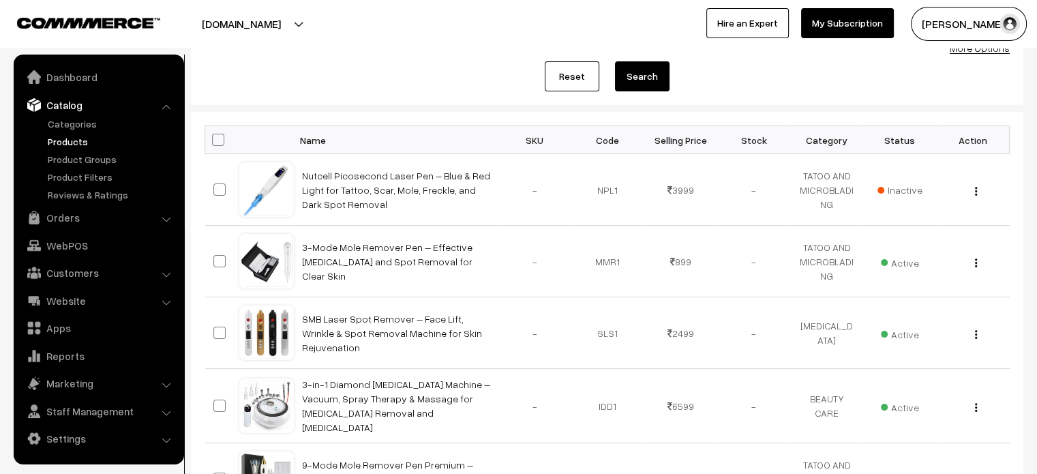
scroll to position [155, 0]
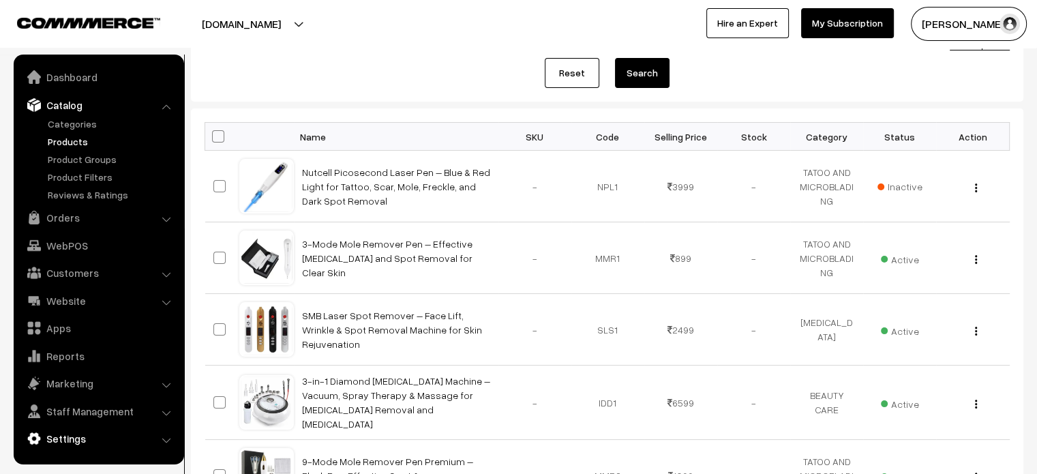
click at [108, 436] on link "Settings" at bounding box center [98, 438] width 162 height 25
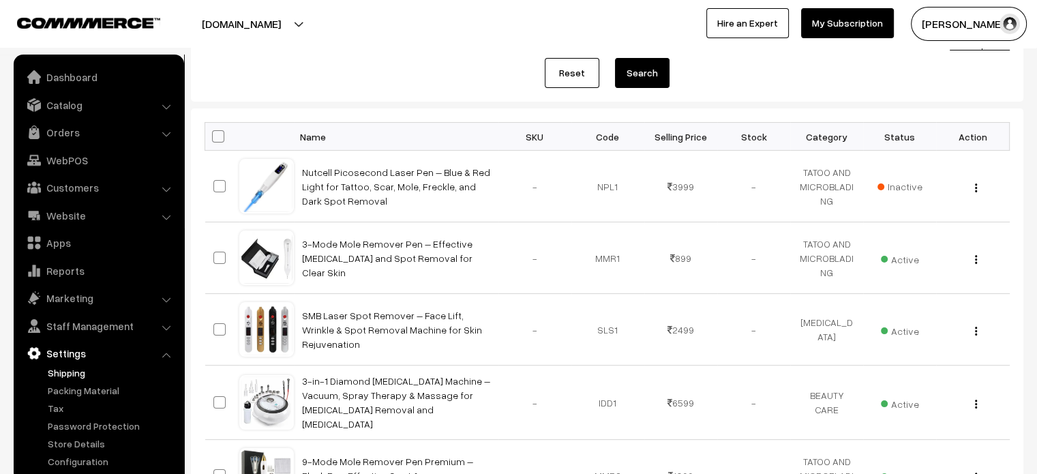
click at [74, 370] on link "Shipping" at bounding box center [111, 372] width 135 height 14
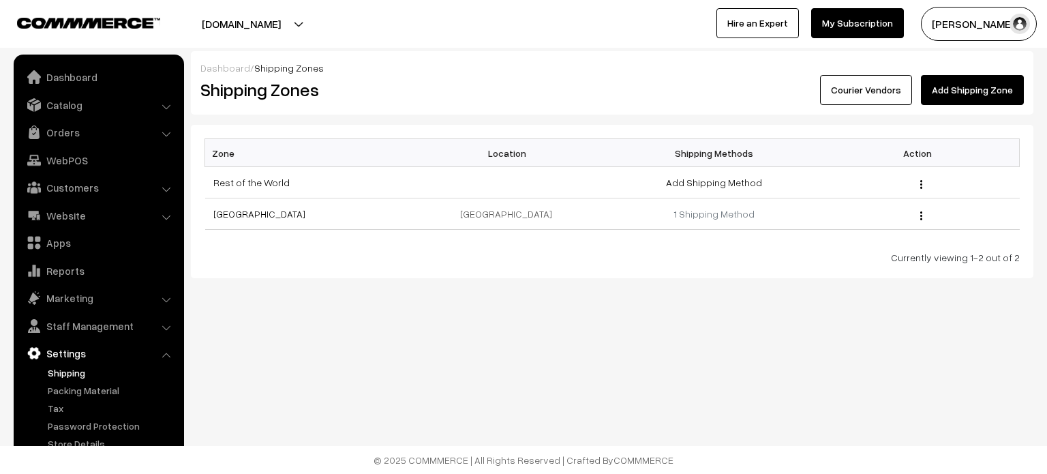
click at [967, 91] on link "Add Shipping Zone" at bounding box center [972, 90] width 103 height 30
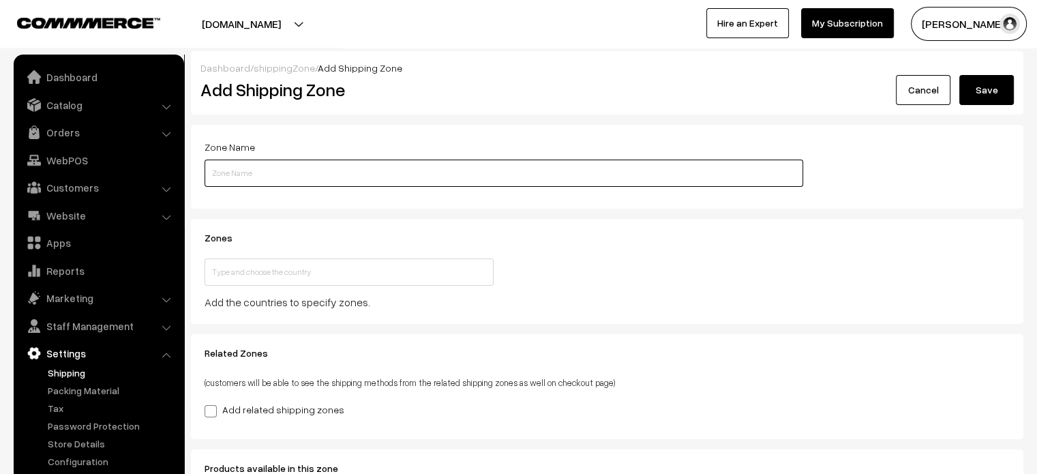
click at [308, 177] on input "text" at bounding box center [503, 173] width 599 height 27
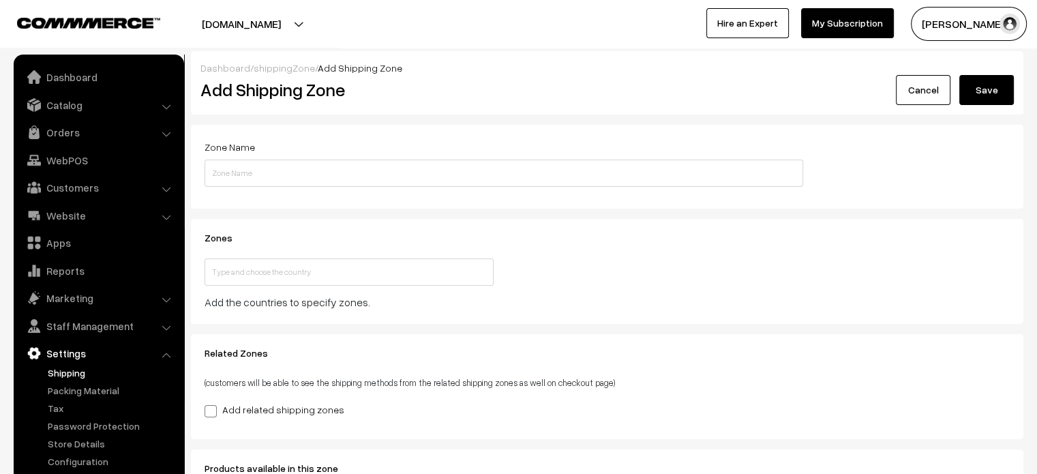
click at [453, 234] on h3 "Zones" at bounding box center [503, 238] width 599 height 12
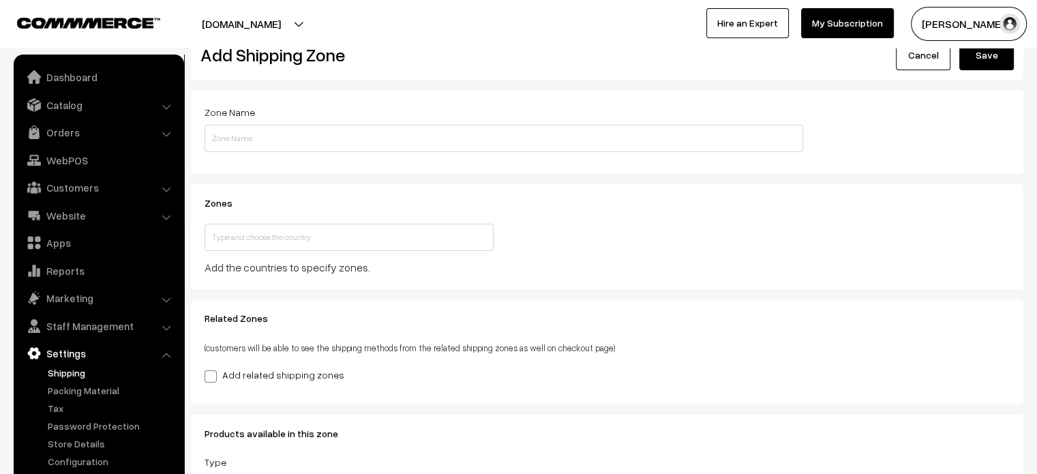
scroll to position [38, 0]
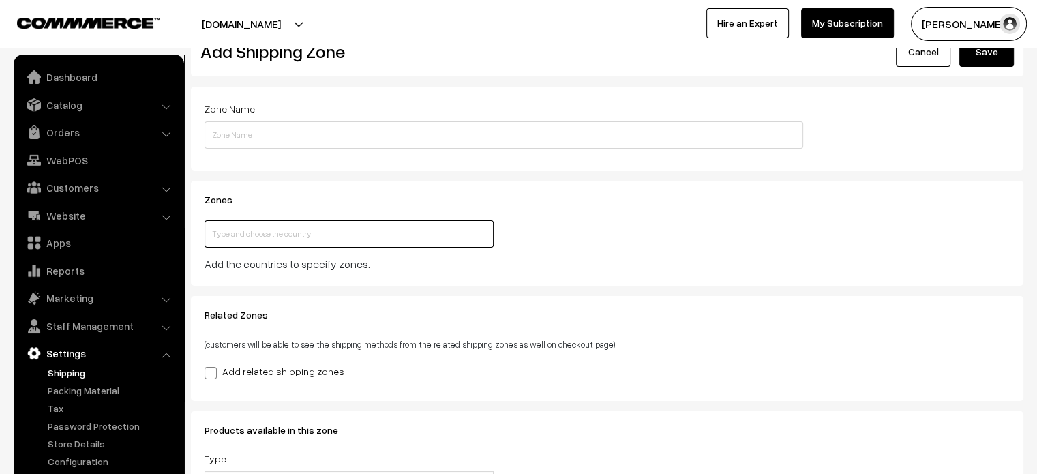
click at [404, 235] on input "text" at bounding box center [348, 233] width 289 height 27
click at [564, 197] on h3 "Zones" at bounding box center [503, 200] width 599 height 12
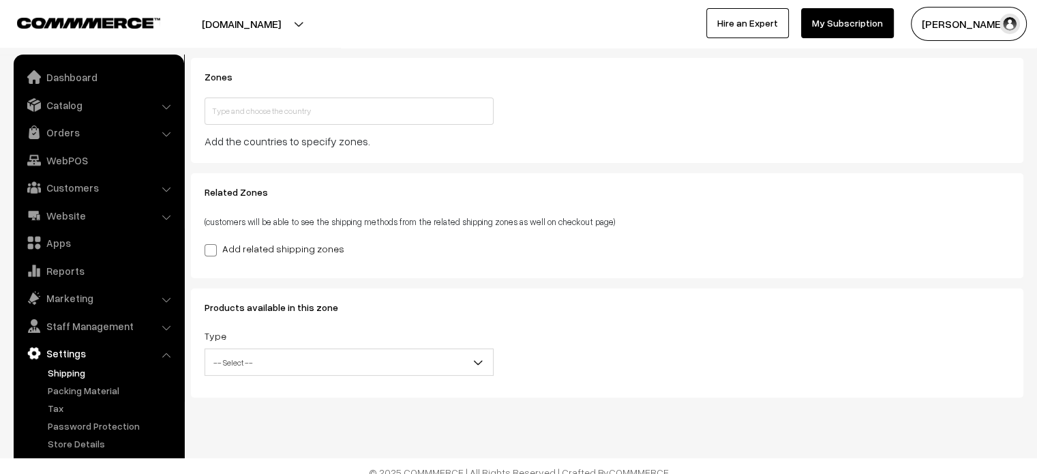
scroll to position [165, 0]
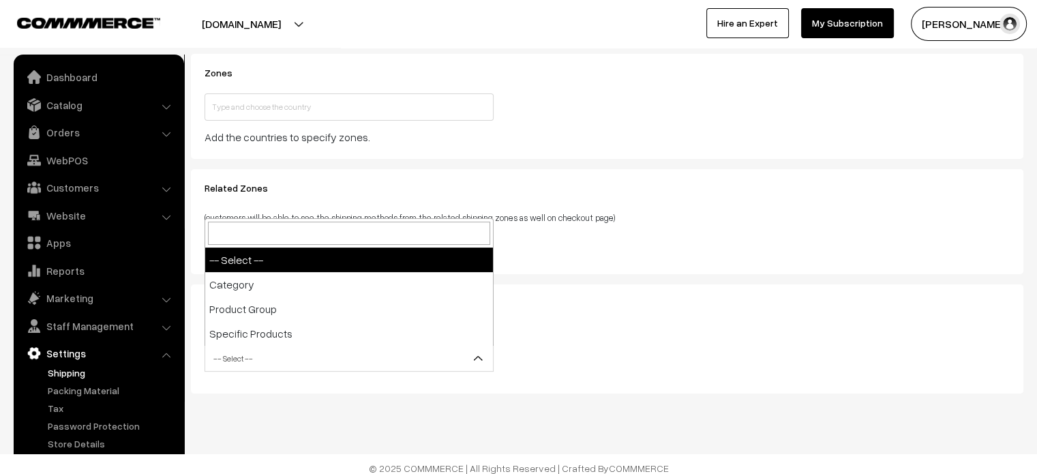
click at [395, 357] on span "-- Select --" at bounding box center [349, 358] width 288 height 24
click at [725, 226] on div "Related Zones (customers will be able to see the shipping methods from the rela…" at bounding box center [503, 222] width 619 height 78
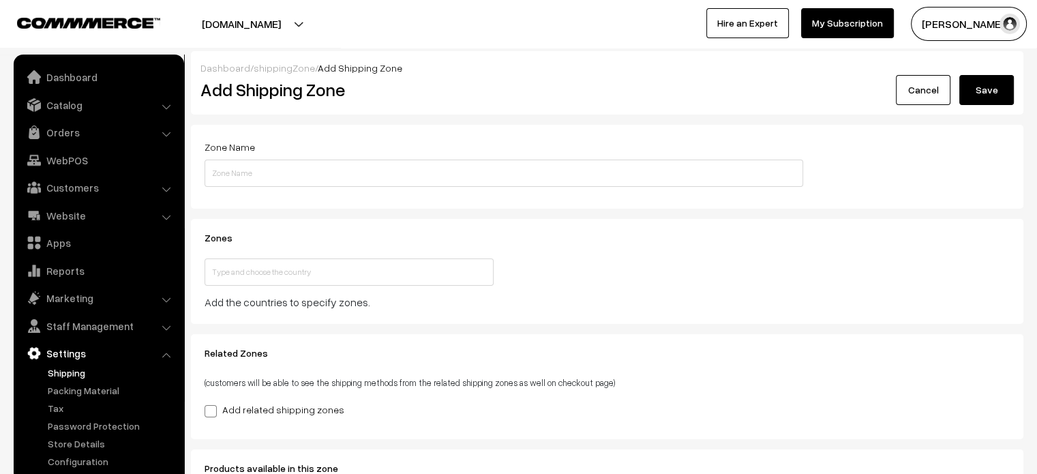
scroll to position [173, 0]
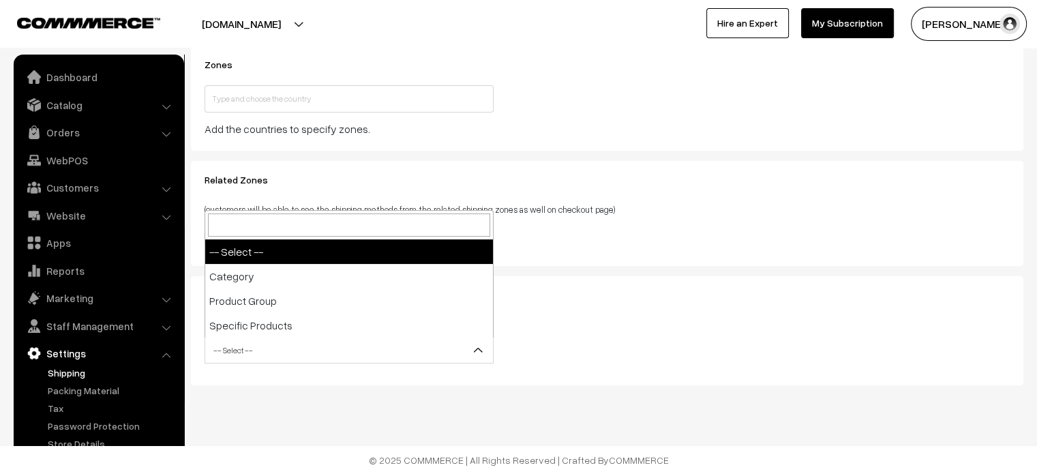
click at [464, 350] on span "-- Select --" at bounding box center [349, 350] width 288 height 24
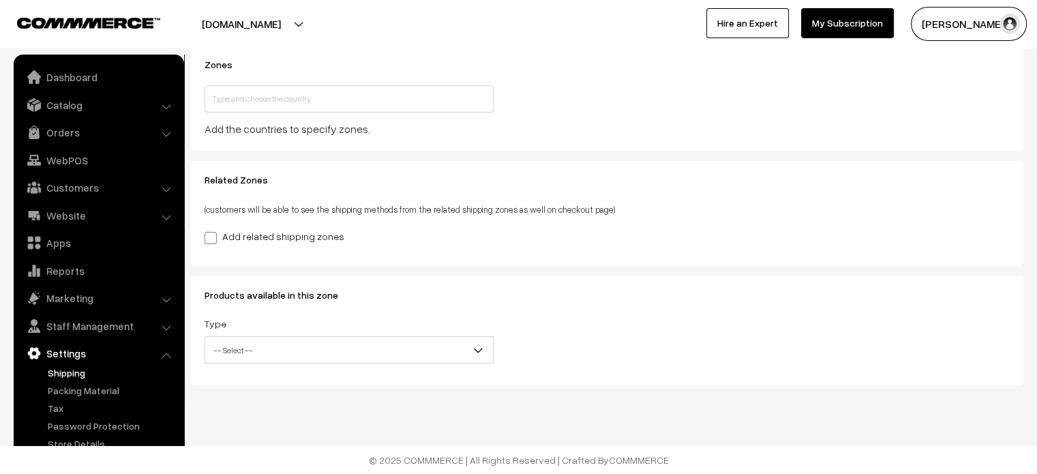
click at [740, 215] on p "(customers will be able to see the shipping methods from the related shipping z…" at bounding box center [503, 208] width 599 height 16
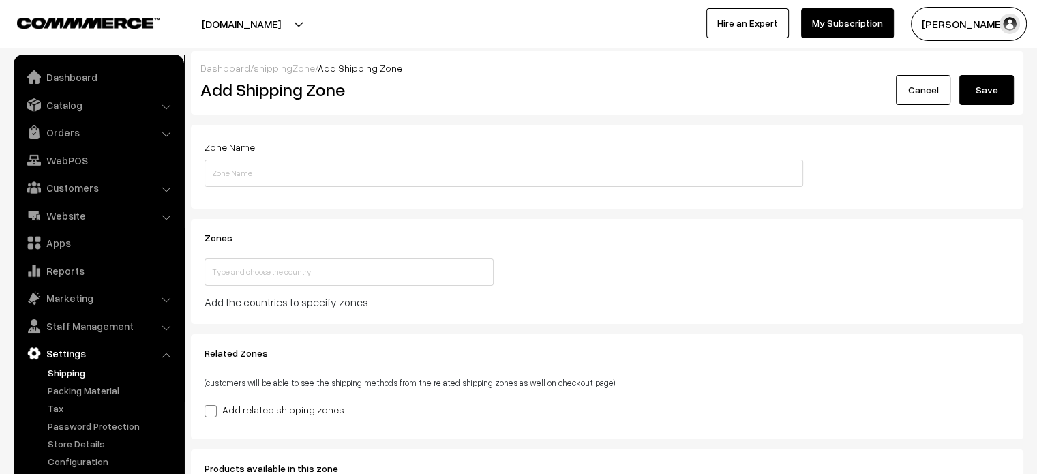
click at [286, 70] on link "shippingZone" at bounding box center [284, 68] width 61 height 12
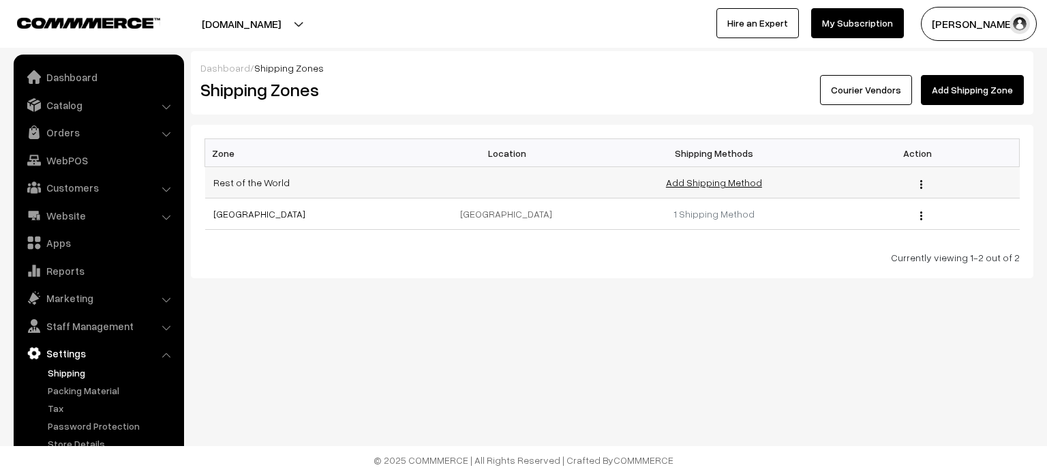
click at [746, 178] on link "Add Shipping Method" at bounding box center [714, 183] width 96 height 12
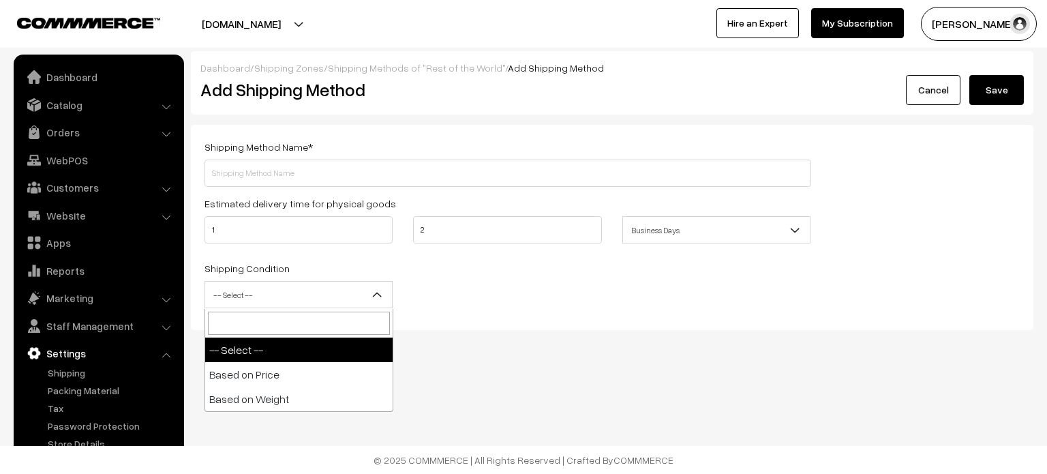
click at [290, 302] on span "-- Select --" at bounding box center [298, 295] width 187 height 24
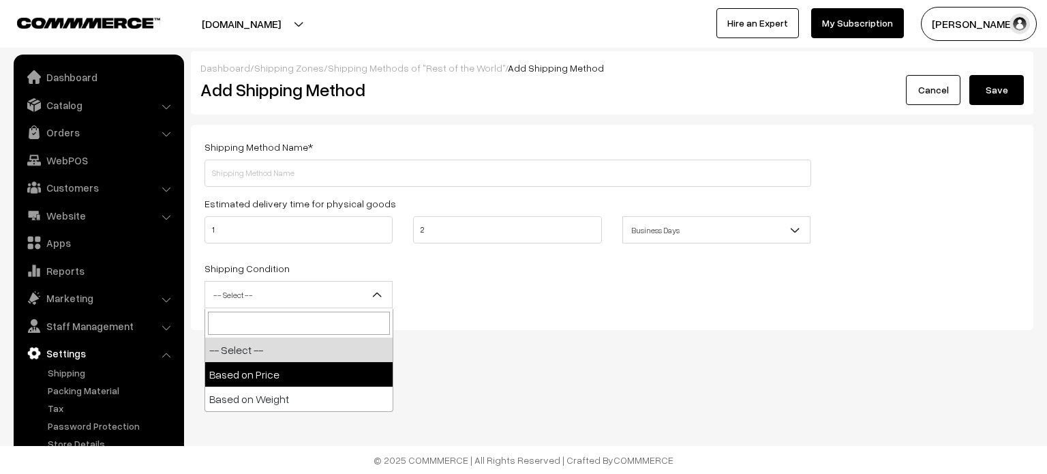
select select "price"
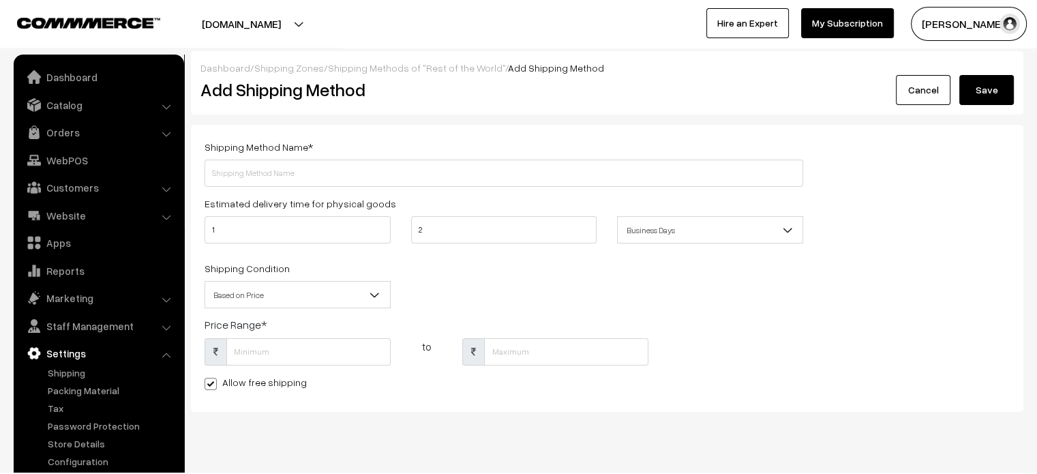
scroll to position [27, 0]
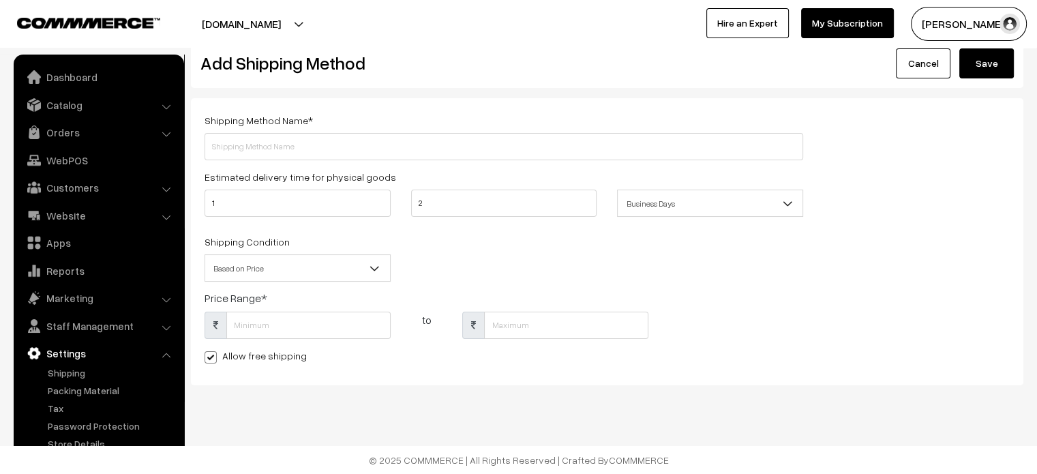
click at [210, 359] on span at bounding box center [210, 357] width 12 height 12
click at [210, 359] on input "Allow free shipping" at bounding box center [208, 354] width 9 height 9
checkbox input "false"
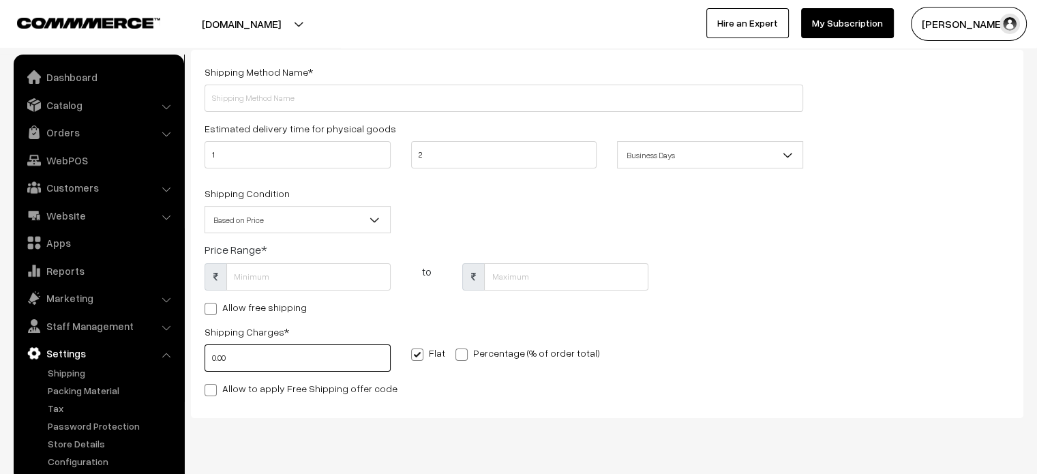
scroll to position [0, 0]
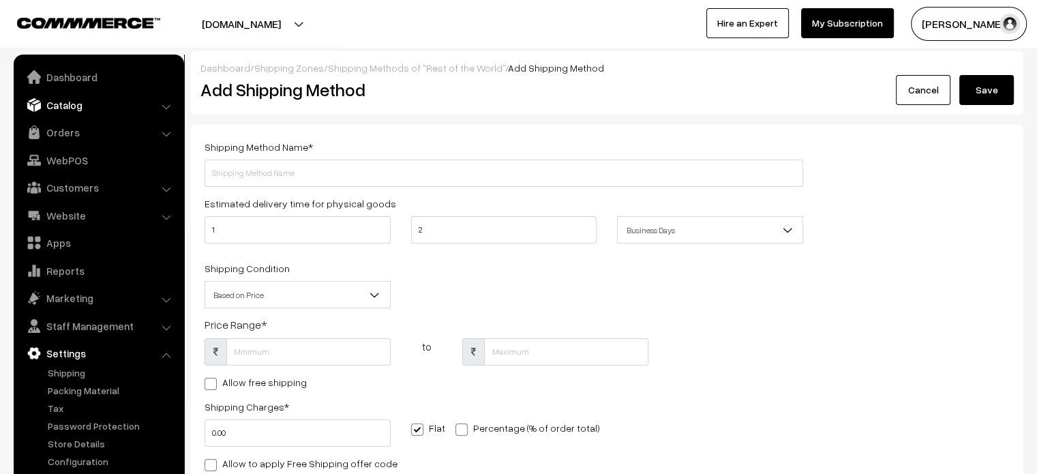
type input "0"
click at [76, 108] on link "Catalog" at bounding box center [98, 105] width 162 height 25
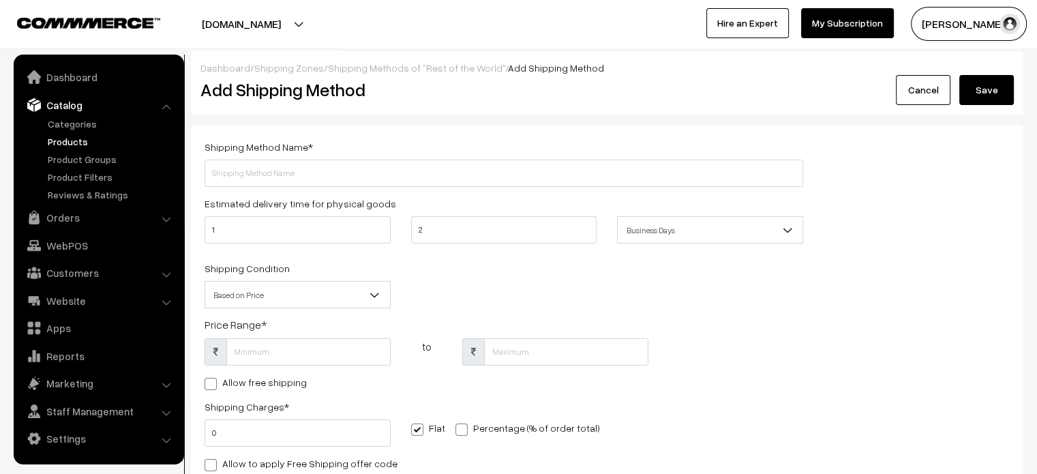
click at [74, 137] on link "Products" at bounding box center [111, 141] width 135 height 14
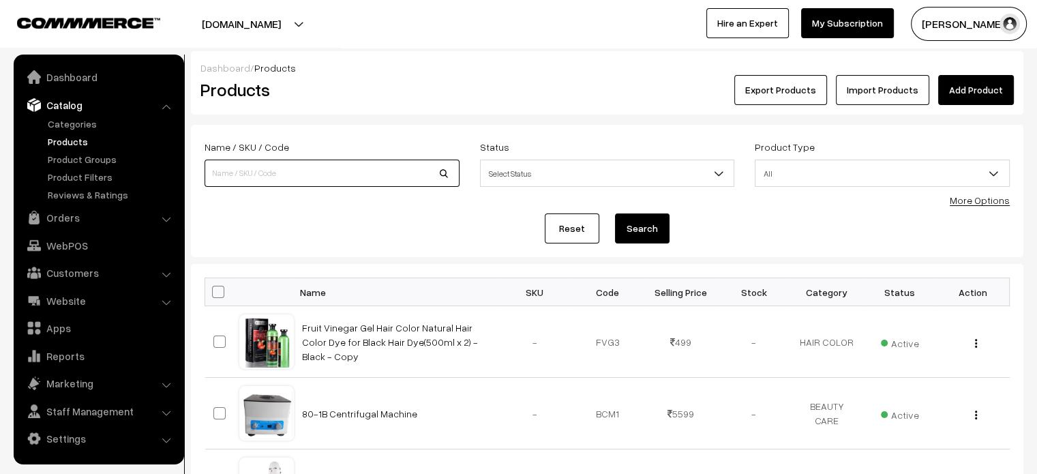
paste input "Nutcell Picosecond Laser Pen – Blue & Red Light for Tattoo, Scar, Mole, Freckle…"
click at [341, 183] on input "Nutcell Picosecond Laser Pen – Blue & Red Light for Tattoo, Scar, Mole, Freckle…" at bounding box center [331, 173] width 255 height 27
type input "Nutcell Picosecond Laser Pen – Blue & Red Light for Tattoo, Scar, Mole, Freckle…"
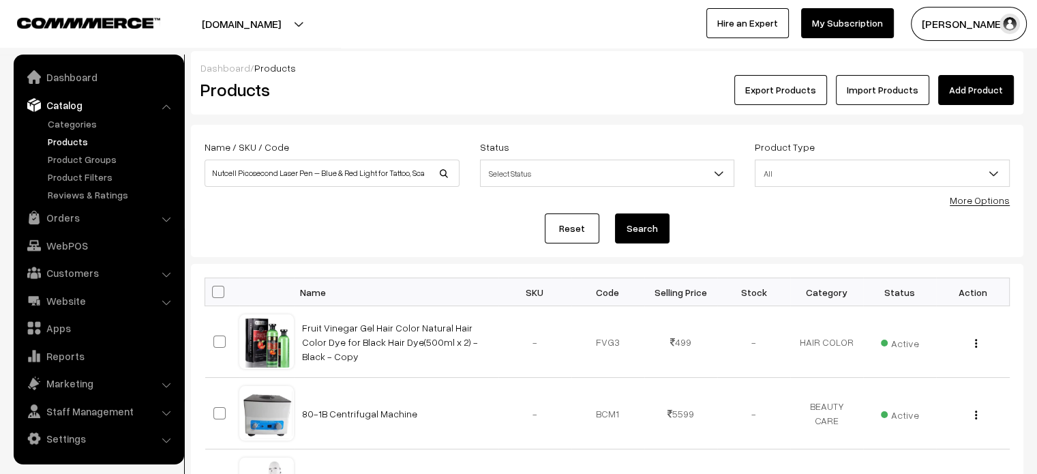
click at [627, 234] on button "Search" at bounding box center [642, 228] width 55 height 30
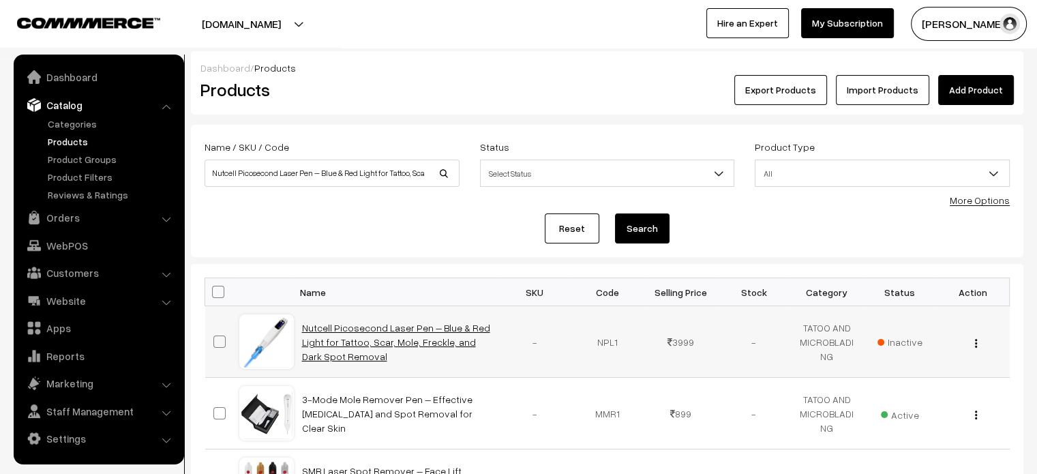
click at [333, 331] on link "Nutcell Picosecond Laser Pen – Blue & Red Light for Tattoo, Scar, Mole, Freckle…" at bounding box center [396, 342] width 188 height 40
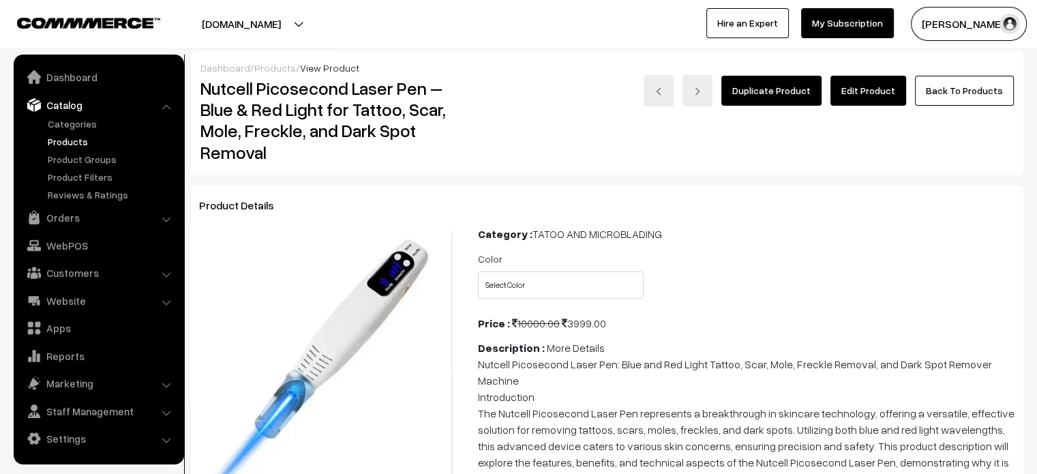
click at [874, 100] on link "Edit Product" at bounding box center [868, 91] width 76 height 30
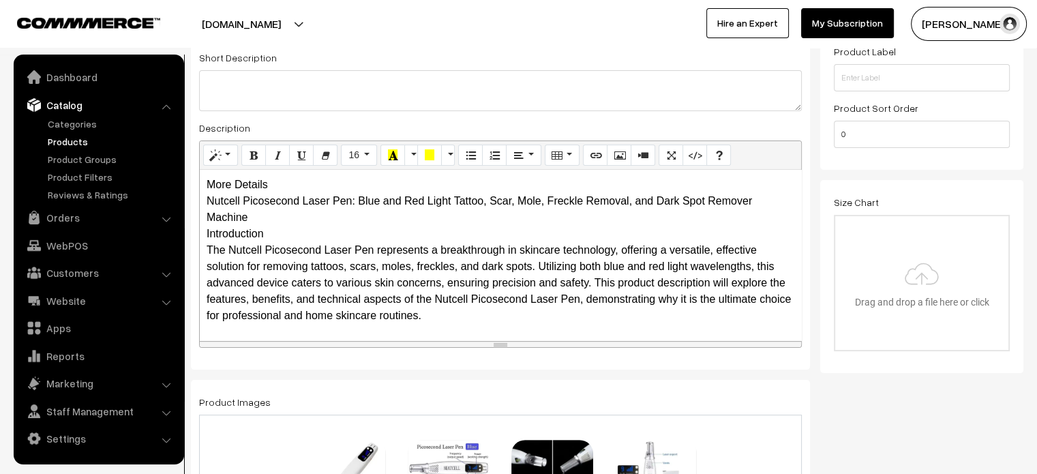
scroll to position [267, 0]
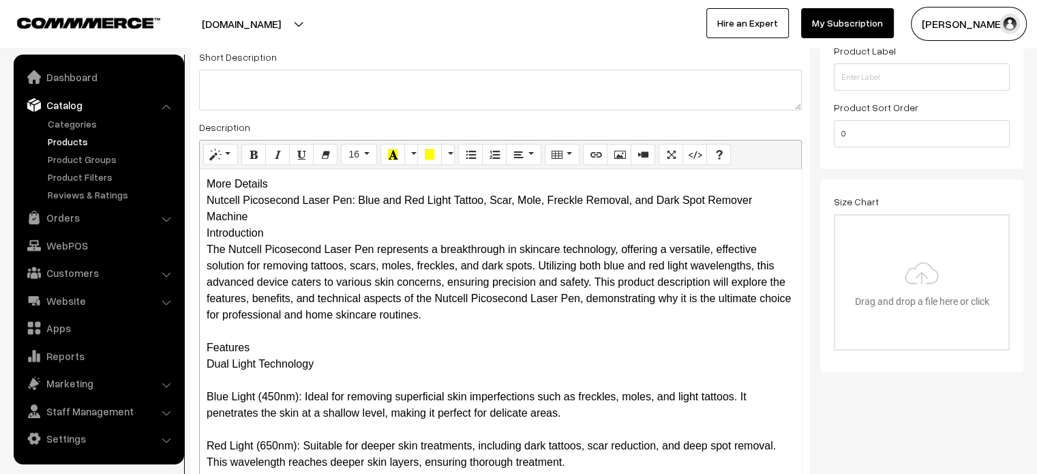
drag, startPoint x: 785, startPoint y: 344, endPoint x: 791, endPoint y: 506, distance: 162.4
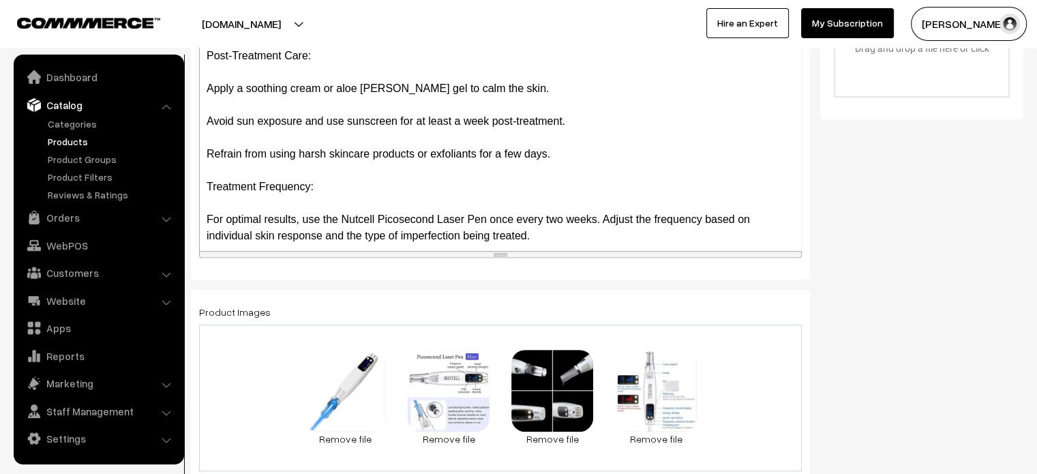
scroll to position [521, 0]
drag, startPoint x: 793, startPoint y: 252, endPoint x: 819, endPoint y: 462, distance: 211.5
click at [819, 462] on div "Name * Nutcell Picosecond Laser Pen – Blue & Red Light for Tattoo, Scar, Mole, …" at bounding box center [500, 342] width 639 height 1474
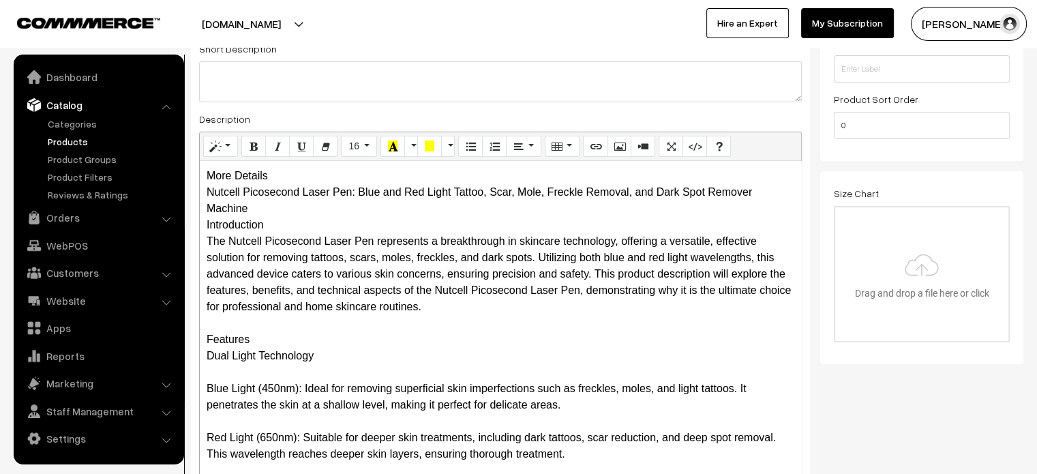
scroll to position [275, 0]
click at [245, 177] on div "More Details Nutcell Picosecond Laser Pen: Blue and Red Light Tattoo, Scar, Mol…" at bounding box center [500, 433] width 601 height 544
click at [276, 177] on div "More Details Nutcell Picosecond Laser Pen: Blue and Red Light Tattoo, Scar, Mol…" at bounding box center [500, 433] width 601 height 544
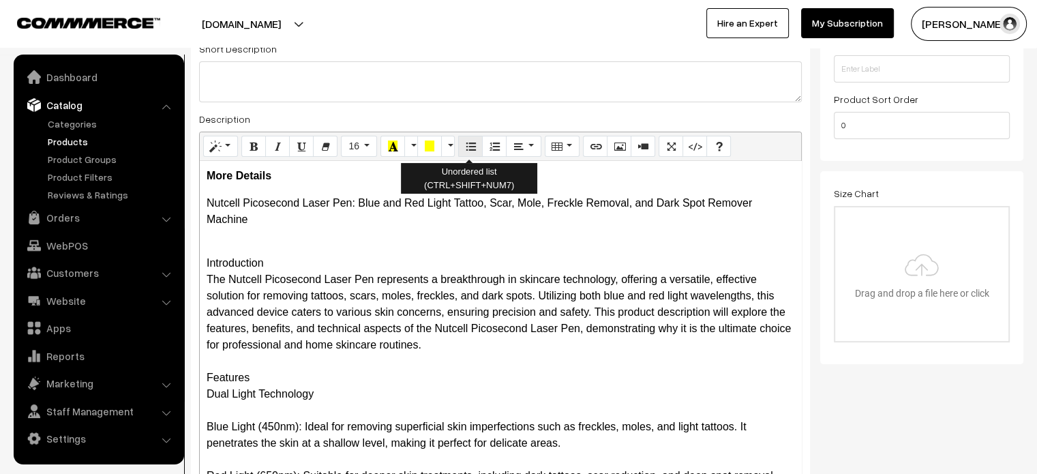
click at [477, 141] on button "Unordered list (CTRL+SHIFT+NUM7)" at bounding box center [470, 147] width 25 height 22
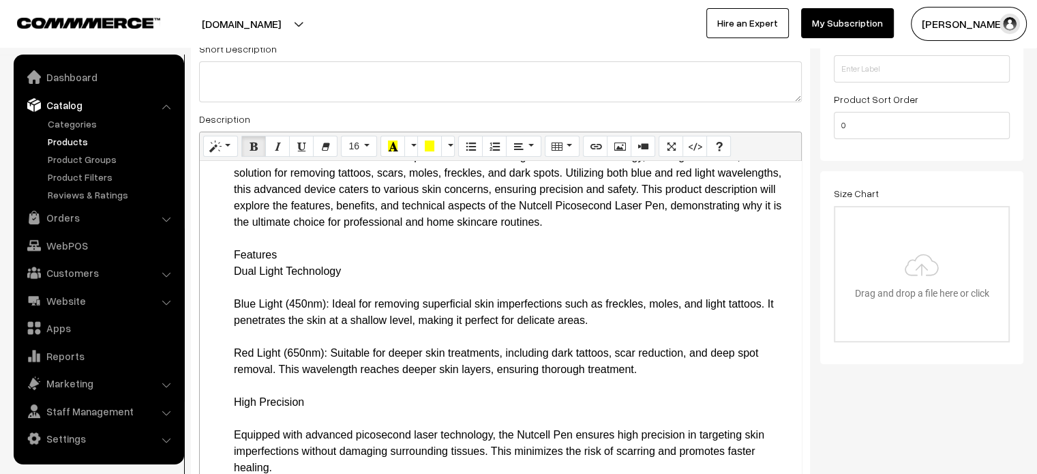
scroll to position [108, 0]
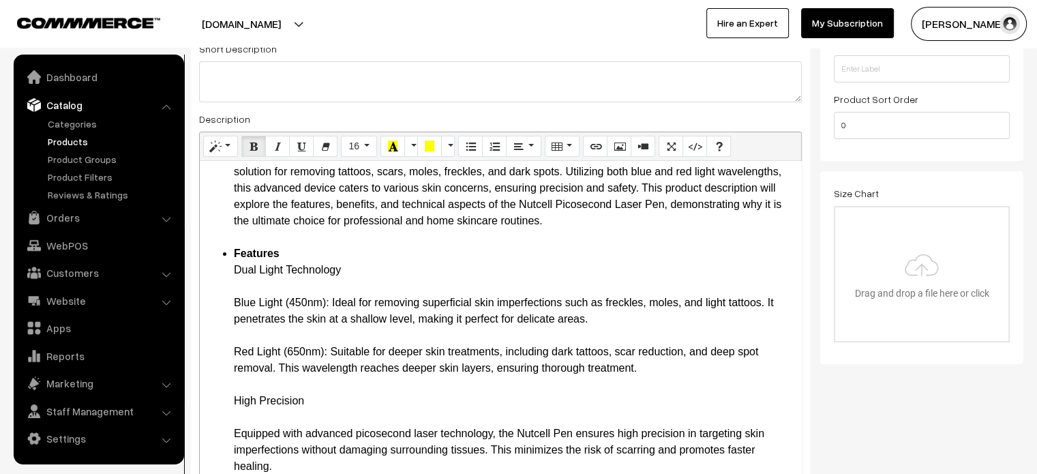
drag, startPoint x: 231, startPoint y: 303, endPoint x: 330, endPoint y: 303, distance: 98.8
drag, startPoint x: 232, startPoint y: 348, endPoint x: 331, endPoint y: 354, distance: 99.8
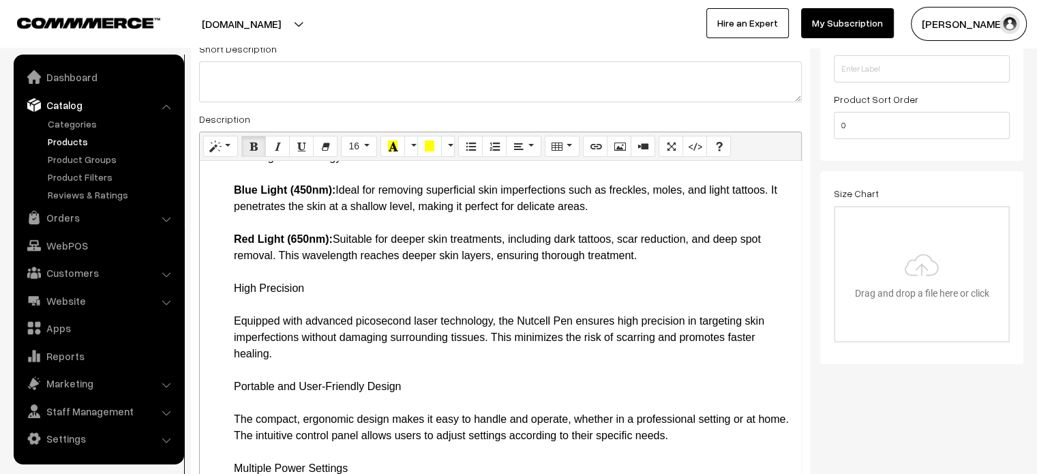
scroll to position [221, 0]
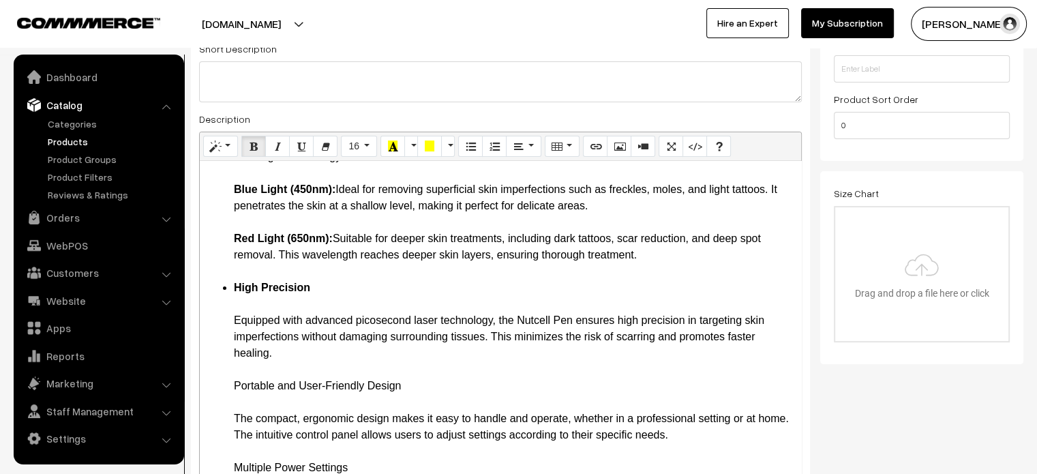
click at [251, 299] on li "High Precision Equipped with advanced picosecond laser technology, the Nutcell …" at bounding box center [514, 328] width 560 height 98
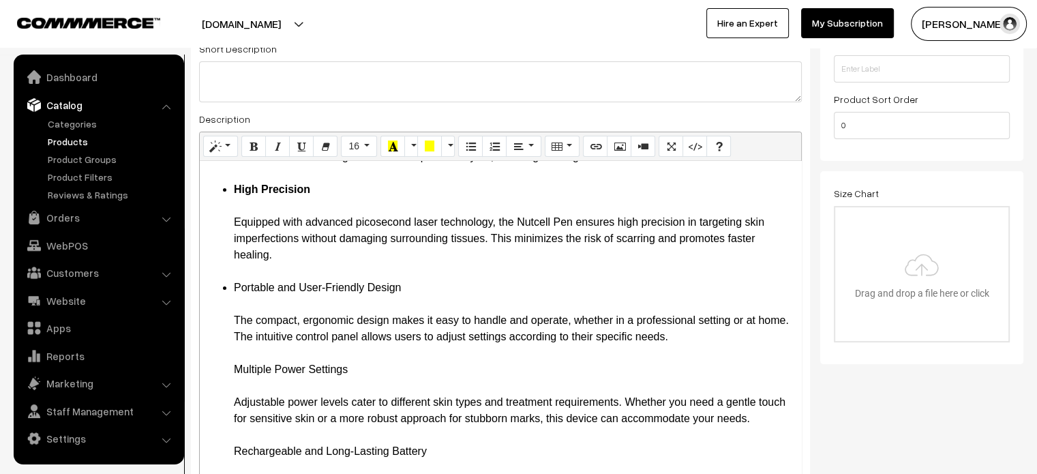
scroll to position [324, 0]
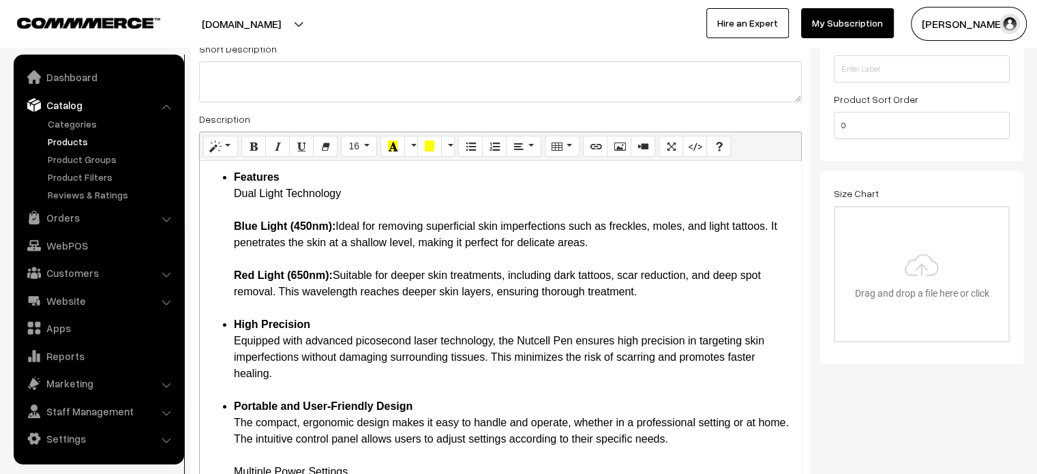
scroll to position [166, 0]
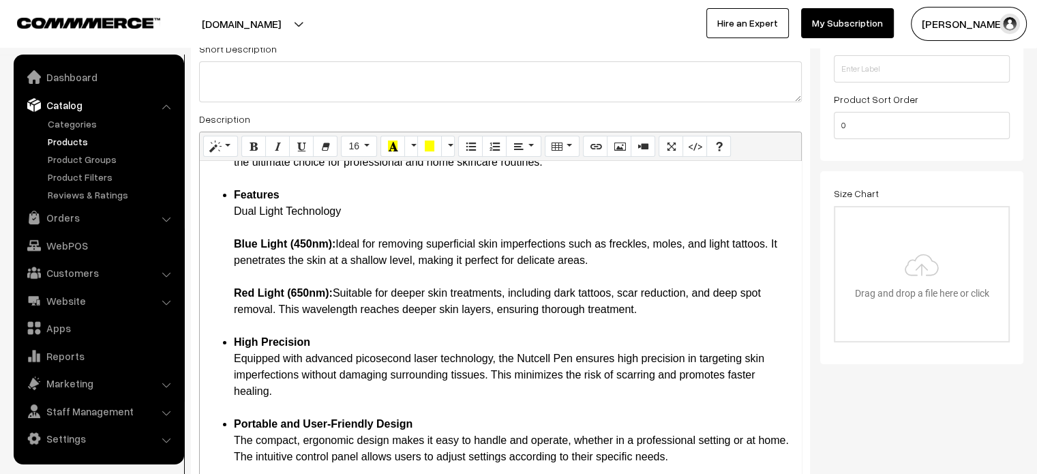
click at [245, 229] on li "Features Dual Light Technology Blue Light (450nm): Ideal for removing superfici…" at bounding box center [514, 260] width 560 height 147
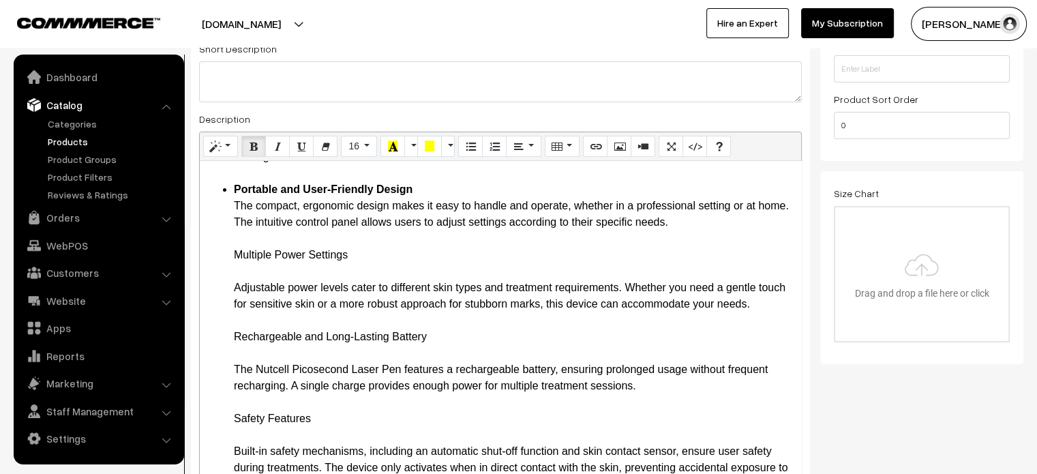
scroll to position [387, 0]
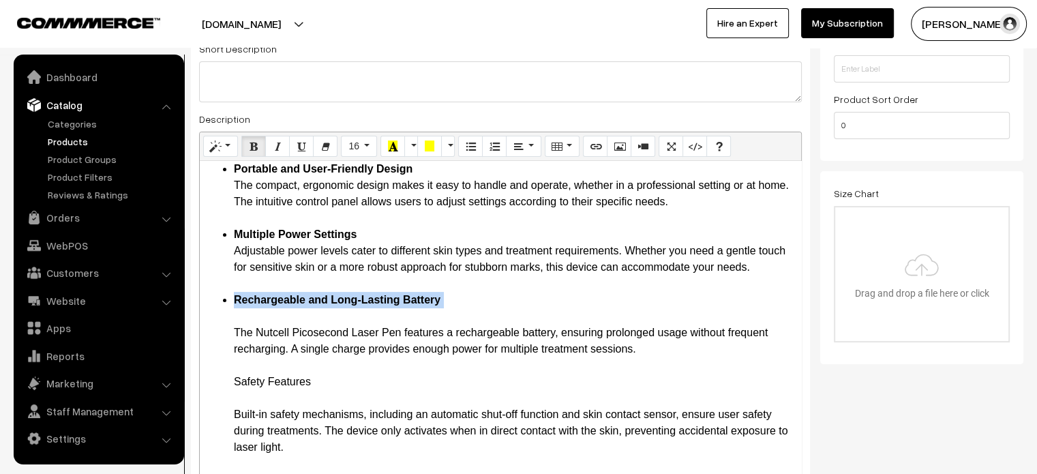
scroll to position [408, 0]
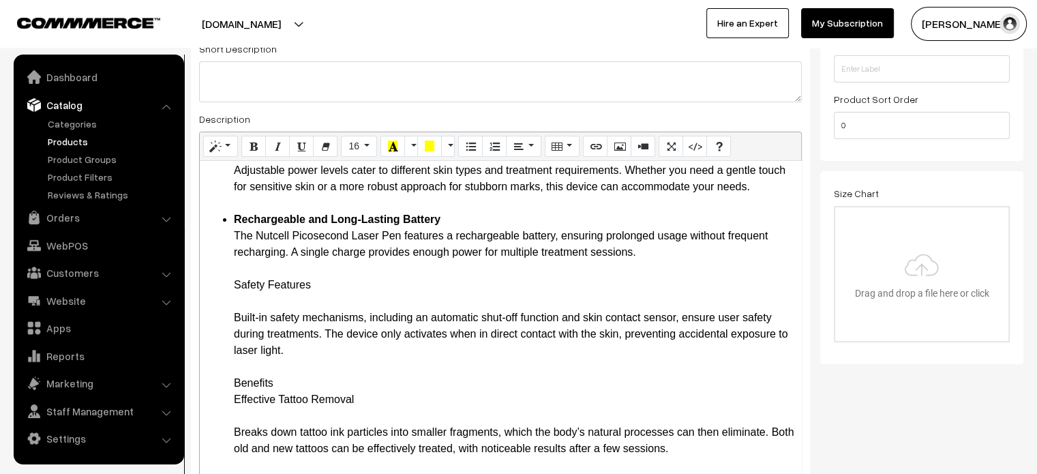
scroll to position [485, 0]
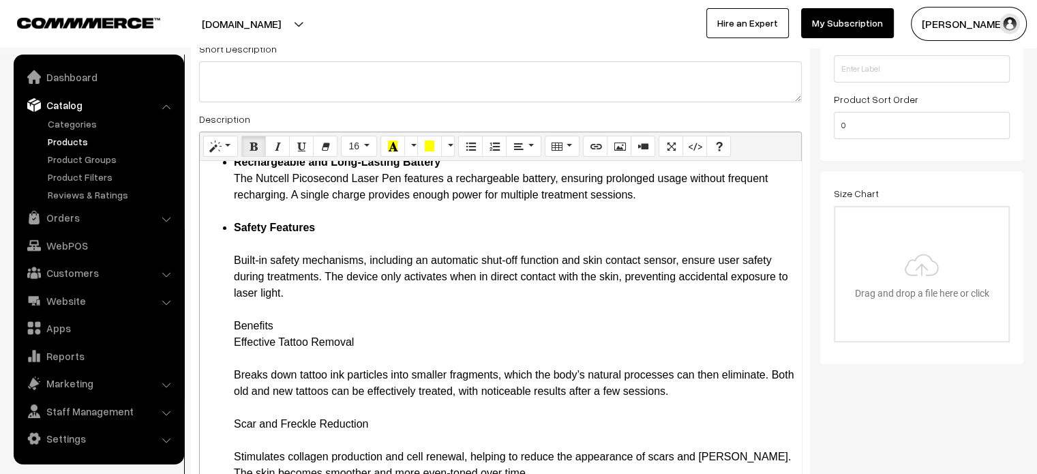
scroll to position [545, 0]
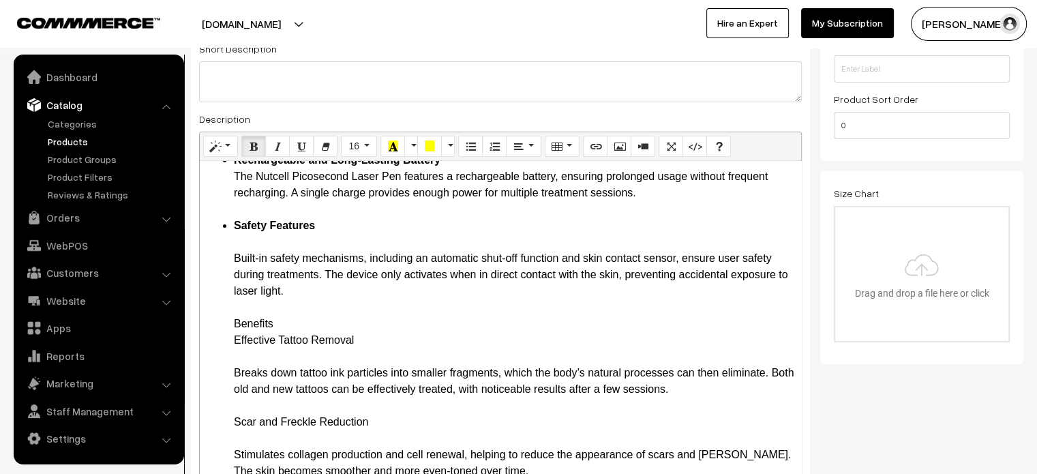
click at [242, 242] on li "Safety Features Built-in safety mechanisms, including an automatic shut-off fun…" at bounding box center [514, 266] width 560 height 98
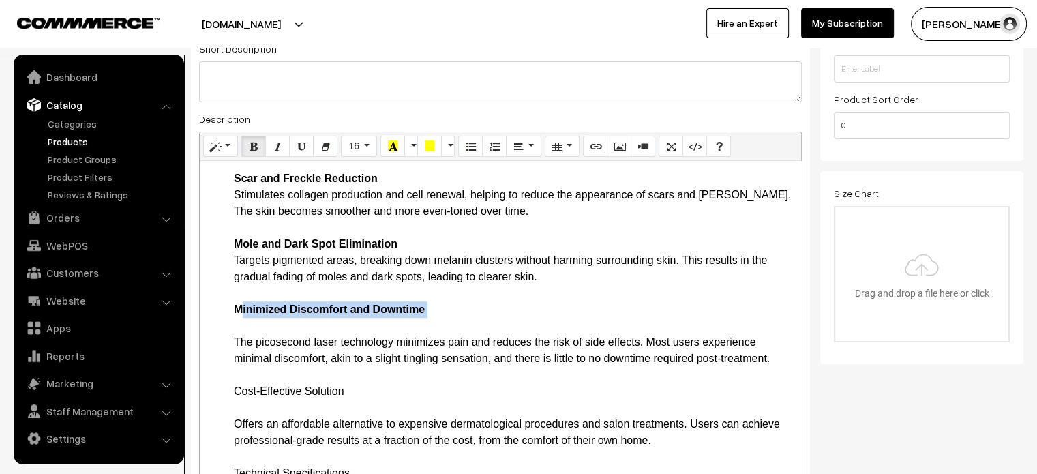
scroll to position [783, 0]
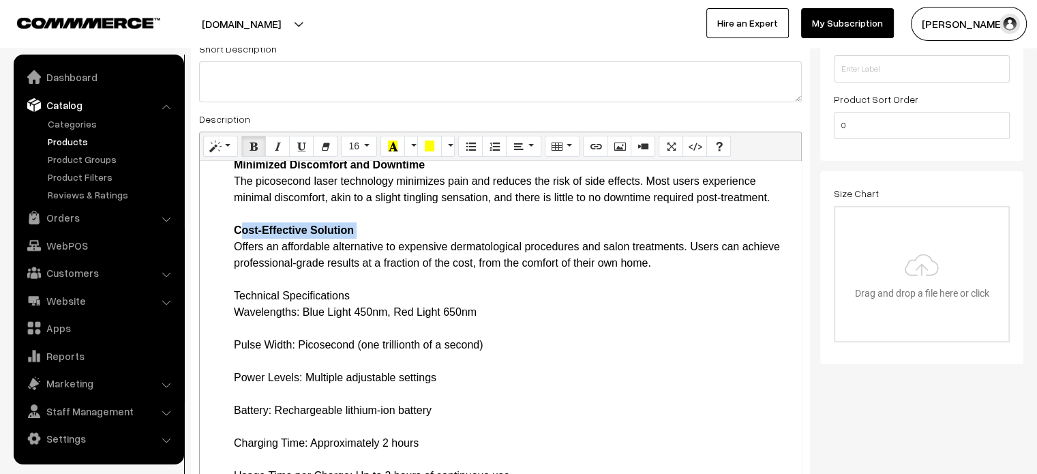
scroll to position [903, 0]
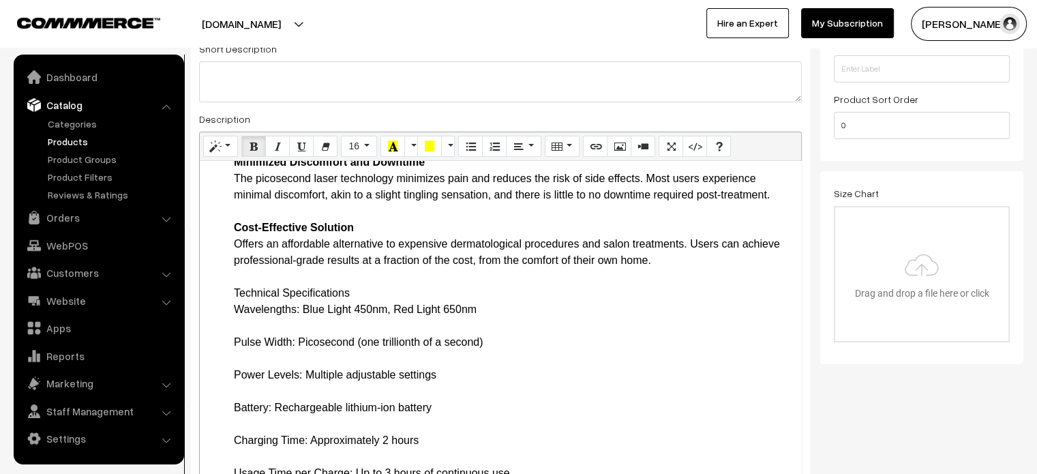
click at [230, 296] on ul "Introduction The Nutcell Picosecond Laser Pen represents a breakthrough in skin…" at bounding box center [501, 244] width 588 height 1816
click at [223, 314] on ul "Introduction The Nutcell Picosecond Laser Pen represents a breakthrough in skin…" at bounding box center [501, 244] width 588 height 1816
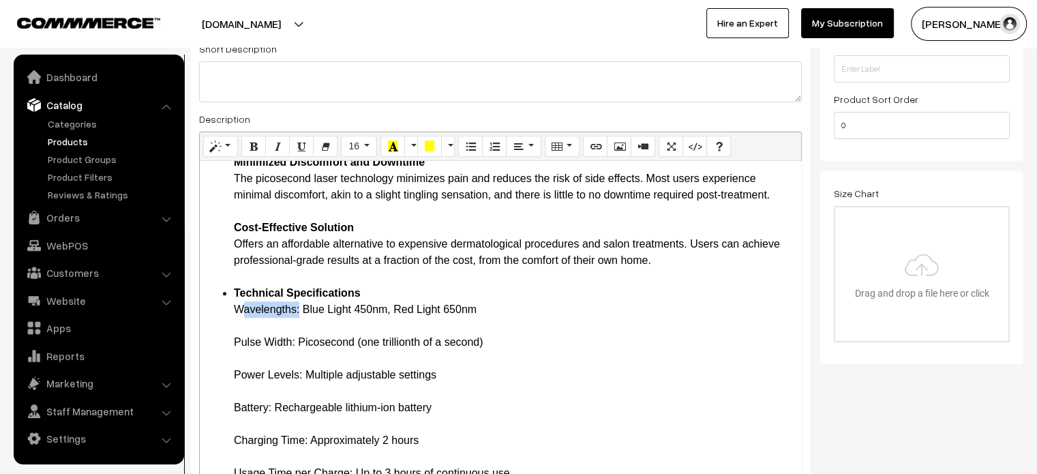
click at [223, 314] on ul "Introduction The Nutcell Picosecond Laser Pen represents a breakthrough in skin…" at bounding box center [501, 244] width 588 height 1816
drag, startPoint x: 231, startPoint y: 340, endPoint x: 297, endPoint y: 342, distance: 65.5
click at [297, 342] on ul "Introduction The Nutcell Picosecond Laser Pen represents a breakthrough in skin…" at bounding box center [501, 244] width 588 height 1816
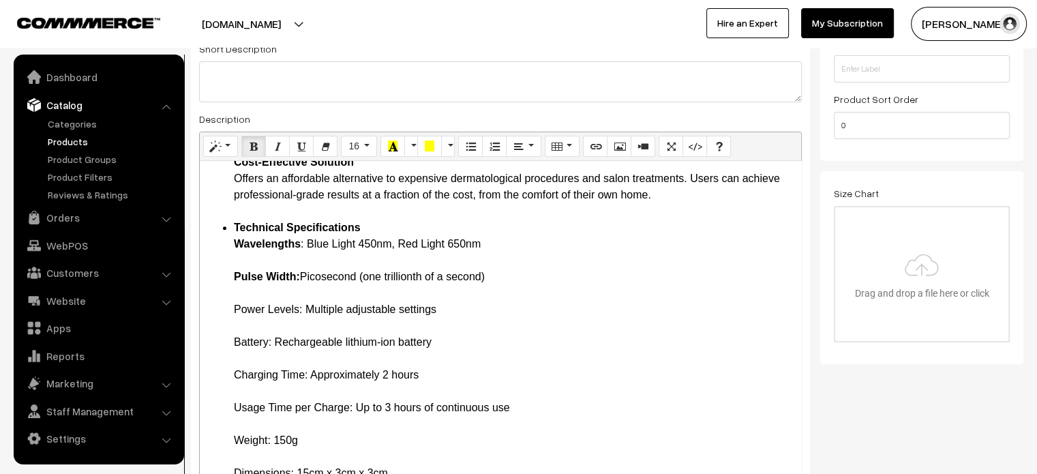
scroll to position [971, 0]
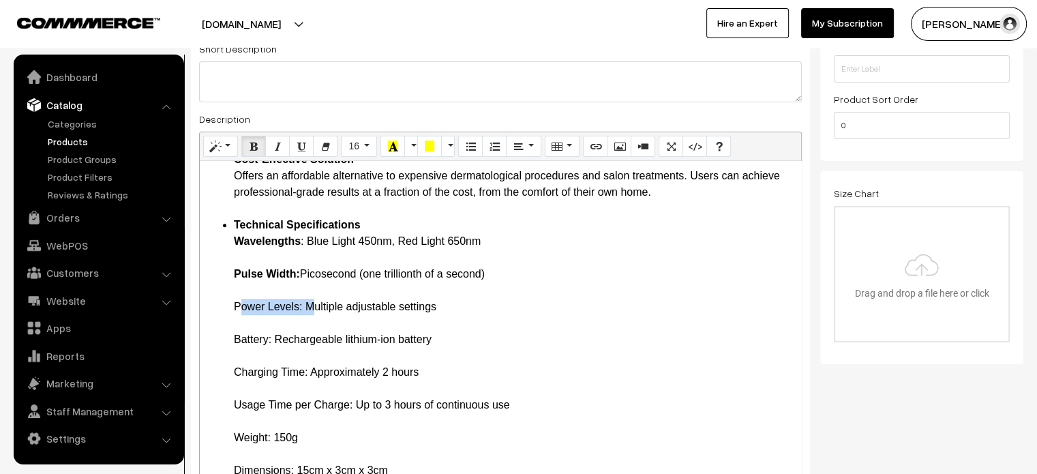
drag, startPoint x: 229, startPoint y: 306, endPoint x: 305, endPoint y: 302, distance: 75.8
click at [305, 302] on ul "Introduction The Nutcell Picosecond Laser Pen represents a breakthrough in skin…" at bounding box center [501, 176] width 588 height 1816
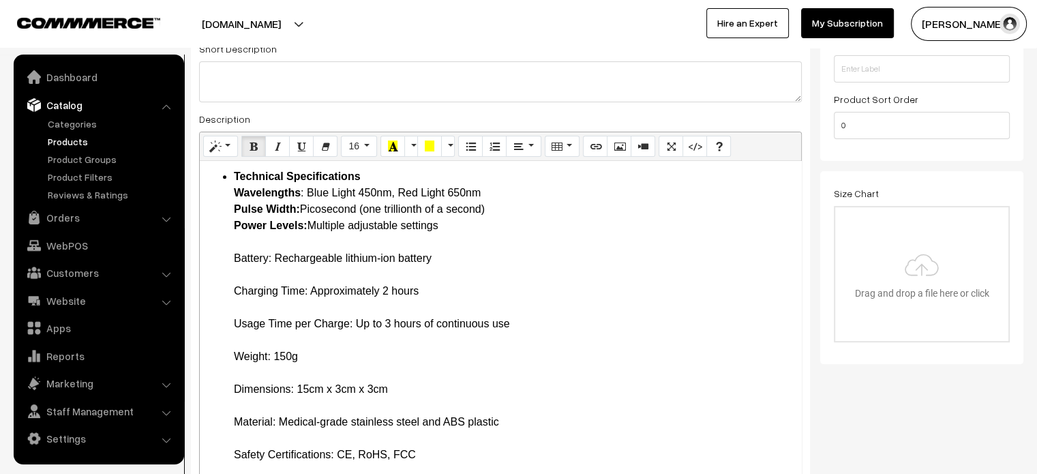
scroll to position [1020, 0]
click at [229, 236] on ul "Introduction The Nutcell Picosecond Laser Pen represents a breakthrough in skin…" at bounding box center [501, 110] width 588 height 1783
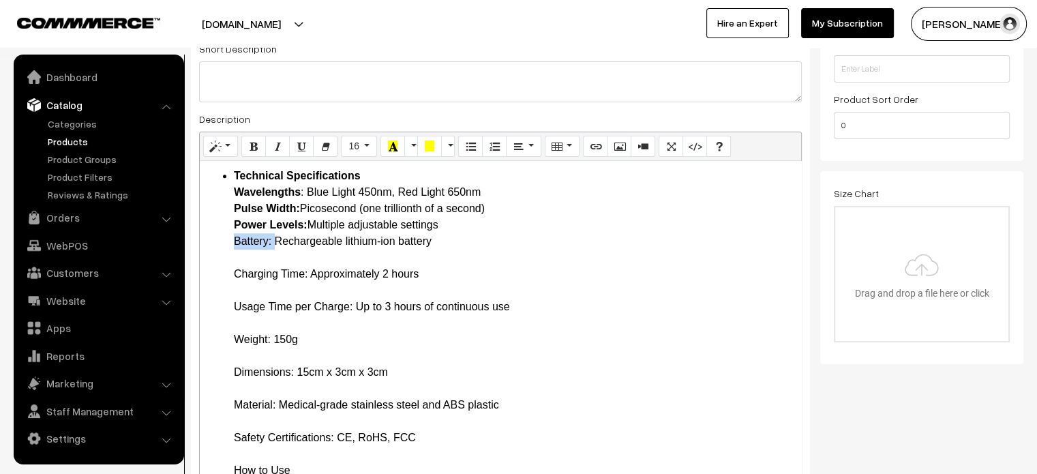
drag, startPoint x: 229, startPoint y: 237, endPoint x: 277, endPoint y: 242, distance: 48.0
click at [277, 242] on ul "Introduction The Nutcell Picosecond Laser Pen represents a breakthrough in skin…" at bounding box center [501, 102] width 588 height 1767
drag, startPoint x: 233, startPoint y: 272, endPoint x: 309, endPoint y: 272, distance: 75.7
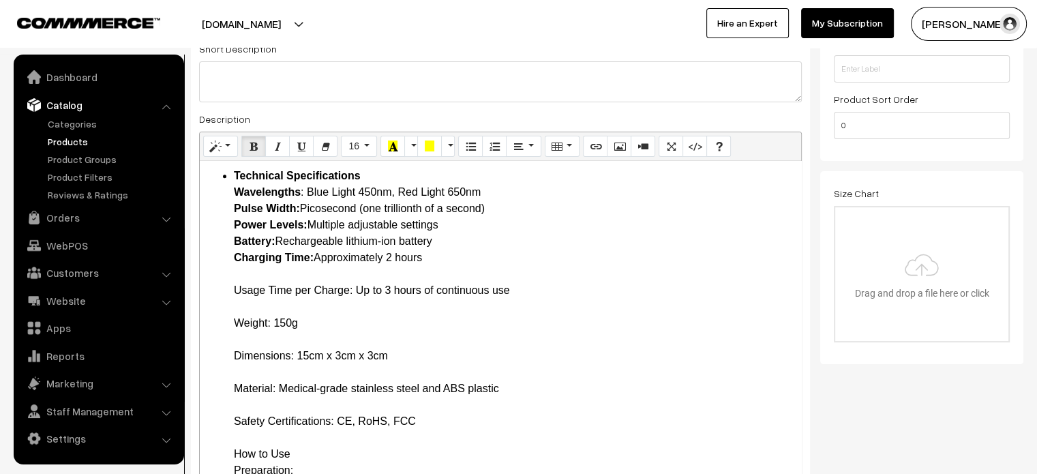
click at [221, 273] on ul "Introduction The Nutcell Picosecond Laser Pen represents a breakthrough in skin…" at bounding box center [501, 94] width 588 height 1751
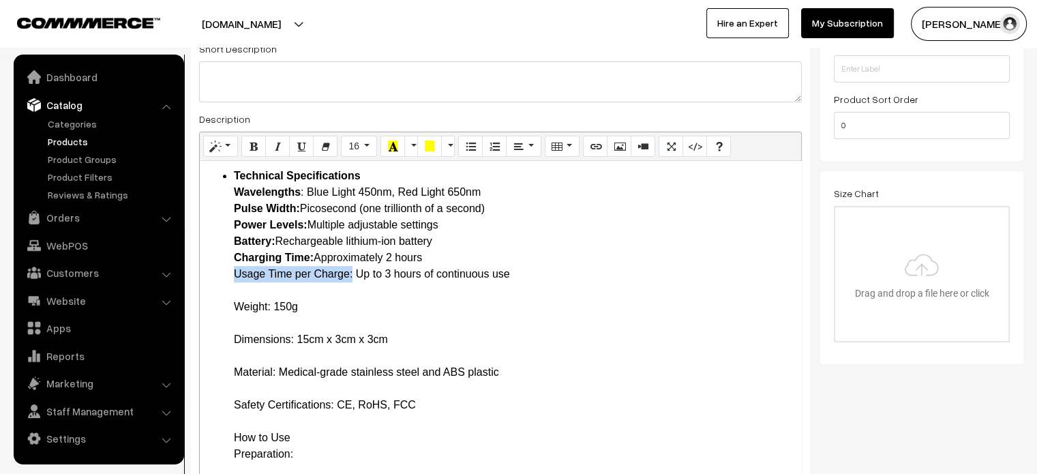
drag, startPoint x: 228, startPoint y: 273, endPoint x: 354, endPoint y: 270, distance: 126.1
click at [354, 270] on ul "Introduction The Nutcell Picosecond Laser Pen represents a breakthrough in skin…" at bounding box center [501, 86] width 588 height 1734
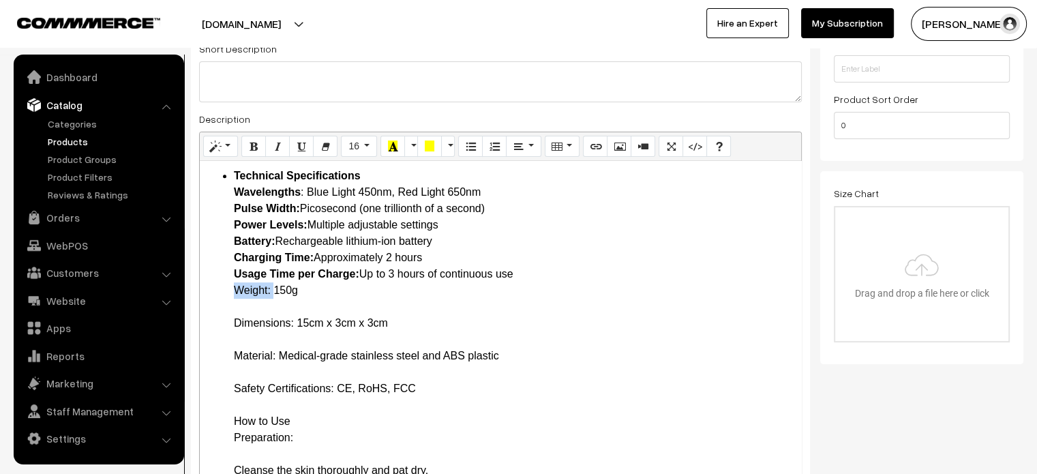
drag, startPoint x: 230, startPoint y: 294, endPoint x: 275, endPoint y: 292, distance: 45.7
click at [275, 292] on ul "Introduction The Nutcell Picosecond Laser Pen represents a breakthrough in skin…" at bounding box center [501, 78] width 588 height 1718
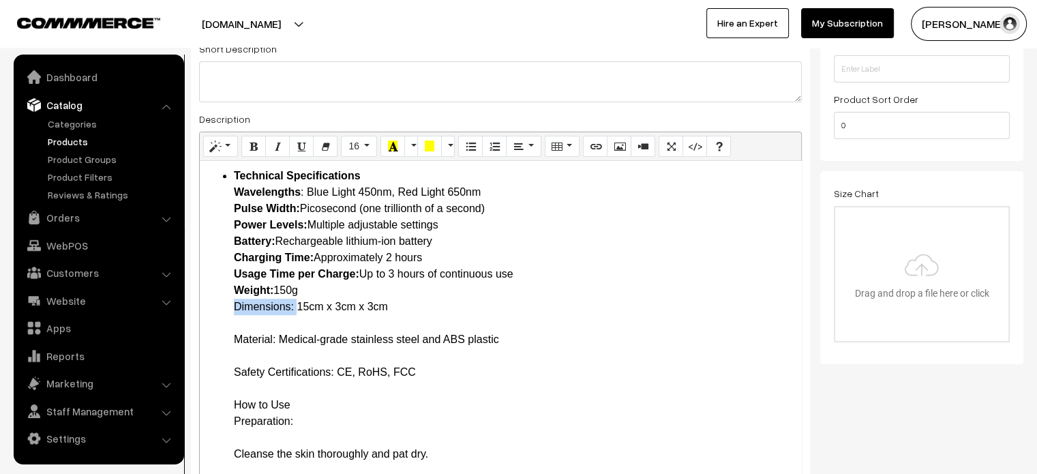
drag, startPoint x: 233, startPoint y: 307, endPoint x: 297, endPoint y: 306, distance: 64.1
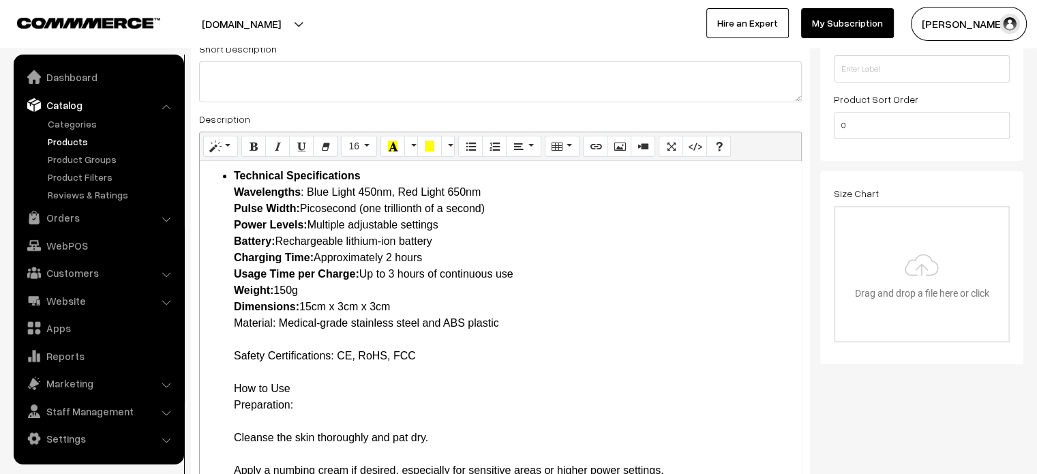
drag, startPoint x: 237, startPoint y: 320, endPoint x: 275, endPoint y: 322, distance: 39.0
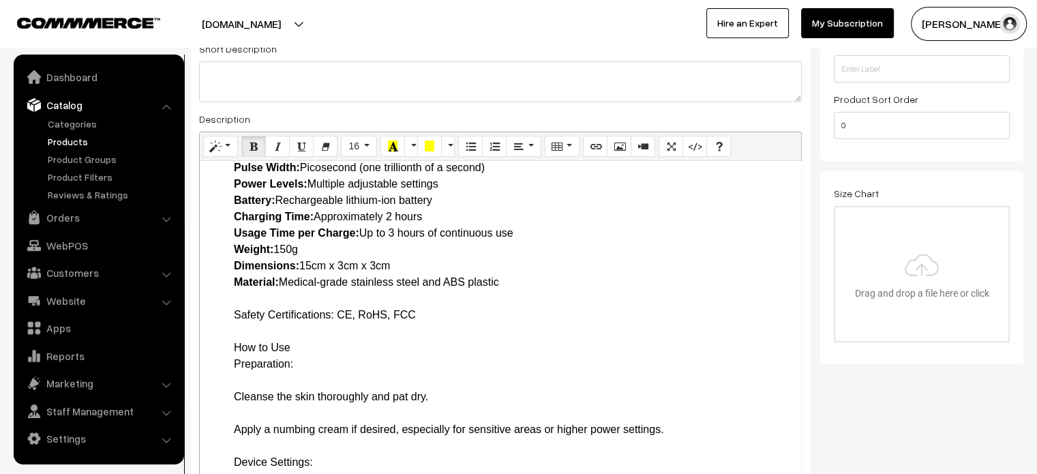
scroll to position [1066, 0]
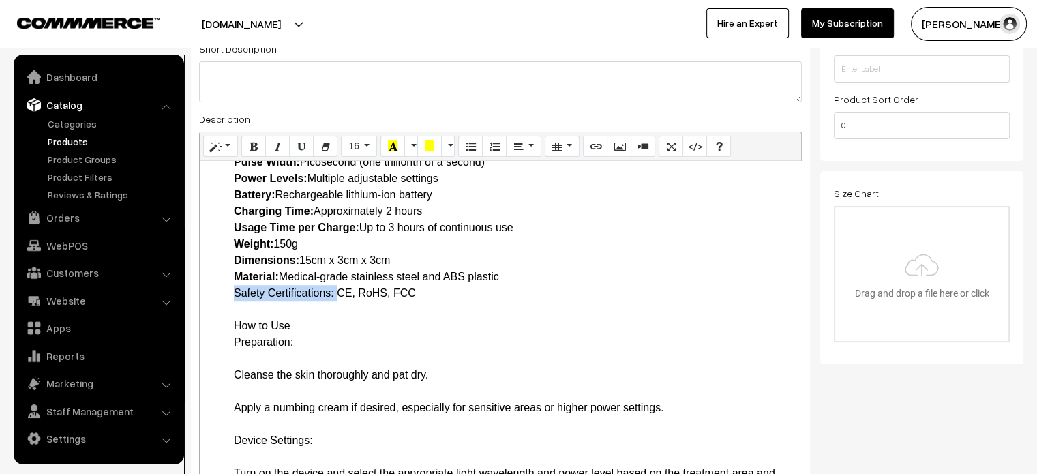
drag, startPoint x: 228, startPoint y: 292, endPoint x: 335, endPoint y: 288, distance: 107.1
click at [335, 288] on ul "Introduction The Nutcell Picosecond Laser Pen represents a breakthrough in skin…" at bounding box center [501, 6] width 588 height 1669
click at [224, 328] on ul "Introduction The Nutcell Picosecond Laser Pen represents a breakthrough in skin…" at bounding box center [501, 6] width 588 height 1669
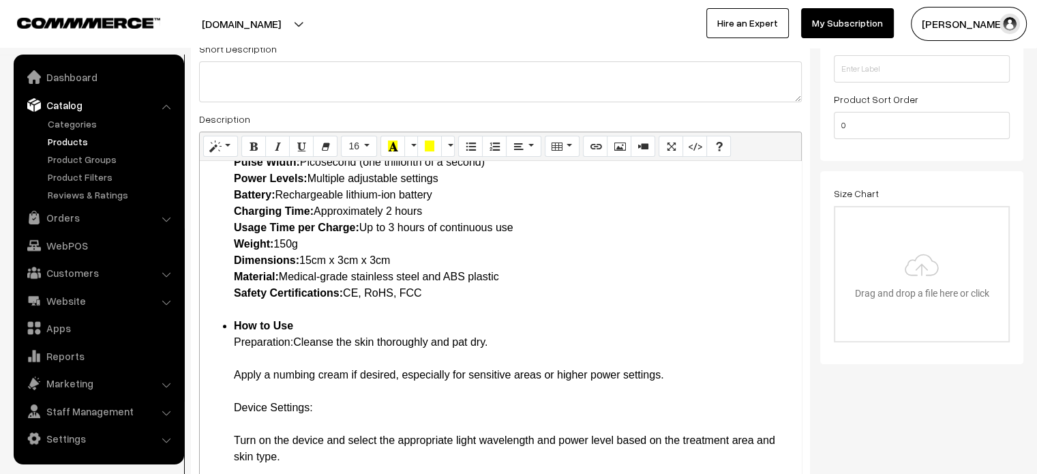
drag, startPoint x: 232, startPoint y: 338, endPoint x: 299, endPoint y: 347, distance: 67.4
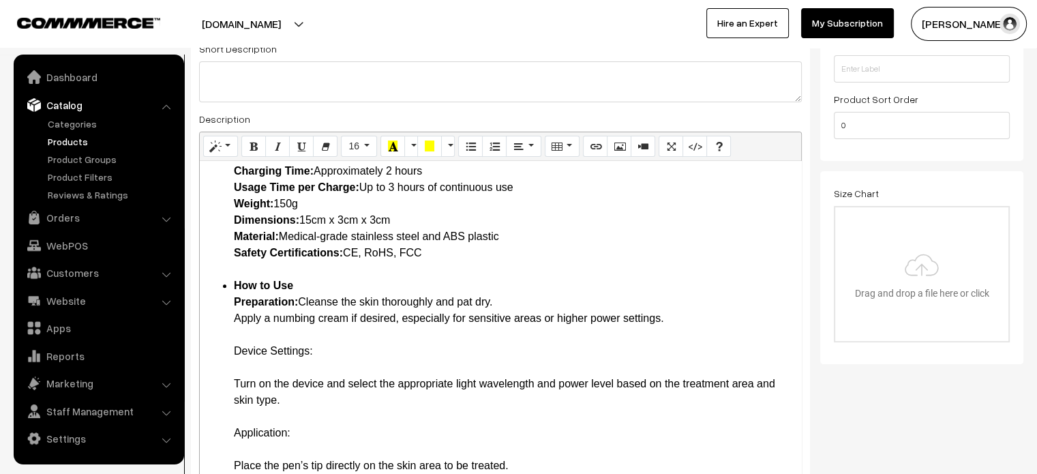
scroll to position [1112, 0]
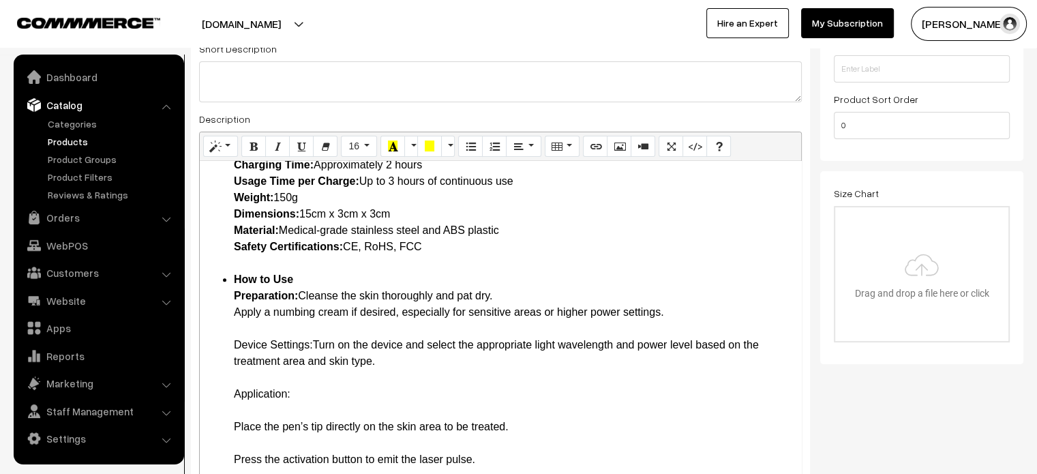
drag, startPoint x: 230, startPoint y: 348, endPoint x: 314, endPoint y: 344, distance: 83.3
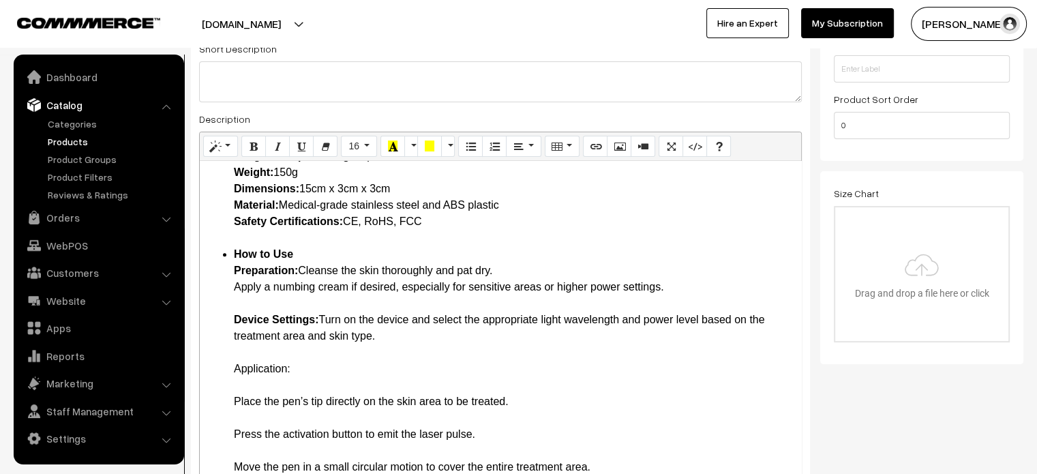
click at [314, 365] on li "How to Use Preparation: Cleanse the skin thoroughly and pat dry. Apply a numbin…" at bounding box center [514, 467] width 560 height 442
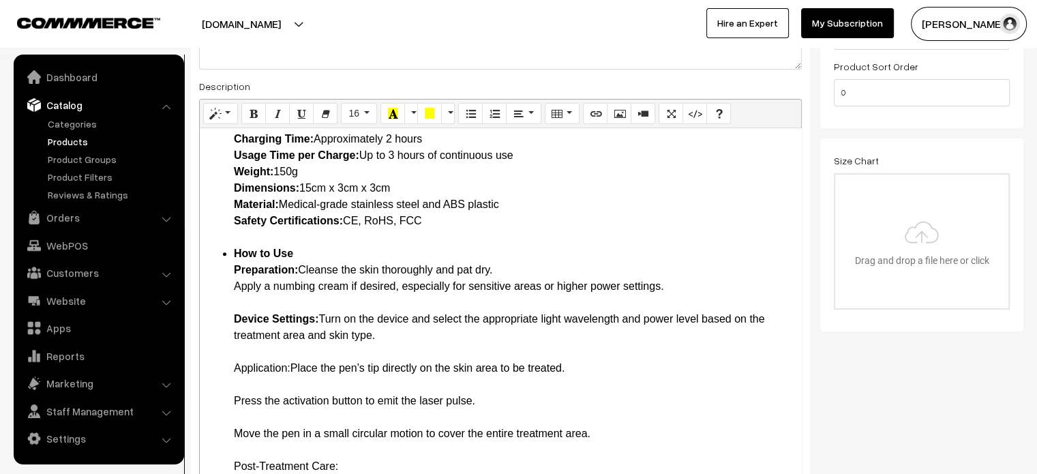
scroll to position [1106, 0]
click at [280, 383] on li "How to Use Preparation: Cleanse the skin thoroughly and pat dry. Apply a numbin…" at bounding box center [514, 449] width 560 height 409
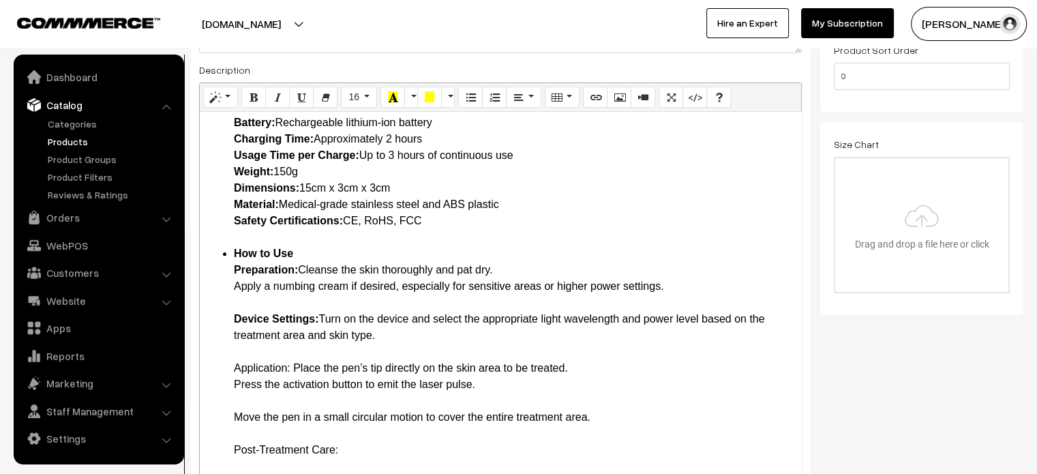
scroll to position [1089, 0]
click at [264, 365] on li "How to Use Preparation: Cleanse the skin thoroughly and pat dry. Apply a numbin…" at bounding box center [514, 441] width 560 height 393
click at [239, 365] on li "How to Use Preparation: Cleanse the skin thoroughly and pat dry. Apply a numbin…" at bounding box center [514, 441] width 560 height 393
drag, startPoint x: 226, startPoint y: 368, endPoint x: 292, endPoint y: 367, distance: 66.1
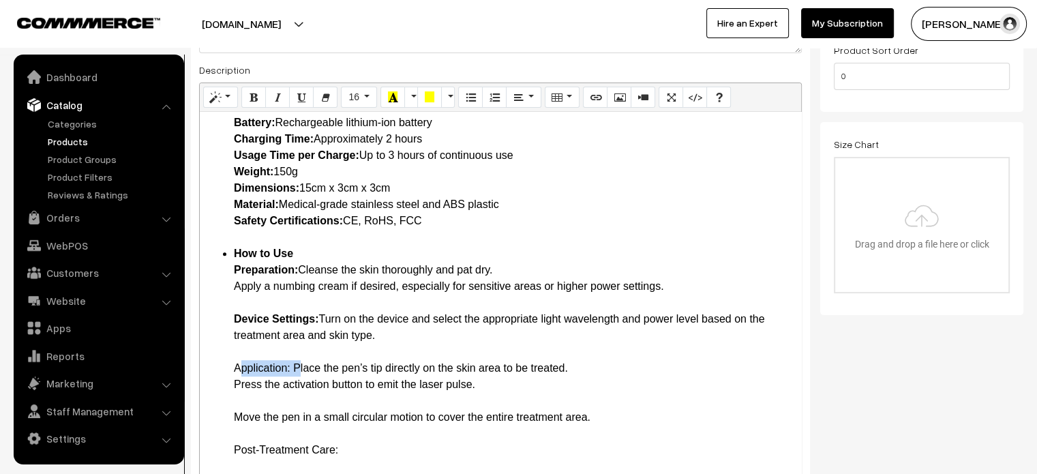
click at [263, 408] on li "How to Use Preparation: Cleanse the skin thoroughly and pat dry. Apply a numbin…" at bounding box center [514, 442] width 560 height 393
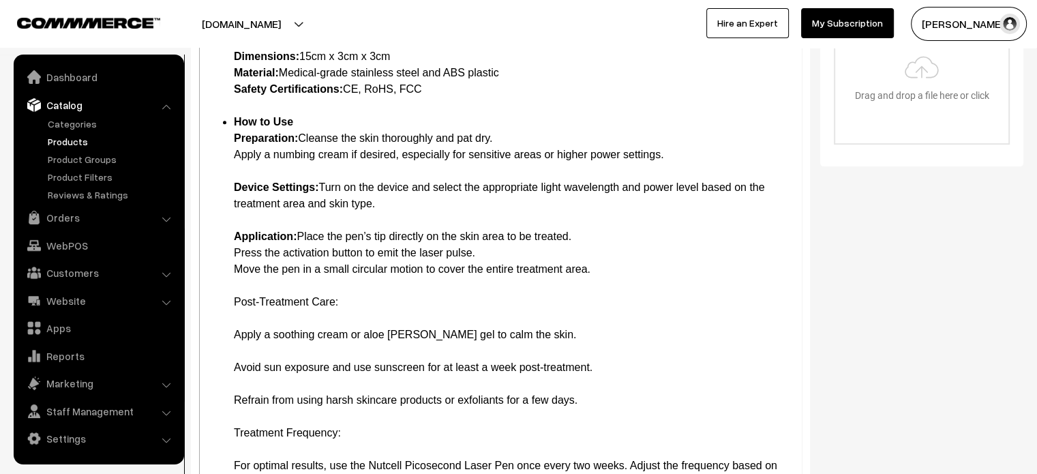
scroll to position [474, 0]
click at [341, 308] on li "How to Use Preparation: Cleanse the skin thoroughly and pat dry. Apply a numbin…" at bounding box center [514, 301] width 560 height 376
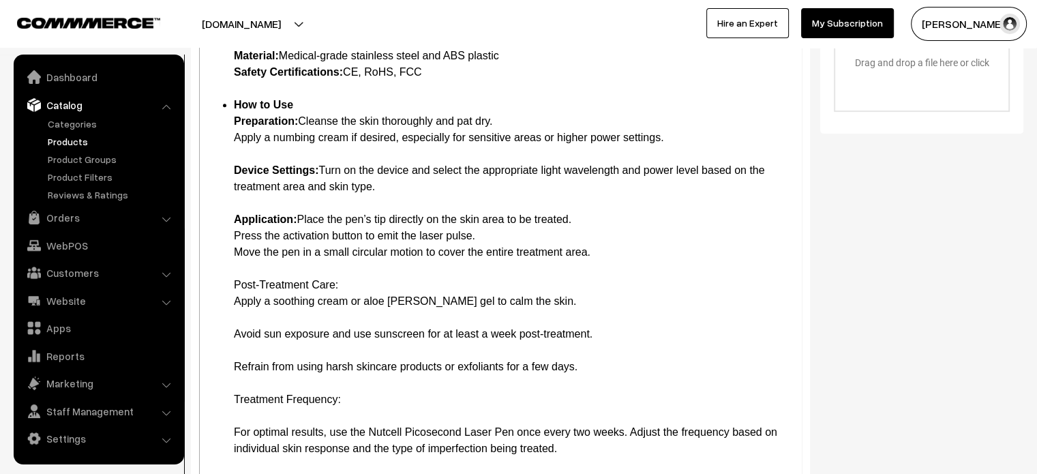
scroll to position [1040, 0]
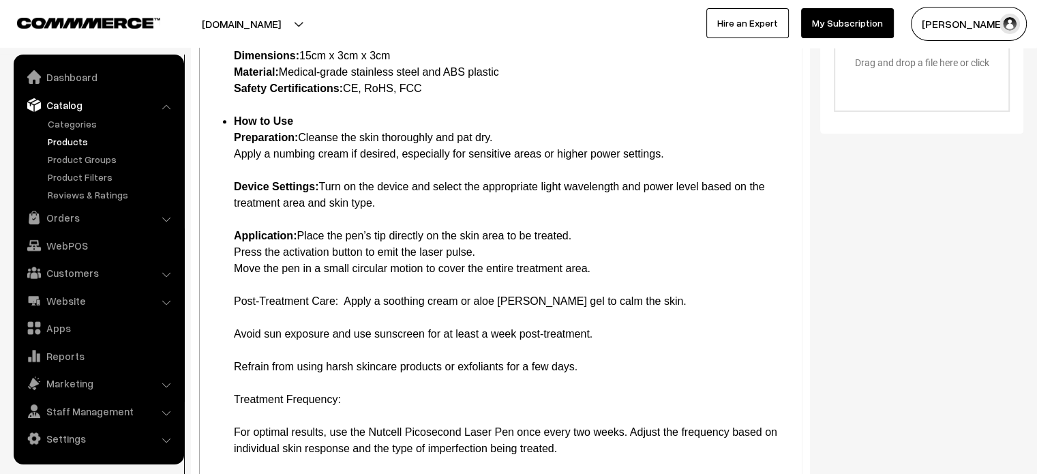
drag, startPoint x: 229, startPoint y: 301, endPoint x: 341, endPoint y: 302, distance: 111.8
click at [234, 317] on li "How to Use Preparation: Cleanse the skin thoroughly and pat dry. Apply a numbin…" at bounding box center [514, 285] width 560 height 344
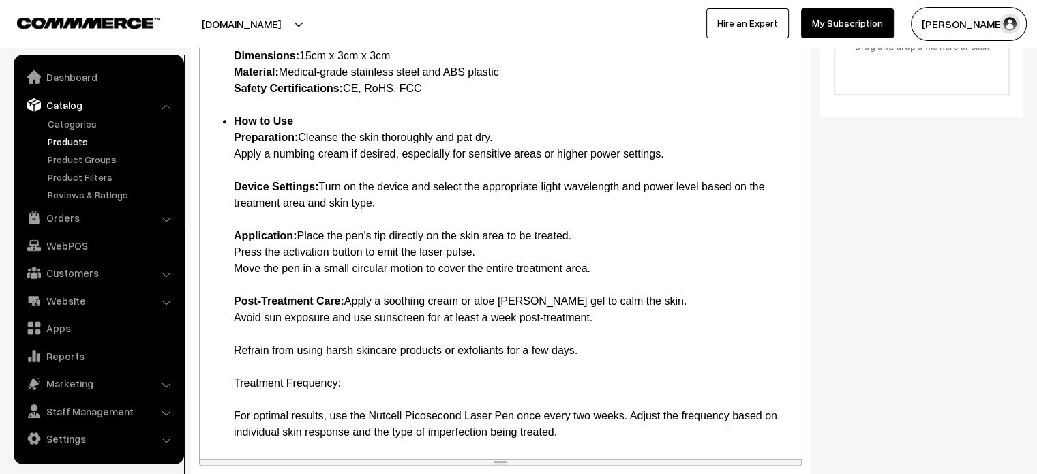
click at [247, 337] on li "How to Use Preparation: Cleanse the skin thoroughly and pat dry. Apply a numbin…" at bounding box center [514, 276] width 560 height 327
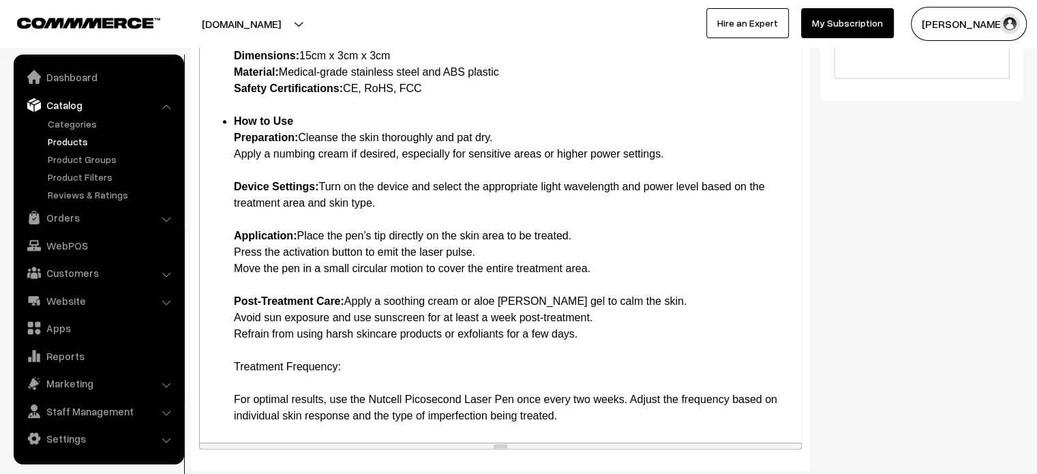
scroll to position [1007, 0]
click at [367, 360] on li "How to Use Preparation: Cleanse the skin thoroughly and pat dry. Apply a numbin…" at bounding box center [514, 269] width 560 height 311
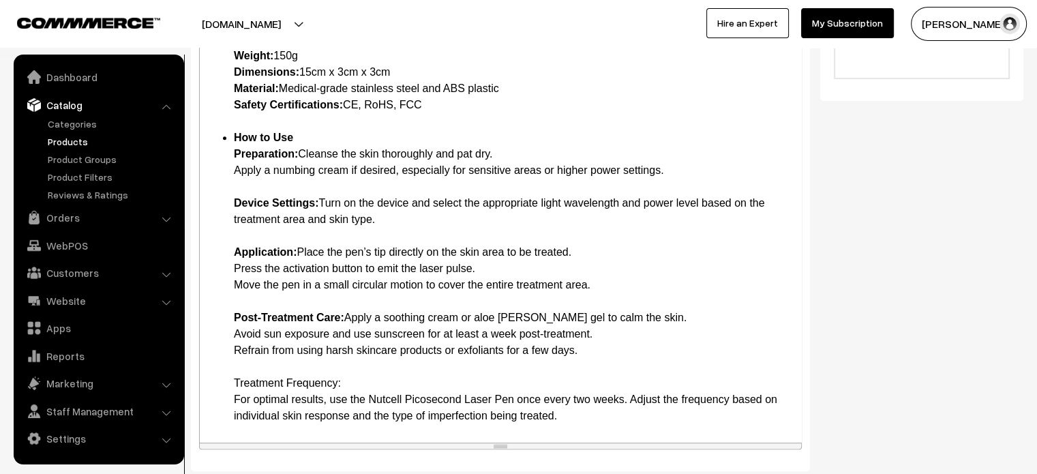
scroll to position [975, 0]
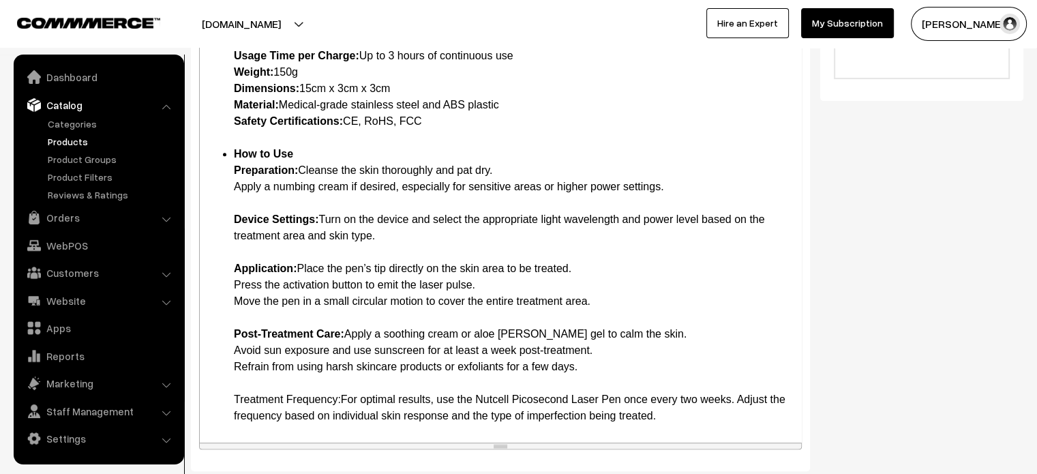
drag, startPoint x: 228, startPoint y: 395, endPoint x: 341, endPoint y: 403, distance: 112.8
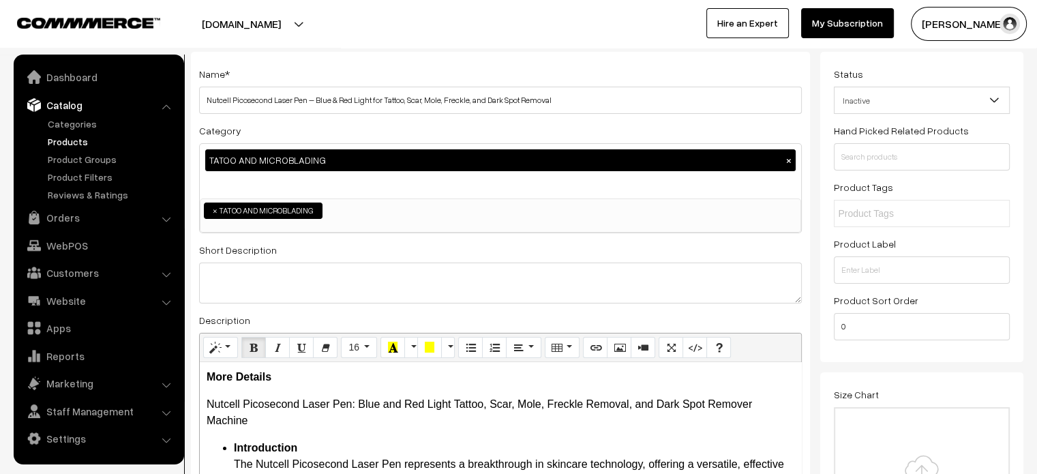
scroll to position [68, 0]
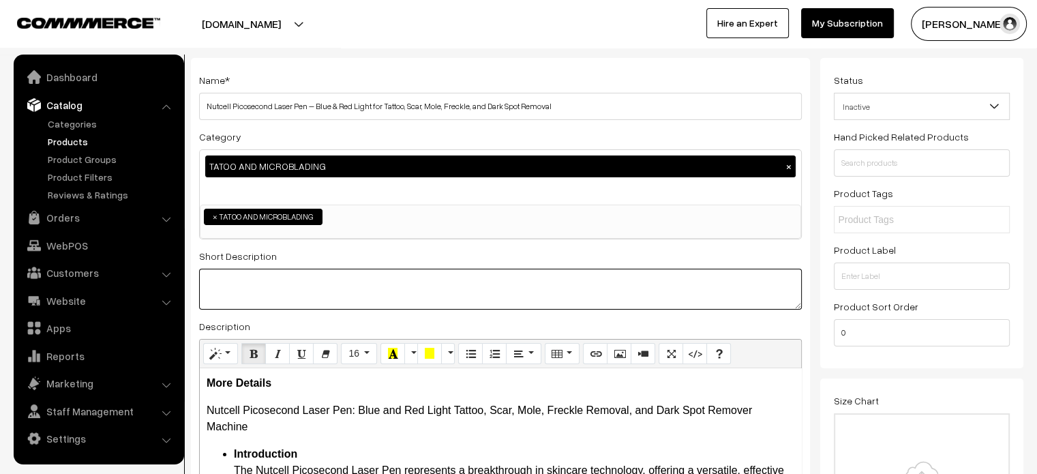
click at [382, 277] on textarea at bounding box center [500, 289] width 603 height 41
paste textarea "The Nutcell Picosecond Laser Pen is a revolutionary tool designed to address va…"
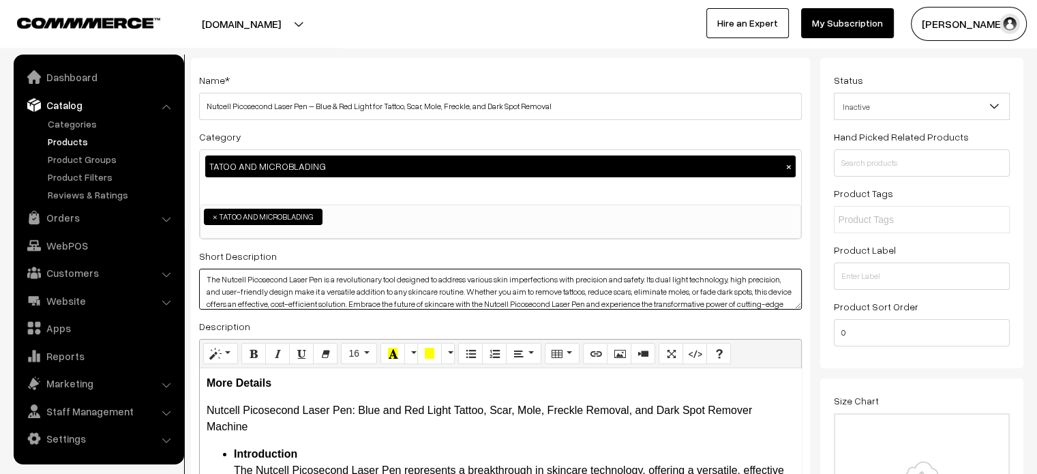
scroll to position [0, 0]
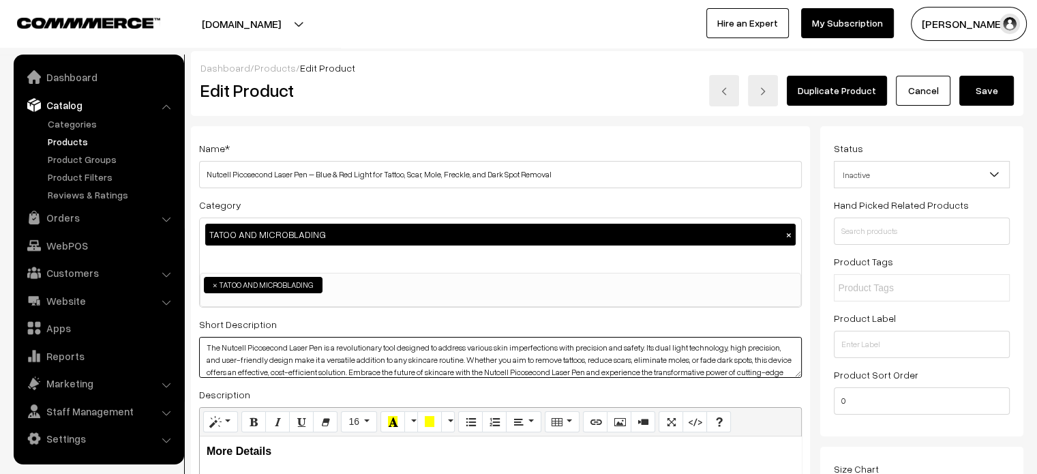
type textarea "The Nutcell Picosecond Laser Pen is a revolutionary tool designed to address va…"
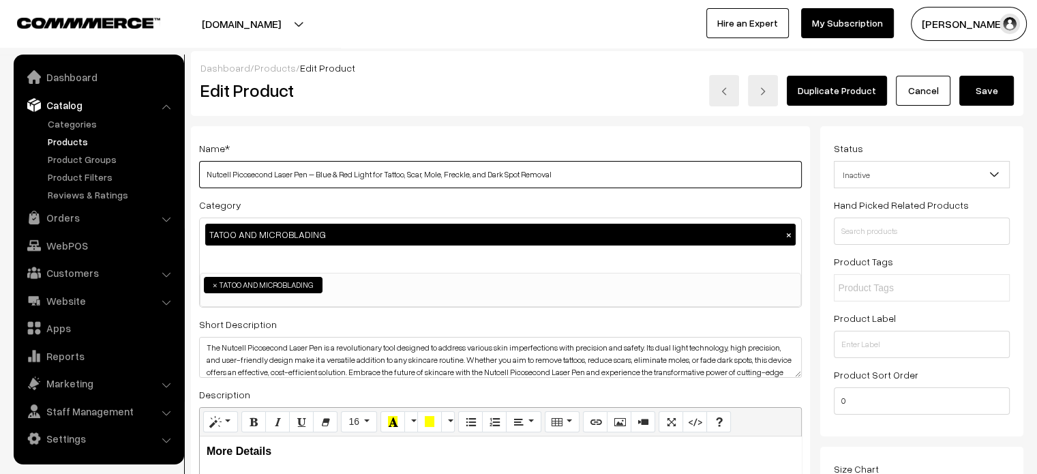
click at [633, 179] on input "Nutcell Picosecond Laser Pen – Blue & Red Light for Tattoo, Scar, Mole, Freckle…" at bounding box center [500, 174] width 603 height 27
click at [986, 91] on button "Save" at bounding box center [986, 91] width 55 height 30
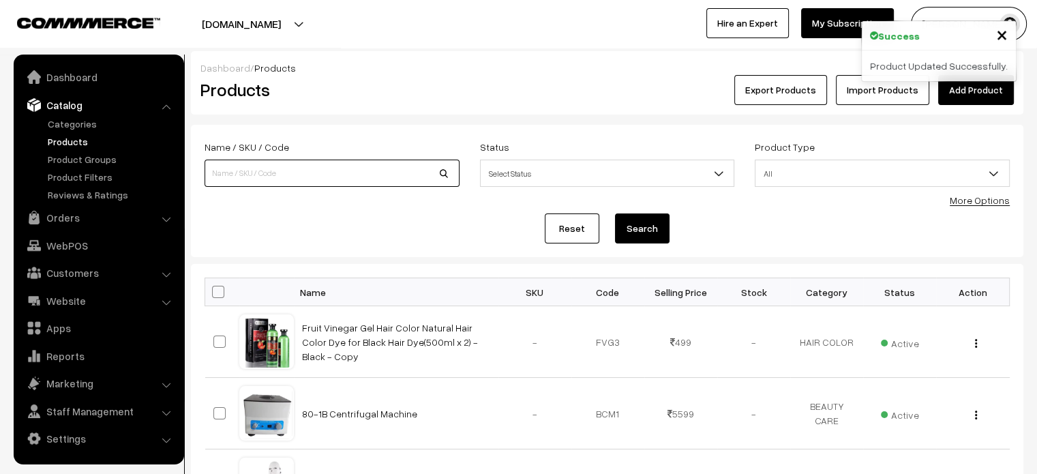
click at [357, 172] on input at bounding box center [331, 173] width 255 height 27
paste input "Nutcell Picosecond Laser Pen – Blue & Red Light for Tattoo, Scar, Mole, Freckle…"
type input "Nutcell Picosecond Laser Pen – Blue & Red Light for Tattoo, Scar, Mole, Freckle…"
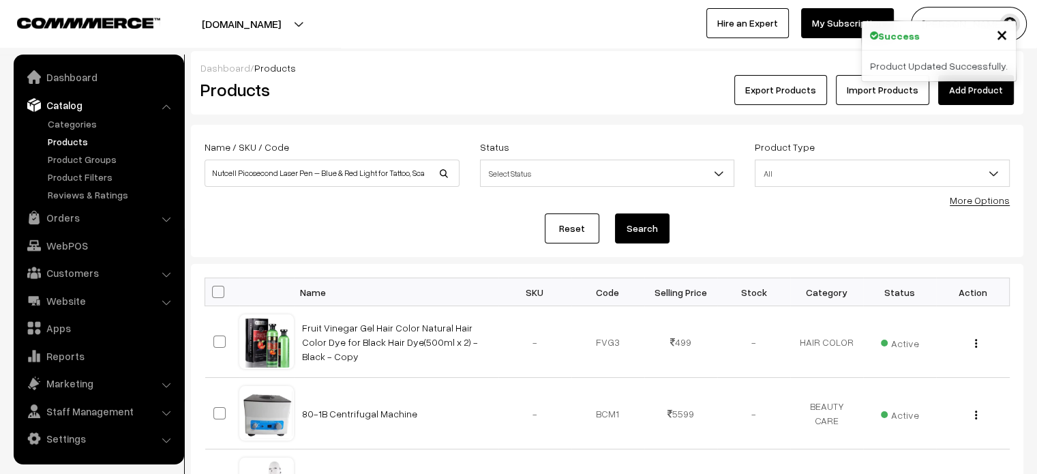
click at [624, 224] on button "Search" at bounding box center [642, 228] width 55 height 30
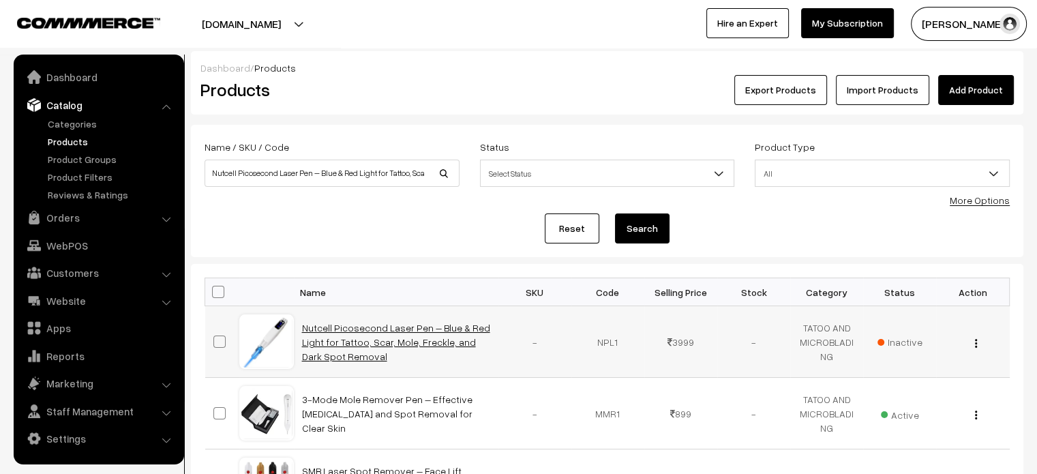
click at [393, 331] on link "Nutcell Picosecond Laser Pen – Blue & Red Light for Tattoo, Scar, Mole, Freckle…" at bounding box center [396, 342] width 188 height 40
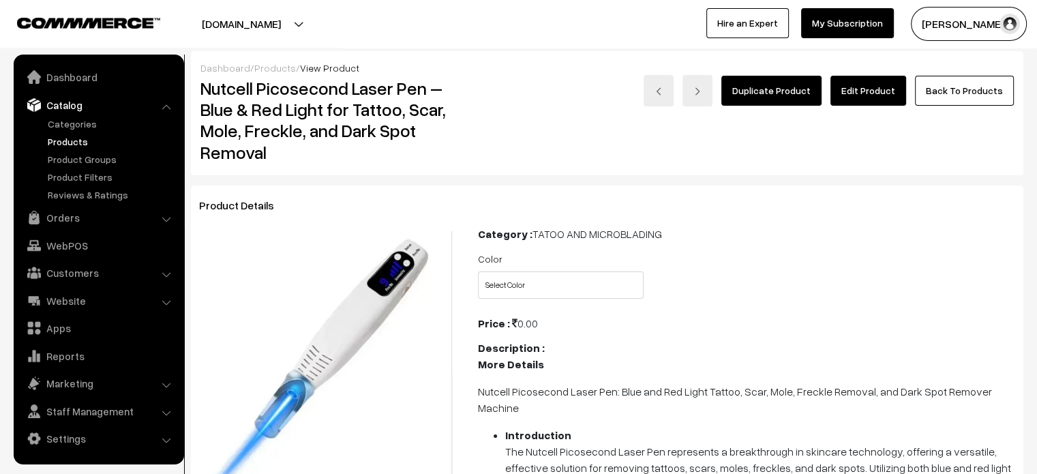
click at [871, 92] on link "Edit Product" at bounding box center [868, 91] width 76 height 30
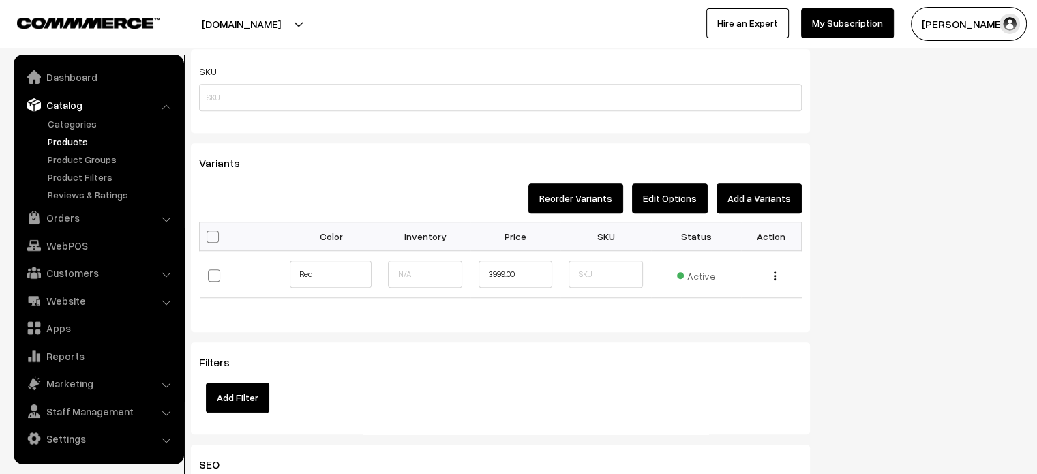
scroll to position [1010, 0]
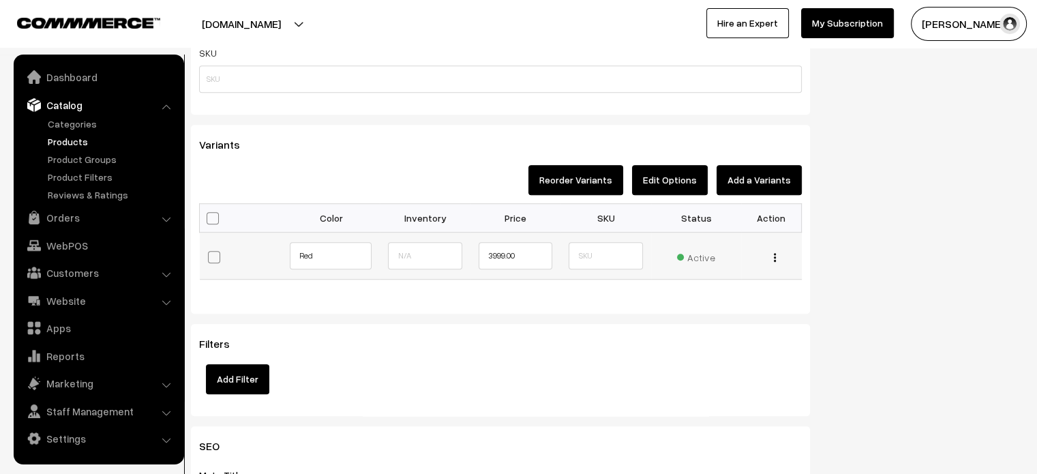
click at [776, 253] on div "Edit Change to Bulk Price Delete" at bounding box center [771, 255] width 44 height 14
click at [774, 258] on img "button" at bounding box center [775, 257] width 2 height 9
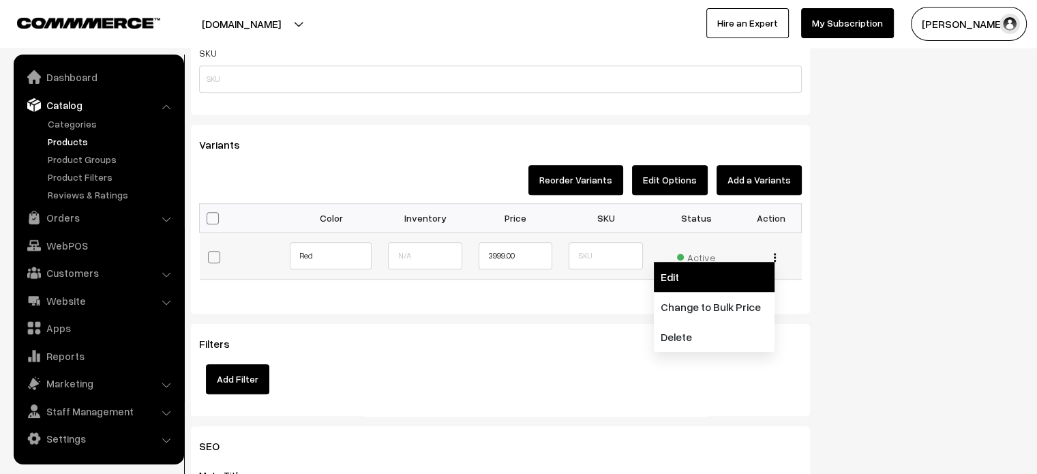
click at [695, 280] on link "Edit" at bounding box center [714, 277] width 121 height 30
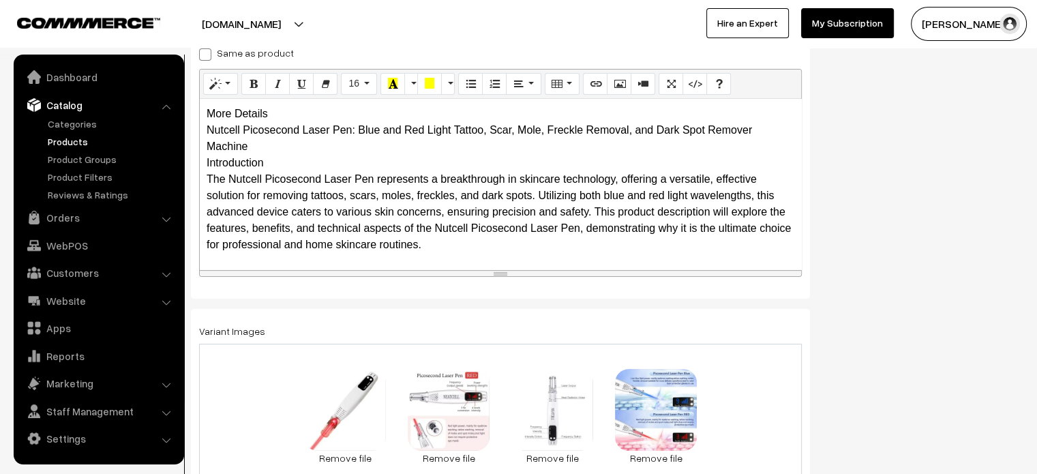
scroll to position [239, 0]
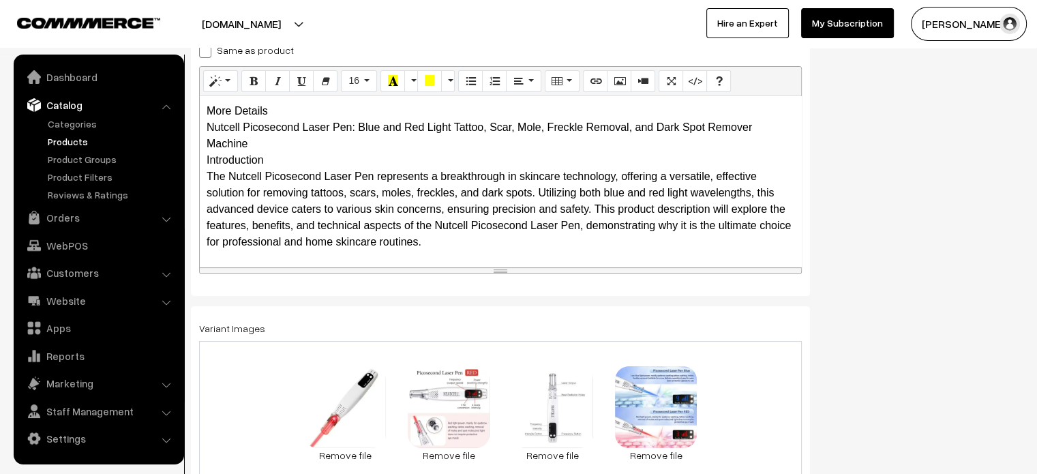
click at [207, 57] on span at bounding box center [205, 52] width 12 height 12
click at [207, 54] on input "Same as product" at bounding box center [203, 49] width 9 height 9
checkbox input "true"
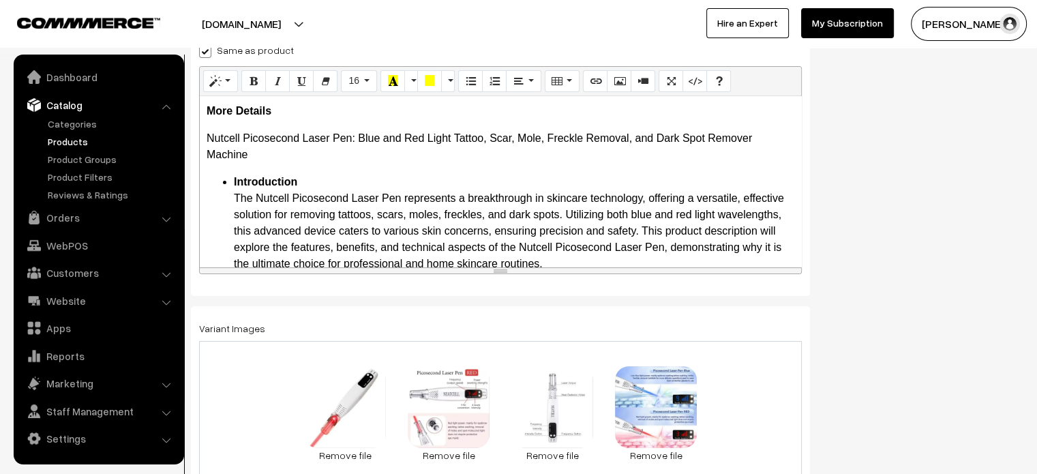
scroll to position [0, 0]
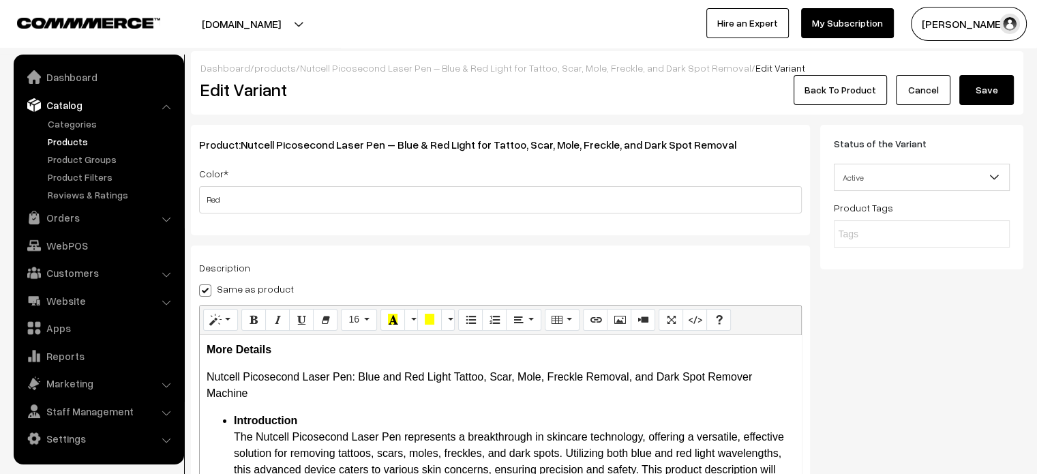
click at [999, 93] on button "Save" at bounding box center [986, 90] width 55 height 30
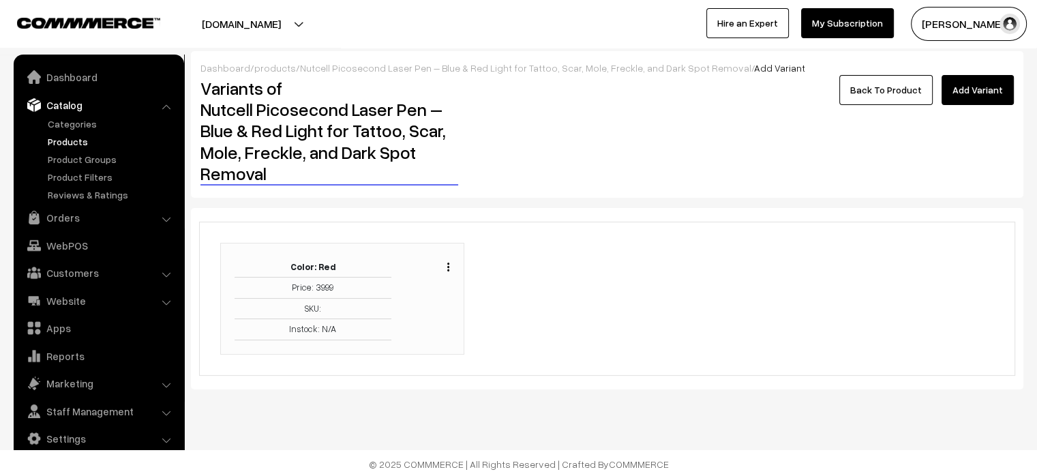
click at [881, 93] on link "Back To Product" at bounding box center [885, 90] width 93 height 30
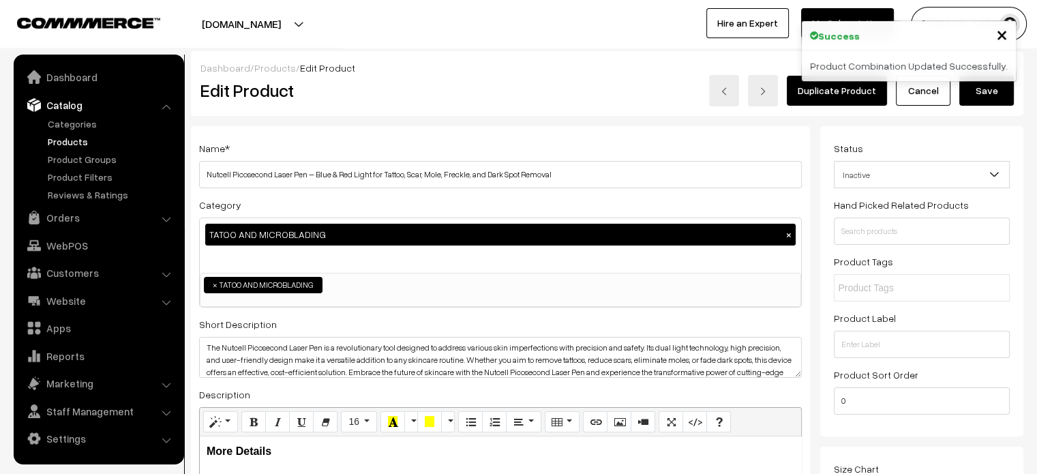
click at [987, 97] on button "Save" at bounding box center [986, 91] width 55 height 30
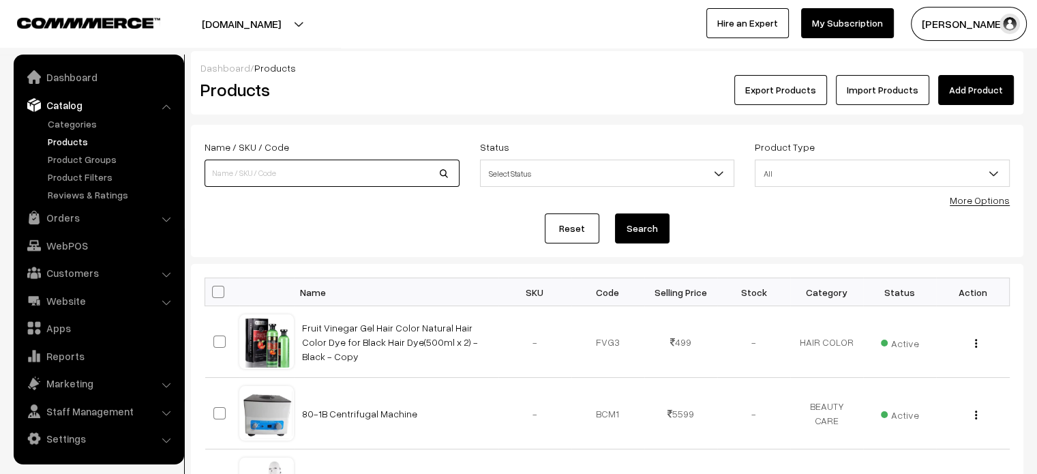
paste input "Nano Needle 12Pin, 36Pin, 42Pin for A1 – Pack of 10 Pieces"
click at [316, 179] on input "Nano Needle 12Pin, 36Pin, 42Pin for A1 – Pack of 10 Pieces" at bounding box center [331, 173] width 255 height 27
type input "Nano Needle 12Pin, 36Pin, 42Pin for A1 – Pack of 10 Pieces"
click at [641, 227] on button "Search" at bounding box center [642, 228] width 55 height 30
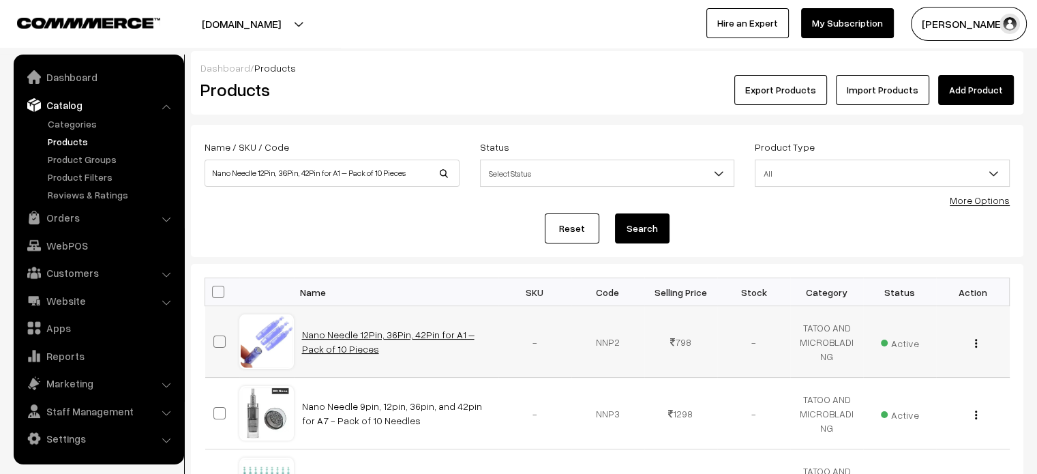
click at [421, 333] on link "Nano Needle 12Pin, 36Pin, 42Pin for A1 – Pack of 10 Pieces" at bounding box center [388, 342] width 172 height 26
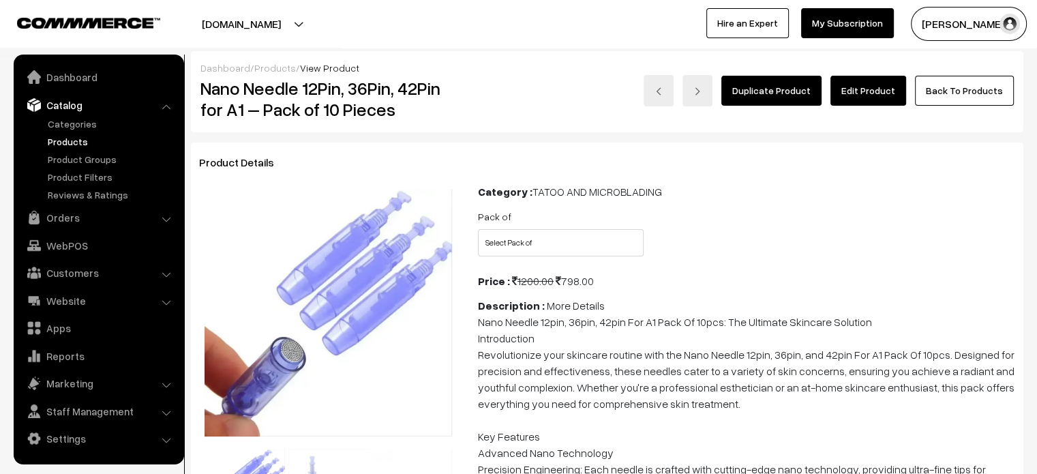
click at [878, 88] on link "Edit Product" at bounding box center [868, 91] width 76 height 30
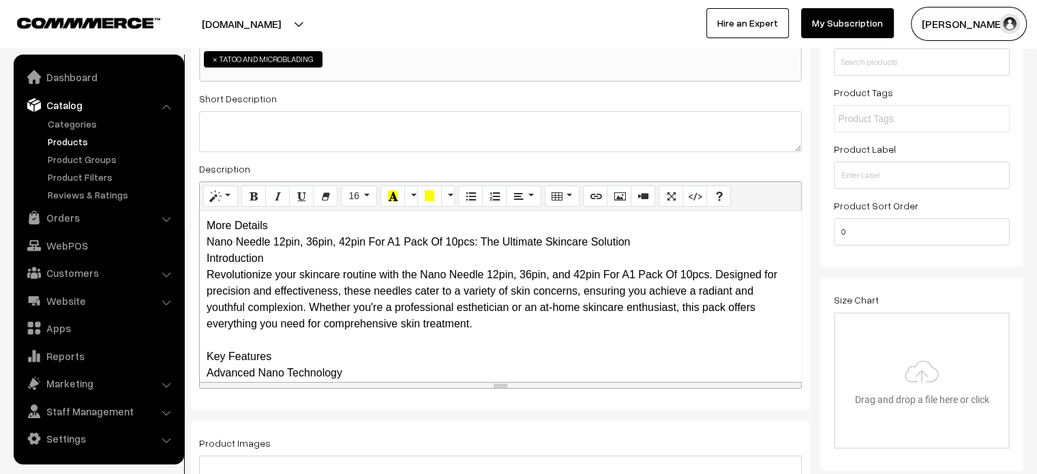
scroll to position [240, 0]
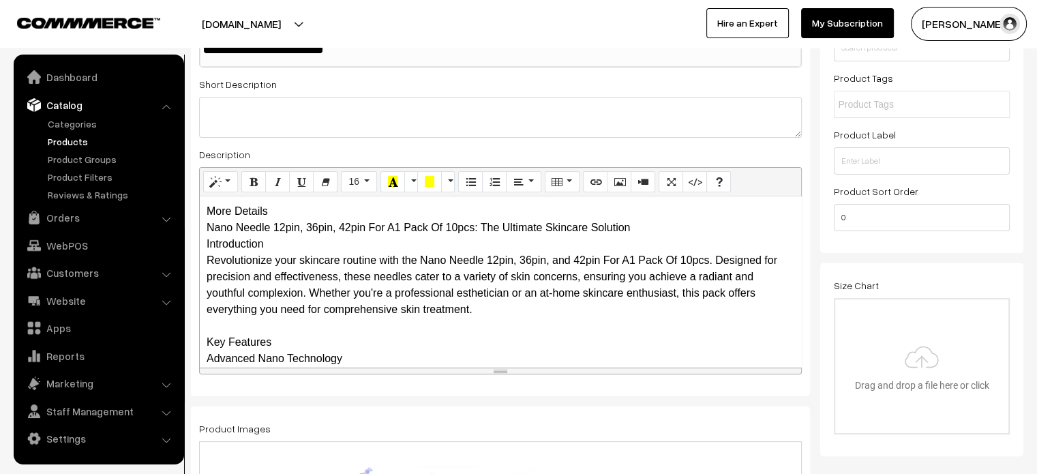
click at [277, 207] on div "More Details Nano Needle 12pin, 36pin, 42pin For A1 Pack Of 10pcs: The Ultimate…" at bounding box center [500, 281] width 601 height 170
click at [294, 210] on div "More Details Nano Needle 12pin, 36pin, 42pin For A1 Pack Of 10pcs: The Ultimate…" at bounding box center [500, 281] width 601 height 170
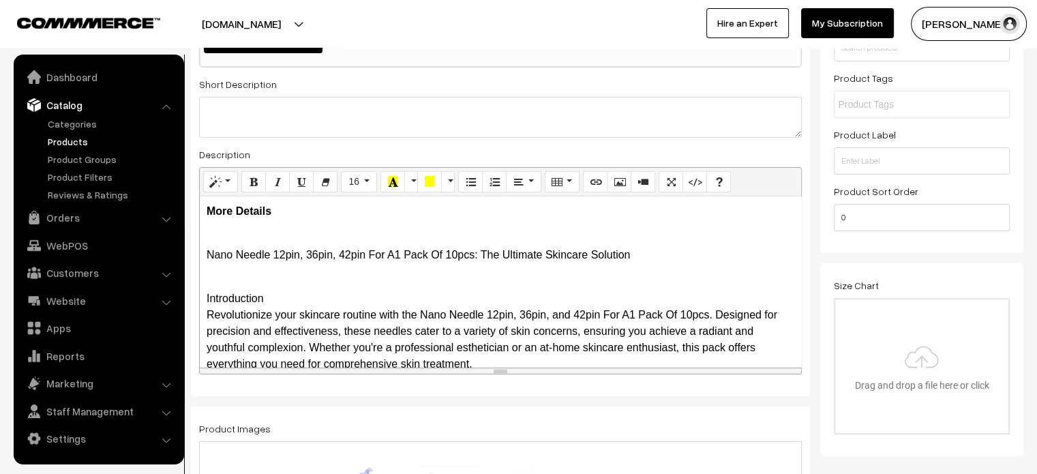
click at [210, 243] on p "Nano Needle 12pin, 36pin, 42pin For A1 Pack Of 10pcs: The Ultimate Skincare Sol…" at bounding box center [501, 246] width 588 height 33
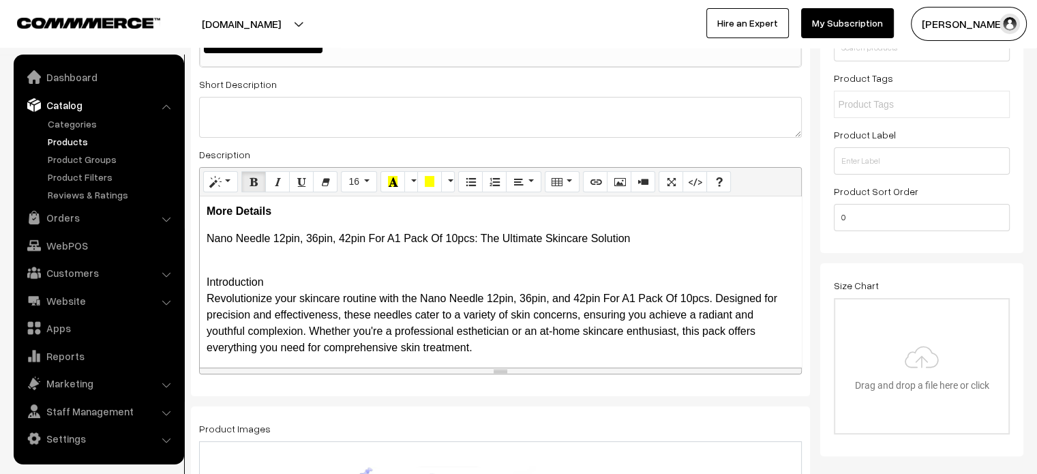
click at [651, 242] on p "Nano Needle 12pin, 36pin, 42pin For A1 Pack Of 10pcs: The Ultimate Skincare Sol…" at bounding box center [501, 238] width 588 height 16
click at [245, 255] on div "More Details Nano Needle 12pin, 36pin, 42pin For A1 Pack Of 10pcs: The Ultimate…" at bounding box center [500, 281] width 601 height 170
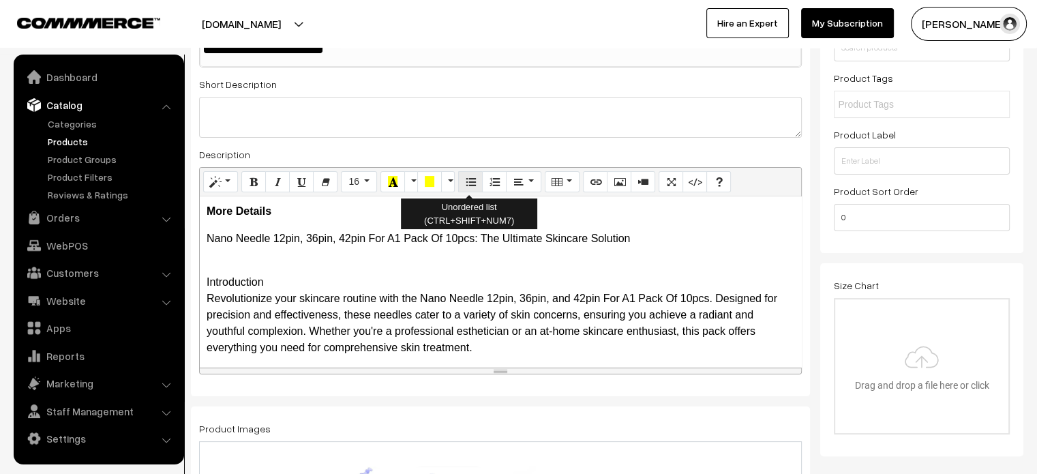
click at [472, 181] on icon "Unordered list (CTRL+SHIFT+NUM7)" at bounding box center [471, 181] width 10 height 11
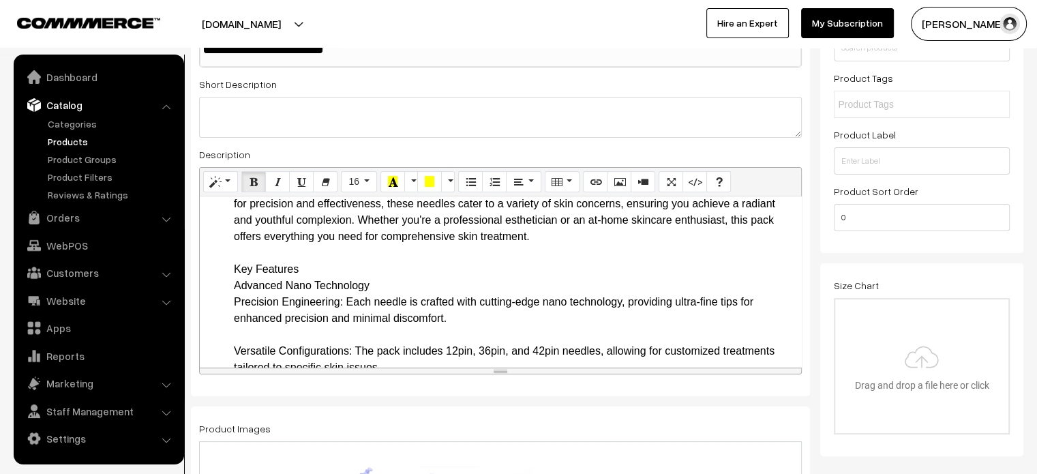
scroll to position [98, 0]
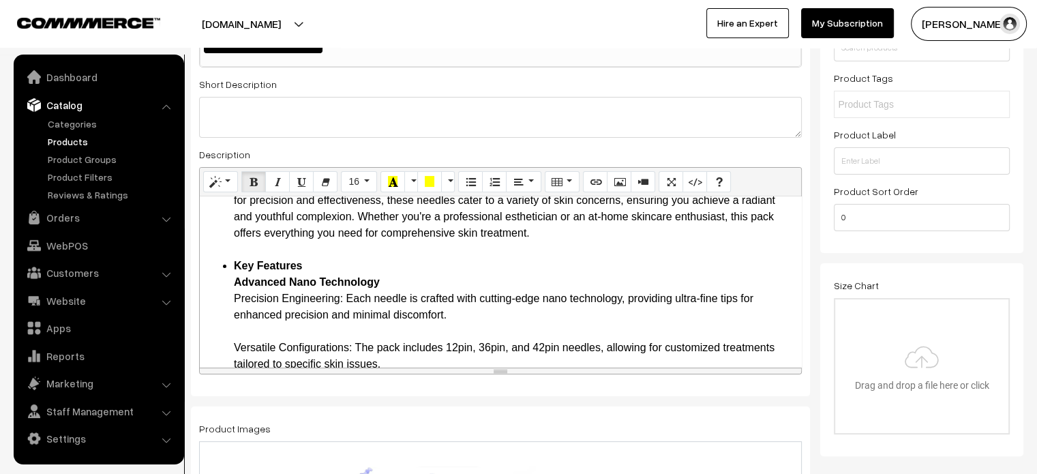
drag, startPoint x: 231, startPoint y: 302, endPoint x: 342, endPoint y: 297, distance: 111.2
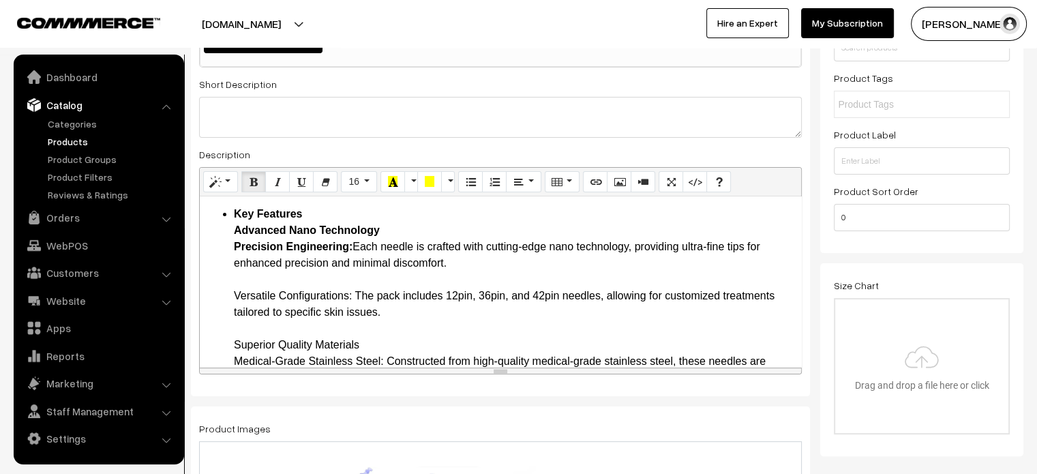
scroll to position [152, 0]
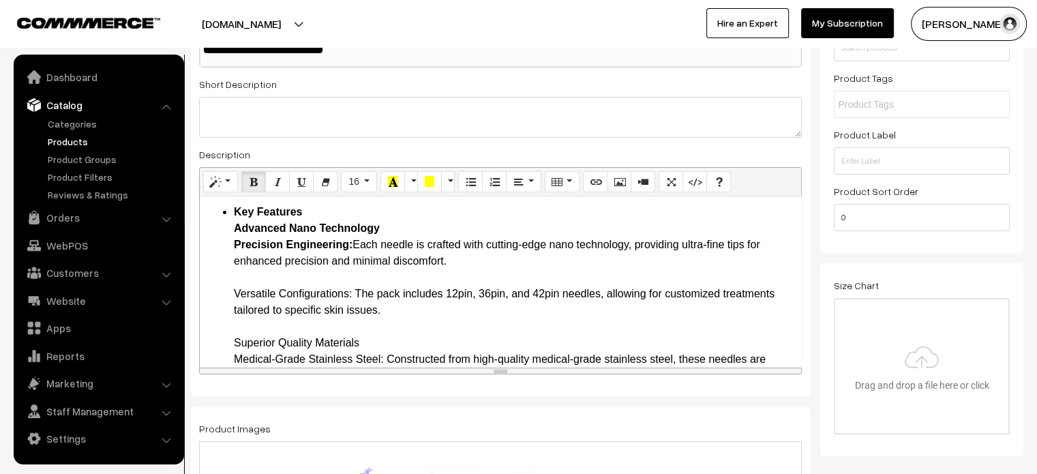
drag, startPoint x: 230, startPoint y: 292, endPoint x: 352, endPoint y: 290, distance: 121.3
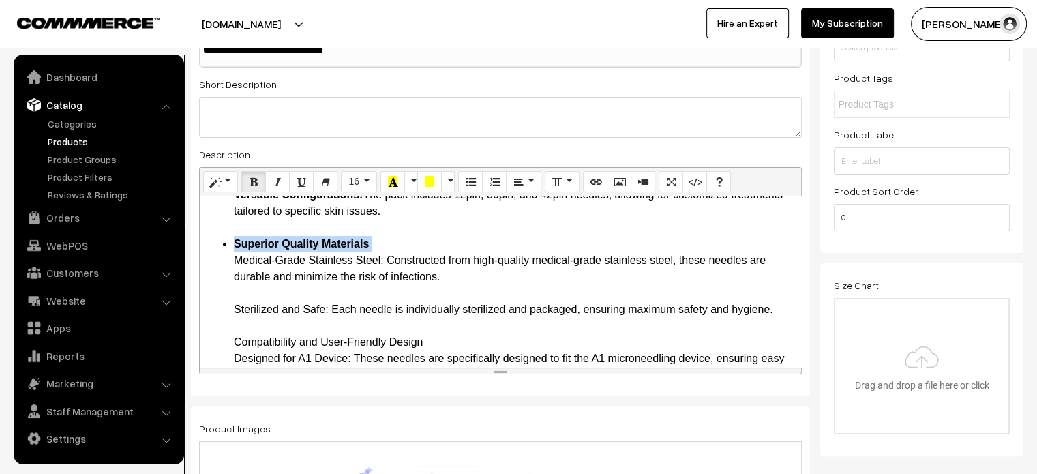
scroll to position [256, 0]
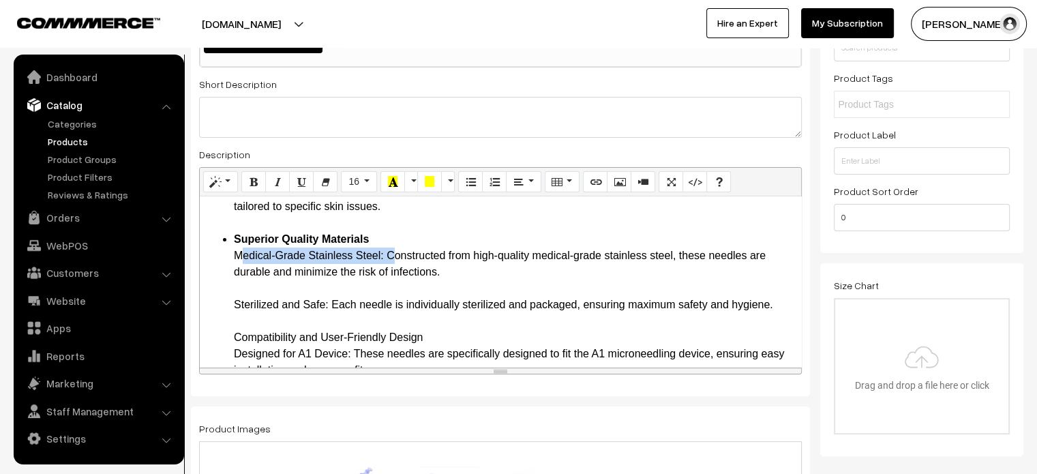
drag, startPoint x: 234, startPoint y: 253, endPoint x: 385, endPoint y: 258, distance: 151.4
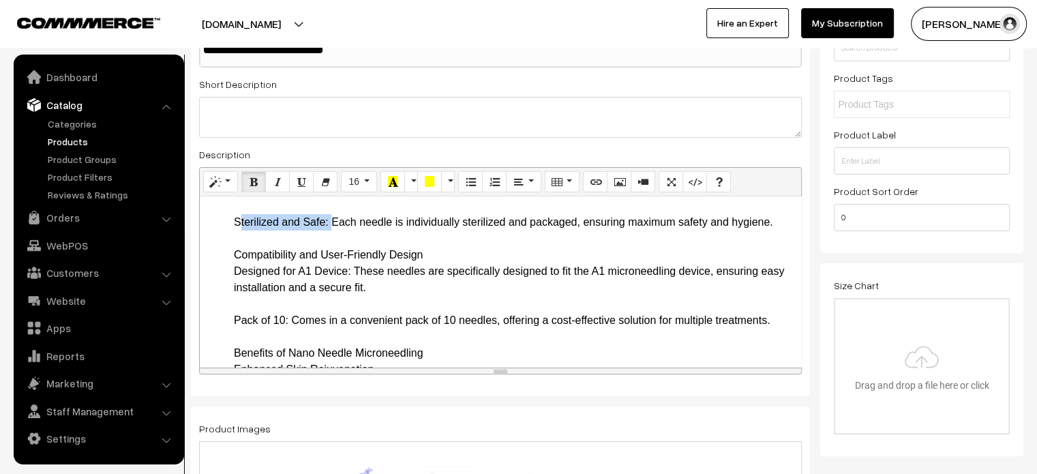
drag, startPoint x: 234, startPoint y: 222, endPoint x: 329, endPoint y: 220, distance: 94.8
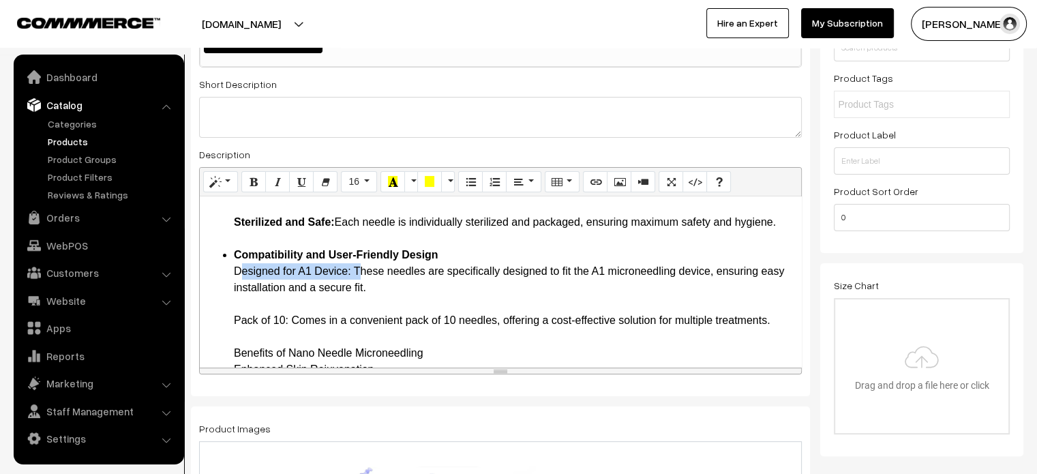
drag, startPoint x: 229, startPoint y: 269, endPoint x: 354, endPoint y: 273, distance: 125.5
drag, startPoint x: 226, startPoint y: 320, endPoint x: 286, endPoint y: 319, distance: 59.3
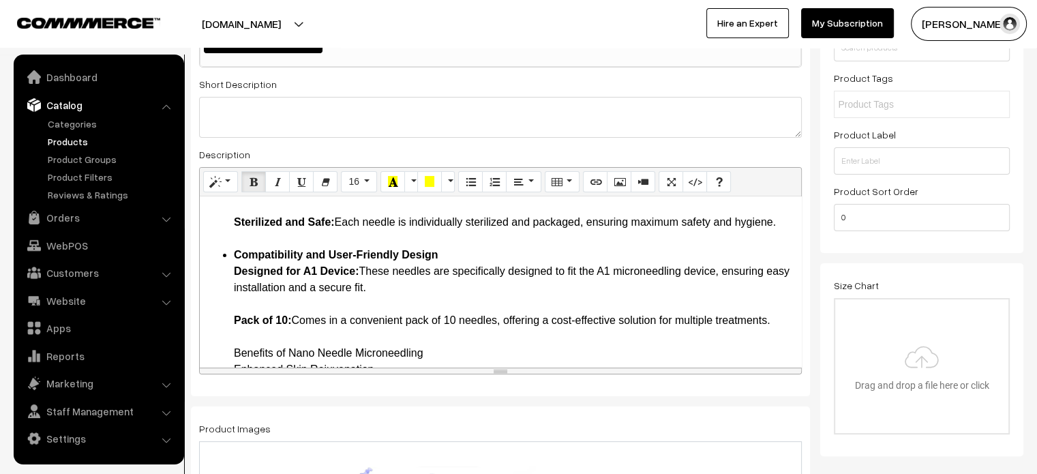
scroll to position [393, 0]
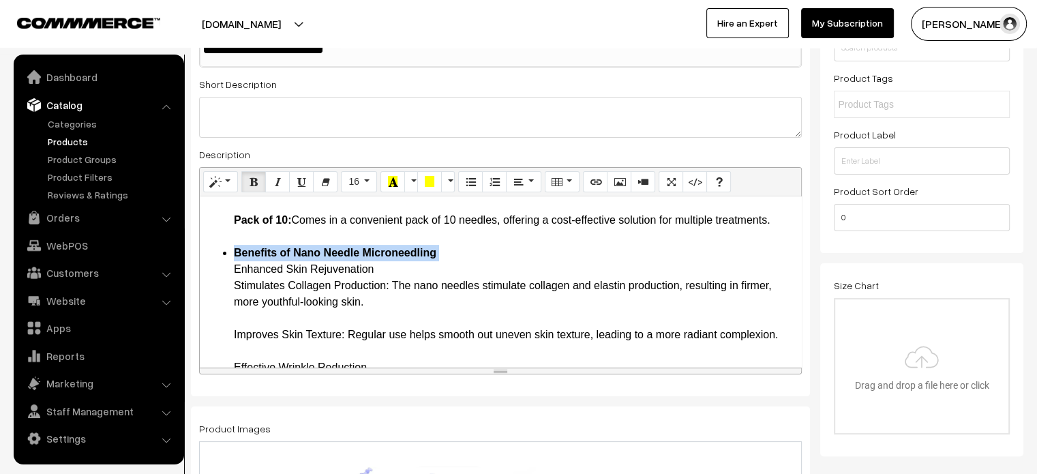
scroll to position [439, 0]
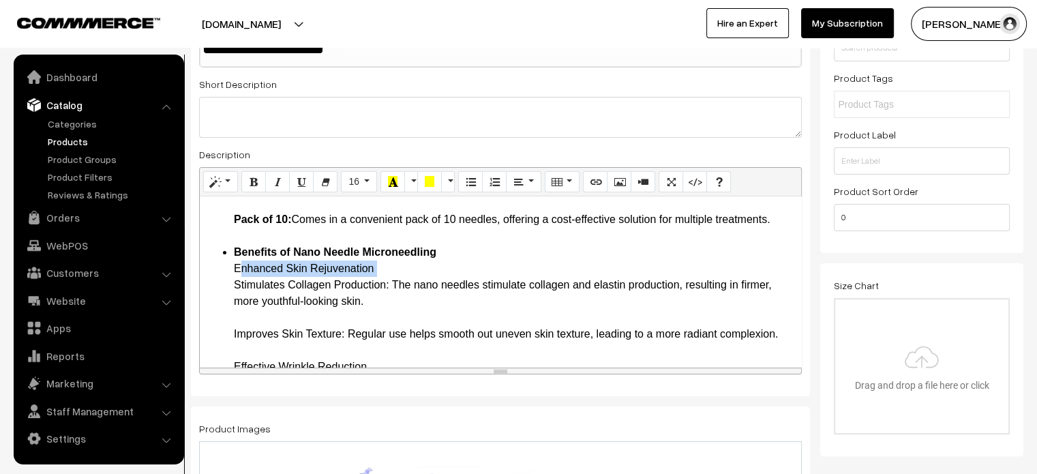
drag, startPoint x: 232, startPoint y: 288, endPoint x: 389, endPoint y: 279, distance: 157.0
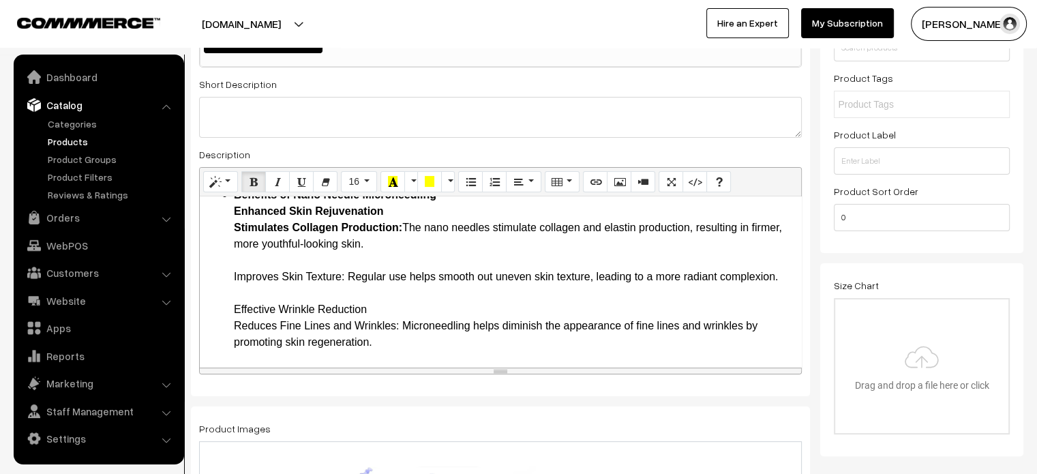
scroll to position [496, 0]
drag, startPoint x: 229, startPoint y: 275, endPoint x: 343, endPoint y: 277, distance: 113.9
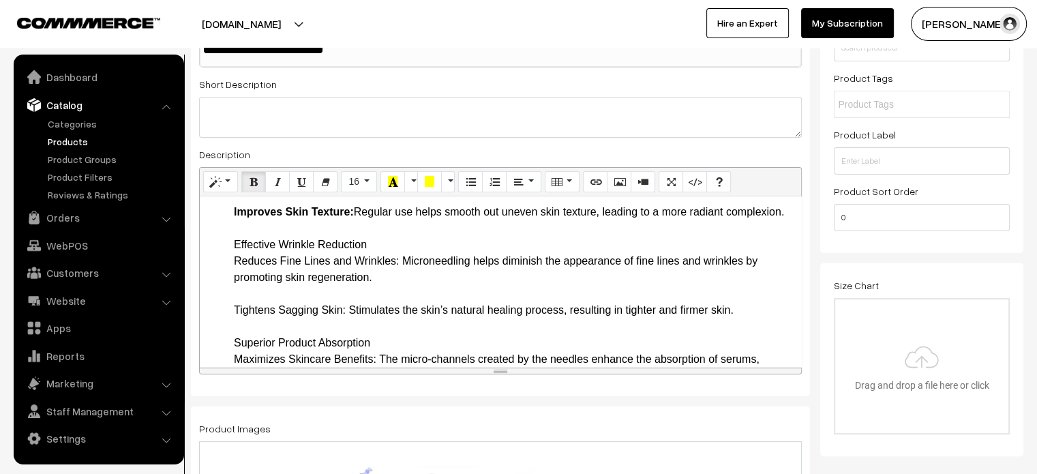
scroll to position [562, 0]
click at [227, 277] on ul "Introduction Revolutionize your skincare routine with the Nano Needle 12pin, 36…" at bounding box center [501, 424] width 588 height 1456
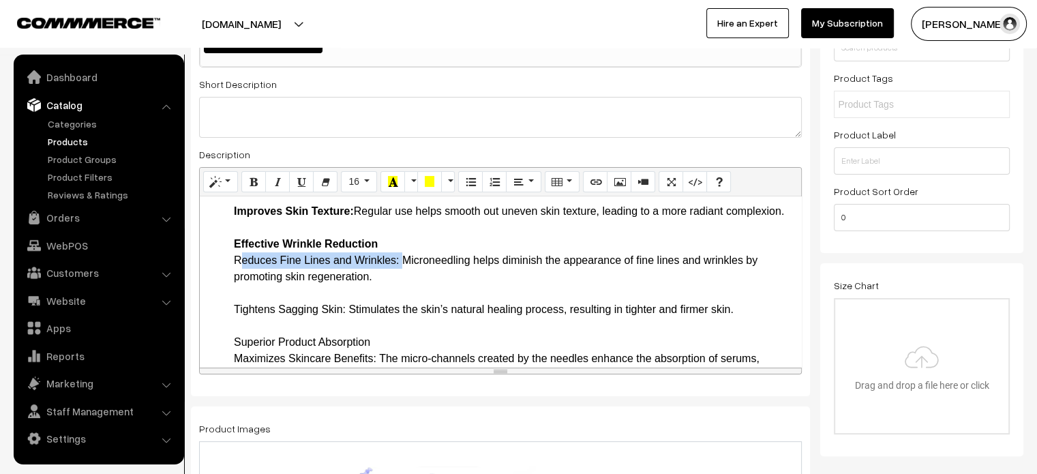
drag, startPoint x: 227, startPoint y: 277, endPoint x: 396, endPoint y: 274, distance: 169.1
click at [396, 274] on ul "Introduction Revolutionize your skincare routine with the Nano Needle 12pin, 36…" at bounding box center [501, 424] width 588 height 1456
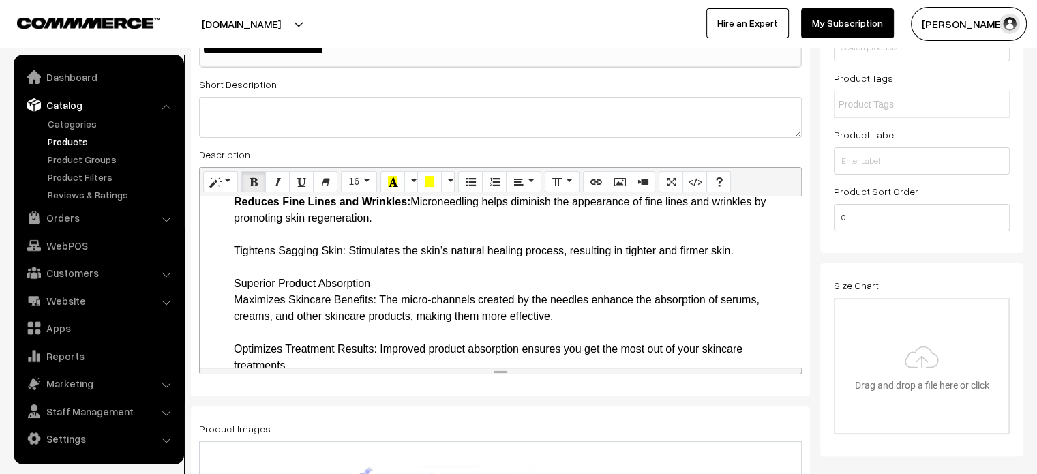
drag, startPoint x: 234, startPoint y: 265, endPoint x: 346, endPoint y: 267, distance: 112.5
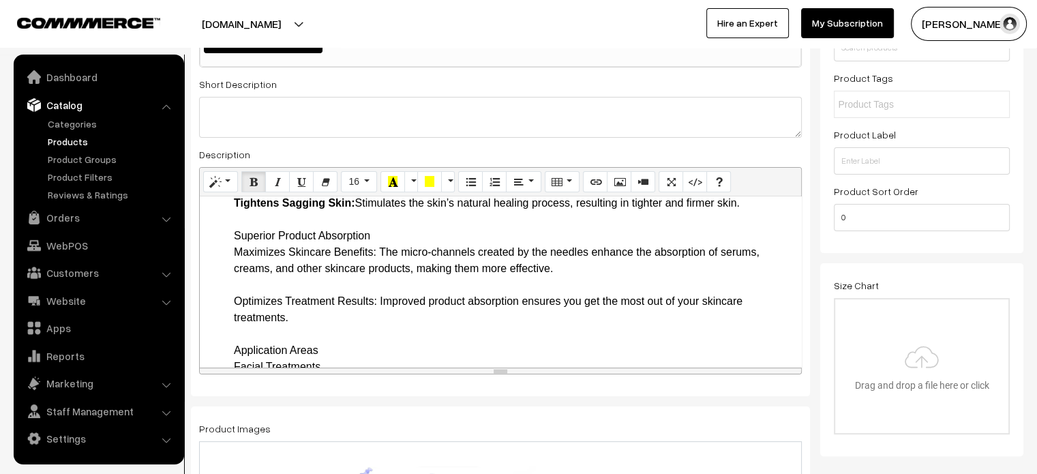
scroll to position [670, 0]
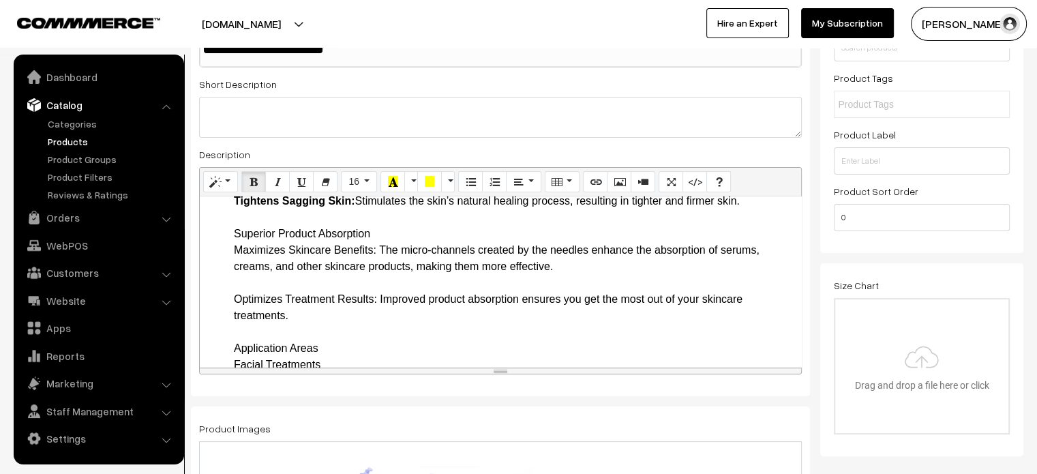
click at [226, 250] on ul "Introduction Revolutionize your skincare routine with the Nano Needle 12pin, 36…" at bounding box center [501, 316] width 588 height 1456
drag, startPoint x: 231, startPoint y: 247, endPoint x: 380, endPoint y: 258, distance: 149.0
click at [380, 258] on ul "Introduction Revolutionize your skincare routine with the Nano Needle 12pin, 36…" at bounding box center [501, 316] width 588 height 1456
click at [231, 264] on ul "Introduction Revolutionize your skincare routine with the Nano Needle 12pin, 36…" at bounding box center [501, 316] width 588 height 1456
drag, startPoint x: 231, startPoint y: 264, endPoint x: 376, endPoint y: 269, distance: 145.3
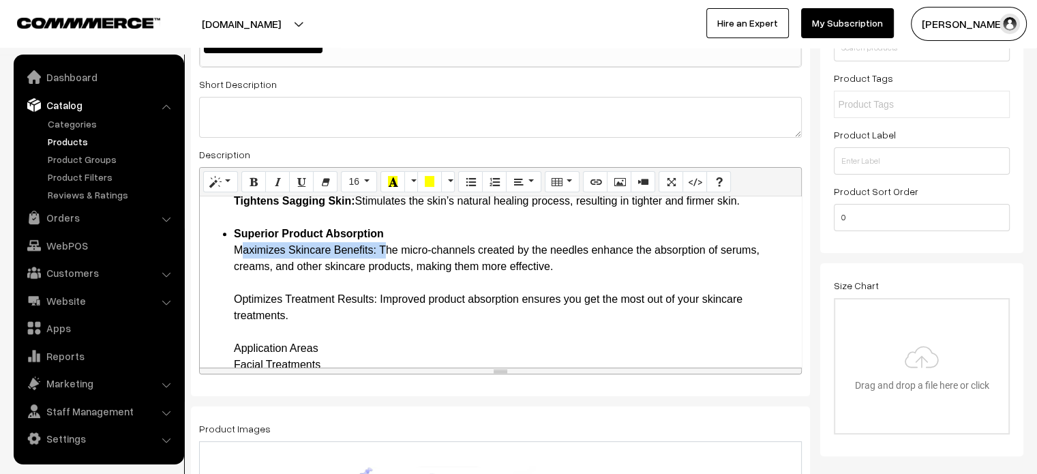
click at [376, 269] on ul "Introduction Revolutionize your skincare routine with the Nano Needle 12pin, 36…" at bounding box center [501, 316] width 588 height 1456
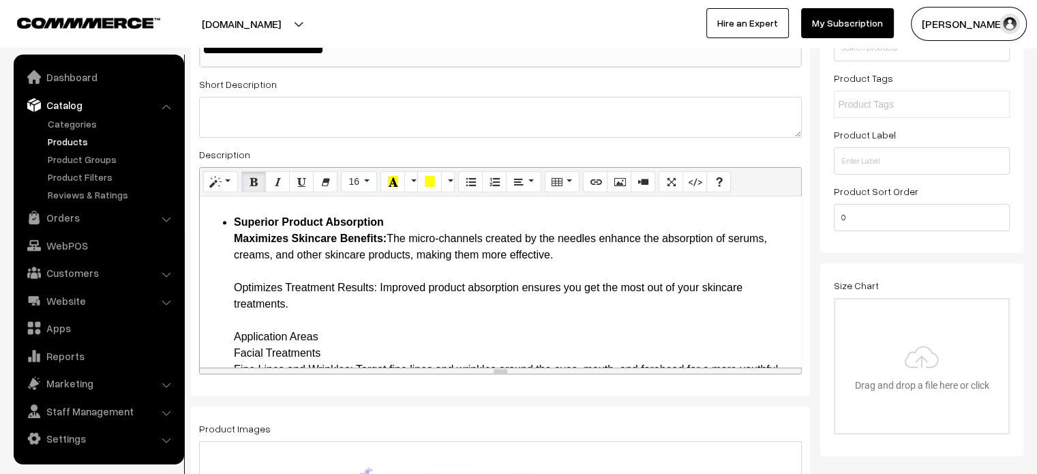
scroll to position [684, 0]
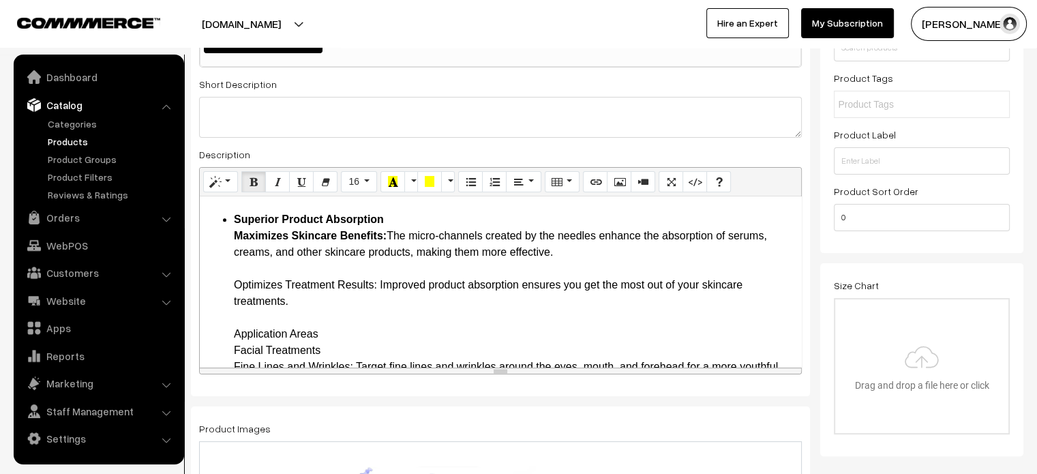
click at [214, 302] on ul "Introduction Revolutionize your skincare routine with the Nano Needle 12pin, 36…" at bounding box center [501, 301] width 588 height 1456
drag, startPoint x: 227, startPoint y: 302, endPoint x: 377, endPoint y: 299, distance: 150.0
click at [377, 299] on ul "Introduction Revolutionize your skincare routine with the Nano Needle 12pin, 36…" at bounding box center [501, 301] width 588 height 1456
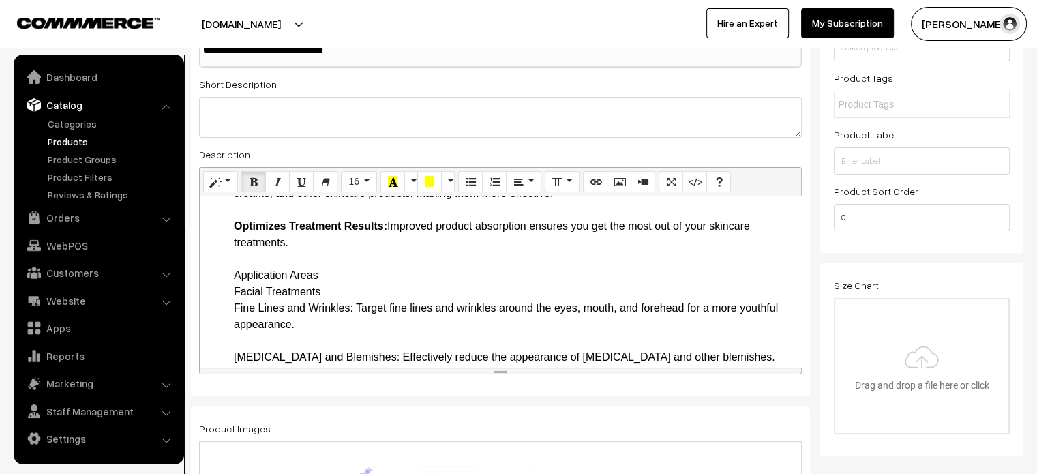
scroll to position [744, 0]
click at [226, 290] on ul "Introduction Revolutionize your skincare routine with the Nano Needle 12pin, 36…" at bounding box center [501, 241] width 588 height 1456
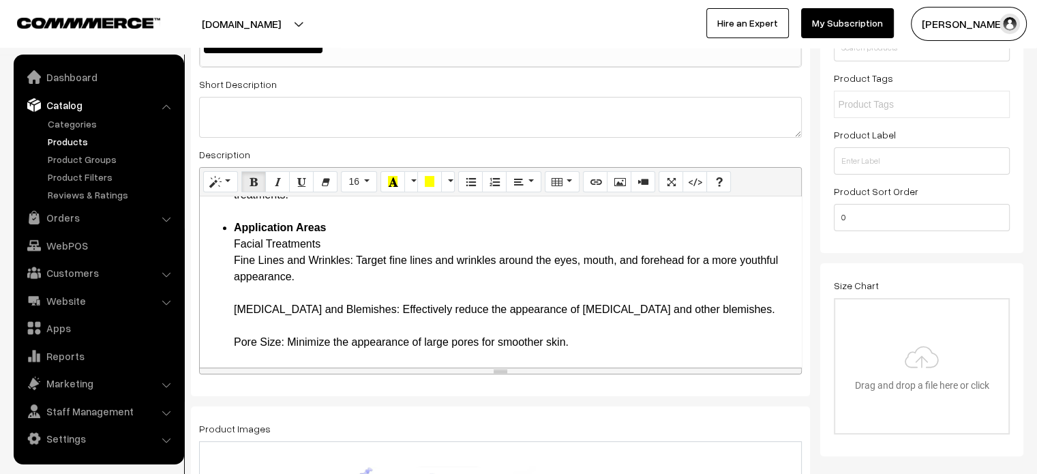
drag, startPoint x: 232, startPoint y: 260, endPoint x: 354, endPoint y: 277, distance: 123.8
click at [354, 277] on ul "Introduction Revolutionize your skincare routine with the Nano Needle 12pin, 36…" at bounding box center [501, 195] width 588 height 1456
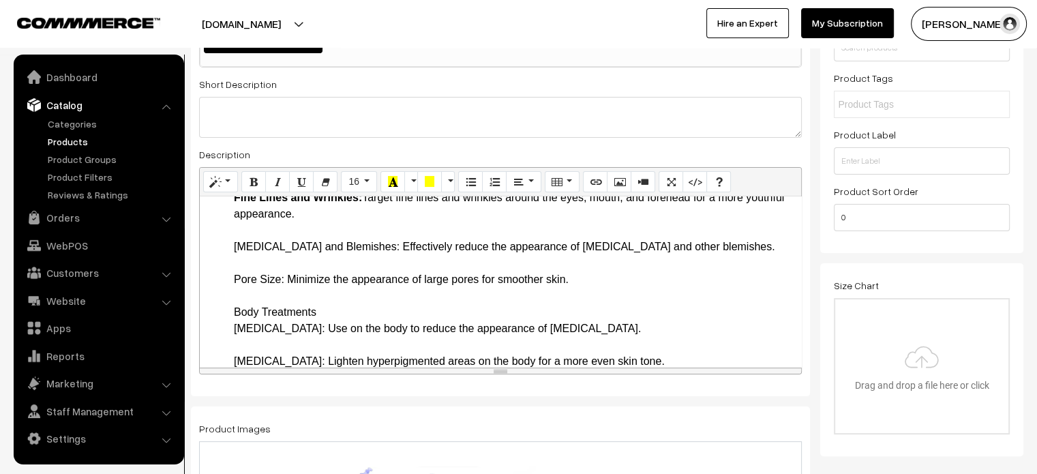
scroll to position [855, 0]
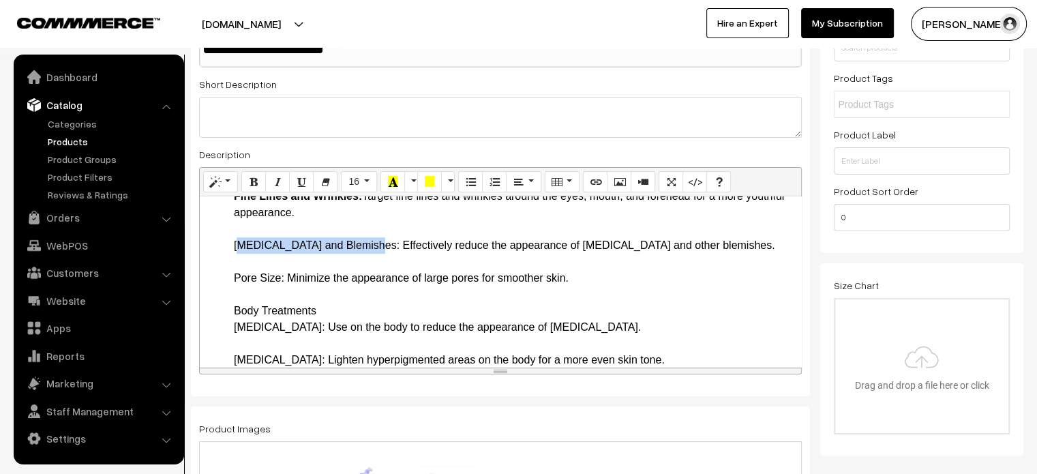
drag, startPoint x: 229, startPoint y: 258, endPoint x: 367, endPoint y: 260, distance: 138.4
click at [367, 260] on ul "Introduction Revolutionize your skincare routine with the Nano Needle 12pin, 36…" at bounding box center [501, 131] width 588 height 1456
click at [227, 288] on ul "Introduction Revolutionize your skincare routine with the Nano Needle 12pin, 36…" at bounding box center [501, 131] width 588 height 1456
drag, startPoint x: 228, startPoint y: 294, endPoint x: 286, endPoint y: 295, distance: 57.3
click at [286, 295] on ul "Introduction Revolutionize your skincare routine with the Nano Needle 12pin, 36…" at bounding box center [501, 131] width 588 height 1456
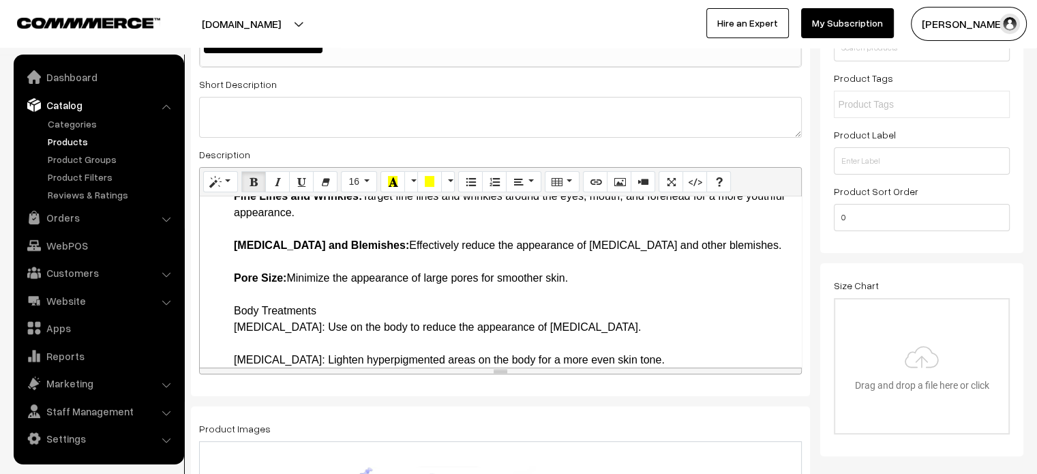
click at [224, 331] on ul "Introduction Revolutionize your skincare routine with the Nano Needle 12pin, 36…" at bounding box center [501, 131] width 588 height 1456
drag, startPoint x: 224, startPoint y: 331, endPoint x: 326, endPoint y: 331, distance: 101.6
click at [326, 331] on ul "Introduction Revolutionize your skincare routine with the Nano Needle 12pin, 36…" at bounding box center [501, 131] width 588 height 1456
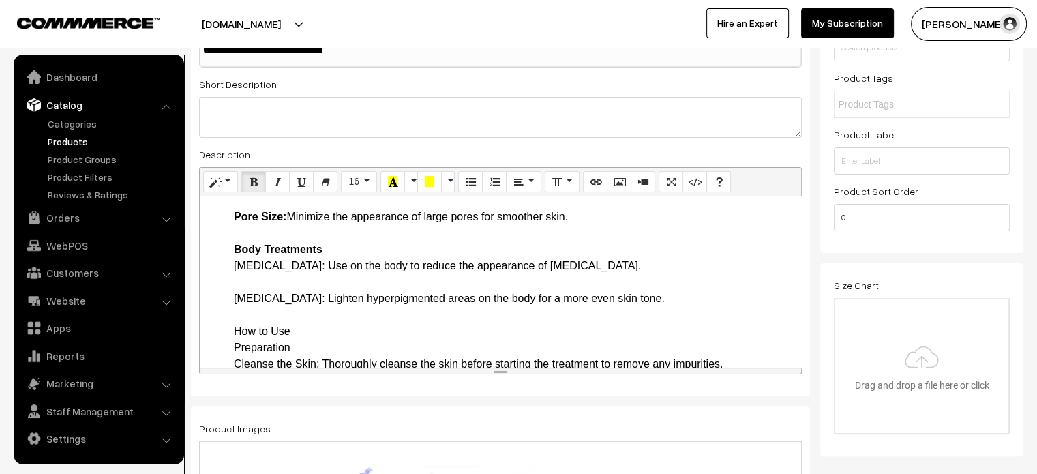
click at [230, 284] on ul "Introduction Revolutionize your skincare routine with the Nano Needle 12pin, 36…" at bounding box center [501, 70] width 588 height 1456
drag, startPoint x: 230, startPoint y: 284, endPoint x: 304, endPoint y: 284, distance: 74.3
click at [304, 284] on ul "Introduction Revolutionize your skincare routine with the Nano Needle 12pin, 36…" at bounding box center [501, 70] width 588 height 1456
drag, startPoint x: 228, startPoint y: 316, endPoint x: 330, endPoint y: 322, distance: 101.7
click at [330, 322] on ul "Introduction Revolutionize your skincare routine with the Nano Needle 12pin, 36…" at bounding box center [501, 70] width 588 height 1456
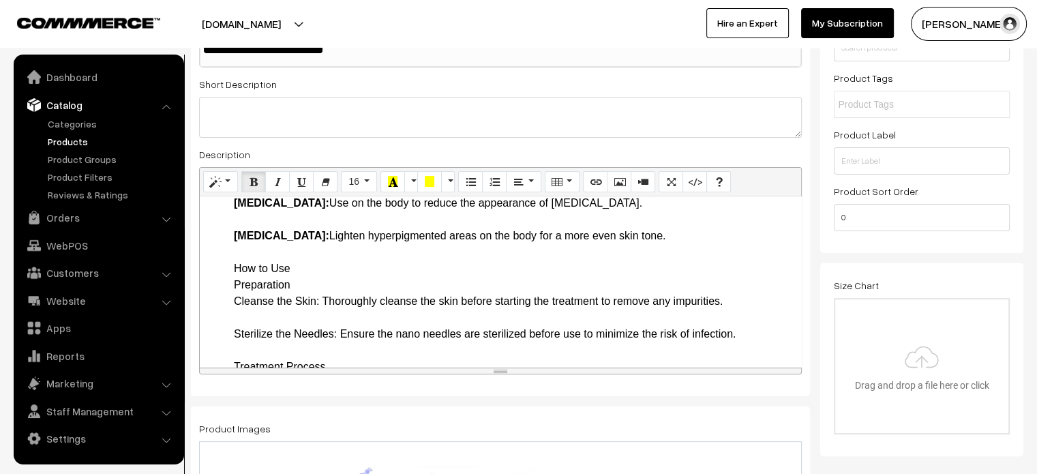
scroll to position [984, 0]
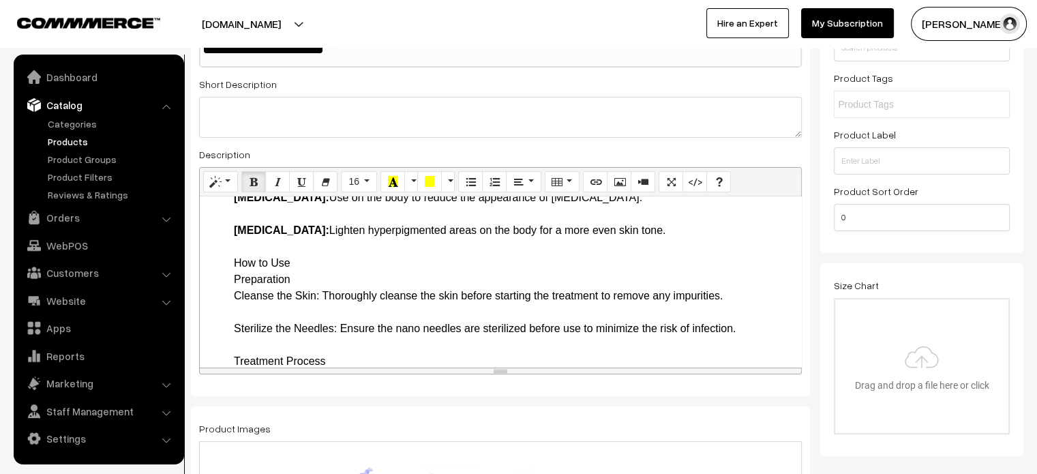
click at [230, 278] on ul "Introduction Revolutionize your skincare routine with the Nano Needle 12pin, 36…" at bounding box center [501, 1] width 588 height 1456
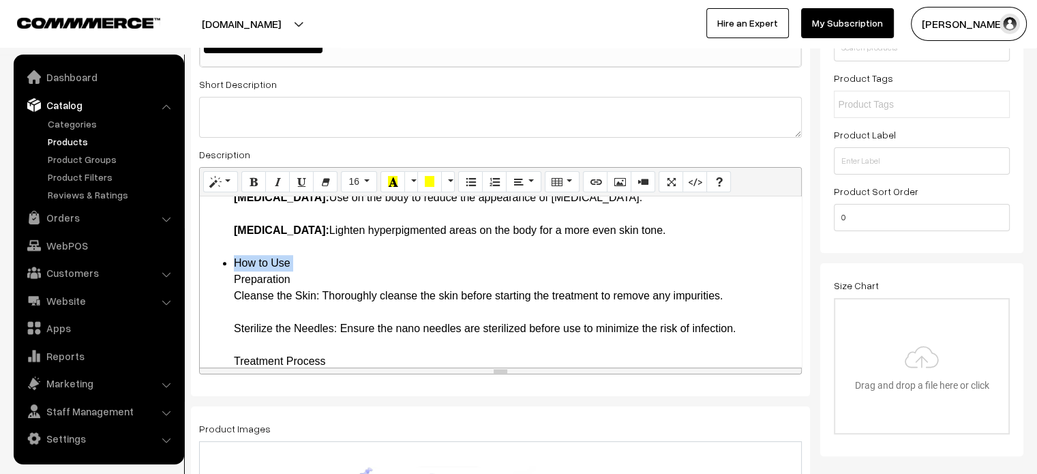
drag, startPoint x: 229, startPoint y: 294, endPoint x: 320, endPoint y: 316, distance: 93.9
click at [320, 316] on ul "Introduction Revolutionize your skincare routine with the Nano Needle 12pin, 36…" at bounding box center [501, 1] width 588 height 1456
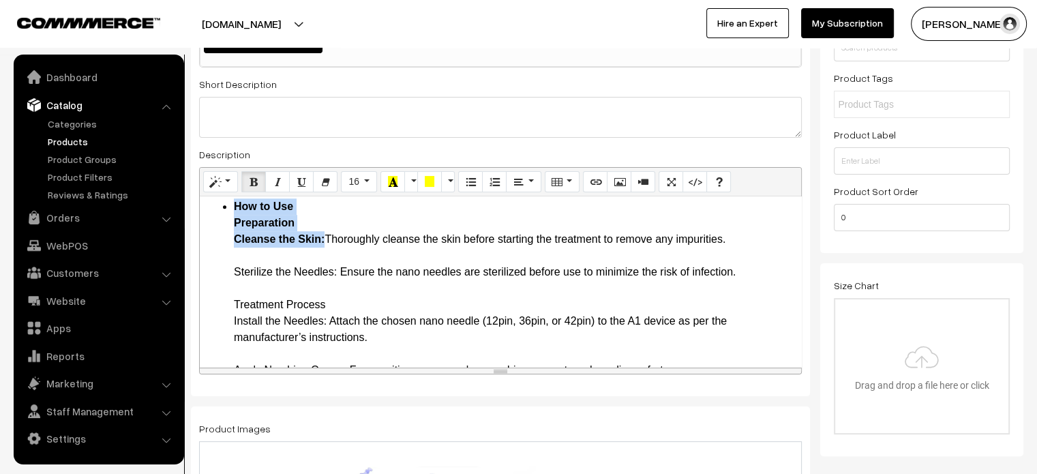
scroll to position [1042, 0]
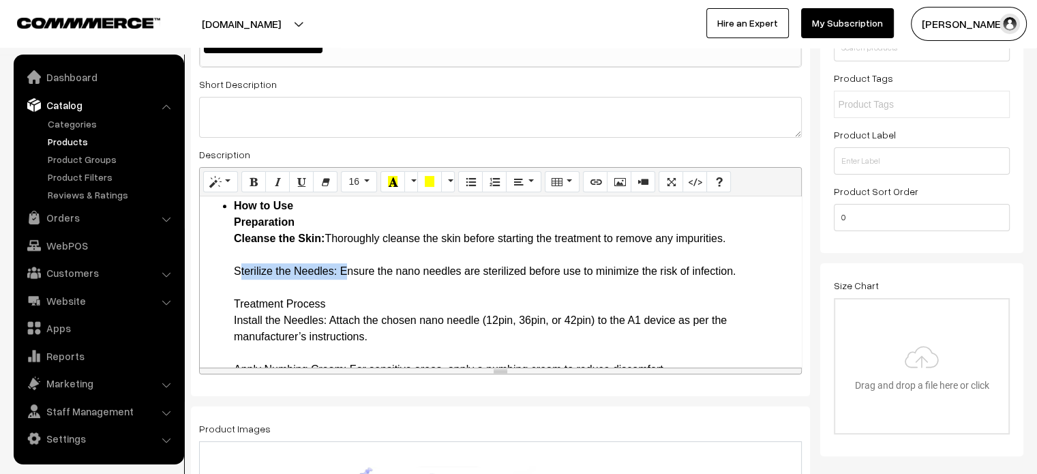
drag, startPoint x: 229, startPoint y: 286, endPoint x: 337, endPoint y: 287, distance: 108.4
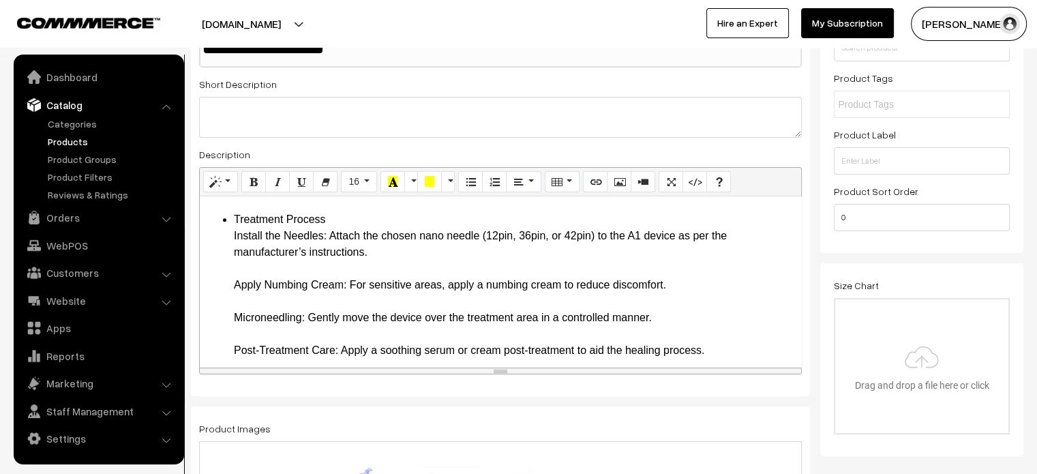
scroll to position [1127, 0]
click at [245, 234] on li "Treatment Process Install the Needles: Attach the chosen nano needle (12pin, 36…" at bounding box center [514, 398] width 560 height 376
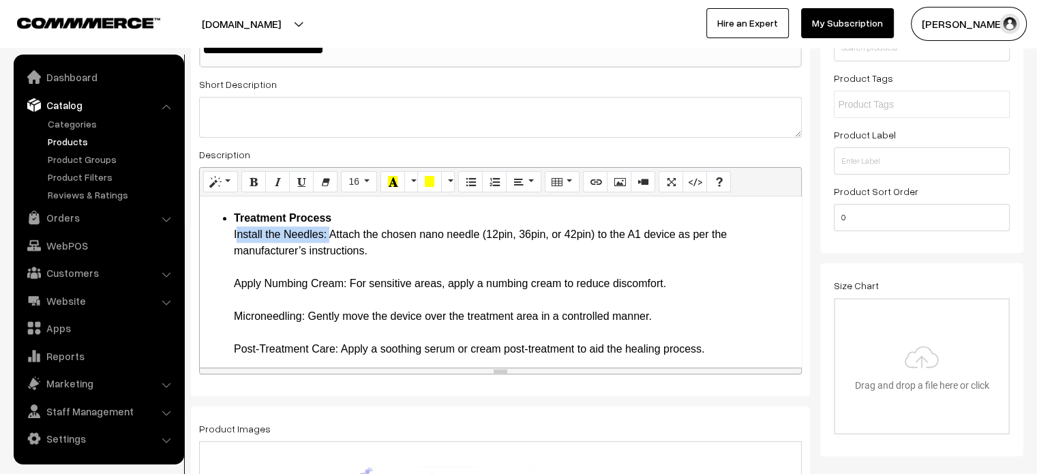
drag, startPoint x: 226, startPoint y: 253, endPoint x: 326, endPoint y: 250, distance: 99.6
drag, startPoint x: 229, startPoint y: 302, endPoint x: 347, endPoint y: 299, distance: 118.0
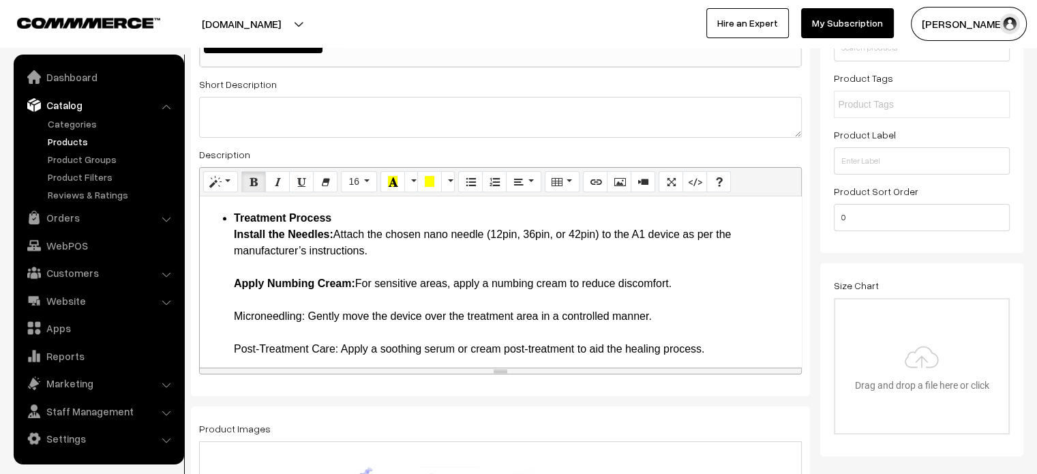
drag, startPoint x: 228, startPoint y: 334, endPoint x: 308, endPoint y: 331, distance: 80.5
click at [281, 339] on li "Treatment Process Install the Needles: Attach the chosen nano needle (12pin, 36…" at bounding box center [514, 398] width 560 height 376
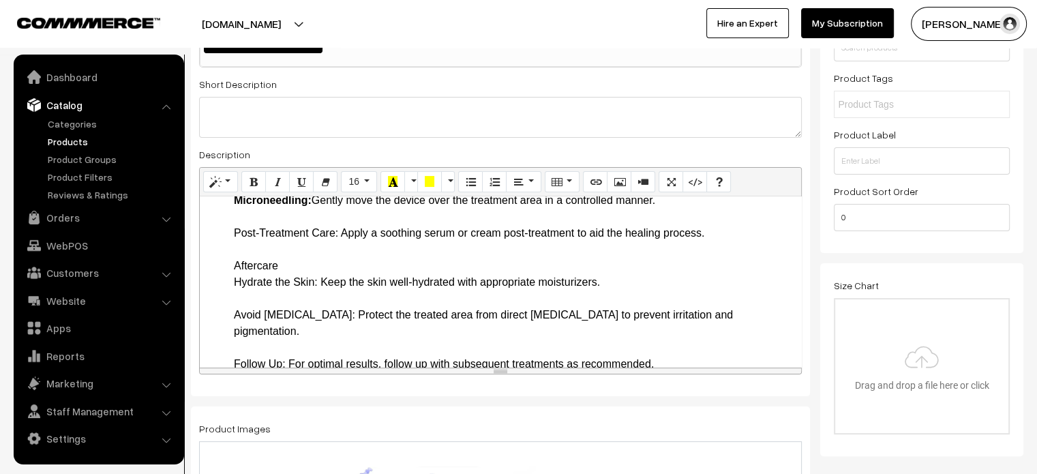
scroll to position [1245, 0]
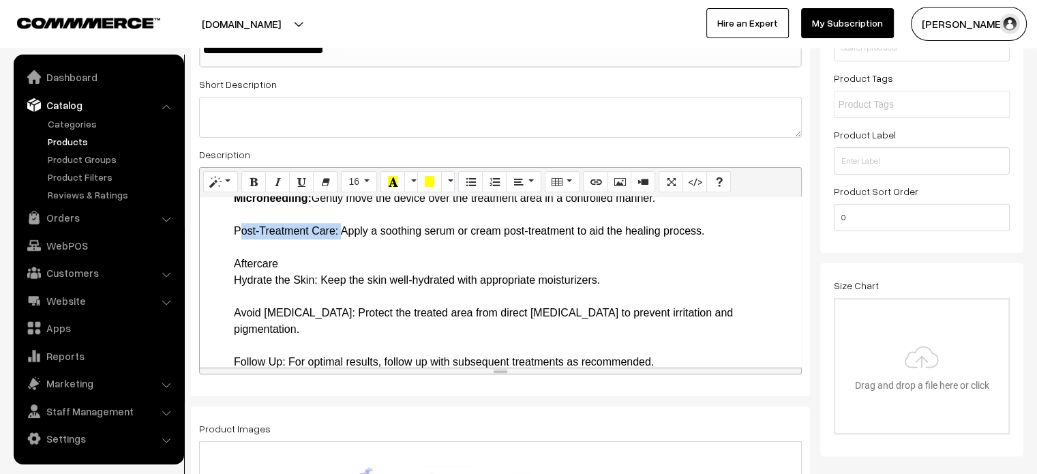
drag, startPoint x: 230, startPoint y: 248, endPoint x: 339, endPoint y: 243, distance: 109.2
click at [239, 280] on li "Aftercare Hydrate the Skin: Keep the skin well-hydrated with appropriate moistu…" at bounding box center [514, 362] width 560 height 213
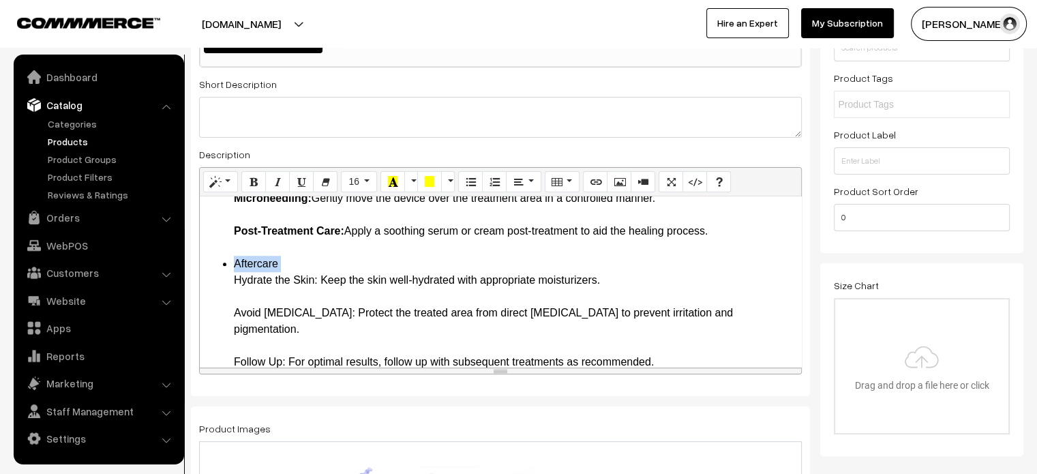
click at [239, 280] on li "Aftercare Hydrate the Skin: Keep the skin well-hydrated with appropriate moistu…" at bounding box center [514, 362] width 560 height 213
click at [239, 298] on li "Aftercare Hydrate the Skin: Keep the skin well-hydrated with appropriate moistu…" at bounding box center [514, 362] width 560 height 213
drag, startPoint x: 231, startPoint y: 297, endPoint x: 316, endPoint y: 302, distance: 85.4
click at [234, 331] on li "Aftercare Hydrate the Skin: Keep the skin well-hydrated with appropriate moistu…" at bounding box center [514, 362] width 560 height 213
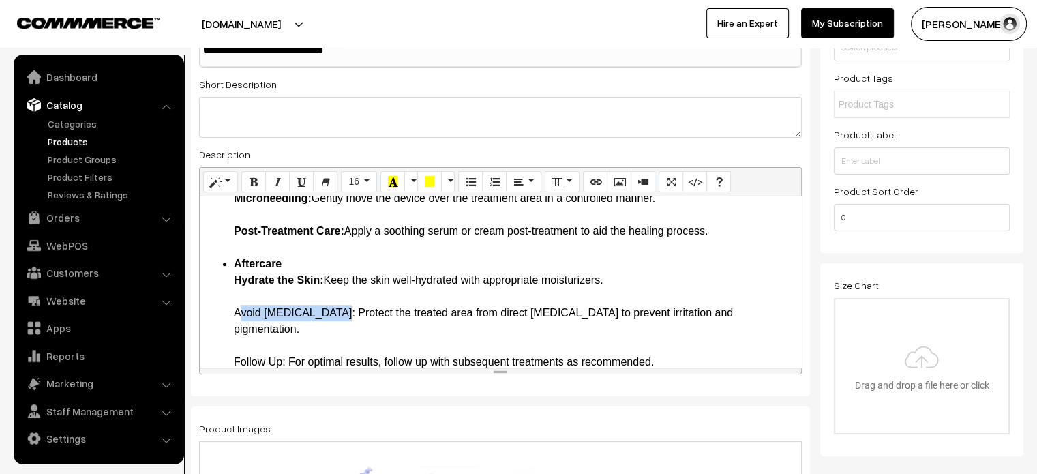
drag, startPoint x: 234, startPoint y: 331, endPoint x: 335, endPoint y: 331, distance: 101.6
click at [335, 331] on li "Aftercare Hydrate the Skin: Keep the skin well-hydrated with appropriate moistu…" at bounding box center [514, 362] width 560 height 213
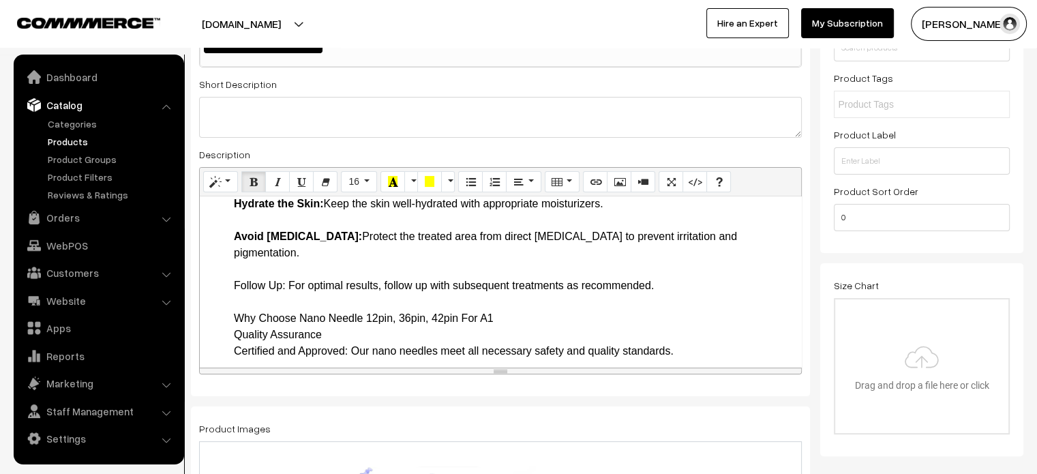
scroll to position [1330, 0]
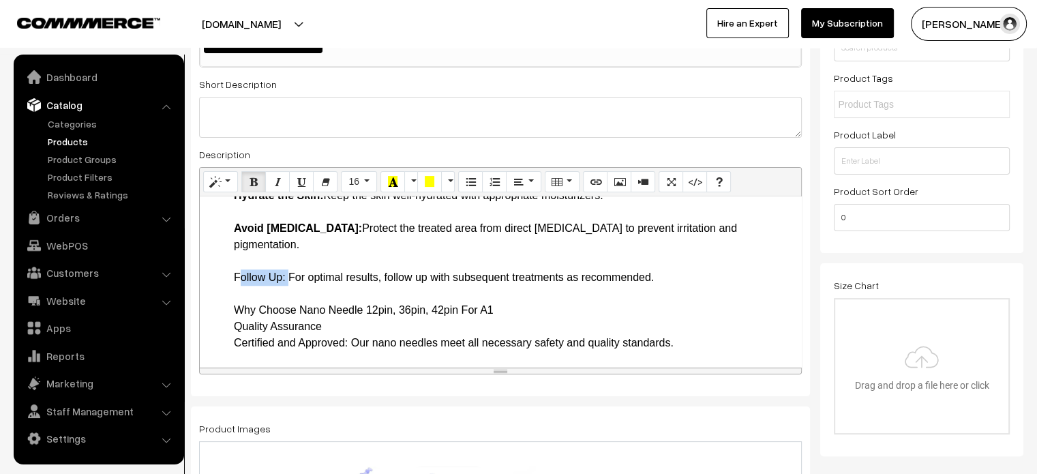
drag, startPoint x: 226, startPoint y: 280, endPoint x: 286, endPoint y: 279, distance: 60.0
click at [243, 312] on li "Aftercare Hydrate the Skin: Keep the skin well-hydrated with appropriate moistu…" at bounding box center [514, 277] width 560 height 213
click at [238, 312] on li "Aftercare Hydrate the Skin: Keep the skin well-hydrated with appropriate moistu…" at bounding box center [514, 277] width 560 height 213
click at [238, 312] on li "Why Choose Nano Needle 12pin, 36pin, 42pin For A1 Quality Assurance Certified a…" at bounding box center [514, 343] width 560 height 82
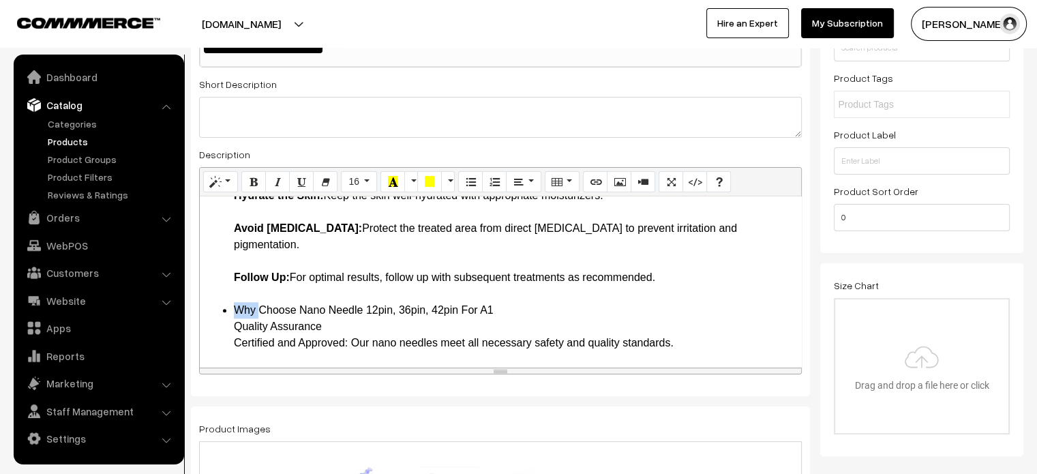
click at [238, 312] on li "Why Choose Nano Needle 12pin, 36pin, 42pin For A1 Quality Assurance Certified a…" at bounding box center [514, 343] width 560 height 82
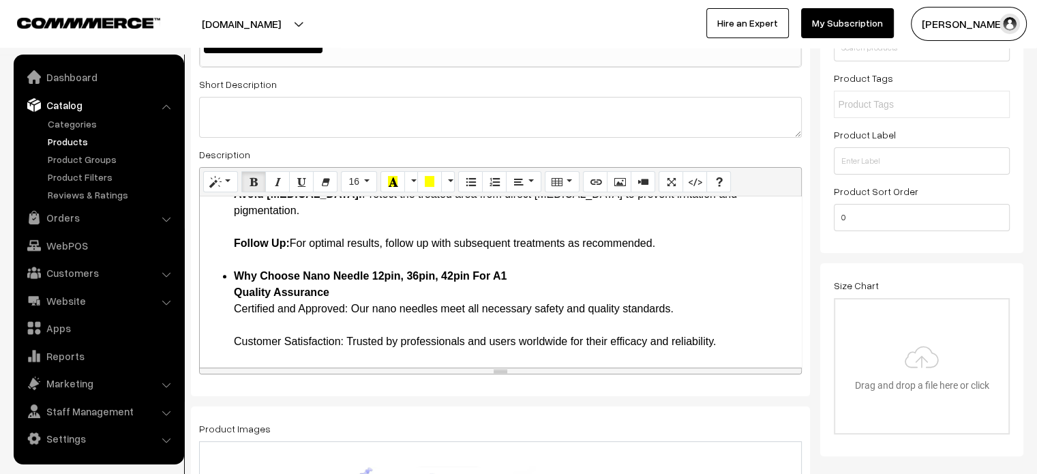
drag, startPoint x: 230, startPoint y: 307, endPoint x: 348, endPoint y: 306, distance: 117.9
drag, startPoint x: 230, startPoint y: 341, endPoint x: 344, endPoint y: 347, distance: 113.3
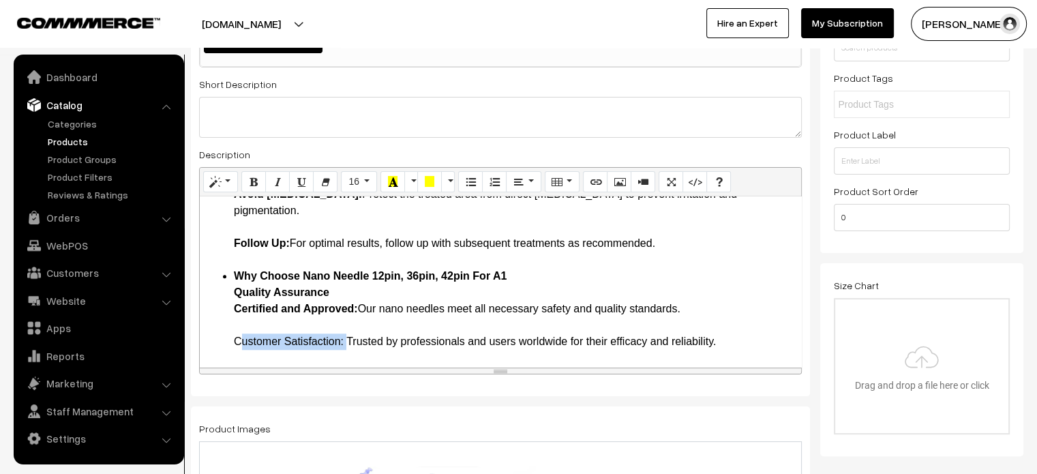
click at [430, 309] on li "Why Choose Nano Needle 12pin, 36pin, 42pin For A1 Quality Assurance Certified a…" at bounding box center [514, 309] width 560 height 82
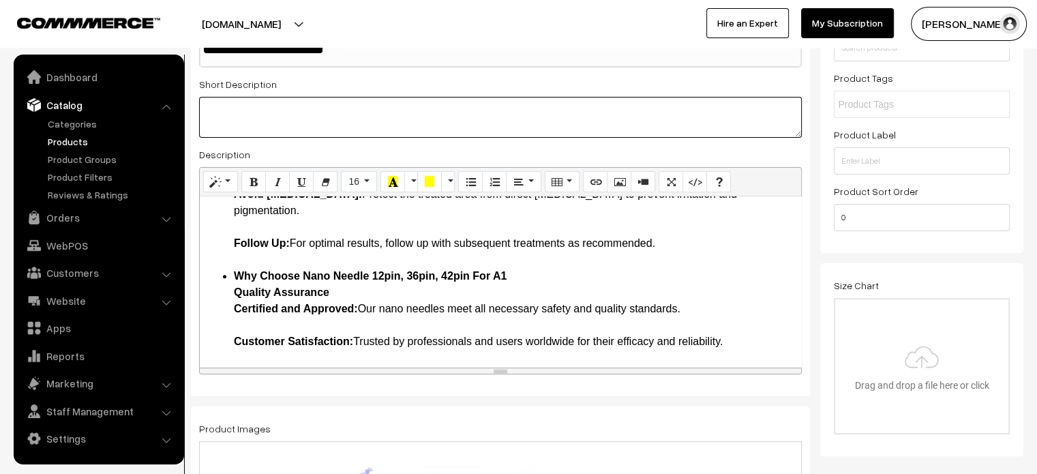
click at [342, 119] on textarea at bounding box center [500, 117] width 603 height 41
paste textarea "The Nano Needle 12pin, 36pin, and 42pin For A1 offers a blend of precision, saf…"
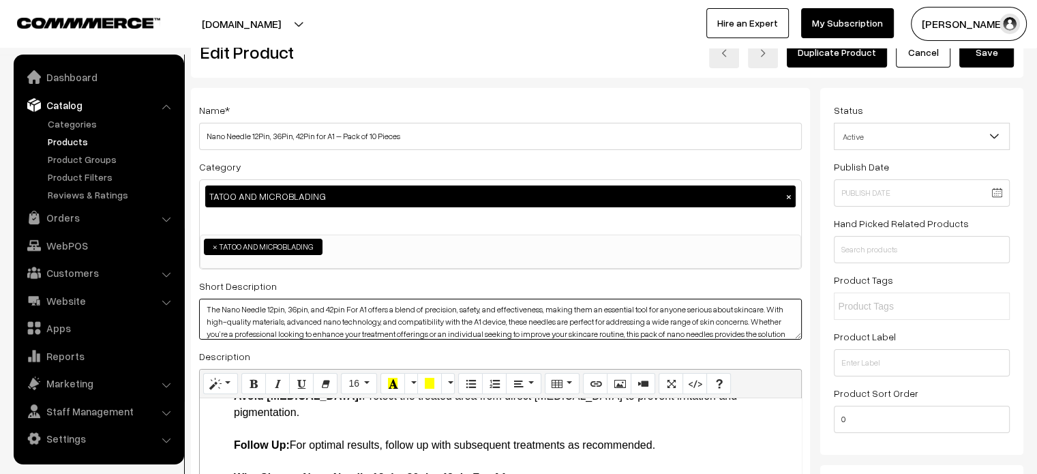
scroll to position [0, 0]
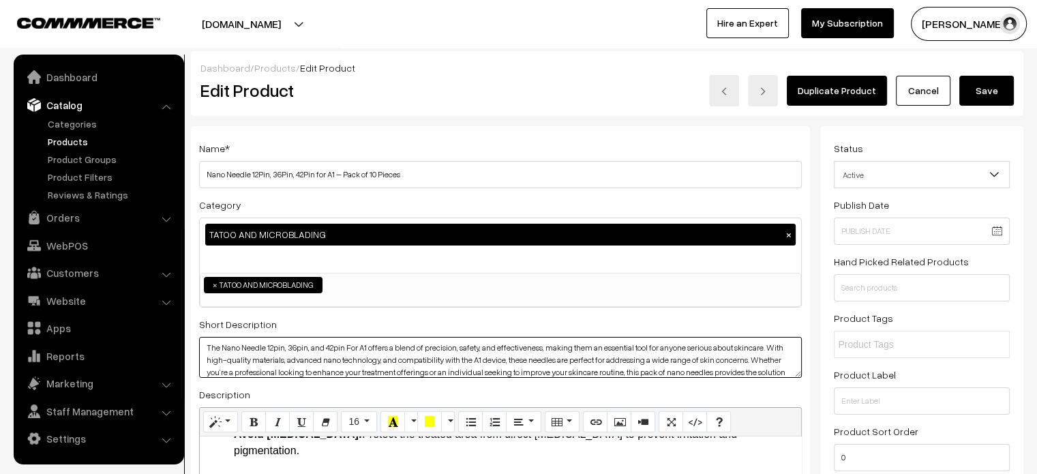
type textarea "The Nano Needle 12pin, 36pin, and 42pin For A1 offers a blend of precision, saf…"
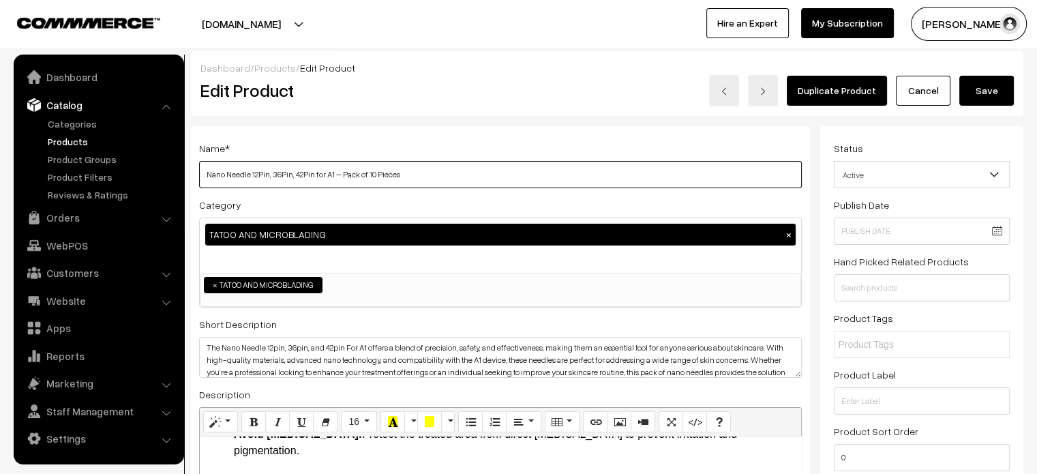
click at [465, 173] on input "Nano Needle 12Pin, 36Pin, 42Pin for A1 – Pack of 10 Pieces" at bounding box center [500, 174] width 603 height 27
click at [970, 87] on button "Save" at bounding box center [986, 91] width 55 height 30
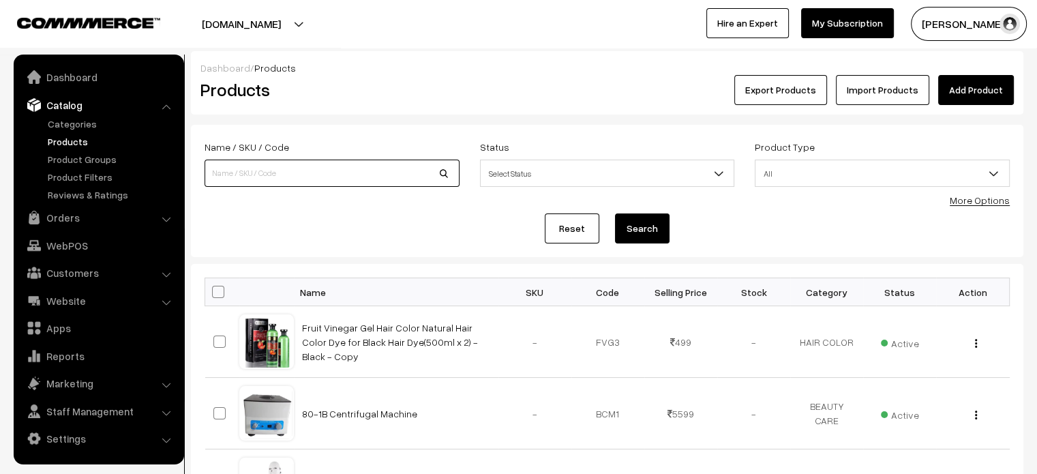
click at [344, 172] on input at bounding box center [331, 173] width 255 height 27
paste input "Nano Needle 12Pin, 36Pin, 42Pin for A1 – Pack of 10 Pieces"
type input "Nano Needle 12Pin, 36Pin, 42Pin for A1 – Pack of 10 Pieces"
click at [630, 229] on button "Search" at bounding box center [642, 228] width 55 height 30
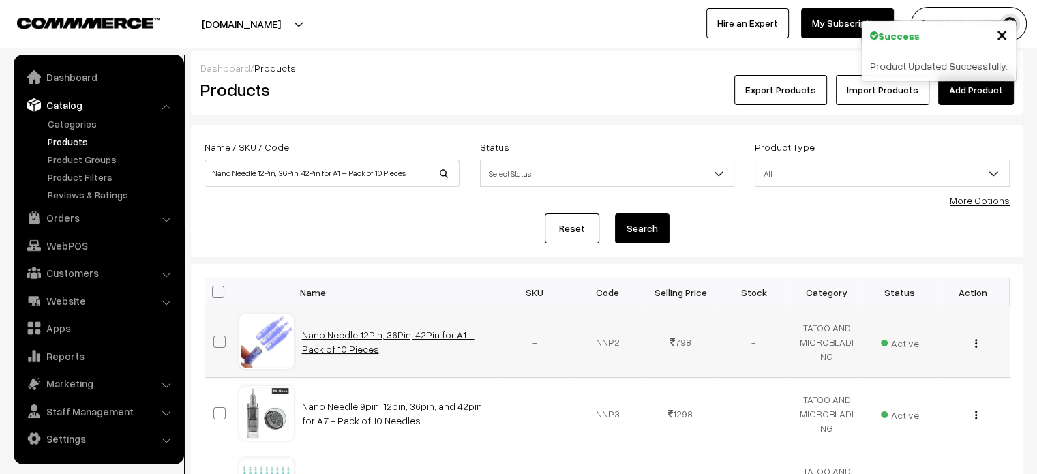
click at [369, 334] on link "Nano Needle 12Pin, 36Pin, 42Pin for A1 – Pack of 10 Pieces" at bounding box center [388, 342] width 172 height 26
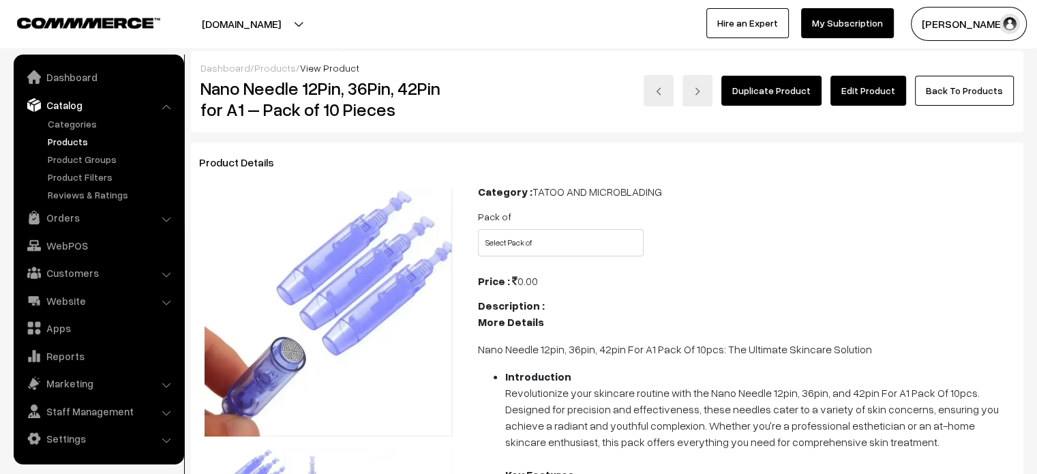
click at [879, 89] on link "Edit Product" at bounding box center [868, 91] width 76 height 30
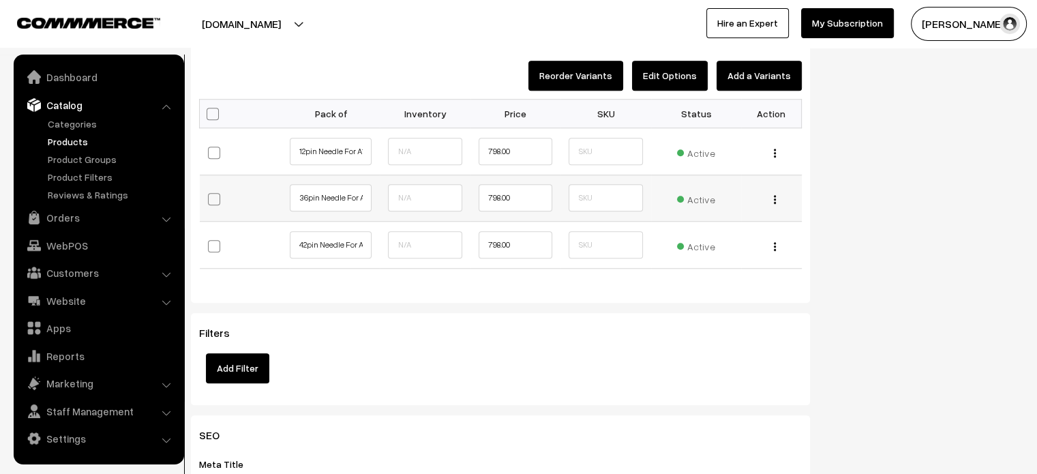
scroll to position [1114, 0]
click at [776, 149] on button "button" at bounding box center [774, 153] width 3 height 11
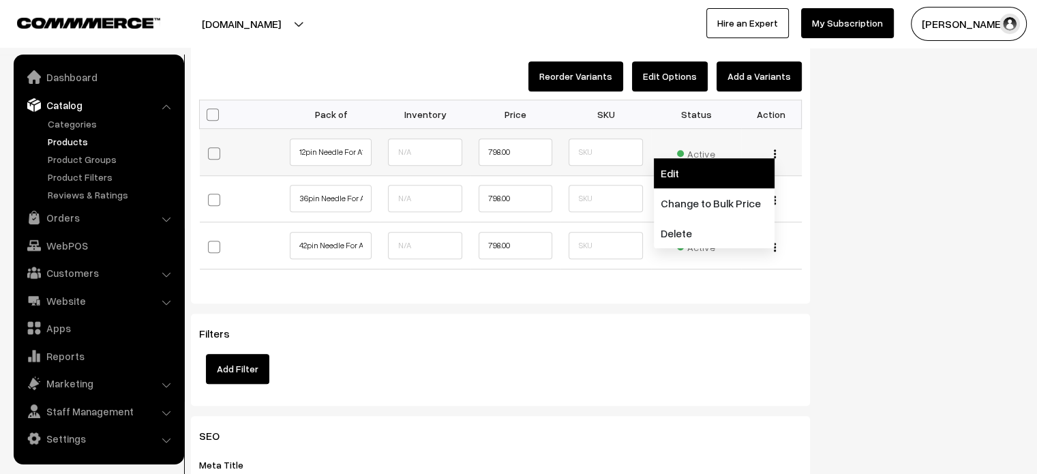
click at [729, 164] on link "Edit" at bounding box center [714, 173] width 121 height 30
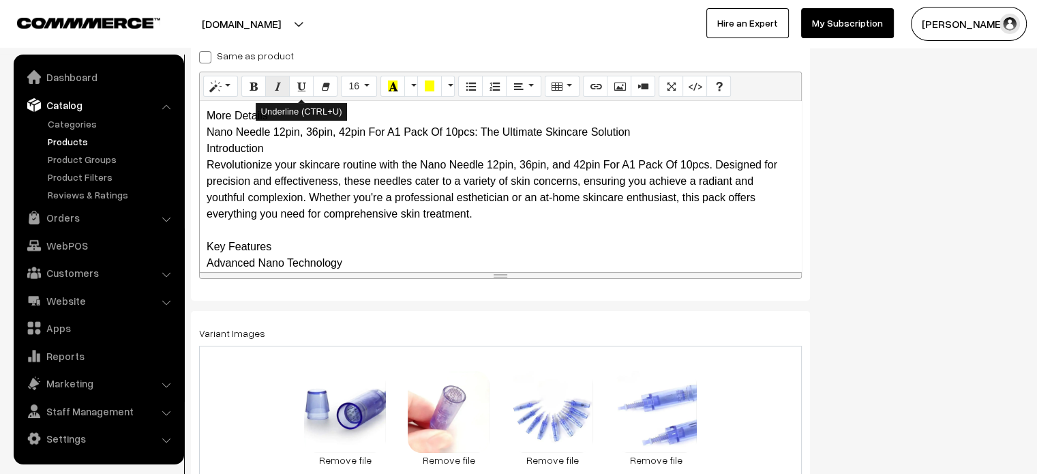
scroll to position [239, 0]
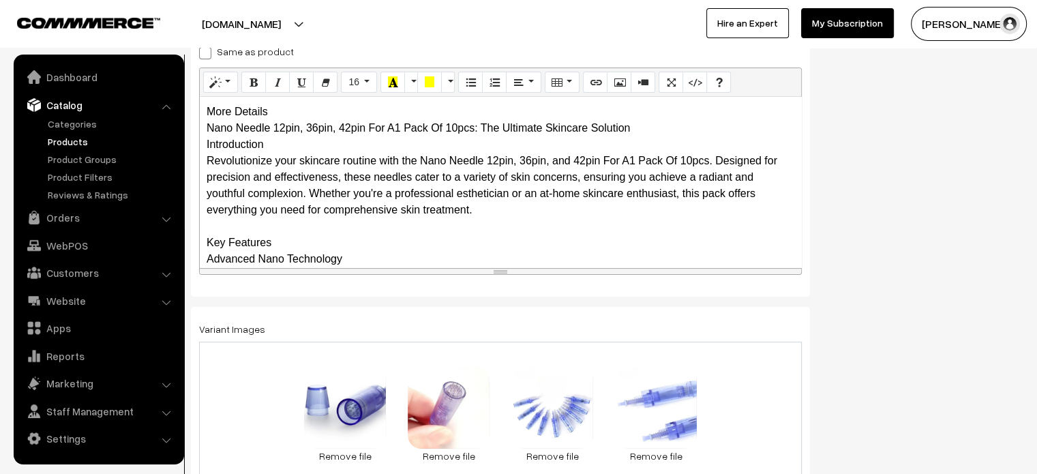
click at [201, 51] on span at bounding box center [205, 53] width 12 height 12
click at [201, 51] on input "Same as product" at bounding box center [203, 50] width 9 height 9
checkbox input "true"
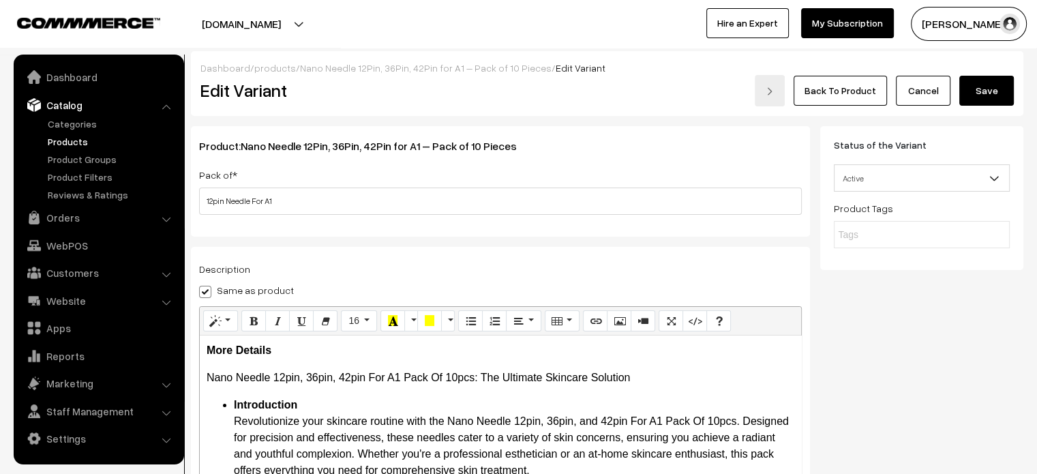
click at [993, 85] on button "Save" at bounding box center [986, 91] width 55 height 30
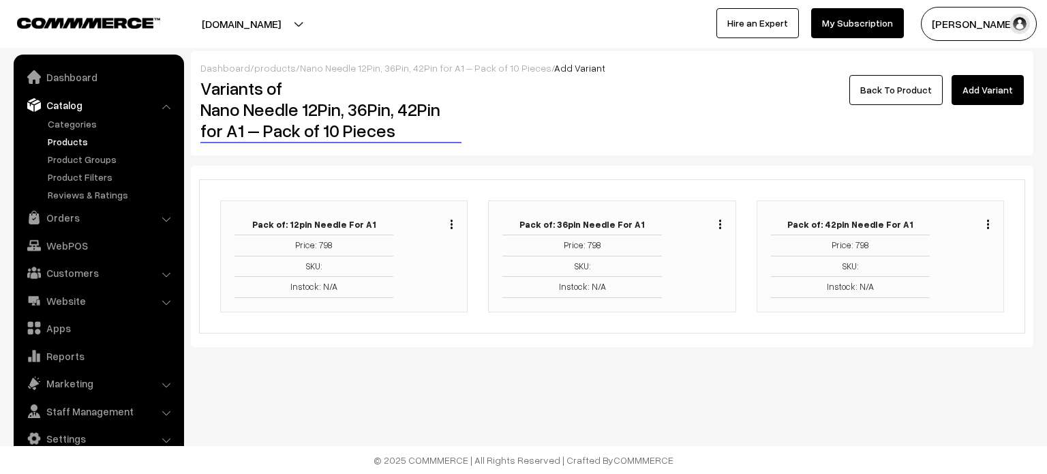
click at [721, 220] on button "button" at bounding box center [719, 224] width 3 height 11
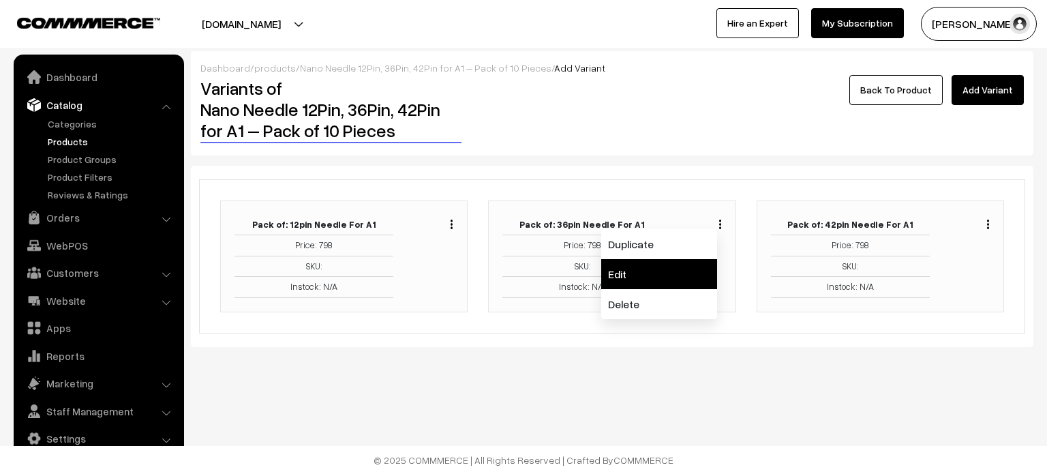
click at [647, 264] on link "Edit" at bounding box center [659, 274] width 116 height 30
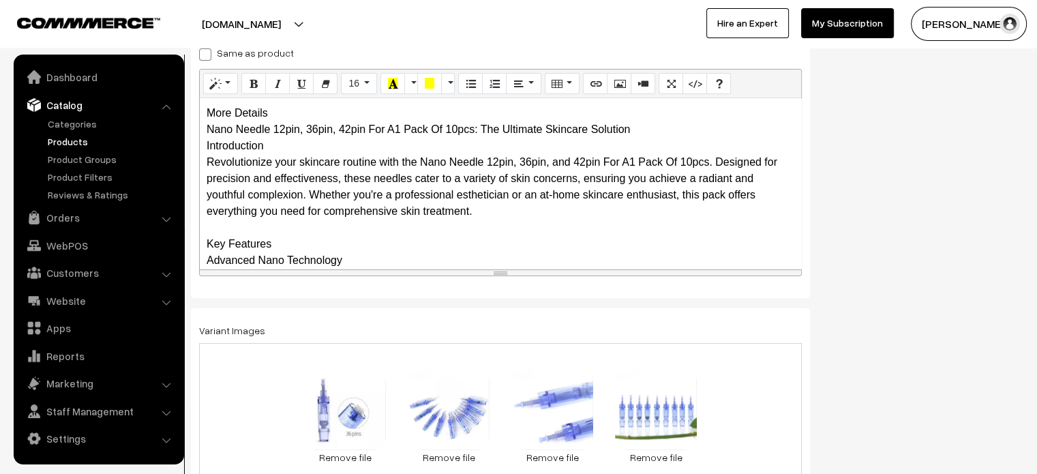
scroll to position [239, 0]
click at [203, 57] on span at bounding box center [205, 53] width 12 height 12
click at [203, 55] on input "Same as product" at bounding box center [203, 50] width 9 height 9
checkbox input "true"
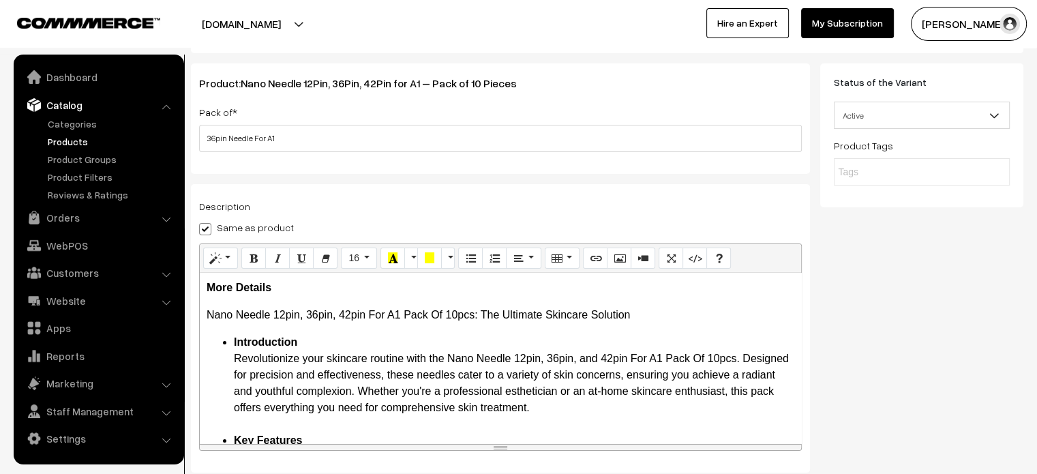
scroll to position [0, 0]
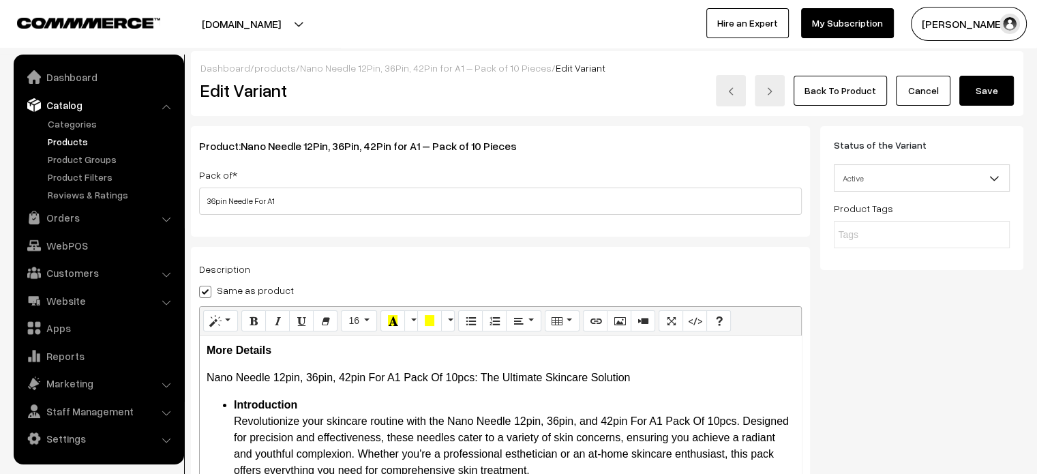
click at [984, 97] on button "Save" at bounding box center [986, 91] width 55 height 30
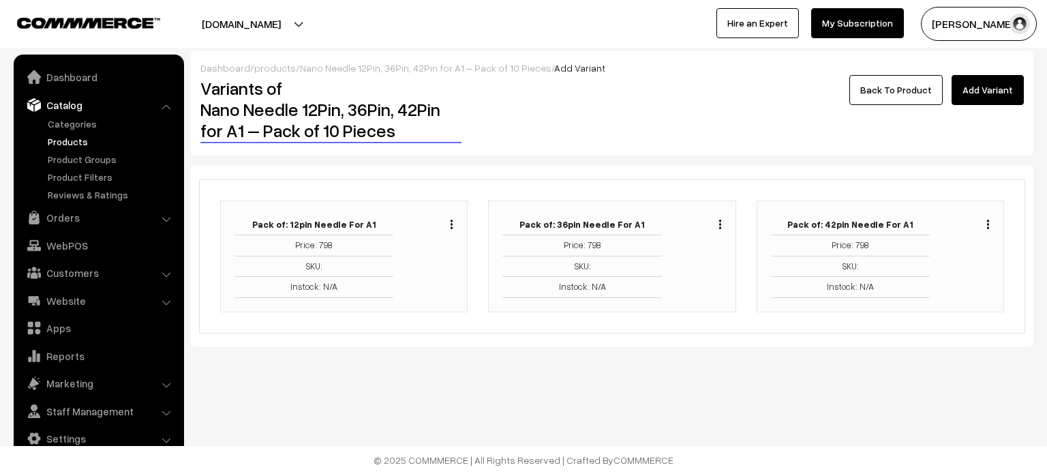
click at [988, 223] on img "button" at bounding box center [988, 223] width 2 height 9
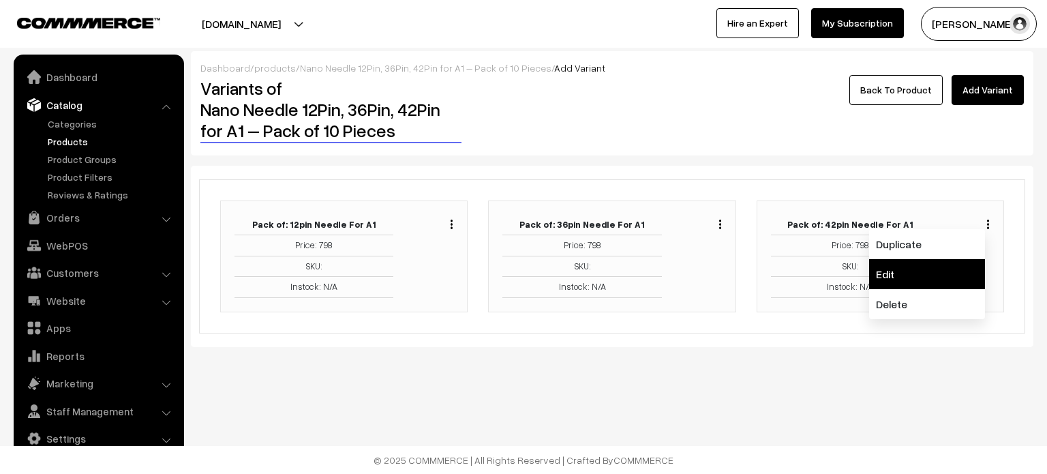
click at [914, 269] on link "Edit" at bounding box center [927, 274] width 116 height 30
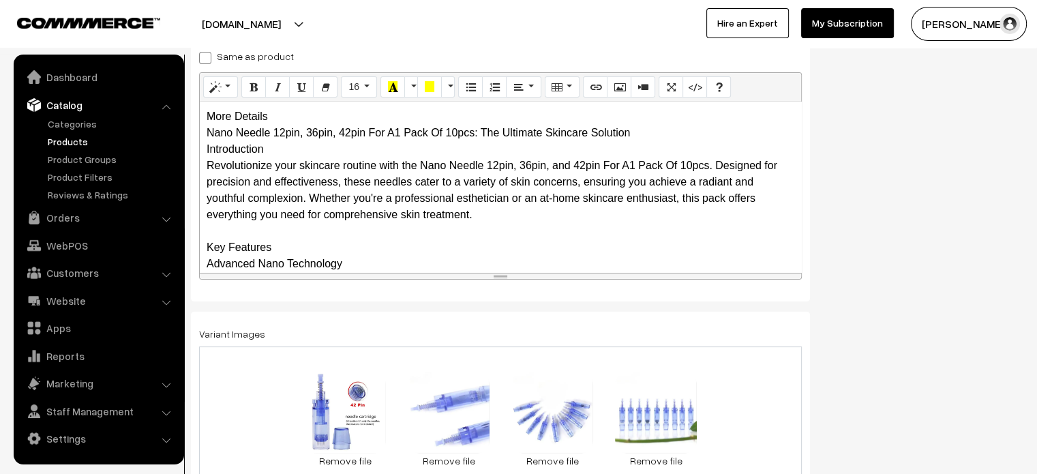
scroll to position [239, 0]
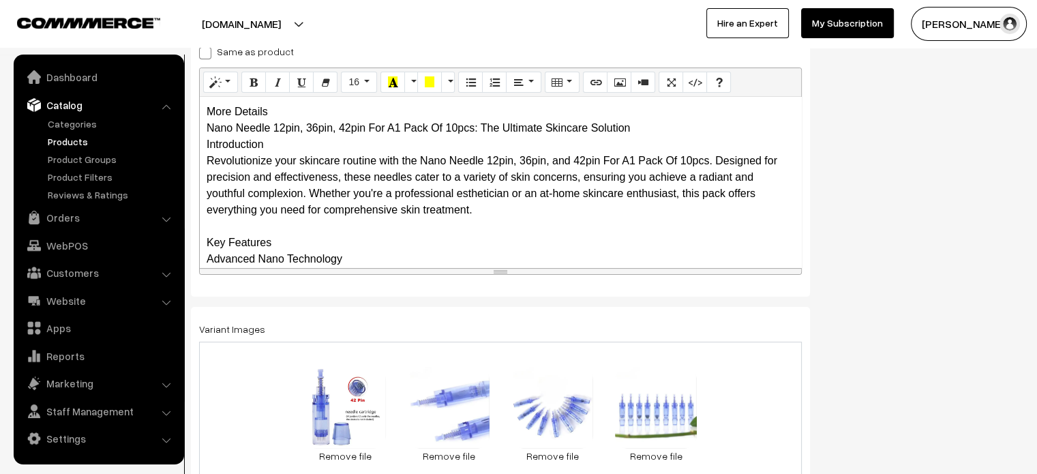
click at [207, 57] on span at bounding box center [205, 53] width 12 height 12
click at [207, 55] on input "Same as product" at bounding box center [203, 50] width 9 height 9
checkbox input "true"
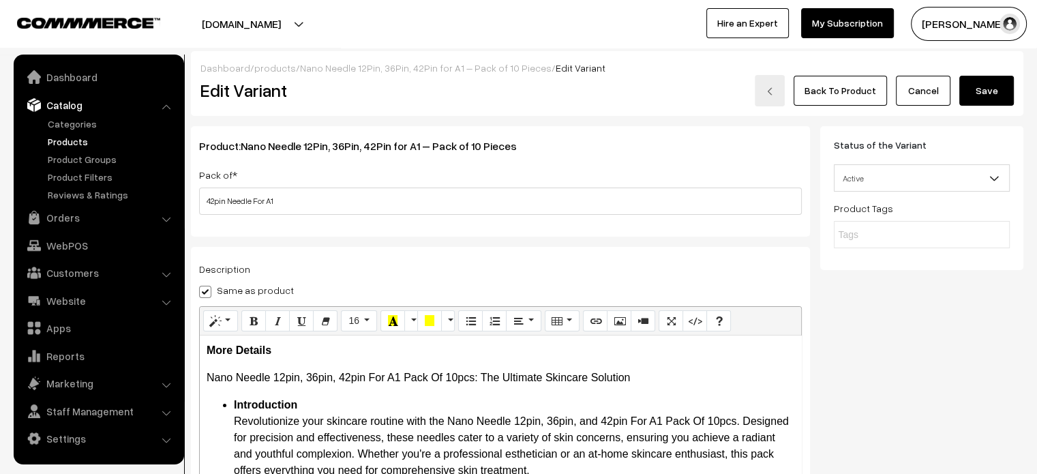
click at [978, 85] on button "Save" at bounding box center [986, 91] width 55 height 30
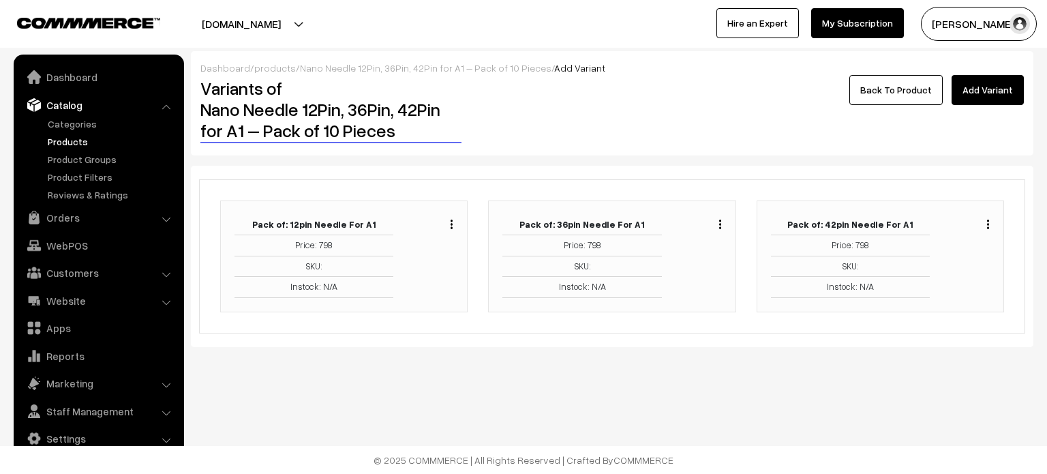
click at [926, 93] on link "Back To Product" at bounding box center [895, 90] width 93 height 30
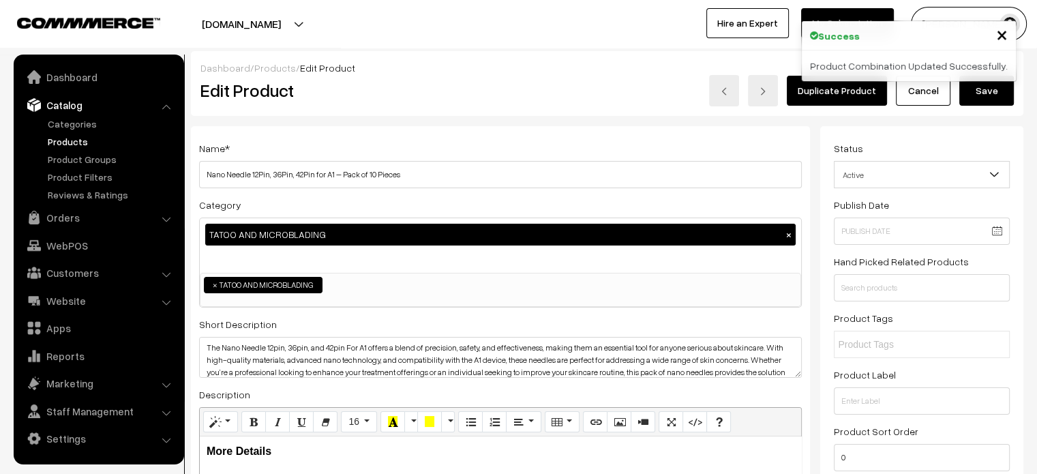
click at [984, 98] on button "Save" at bounding box center [986, 91] width 55 height 30
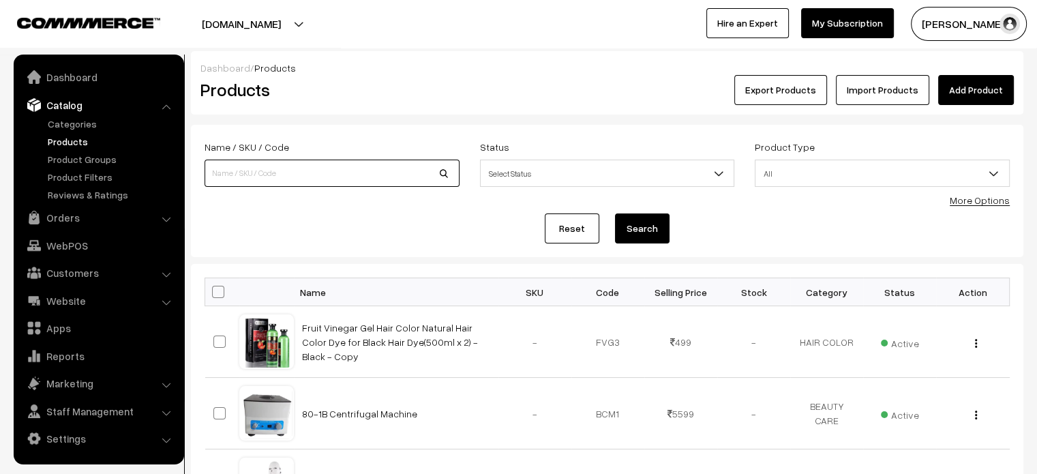
paste input "Dr. Pen A1-W Wireless Rechargeable Derma Needle"
click at [314, 168] on input "Dr. Pen A1-W Wireless Rechargeable Derma Needle" at bounding box center [331, 173] width 255 height 27
type input "Dr. Pen A1-W Wireless Rechargeable Derma Needle"
click at [652, 231] on button "Search" at bounding box center [642, 228] width 55 height 30
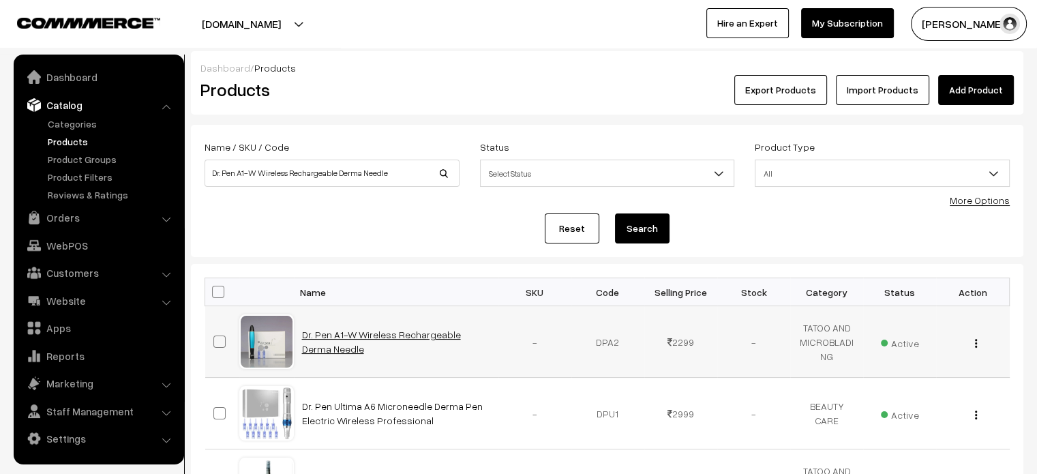
click at [378, 337] on link "Dr. Pen A1-W Wireless Rechargeable Derma Needle" at bounding box center [381, 342] width 159 height 26
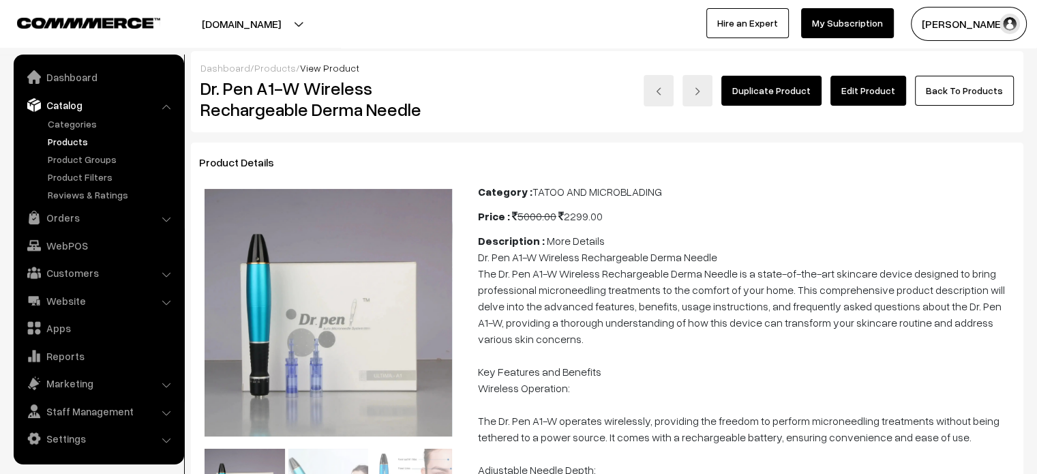
click at [883, 97] on link "Edit Product" at bounding box center [868, 91] width 76 height 30
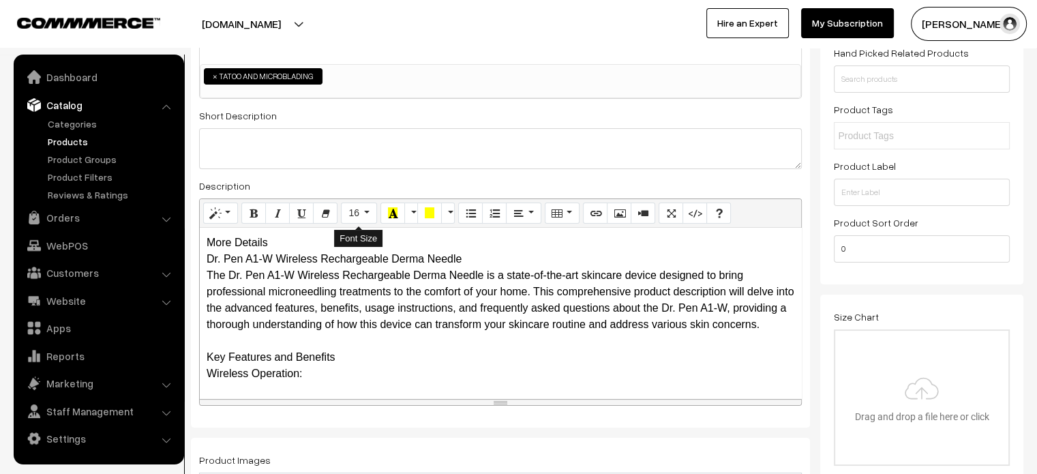
scroll to position [215, 0]
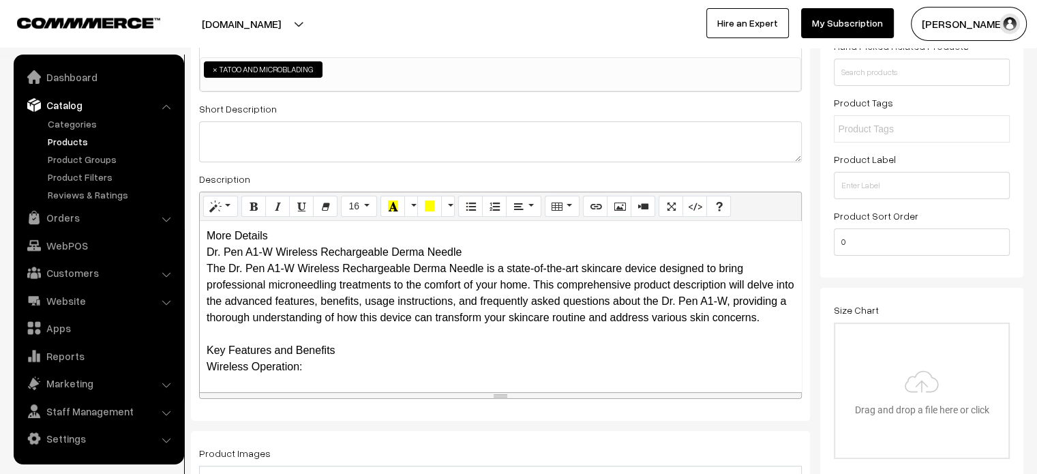
click at [277, 239] on div "More Details Dr. Pen A1-W Wireless Rechargeable Derma Needle The Dr. Pen A1-W W…" at bounding box center [500, 306] width 601 height 170
click at [315, 237] on div "More Details Dr. Pen A1-W Wireless Rechargeable Derma Needle The Dr. Pen A1-W W…" at bounding box center [500, 306] width 601 height 170
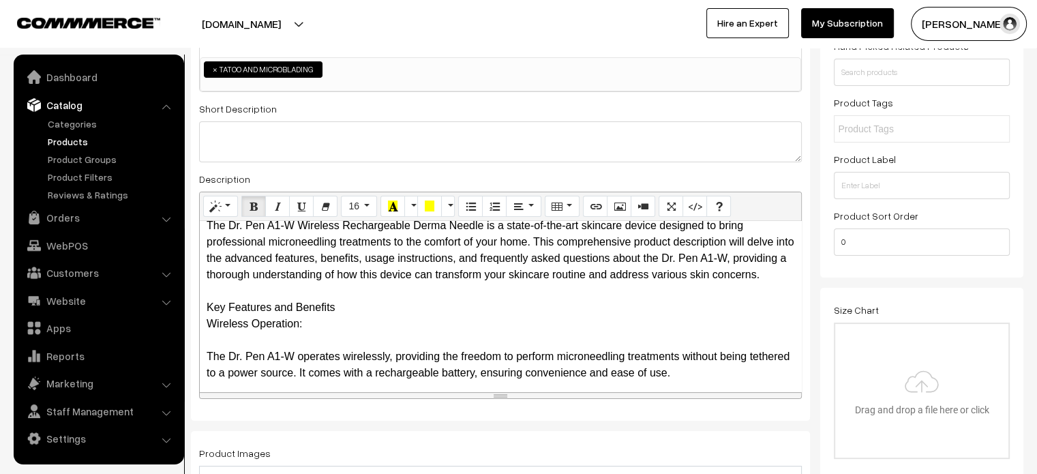
scroll to position [75, 0]
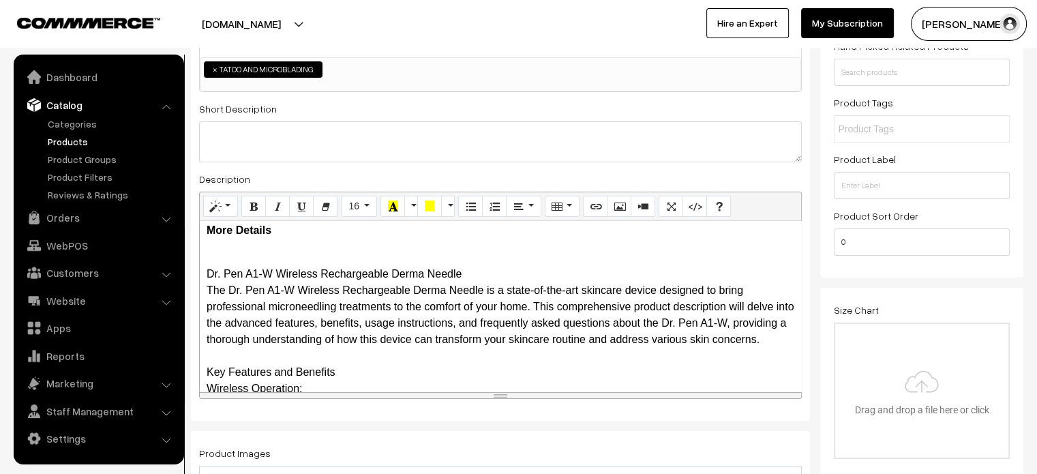
scroll to position [2, 0]
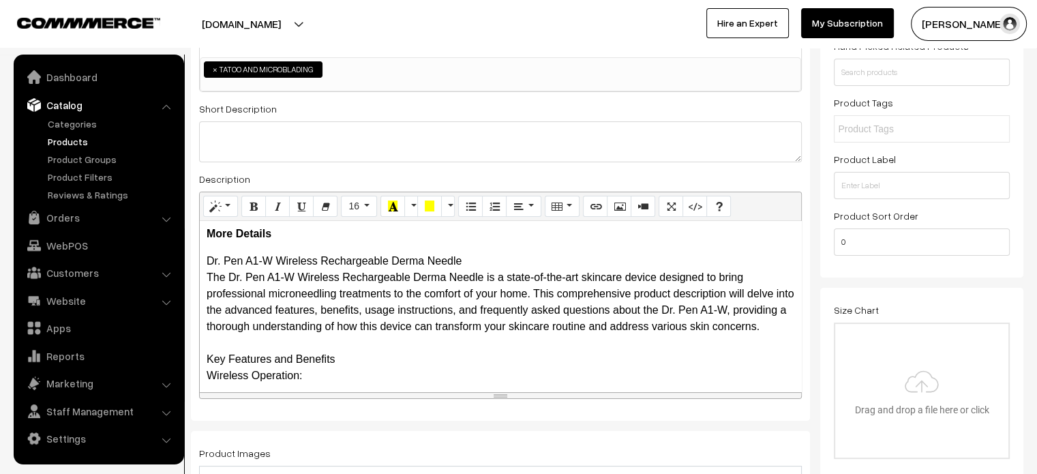
scroll to position [46, 0]
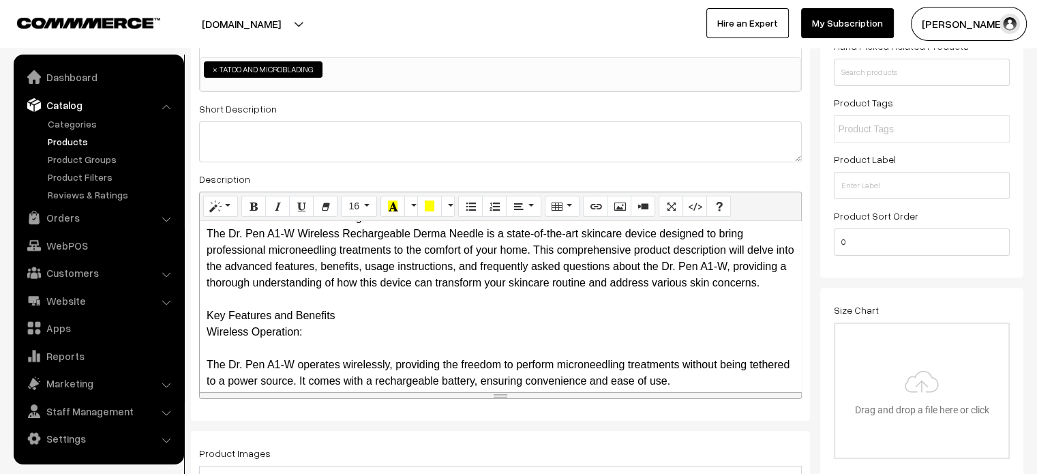
click at [202, 333] on div "More Details Dr. Pen A1-W Wireless Rechargeable Derma Needle The Dr. Pen A1-W W…" at bounding box center [500, 306] width 601 height 170
click at [470, 209] on icon "Unordered list (CTRL+SHIFT+NUM7)" at bounding box center [471, 205] width 10 height 11
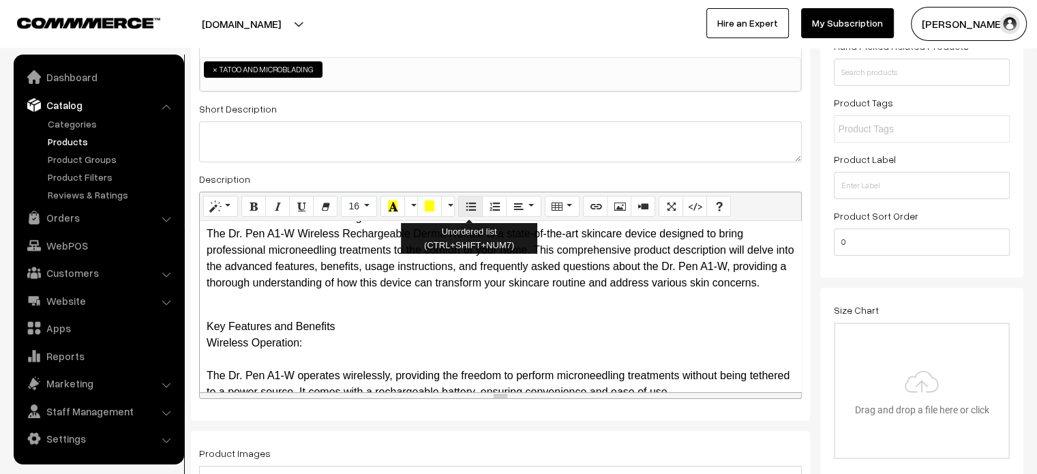
click at [464, 213] on button "Unordered list (CTRL+SHIFT+NUM7)" at bounding box center [470, 207] width 25 height 22
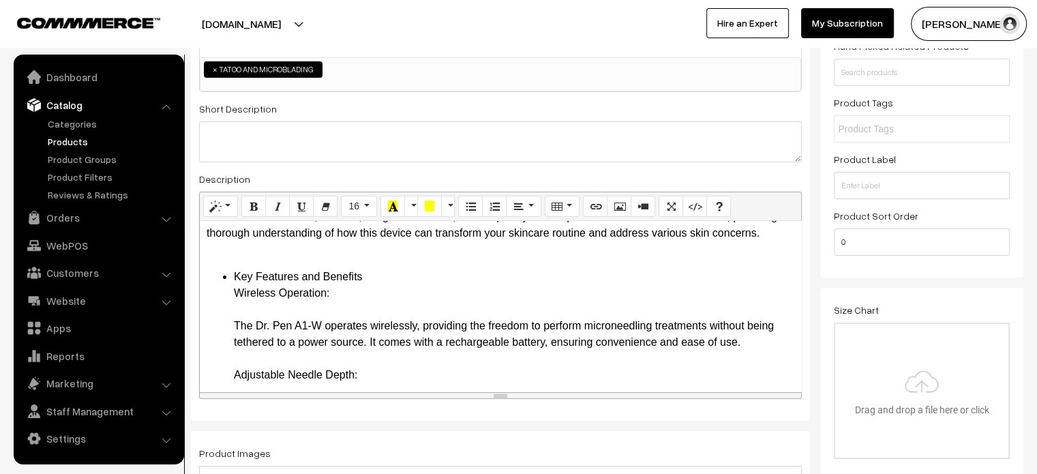
scroll to position [109, 0]
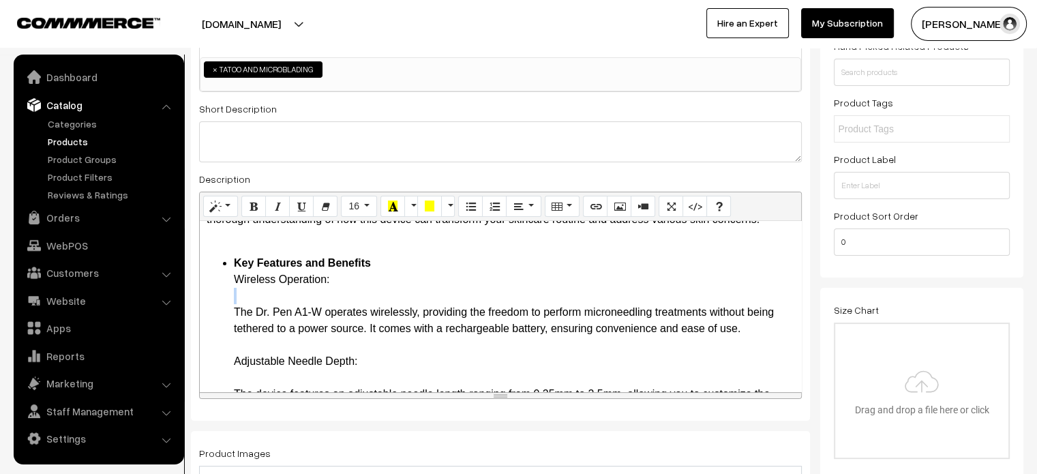
click at [330, 285] on b "Key Features and Benefits Wireless Operation:" at bounding box center [302, 271] width 137 height 28
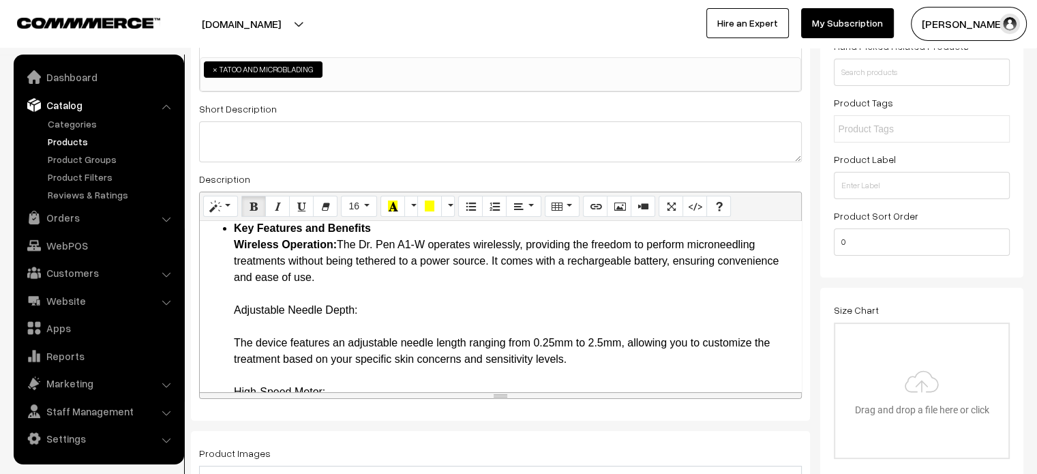
scroll to position [147, 0]
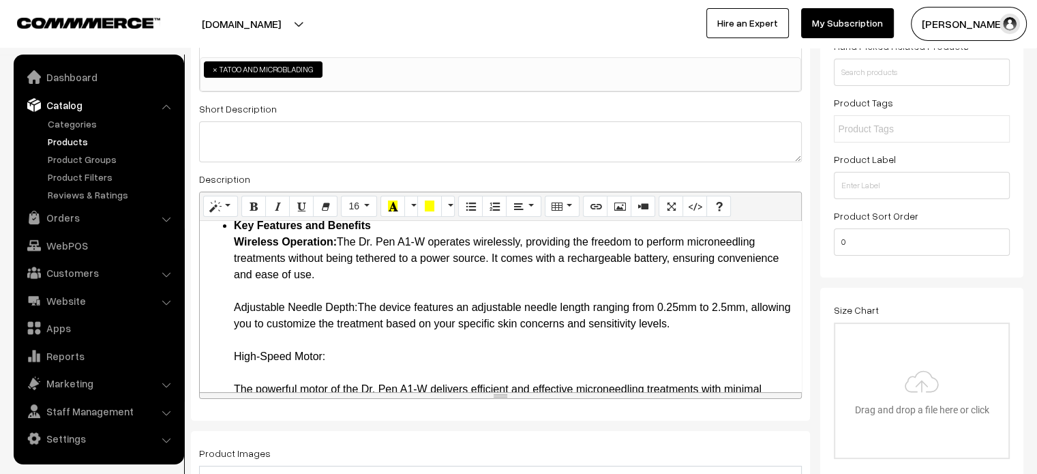
drag, startPoint x: 235, startPoint y: 324, endPoint x: 357, endPoint y: 327, distance: 122.0
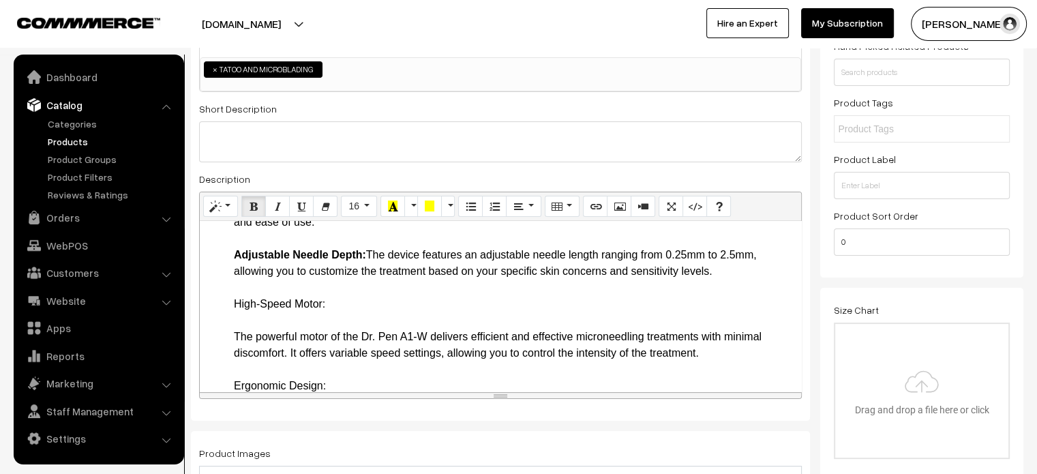
scroll to position [219, 0]
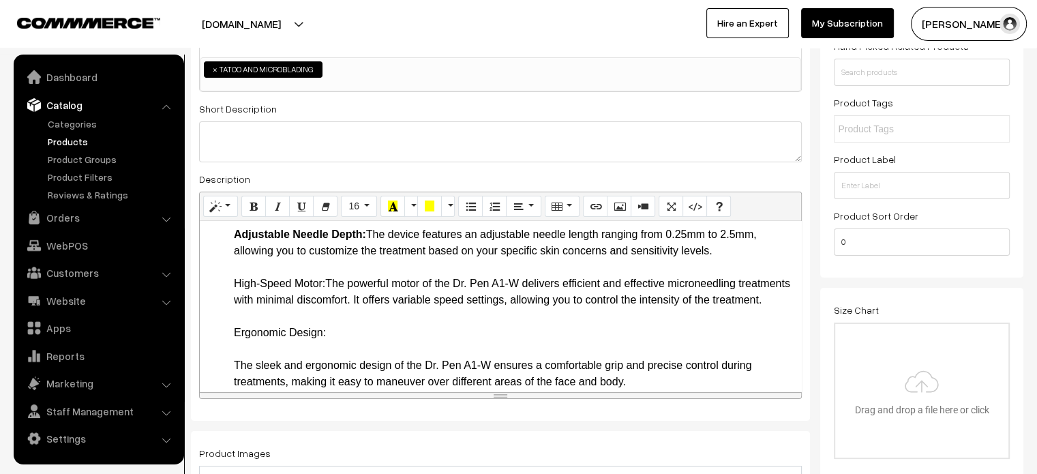
drag, startPoint x: 222, startPoint y: 299, endPoint x: 327, endPoint y: 300, distance: 105.0
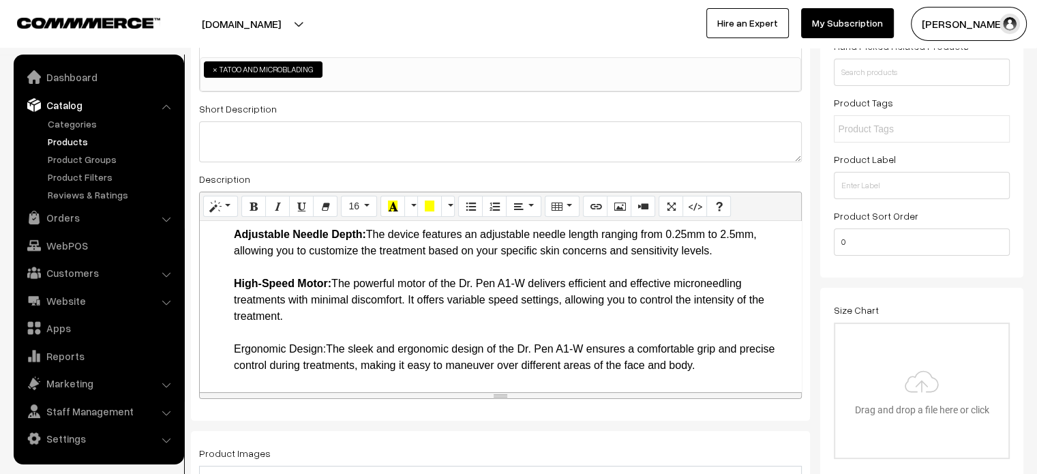
drag, startPoint x: 229, startPoint y: 367, endPoint x: 327, endPoint y: 365, distance: 98.2
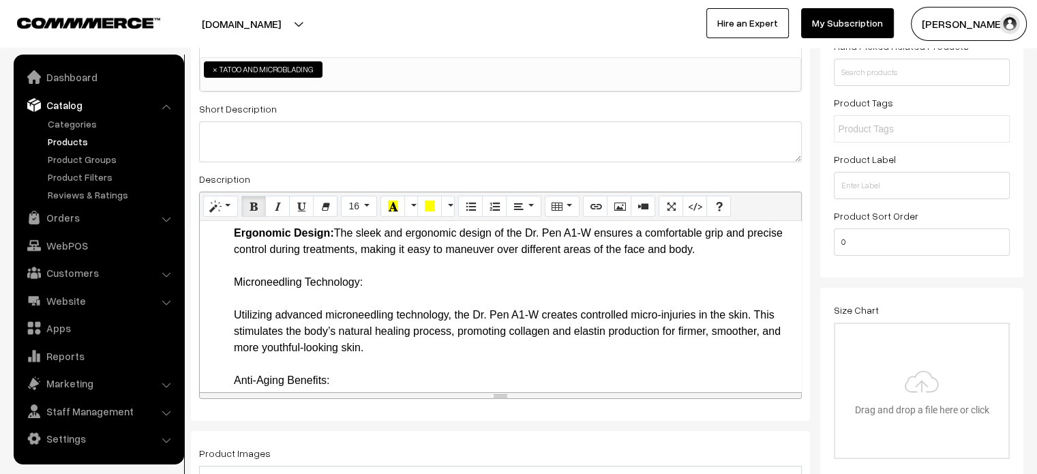
scroll to position [335, 0]
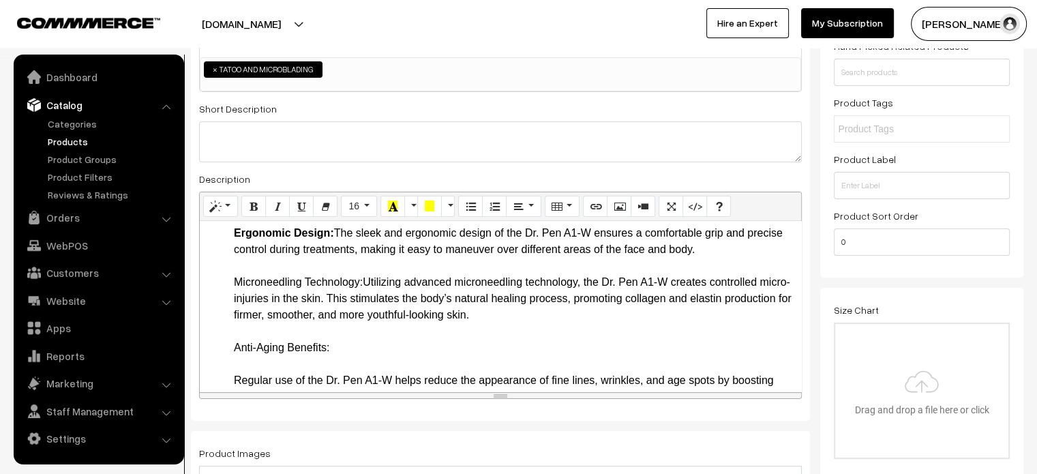
drag, startPoint x: 230, startPoint y: 297, endPoint x: 369, endPoint y: 298, distance: 139.1
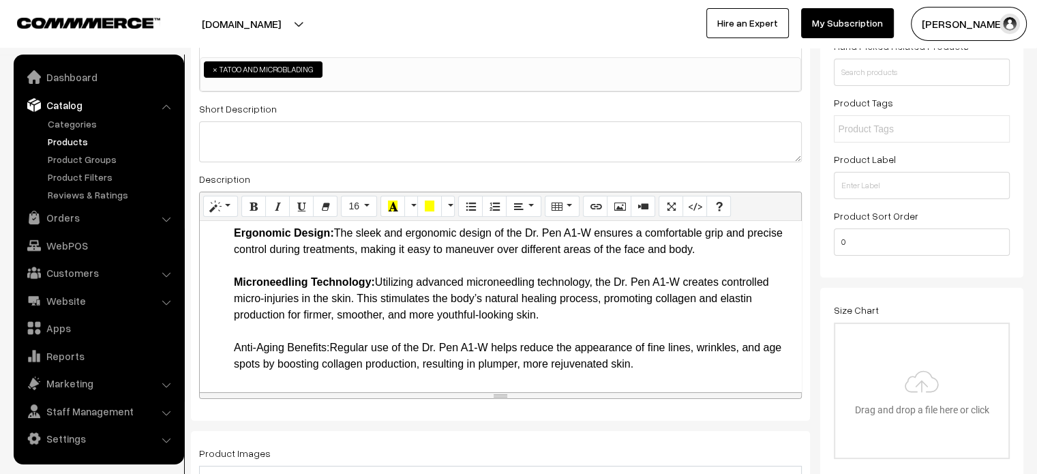
drag, startPoint x: 221, startPoint y: 367, endPoint x: 331, endPoint y: 365, distance: 109.8
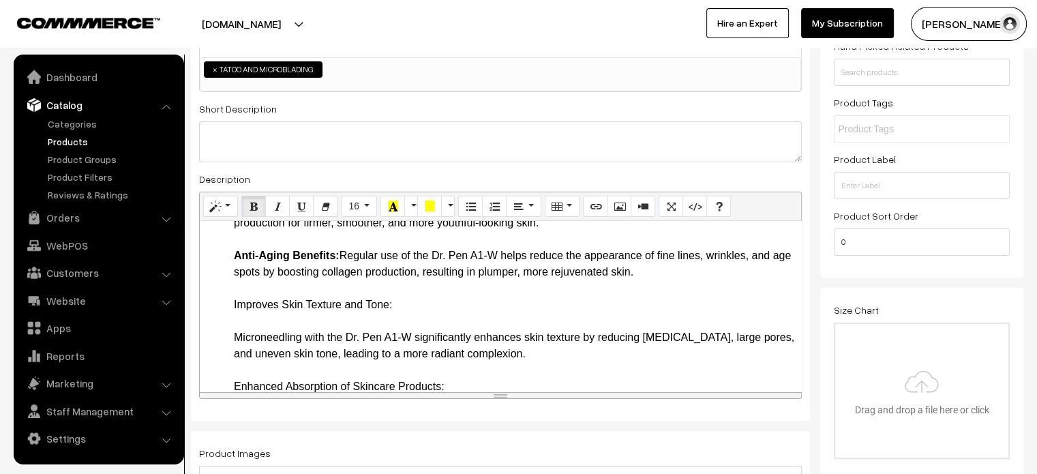
scroll to position [428, 0]
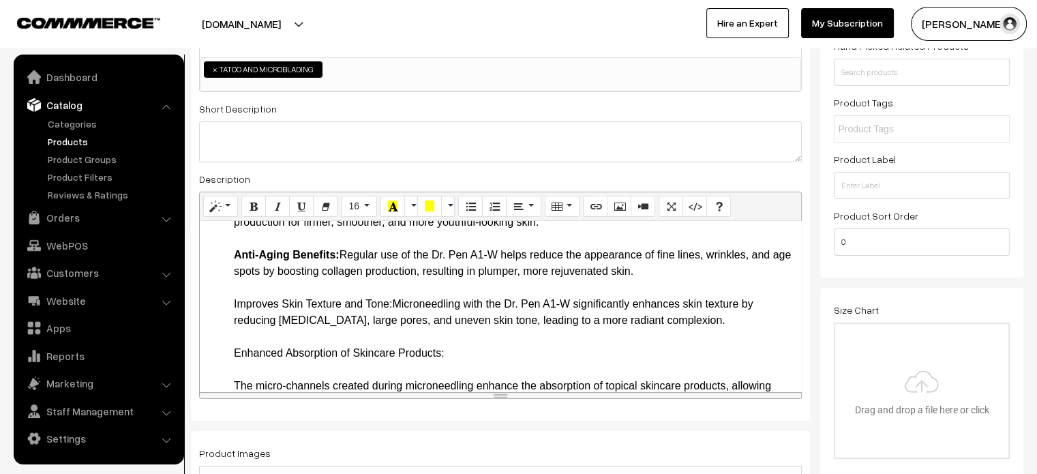
drag, startPoint x: 229, startPoint y: 320, endPoint x: 393, endPoint y: 324, distance: 163.6
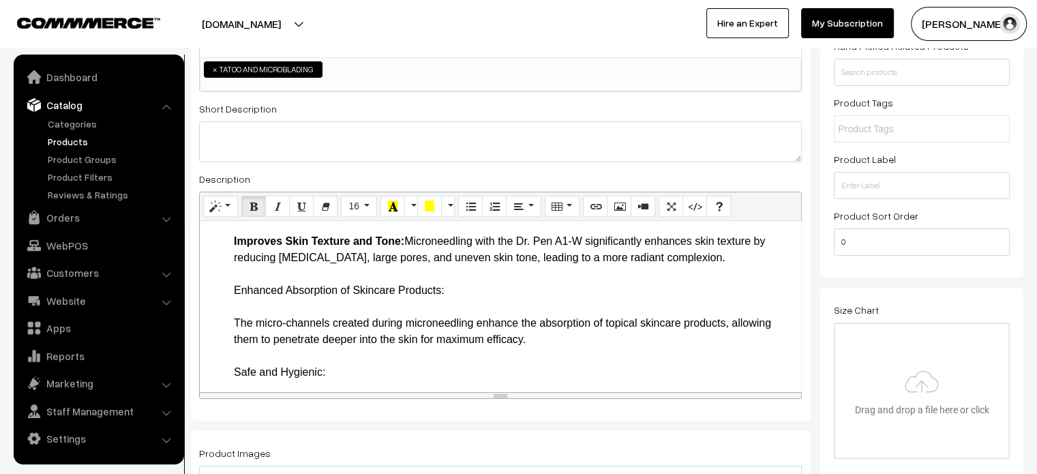
scroll to position [496, 0]
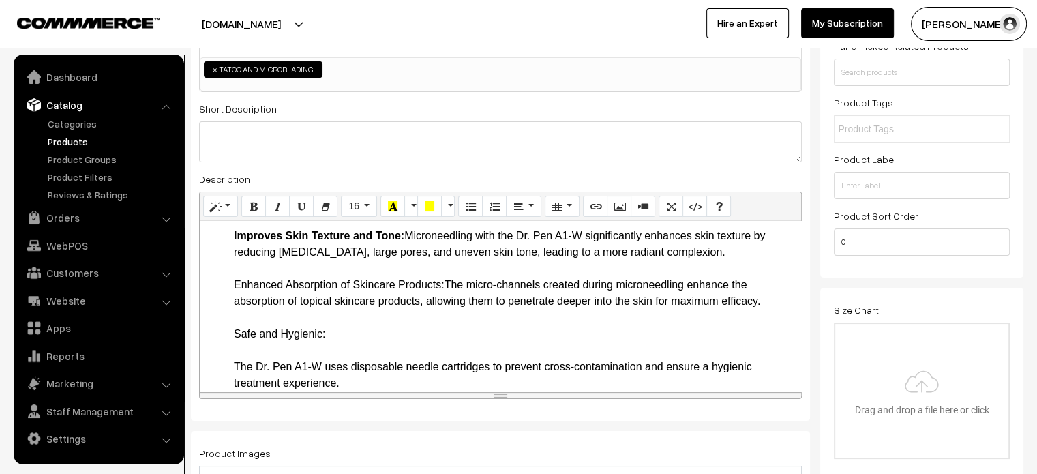
drag, startPoint x: 221, startPoint y: 298, endPoint x: 445, endPoint y: 307, distance: 224.5
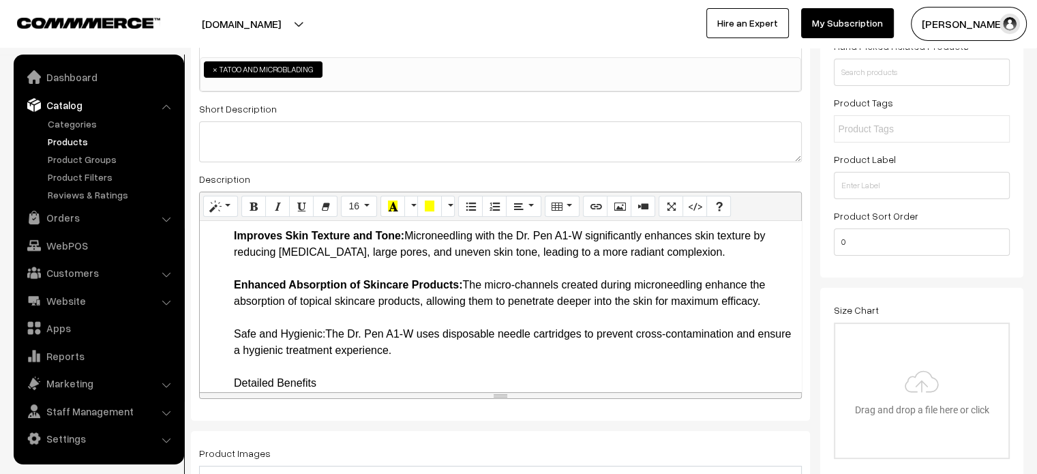
drag, startPoint x: 226, startPoint y: 350, endPoint x: 327, endPoint y: 348, distance: 100.9
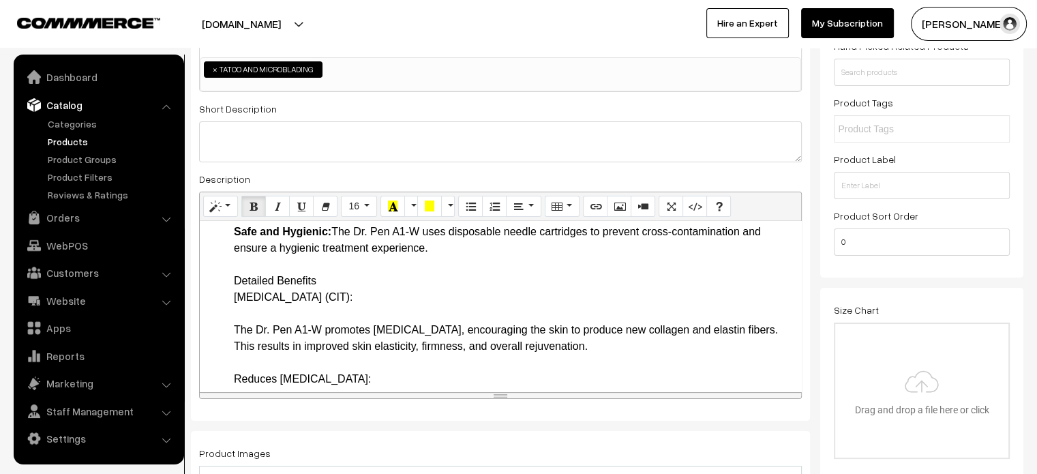
scroll to position [602, 0]
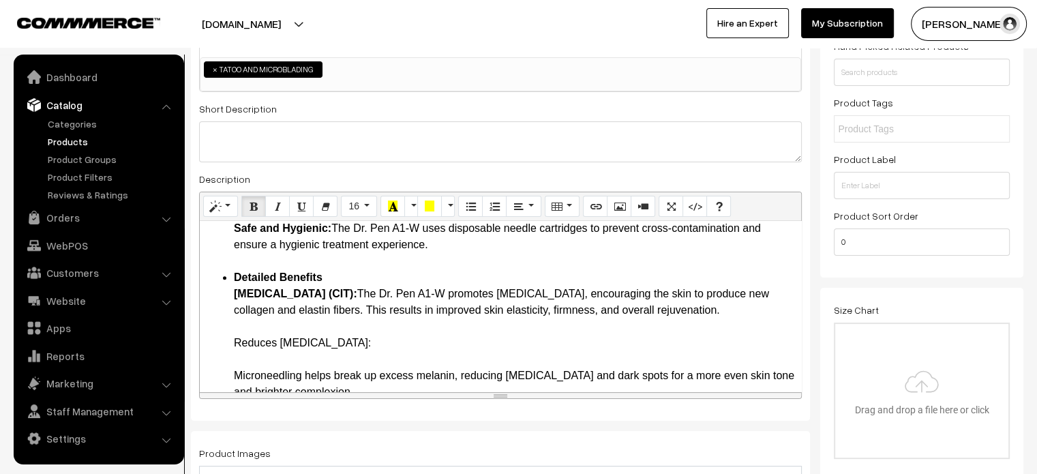
scroll to position [672, 0]
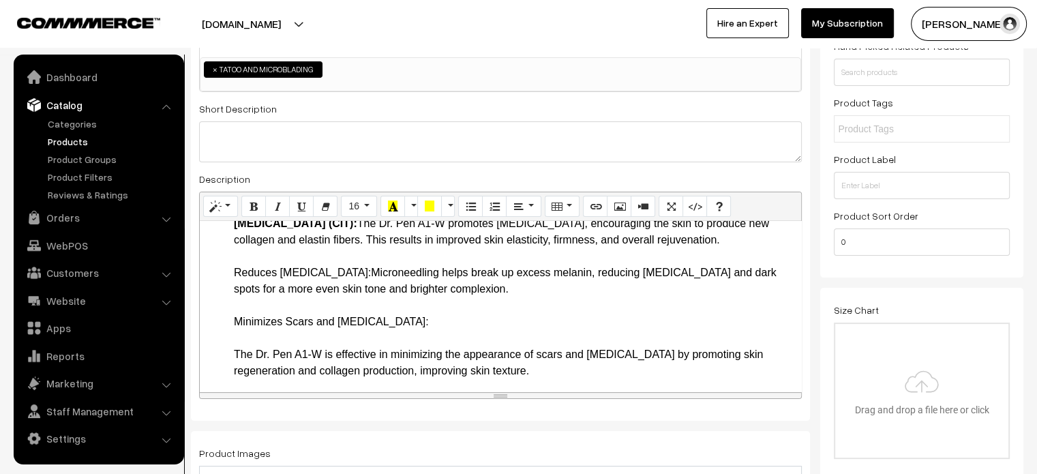
drag, startPoint x: 229, startPoint y: 306, endPoint x: 378, endPoint y: 305, distance: 148.6
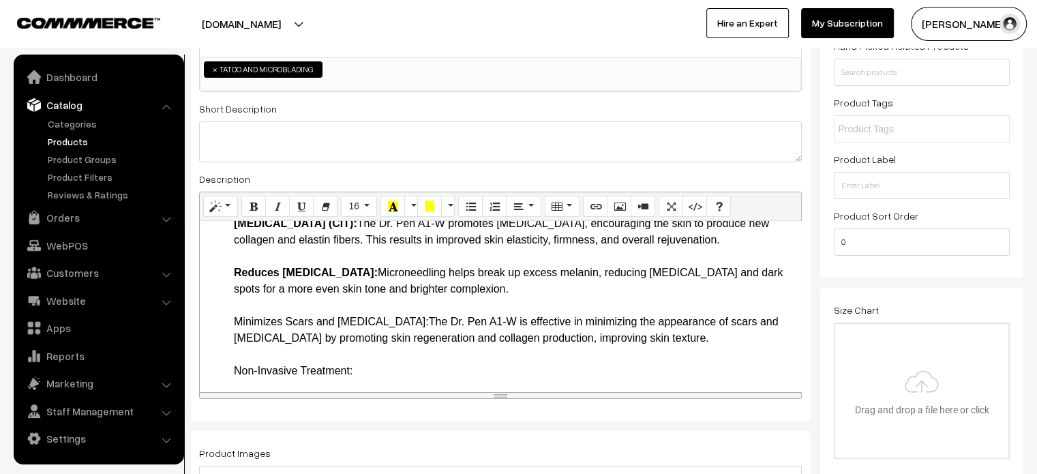
drag, startPoint x: 231, startPoint y: 351, endPoint x: 410, endPoint y: 349, distance: 178.6
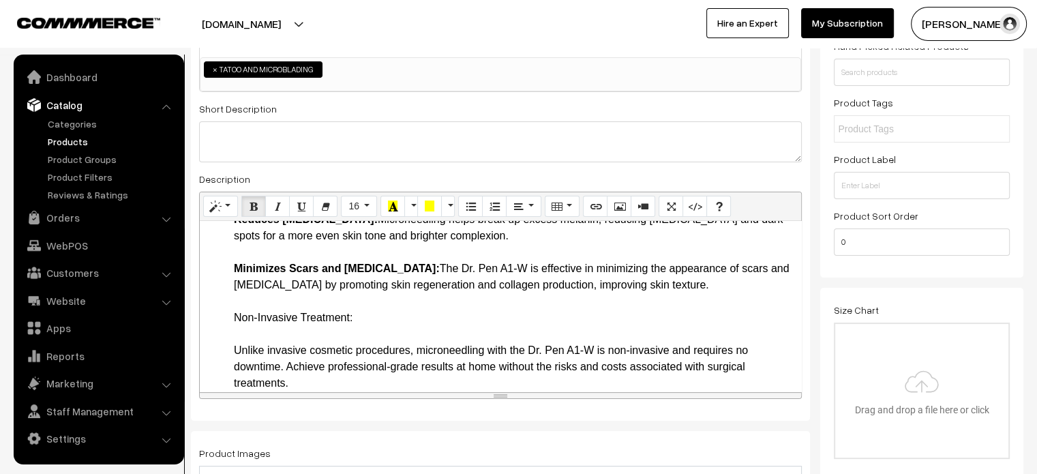
scroll to position [755, 0]
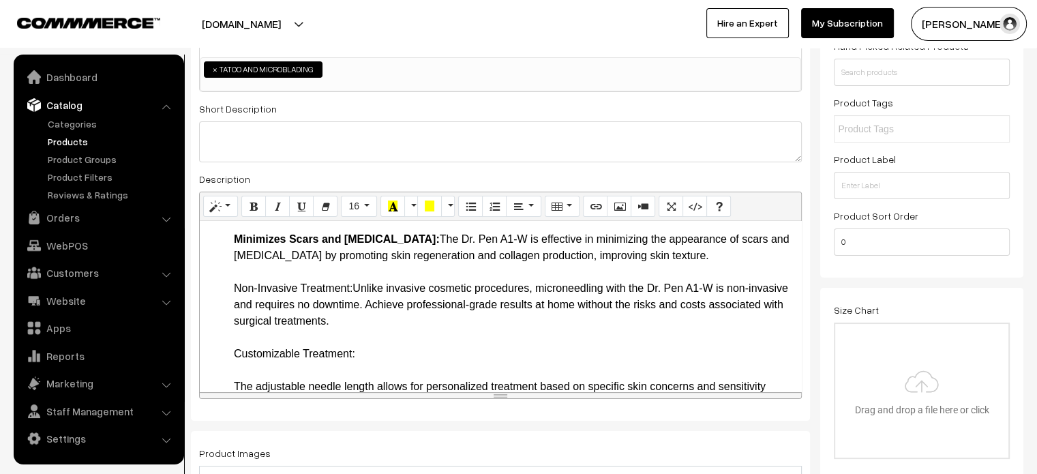
drag, startPoint x: 219, startPoint y: 324, endPoint x: 352, endPoint y: 322, distance: 132.3
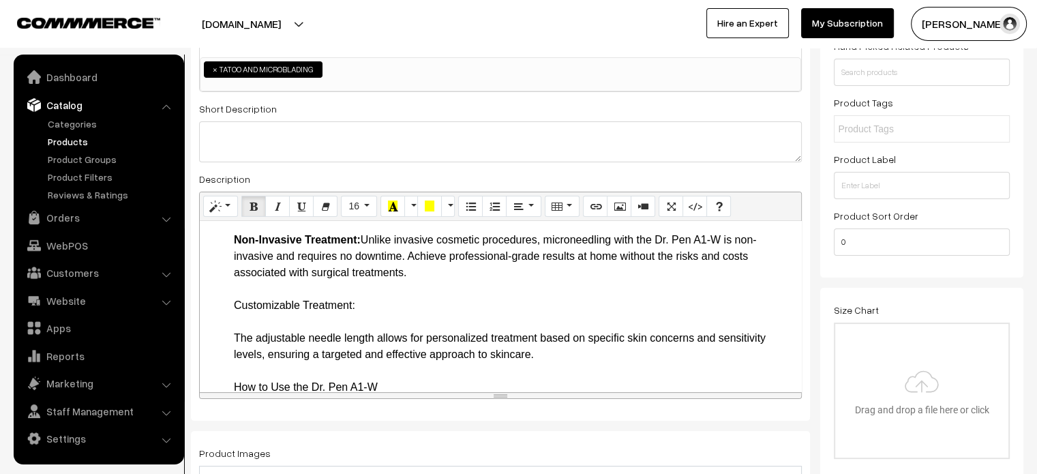
scroll to position [804, 0]
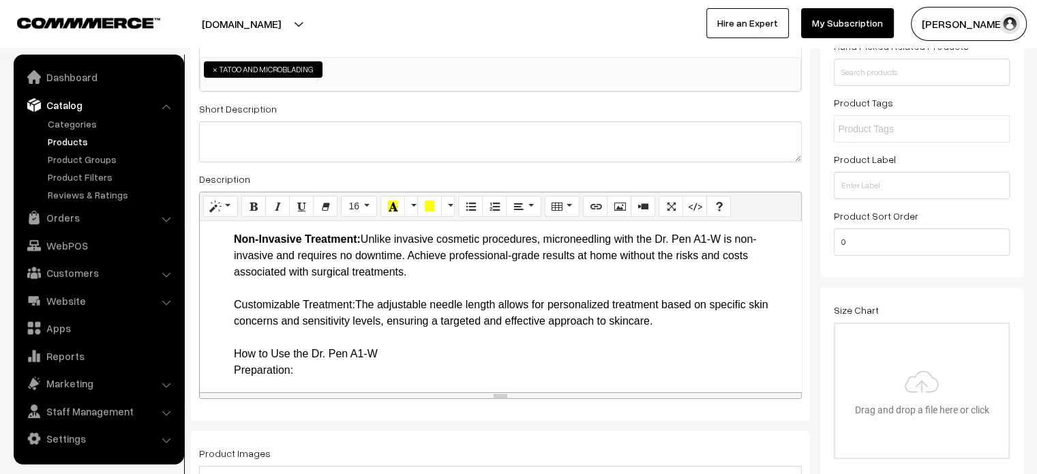
drag, startPoint x: 229, startPoint y: 338, endPoint x: 357, endPoint y: 337, distance: 127.5
click at [357, 337] on ul "Key Features and Benefits Wireless Operation: The Dr. Pen A1-W operates wireles…" at bounding box center [501, 468] width 588 height 1816
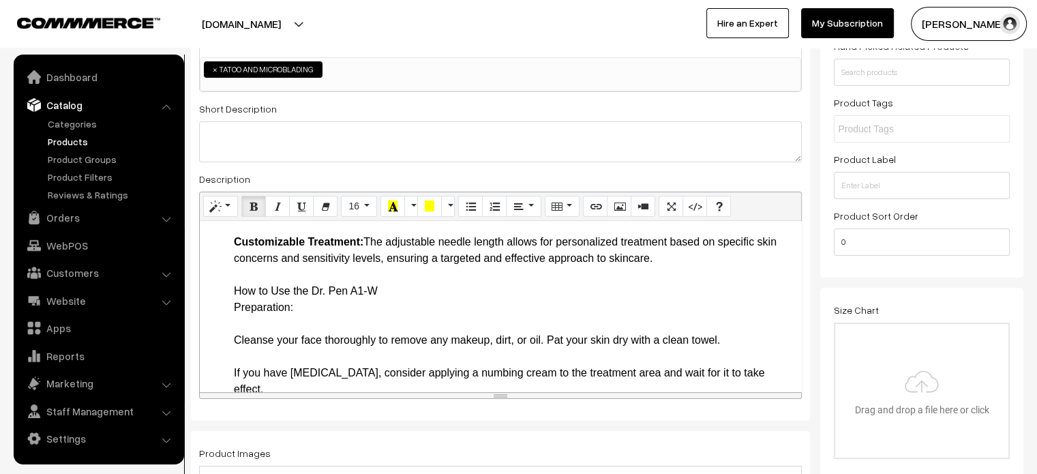
scroll to position [873, 0]
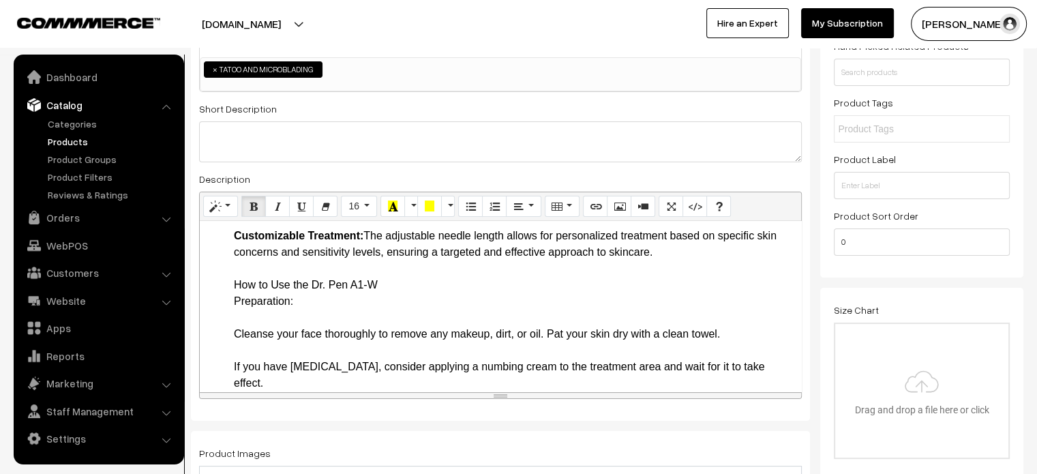
click at [221, 315] on ul "Key Features and Benefits Wireless Operation: The Dr. Pen A1-W operates wireles…" at bounding box center [501, 399] width 588 height 1816
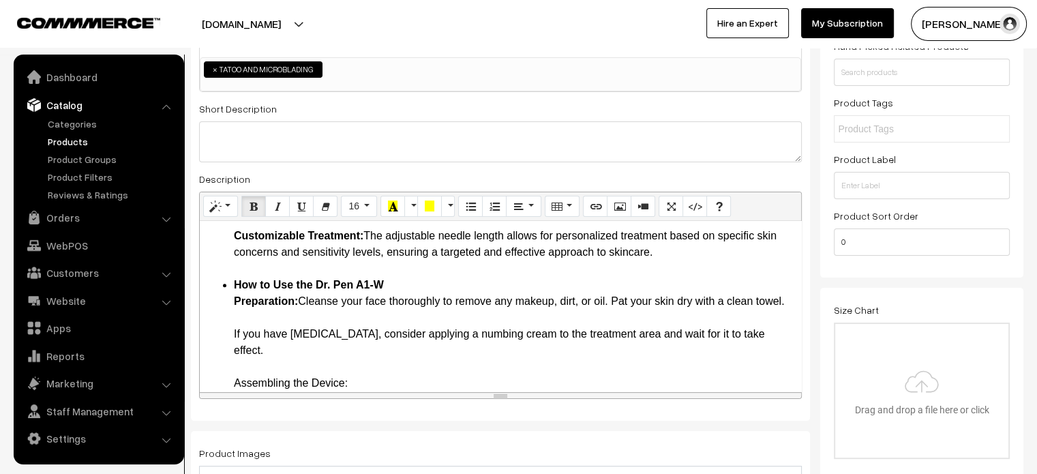
scroll to position [915, 0]
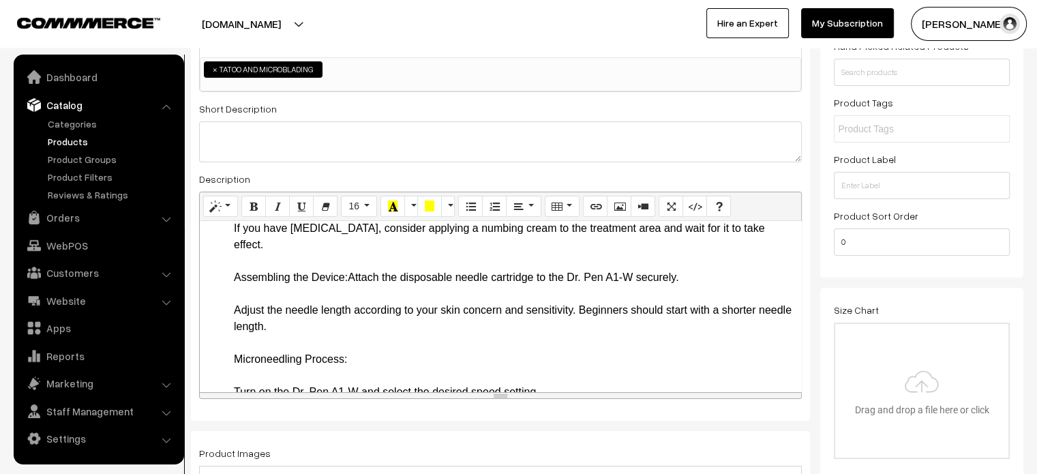
scroll to position [968, 0]
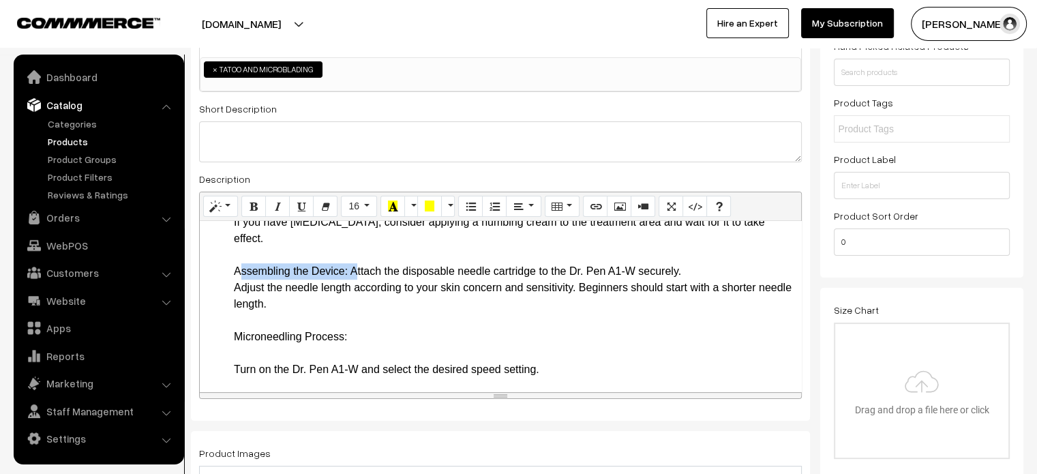
drag, startPoint x: 231, startPoint y: 299, endPoint x: 350, endPoint y: 298, distance: 118.6
click at [350, 298] on ul "Key Features and Benefits Wireless Operation: The Dr. Pen A1-W operates wireles…" at bounding box center [501, 255] width 588 height 1718
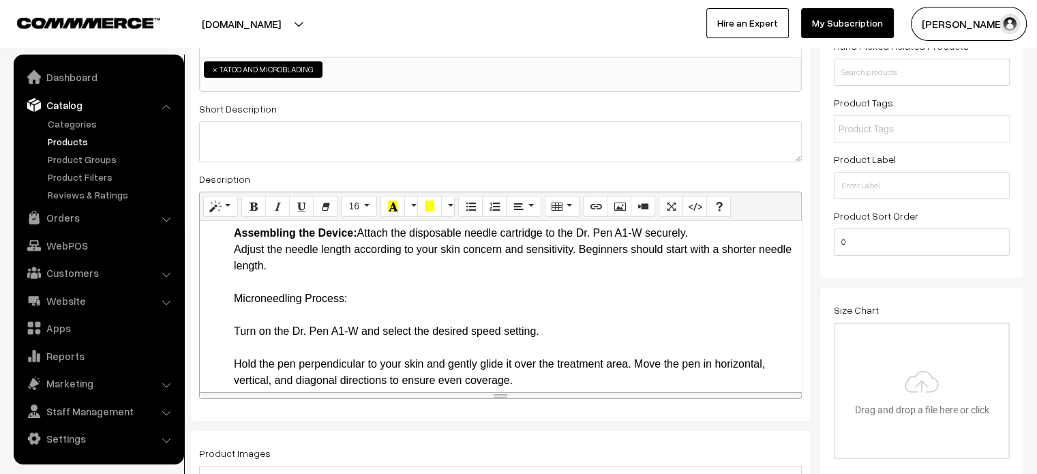
scroll to position [1008, 0]
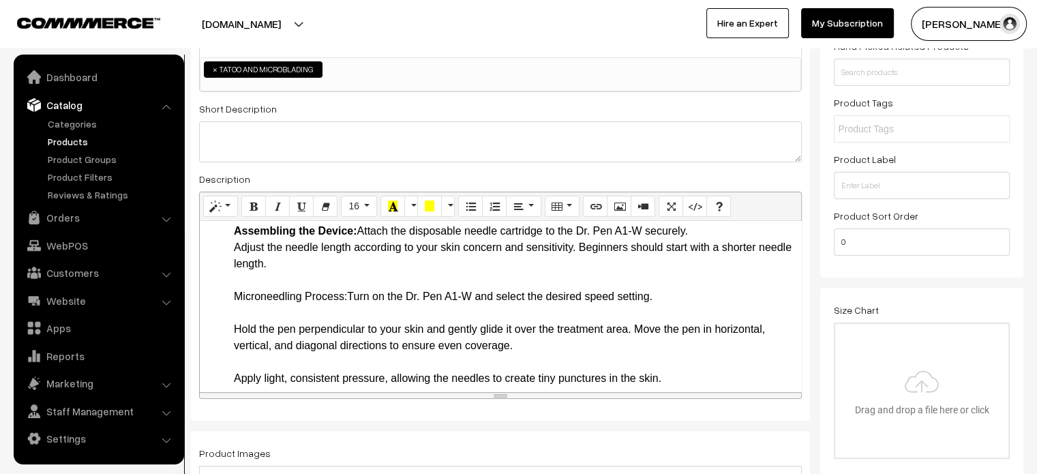
click at [225, 324] on ul "Key Features and Benefits Wireless Operation: The Dr. Pen A1-W operates wireles…" at bounding box center [501, 198] width 588 height 1685
drag, startPoint x: 225, startPoint y: 324, endPoint x: 348, endPoint y: 336, distance: 124.0
click at [348, 336] on ul "Key Features and Benefits Wireless Operation: The Dr. Pen A1-W operates wireles…" at bounding box center [501, 198] width 588 height 1685
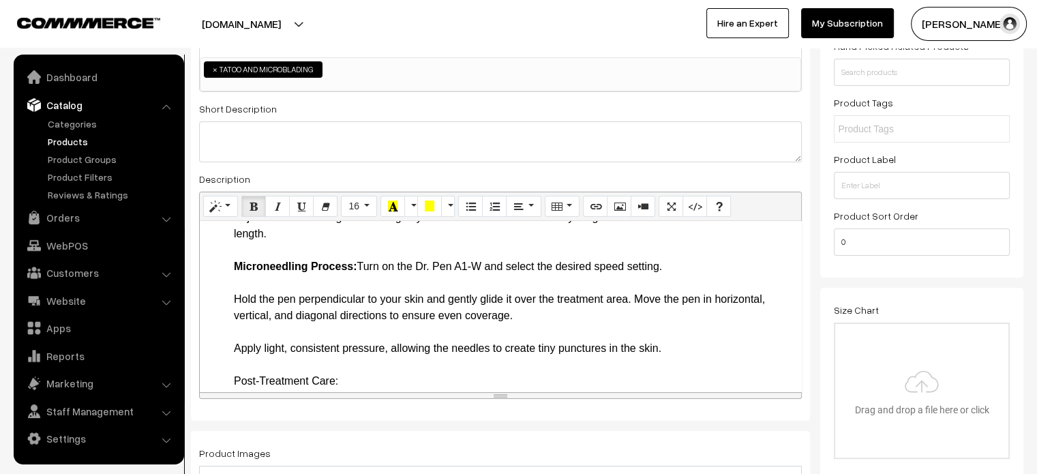
scroll to position [1039, 0]
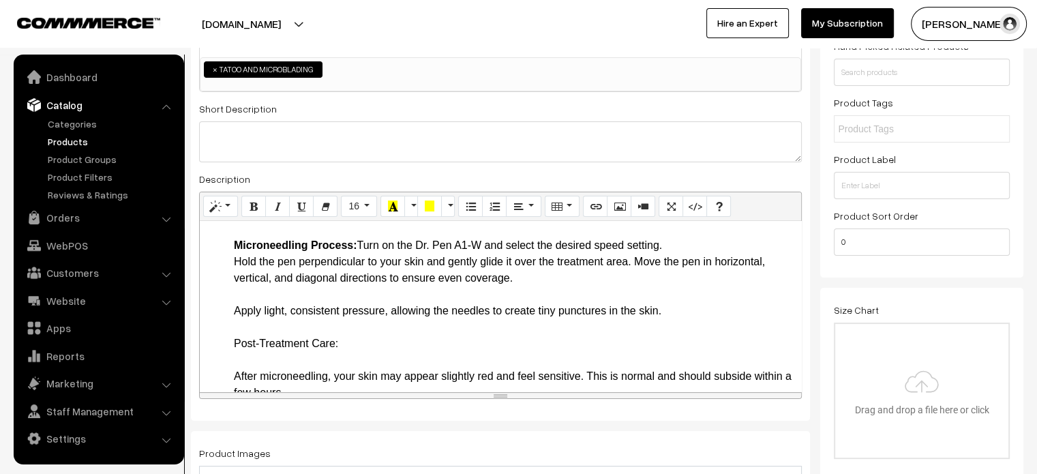
scroll to position [1060, 0]
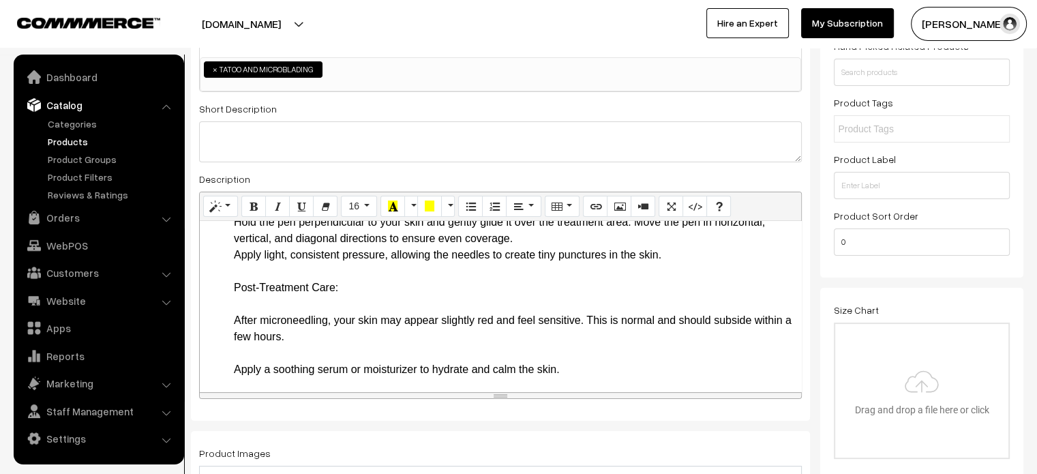
scroll to position [1100, 0]
click at [366, 327] on li "How to Use the Dr. Pen A1-W Preparation: Cleanse your face thoroughly to remove…" at bounding box center [514, 482] width 560 height 867
click at [366, 321] on li "How to Use the Dr. Pen A1-W Preparation: Cleanse your face thoroughly to remove…" at bounding box center [514, 482] width 560 height 867
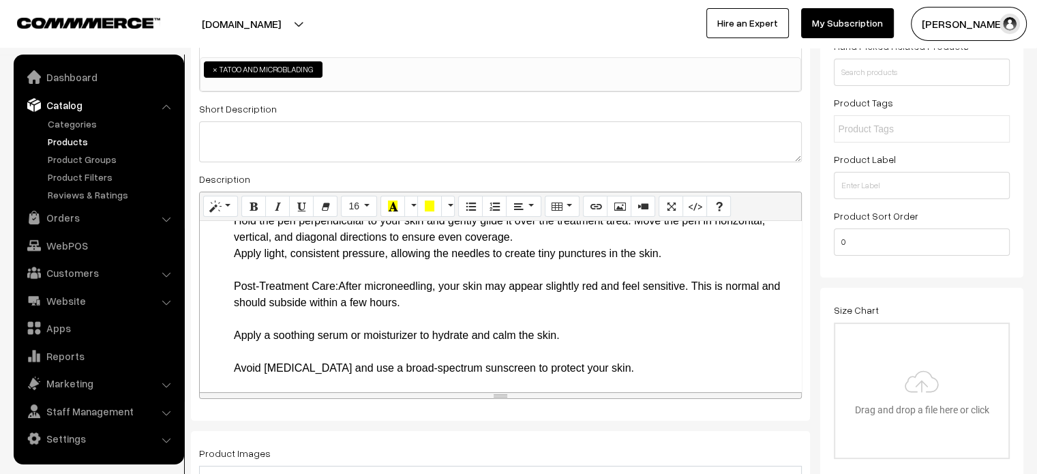
drag, startPoint x: 229, startPoint y: 322, endPoint x: 338, endPoint y: 318, distance: 109.1
click at [338, 318] on ul "Key Features and Benefits Wireless Operation: The Dr. Pen A1-W operates wireles…" at bounding box center [501, 74] width 588 height 1620
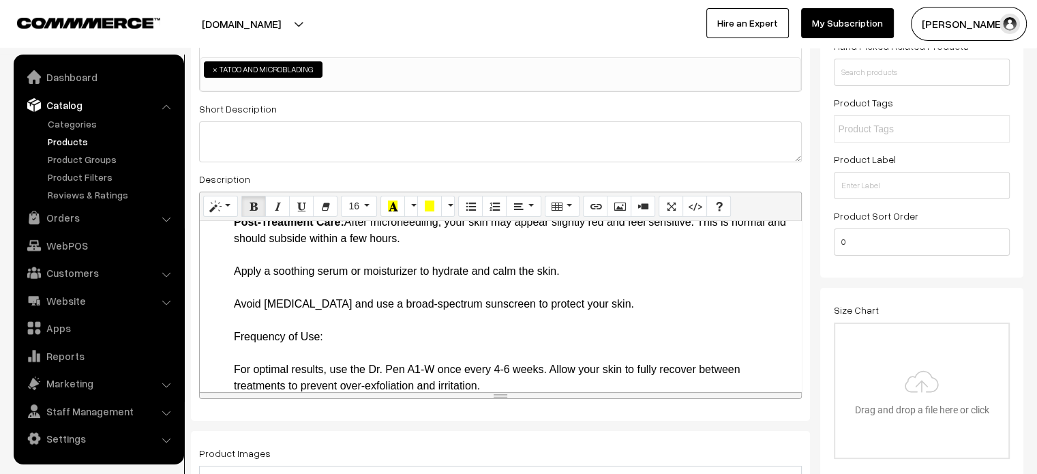
scroll to position [1167, 0]
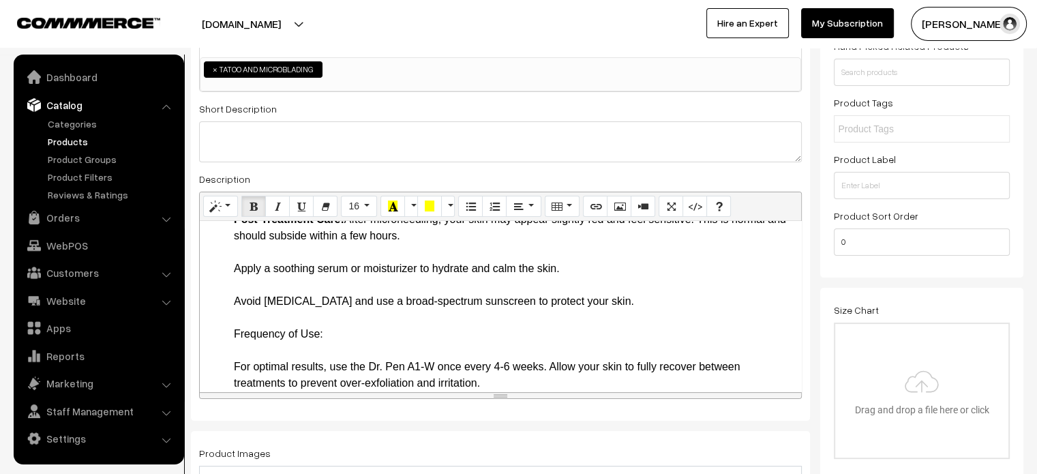
click at [234, 286] on li "How to Use the Dr. Pen A1-W Preparation: Cleanse your face thoroughly to remove…" at bounding box center [514, 399] width 560 height 834
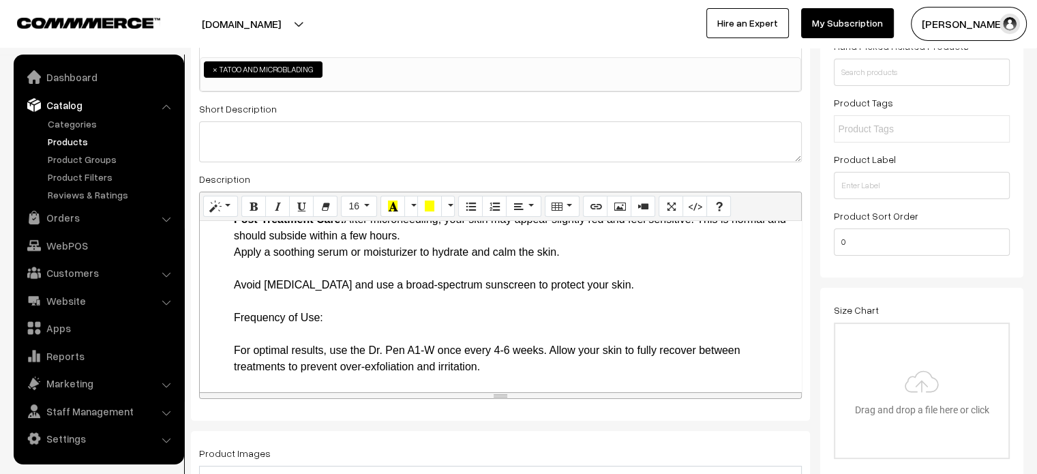
click at [234, 305] on li "How to Use the Dr. Pen A1-W Preparation: Cleanse your face thoroughly to remove…" at bounding box center [514, 391] width 560 height 818
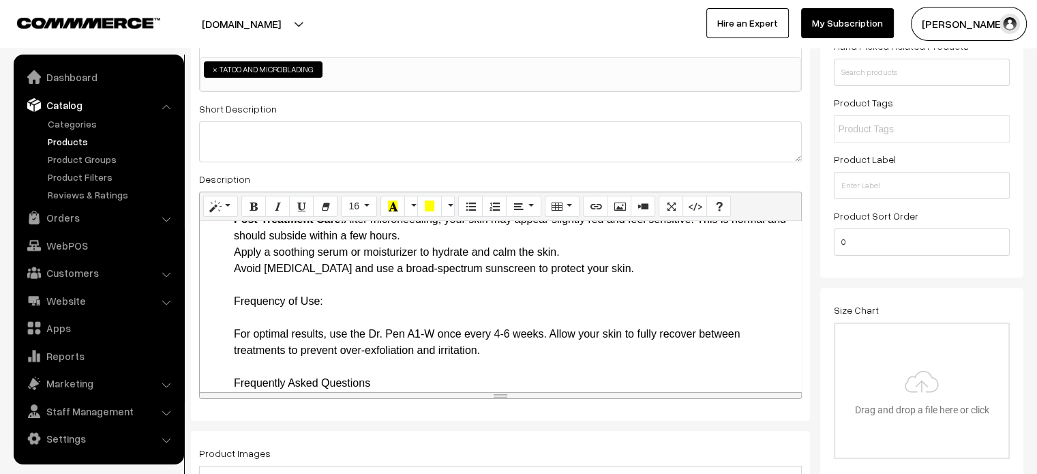
click at [374, 329] on li "How to Use the Dr. Pen A1-W Preparation: Cleanse your face thoroughly to remove…" at bounding box center [514, 383] width 560 height 802
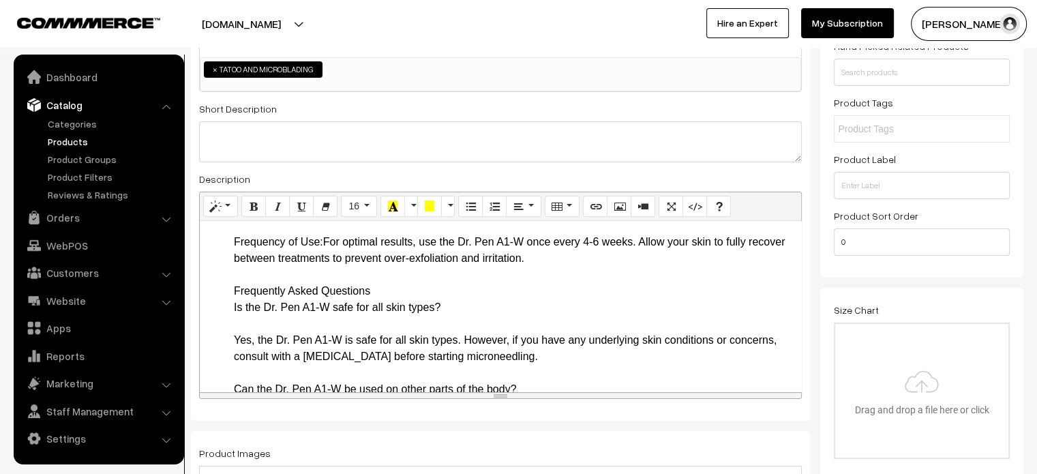
scroll to position [1227, 0]
drag, startPoint x: 232, startPoint y: 269, endPoint x: 323, endPoint y: 275, distance: 91.5
click at [378, 322] on li "How to Use the Dr. Pen A1-W Preparation: Cleanse your face thoroughly to remove…" at bounding box center [514, 306] width 560 height 769
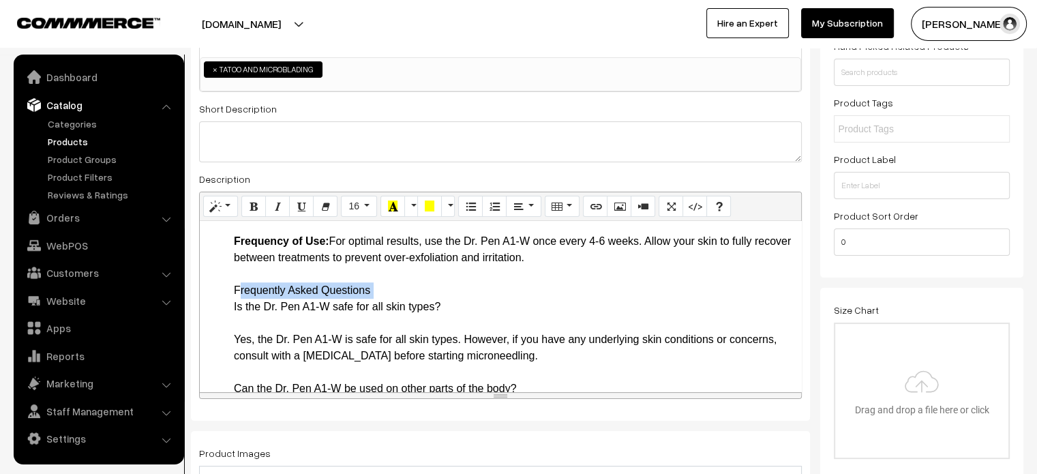
click at [378, 322] on li "How to Use the Dr. Pen A1-W Preparation: Cleanse your face thoroughly to remove…" at bounding box center [514, 306] width 560 height 769
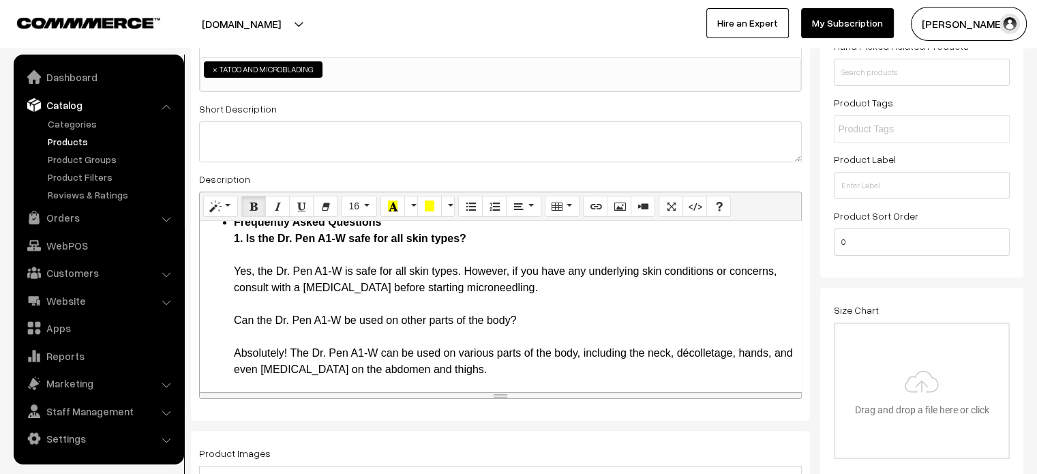
click at [247, 291] on li "Frequently Asked Questions 1. Is the Dr. Pen A1-W safe for all skin types? Yes,…" at bounding box center [514, 418] width 560 height 409
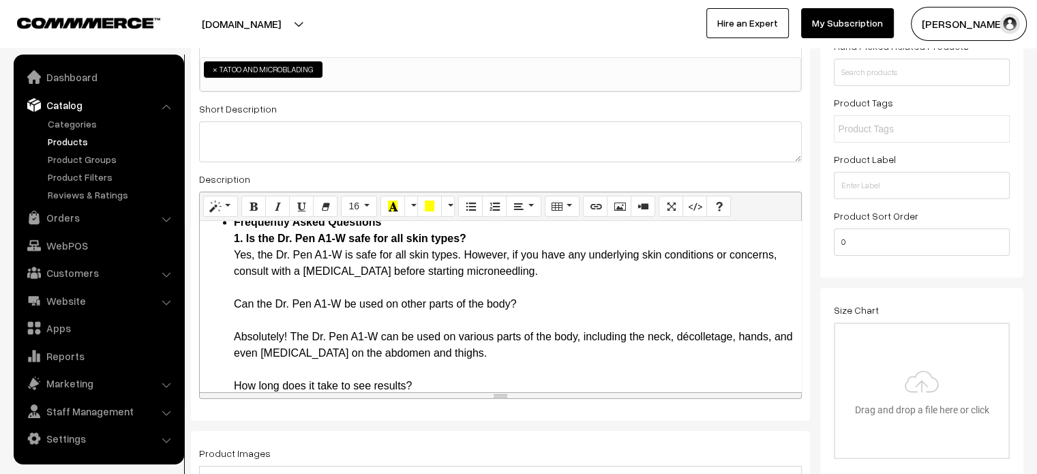
click at [262, 335] on li "Frequently Asked Questions 1. Is the Dr. Pen A1-W safe for all skin types? Yes,…" at bounding box center [514, 410] width 560 height 393
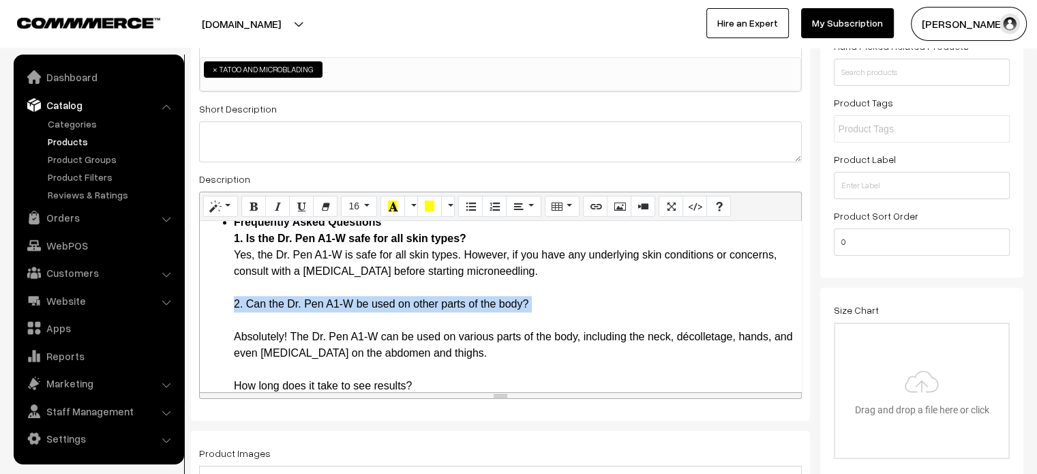
click at [262, 335] on li "Frequently Asked Questions 1. Is the Dr. Pen A1-W safe for all skin types? Yes,…" at bounding box center [514, 410] width 560 height 393
click at [262, 351] on li "Frequently Asked Questions 1. Is the Dr. Pen A1-W safe for all skin types? Yes,…" at bounding box center [514, 410] width 560 height 393
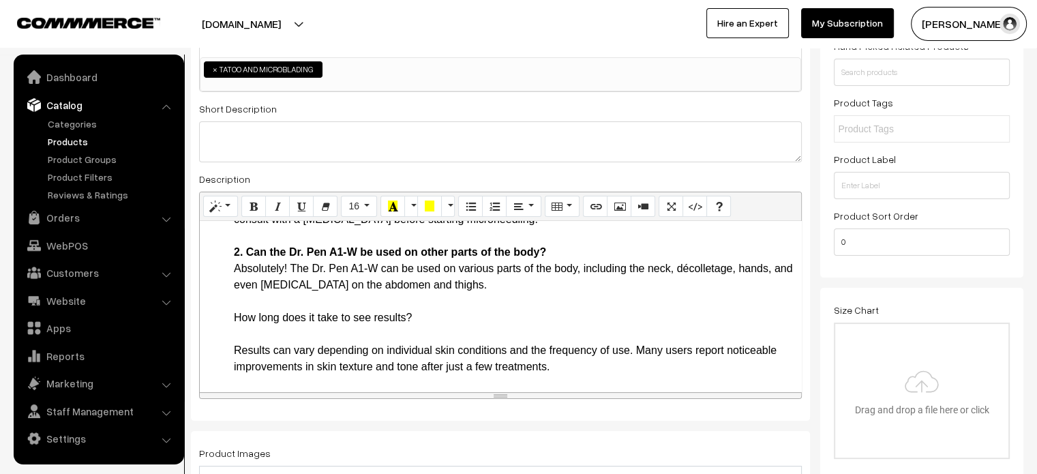
scroll to position [1350, 0]
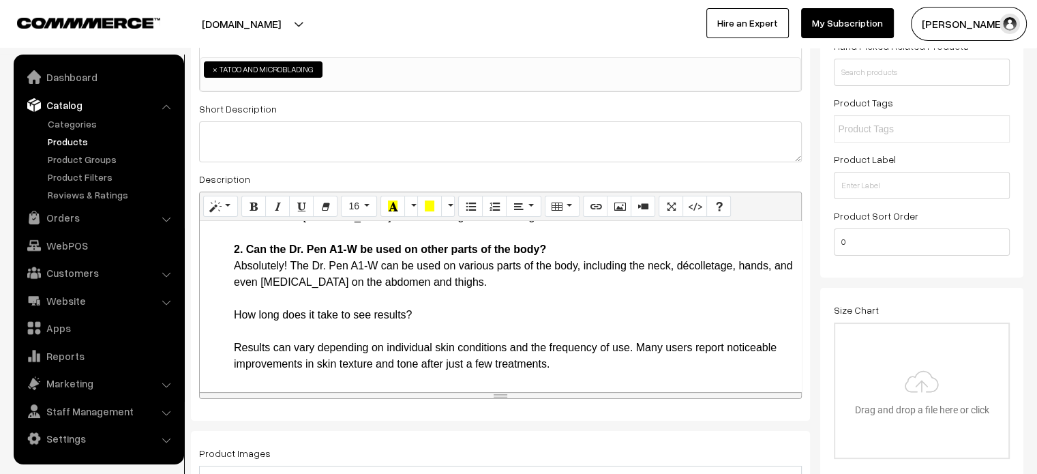
click at [238, 345] on li "Frequently Asked Questions 1. Is the Dr. Pen A1-W safe for all skin types? Yes,…" at bounding box center [514, 348] width 560 height 376
click at [250, 346] on li "Frequently Asked Questions 1. Is the Dr. Pen A1-W safe for all skin types? Yes,…" at bounding box center [514, 348] width 560 height 376
click at [243, 354] on li "Frequently Asked Questions 1. Is the Dr. Pen A1-W safe for all skin types? Yes,…" at bounding box center [514, 348] width 560 height 376
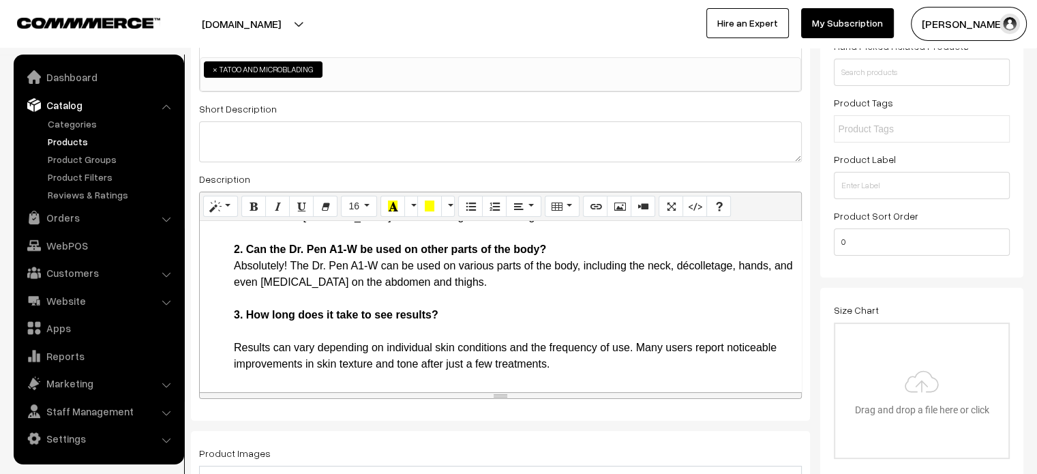
click at [243, 362] on li "Frequently Asked Questions 1. Is the Dr. Pen A1-W safe for all skin types? Yes,…" at bounding box center [514, 348] width 560 height 376
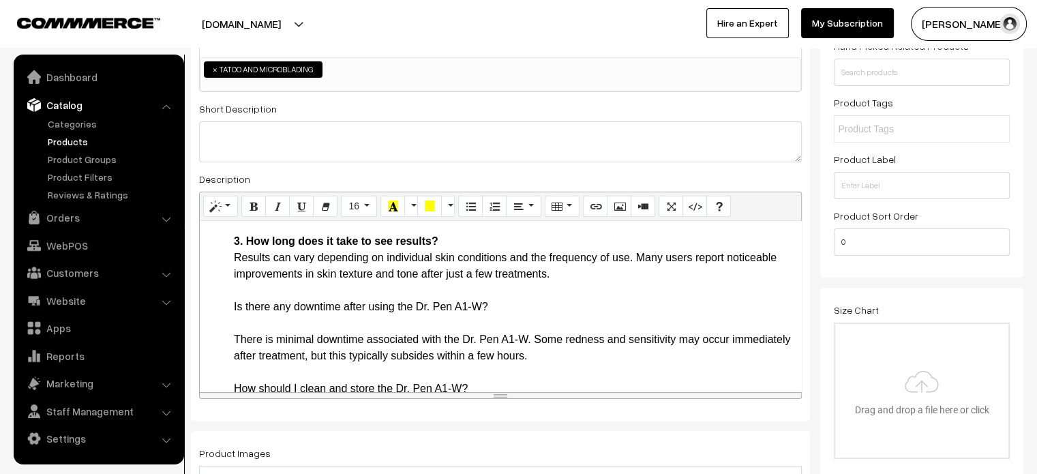
scroll to position [1425, 0]
click at [264, 338] on li "Frequently Asked Questions 1. Is the Dr. Pen A1-W safe for all skin types? Yes,…" at bounding box center [514, 265] width 560 height 360
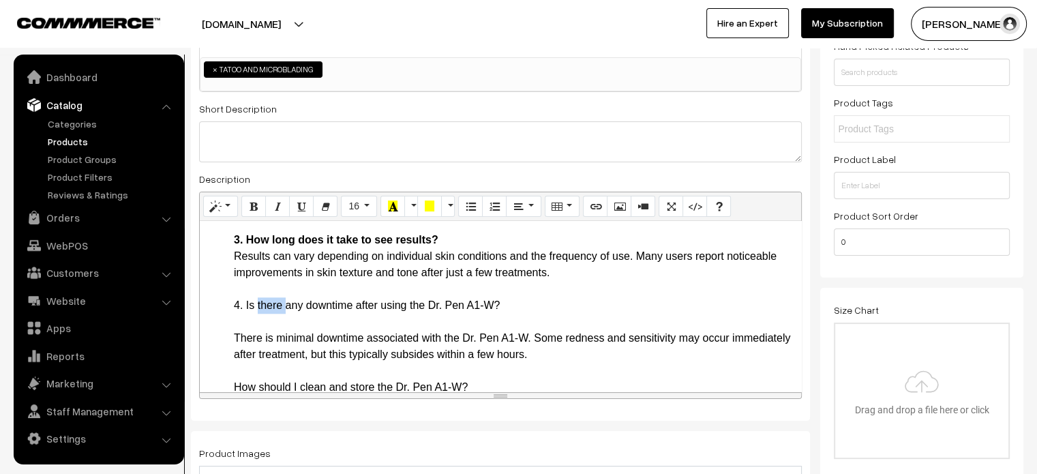
click at [264, 338] on li "Frequently Asked Questions 1. Is the Dr. Pen A1-W safe for all skin types? Yes,…" at bounding box center [514, 265] width 560 height 360
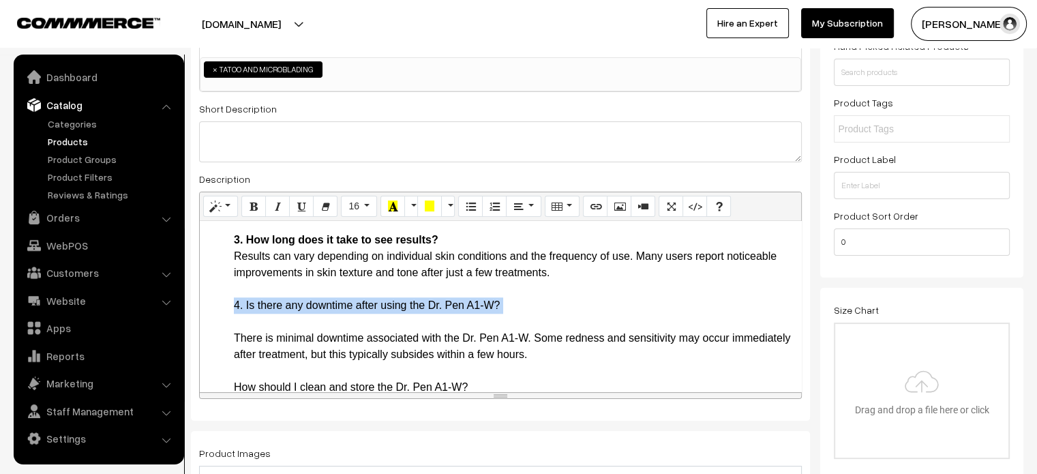
click at [264, 338] on li "Frequently Asked Questions 1. Is the Dr. Pen A1-W safe for all skin types? Yes,…" at bounding box center [514, 265] width 560 height 360
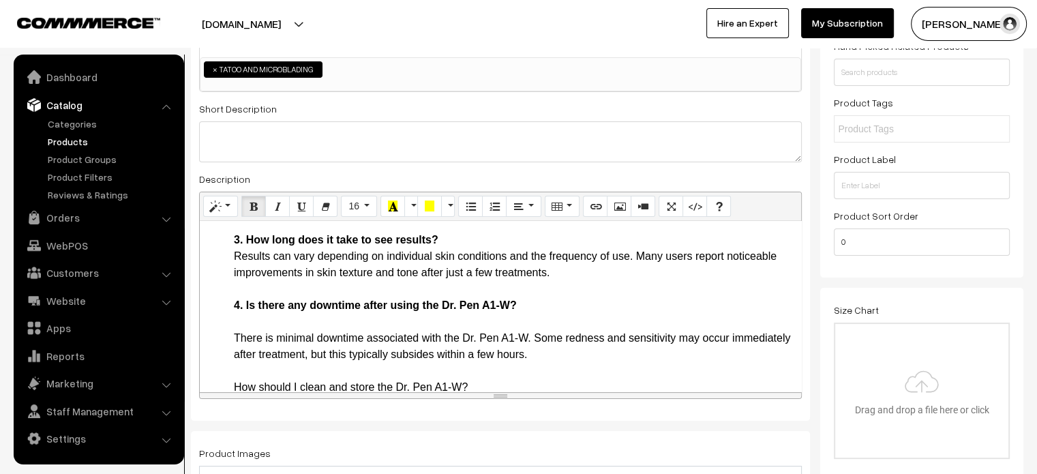
click at [248, 350] on li "Frequently Asked Questions 1. Is the Dr. Pen A1-W safe for all skin types? Yes,…" at bounding box center [514, 265] width 560 height 360
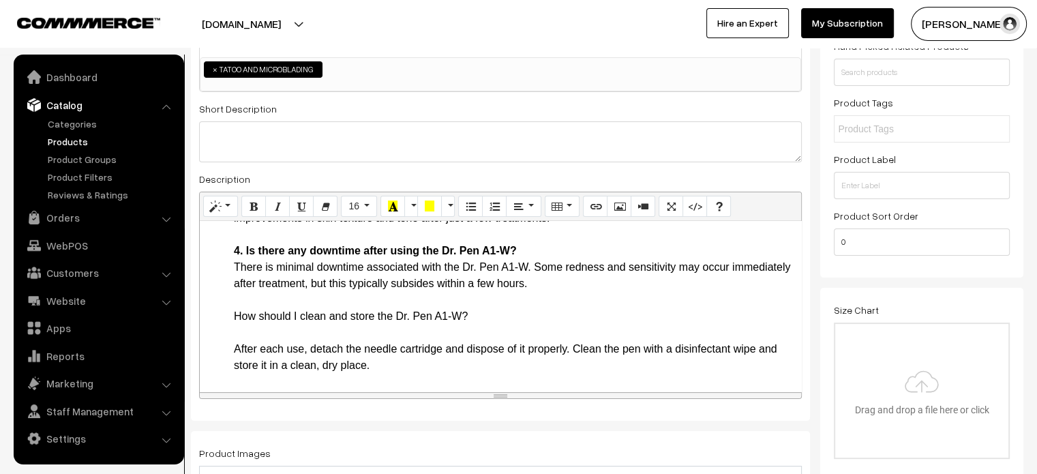
scroll to position [1511, 0]
click at [240, 316] on li "Frequently Asked Questions 1. Is the Dr. Pen A1-W safe for all skin types? Yes,…" at bounding box center [514, 202] width 560 height 344
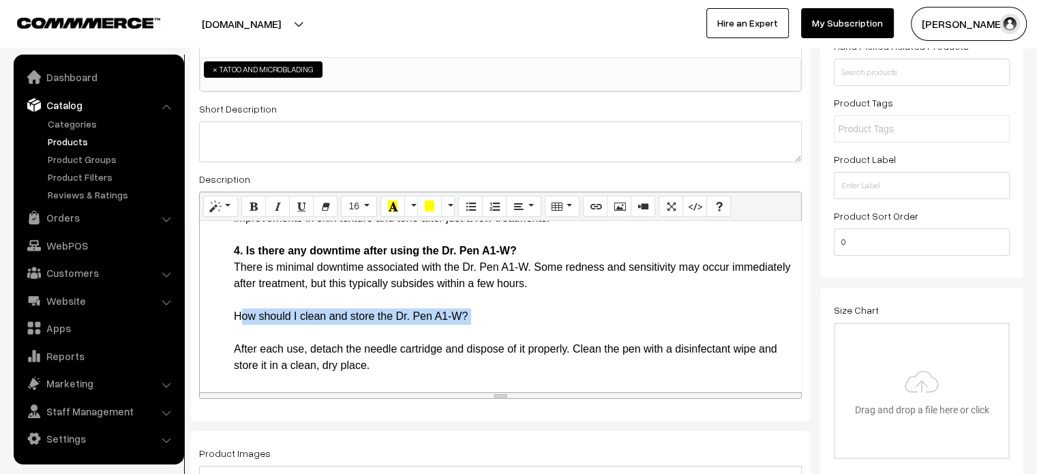
click at [240, 316] on li "Frequently Asked Questions 1. Is the Dr. Pen A1-W safe for all skin types? Yes,…" at bounding box center [514, 202] width 560 height 344
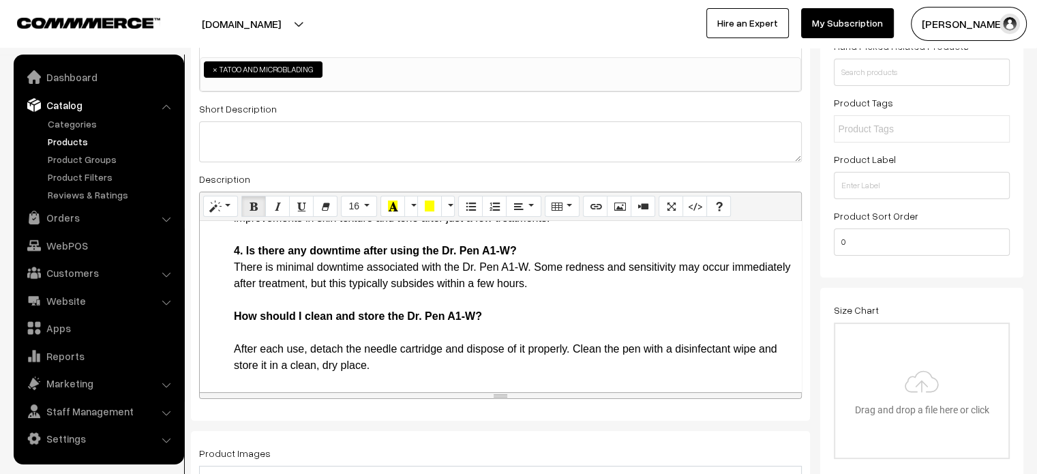
click at [234, 333] on li "Frequently Asked Questions 1. Is the Dr. Pen A1-W safe for all skin types? Yes,…" at bounding box center [514, 202] width 560 height 344
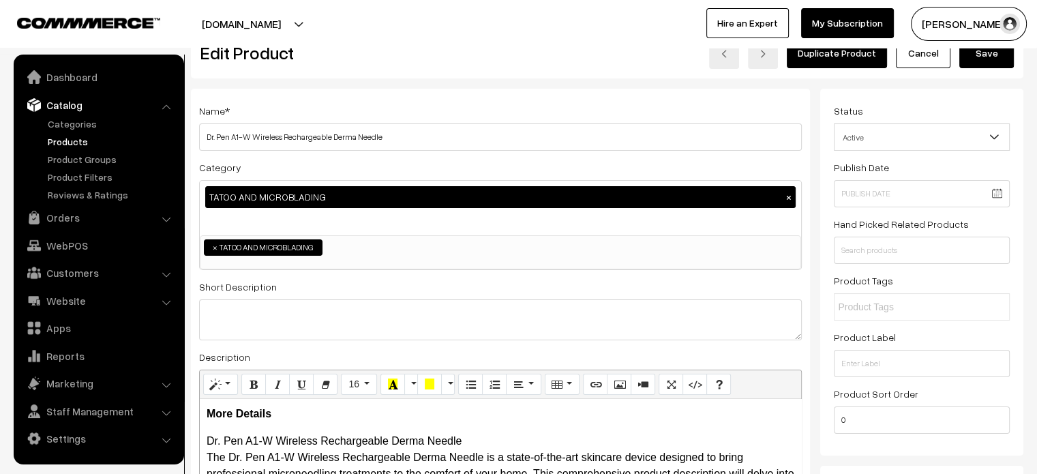
scroll to position [30, 0]
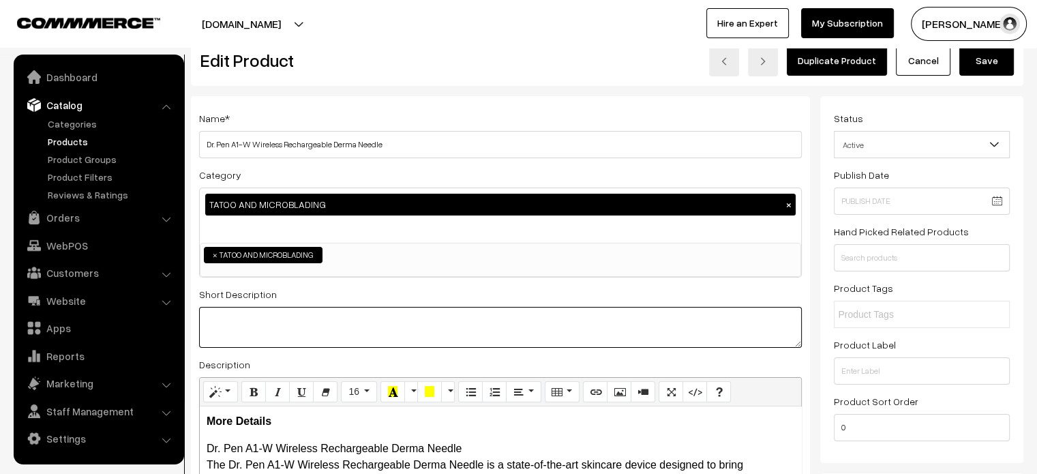
click at [403, 318] on textarea at bounding box center [500, 327] width 603 height 41
paste textarea ""The Dr. Pen A1-W Wireless Rechargeable Derma Needle is a cutting-edge skincare…"
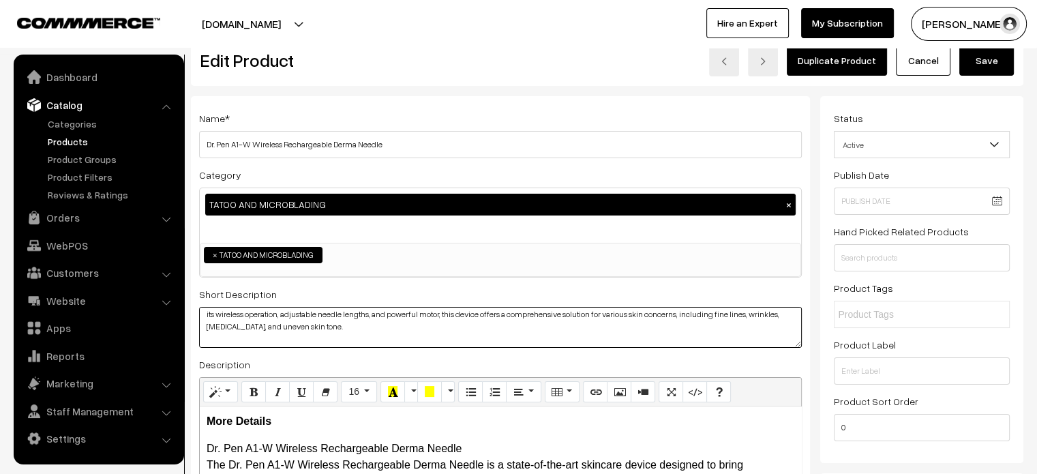
scroll to position [0, 0]
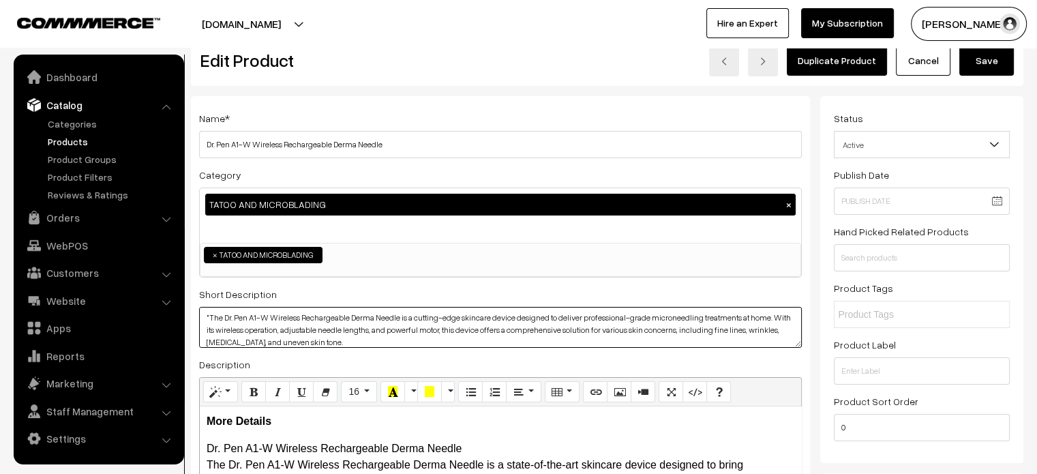
click at [211, 314] on textarea ""The Dr. Pen A1-W Wireless Rechargeable Derma Needle is a cutting-edge skincare…" at bounding box center [500, 327] width 603 height 41
type textarea "The Dr. Pen A1-W Wireless Rechargeable Derma Needle is a cutting-edge skincare …"
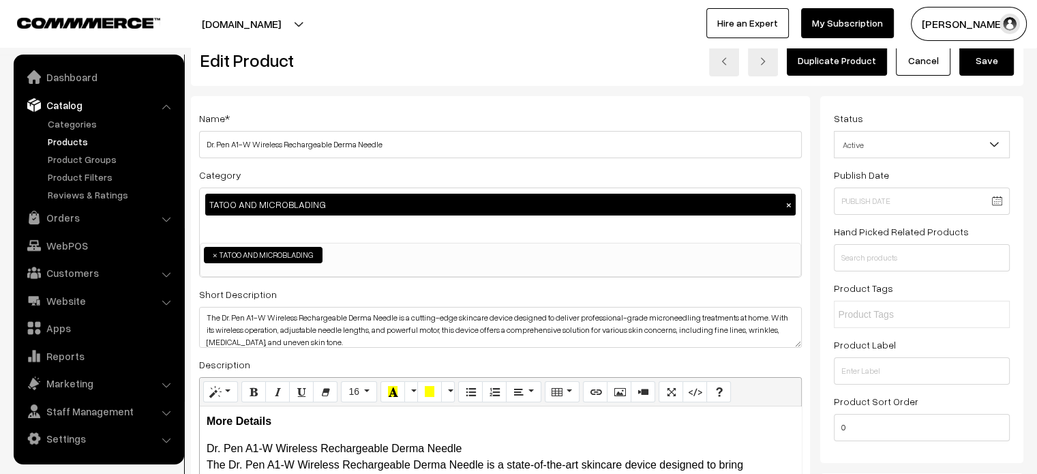
click at [982, 74] on button "Save" at bounding box center [986, 61] width 55 height 30
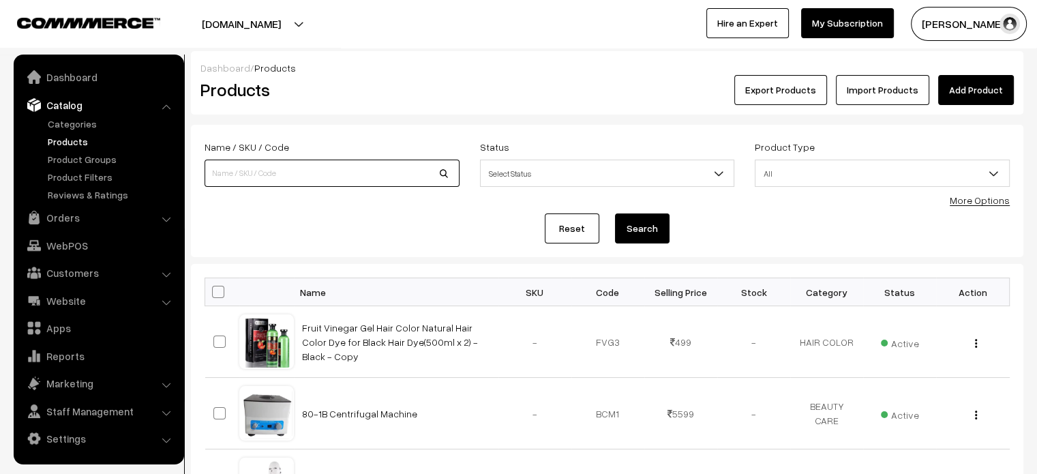
click at [311, 174] on input at bounding box center [331, 173] width 255 height 27
paste input "Dr. Pen M8 Wireless Derma Auto Microneedling Pen"
type input "Dr. Pen M8 Wireless Derma Auto Microneedling Pen"
click at [655, 222] on button "Search" at bounding box center [642, 228] width 55 height 30
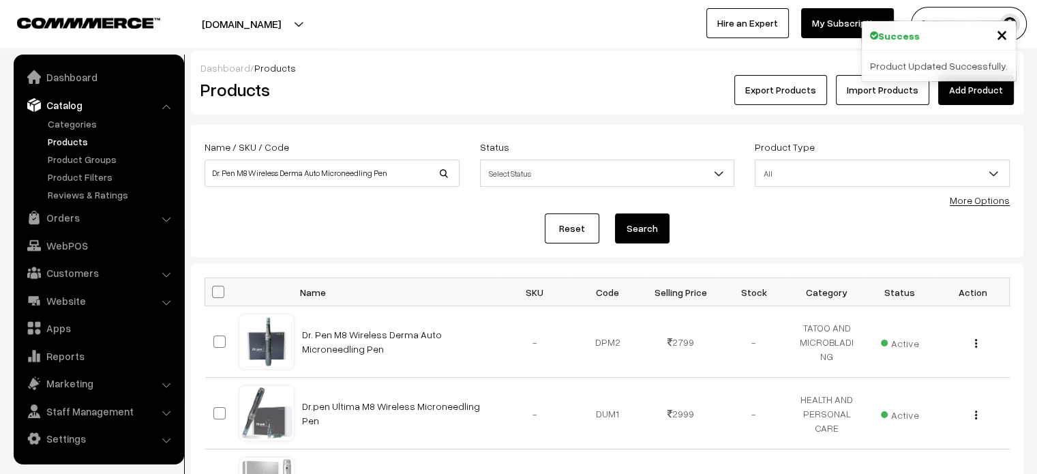
click at [365, 333] on link "Dr. Pen M8 Wireless Derma Auto Microneedling Pen" at bounding box center [372, 342] width 140 height 26
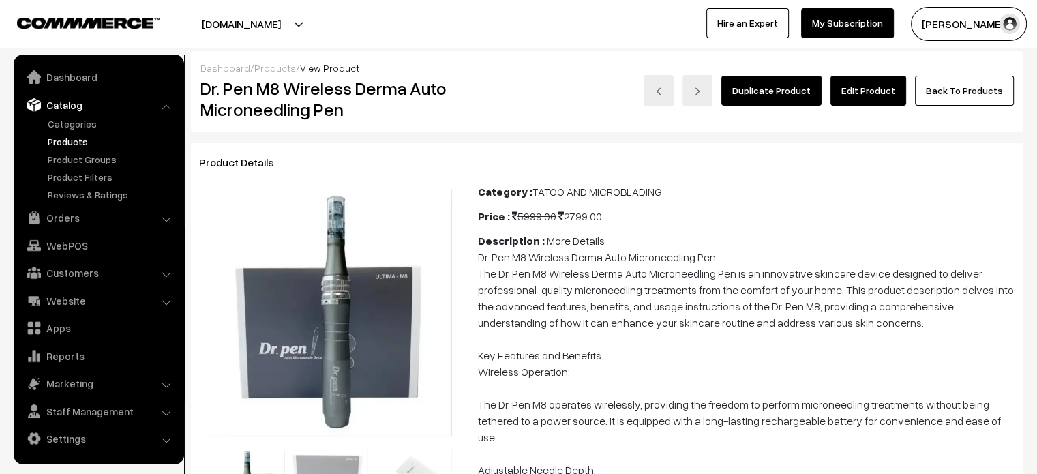
click at [881, 85] on link "Edit Product" at bounding box center [868, 91] width 76 height 30
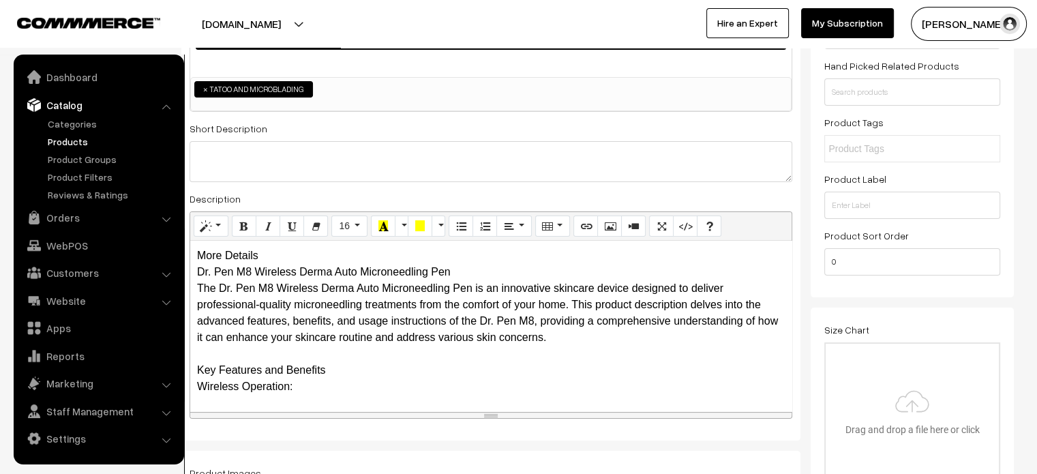
click at [273, 253] on div "More Details Dr. Pen M8 Wireless Derma Auto Microneedling Pen The Dr. Pen M8 Wi…" at bounding box center [490, 326] width 601 height 170
click at [287, 254] on div "More Details Dr. Pen M8 Wireless Derma Auto Microneedling Pen The Dr. Pen M8 Wi…" at bounding box center [490, 326] width 601 height 170
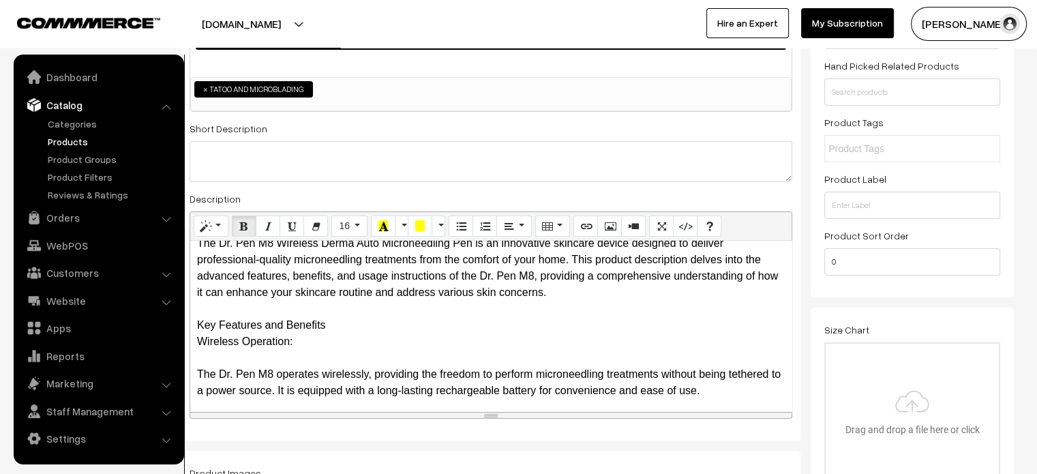
scroll to position [57, 0]
click at [194, 320] on div "More Details Dr. Pen M8 Wireless Derma Auto Microneedling Pen The Dr. Pen M8 Wi…" at bounding box center [490, 326] width 601 height 170
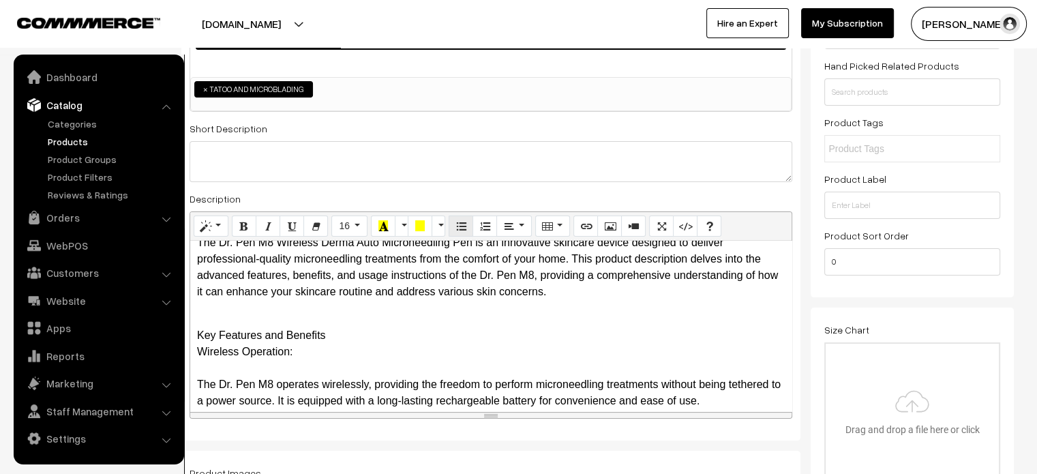
click at [457, 231] on icon "Unordered list (CTRL+SHIFT+NUM7)" at bounding box center [461, 225] width 10 height 11
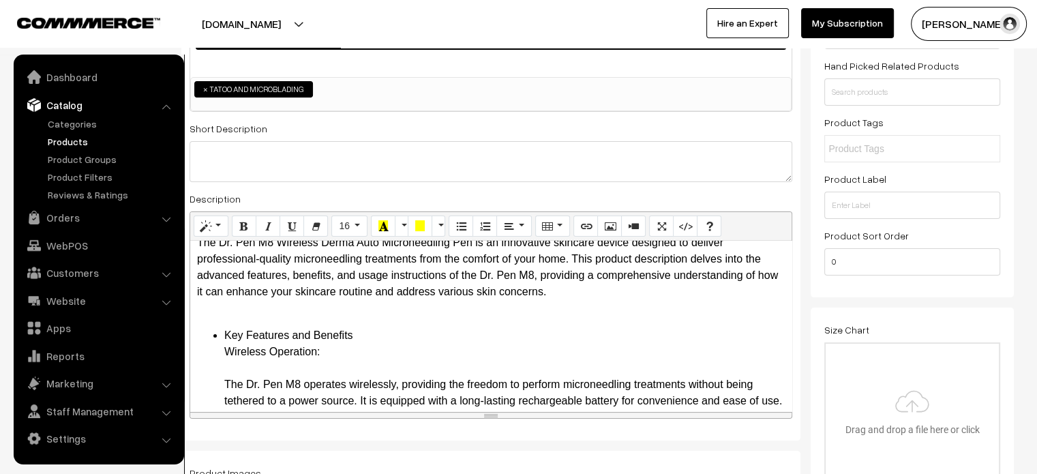
scroll to position [108, 0]
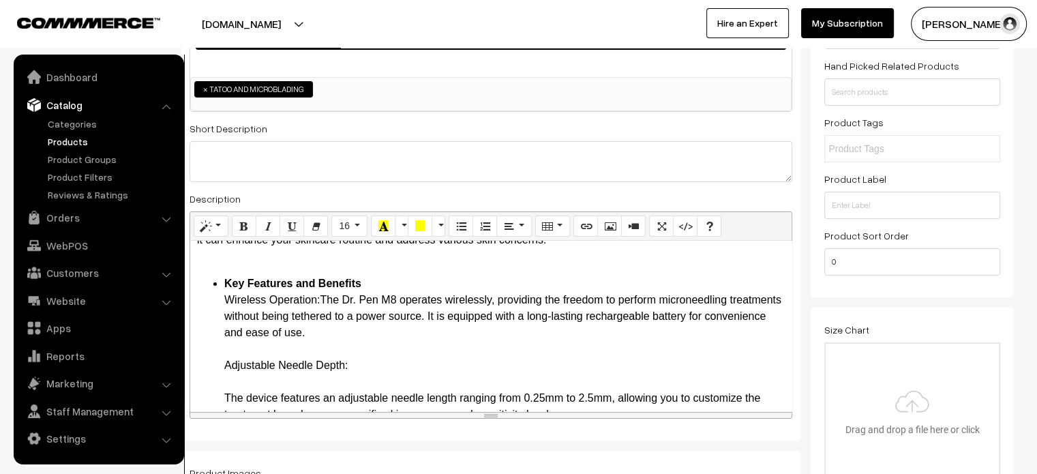
drag, startPoint x: 219, startPoint y: 297, endPoint x: 322, endPoint y: 305, distance: 103.3
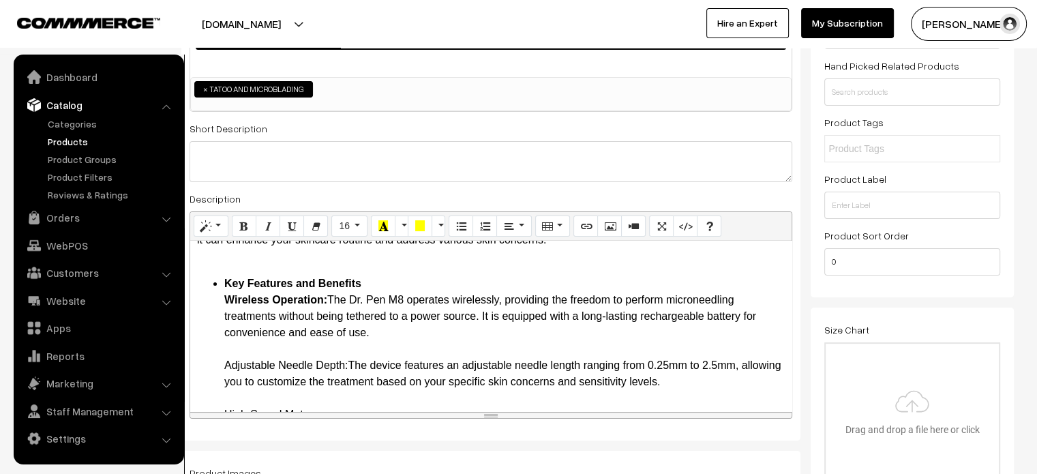
drag, startPoint x: 218, startPoint y: 362, endPoint x: 349, endPoint y: 365, distance: 130.9
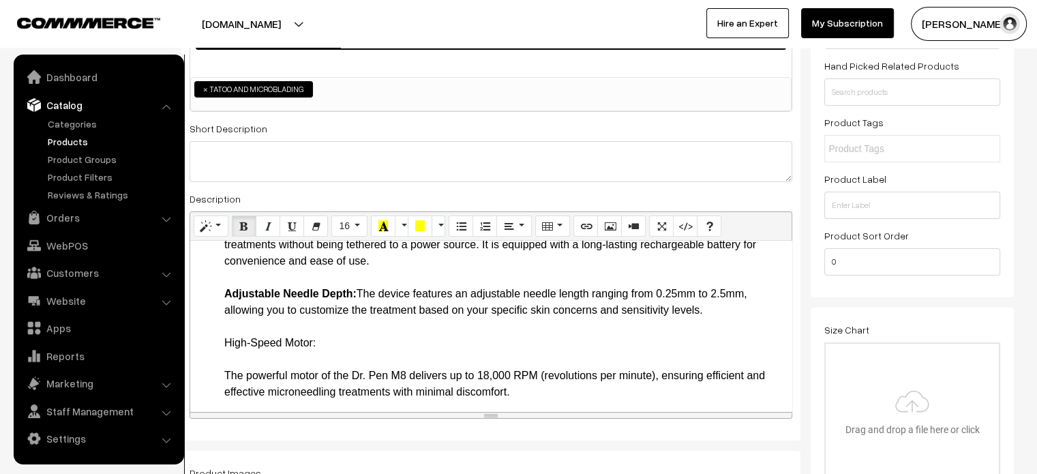
scroll to position [185, 0]
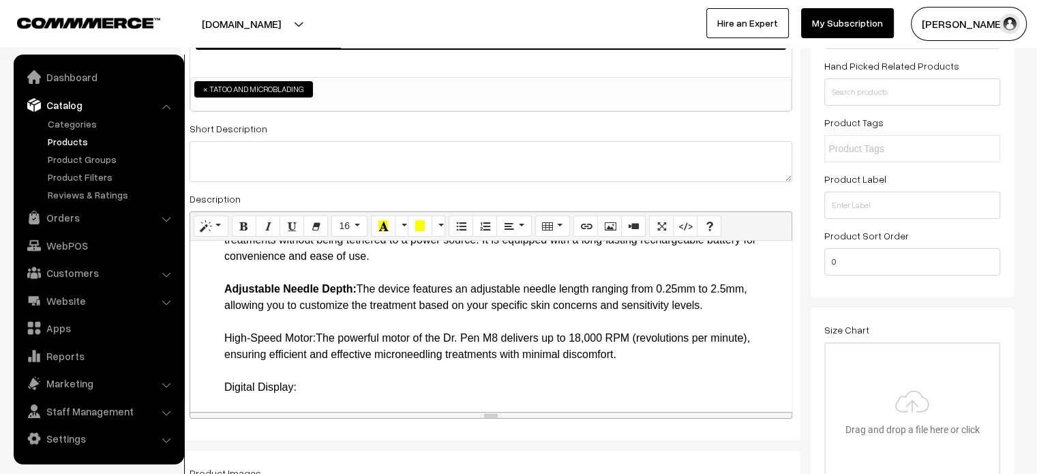
drag, startPoint x: 217, startPoint y: 340, endPoint x: 318, endPoint y: 337, distance: 100.9
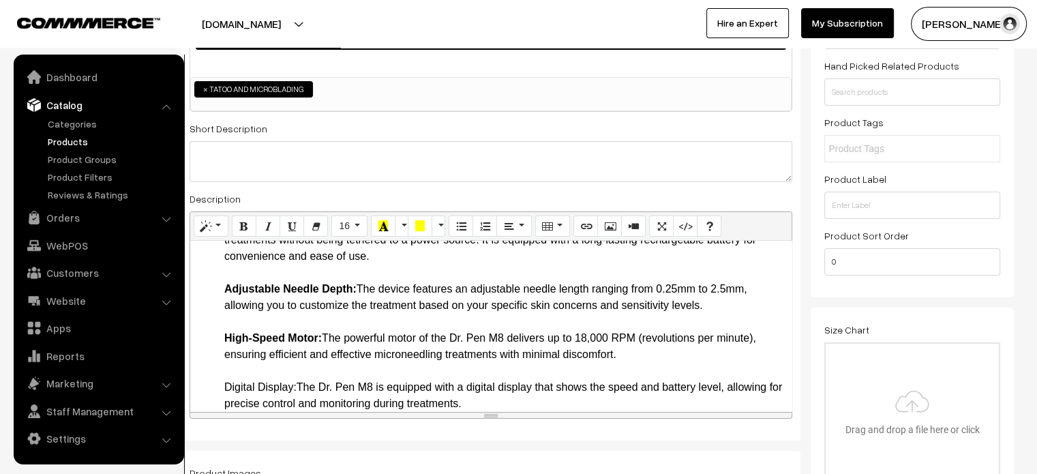
drag, startPoint x: 221, startPoint y: 387, endPoint x: 296, endPoint y: 387, distance: 75.0
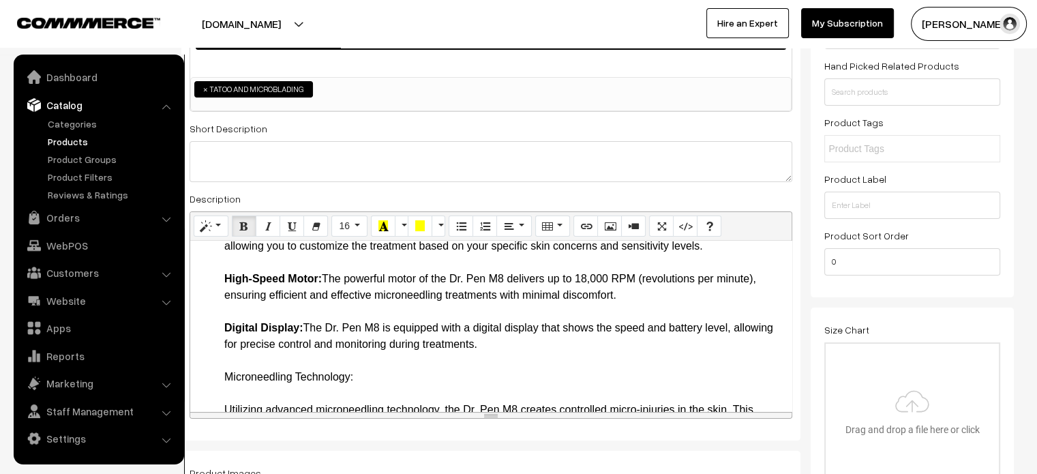
scroll to position [264, 0]
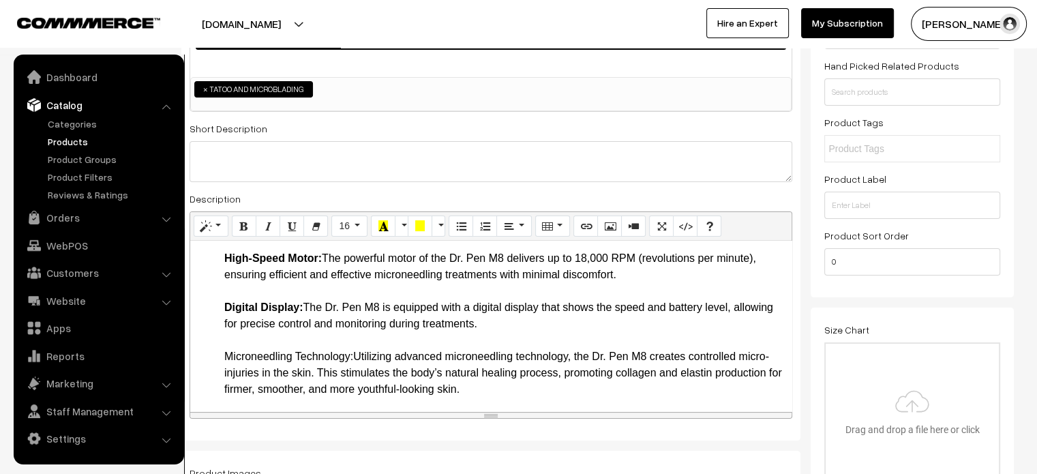
drag, startPoint x: 219, startPoint y: 357, endPoint x: 354, endPoint y: 362, distance: 135.8
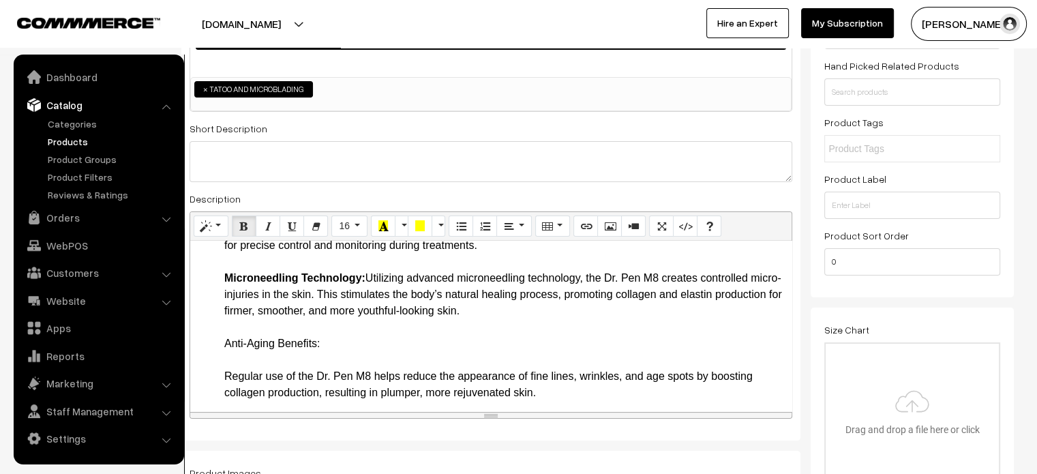
scroll to position [344, 0]
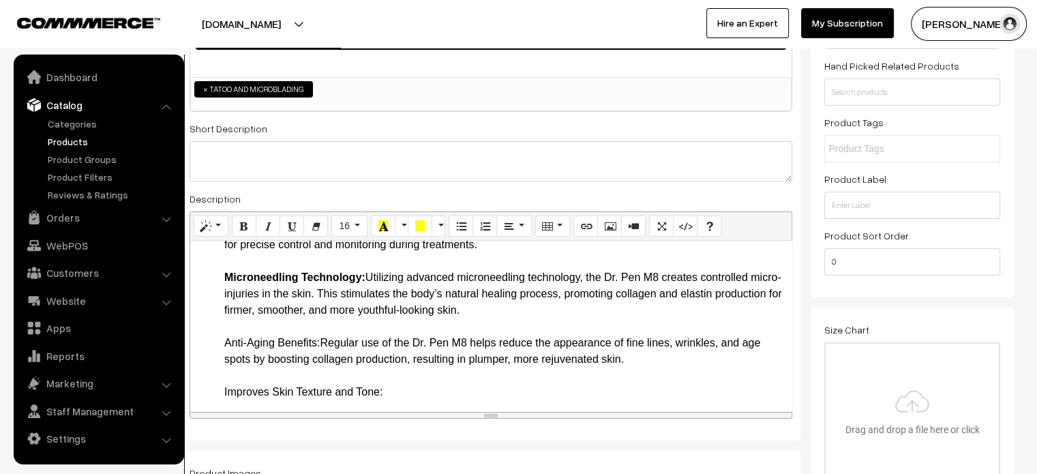
drag, startPoint x: 215, startPoint y: 343, endPoint x: 320, endPoint y: 339, distance: 105.7
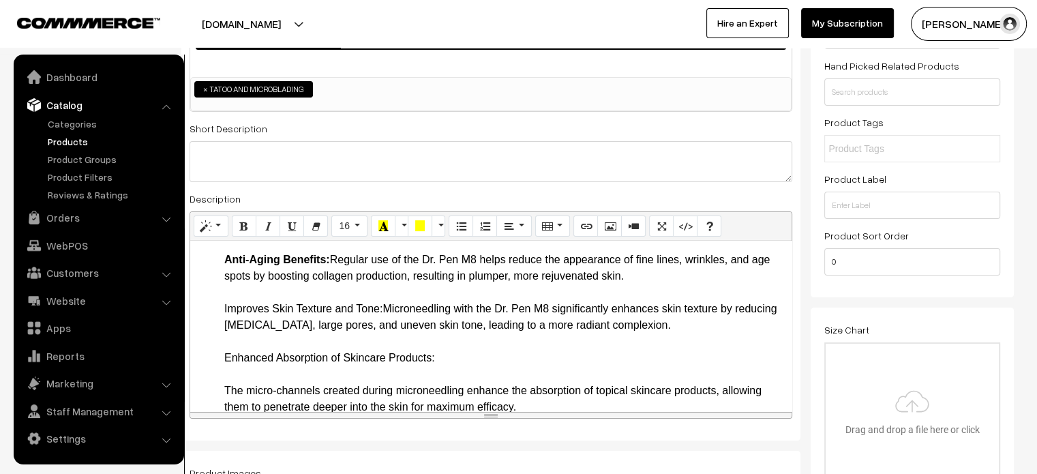
drag, startPoint x: 217, startPoint y: 302, endPoint x: 382, endPoint y: 304, distance: 164.3
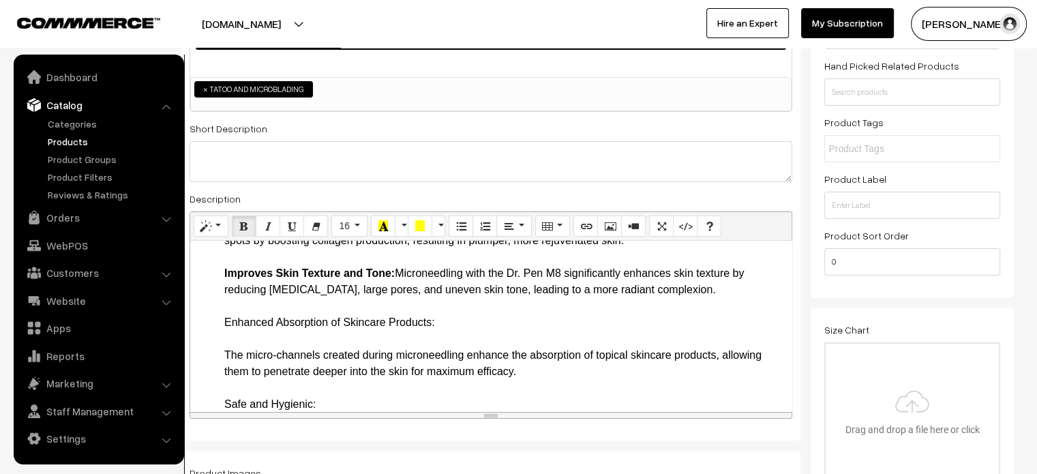
scroll to position [464, 0]
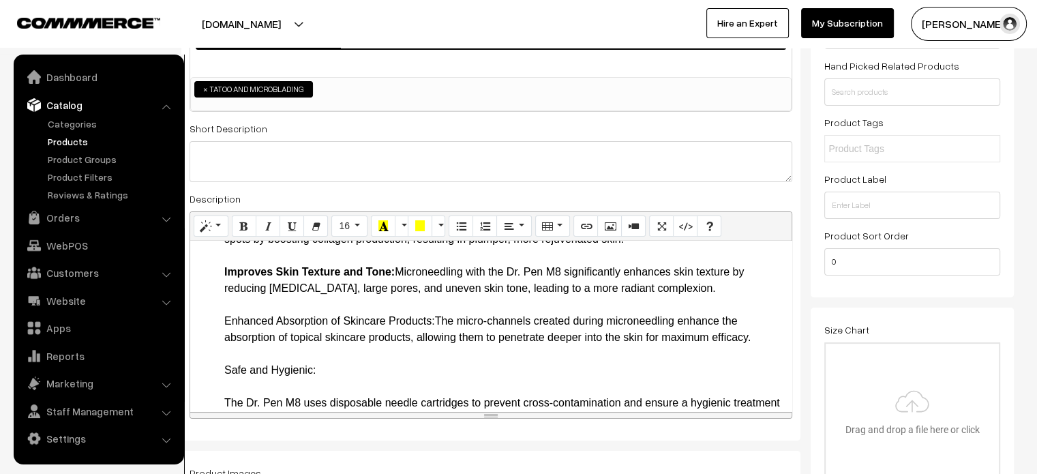
drag, startPoint x: 209, startPoint y: 320, endPoint x: 439, endPoint y: 321, distance: 229.7
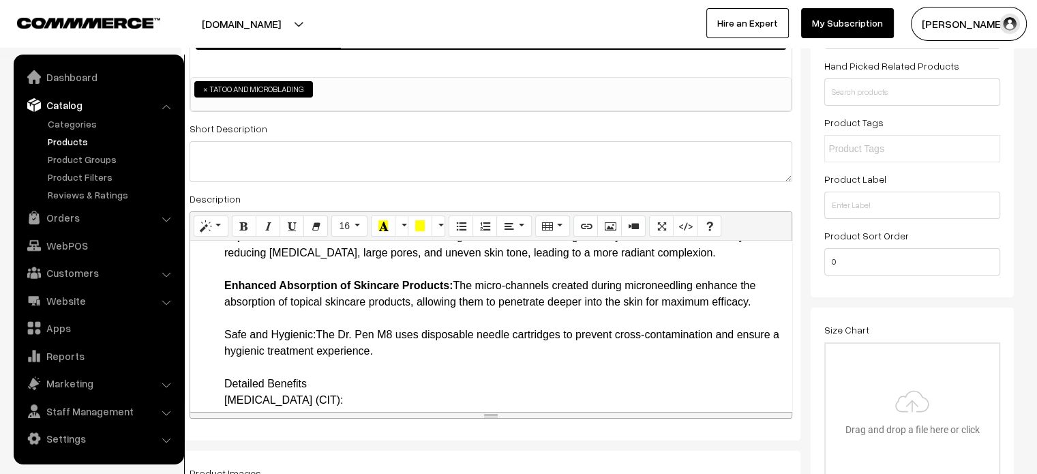
drag, startPoint x: 220, startPoint y: 335, endPoint x: 316, endPoint y: 334, distance: 96.1
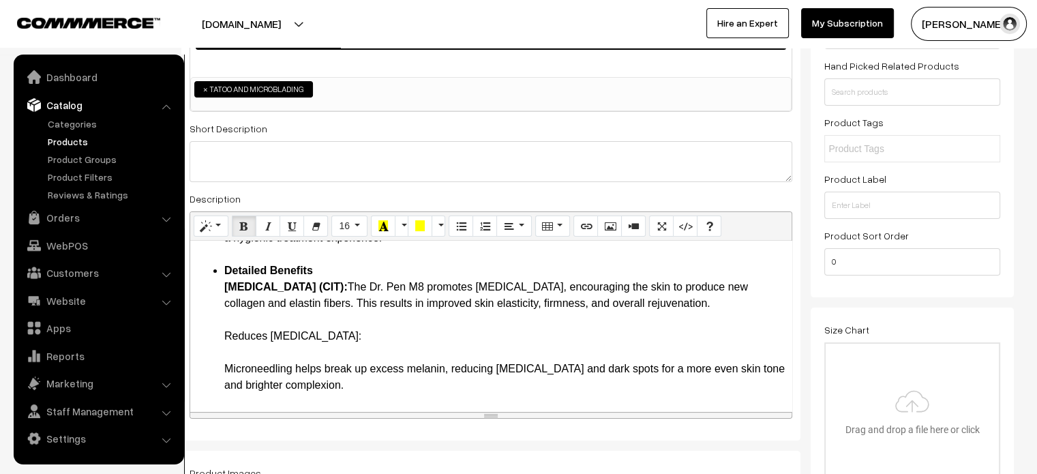
scroll to position [651, 0]
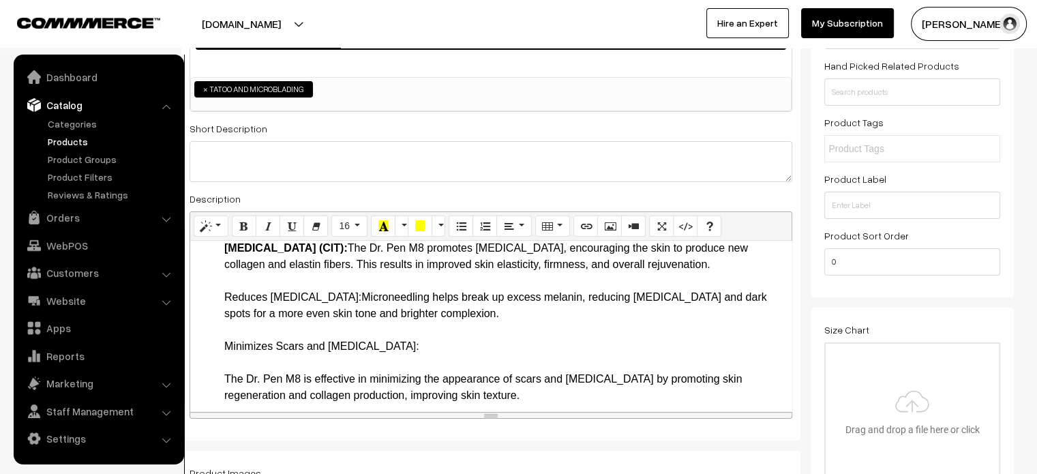
drag, startPoint x: 220, startPoint y: 312, endPoint x: 365, endPoint y: 314, distance: 144.5
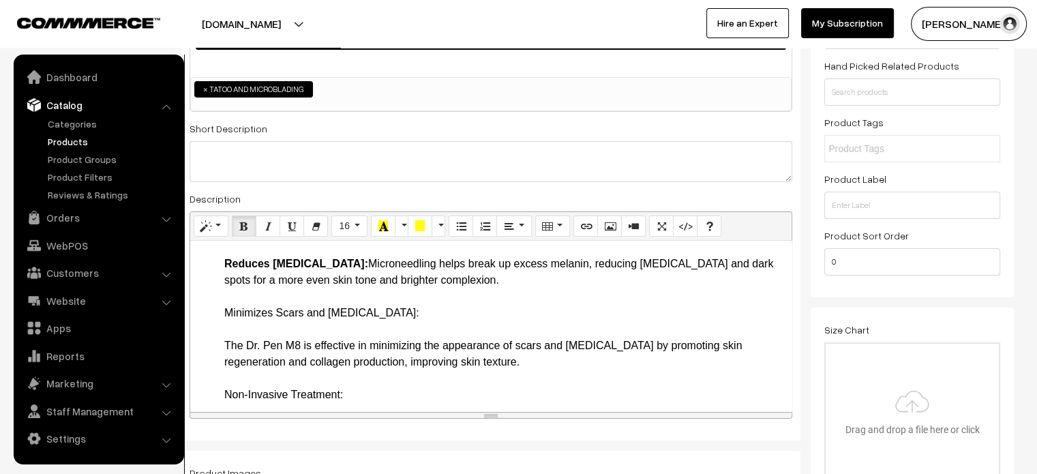
drag, startPoint x: 216, startPoint y: 332, endPoint x: 410, endPoint y: 335, distance: 193.6
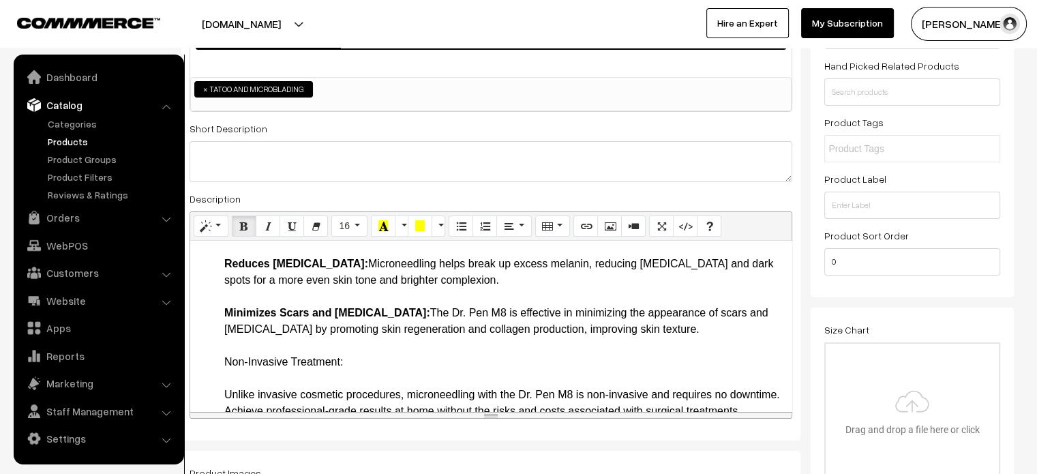
scroll to position [740, 0]
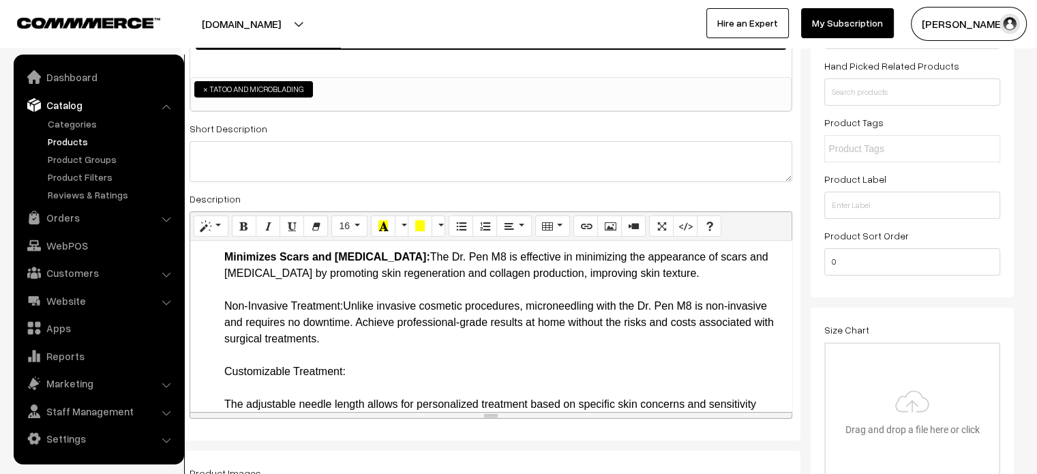
drag, startPoint x: 215, startPoint y: 316, endPoint x: 342, endPoint y: 322, distance: 126.9
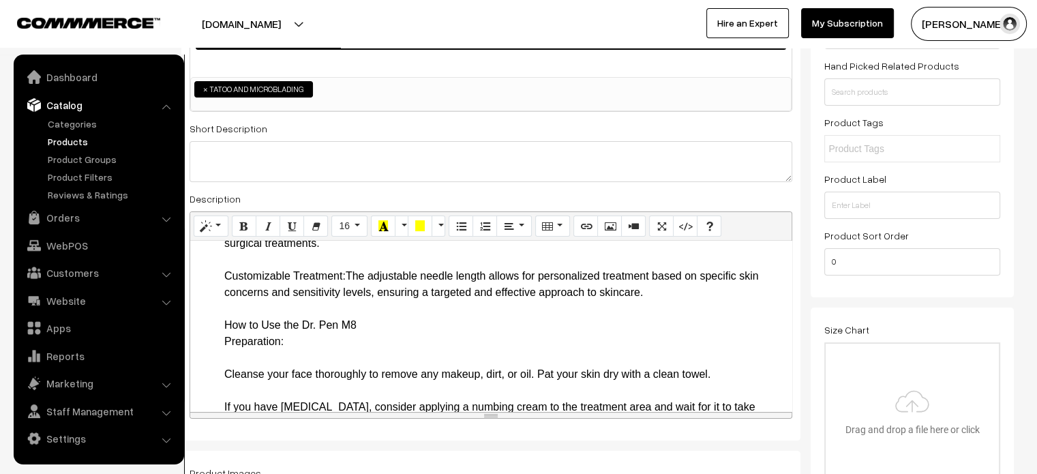
scroll to position [841, 0]
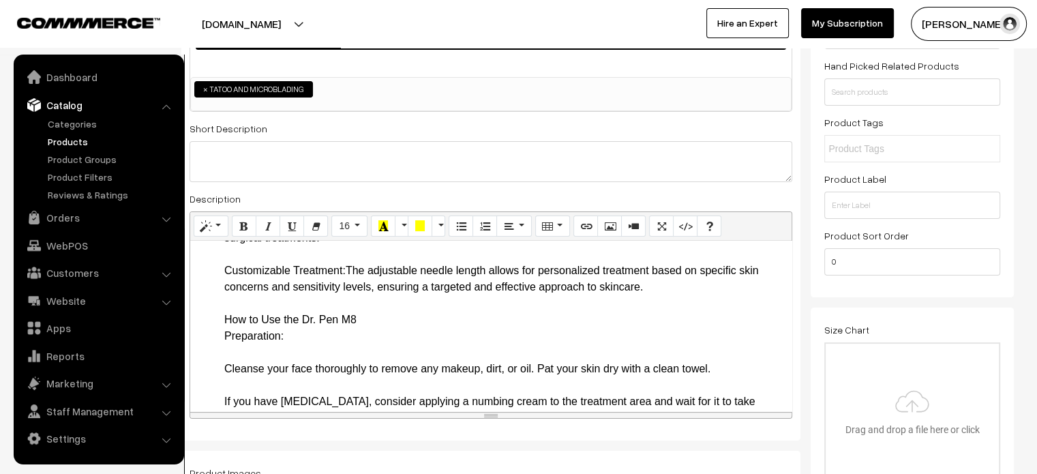
drag, startPoint x: 215, startPoint y: 287, endPoint x: 345, endPoint y: 283, distance: 129.6
click at [345, 283] on ul "Key Features and Benefits Wireless Operation: The Dr. Pen M8 operates wirelessl…" at bounding box center [491, 443] width 588 height 1800
click at [212, 335] on ul "Key Features and Benefits Wireless Operation: The Dr. Pen M8 operates wirelessl…" at bounding box center [491, 443] width 588 height 1800
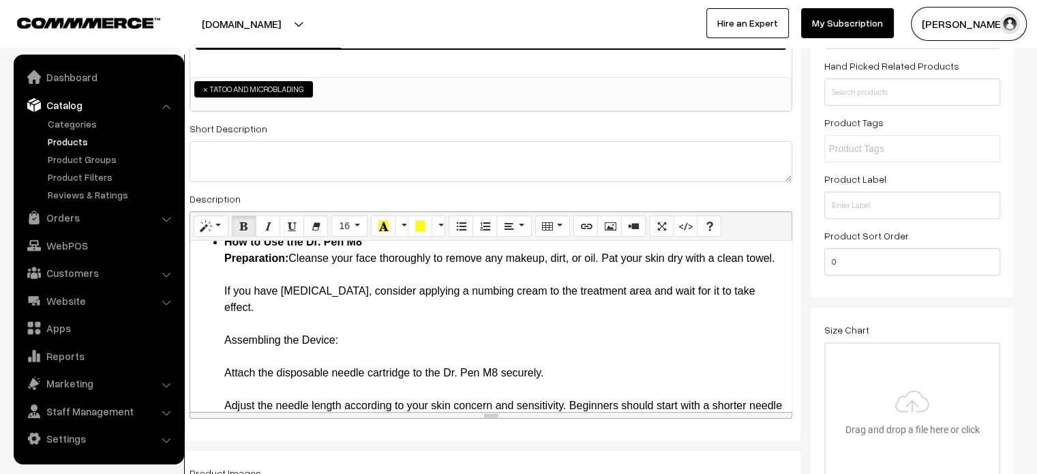
scroll to position [919, 0]
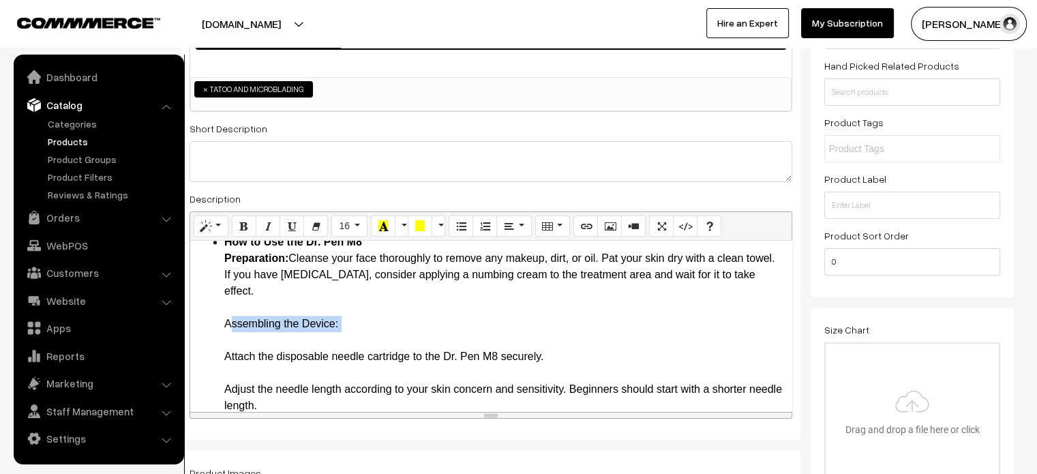
drag, startPoint x: 224, startPoint y: 337, endPoint x: 374, endPoint y: 354, distance: 151.5
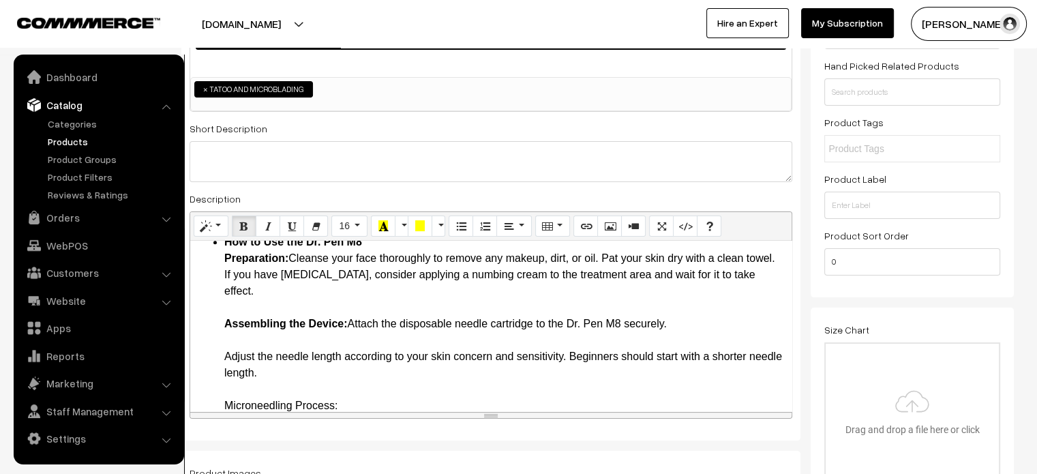
click at [219, 348] on ul "Key Features and Benefits Wireless Operation: The Dr. Pen M8 operates wirelessl…" at bounding box center [491, 324] width 588 height 1718
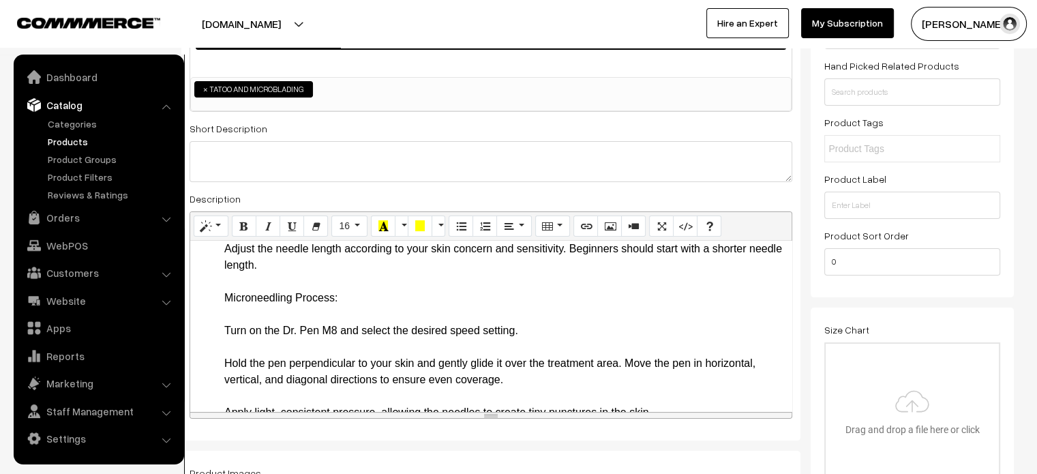
scroll to position [1011, 0]
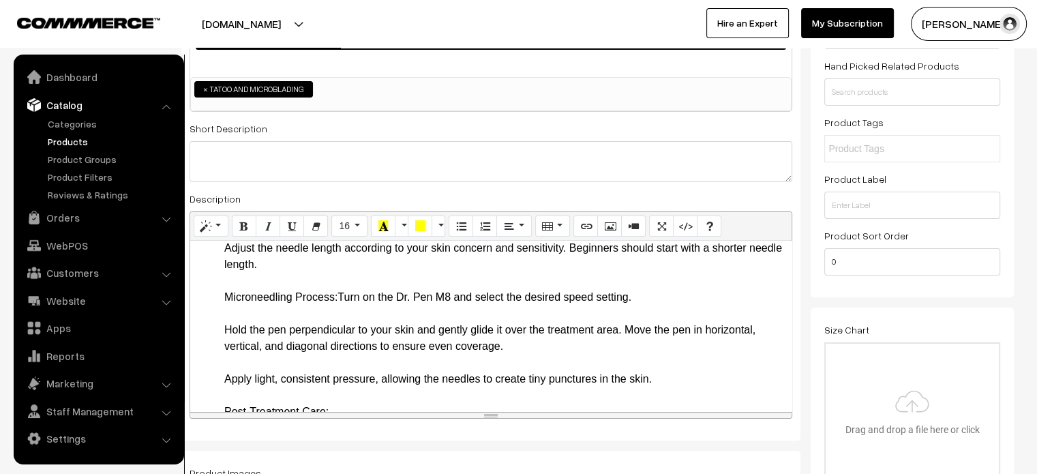
drag, startPoint x: 223, startPoint y: 314, endPoint x: 340, endPoint y: 319, distance: 117.4
click at [340, 319] on ul "Key Features and Benefits Wireless Operation: The Dr. Pen M8 operates wirelessl…" at bounding box center [491, 207] width 588 height 1669
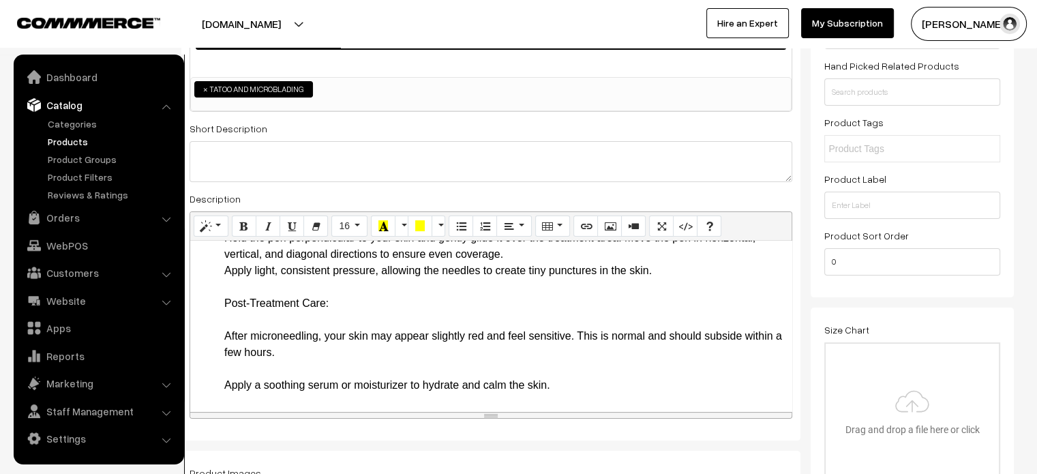
scroll to position [1088, 0]
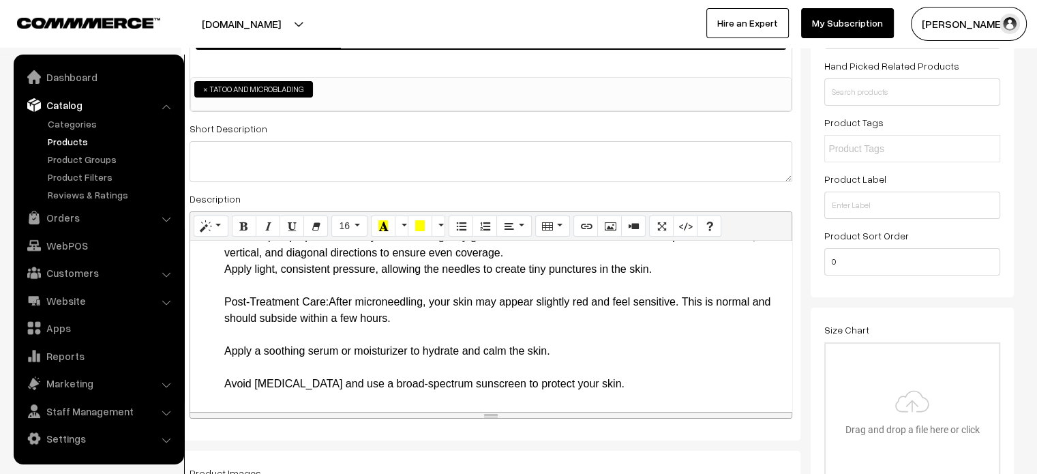
drag, startPoint x: 221, startPoint y: 314, endPoint x: 329, endPoint y: 320, distance: 108.5
click at [329, 320] on ul "Key Features and Benefits Wireless Operation: The Dr. Pen M8 operates wirelessl…" at bounding box center [491, 97] width 588 height 1603
click at [425, 336] on li "How to Use the Dr. Pen M8 Preparation: Cleanse your face thoroughly to remove a…" at bounding box center [504, 482] width 560 height 834
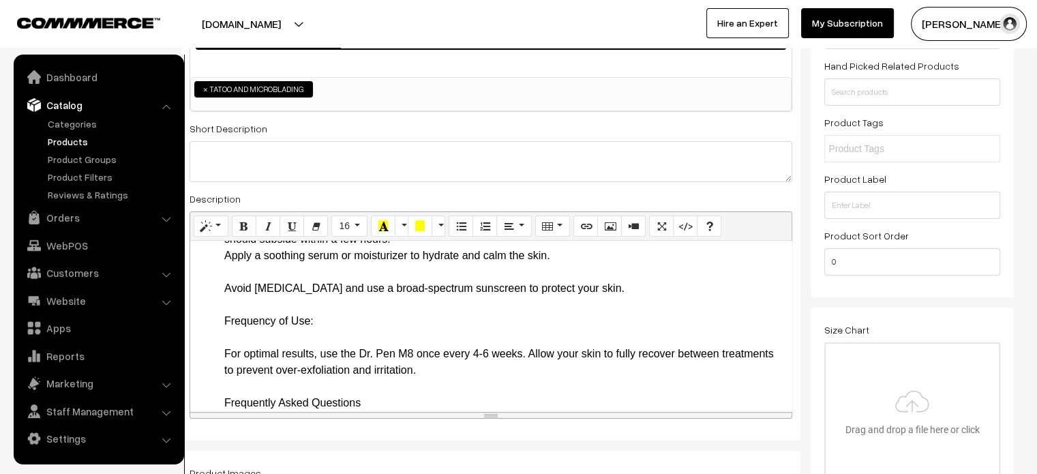
scroll to position [1168, 0]
click at [232, 291] on li "How to Use the Dr. Pen M8 Preparation: Cleanse your face thoroughly to remove a…" at bounding box center [504, 393] width 560 height 818
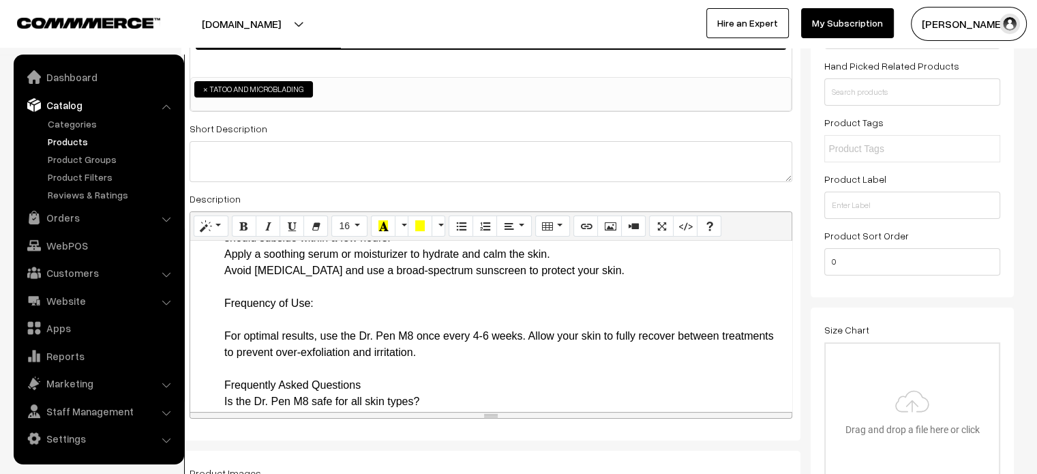
click at [217, 326] on ul "Key Features and Benefits Wireless Operation: The Dr. Pen M8 operates wirelessl…" at bounding box center [491, 0] width 588 height 1571
click at [365, 324] on li "How to Use the Dr. Pen M8 Preparation: Cleanse your face thoroughly to remove a…" at bounding box center [504, 385] width 560 height 802
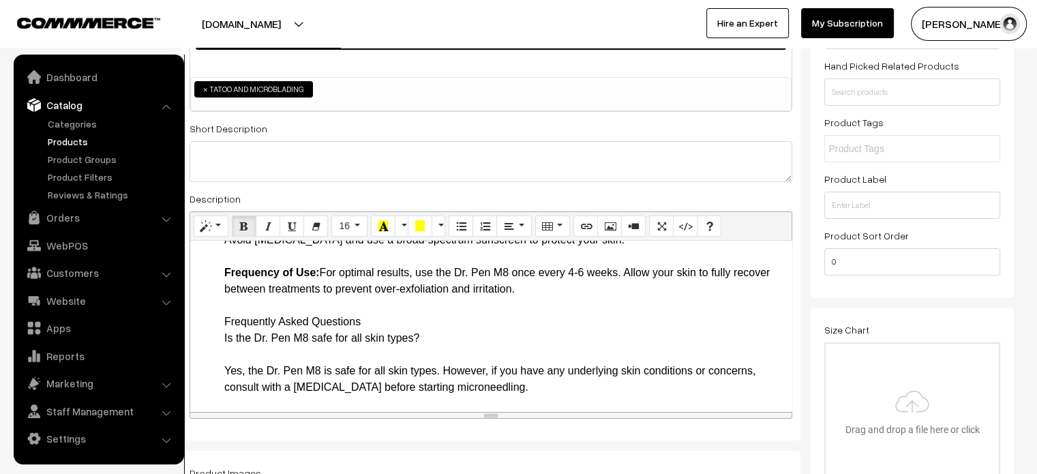
scroll to position [1200, 0]
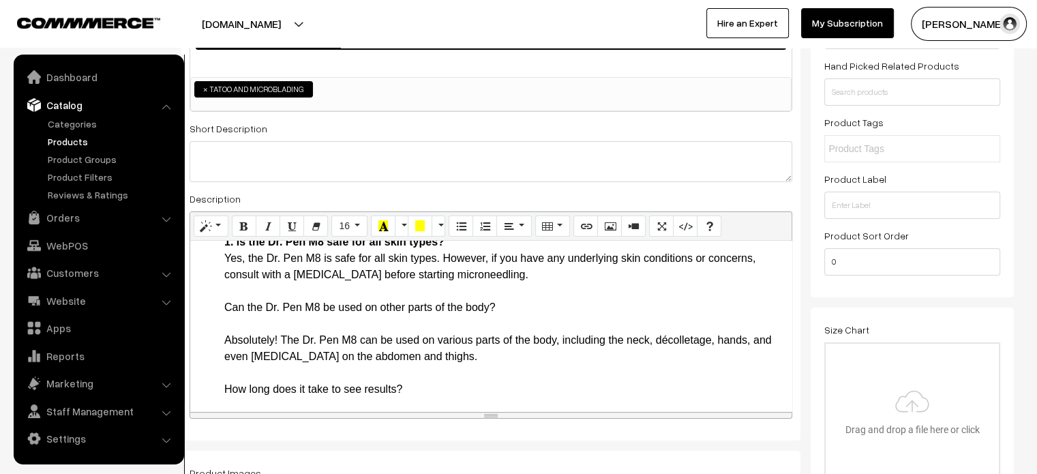
scroll to position [1298, 0]
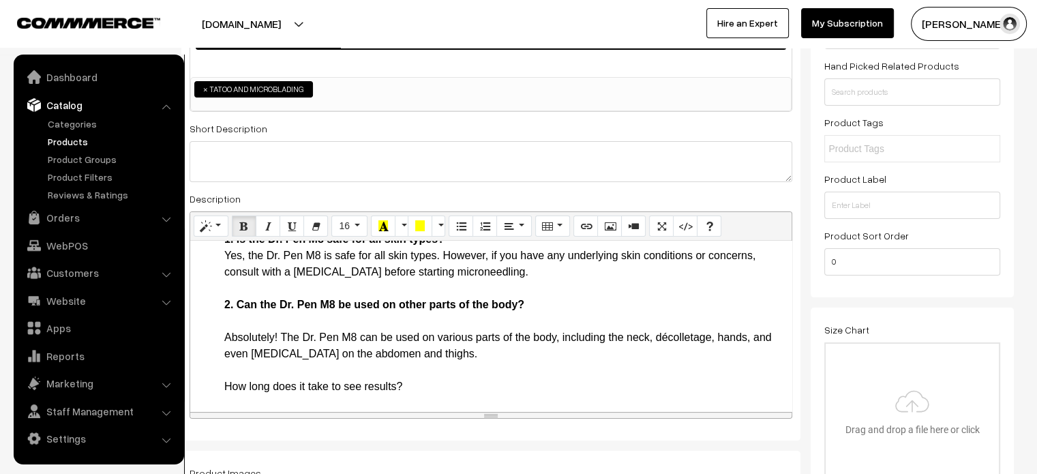
click at [226, 331] on li "Frequently Asked Questions 1. Is the Dr. Pen M8 safe for all skin types? Yes, t…" at bounding box center [504, 411] width 560 height 393
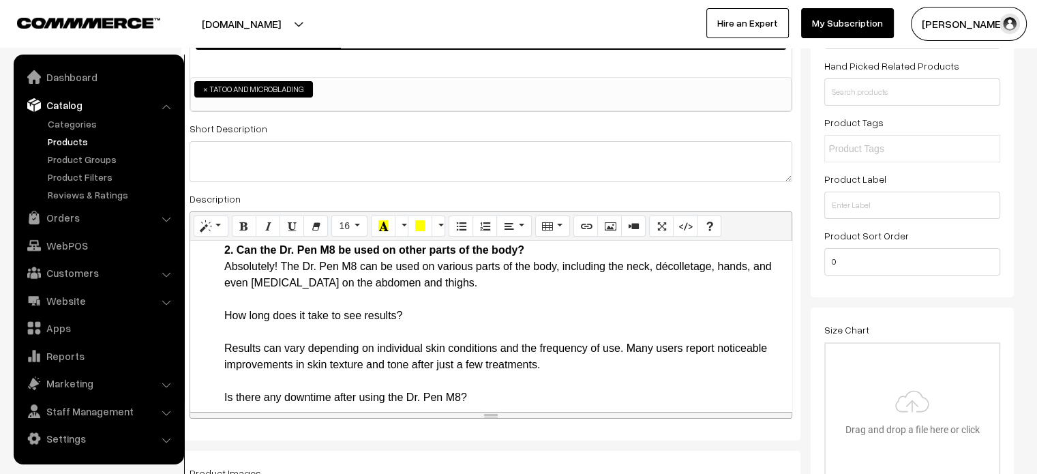
scroll to position [1352, 0]
click at [228, 329] on li "Frequently Asked Questions 1. Is the Dr. Pen M8 safe for all skin types? Yes, t…" at bounding box center [504, 348] width 560 height 376
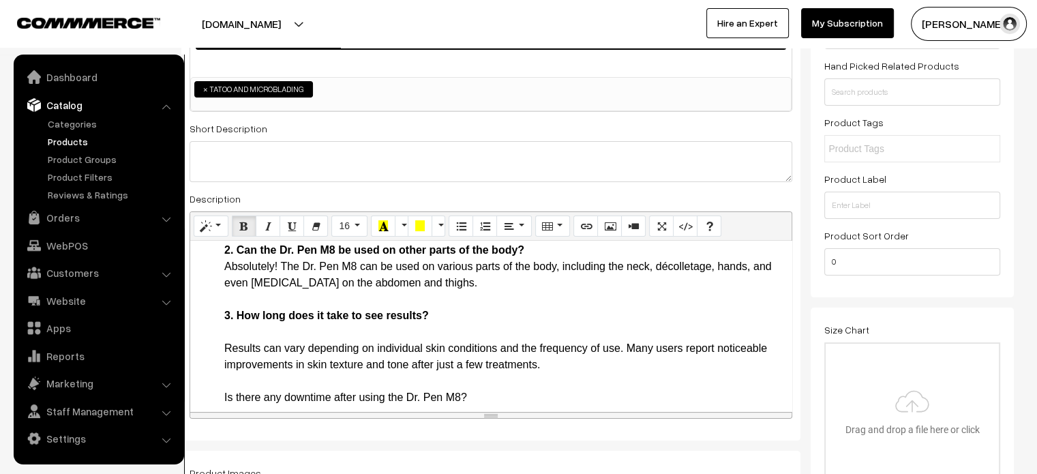
click at [227, 346] on li "Frequently Asked Questions 1. Is the Dr. Pen M8 safe for all skin types? Yes, t…" at bounding box center [504, 348] width 560 height 376
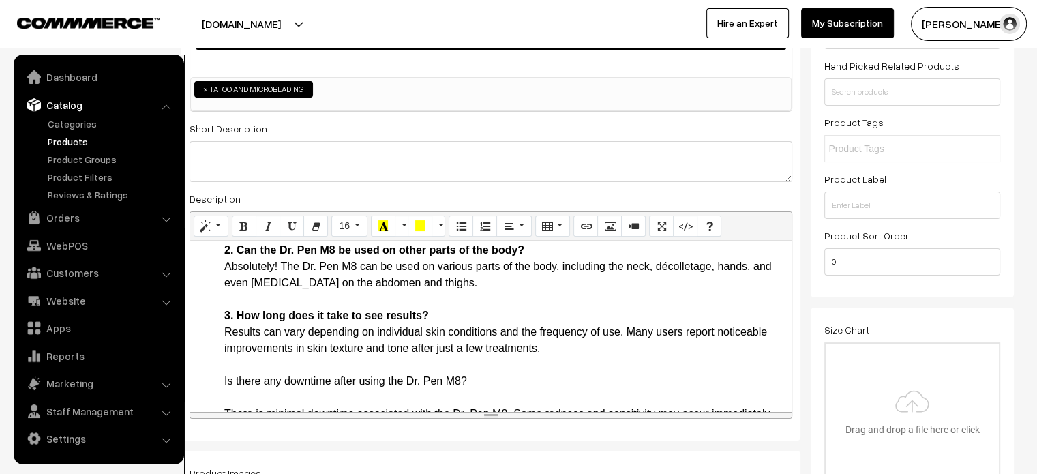
scroll to position [1418, 0]
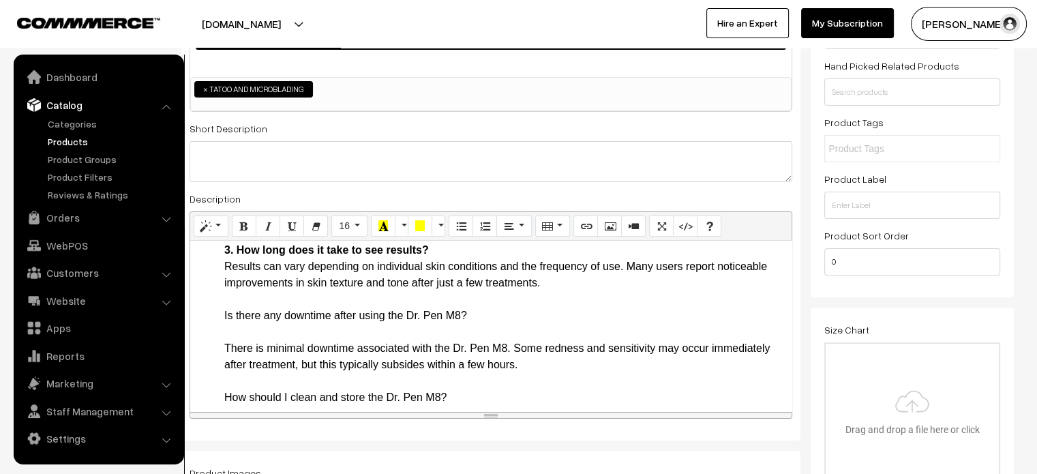
click at [263, 335] on li "Frequently Asked Questions 1. Is the Dr. Pen M8 safe for all skin types? Yes, t…" at bounding box center [504, 275] width 560 height 360
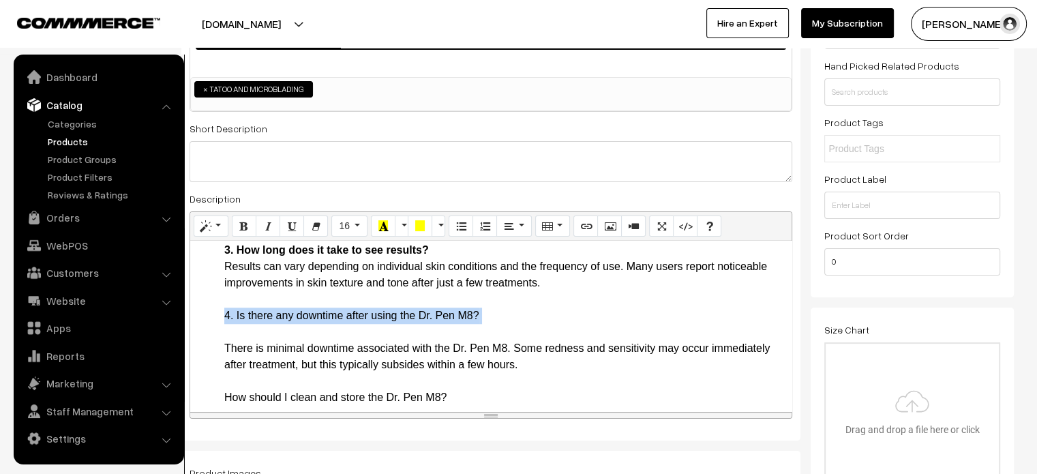
click at [263, 335] on li "Frequently Asked Questions 1. Is the Dr. Pen M8 safe for all skin types? Yes, t…" at bounding box center [504, 275] width 560 height 360
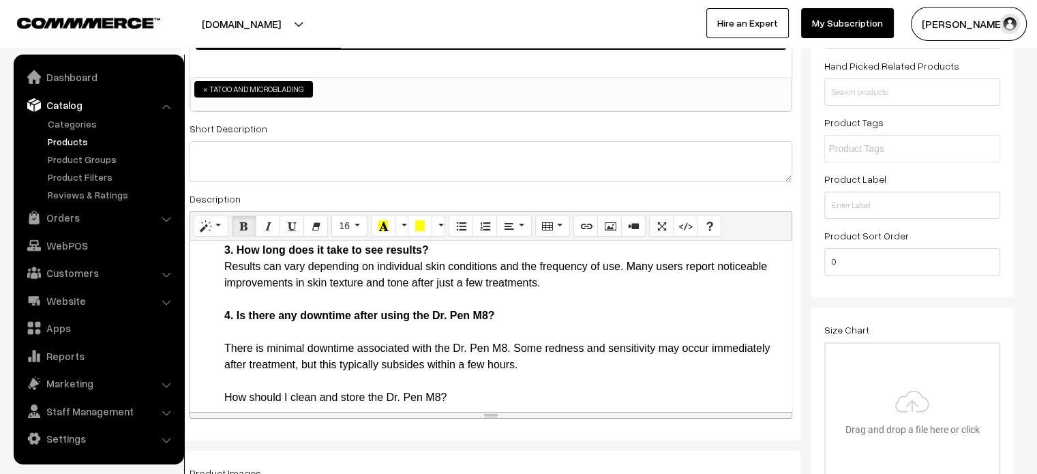
click at [233, 345] on li "Frequently Asked Questions 1. Is the Dr. Pen M8 safe for all skin types? Yes, t…" at bounding box center [504, 275] width 560 height 360
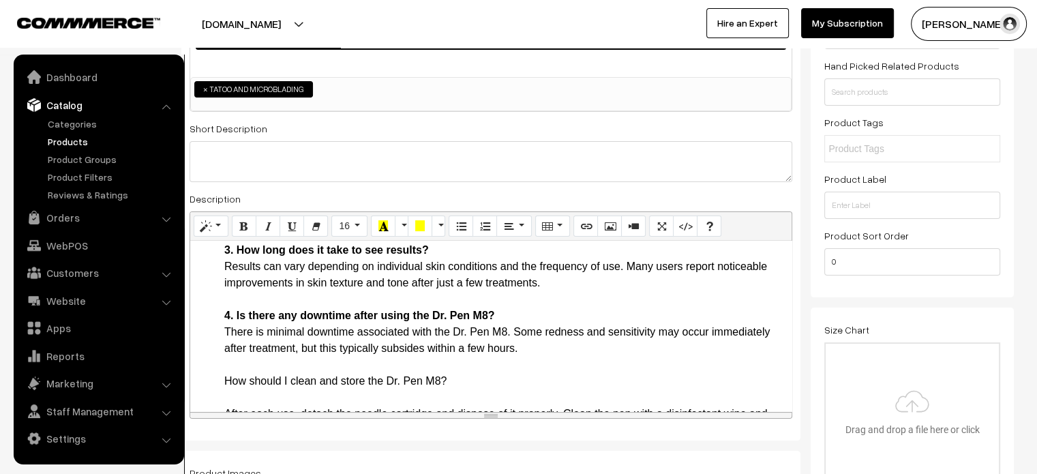
scroll to position [1479, 0]
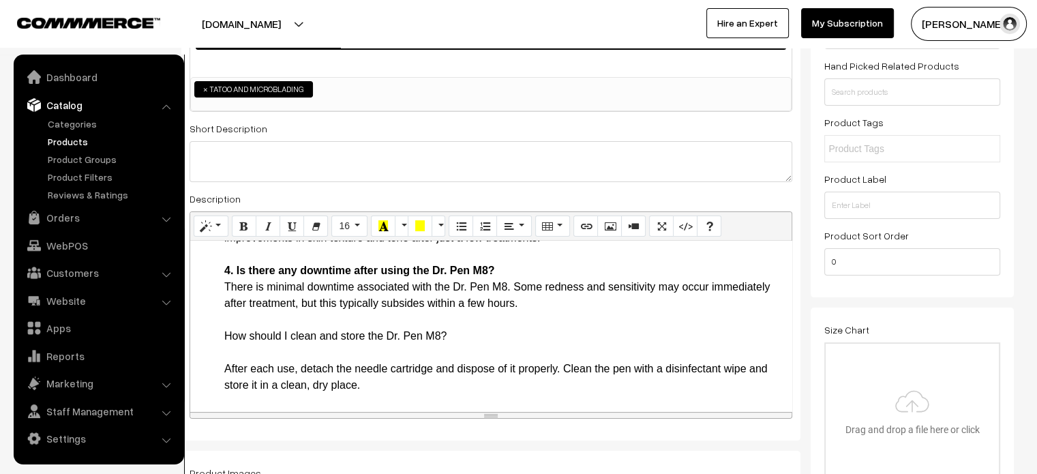
click at [227, 331] on li "Frequently Asked Questions 1. Is the Dr. Pen M8 safe for all skin types? Yes, t…" at bounding box center [504, 222] width 560 height 344
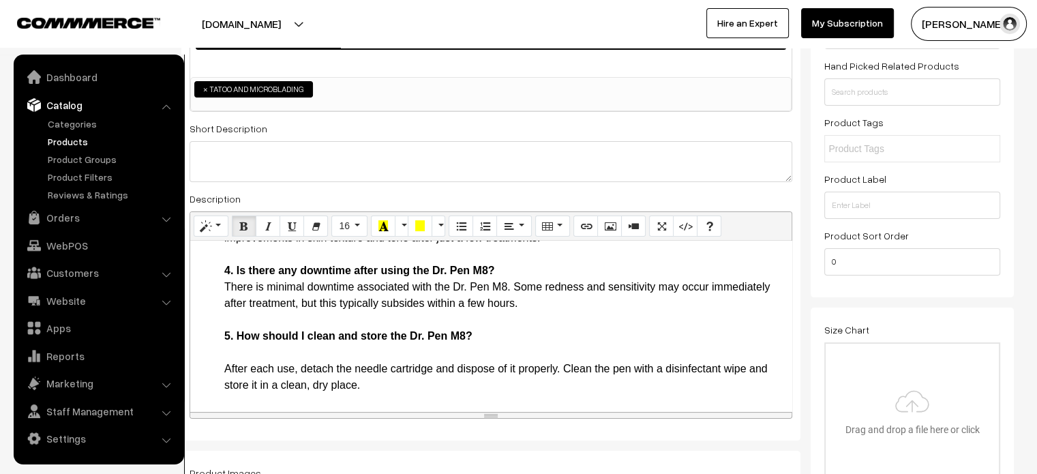
click at [254, 354] on li "Frequently Asked Questions 1. Is the Dr. Pen M8 safe for all skin types? Yes, t…" at bounding box center [504, 222] width 560 height 344
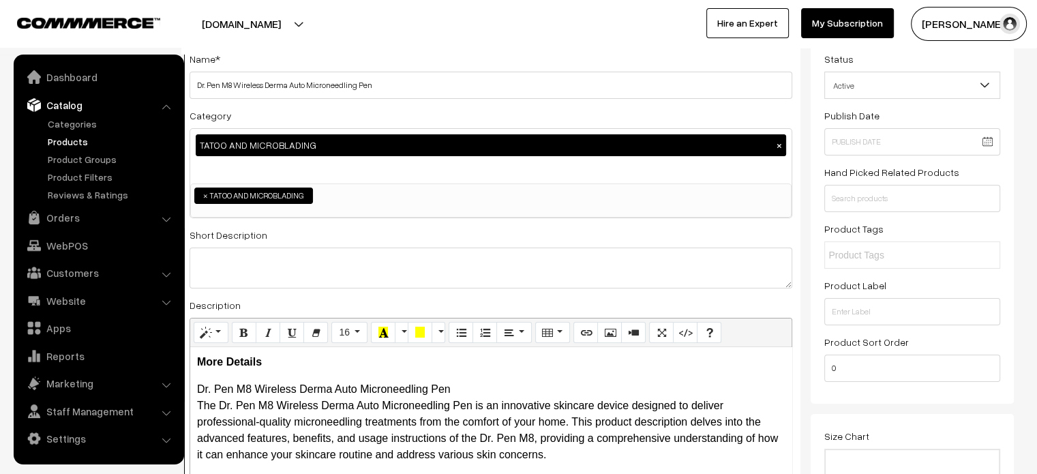
scroll to position [85, 0]
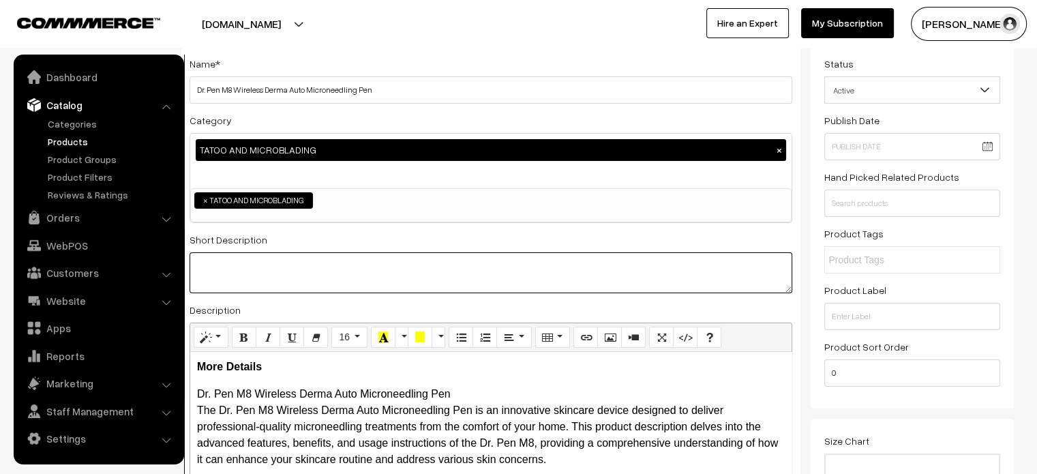
paste textarea ""The Dr. Pen M8 Wireless Derma Auto Microneedling Pen is a state-of-the-art ski…"
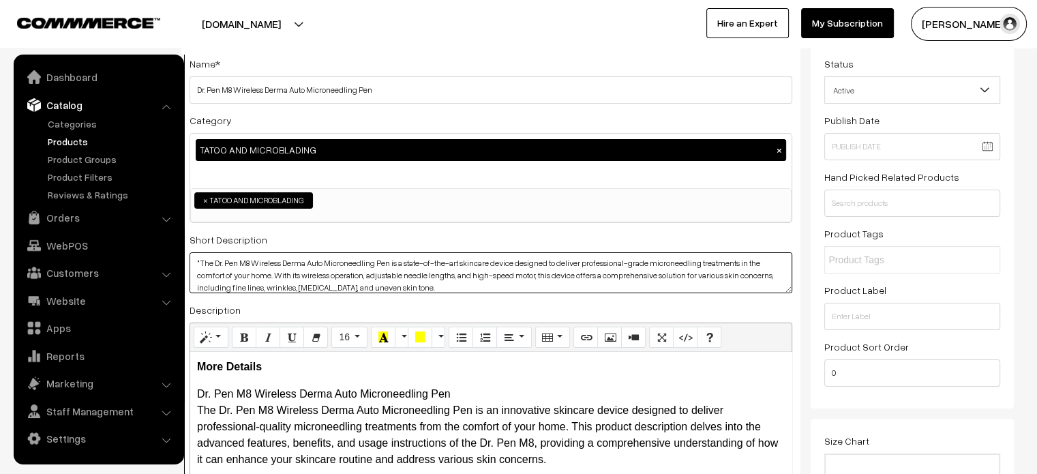
click at [390, 277] on textarea ""The Dr. Pen M8 Wireless Derma Auto Microneedling Pen is a state-of-the-art ski…" at bounding box center [491, 272] width 603 height 41
click at [199, 260] on textarea ""The Dr. Pen M8 Wireless Derma Auto Microneedling Pen is a state-of-the-art ski…" at bounding box center [491, 272] width 603 height 41
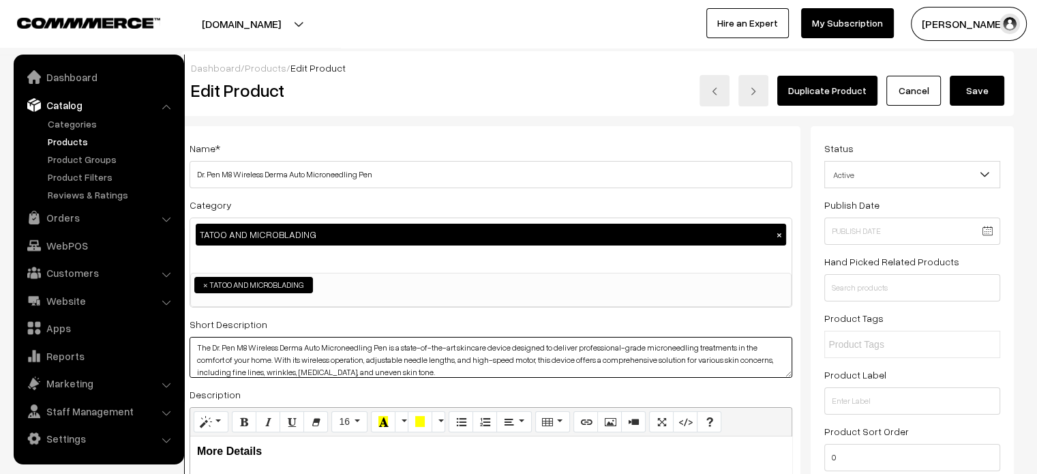
type textarea "The Dr. Pen M8 Wireless Derma Auto Microneedling Pen is a state-of-the-art skin…"
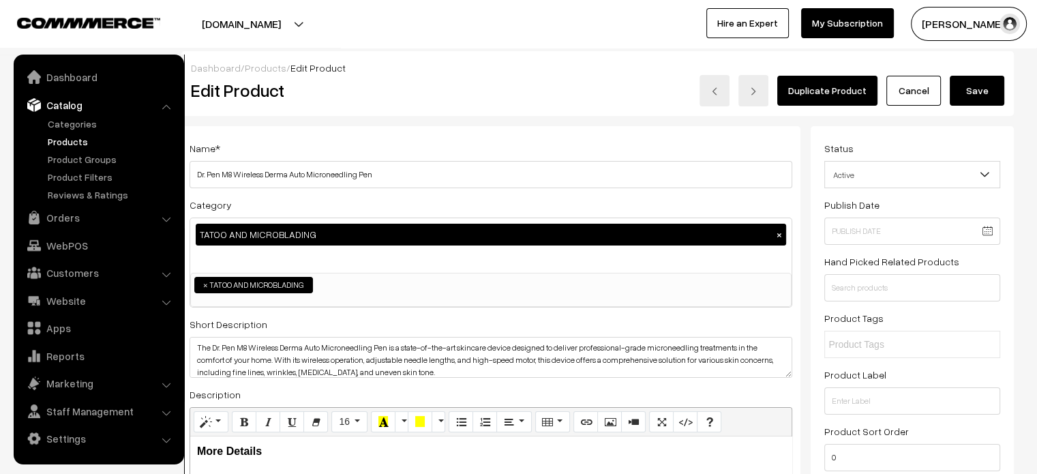
click at [977, 93] on button "Save" at bounding box center [977, 91] width 55 height 30
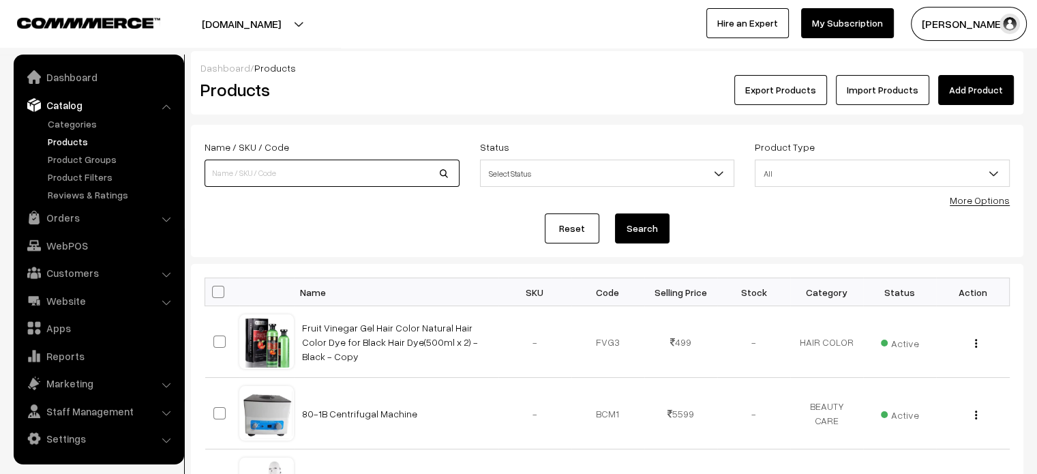
paste input "Nano Needle 12 Pin 36 Pin Needles for A6 Pack of 20 Needles"
click at [298, 167] on input at bounding box center [331, 173] width 255 height 27
type input "Nano Needle 12 Pin 36 Pin Needles for A6 Pack of 20 Needles"
click at [656, 234] on button "Search" at bounding box center [642, 228] width 55 height 30
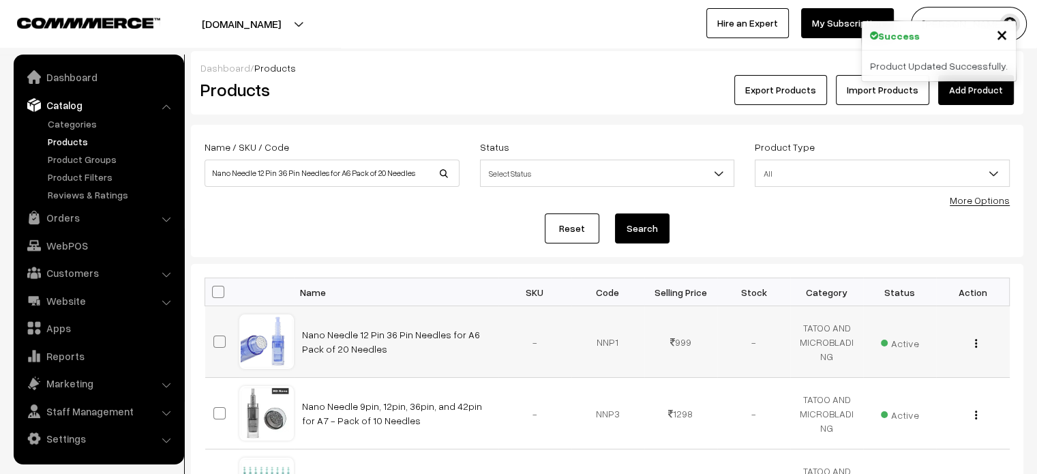
click at [371, 327] on td "Nano Needle 12 Pin 36 Pin Needles for A6 Pack of 20 Needles" at bounding box center [396, 342] width 204 height 72
click at [371, 329] on link "Nano Needle 12 Pin 36 Pin Needles for A6 Pack of 20 Needles" at bounding box center [391, 342] width 178 height 26
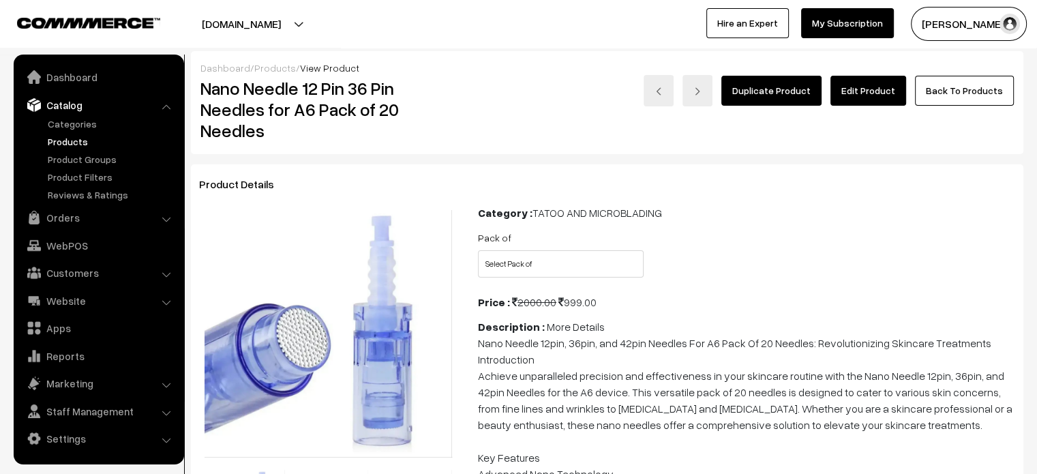
click at [855, 95] on link "Edit Product" at bounding box center [868, 91] width 76 height 30
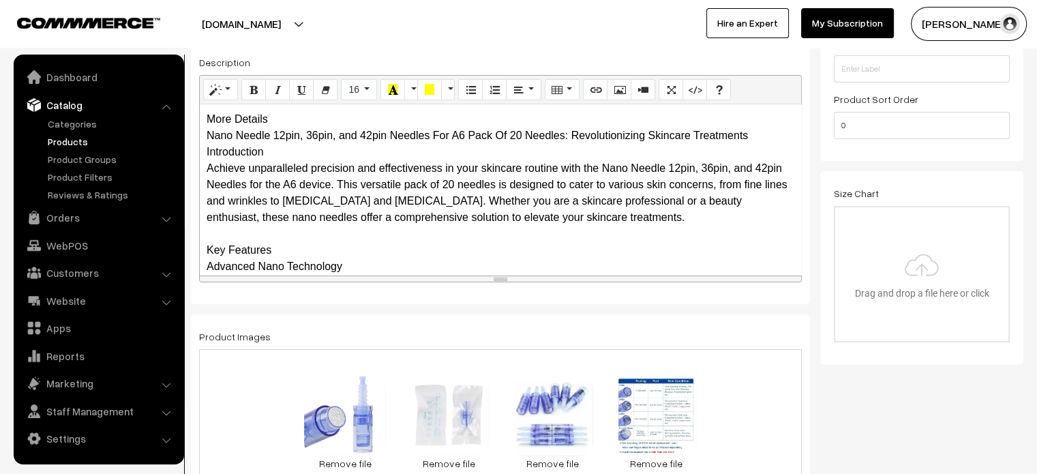
scroll to position [333, 0]
click at [275, 115] on div "More Details Nano Needle 12pin, 36pin, and 42pin Needles For A6 Pack Of 20 Need…" at bounding box center [500, 189] width 601 height 170
click at [306, 124] on div "More Details Nano Needle 12pin, 36pin, and 42pin Needles For A6 Pack Of 20 Need…" at bounding box center [500, 189] width 601 height 170
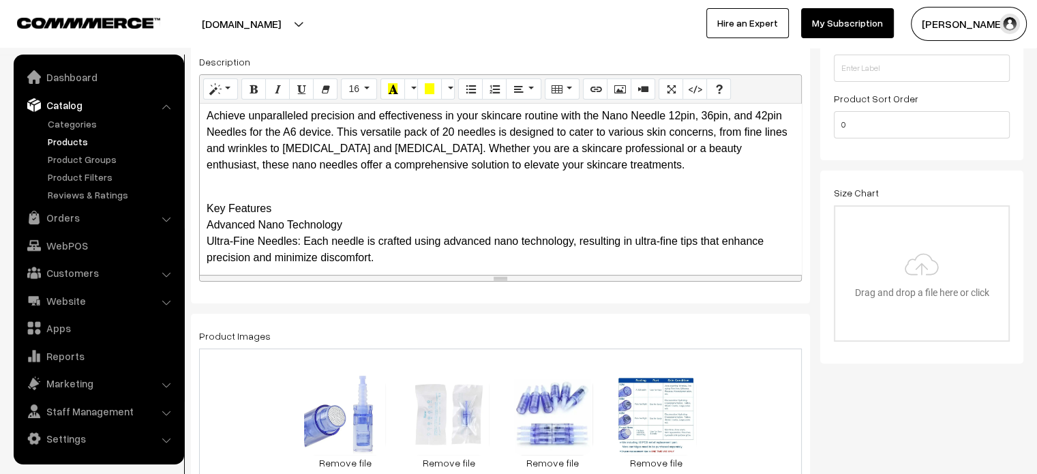
scroll to position [65, 0]
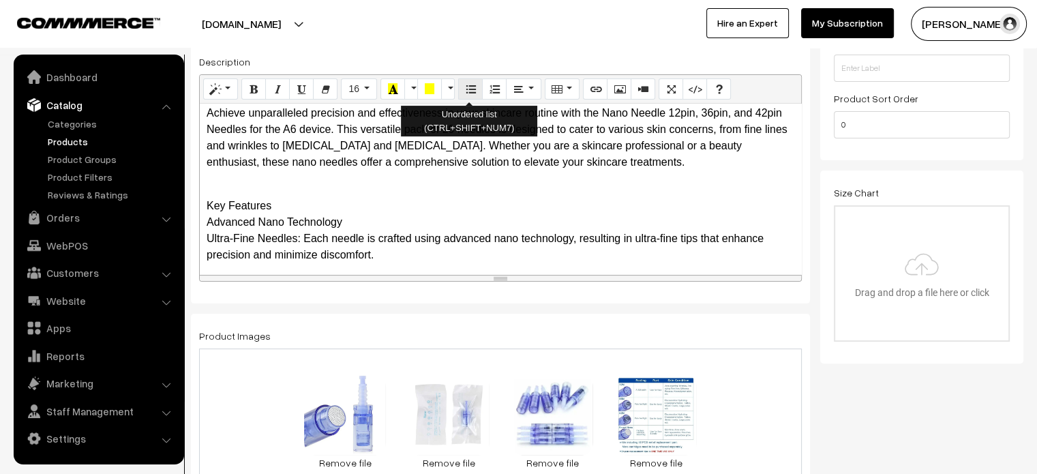
click at [467, 89] on icon "Unordered list (CTRL+SHIFT+NUM7)" at bounding box center [471, 88] width 10 height 11
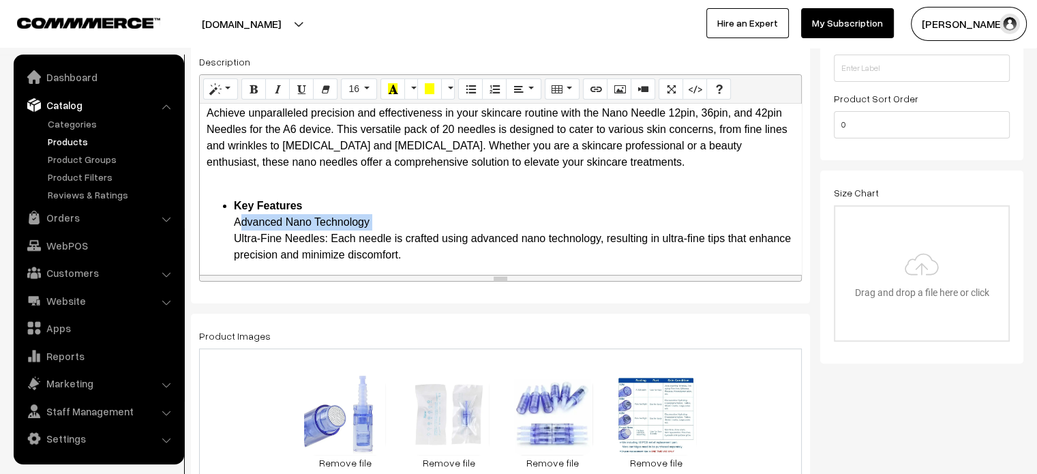
drag, startPoint x: 223, startPoint y: 237, endPoint x: 328, endPoint y: 238, distance: 105.0
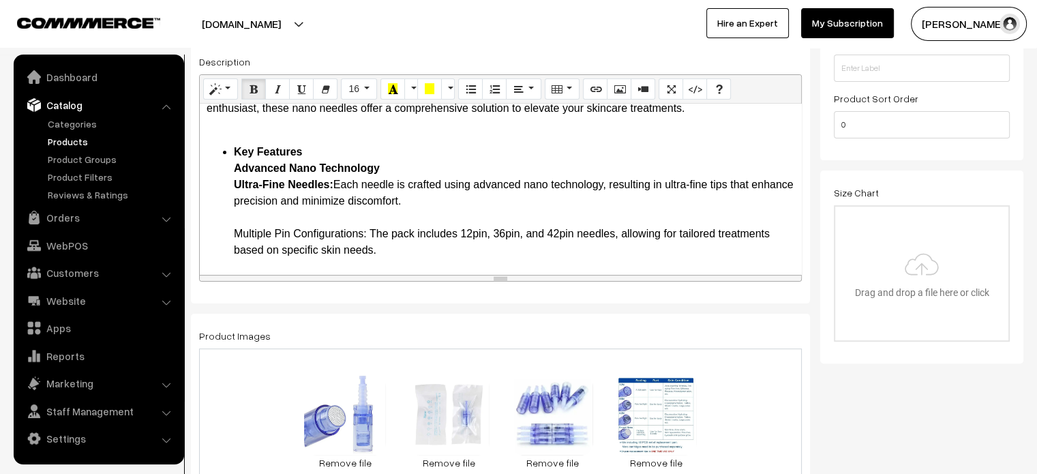
scroll to position [127, 0]
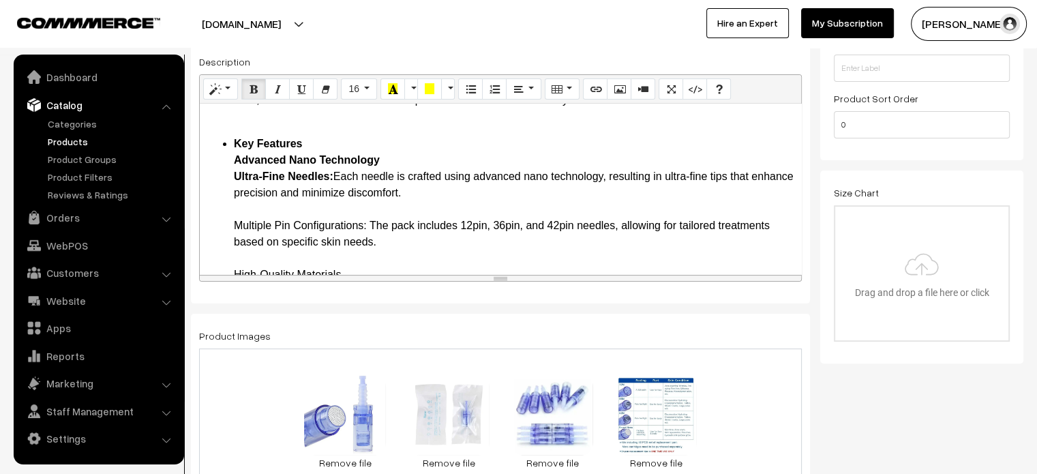
drag, startPoint x: 231, startPoint y: 227, endPoint x: 368, endPoint y: 223, distance: 137.1
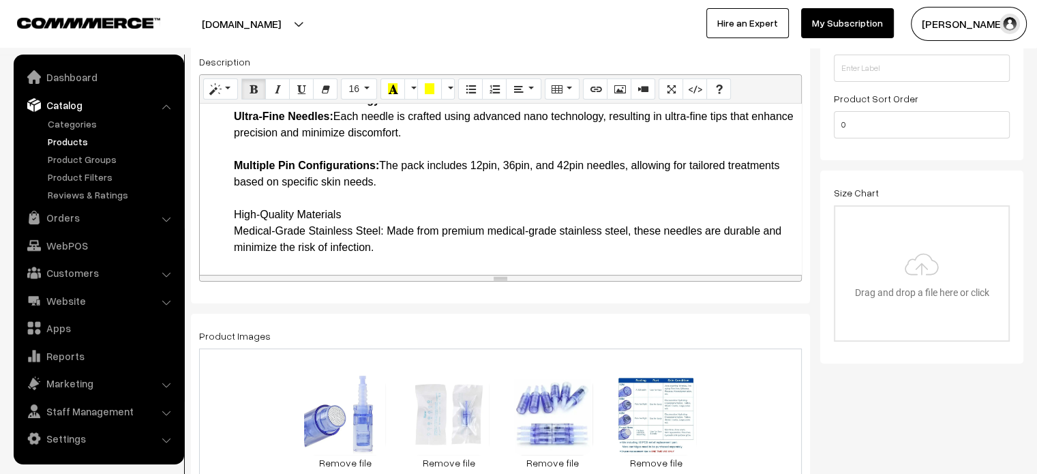
scroll to position [188, 0]
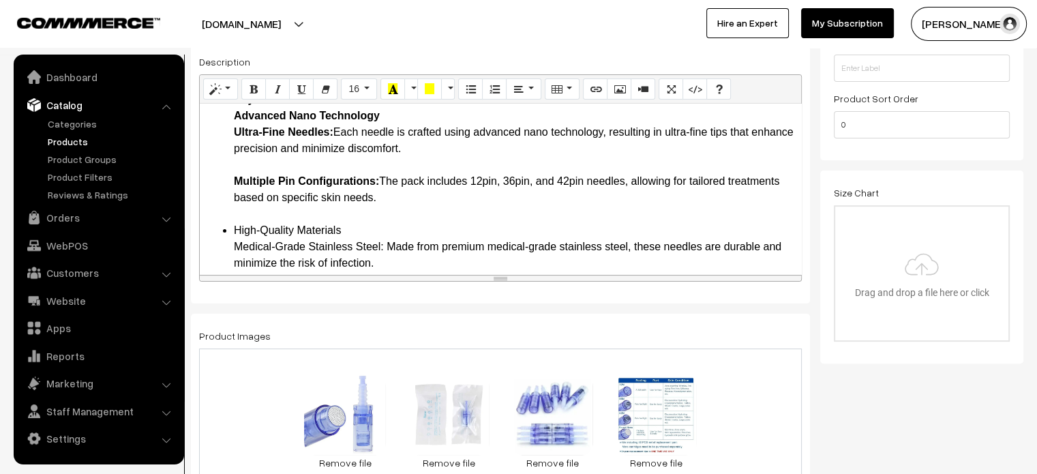
scroll to position [179, 0]
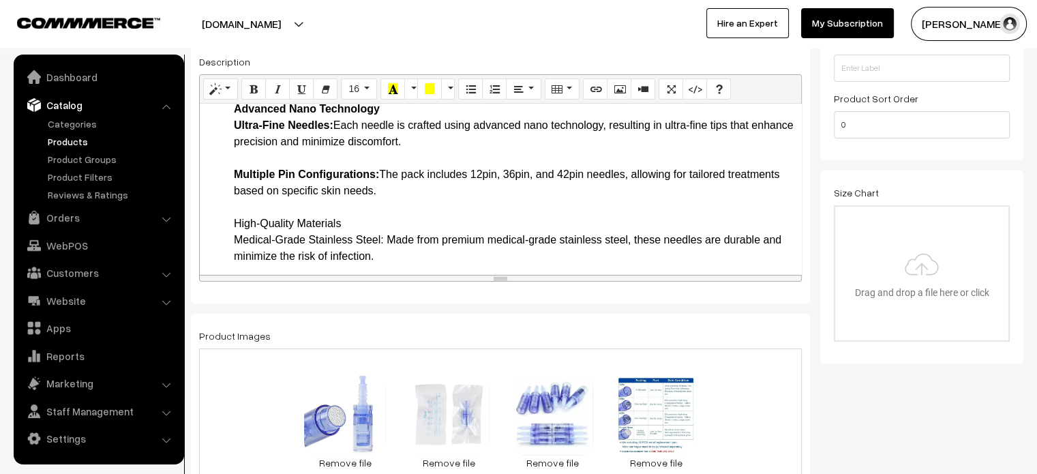
drag, startPoint x: 232, startPoint y: 225, endPoint x: 345, endPoint y: 226, distance: 113.2
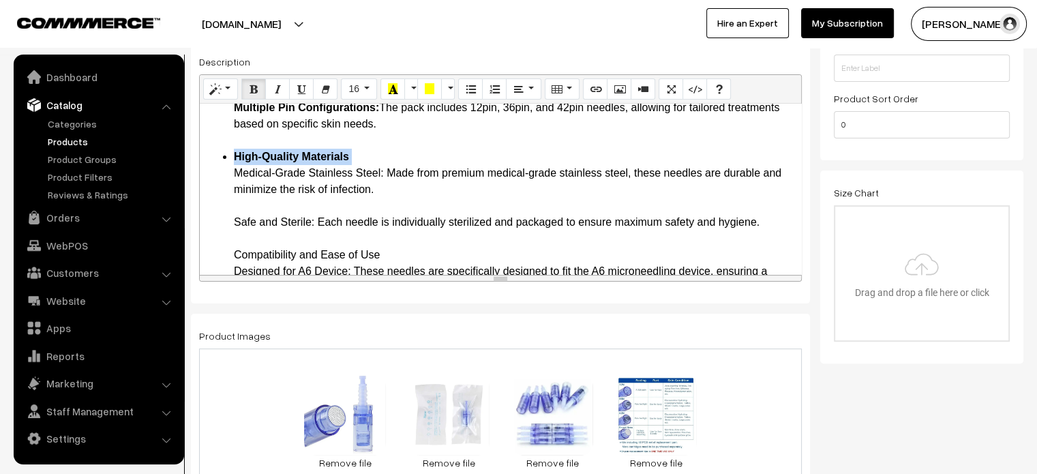
scroll to position [247, 0]
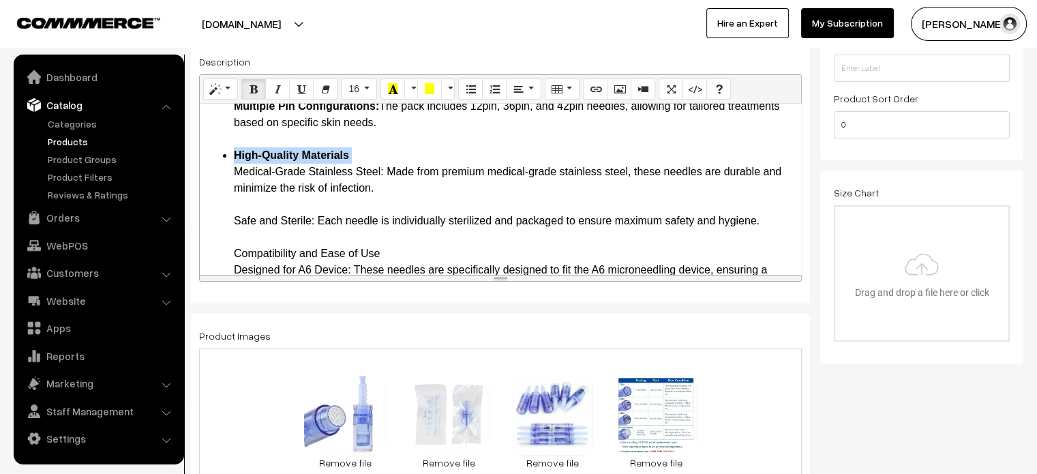
drag, startPoint x: 232, startPoint y: 168, endPoint x: 388, endPoint y: 168, distance: 156.1
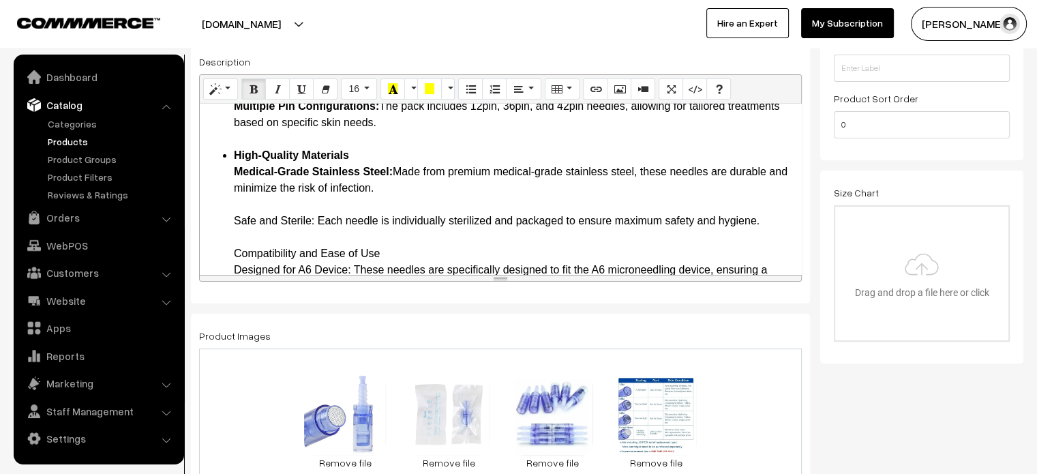
drag, startPoint x: 225, startPoint y: 224, endPoint x: 316, endPoint y: 219, distance: 90.8
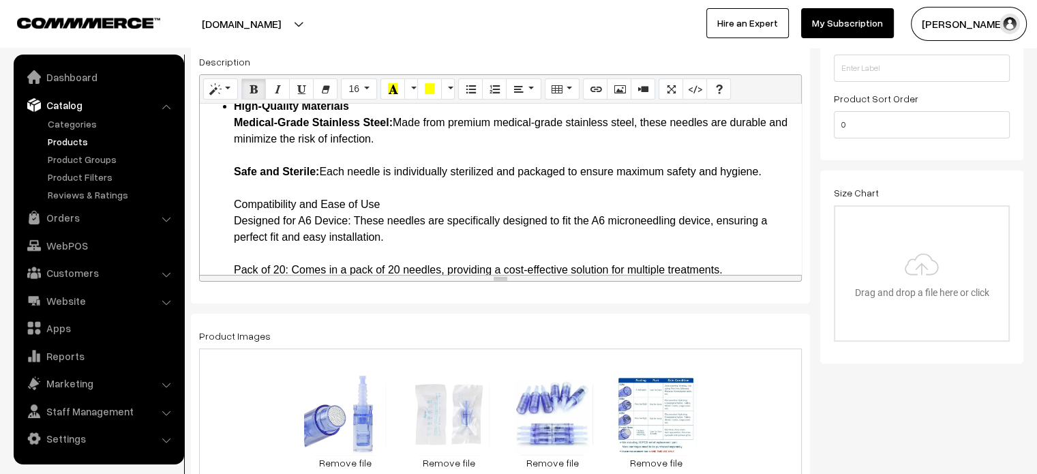
scroll to position [300, 0]
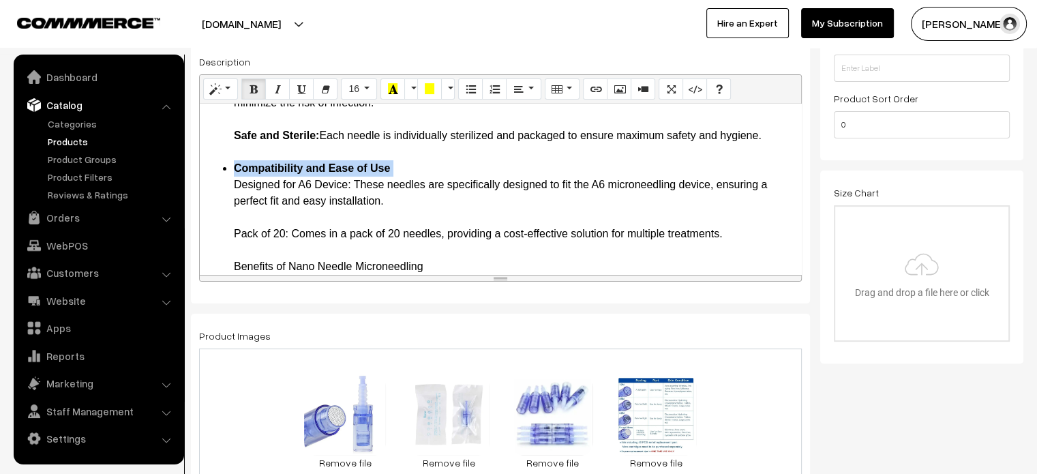
scroll to position [333, 0]
drag, startPoint x: 232, startPoint y: 185, endPoint x: 352, endPoint y: 186, distance: 120.0
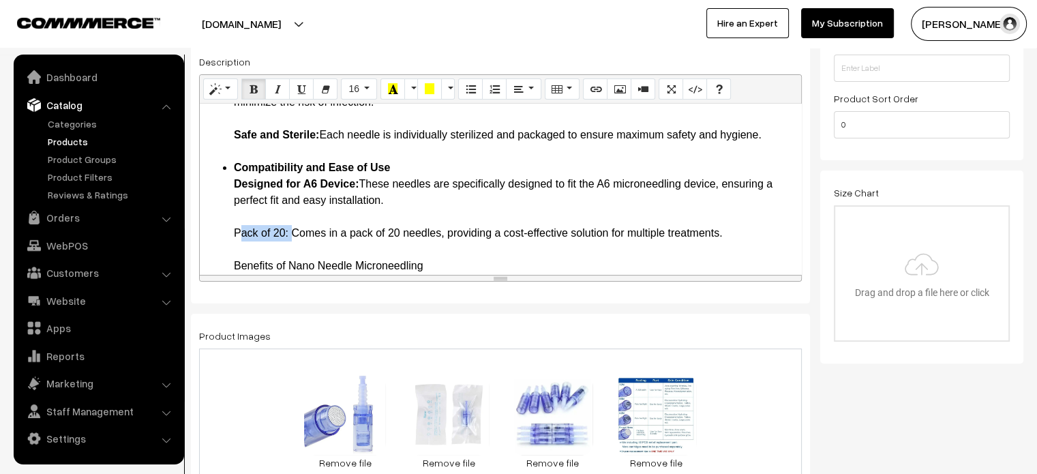
drag, startPoint x: 230, startPoint y: 235, endPoint x: 289, endPoint y: 232, distance: 58.7
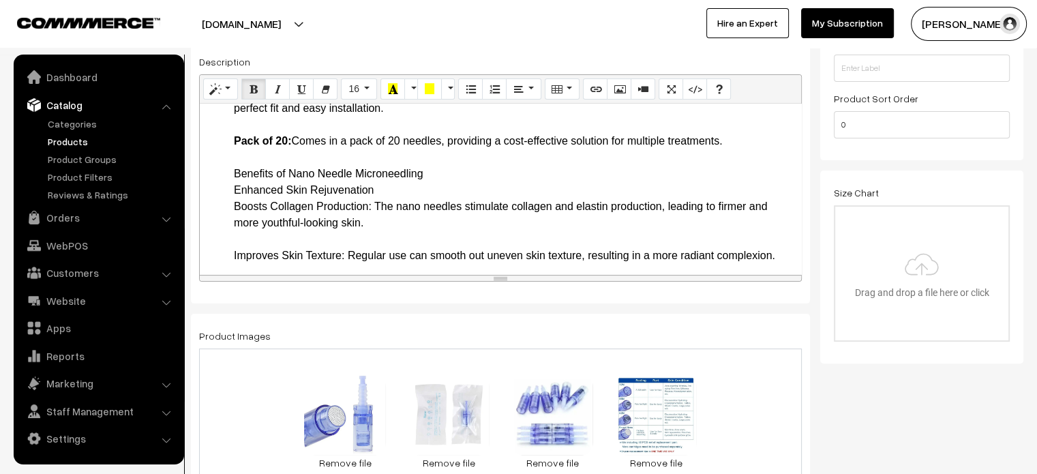
scroll to position [430, 0]
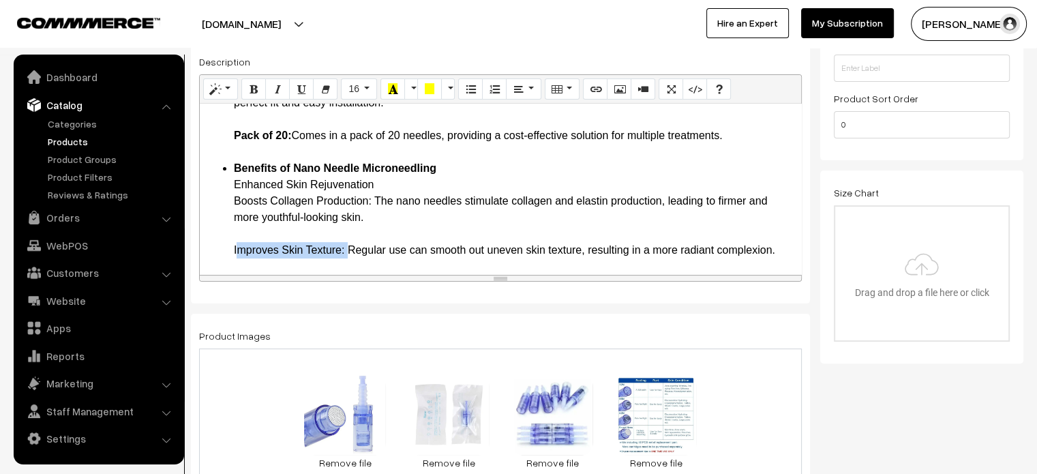
drag, startPoint x: 232, startPoint y: 247, endPoint x: 344, endPoint y: 250, distance: 111.8
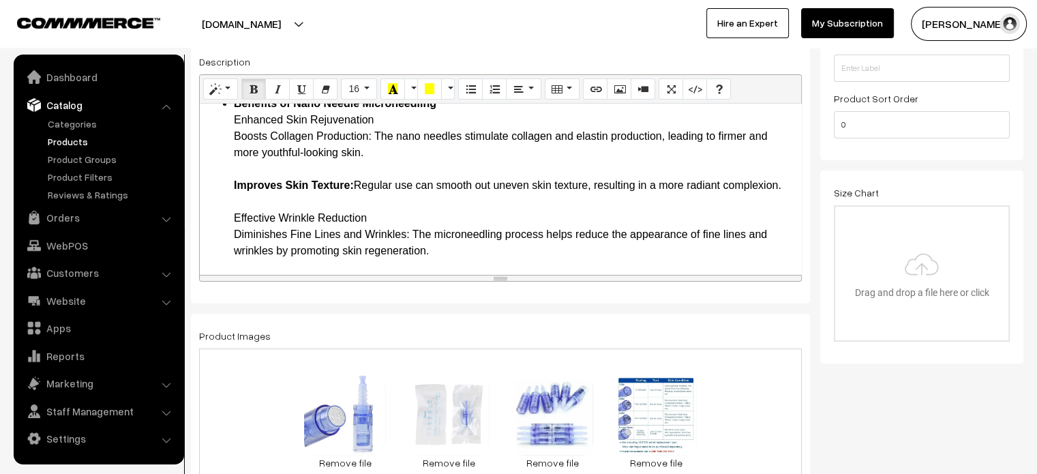
scroll to position [513, 0]
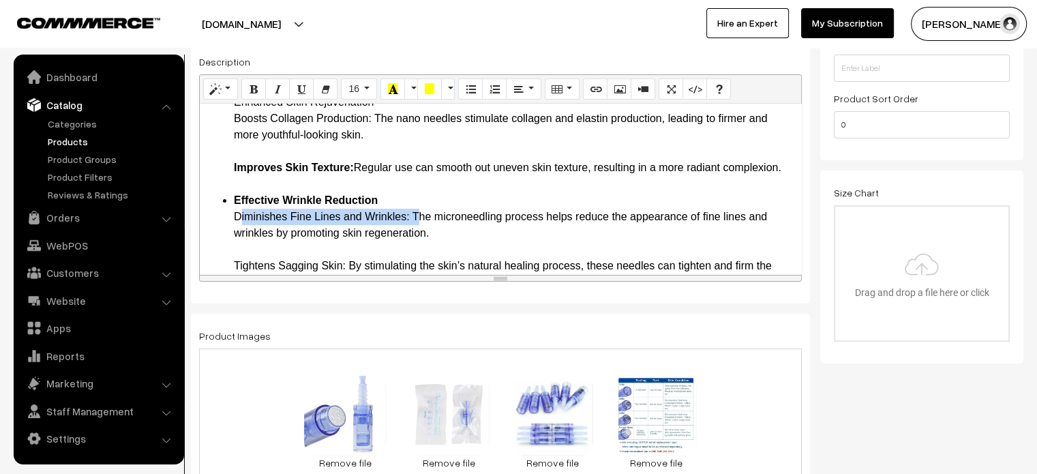
drag, startPoint x: 232, startPoint y: 217, endPoint x: 412, endPoint y: 215, distance: 179.3
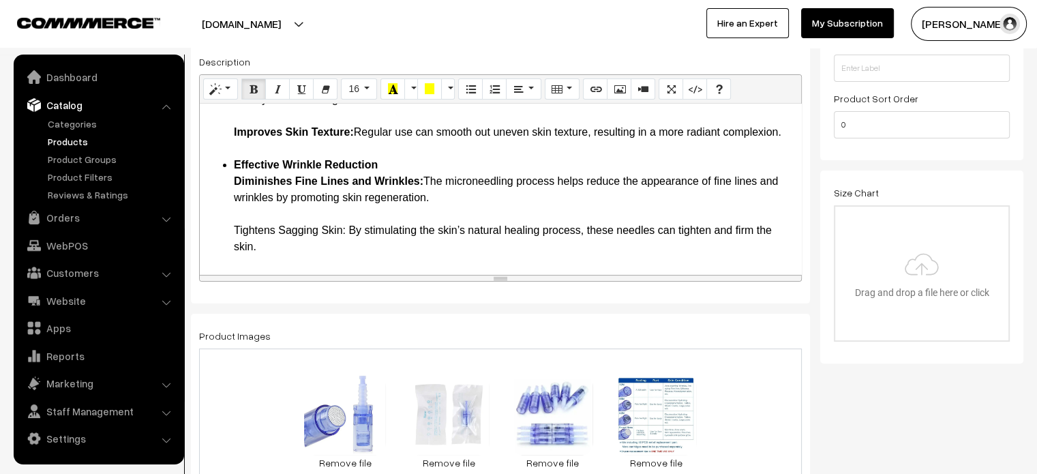
drag, startPoint x: 228, startPoint y: 225, endPoint x: 344, endPoint y: 234, distance: 115.5
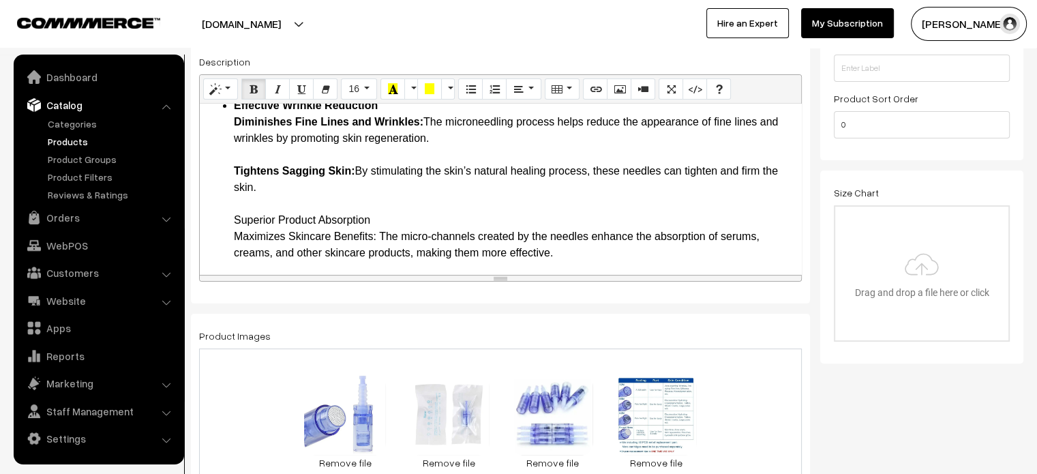
scroll to position [608, 0]
click at [220, 221] on ul "Key Features Advanced Nano Technology Ultra-Fine Needles: Each needle is crafte…" at bounding box center [501, 432] width 588 height 1554
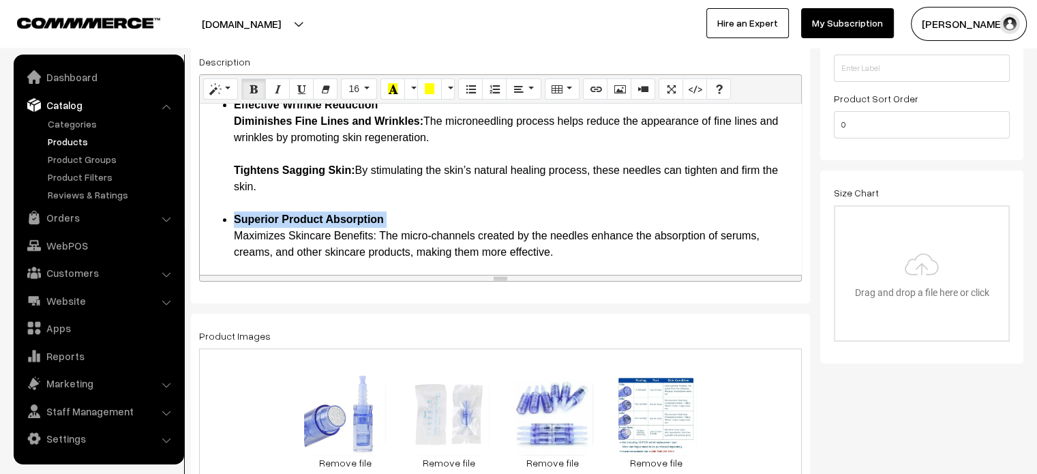
drag, startPoint x: 232, startPoint y: 235, endPoint x: 377, endPoint y: 239, distance: 144.6
click at [377, 239] on ul "Key Features Advanced Nano Technology Ultra-Fine Needles: Each needle is crafte…" at bounding box center [501, 432] width 588 height 1554
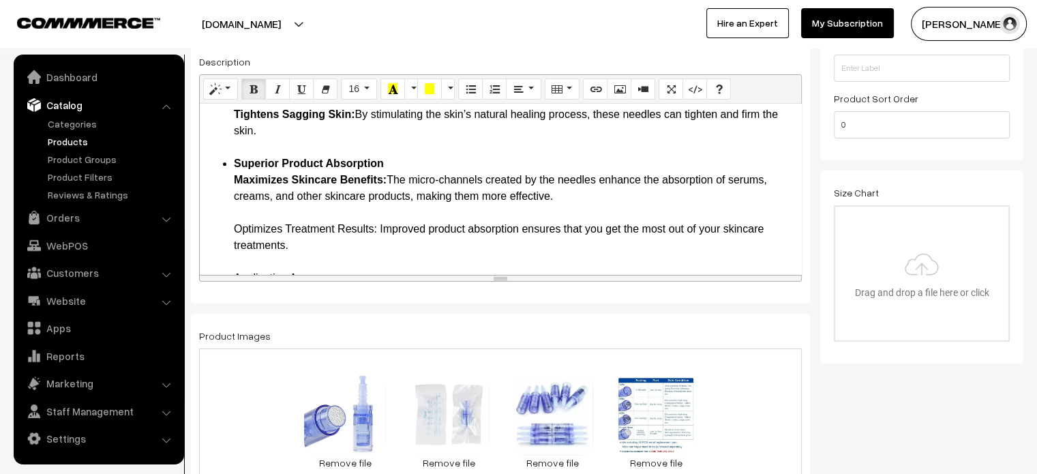
scroll to position [671, 0]
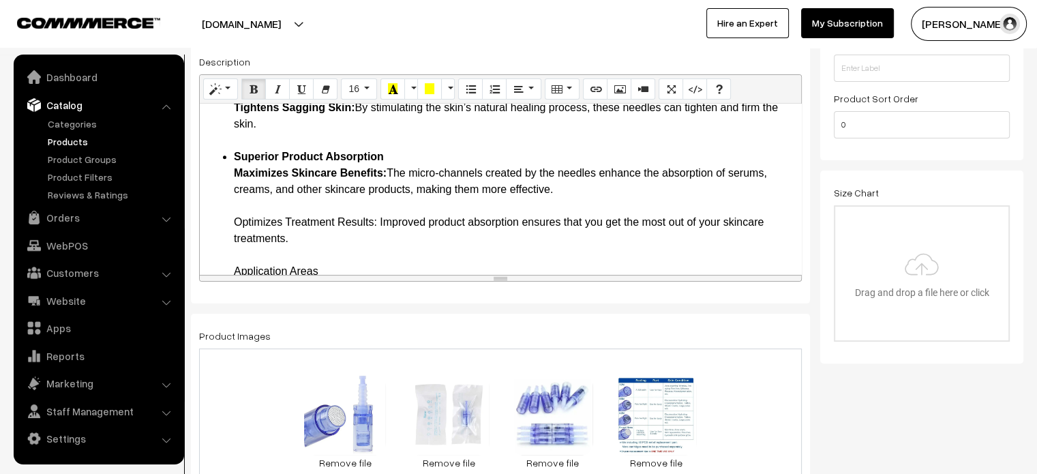
click at [223, 217] on ul "Key Features Advanced Nano Technology Ultra-Fine Needles: Each needle is crafte…" at bounding box center [501, 369] width 588 height 1554
drag, startPoint x: 225, startPoint y: 217, endPoint x: 380, endPoint y: 218, distance: 155.4
click at [380, 218] on ul "Key Features Advanced Nano Technology Ultra-Fine Needles: Each needle is crafte…" at bounding box center [501, 369] width 588 height 1554
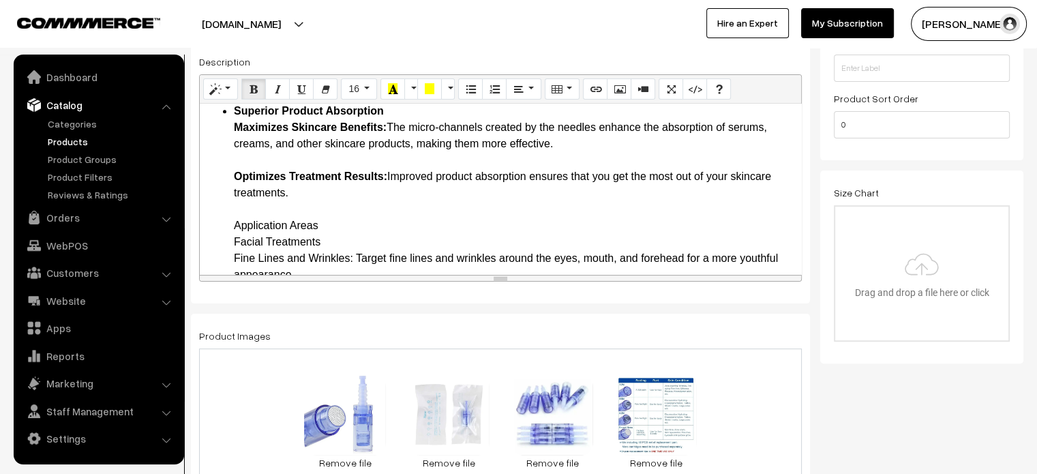
scroll to position [717, 0]
click at [228, 230] on ul "Key Features Advanced Nano Technology Ultra-Fine Needles: Each needle is crafte…" at bounding box center [501, 323] width 588 height 1554
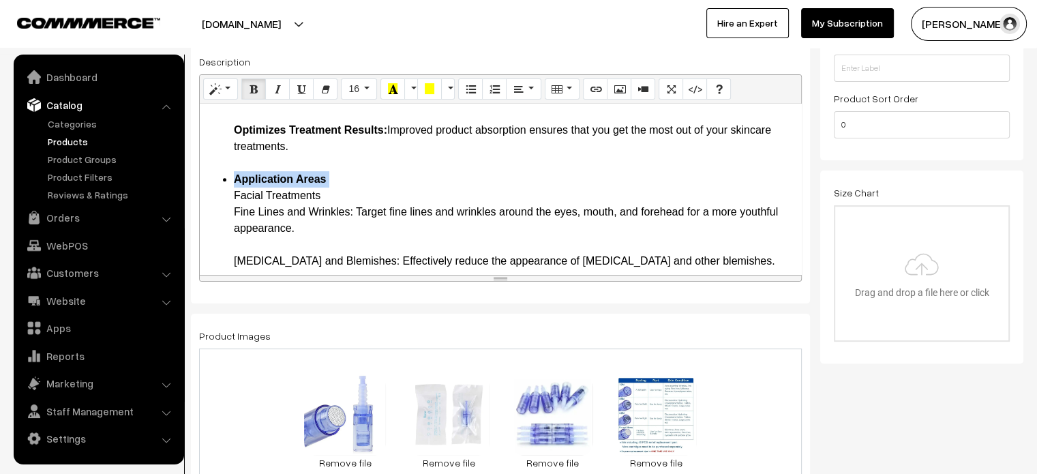
scroll to position [763, 0]
click at [227, 194] on ul "Key Features Advanced Nano Technology Ultra-Fine Needles: Each needle is crafte…" at bounding box center [501, 277] width 588 height 1554
drag, startPoint x: 227, startPoint y: 194, endPoint x: 323, endPoint y: 189, distance: 96.2
click at [323, 189] on ul "Key Features Advanced Nano Technology Ultra-Fine Needles: Each needle is crafte…" at bounding box center [501, 277] width 588 height 1554
click at [228, 217] on ul "Key Features Advanced Nano Technology Ultra-Fine Needles: Each needle is crafte…" at bounding box center [501, 277] width 588 height 1554
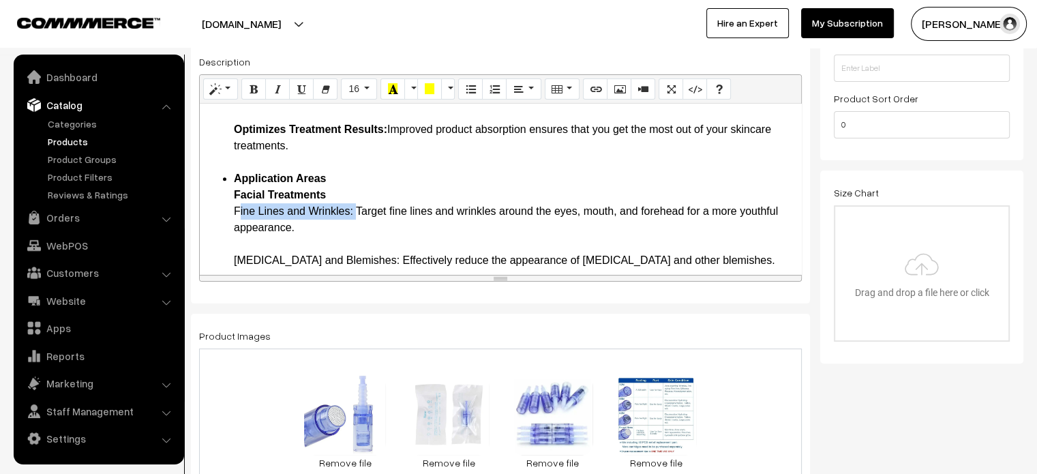
drag, startPoint x: 228, startPoint y: 212, endPoint x: 352, endPoint y: 210, distance: 124.8
click at [352, 210] on ul "Key Features Advanced Nano Technology Ultra-Fine Needles: Each needle is crafte…" at bounding box center [501, 277] width 588 height 1554
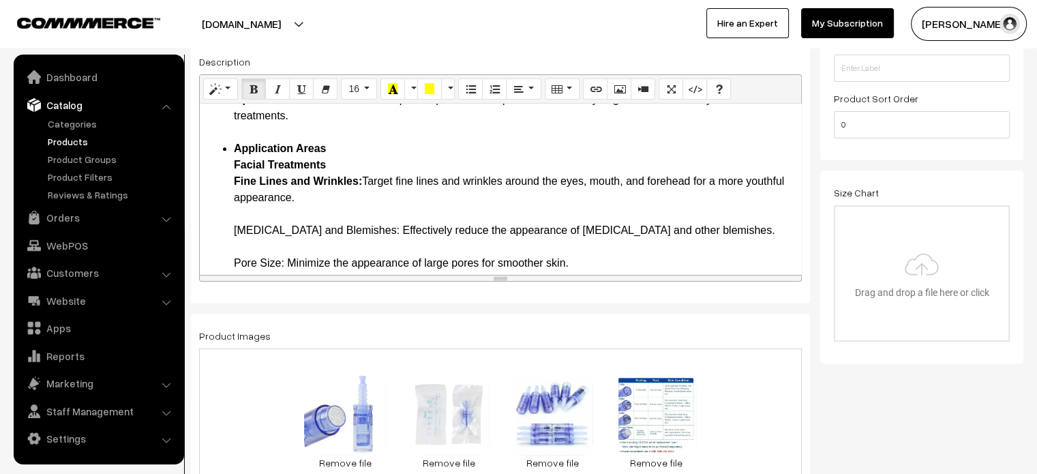
scroll to position [793, 0]
drag, startPoint x: 228, startPoint y: 223, endPoint x: 229, endPoint y: 232, distance: 9.6
click at [229, 232] on ul "Key Features Advanced Nano Technology Ultra-Fine Needles: Each needle is crafte…" at bounding box center [501, 247] width 588 height 1554
drag, startPoint x: 229, startPoint y: 232, endPoint x: 370, endPoint y: 231, distance: 141.1
click at [370, 231] on ul "Key Features Advanced Nano Technology Ultra-Fine Needles: Each needle is crafte…" at bounding box center [501, 247] width 588 height 1554
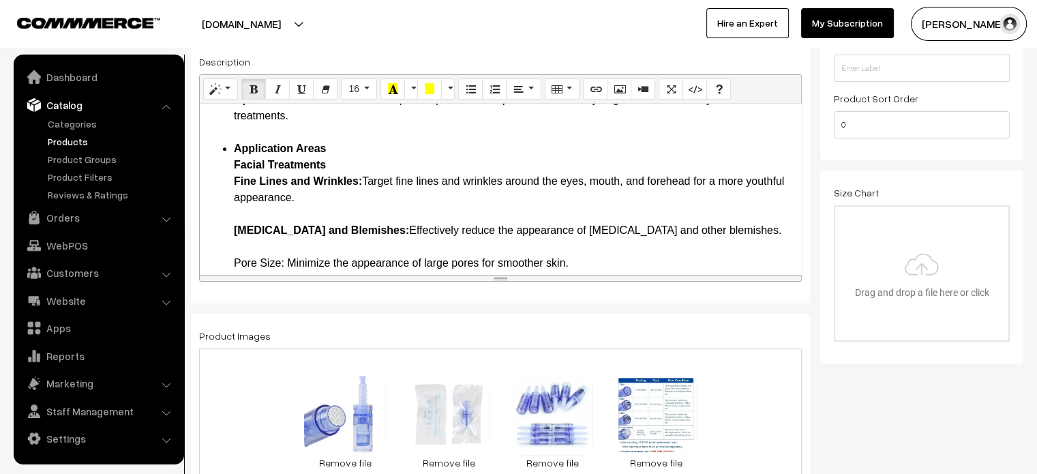
scroll to position [875, 0]
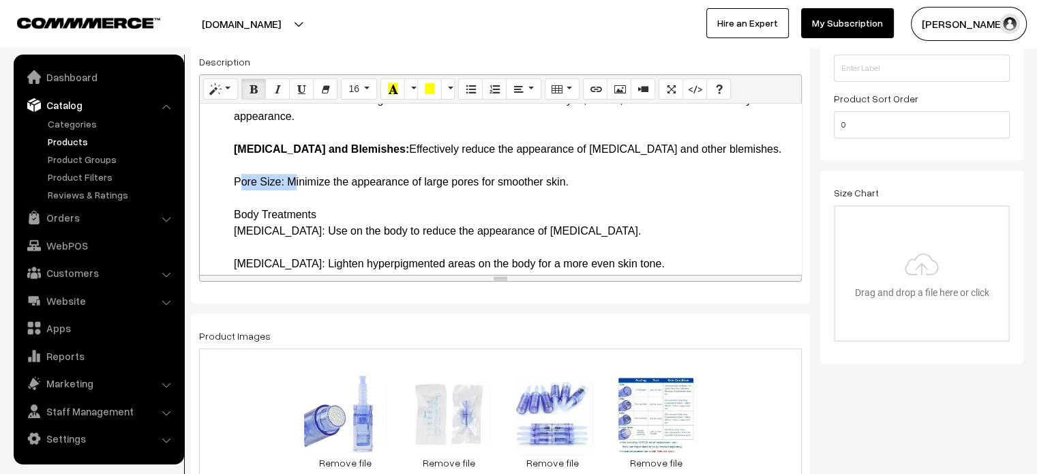
drag, startPoint x: 232, startPoint y: 180, endPoint x: 286, endPoint y: 181, distance: 54.5
click at [286, 181] on ul "Key Features Advanced Nano Technology Ultra-Fine Needles: Each needle is crafte…" at bounding box center [501, 166] width 588 height 1554
click at [227, 216] on ul "Key Features Advanced Nano Technology Ultra-Fine Needles: Each needle is crafte…" at bounding box center [501, 166] width 588 height 1554
drag, startPoint x: 228, startPoint y: 211, endPoint x: 322, endPoint y: 211, distance: 94.1
click at [322, 211] on ul "Key Features Advanced Nano Technology Ultra-Fine Needles: Each needle is crafte…" at bounding box center [501, 166] width 588 height 1554
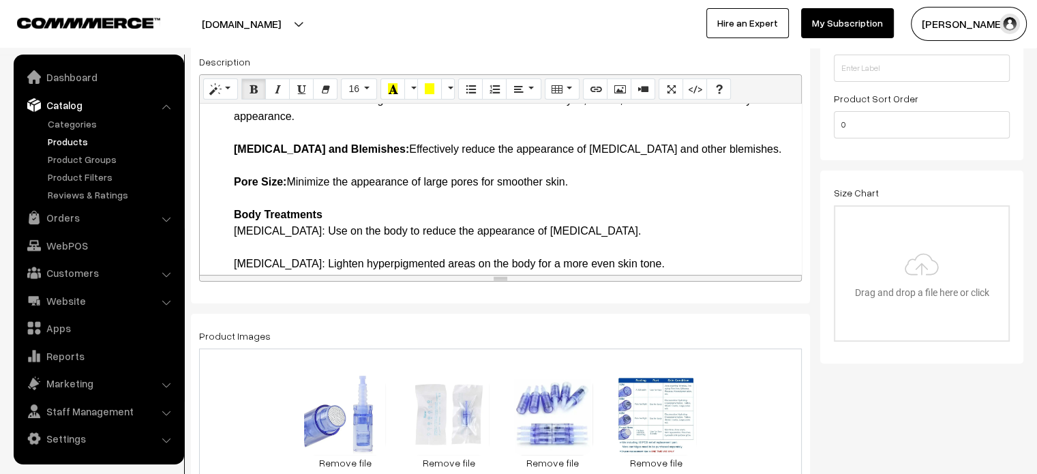
click at [232, 231] on ul "Key Features Advanced Nano Technology Ultra-Fine Needles: Each needle is crafte…" at bounding box center [501, 166] width 588 height 1554
drag, startPoint x: 232, startPoint y: 231, endPoint x: 303, endPoint y: 231, distance: 70.9
click at [303, 231] on ul "Key Features Advanced Nano Technology Ultra-Fine Needles: Each needle is crafte…" at bounding box center [501, 166] width 588 height 1554
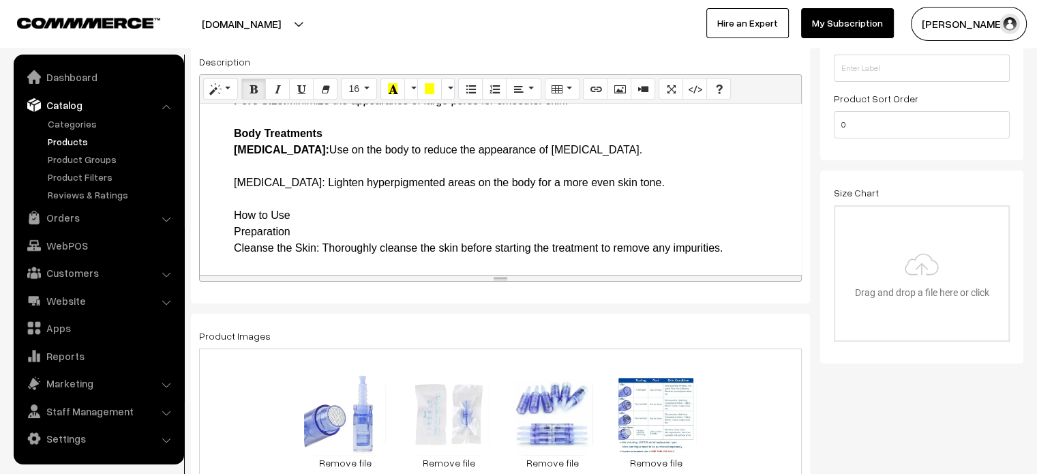
scroll to position [962, 0]
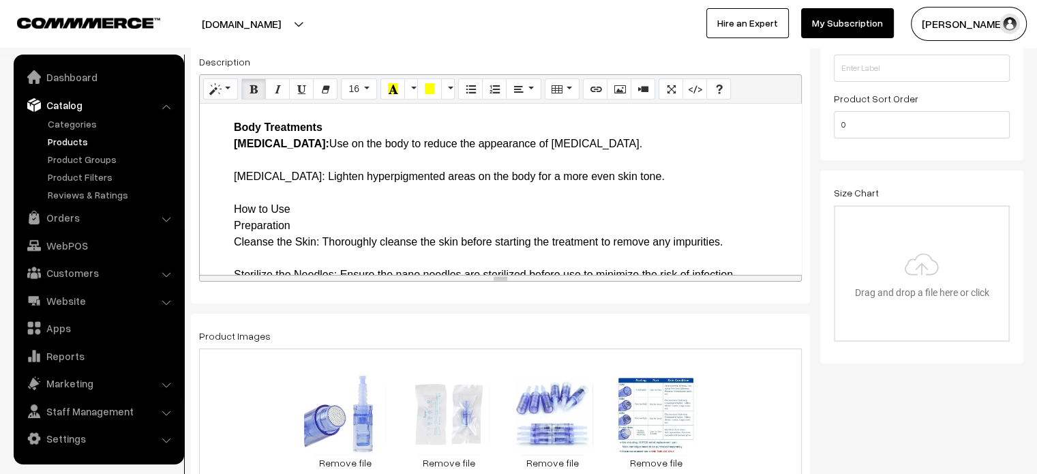
click at [241, 176] on li "Application Areas Facial Treatments Fine Lines and Wrinkles: Target fine lines …" at bounding box center [514, 413] width 560 height 883
click at [212, 217] on ul "Key Features Advanced Nano Technology Ultra-Fine Needles: Each needle is crafte…" at bounding box center [501, 78] width 588 height 1554
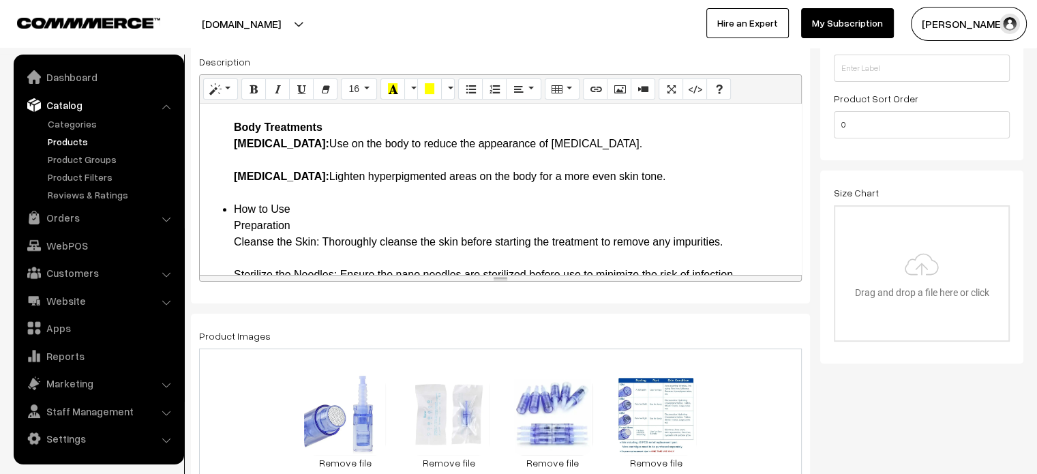
drag, startPoint x: 230, startPoint y: 209, endPoint x: 322, endPoint y: 239, distance: 97.0
click at [322, 239] on ul "Key Features Advanced Nano Technology Ultra-Fine Needles: Each needle is crafte…" at bounding box center [501, 78] width 588 height 1554
click at [322, 239] on b "How to Use Preparation Cleanse the Skin:" at bounding box center [279, 225] width 91 height 44
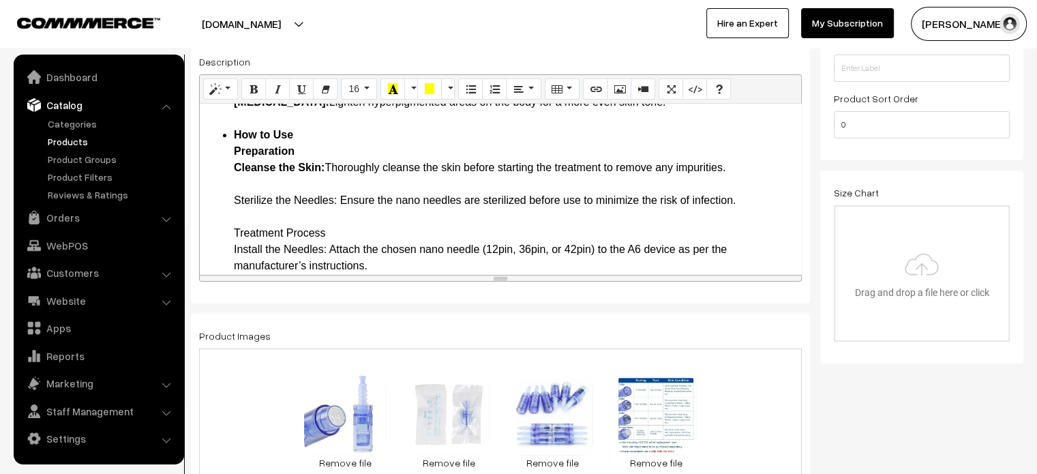
scroll to position [1039, 0]
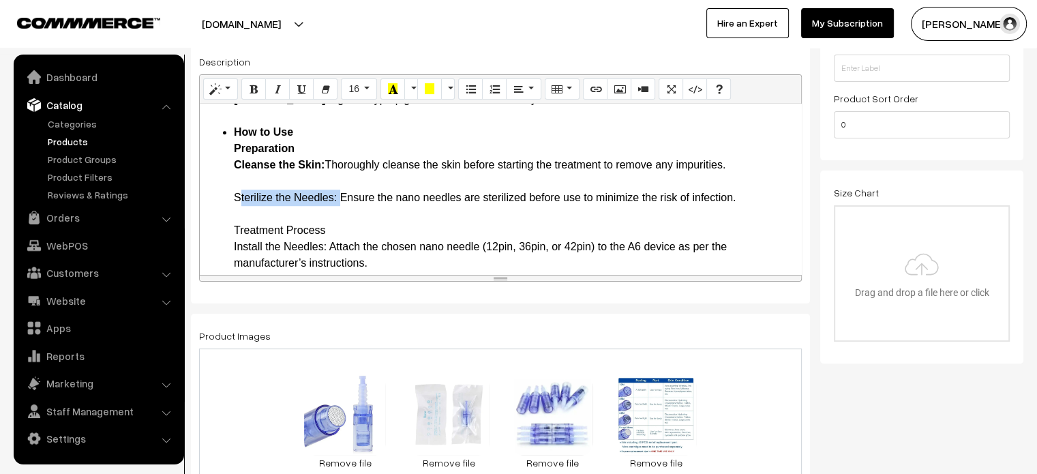
drag, startPoint x: 232, startPoint y: 196, endPoint x: 338, endPoint y: 196, distance: 105.7
click at [338, 196] on ul "Key Features Advanced Nano Technology Ultra-Fine Needles: Each needle is crafte…" at bounding box center [501, 1] width 588 height 1554
click at [224, 230] on ul "Key Features Advanced Nano Technology Ultra-Fine Needles: Each needle is crafte…" at bounding box center [501, 1] width 588 height 1554
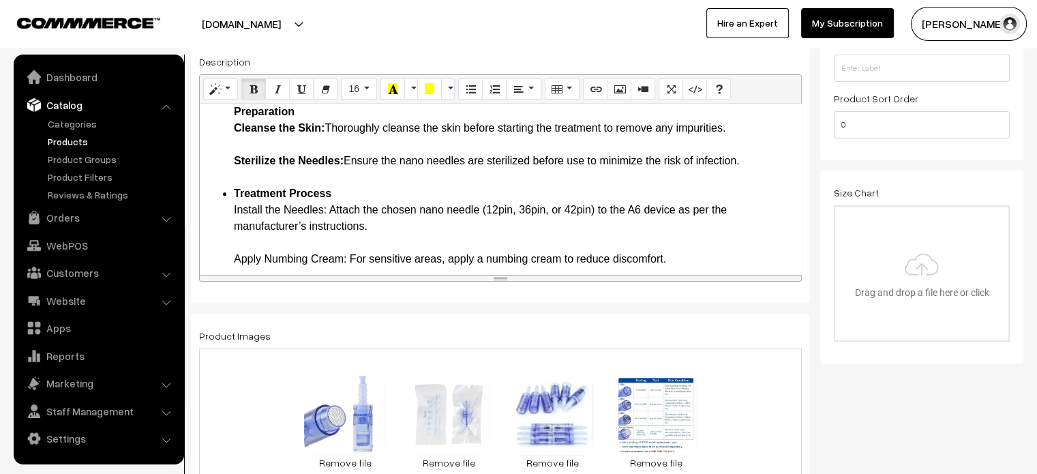
scroll to position [1077, 0]
click at [234, 206] on li "Treatment Process Install the Needles: Attach the chosen nano needle (12pin, 36…" at bounding box center [514, 462] width 560 height 556
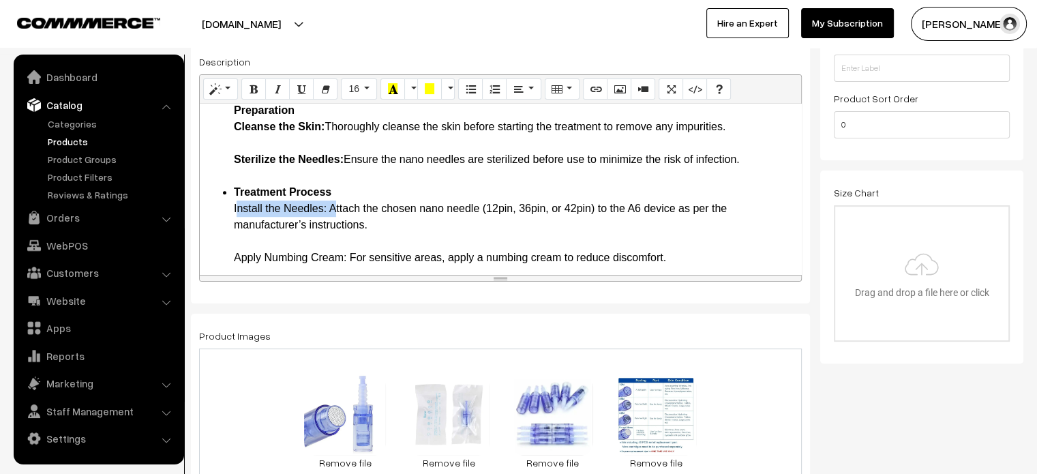
drag, startPoint x: 226, startPoint y: 206, endPoint x: 331, endPoint y: 206, distance: 105.0
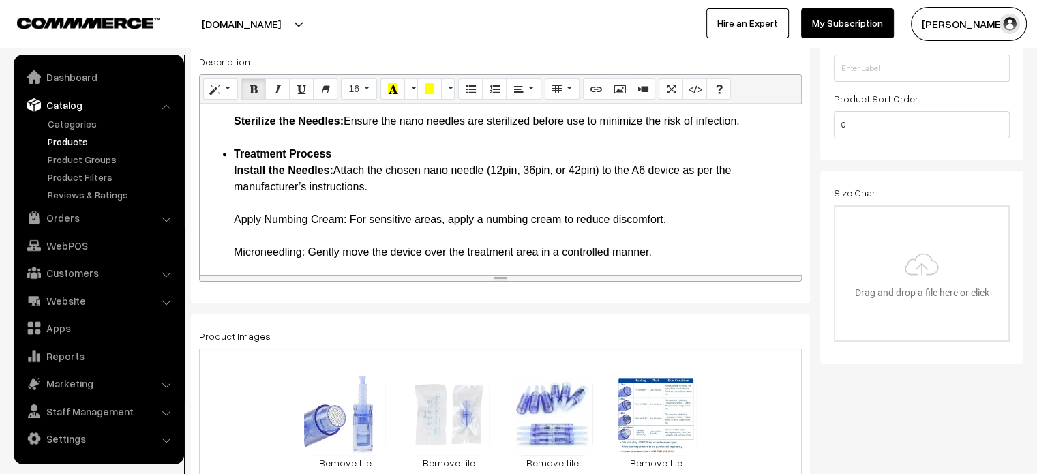
click at [238, 215] on li "Treatment Process Install the Needles: Attach the chosen nano needle (12pin, 36…" at bounding box center [514, 424] width 560 height 556
drag, startPoint x: 234, startPoint y: 217, endPoint x: 350, endPoint y: 217, distance: 115.2
click at [350, 217] on li "Treatment Process Install the Needles: Attach the chosen nano needle (12pin, 36…" at bounding box center [514, 424] width 560 height 556
drag, startPoint x: 227, startPoint y: 252, endPoint x: 305, endPoint y: 253, distance: 78.4
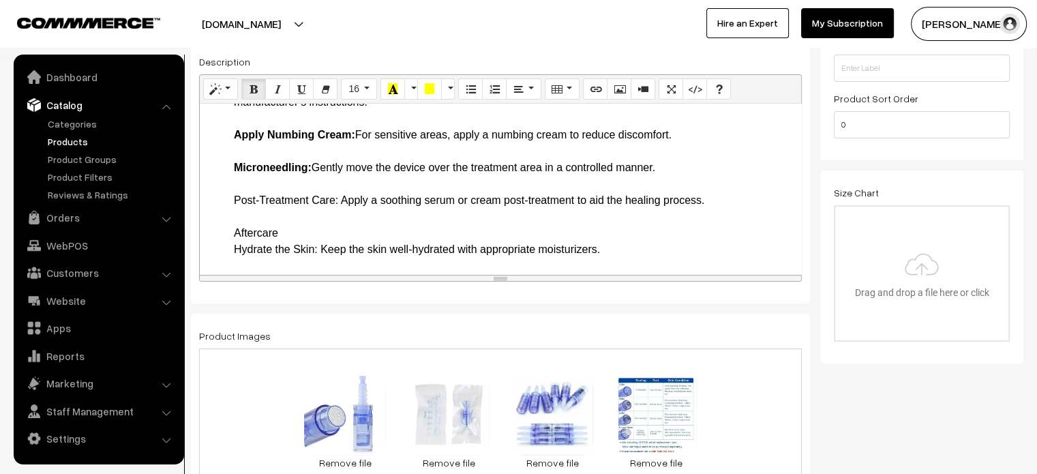
scroll to position [1201, 0]
click at [234, 204] on li "Treatment Process Install the Needles: Attach the chosen nano needle (12pin, 36…" at bounding box center [514, 338] width 560 height 556
drag, startPoint x: 232, startPoint y: 198, endPoint x: 338, endPoint y: 199, distance: 106.3
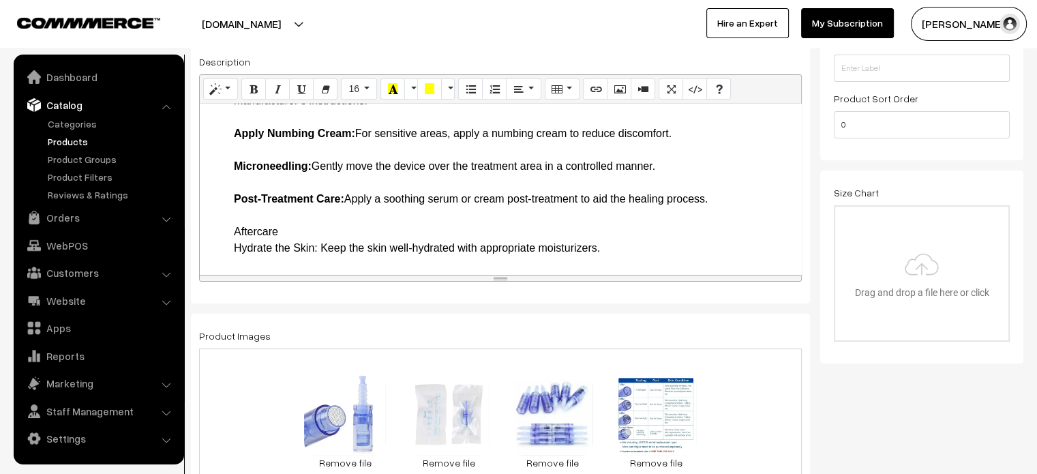
click at [252, 231] on li "Aftercare Hydrate the Skin: Keep the skin well-hydrated with appropriate moistu…" at bounding box center [514, 420] width 560 height 393
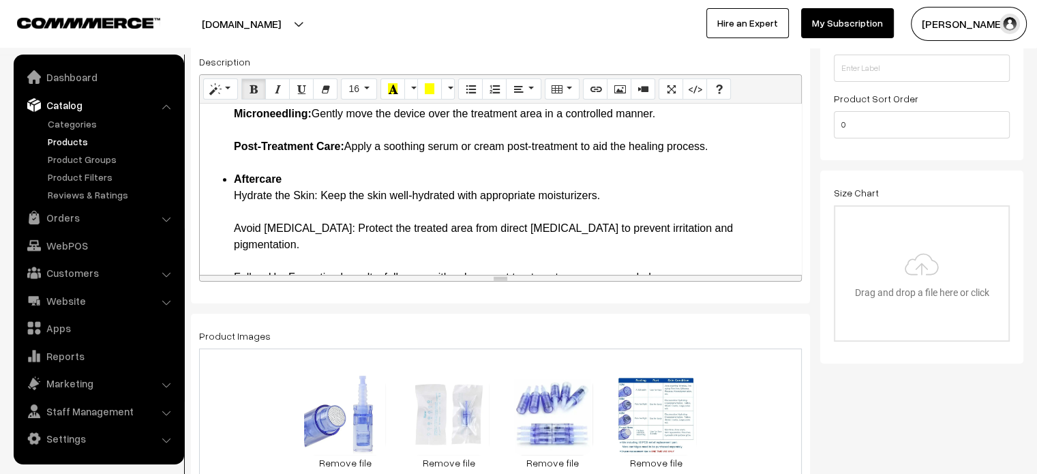
scroll to position [1260, 0]
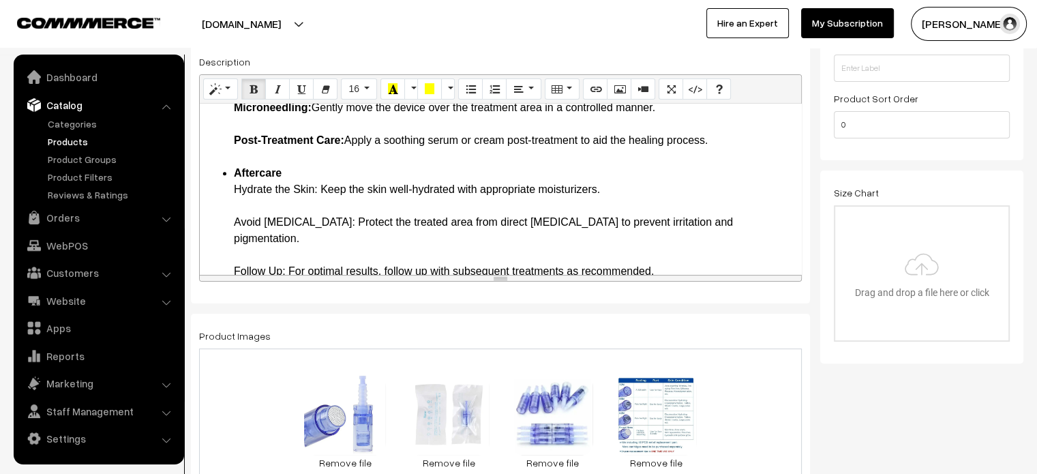
drag, startPoint x: 227, startPoint y: 188, endPoint x: 322, endPoint y: 187, distance: 94.8
drag, startPoint x: 225, startPoint y: 220, endPoint x: 333, endPoint y: 224, distance: 108.5
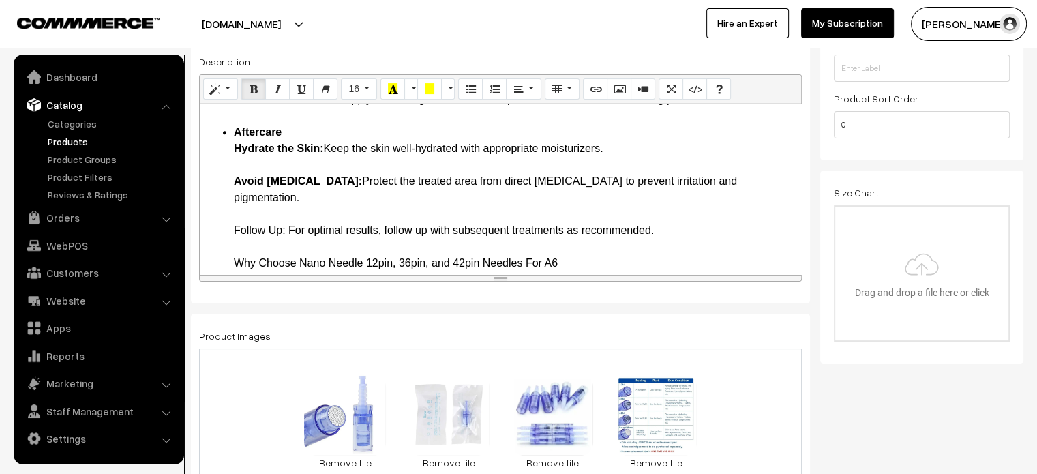
scroll to position [1303, 0]
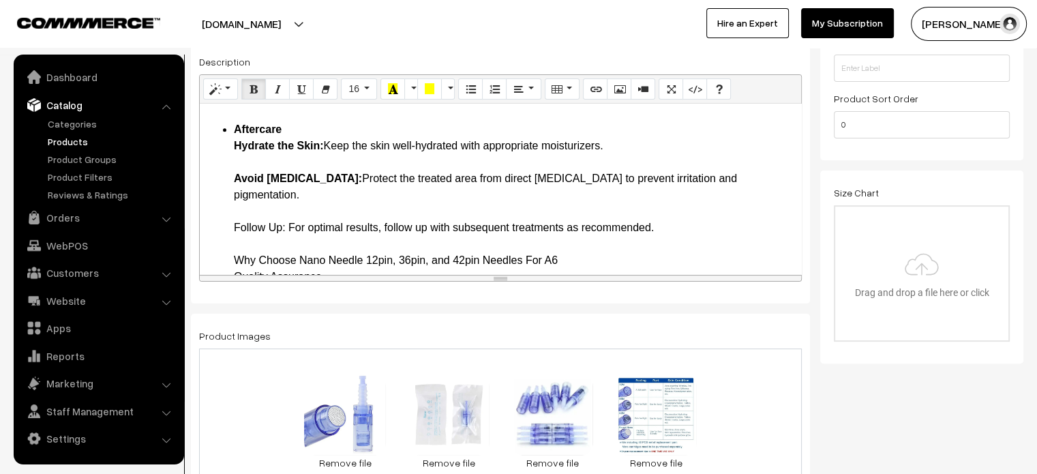
drag, startPoint x: 226, startPoint y: 208, endPoint x: 284, endPoint y: 212, distance: 58.1
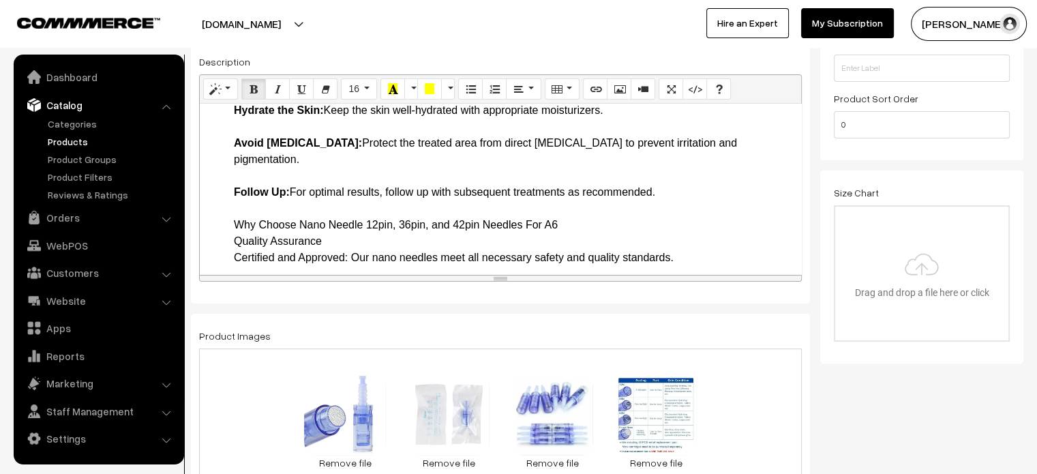
scroll to position [1339, 0]
click at [284, 204] on li "Aftercare Hydrate the Skin: Keep the skin well-hydrated with appropriate moistu…" at bounding box center [514, 282] width 560 height 393
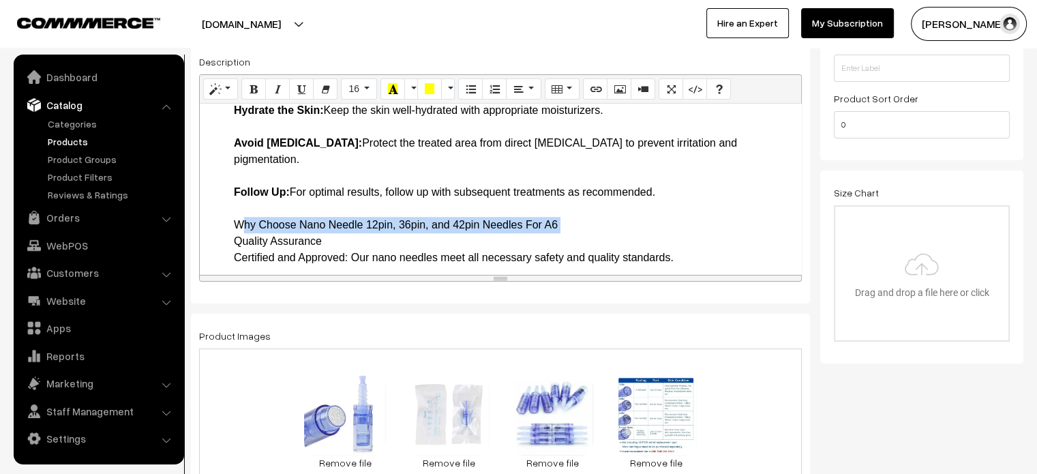
click at [284, 204] on li "Aftercare Hydrate the Skin: Keep the skin well-hydrated with appropriate moistu…" at bounding box center [514, 282] width 560 height 393
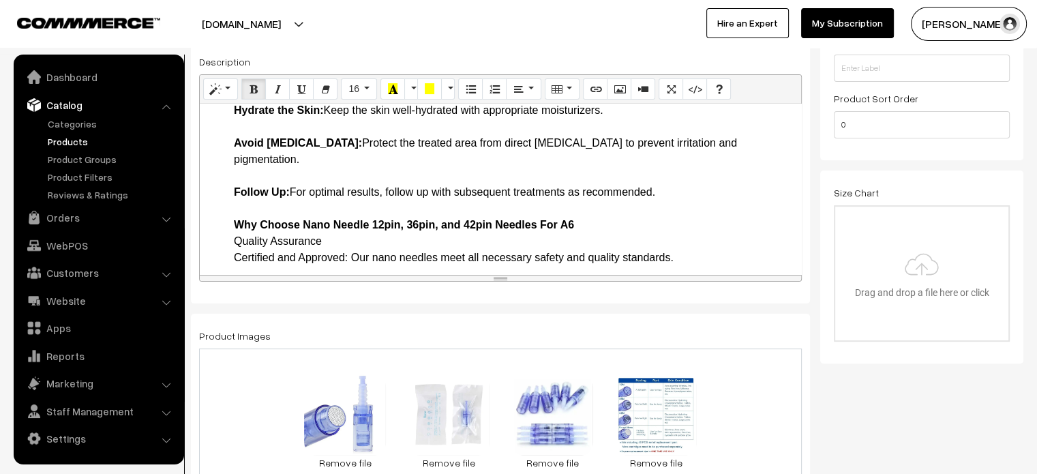
drag, startPoint x: 228, startPoint y: 228, endPoint x: 349, endPoint y: 242, distance: 122.1
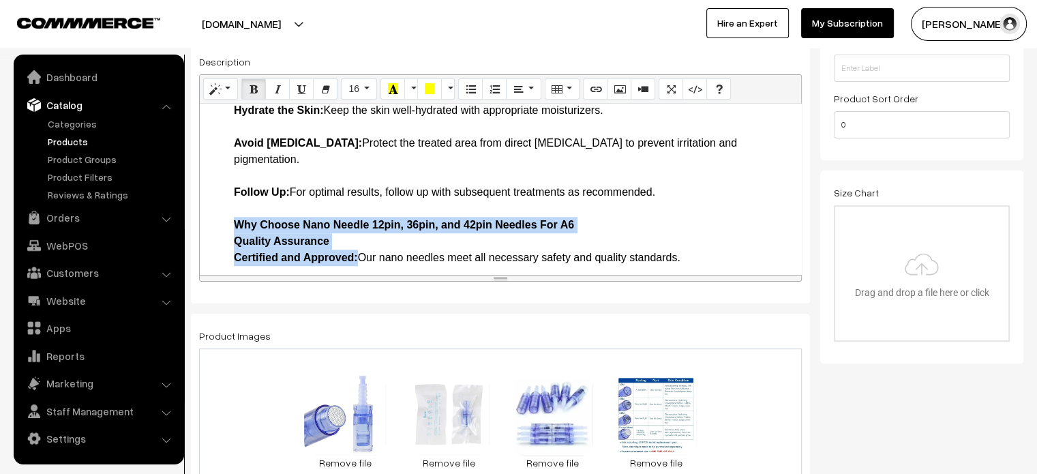
scroll to position [1384, 0]
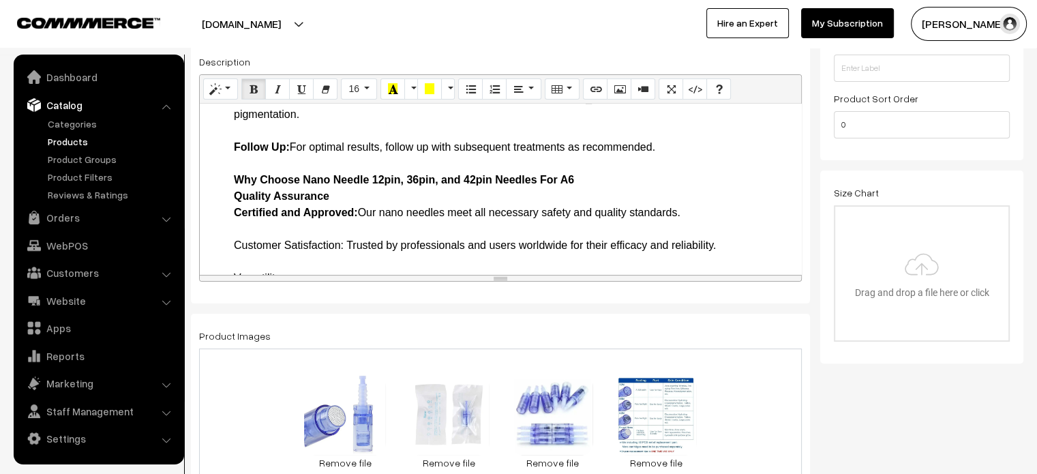
drag, startPoint x: 229, startPoint y: 226, endPoint x: 343, endPoint y: 228, distance: 113.8
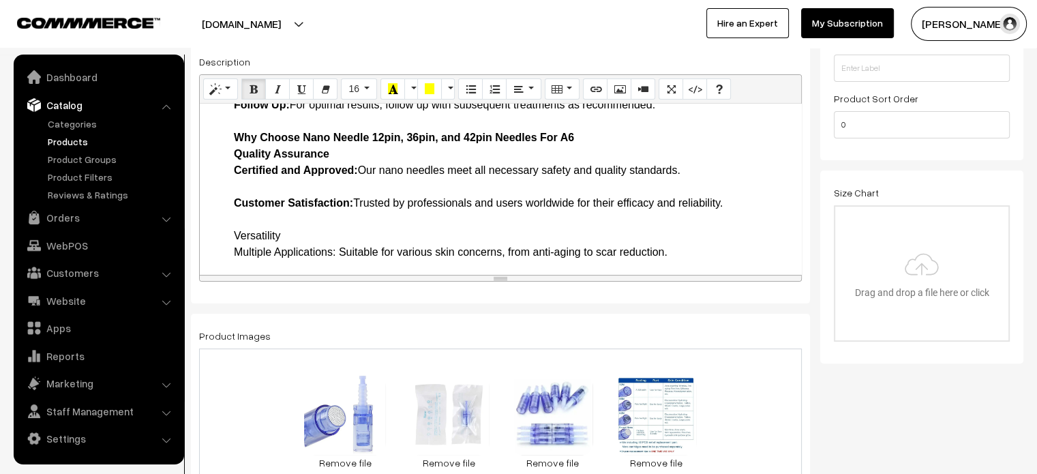
scroll to position [1427, 0]
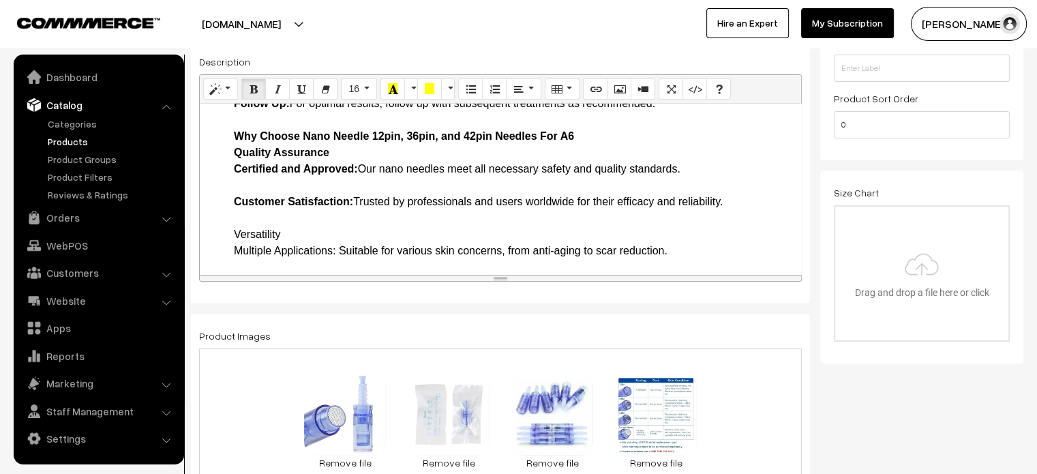
click at [244, 226] on li "Versatility Multiple Applications: Suitable for various skin concerns, from ant…" at bounding box center [514, 308] width 560 height 164
click at [241, 228] on li "Versatility Multiple Applications: Suitable for various skin concerns, from ant…" at bounding box center [514, 308] width 560 height 164
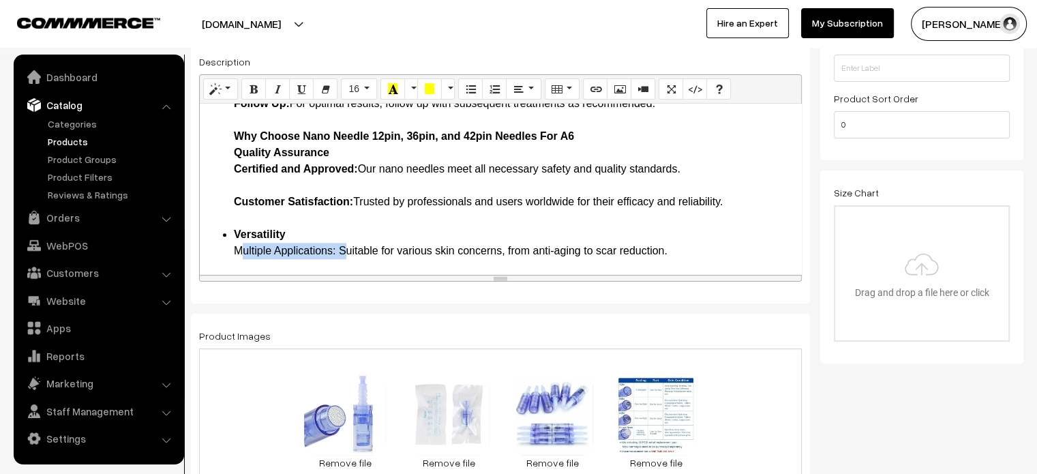
drag, startPoint x: 235, startPoint y: 233, endPoint x: 340, endPoint y: 238, distance: 105.1
click at [340, 238] on li "Versatility Multiple Applications: Suitable for various skin concerns, from ant…" at bounding box center [514, 308] width 560 height 164
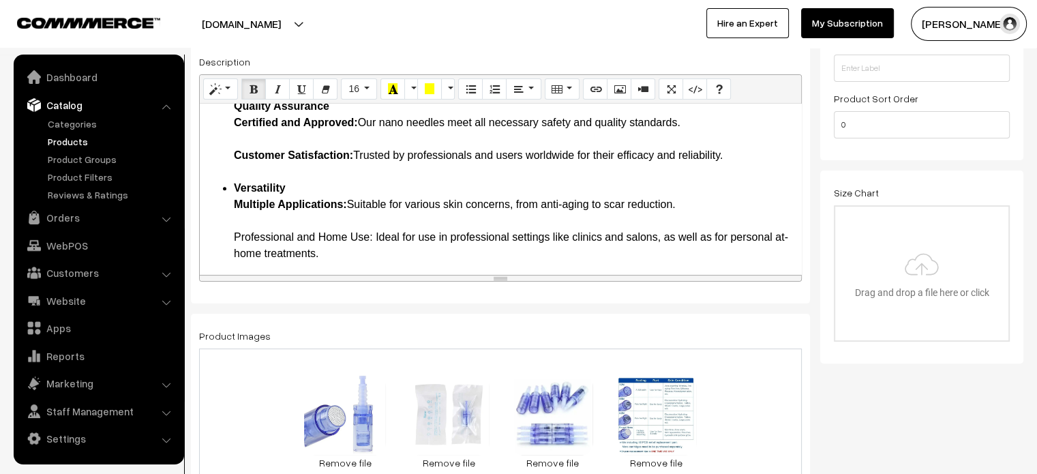
drag, startPoint x: 226, startPoint y: 219, endPoint x: 374, endPoint y: 214, distance: 148.0
click at [324, 243] on li "Versatility Multiple Applications: Suitable for various skin concerns, from ant…" at bounding box center [514, 262] width 560 height 164
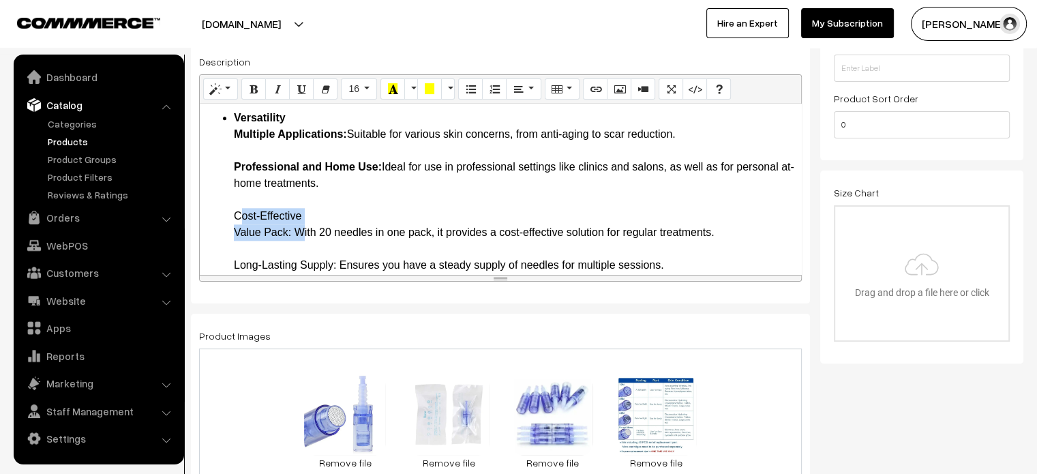
drag, startPoint x: 234, startPoint y: 196, endPoint x: 293, endPoint y: 219, distance: 63.0
click at [293, 219] on li "Versatility Multiple Applications: Suitable for various skin concerns, from ant…" at bounding box center [514, 192] width 560 height 164
click at [237, 250] on li "Versatility Multiple Applications: Suitable for various skin concerns, from ant…" at bounding box center [514, 192] width 560 height 164
drag, startPoint x: 232, startPoint y: 247, endPoint x: 335, endPoint y: 248, distance: 103.6
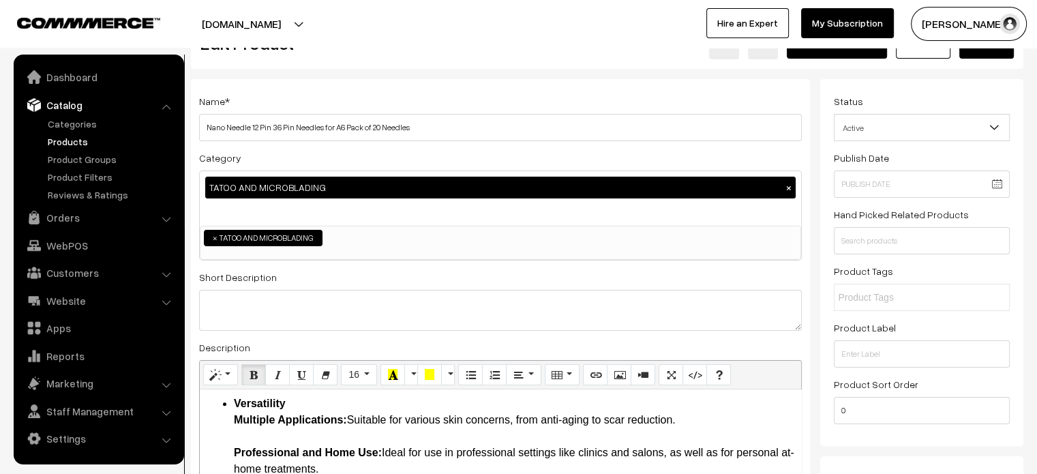
scroll to position [40, 0]
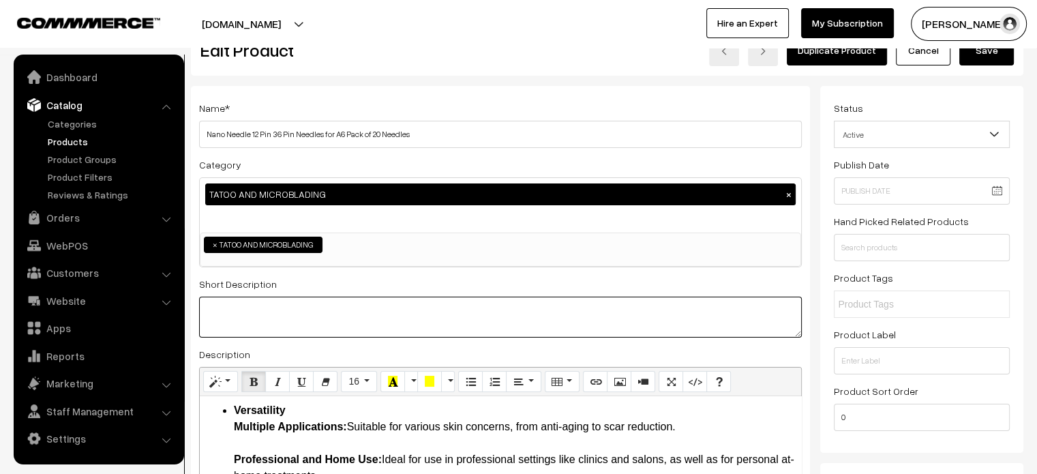
click at [428, 319] on textarea at bounding box center [500, 317] width 603 height 41
paste textarea "The Nano Needle 12pin, 36pin, and 42pin Needles for A6 offer a blend of precisi…"
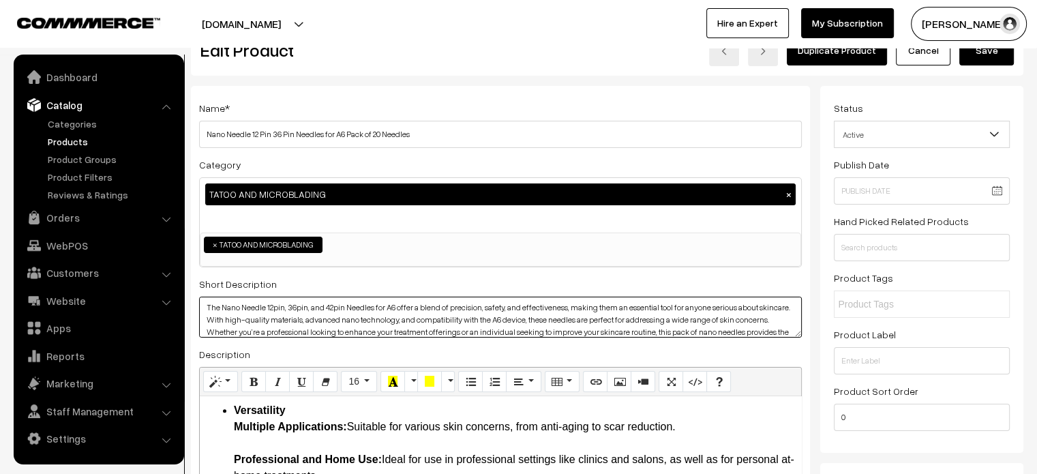
scroll to position [0, 0]
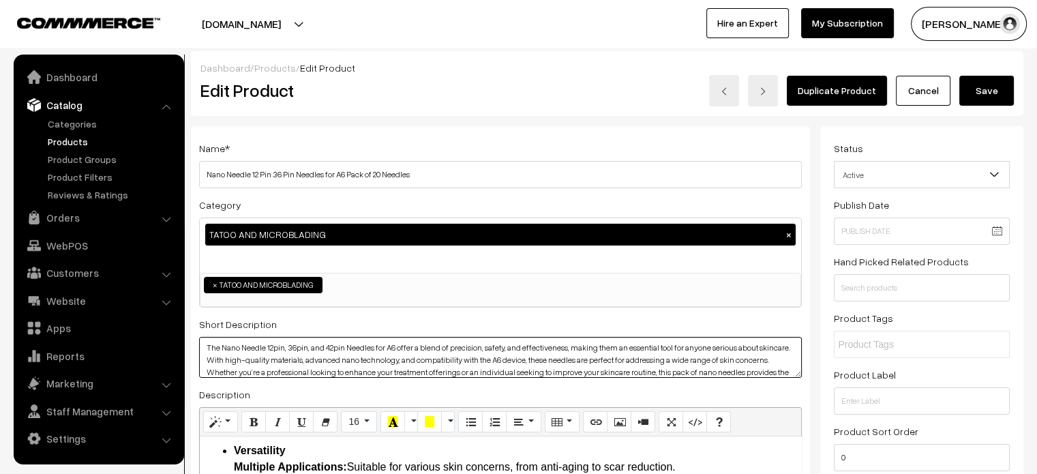
type textarea "The Nano Needle 12pin, 36pin, and 42pin Needles for A6 offer a blend of precisi…"
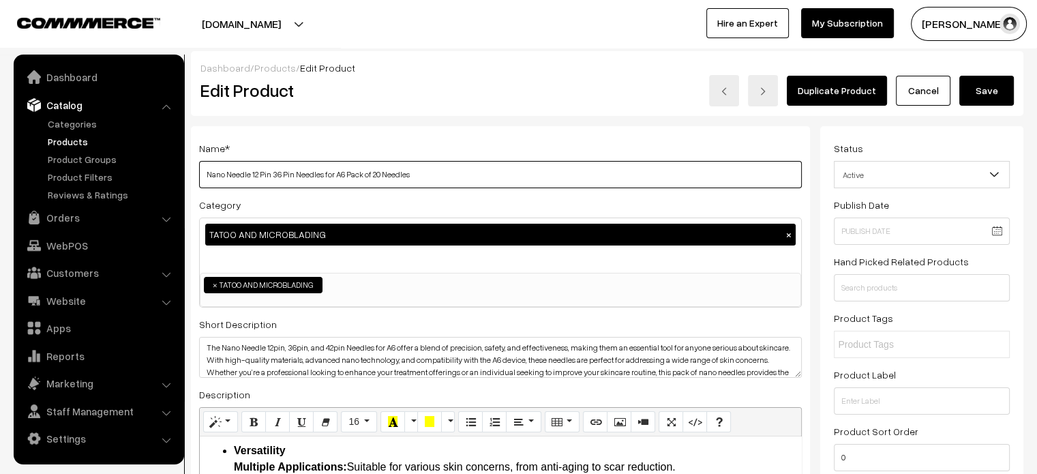
click at [420, 174] on input "Nano Needle 12 Pin 36 Pin Needles for A6 Pack of 20 Needles" at bounding box center [500, 174] width 603 height 27
paste input "The Nano Needle 12pin, 36pin, and 42pin Needles for A6 offer a blend of precisi…"
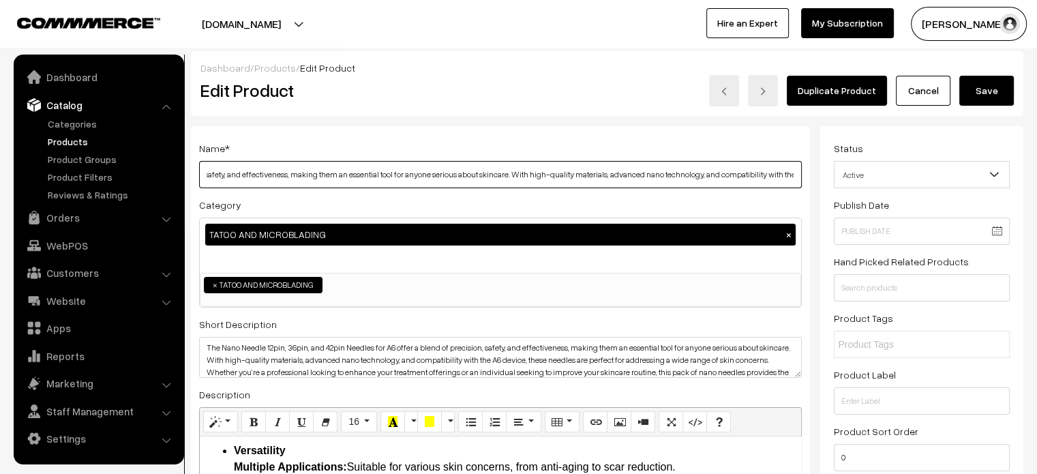
paste input "Nano Needle 12 Pin 36 Pin Needles for A6 Pack of 20 Needles"
type input "Nano Needle 12 Pin 36 Pin Needles for A6 Pack of 20 Needles"
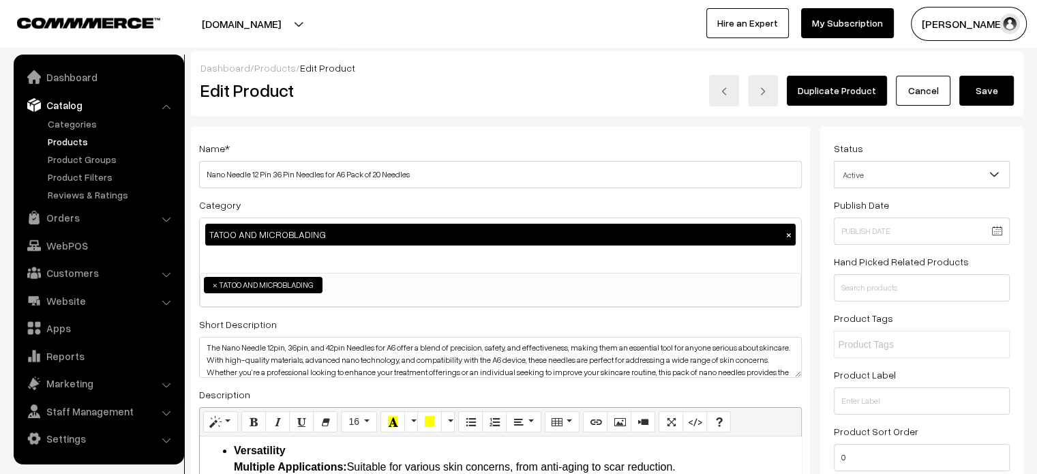
click at [968, 93] on button "Save" at bounding box center [986, 91] width 55 height 30
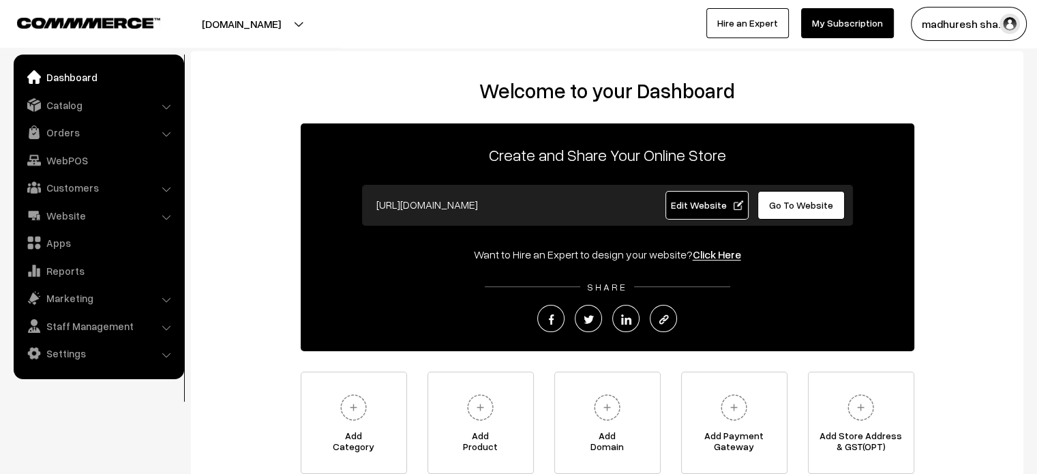
click at [282, 22] on button "booksonweb.in" at bounding box center [241, 24] width 175 height 34
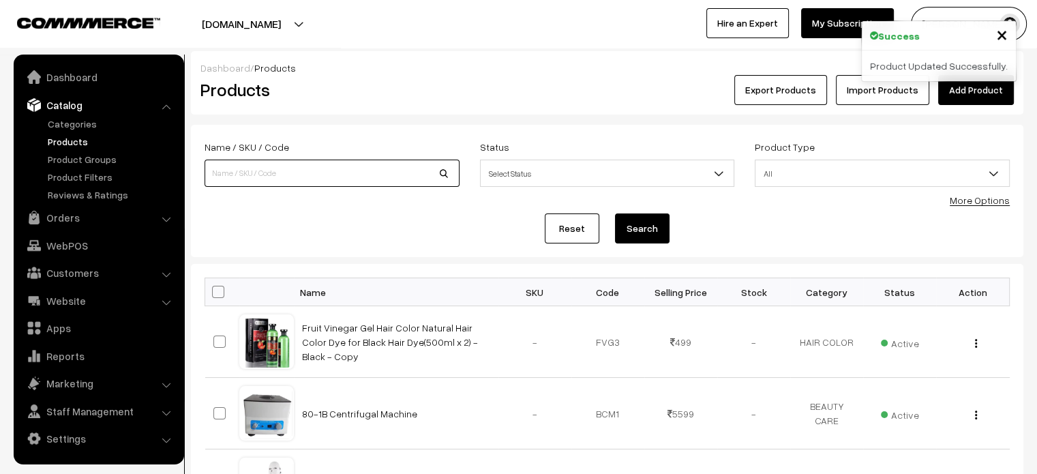
click at [316, 177] on input at bounding box center [331, 173] width 255 height 27
paste input "Nano Needle 12 Pin 36 Pin Needles for A6 Pack of 20 Needles"
type input "Nano Needle 12 Pin 36 Pin Needles for A6 Pack of 20 Needles"
click at [644, 223] on button "Search" at bounding box center [642, 228] width 55 height 30
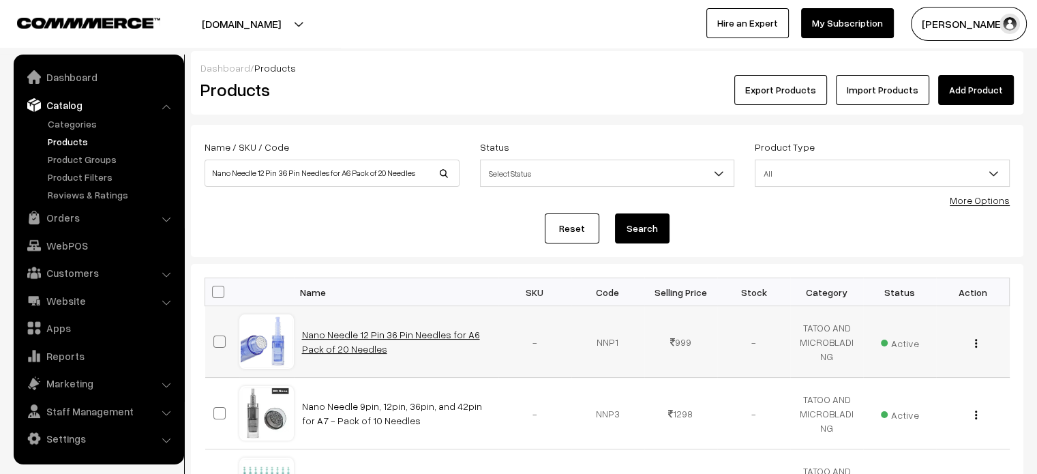
click at [370, 333] on link "Nano Needle 12 Pin 36 Pin Needles for A6 Pack of 20 Needles" at bounding box center [391, 342] width 178 height 26
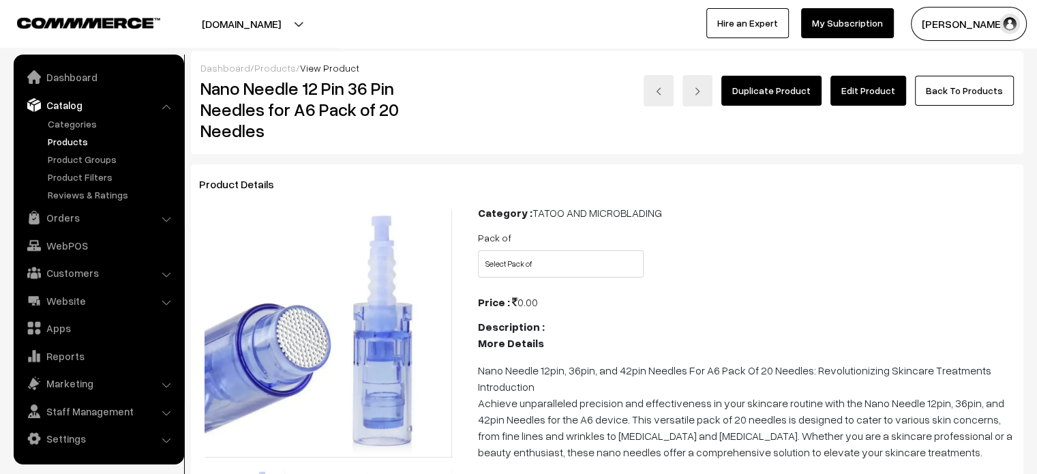
click at [870, 92] on link "Edit Product" at bounding box center [868, 91] width 76 height 30
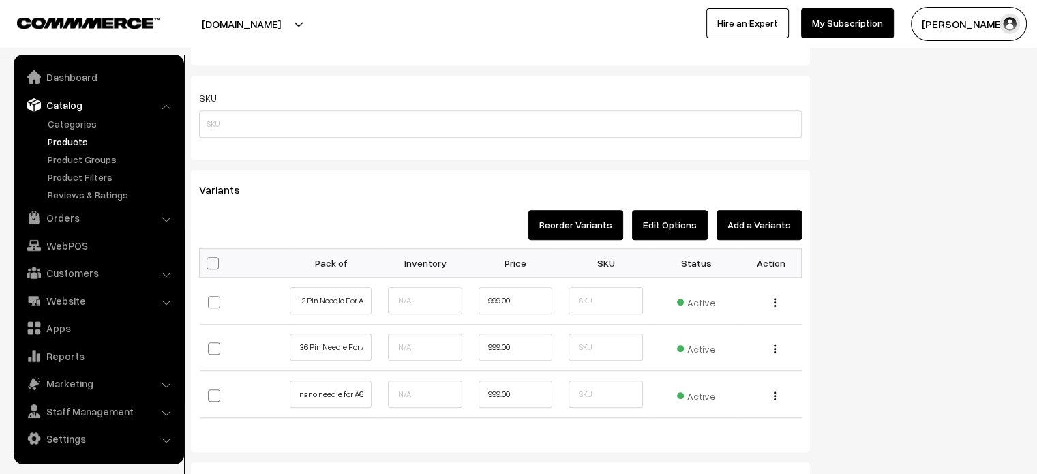
scroll to position [998, 0]
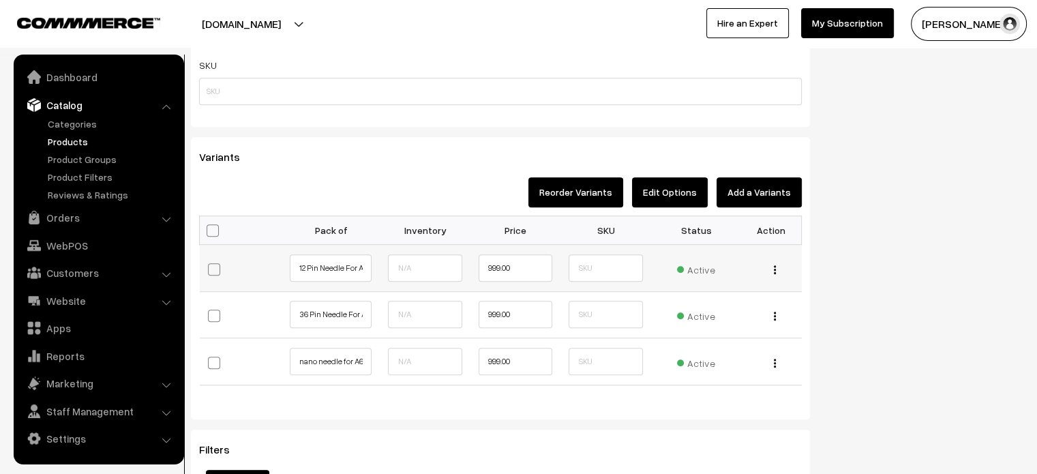
click at [774, 269] on img "button" at bounding box center [775, 269] width 2 height 9
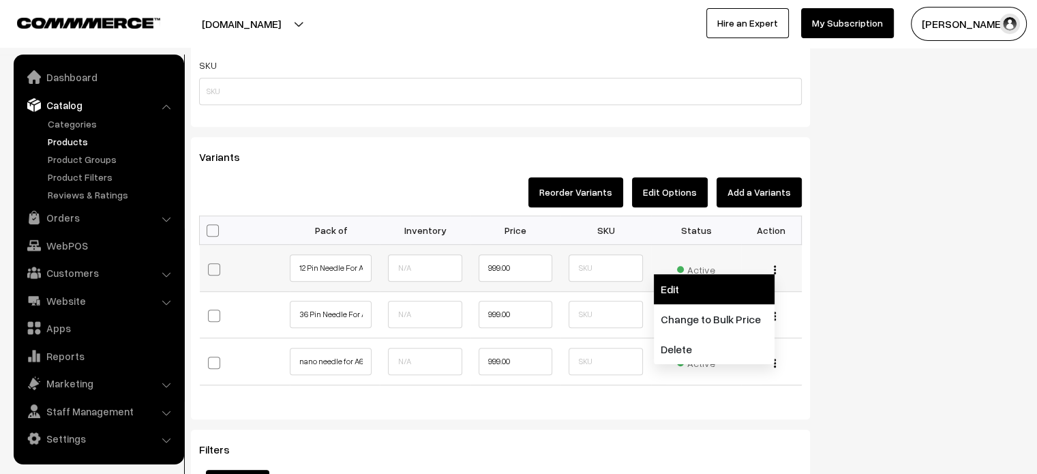
click at [704, 292] on link "Edit" at bounding box center [714, 289] width 121 height 30
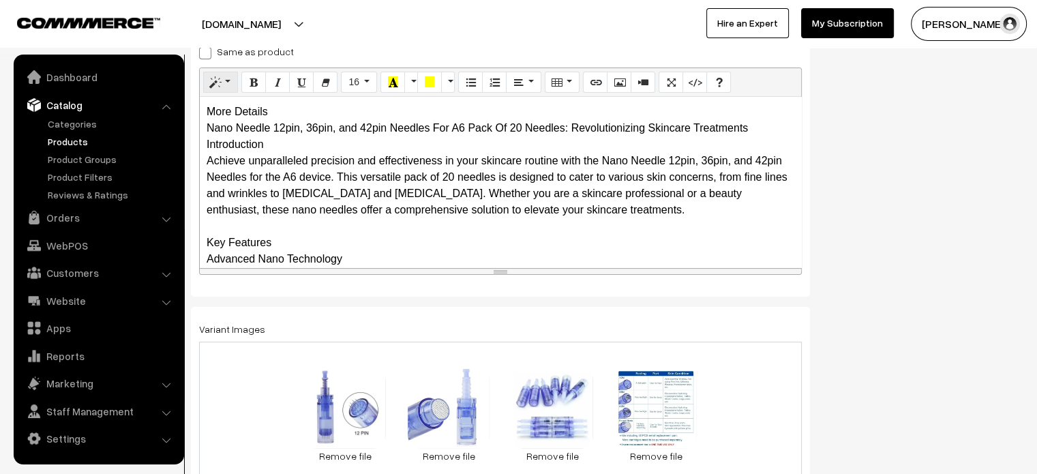
scroll to position [204, 0]
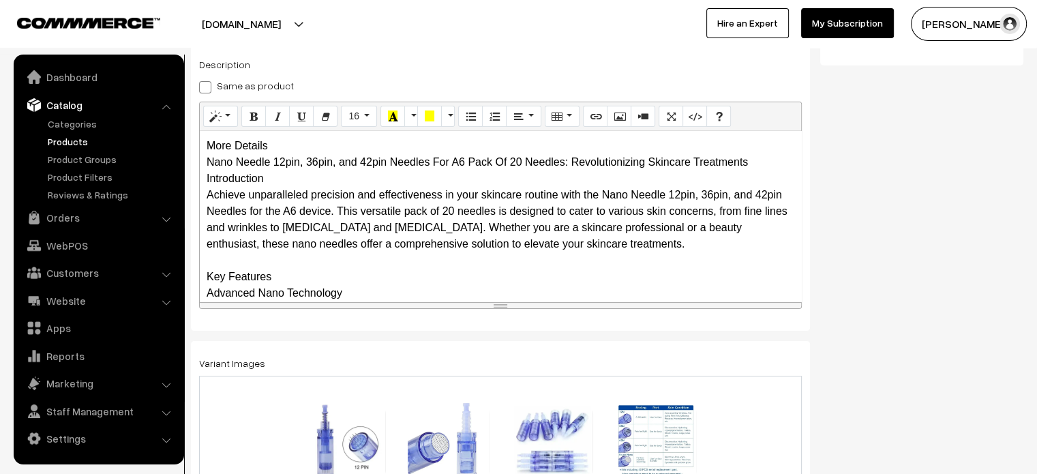
click at [204, 87] on span at bounding box center [205, 87] width 12 height 12
click at [204, 87] on input "Same as product" at bounding box center [203, 84] width 9 height 9
checkbox input "true"
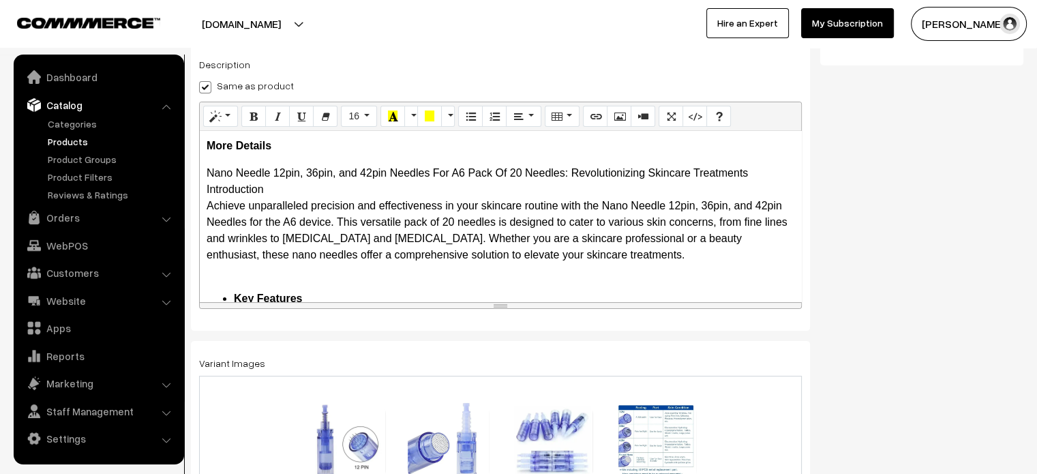
scroll to position [0, 0]
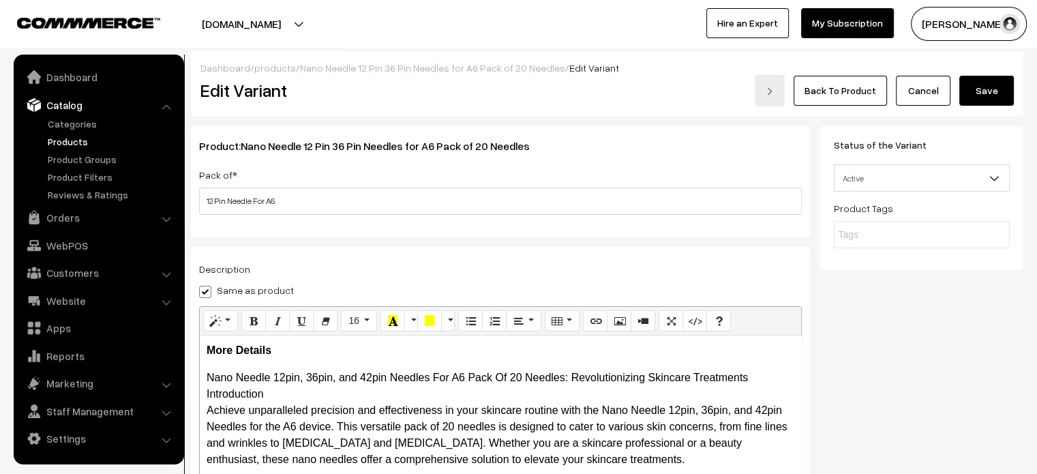
click at [985, 95] on button "Save" at bounding box center [986, 91] width 55 height 30
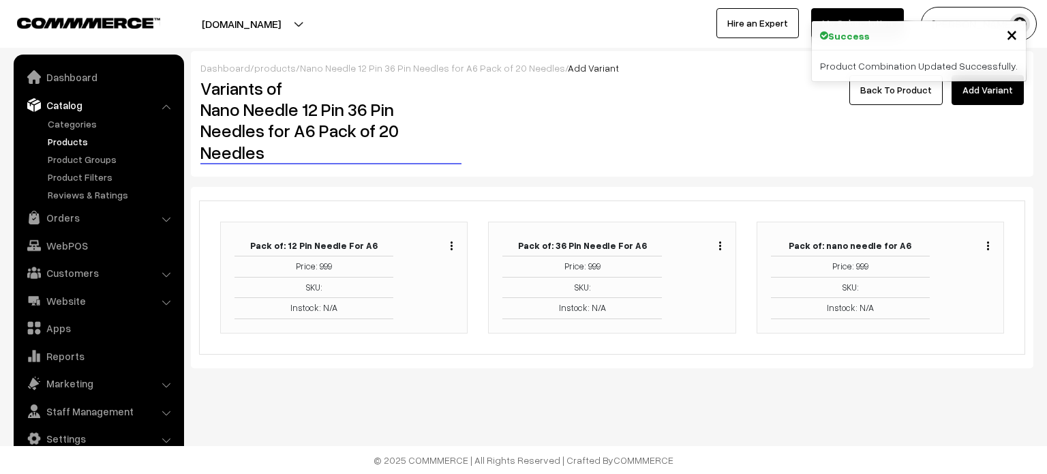
click at [720, 245] on img "button" at bounding box center [720, 245] width 2 height 9
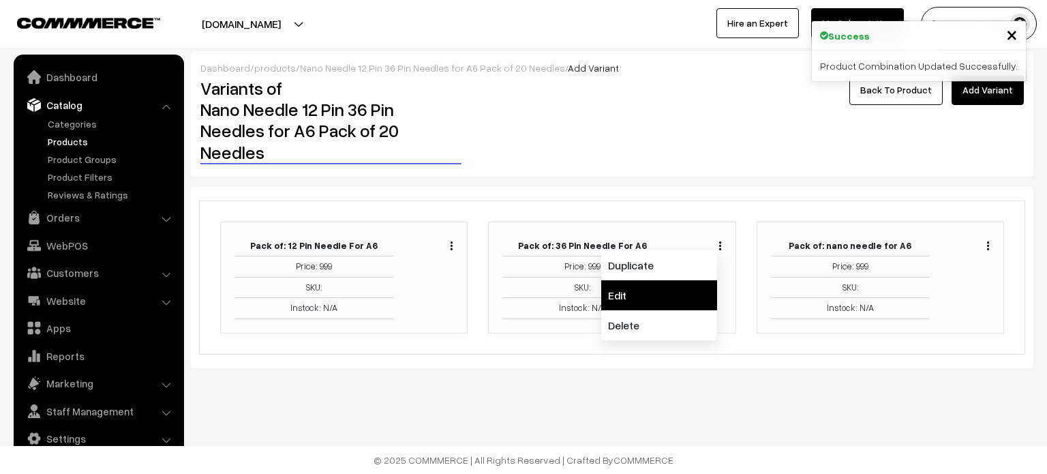
click at [650, 299] on link "Edit" at bounding box center [659, 295] width 116 height 30
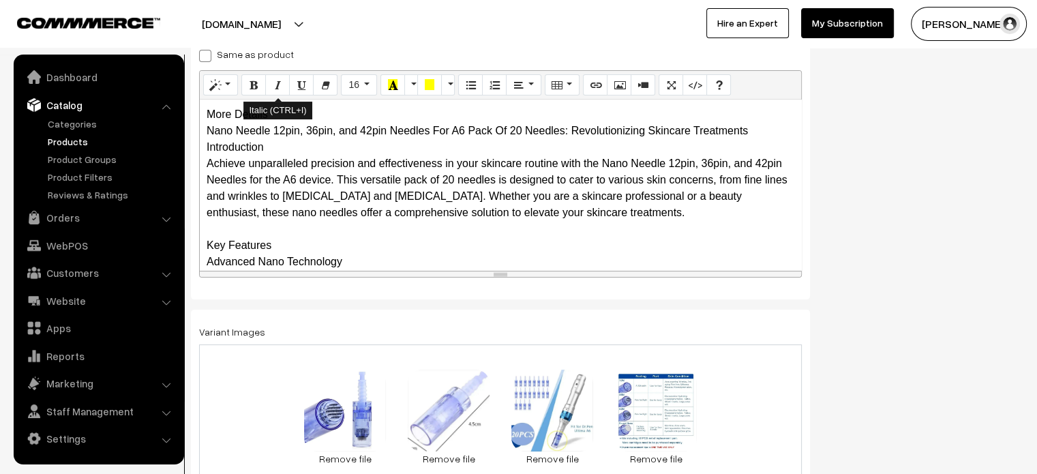
scroll to position [239, 0]
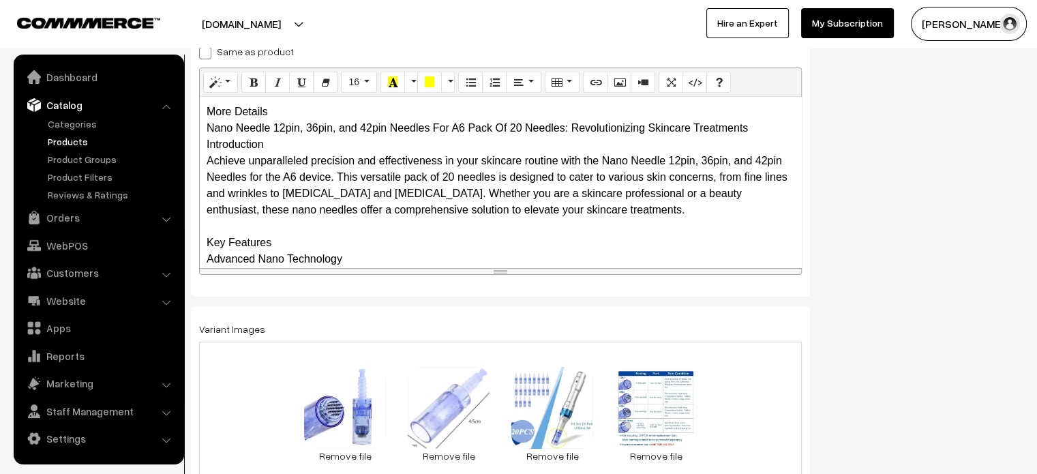
click at [206, 57] on span at bounding box center [205, 53] width 12 height 12
click at [206, 55] on input "Same as product" at bounding box center [203, 50] width 9 height 9
checkbox input "true"
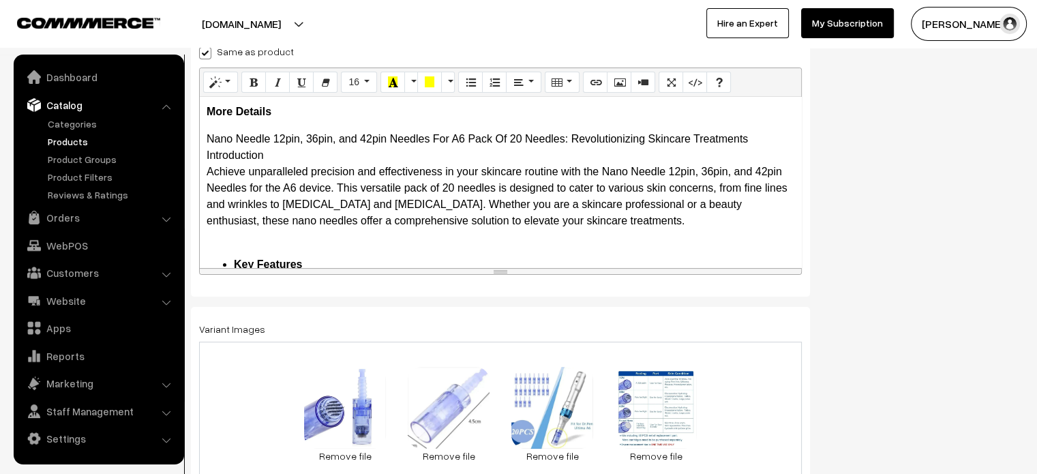
scroll to position [0, 0]
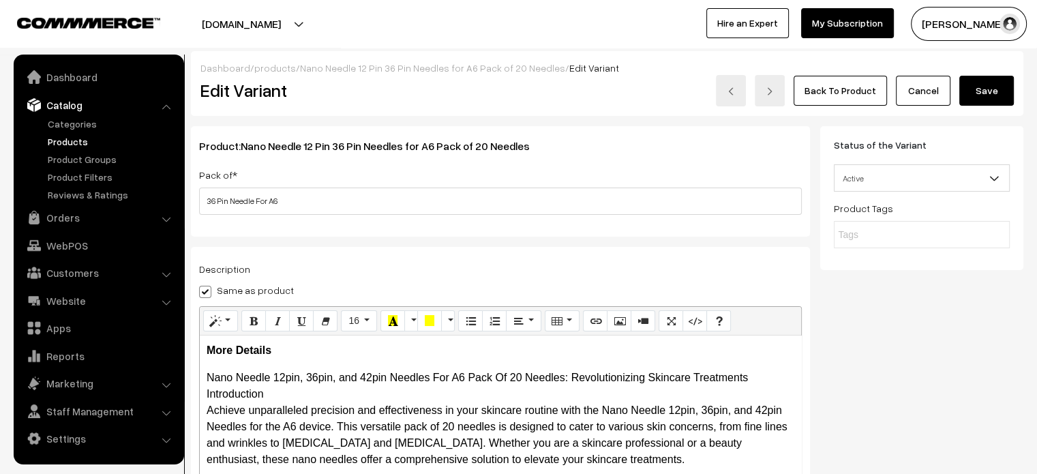
click at [980, 84] on button "Save" at bounding box center [986, 91] width 55 height 30
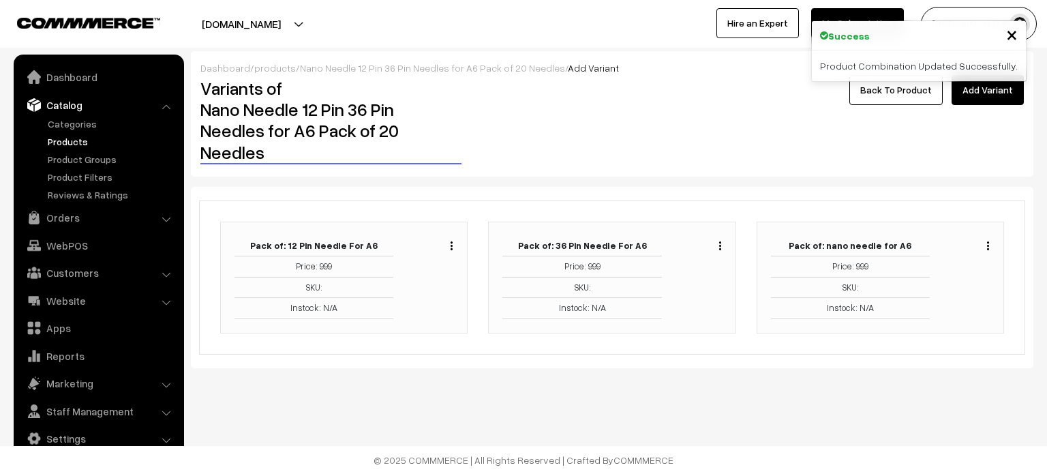
click at [989, 246] on img "button" at bounding box center [988, 245] width 2 height 9
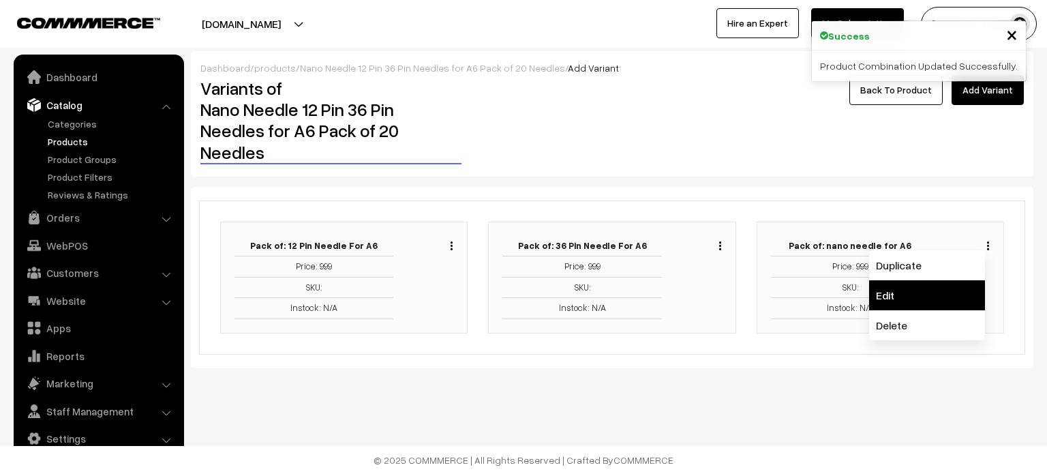
click at [899, 291] on link "Edit" at bounding box center [927, 295] width 116 height 30
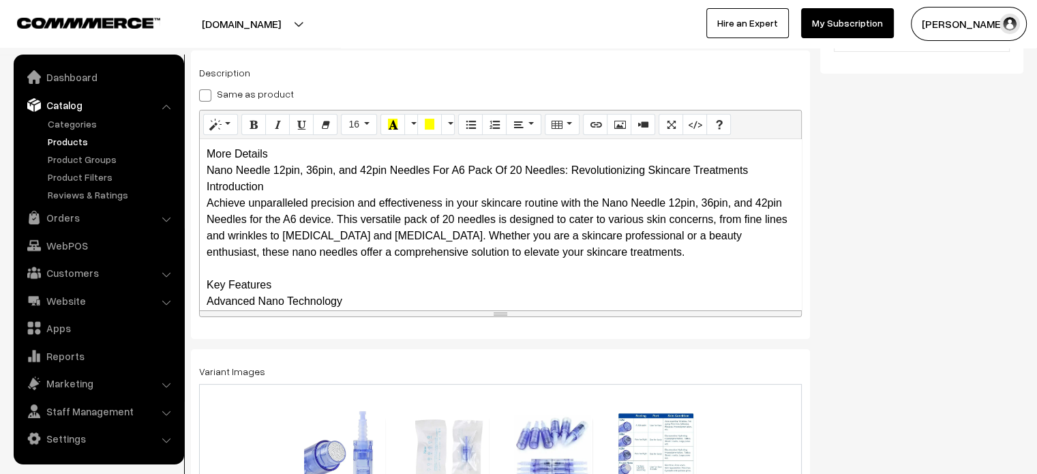
scroll to position [194, 0]
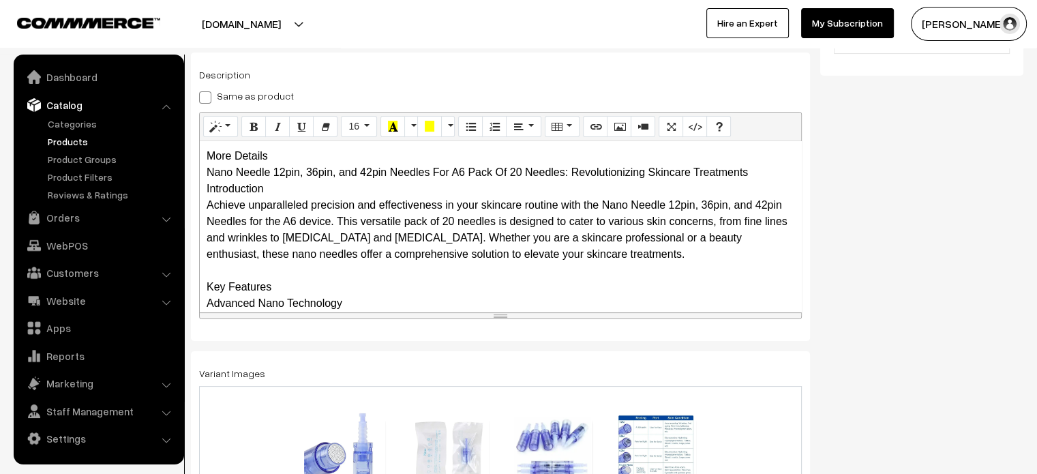
click at [207, 100] on span at bounding box center [205, 97] width 12 height 12
click at [207, 100] on input "Same as product" at bounding box center [203, 95] width 9 height 9
checkbox input "true"
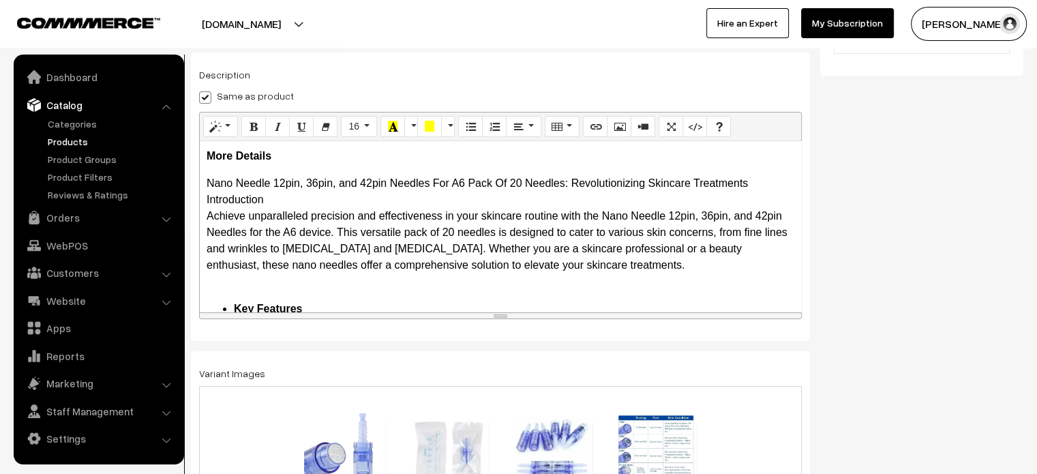
scroll to position [0, 0]
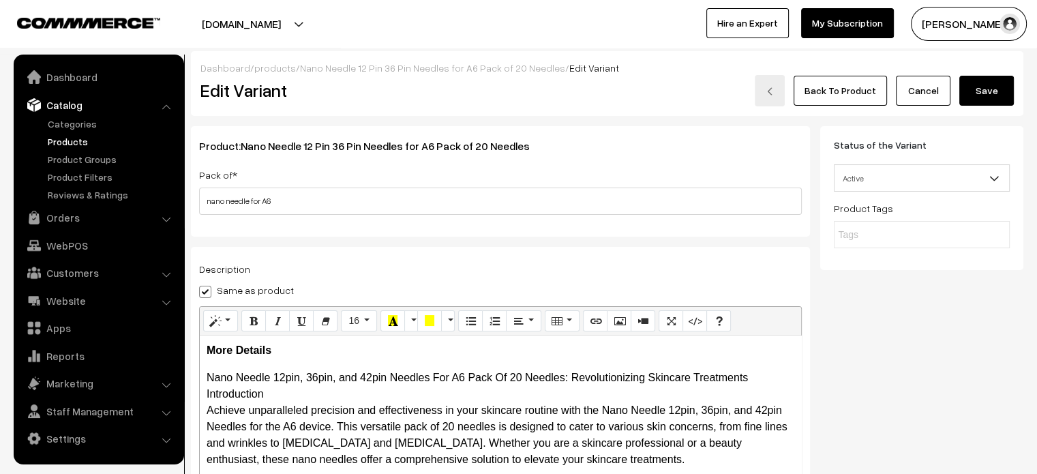
click at [980, 95] on button "Save" at bounding box center [986, 91] width 55 height 30
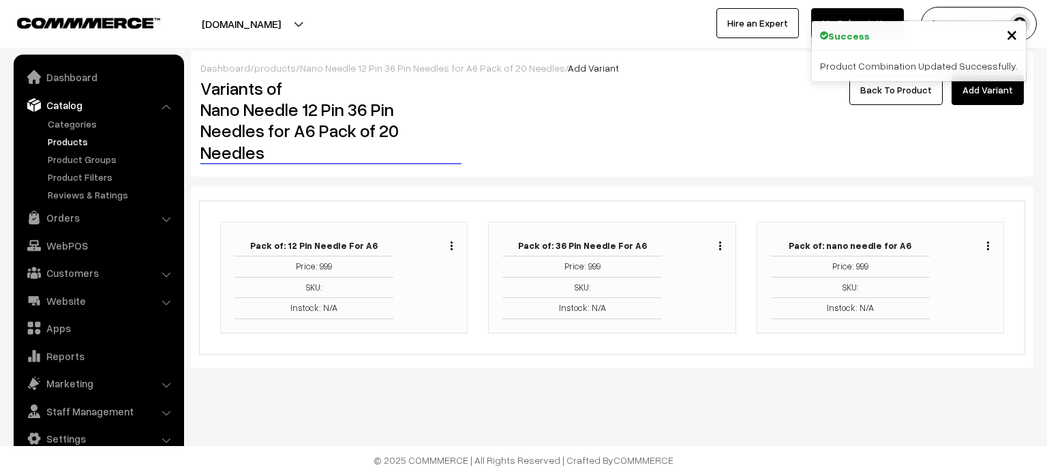
click at [899, 93] on link "Back To Product" at bounding box center [895, 90] width 93 height 30
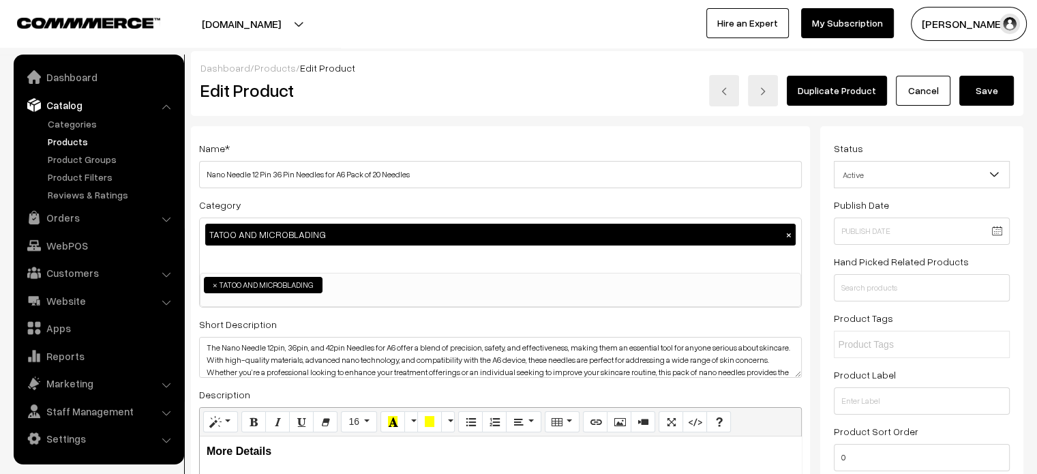
click at [990, 100] on button "Save" at bounding box center [986, 91] width 55 height 30
